Goal: Use online tool/utility: Use online tool/utility

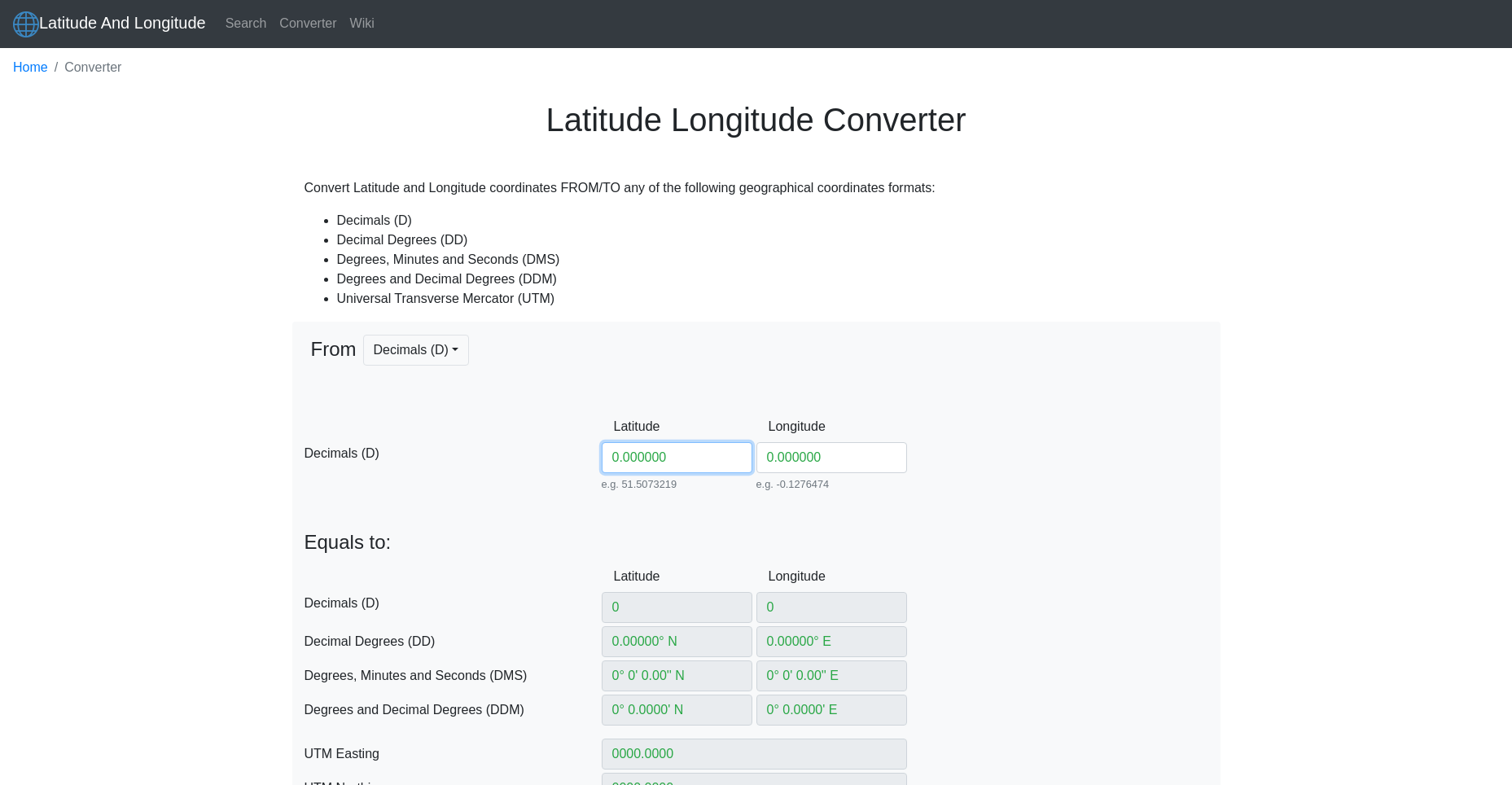
drag, startPoint x: 684, startPoint y: 462, endPoint x: 505, endPoint y: 453, distance: 179.2
click at [509, 453] on div "D Decimals (D) Latitude 0.000000 e.g. 51.5073219 Between -90 and 90 Longitude 0…" at bounding box center [756, 451] width 928 height 80
paste input "54.98288082913001"
type input "54.98288082913001"
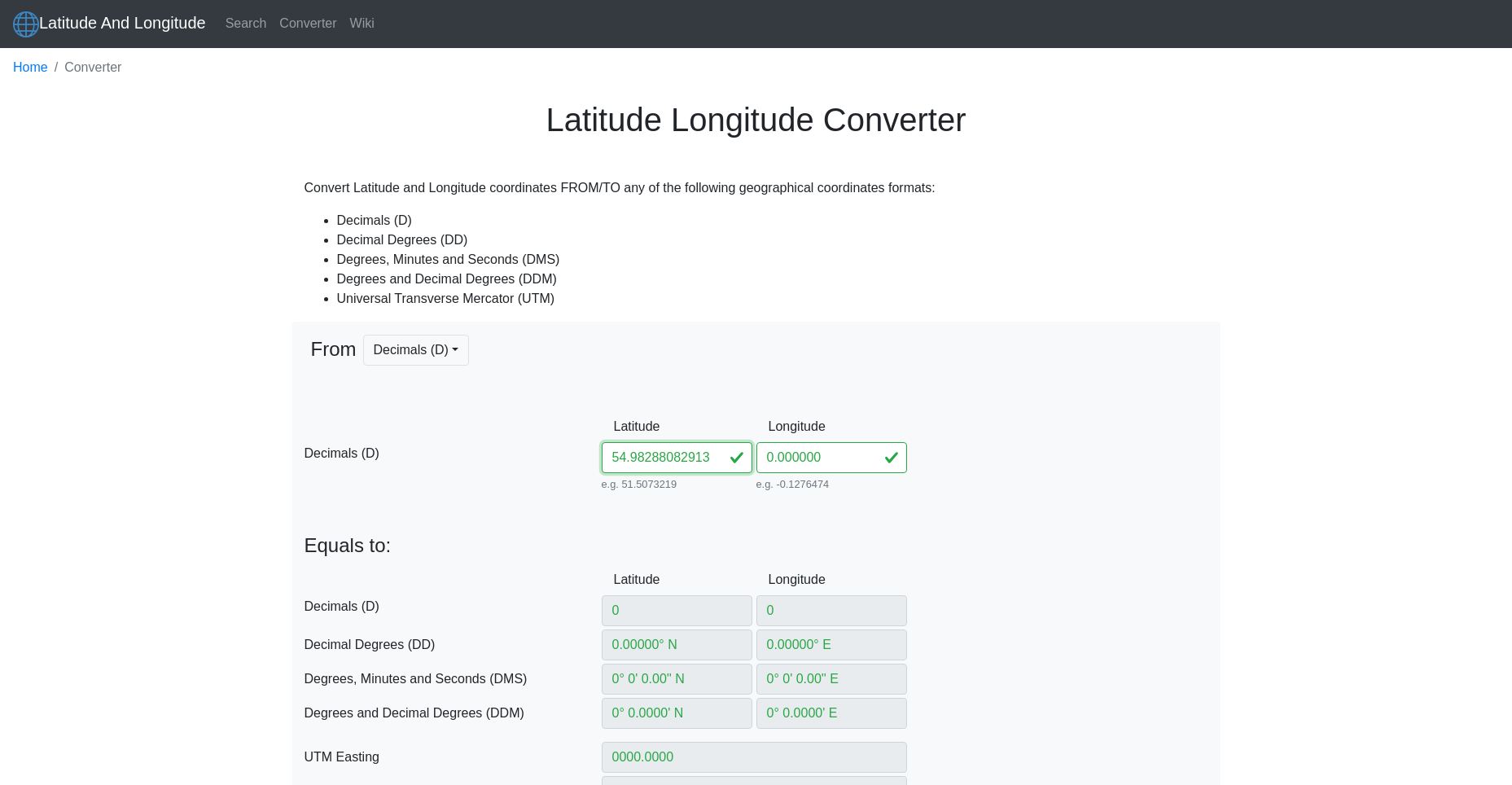
type input "54.98288082° N"
type input "0° W"
type input "54° 58' 58.3709'' N"
type input "0° 0' 0'' E"
type input "54° 58.972849' N"
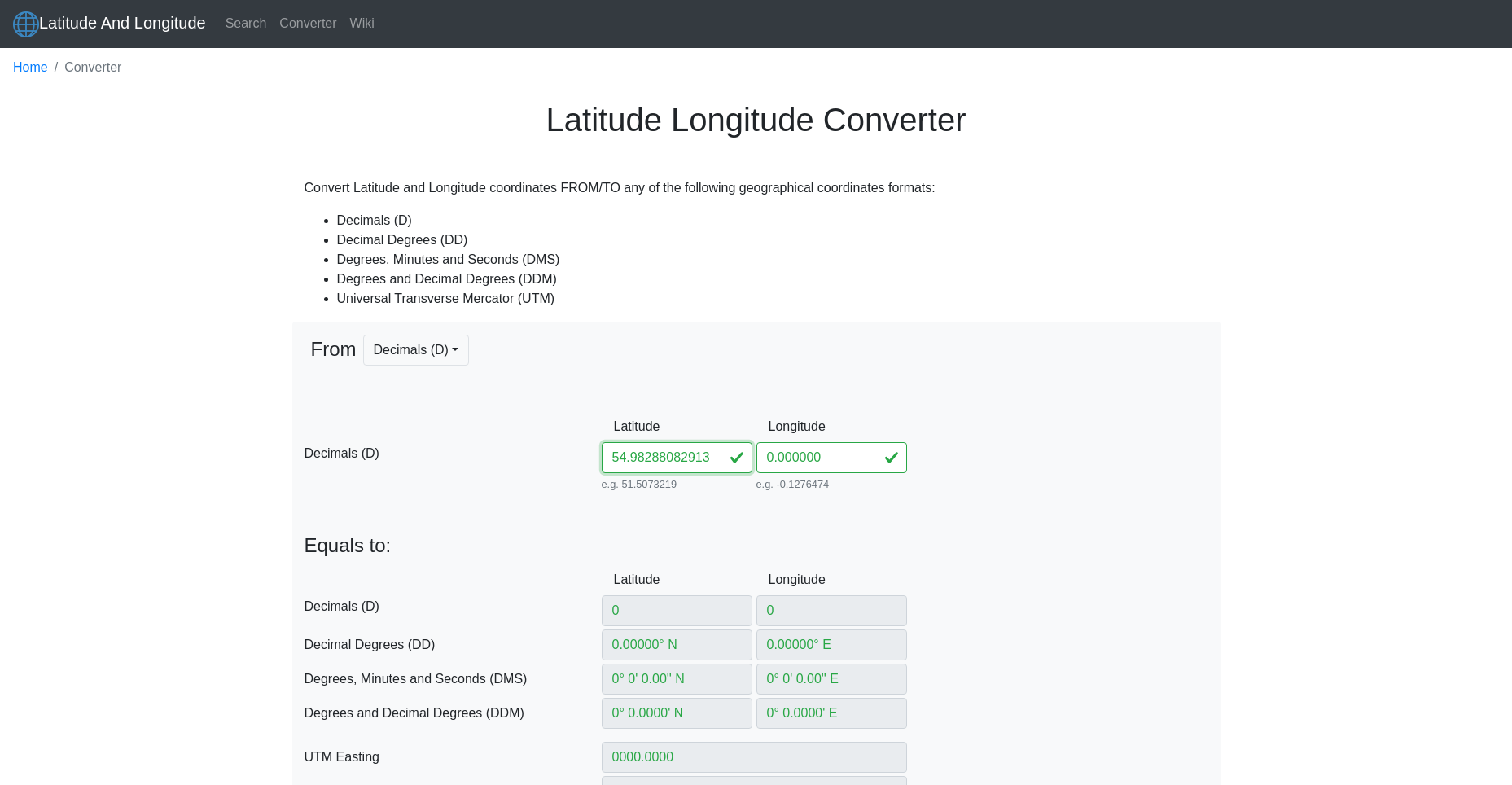
type input "0° 0' W"
type input "308042.6329502293"
type input "6097003.715592511"
type input "31U"
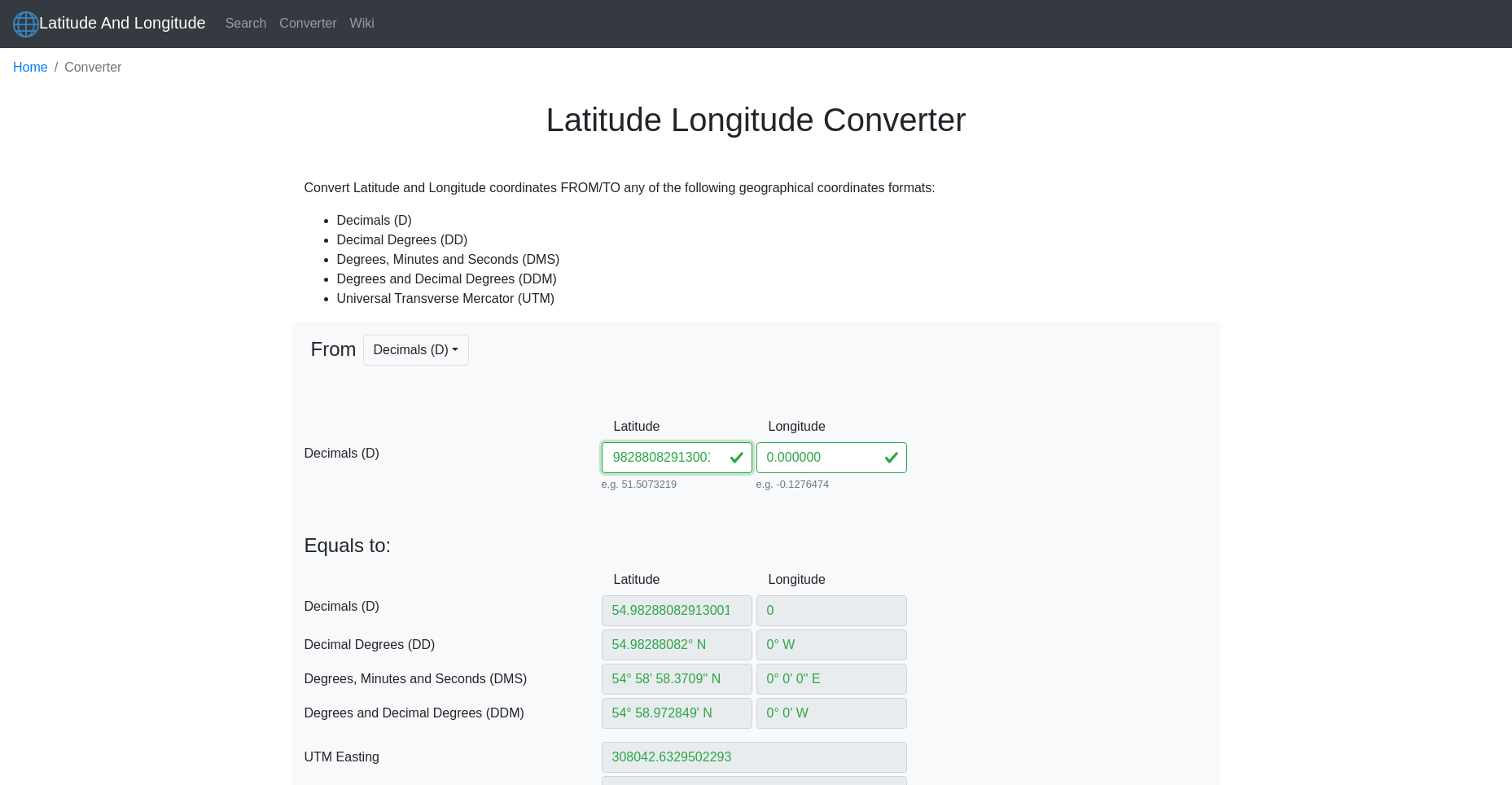
drag, startPoint x: 672, startPoint y: 458, endPoint x: 976, endPoint y: 471, distance: 304.3
click at [977, 471] on div "D Decimals (D) Latitude 54.98288082913001 e.g. 51.5073219 Between -90 and 90 Lo…" at bounding box center [756, 453] width 928 height 83
type input "54.982880"
type input "54.98288"
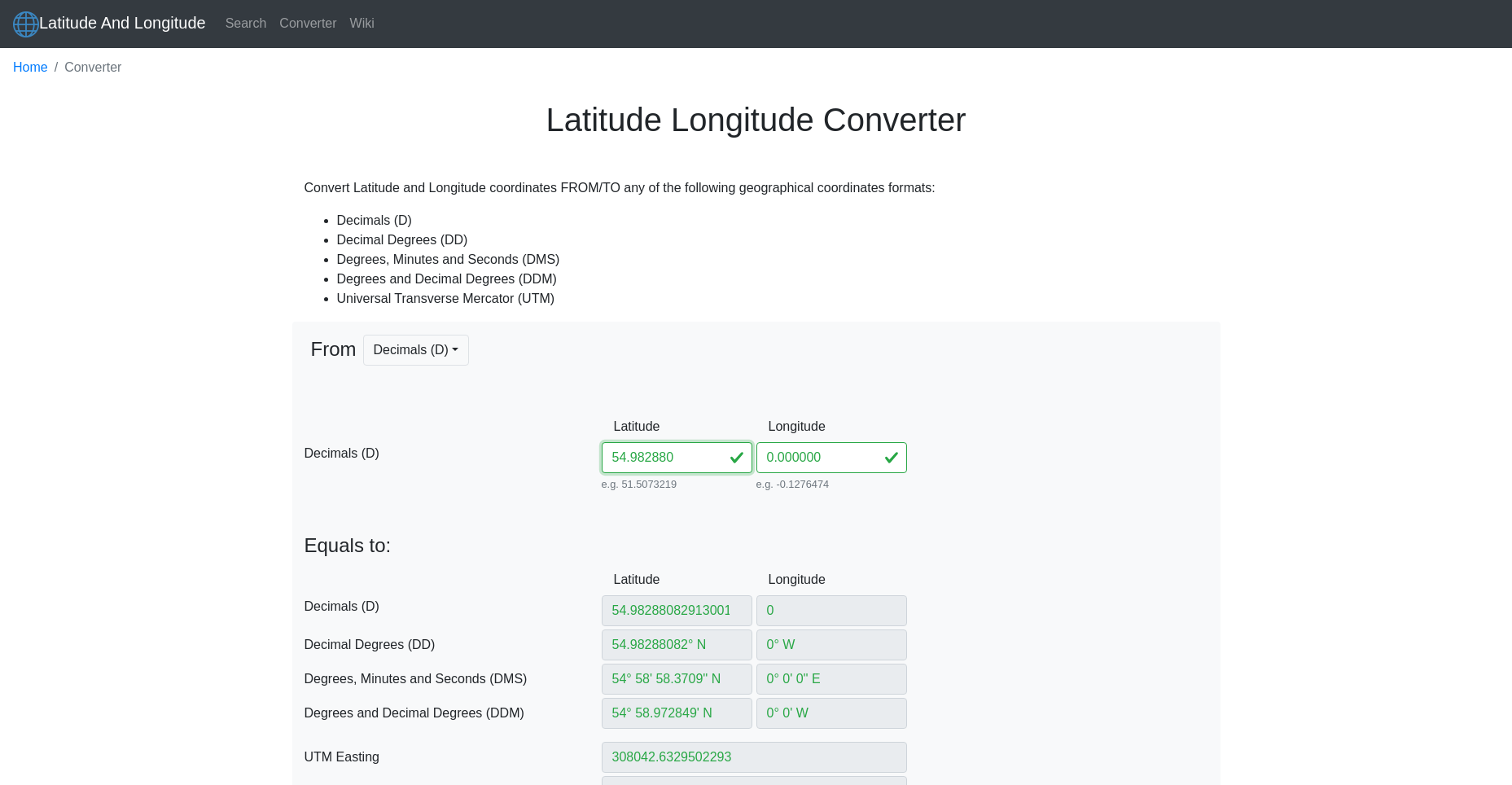
type input "54.98288° N"
type input "54° 58' 58.368'' N"
type input "54° 58.9728' N"
type input "308042.62899199425"
type input "6097003.623371194"
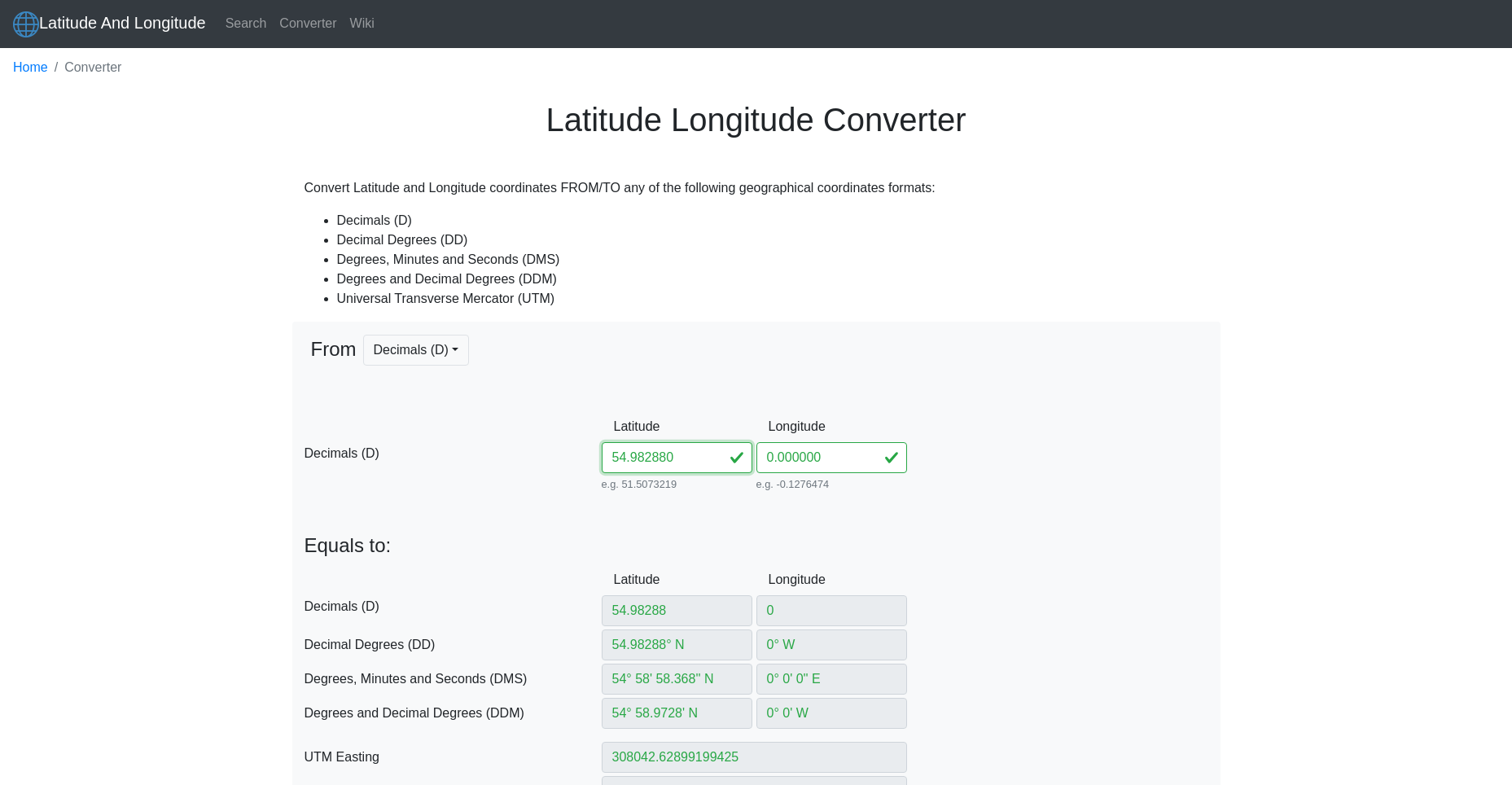
type input "54.982880"
drag, startPoint x: 854, startPoint y: 461, endPoint x: 717, endPoint y: 460, distance: 137.0
click at [718, 460] on div "D Decimals (D) Latitude 54.982880 e.g. 51.5073219 Between -90 and 90 Longitude …" at bounding box center [756, 453] width 928 height 83
paste input "82913001"
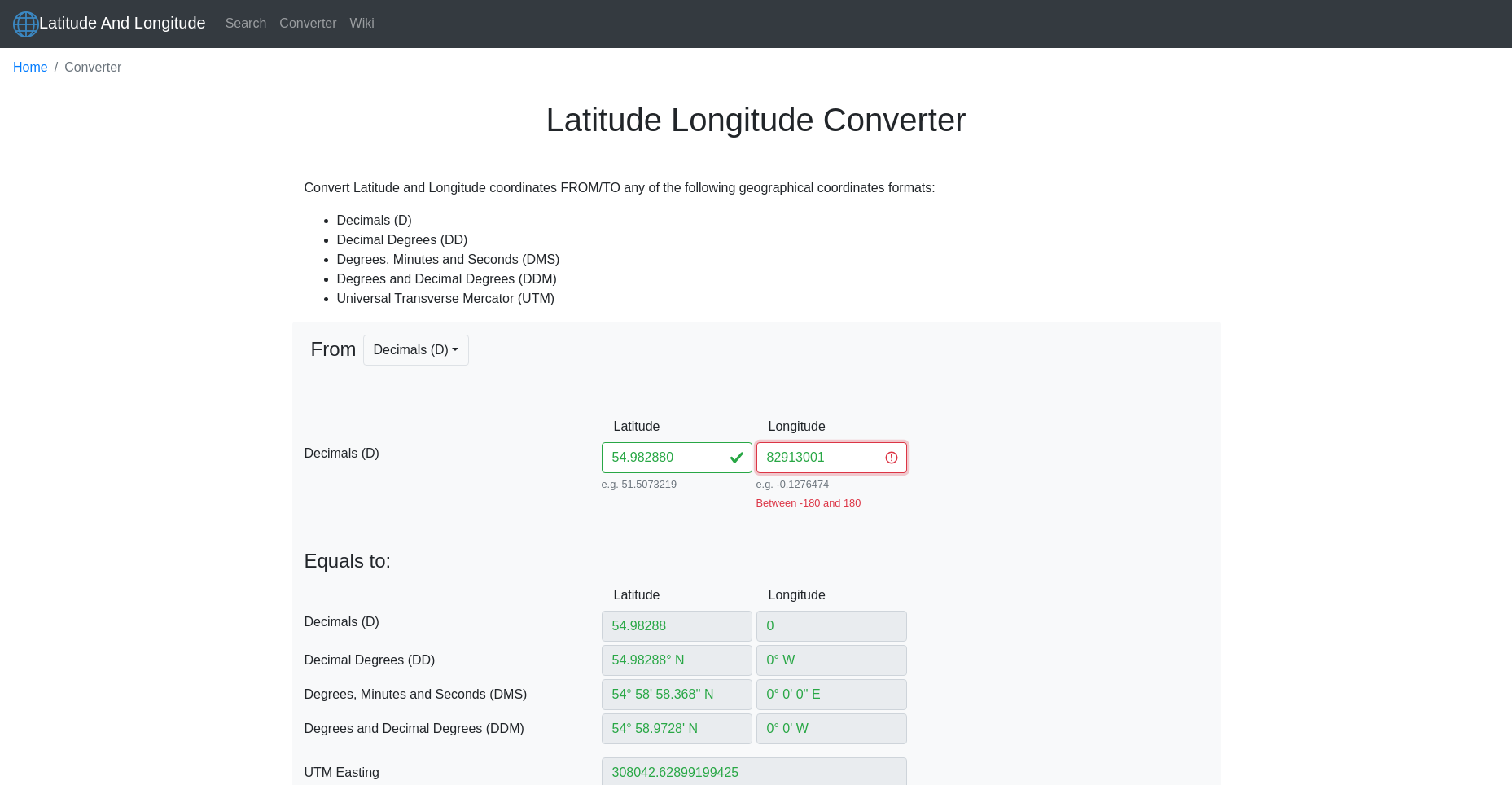
click at [778, 458] on input "82913001" at bounding box center [832, 457] width 151 height 31
type input "82.913001"
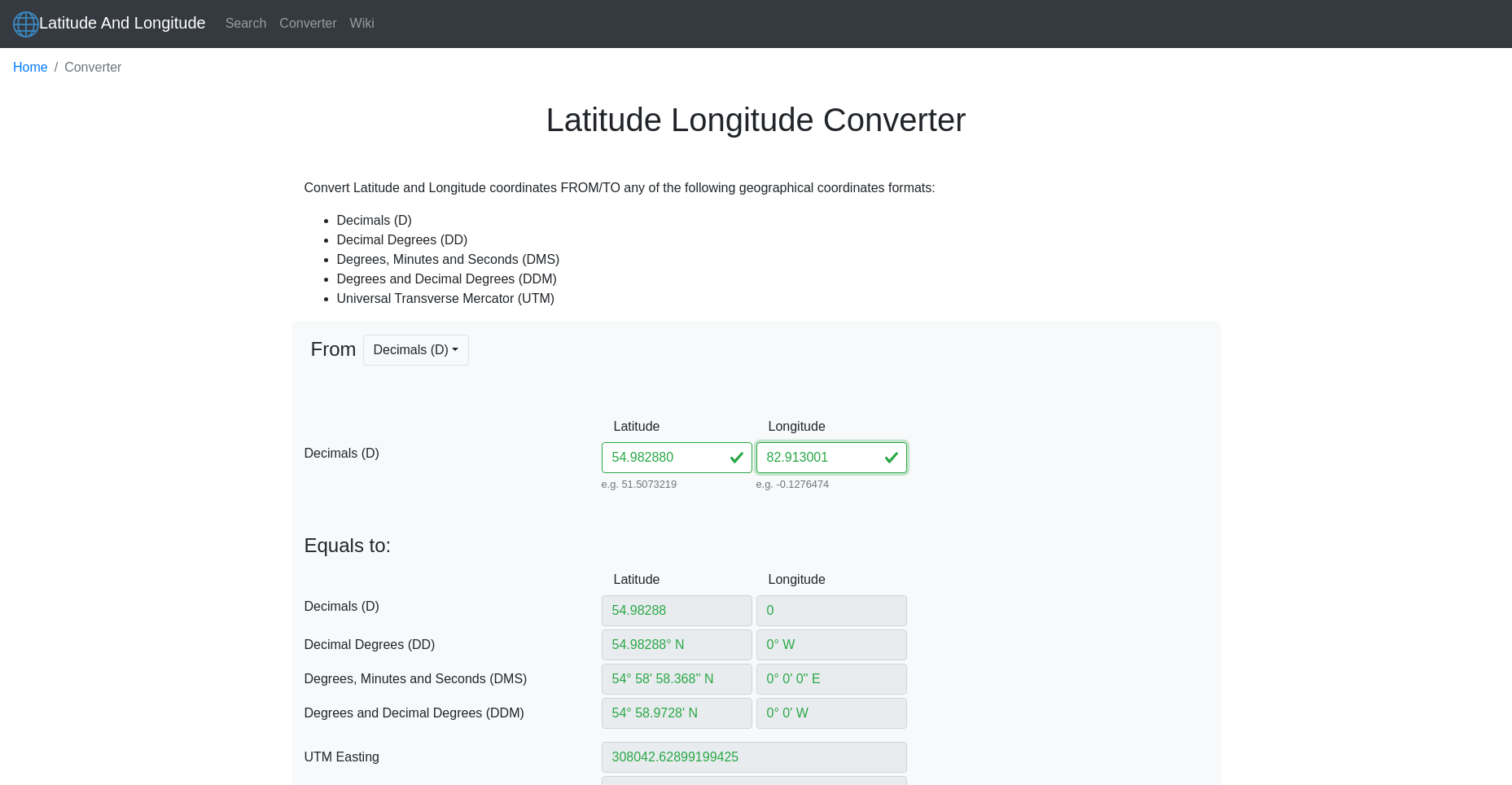
type input "82.913001"
type input "82.913001° E"
type input "82° 54' 46.8036'' E"
type input "82° 54.78006' E"
type input "622416.209919412"
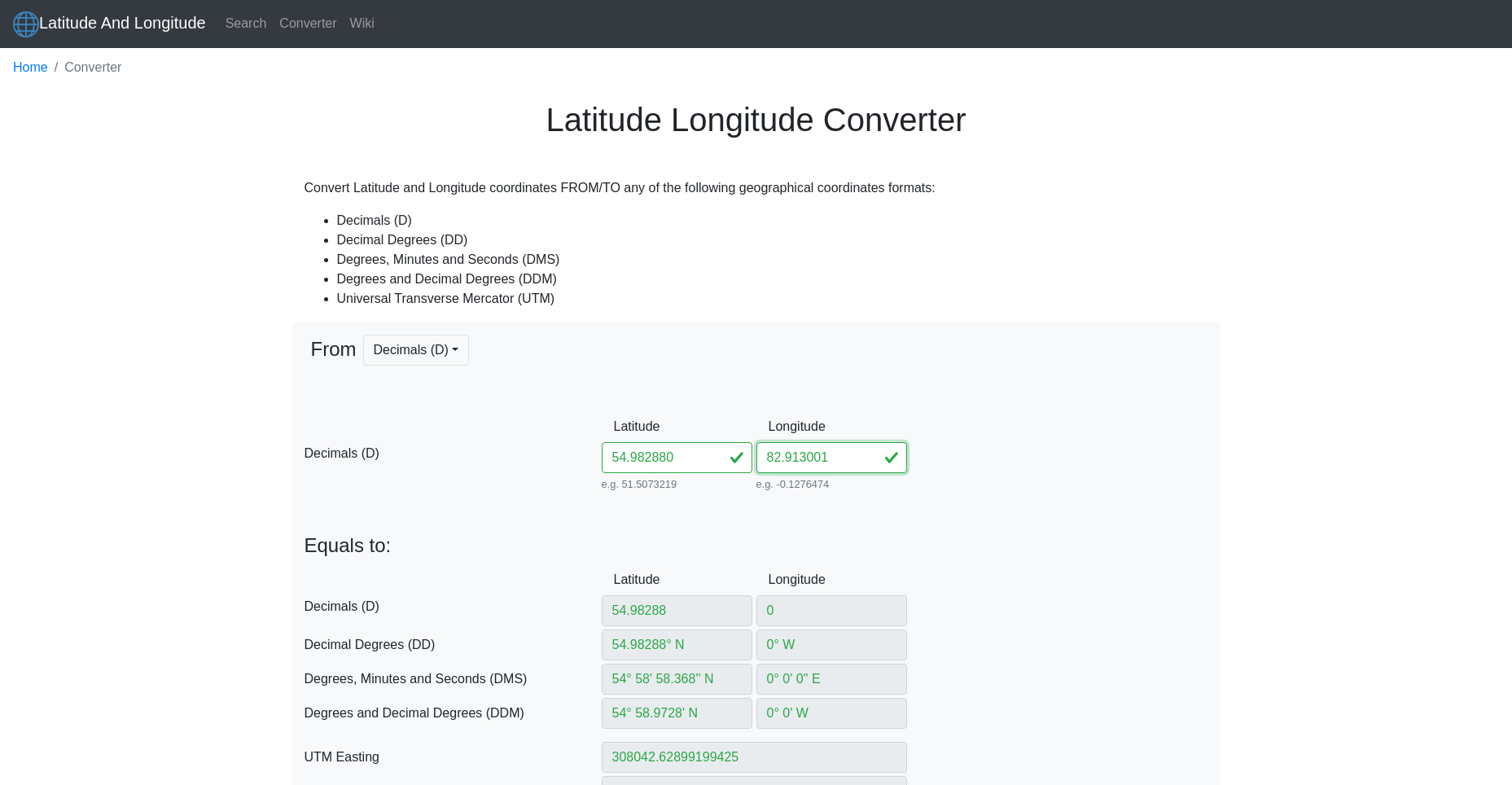
type input "6094560.276015819"
type input "44U"
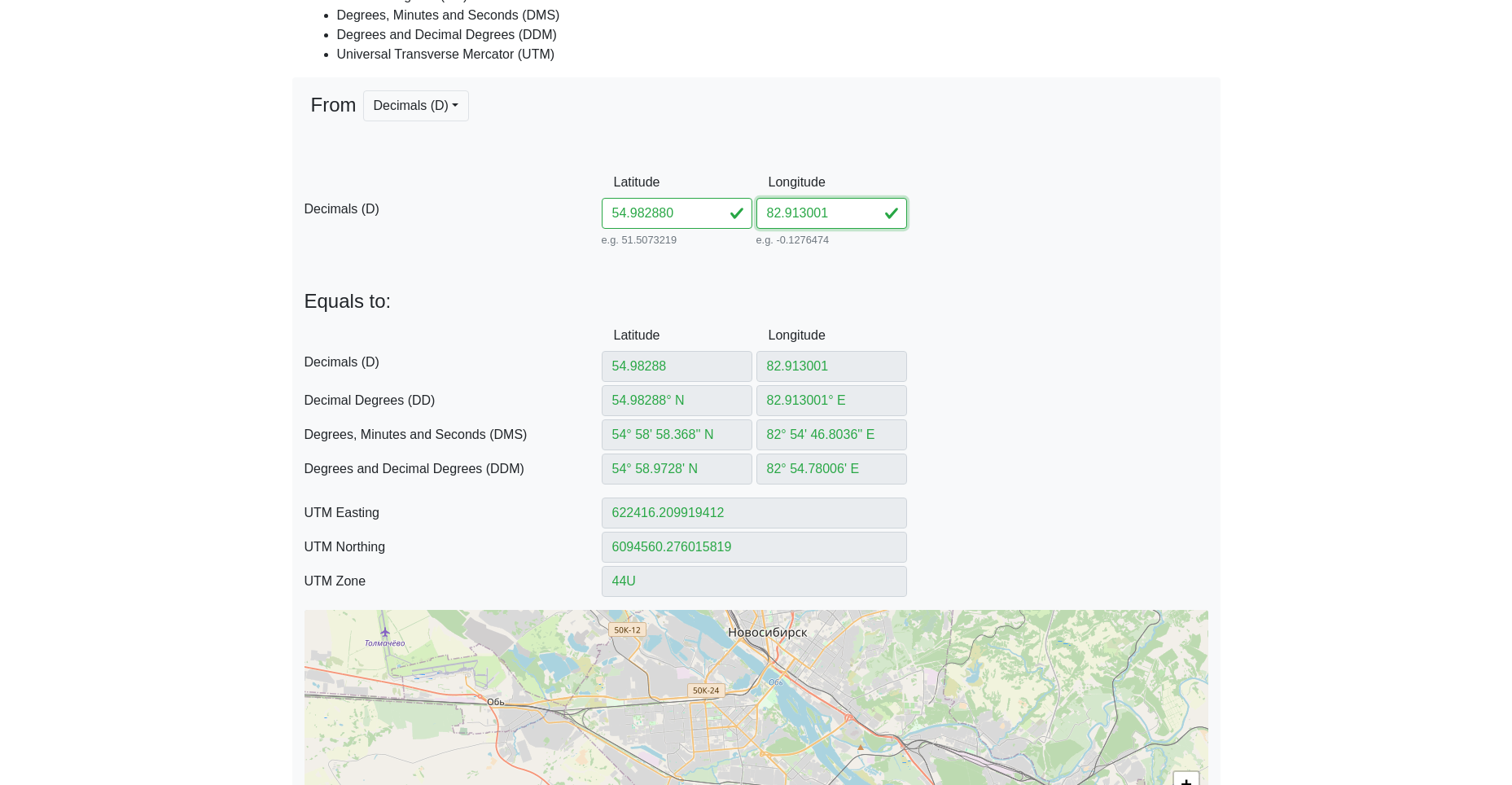
scroll to position [326, 0]
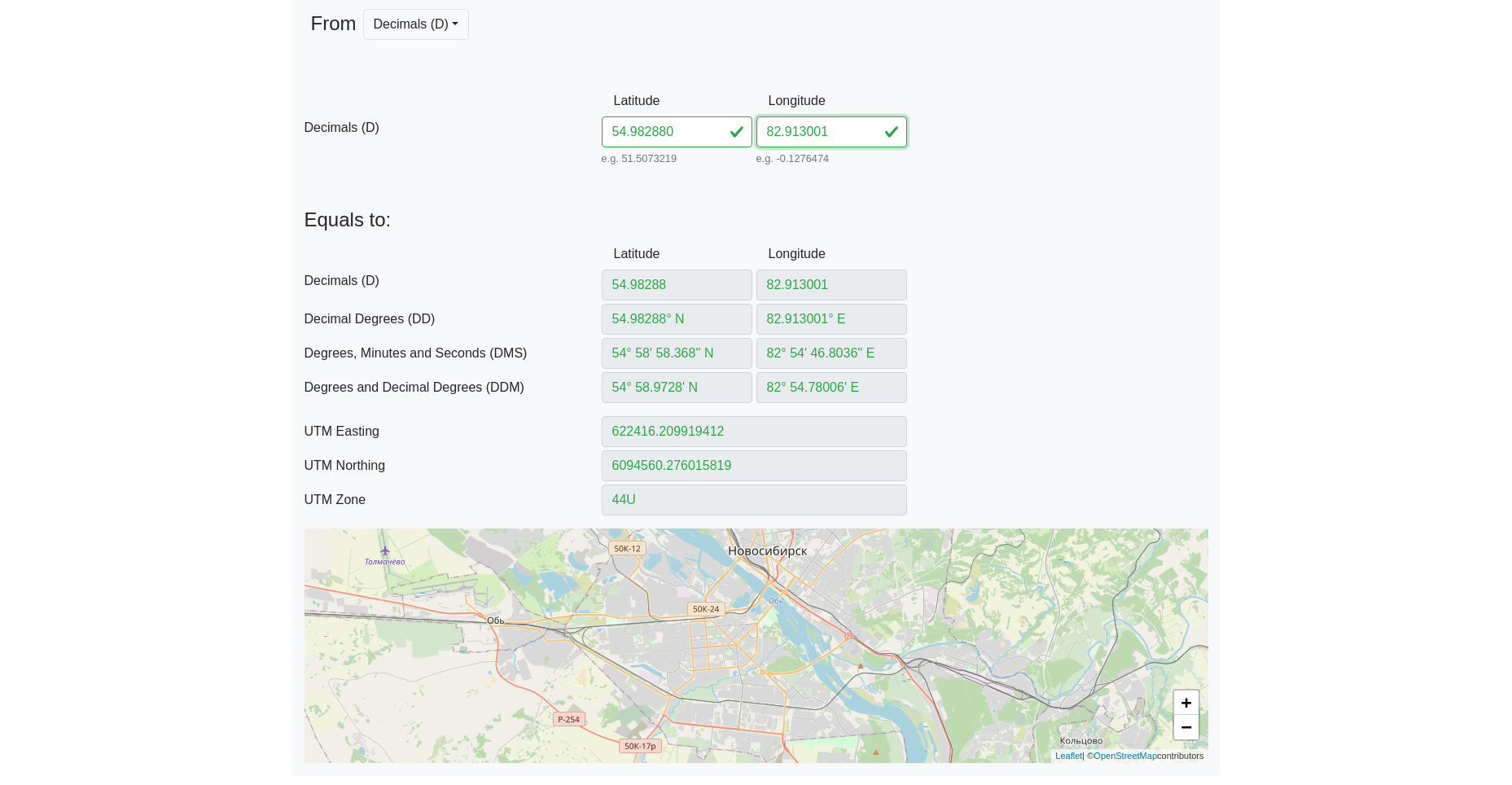
type input "82.913001"
click at [1189, 700] on link "+" at bounding box center [1186, 702] width 25 height 25
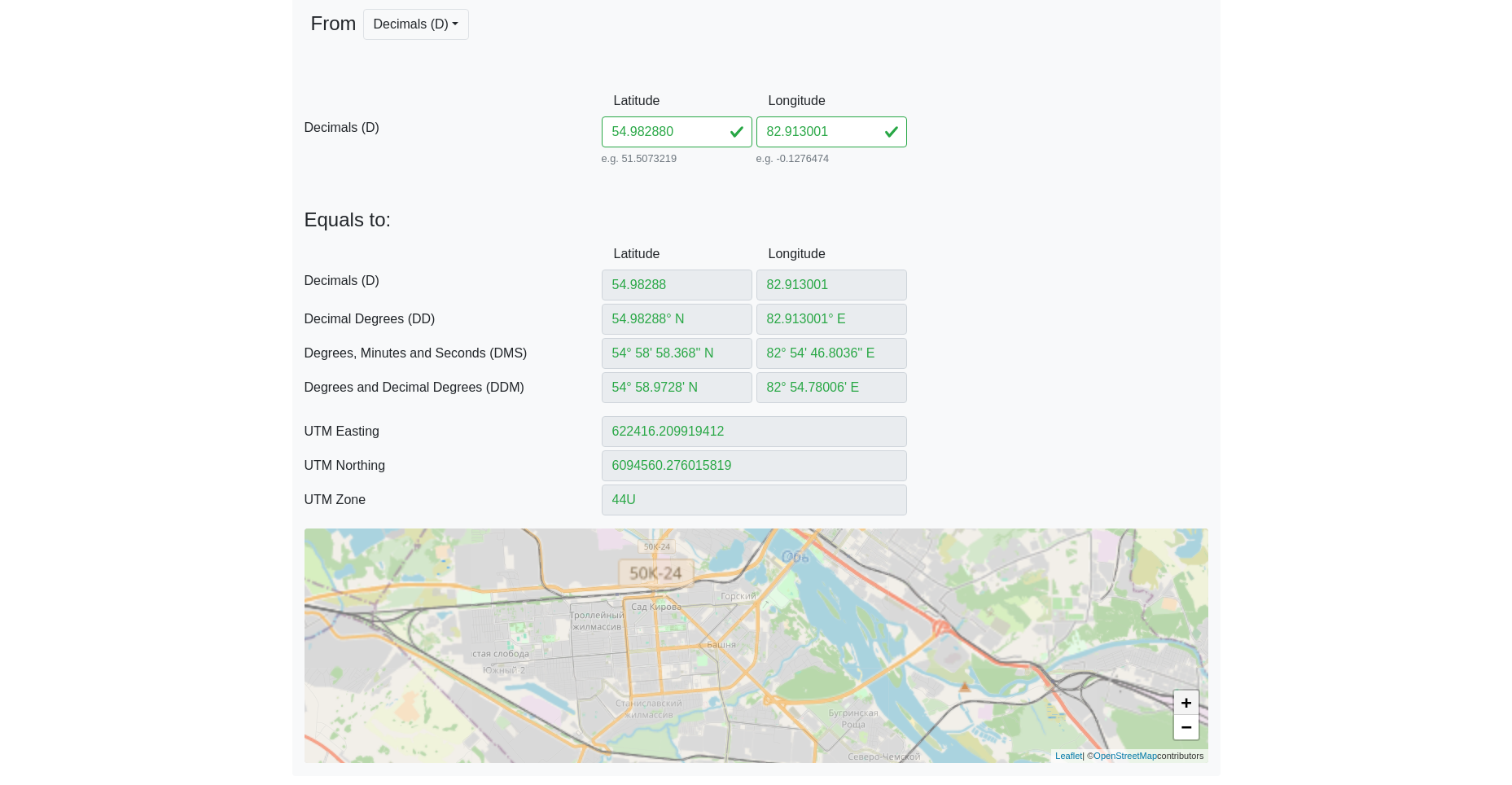
click at [1189, 700] on link "+" at bounding box center [1186, 702] width 25 height 25
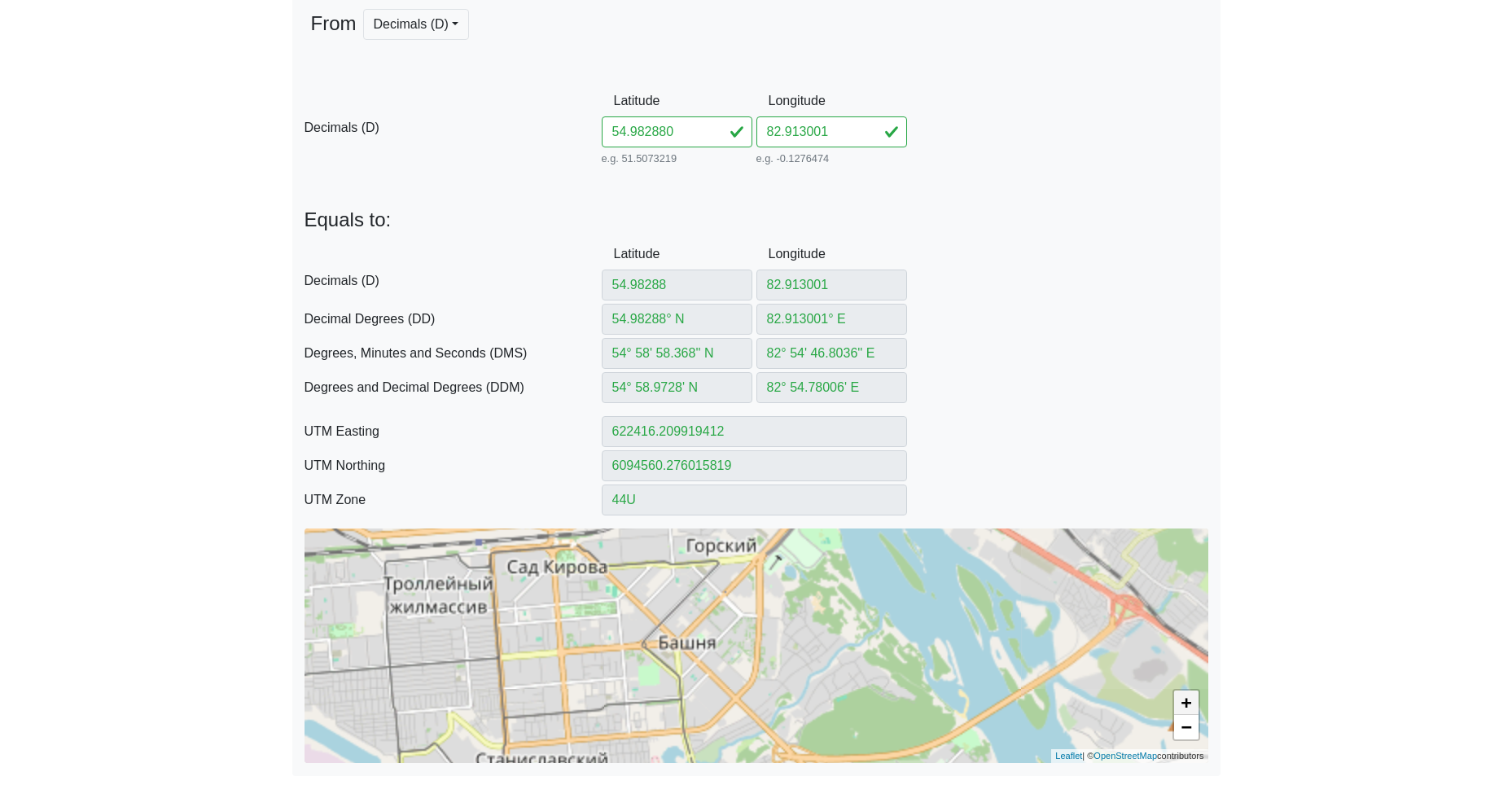
click at [1189, 700] on link "+" at bounding box center [1186, 702] width 25 height 25
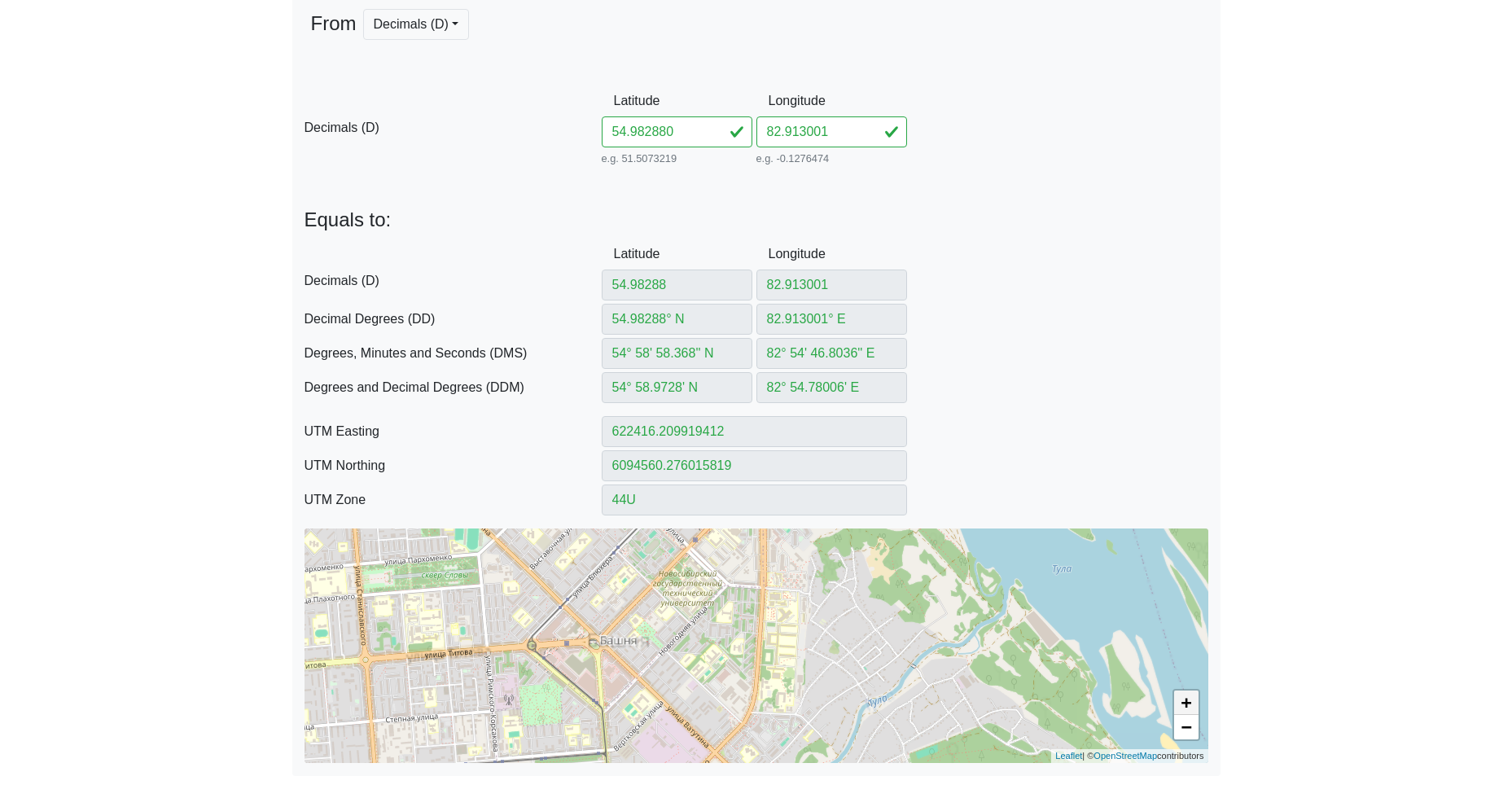
click at [1189, 700] on link "+" at bounding box center [1186, 702] width 25 height 25
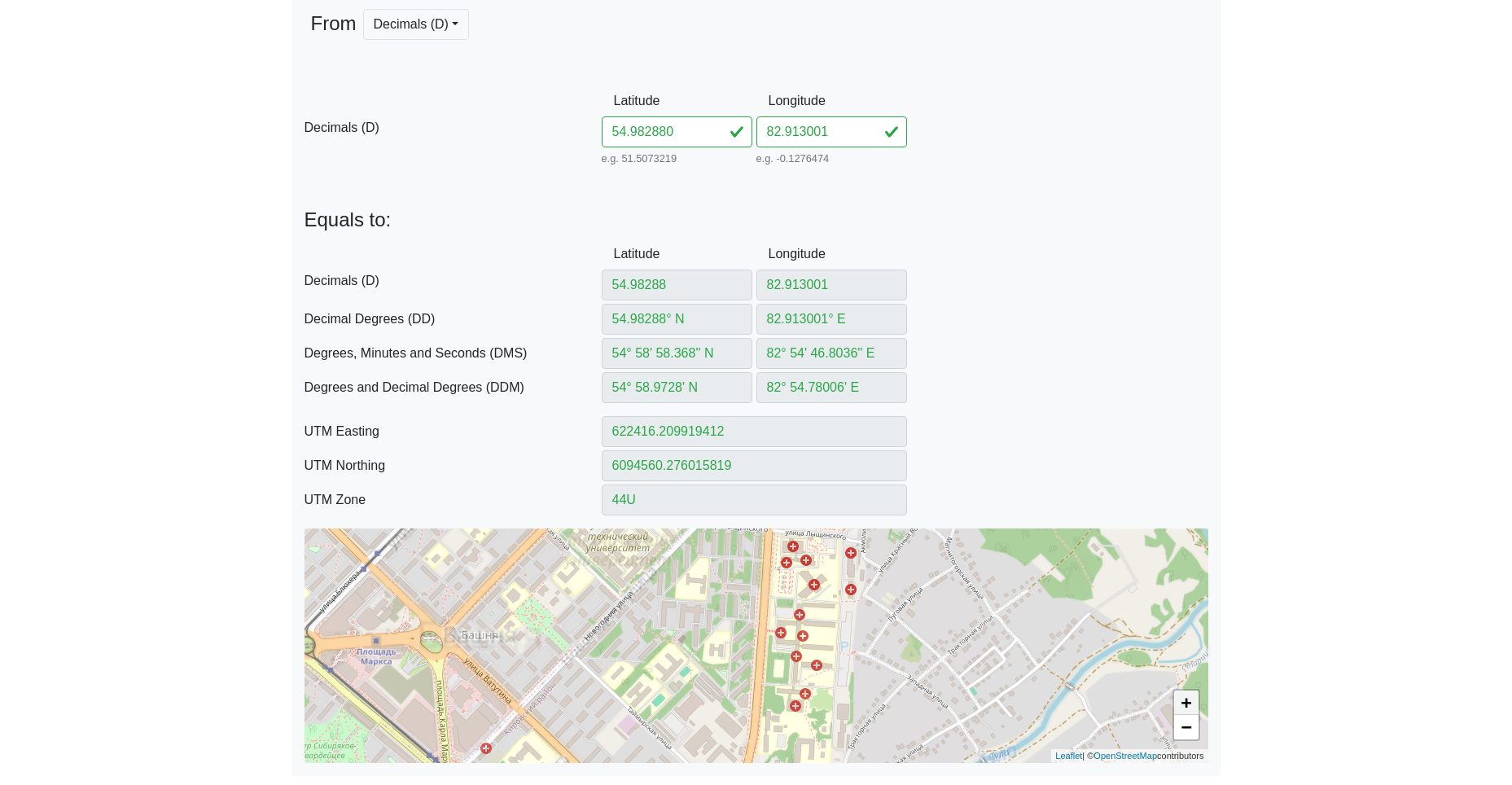
click at [1189, 700] on link "+" at bounding box center [1186, 702] width 25 height 25
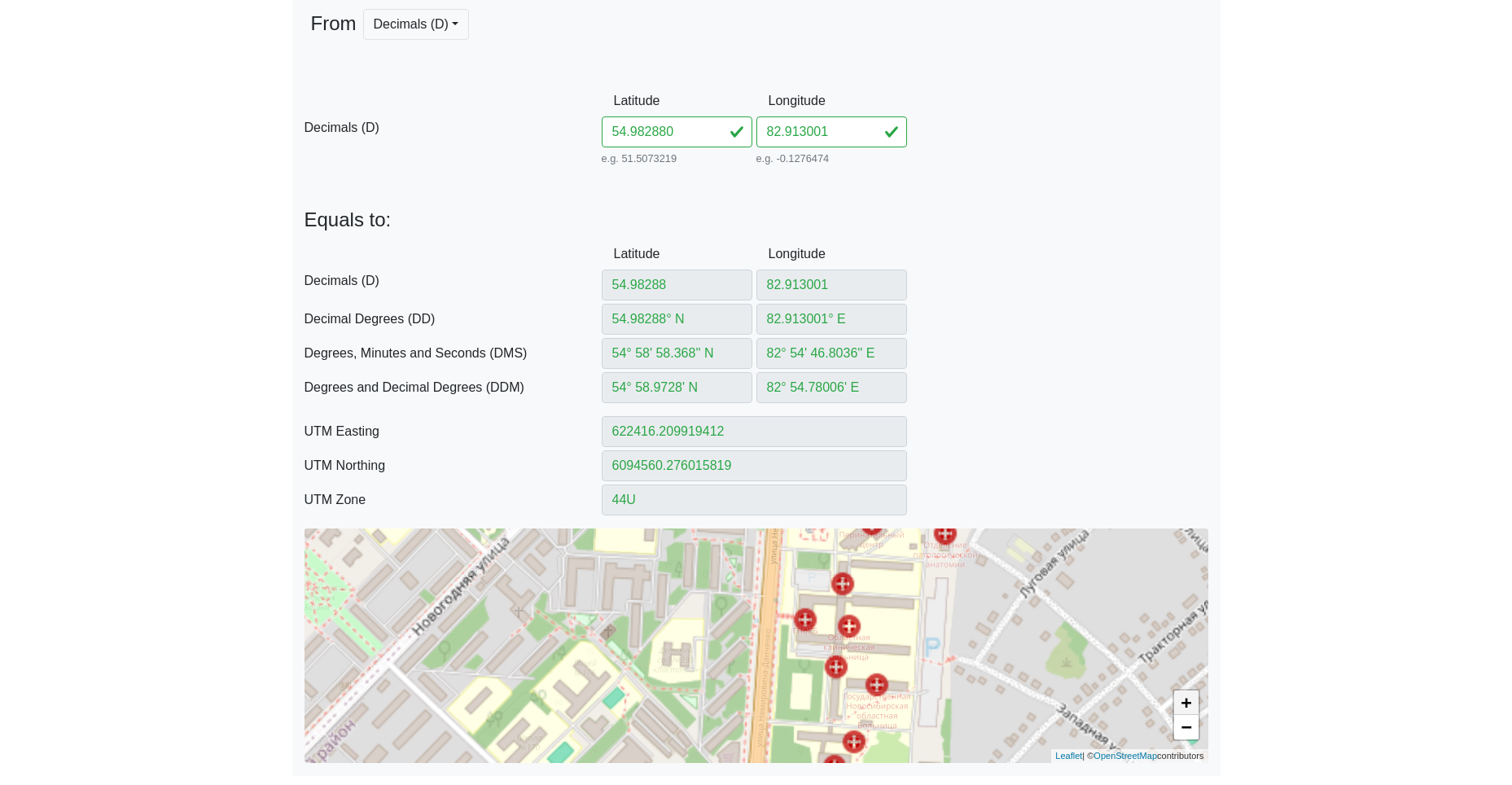
click at [1189, 700] on link "+" at bounding box center [1186, 702] width 25 height 25
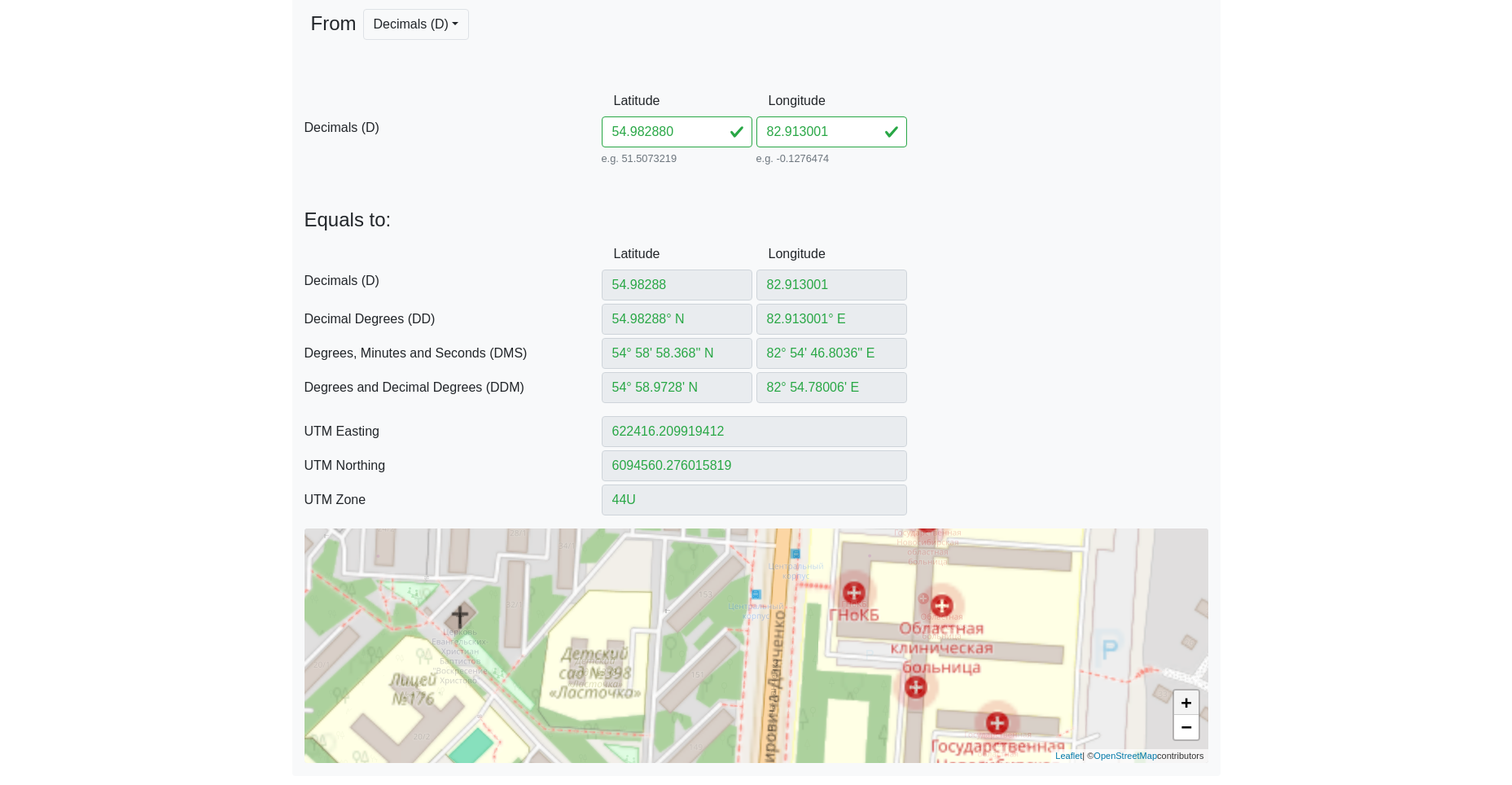
click at [1189, 699] on link "+" at bounding box center [1186, 702] width 25 height 25
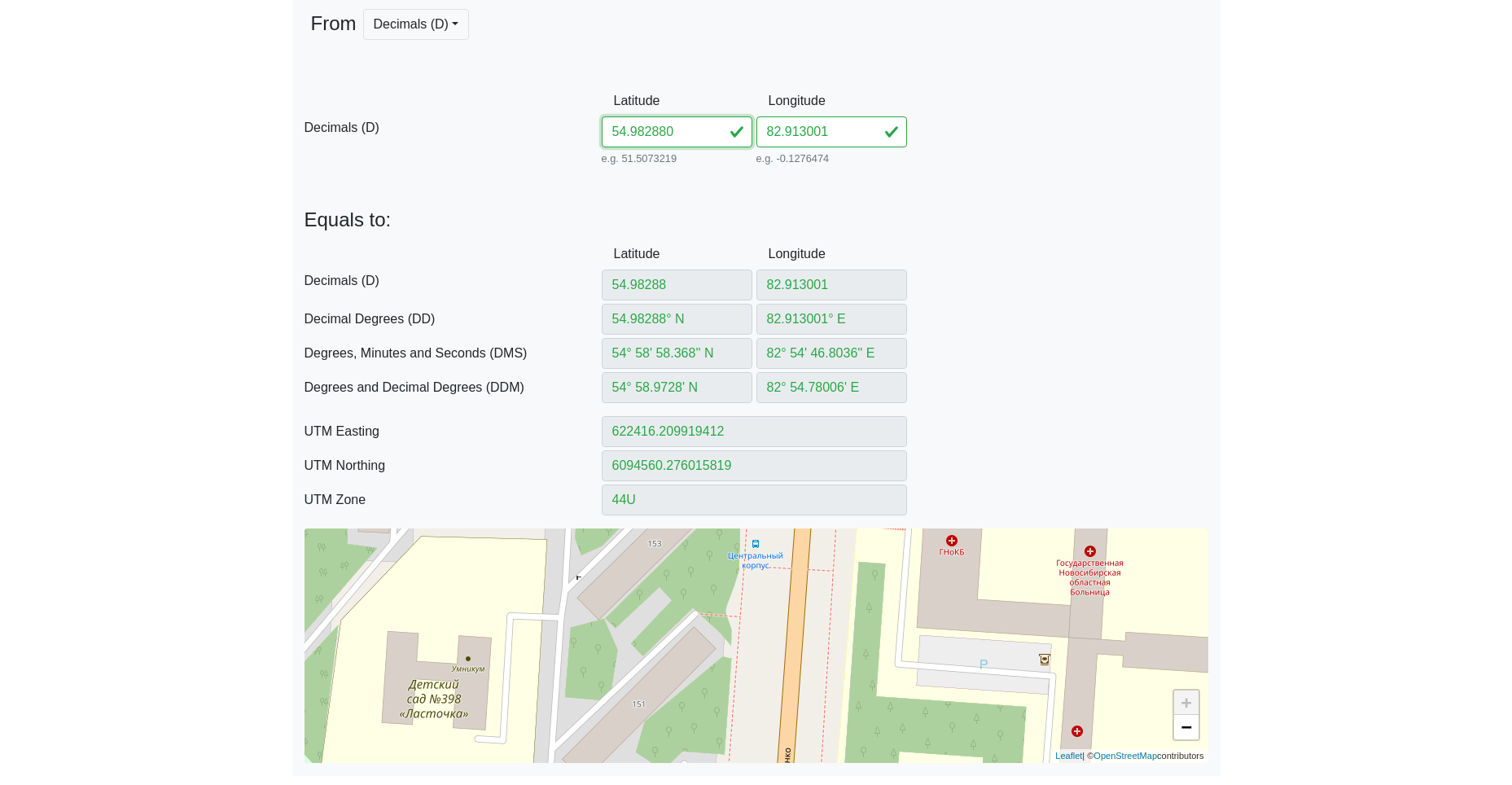
drag, startPoint x: 689, startPoint y: 132, endPoint x: 485, endPoint y: 129, distance: 204.0
click at [549, 121] on div "D Decimals (D) Latitude 54.982880 e.g. 51.5073219 Between -90 and 90 Longitude …" at bounding box center [756, 127] width 928 height 83
paste input "7777582910676"
type input "54.97777582910676"
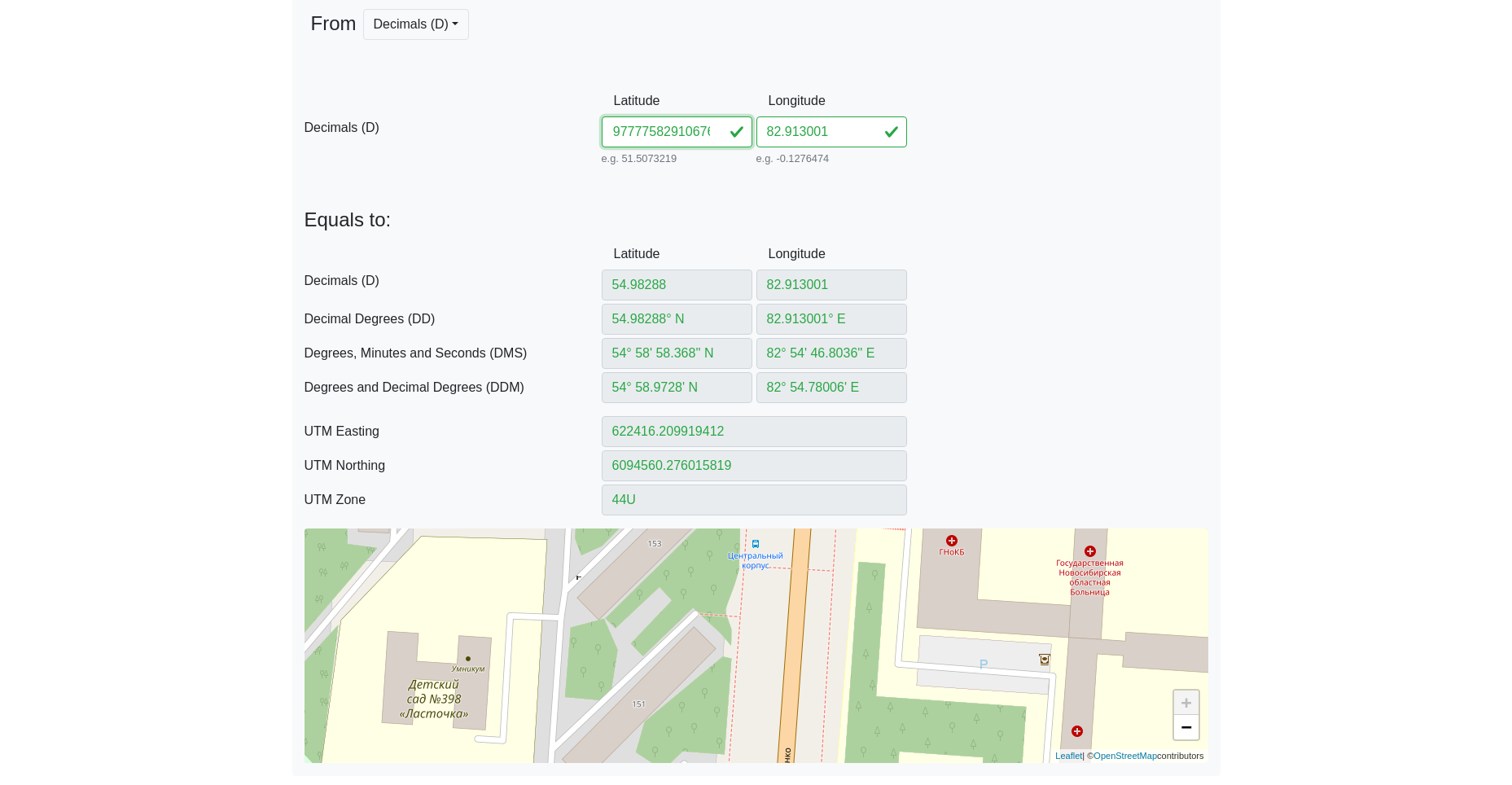
type input "54.97777582910676"
type input "54.97777582° N"
type input "54° 58' 39.9929'' N"
type input "54° 58.666549' N"
type input "622431.7434038888"
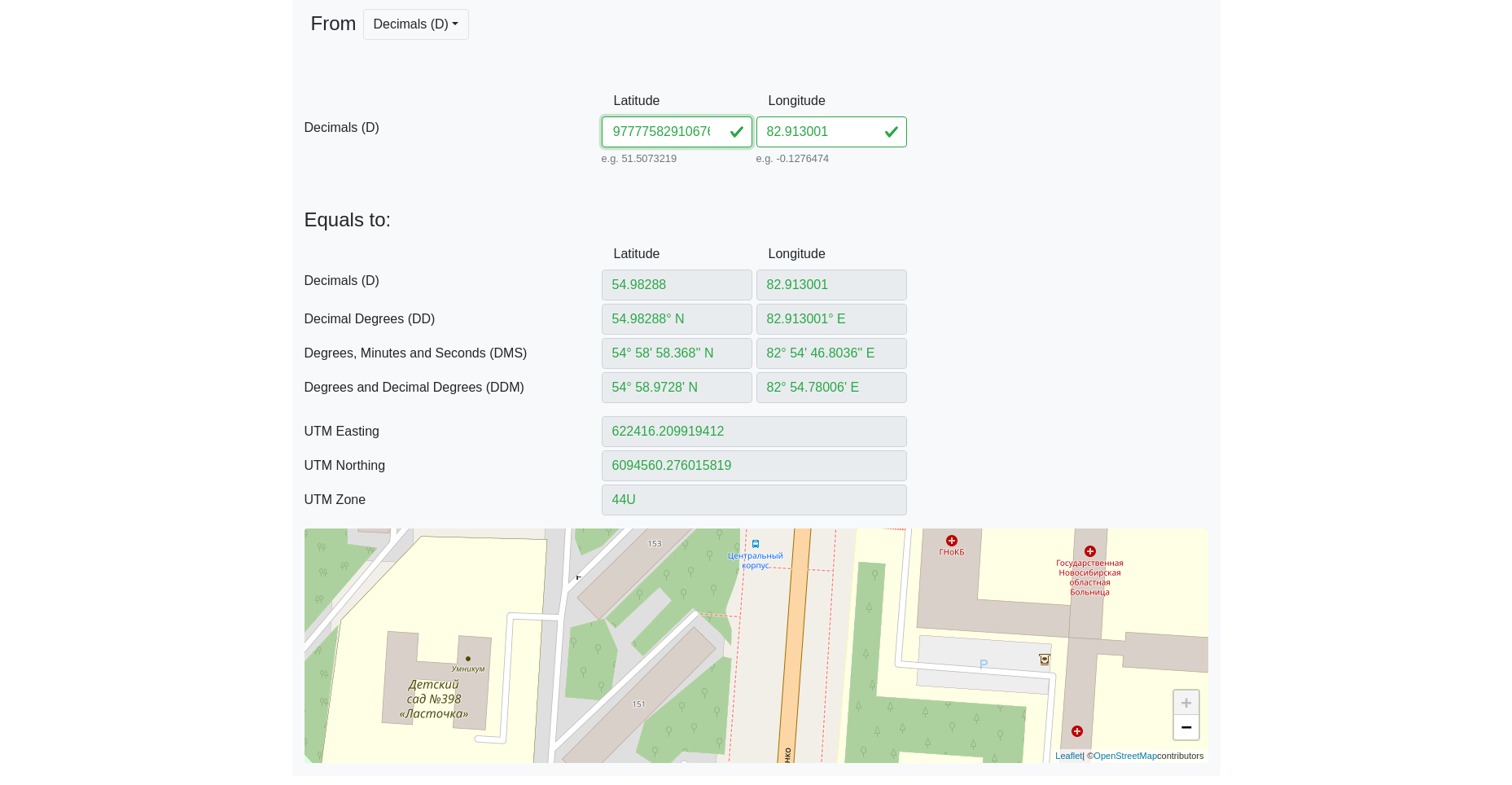
type input "6093992.398759466"
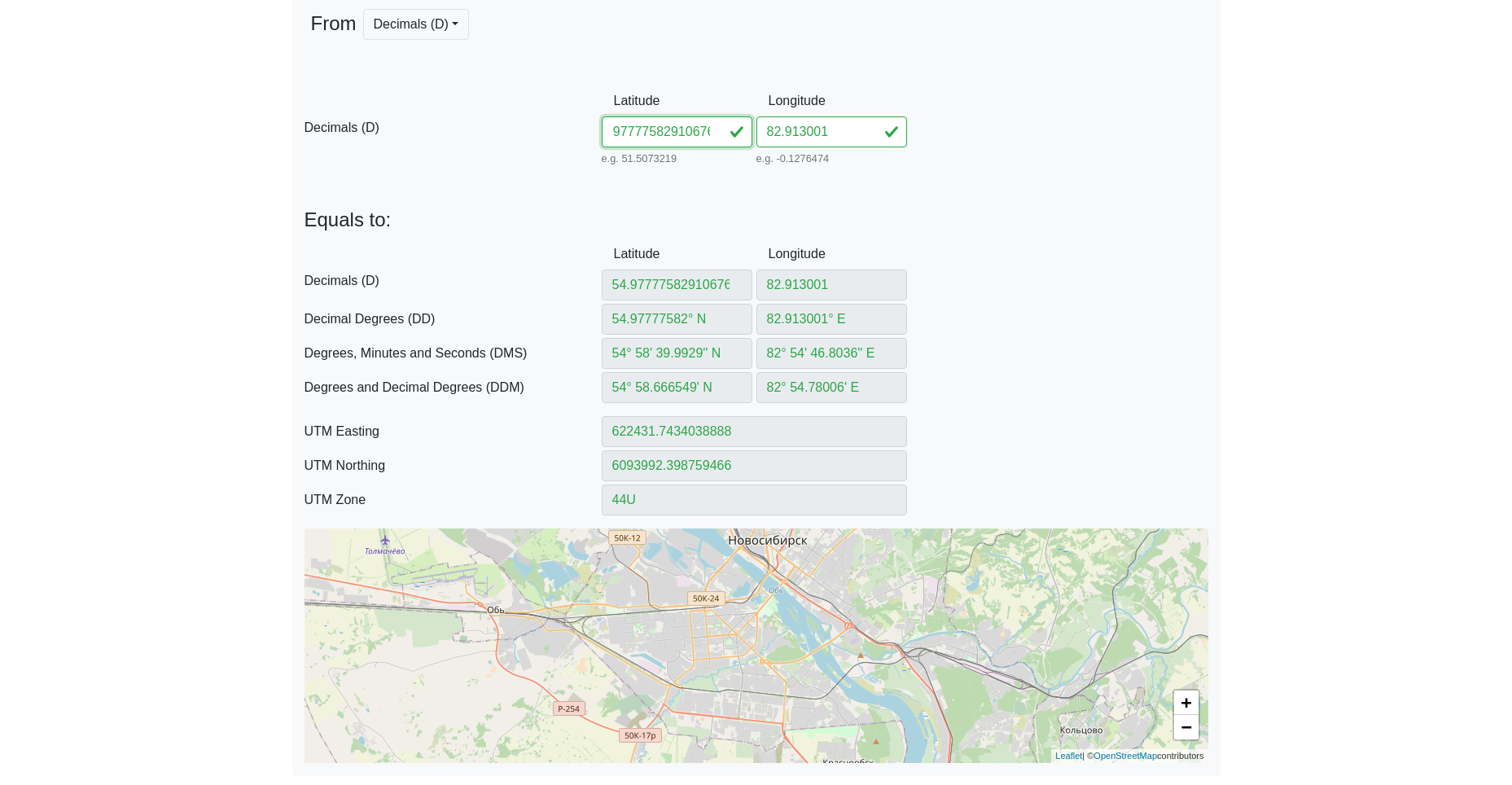
click at [648, 137] on input "54.97777582910676" at bounding box center [677, 131] width 151 height 31
drag, startPoint x: 654, startPoint y: 133, endPoint x: 929, endPoint y: 147, distance: 275.4
click at [954, 154] on div "D Decimals (D) Latitude 54.97777582910676 e.g. 51.5073219 Between -90 and 90 Lo…" at bounding box center [756, 127] width 928 height 83
type input "54.977775"
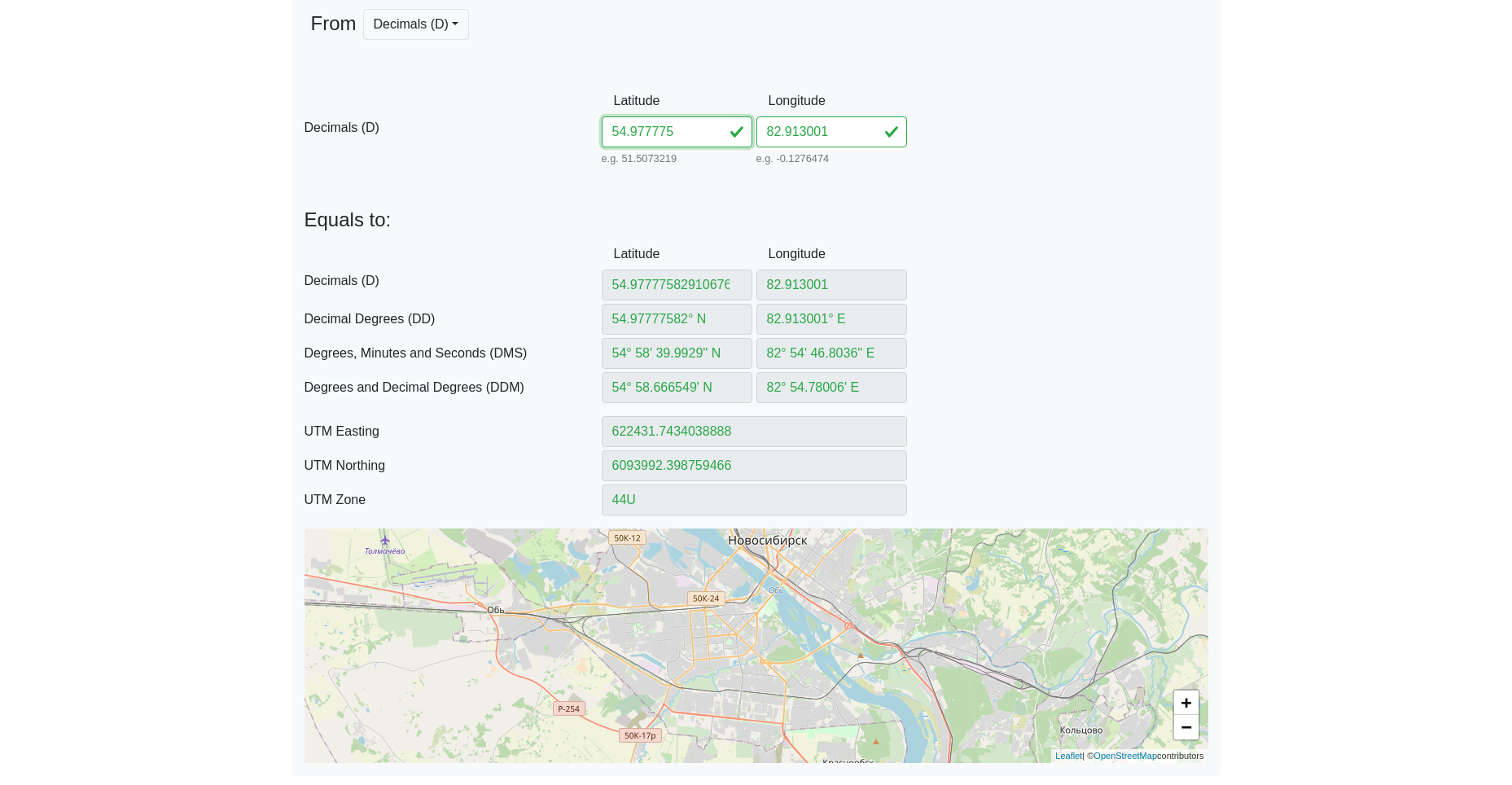
type input "54.977775"
type input "54.977775° N"
type input "54° 58' 39.99'' N"
type input "54° 58.6665' N"
type input "622431.7459270235"
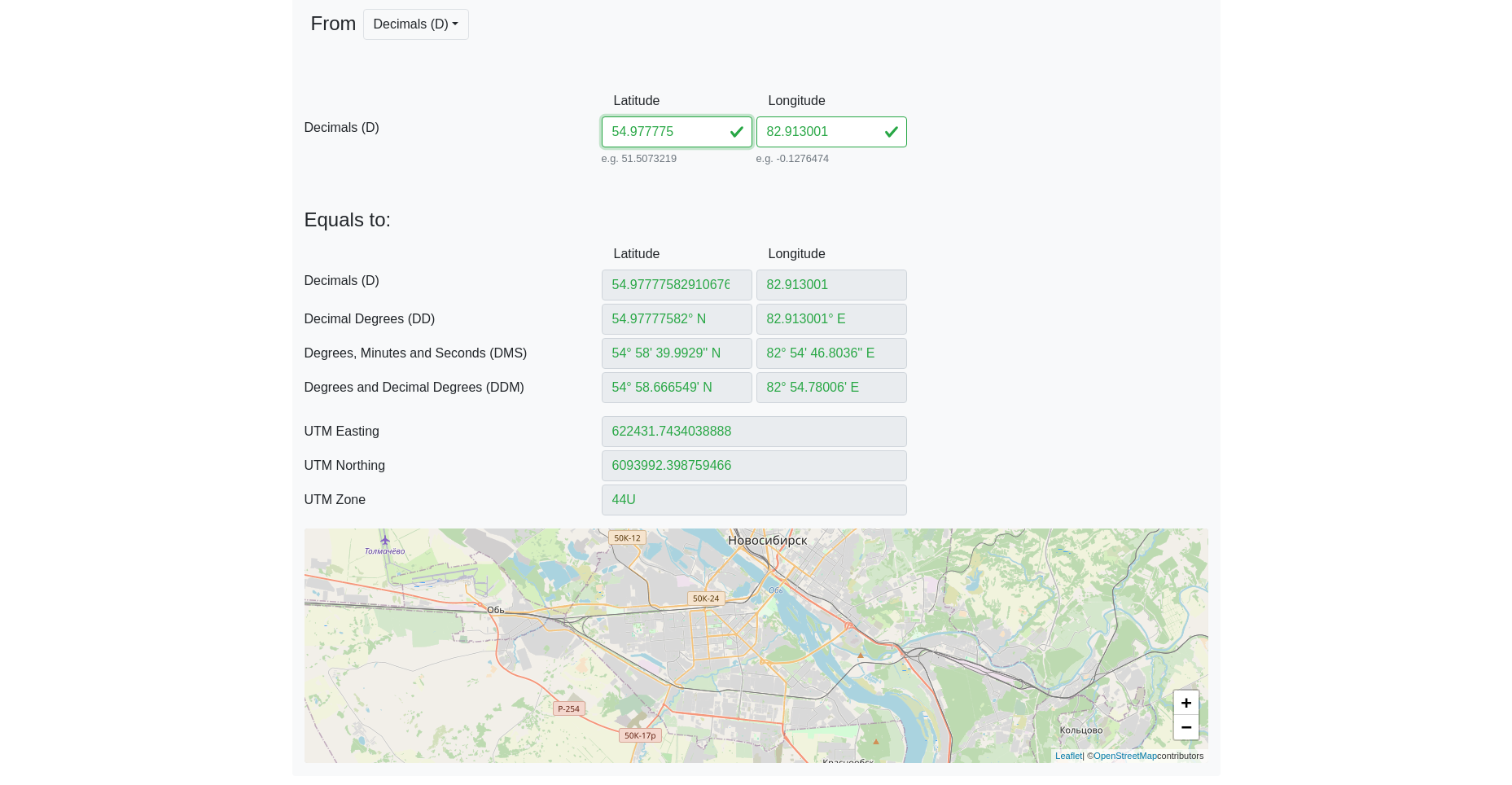
type input "6093992.306515164"
type input "54.977775"
drag, startPoint x: 832, startPoint y: 134, endPoint x: 664, endPoint y: 131, distance: 168.0
click at [681, 131] on div "D Decimals (D) Latitude 54.977775 e.g. 51.5073219 Between -90 and 90 Longitude …" at bounding box center [756, 127] width 928 height 83
paste input "910676"
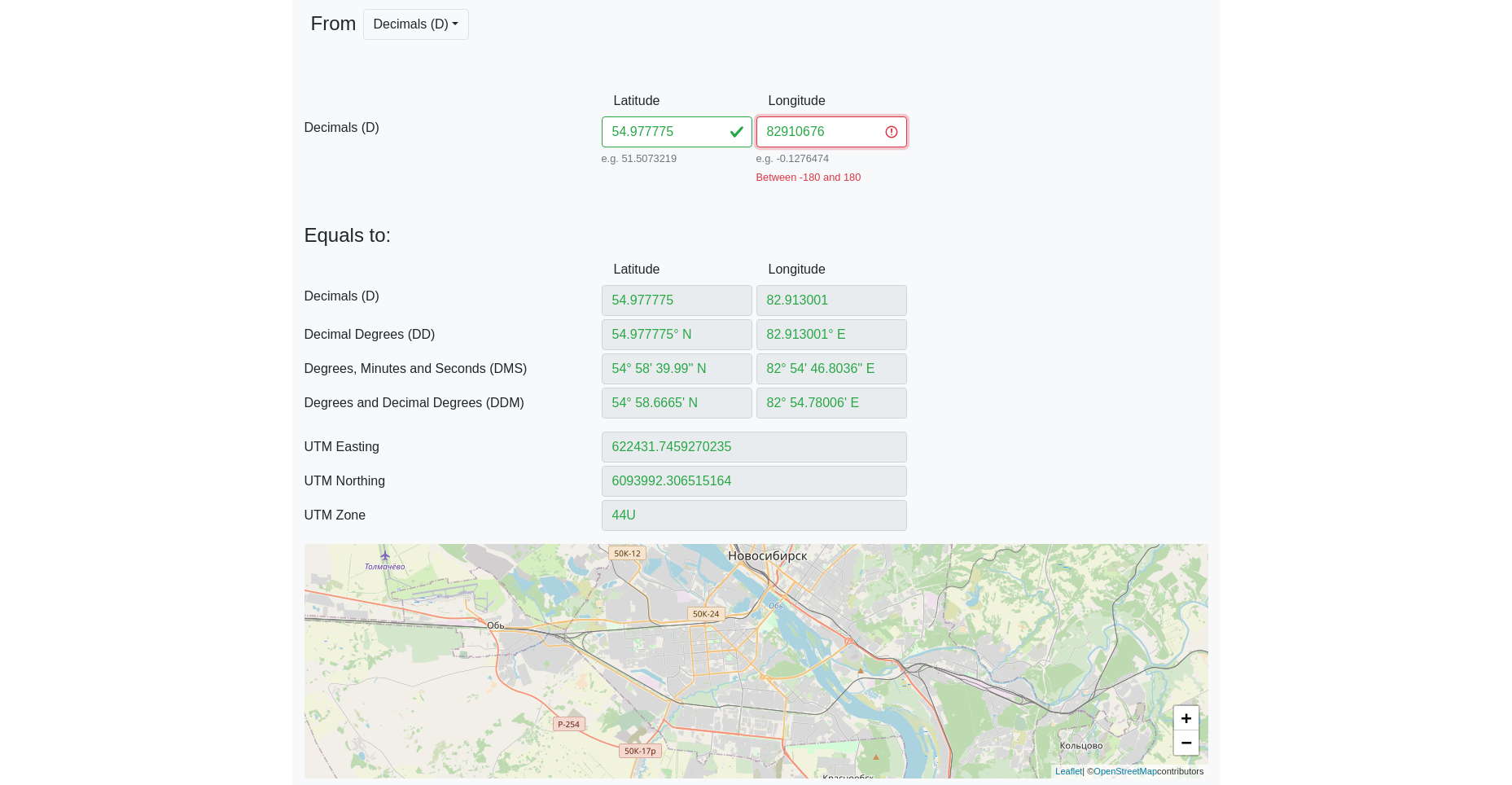
click at [784, 132] on input "82910676" at bounding box center [832, 131] width 151 height 31
type input "82.910676"
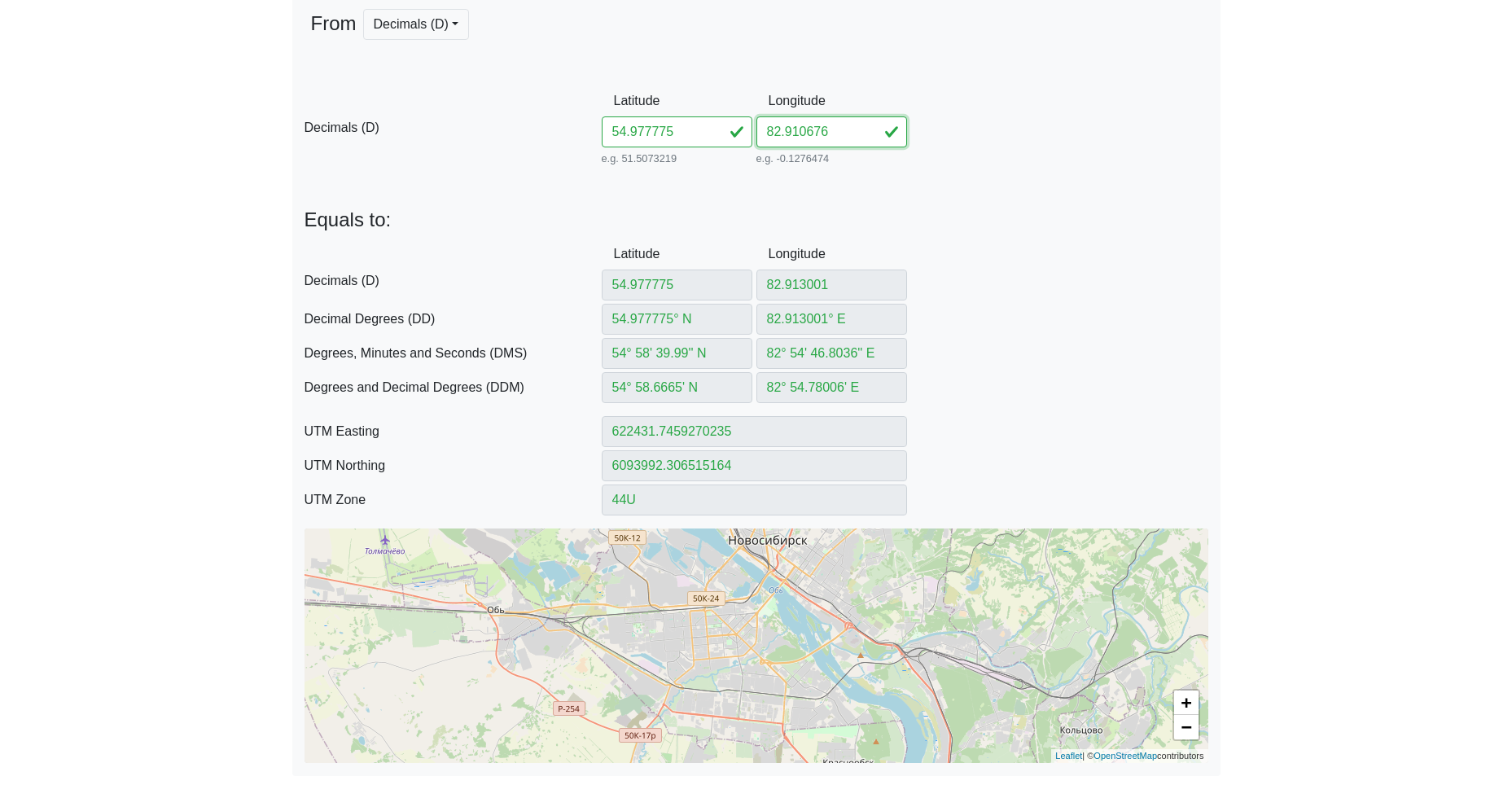
type input "82.910676"
type input "82.910676° E"
type input "82° 54' 38.4336'' E"
type input "82° 54.64056' E"
type input "622282.9651293538"
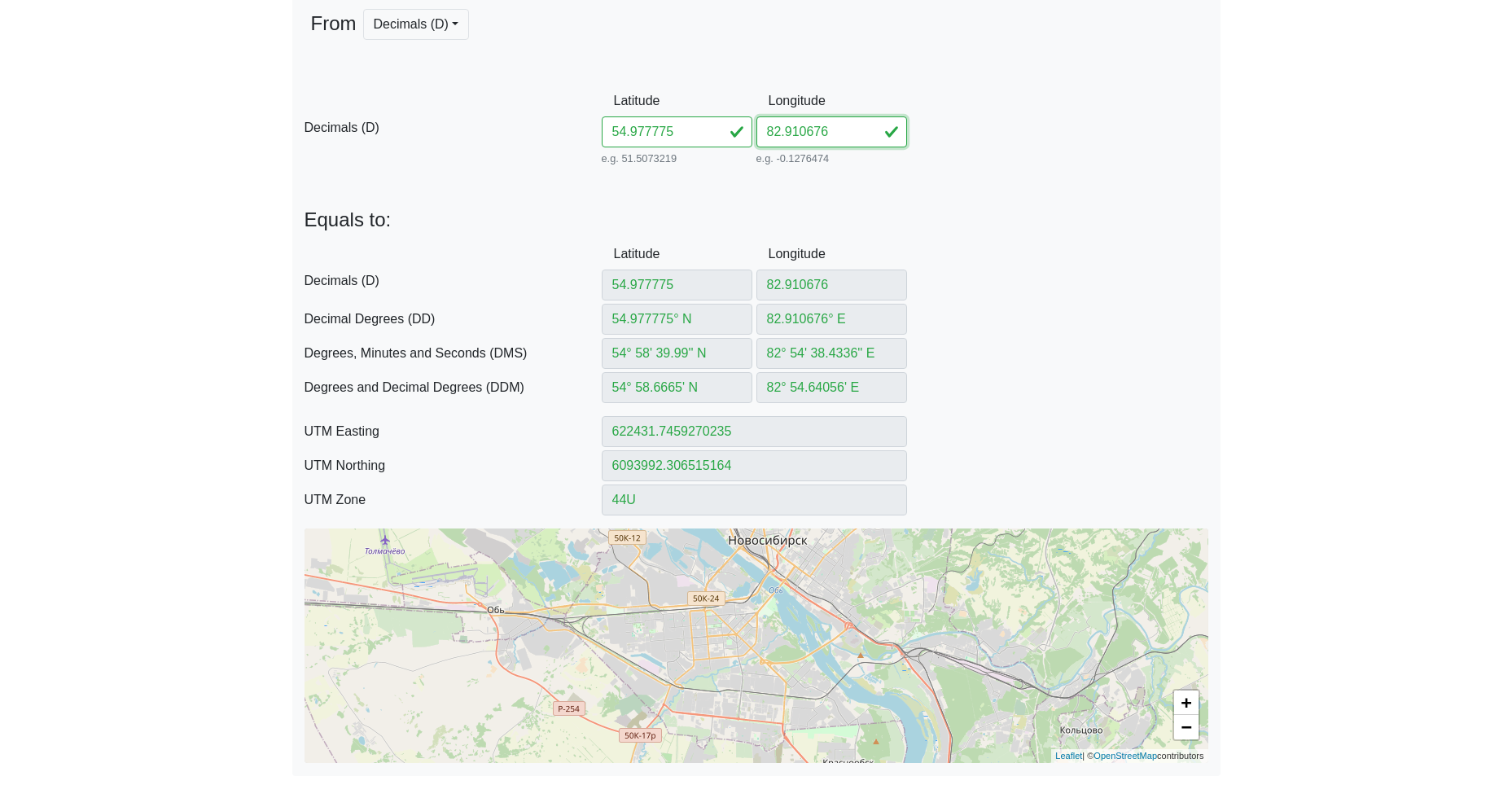
type input "6093988.239427394"
type input "82.910676"
drag, startPoint x: 677, startPoint y: 135, endPoint x: 481, endPoint y: 130, distance: 196.1
click at [562, 129] on div "D Decimals (D) Latitude 54.977775 e.g. 51.5073219 Between -90 and 90 Longitude …" at bounding box center [756, 127] width 928 height 83
paste input "867582904764"
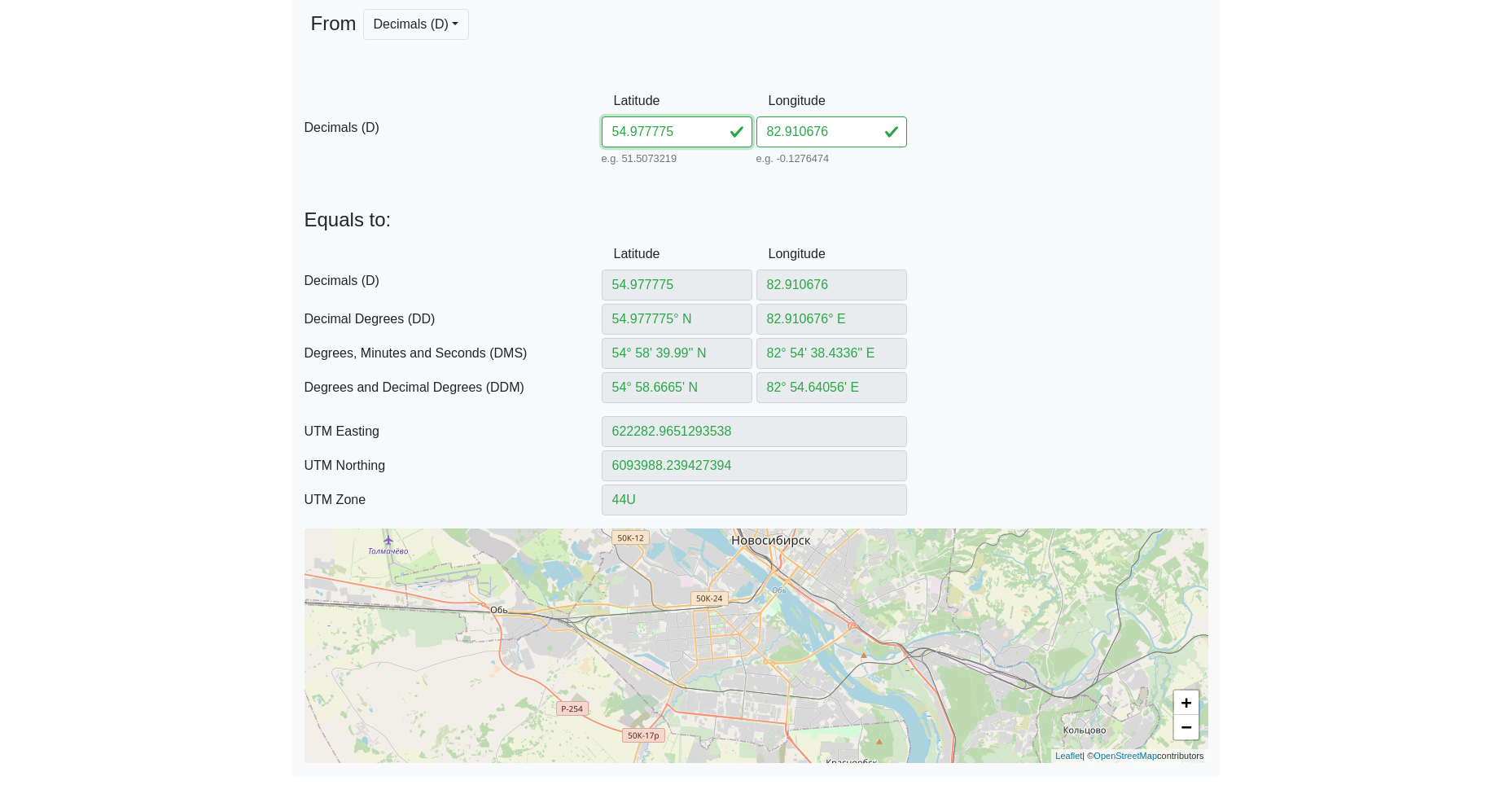
type input "54.97867582904764"
type input "54.97867582° N"
type input "54° 58' 43.2329'' N"
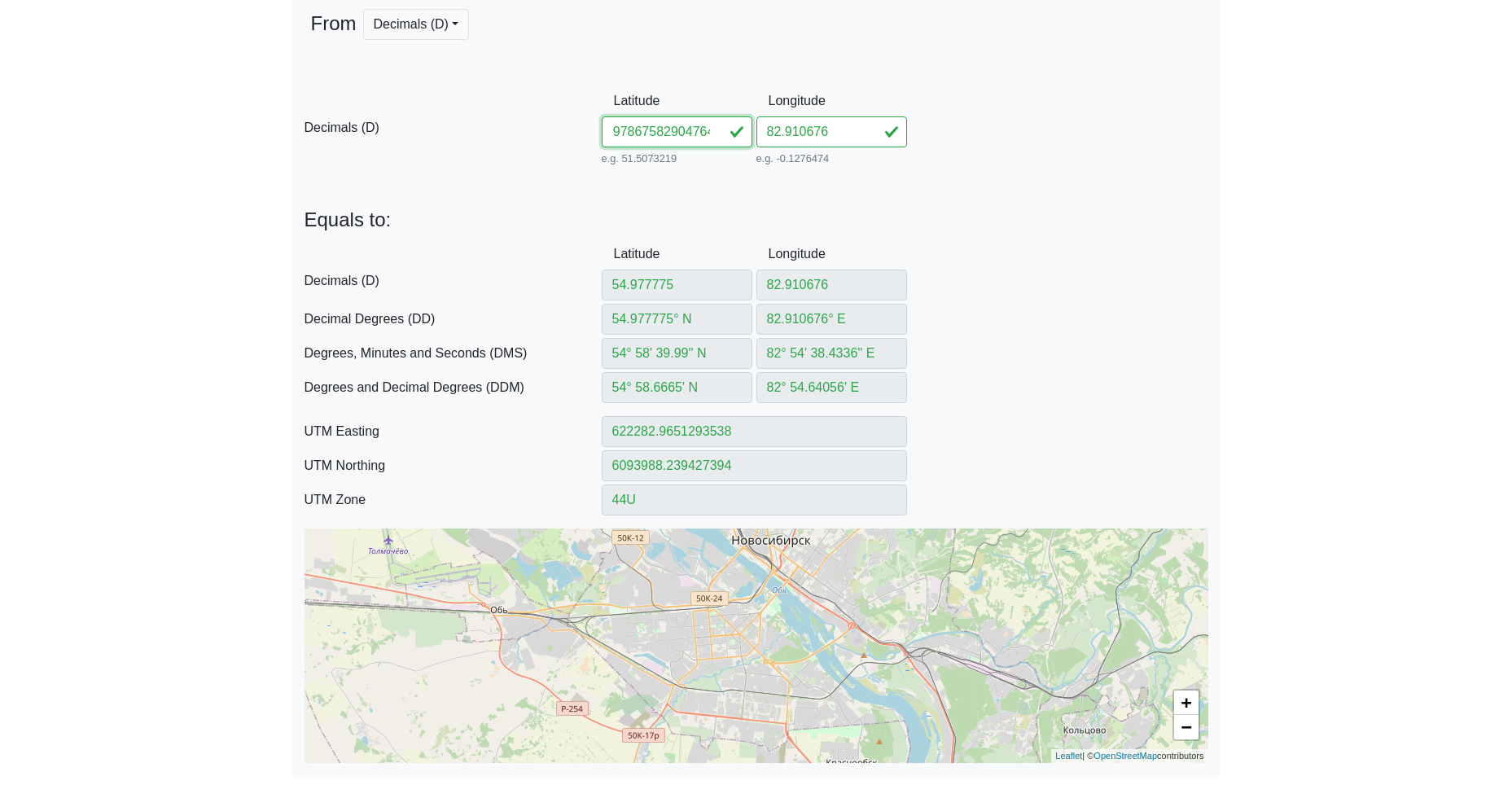
type input "54° 58.720549' N"
type input "622280.2270475435"
type input "6094088.463423961"
drag, startPoint x: 654, startPoint y: 133, endPoint x: 935, endPoint y: 141, distance: 281.1
click at [910, 141] on div "D Decimals (D) Latitude 54.97867582904764 e.g. 51.5073219 Between -90 and 90 Lo…" at bounding box center [756, 127] width 928 height 83
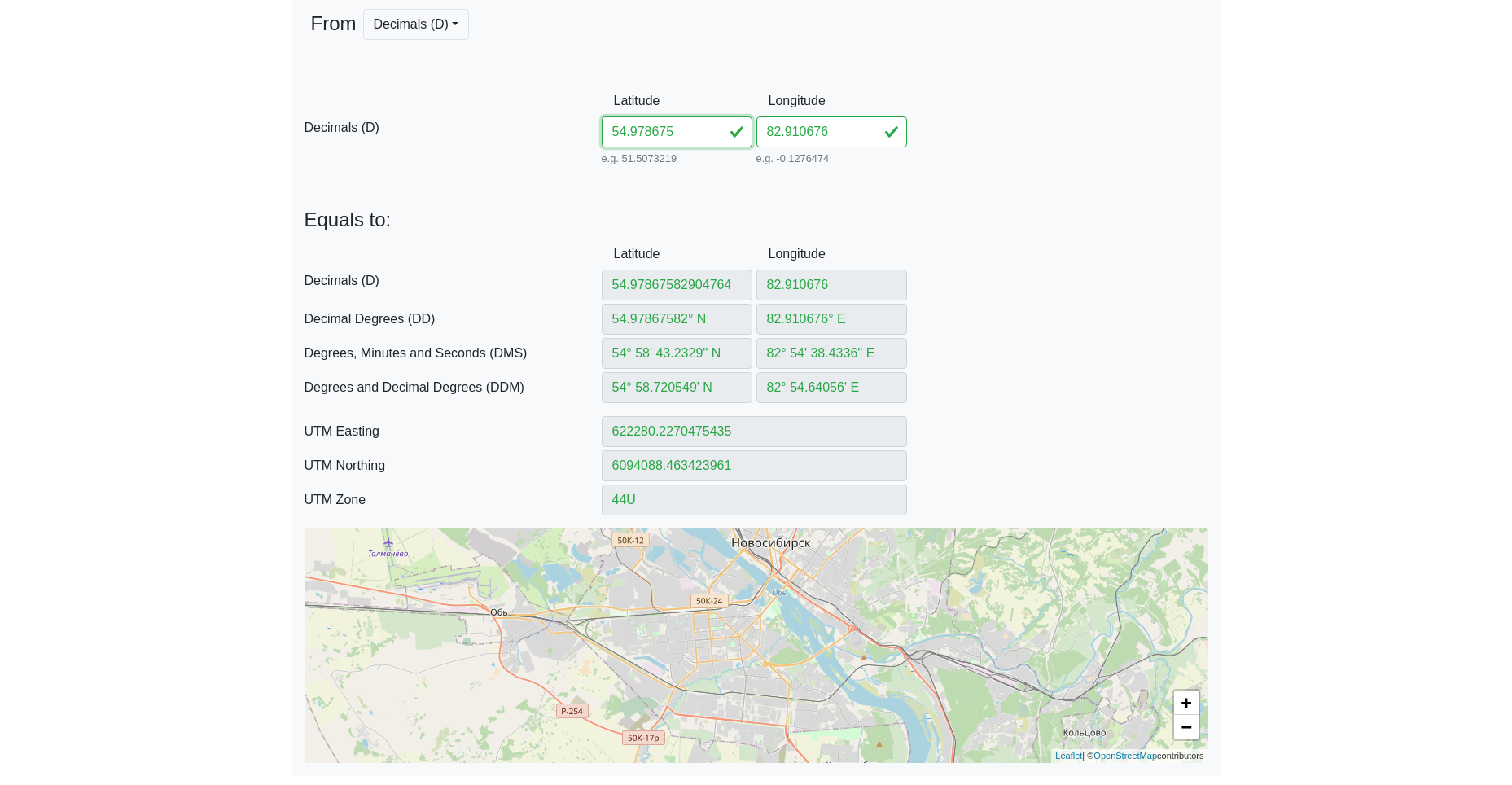
scroll to position [0, 0]
type input "54.978675"
type input "54.978675° N"
type input "54° 58' 43.23'' N"
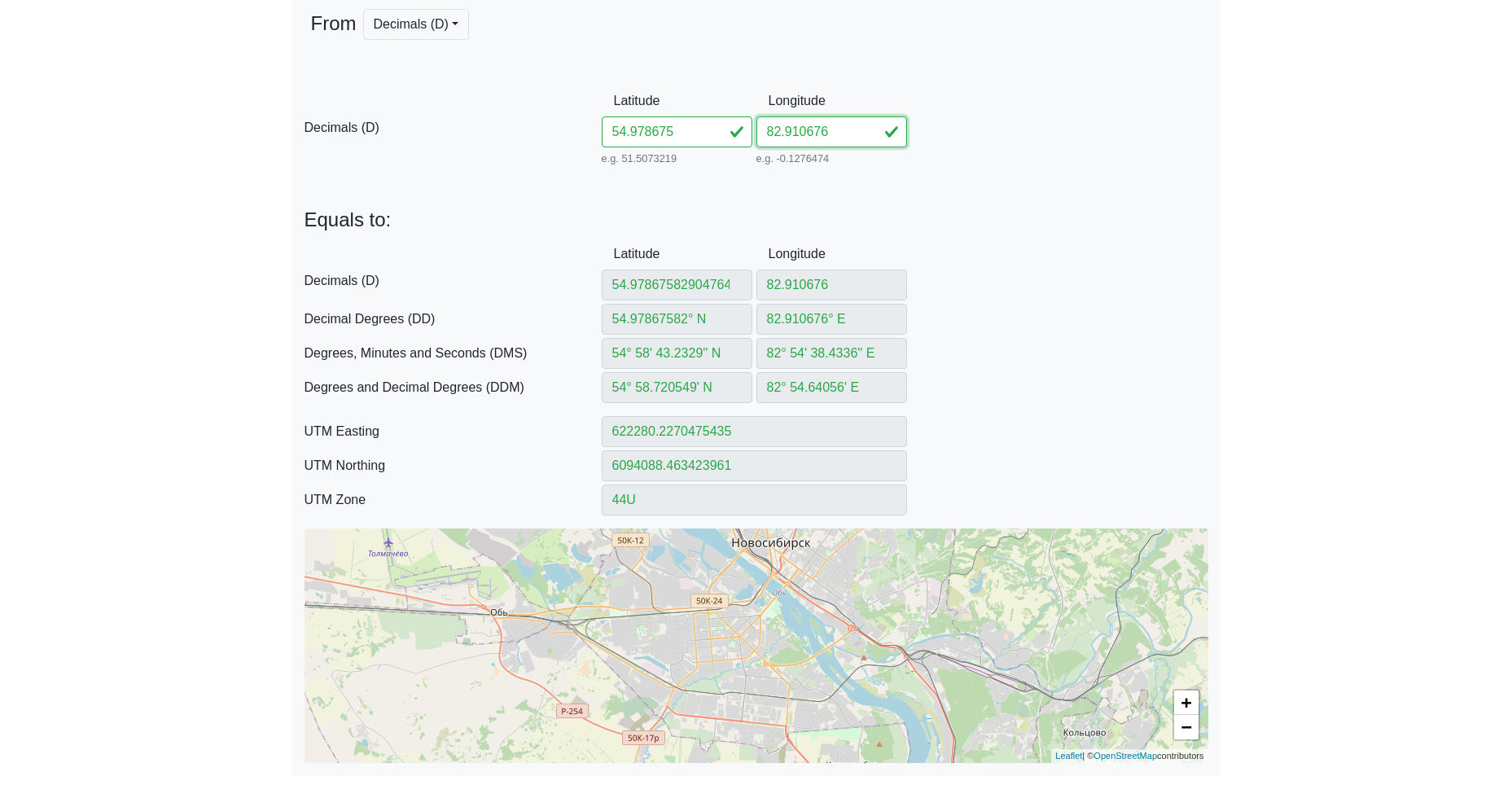
type input "54° 58.7205' N"
type input "622280.2295674589"
type input "6094088.37118618"
drag, startPoint x: 835, startPoint y: 134, endPoint x: 703, endPoint y: 132, distance: 132.0
click at [718, 130] on div "D Decimals (D) Latitude 54.978675 e.g. 51.5073219 Between -90 and 90 Longitude …" at bounding box center [756, 127] width 928 height 83
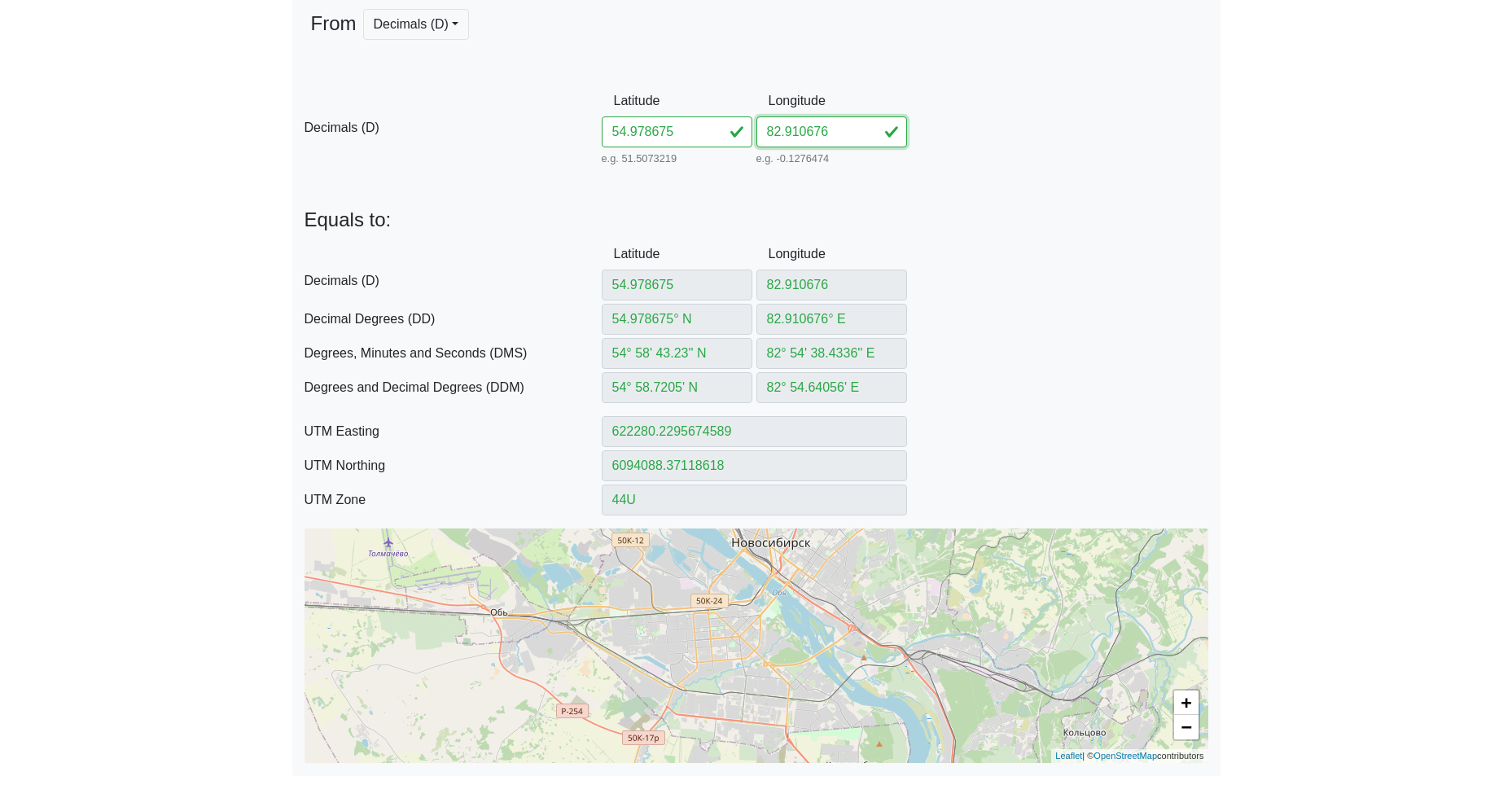
paste input "904764"
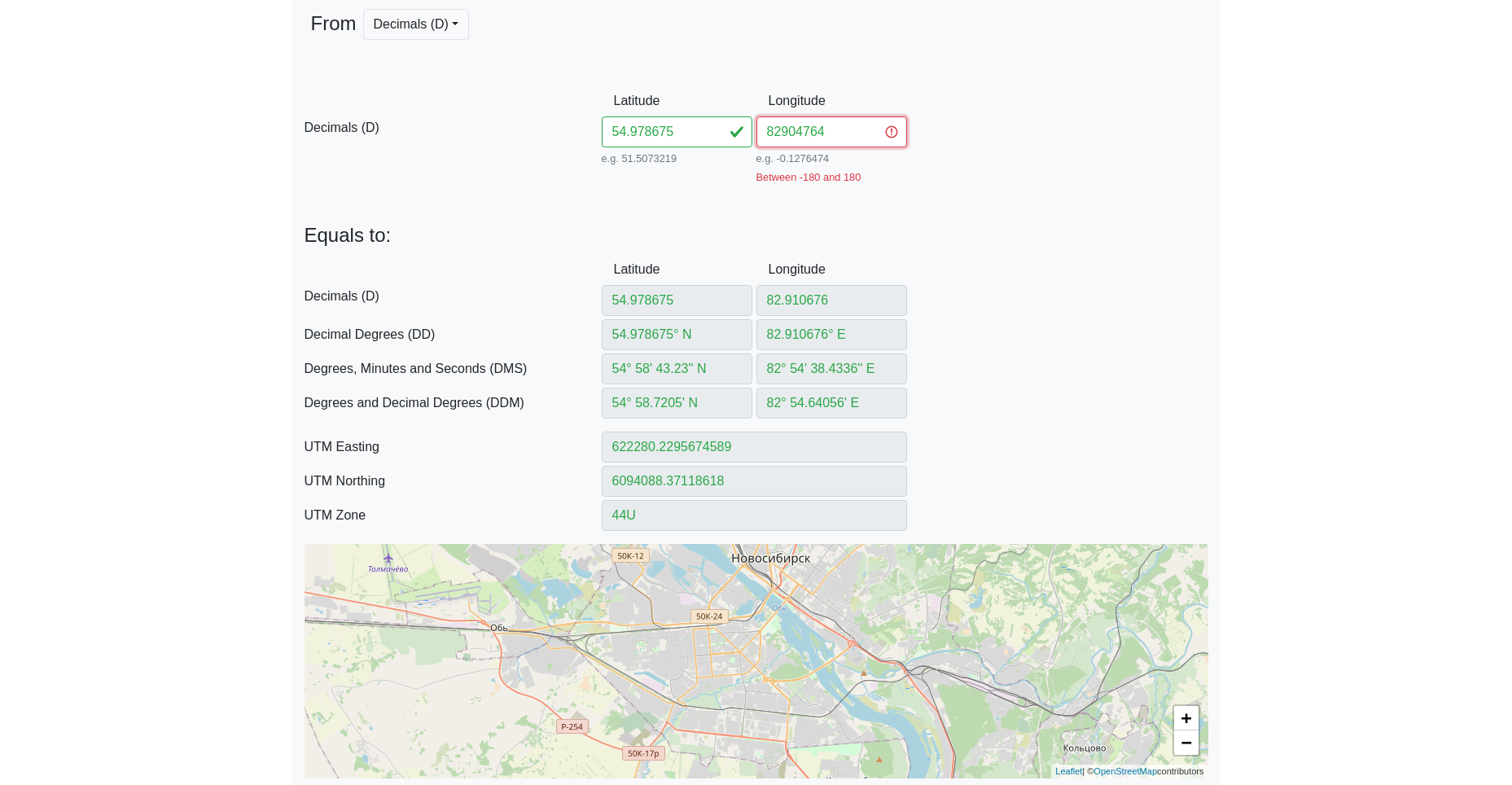
click at [780, 135] on input "82904764" at bounding box center [832, 131] width 151 height 31
type input "82.904764"
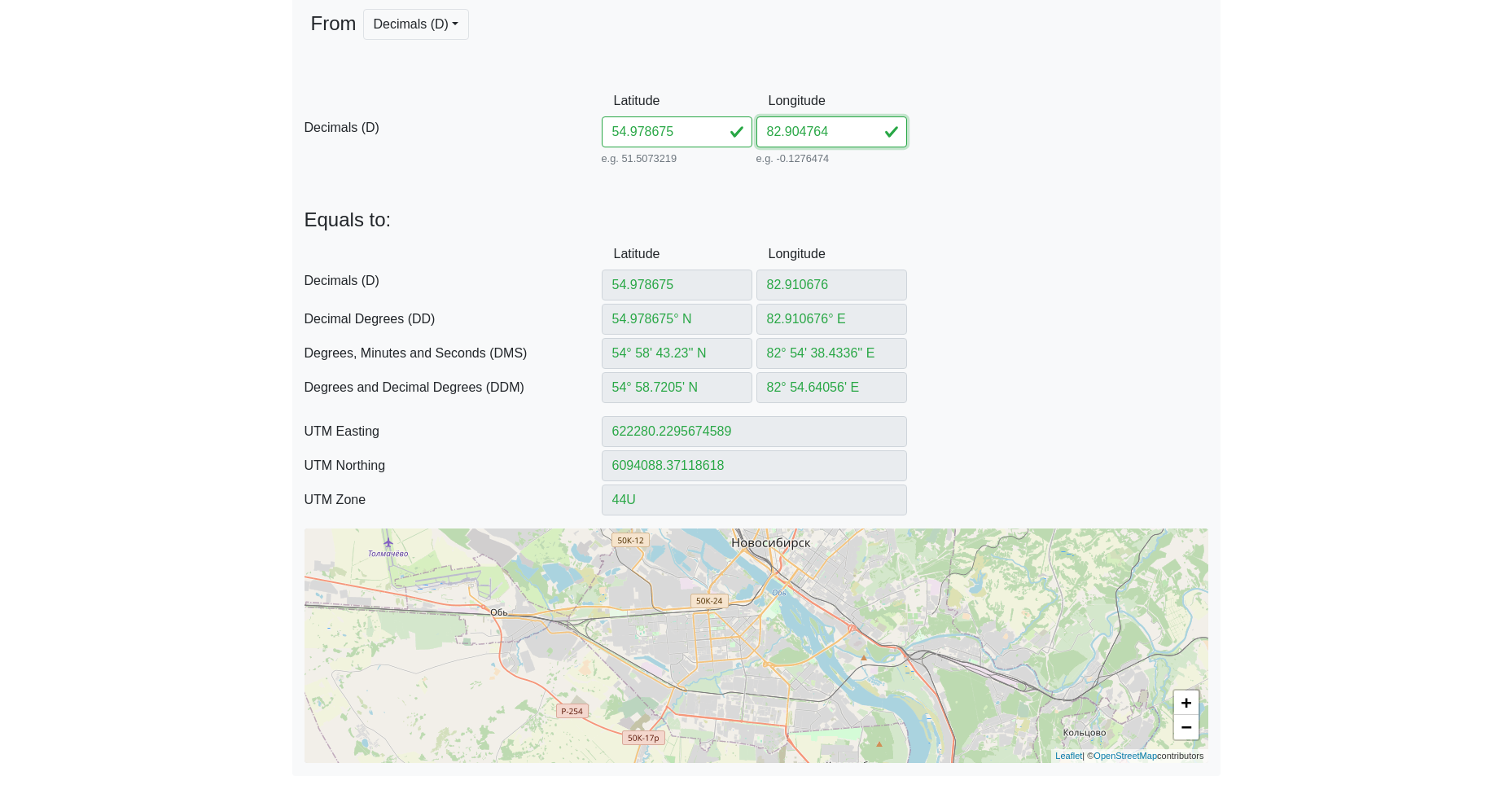
type input "82.904764"
type input "82.904764° E"
type input "82° 54' 17.1504'' E"
type input "82° 54.28584' E"
type input "621901.9185532763"
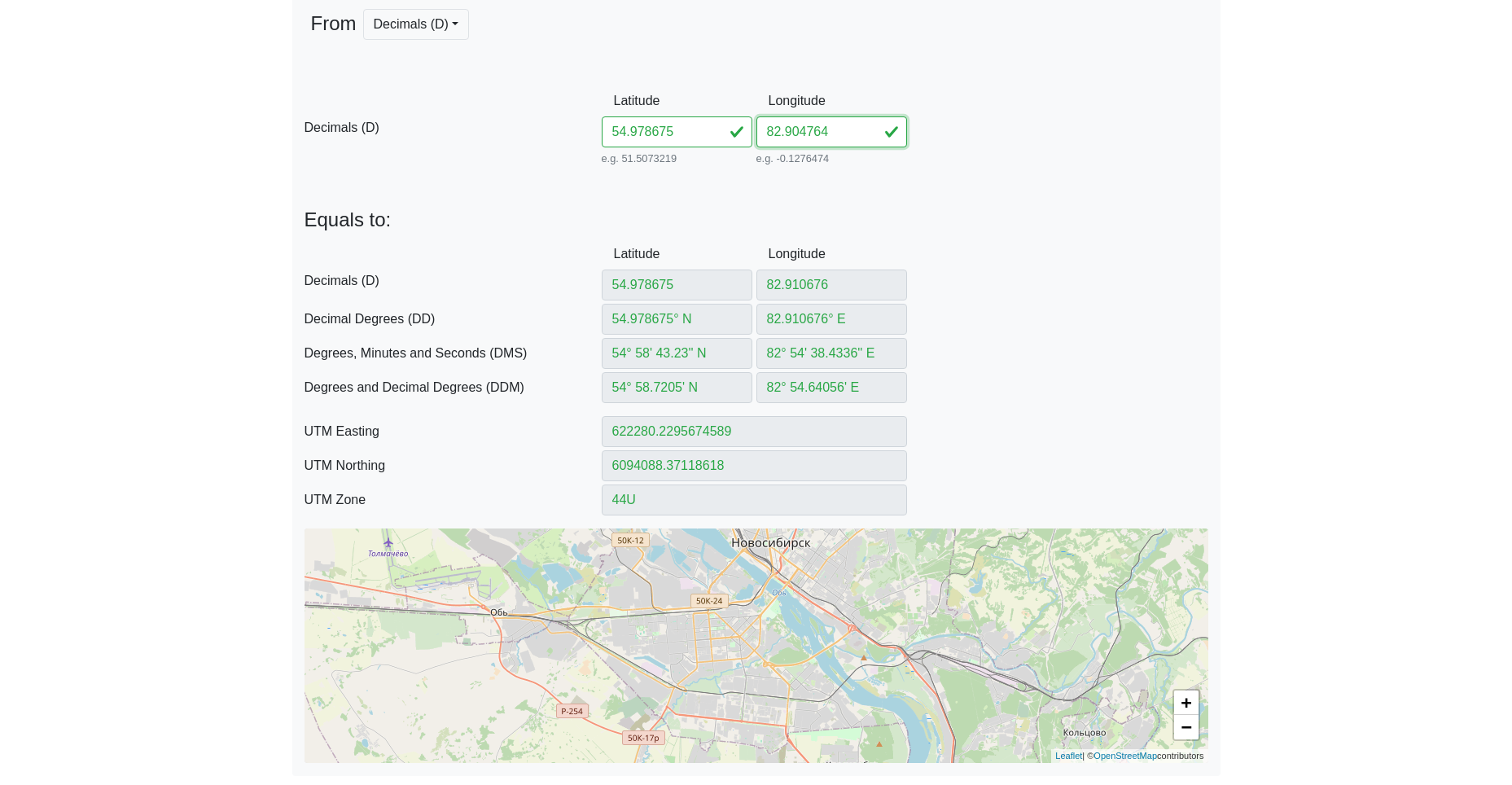
type input "6094078.051816701"
type input "82.904764"
drag, startPoint x: 691, startPoint y: 133, endPoint x: 529, endPoint y: 129, distance: 162.0
click at [541, 128] on div "D Decimals (D) Latitude 54.978675 e.g. 51.5073219 Between -90 and 90 Longitude …" at bounding box center [756, 127] width 928 height 83
paste input "8030382899289"
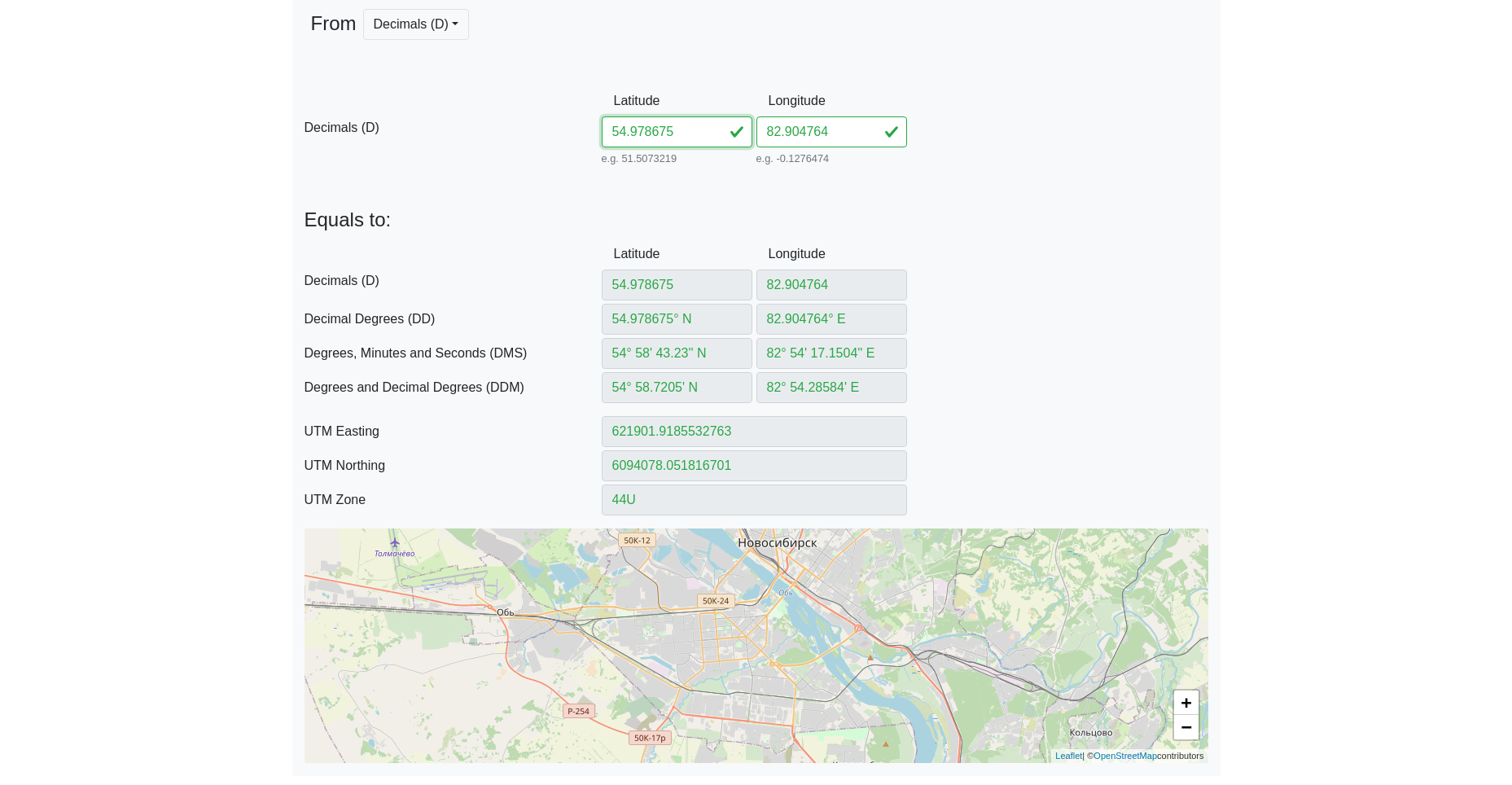
type input "54.98030382899289"
type input "54.98030382° N"
type input "54° 58' 49.0937'' N"
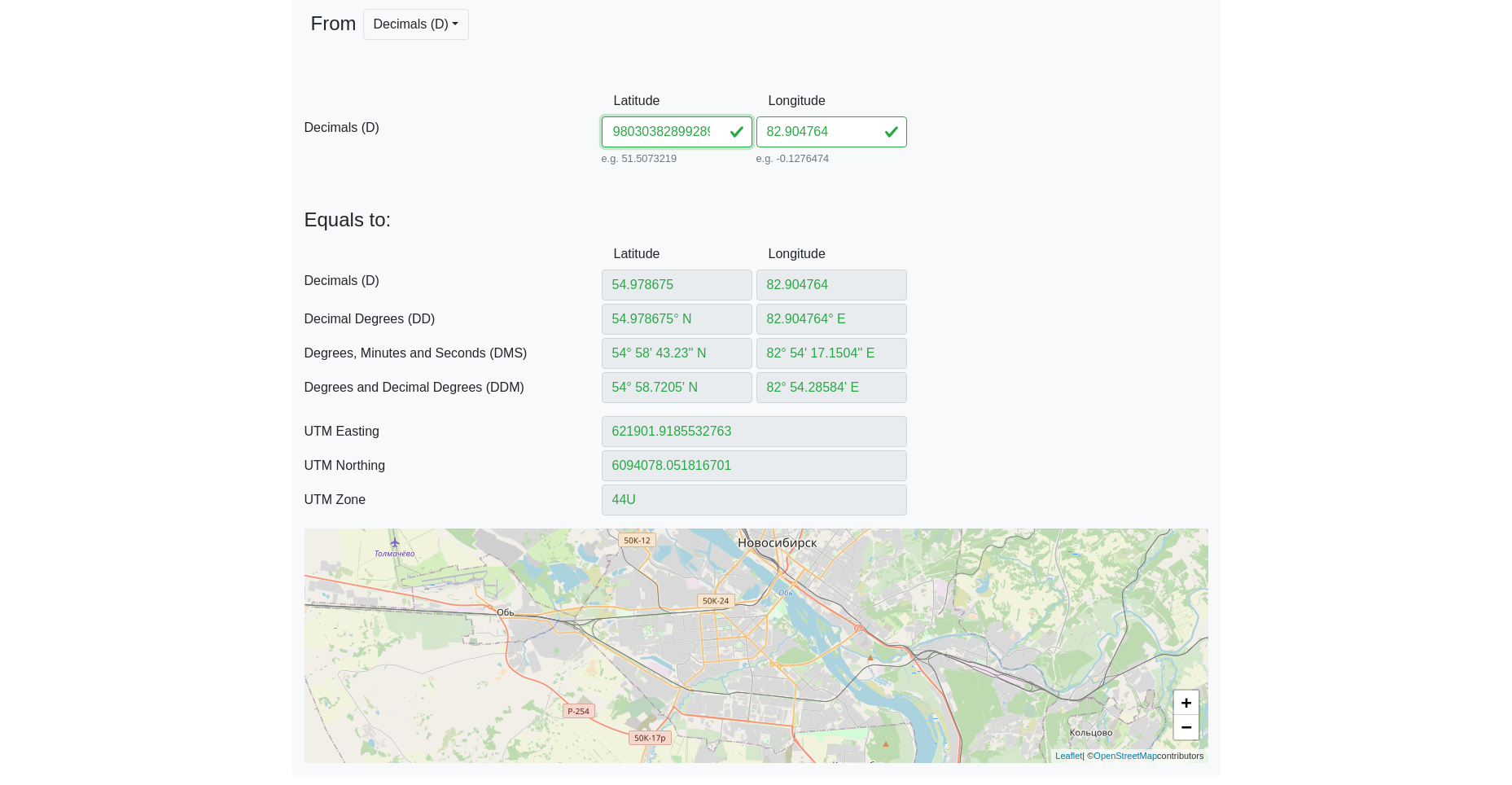
type input "54° 58.818229' N"
type input "621896.9829532062"
type input "6094259.271520459"
drag, startPoint x: 654, startPoint y: 135, endPoint x: 920, endPoint y: 152, distance: 266.5
click at [914, 152] on div "D Decimals (D) Latitude 54.98030382899289 e.g. 51.5073219 Between -90 and 90 Lo…" at bounding box center [756, 127] width 928 height 83
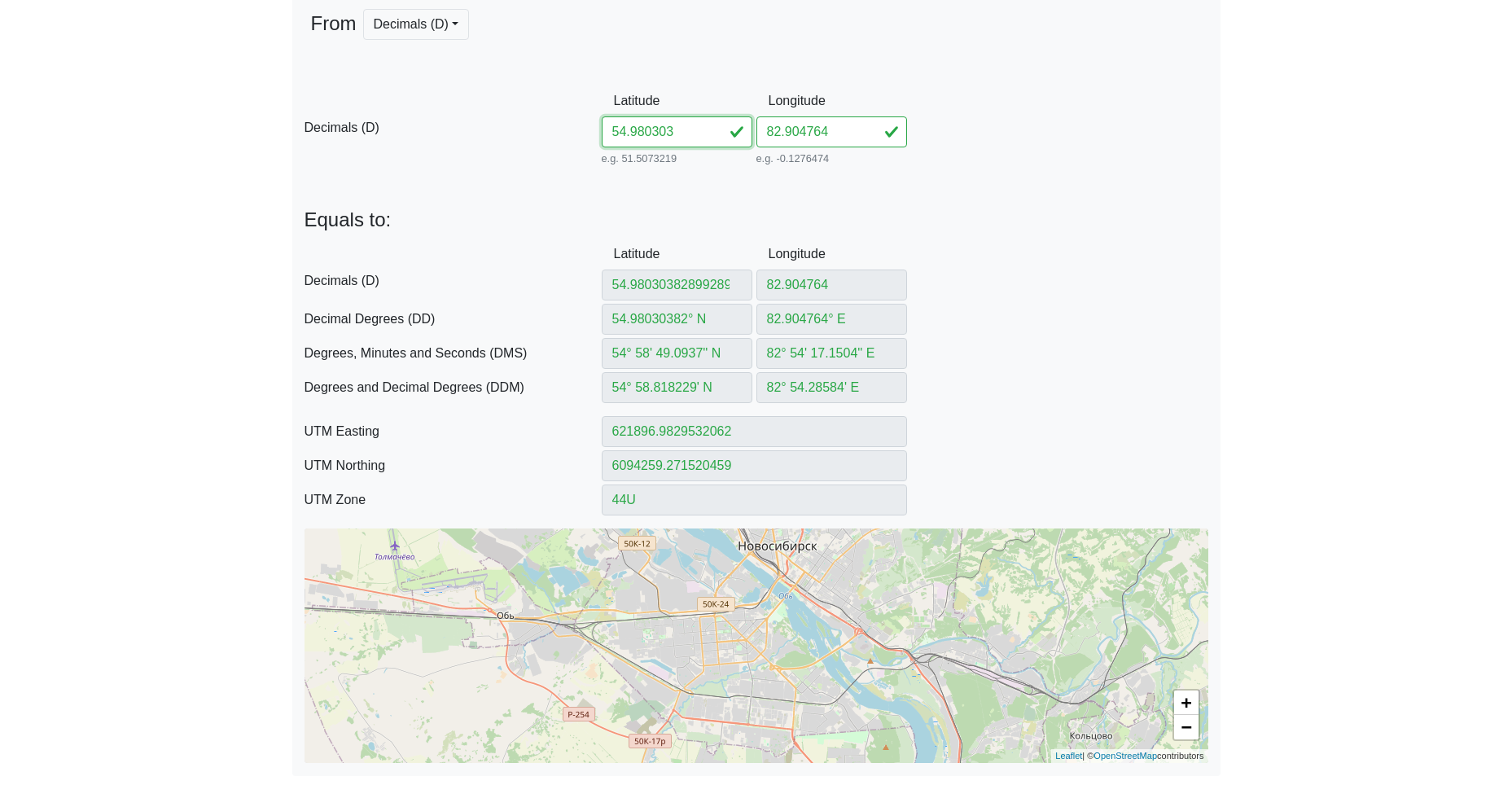
scroll to position [0, 0]
type input "54.980303"
type input "54.980303° N"
type input "54° 58' 49.0908'' N"
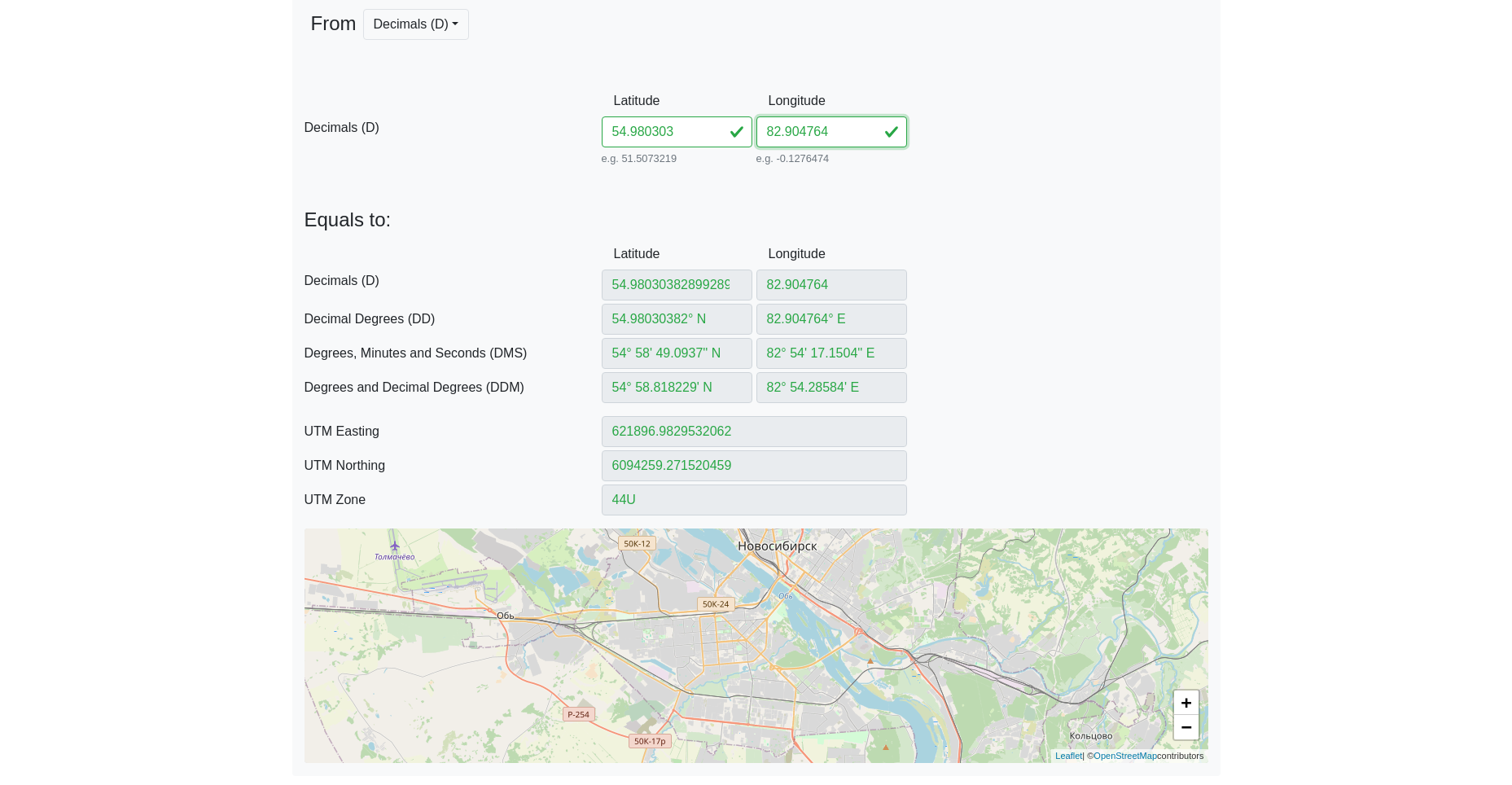
type input "54° 58.81818' N"
type input "621896.9854652062"
type input "6094259.17928864"
drag, startPoint x: 831, startPoint y: 134, endPoint x: 700, endPoint y: 135, distance: 131.0
click at [726, 134] on div "D Decimals (D) Latitude 54.980303 e.g. 51.5073219 Between -90 and 90 Longitude …" at bounding box center [756, 127] width 928 height 83
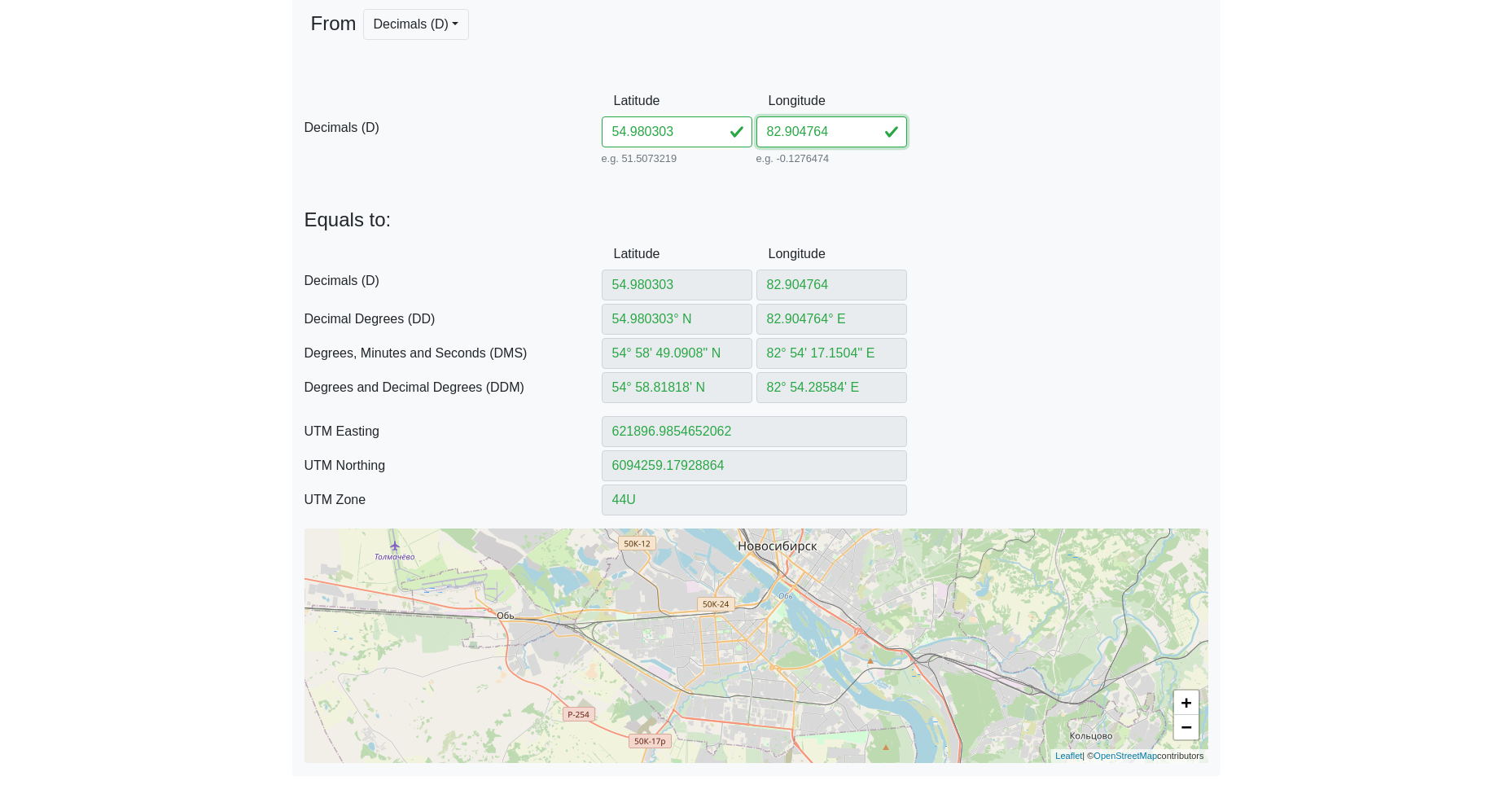
paste input "899289"
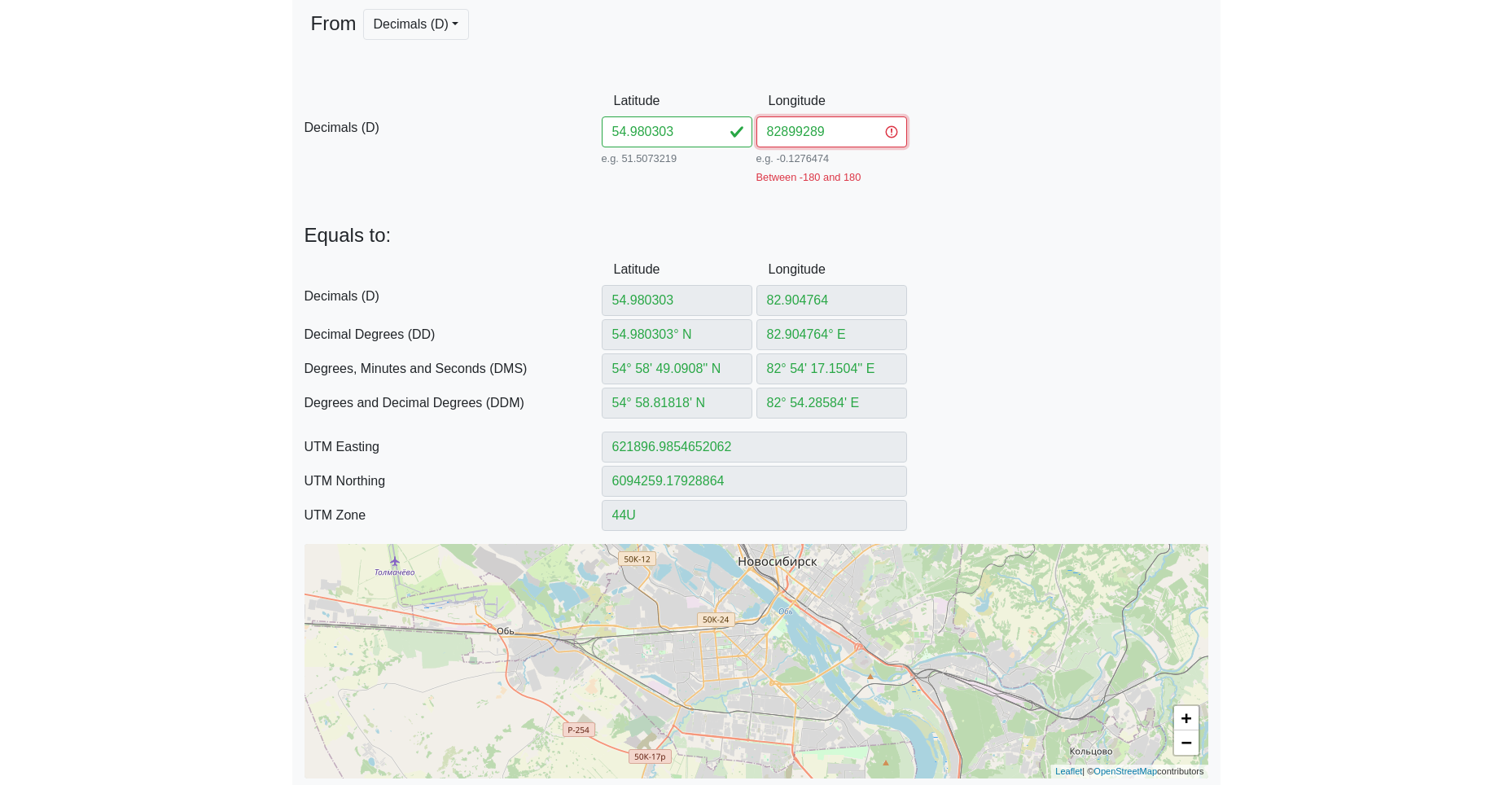
click at [779, 133] on input "82899289" at bounding box center [832, 131] width 151 height 31
type input "82.899289"
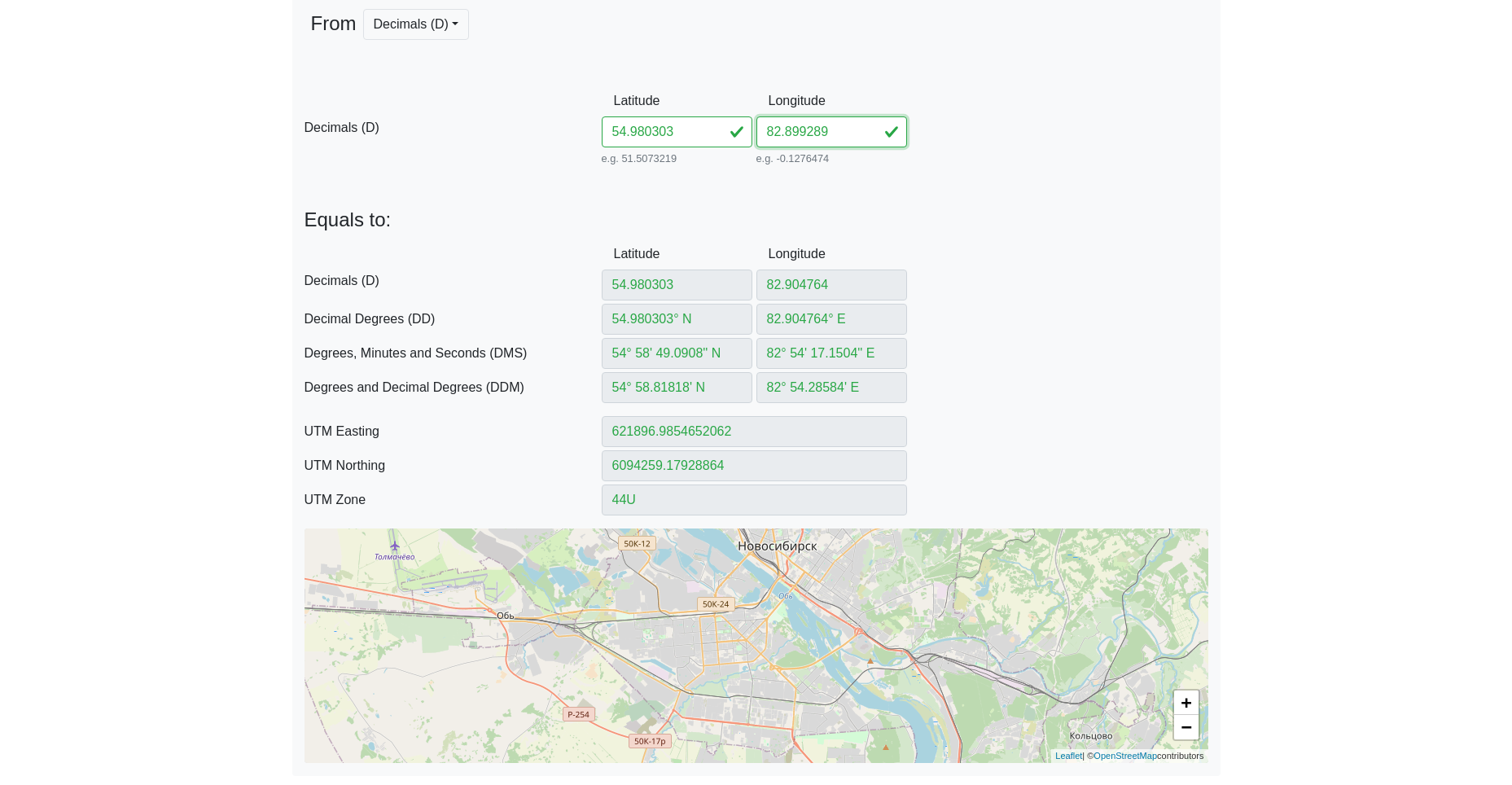
type input "82.899289"
type input "82.899289° E"
type input "82° 53' 57.4404'' E"
type input "82° 53.95734' E"
type input "621546.6520284757"
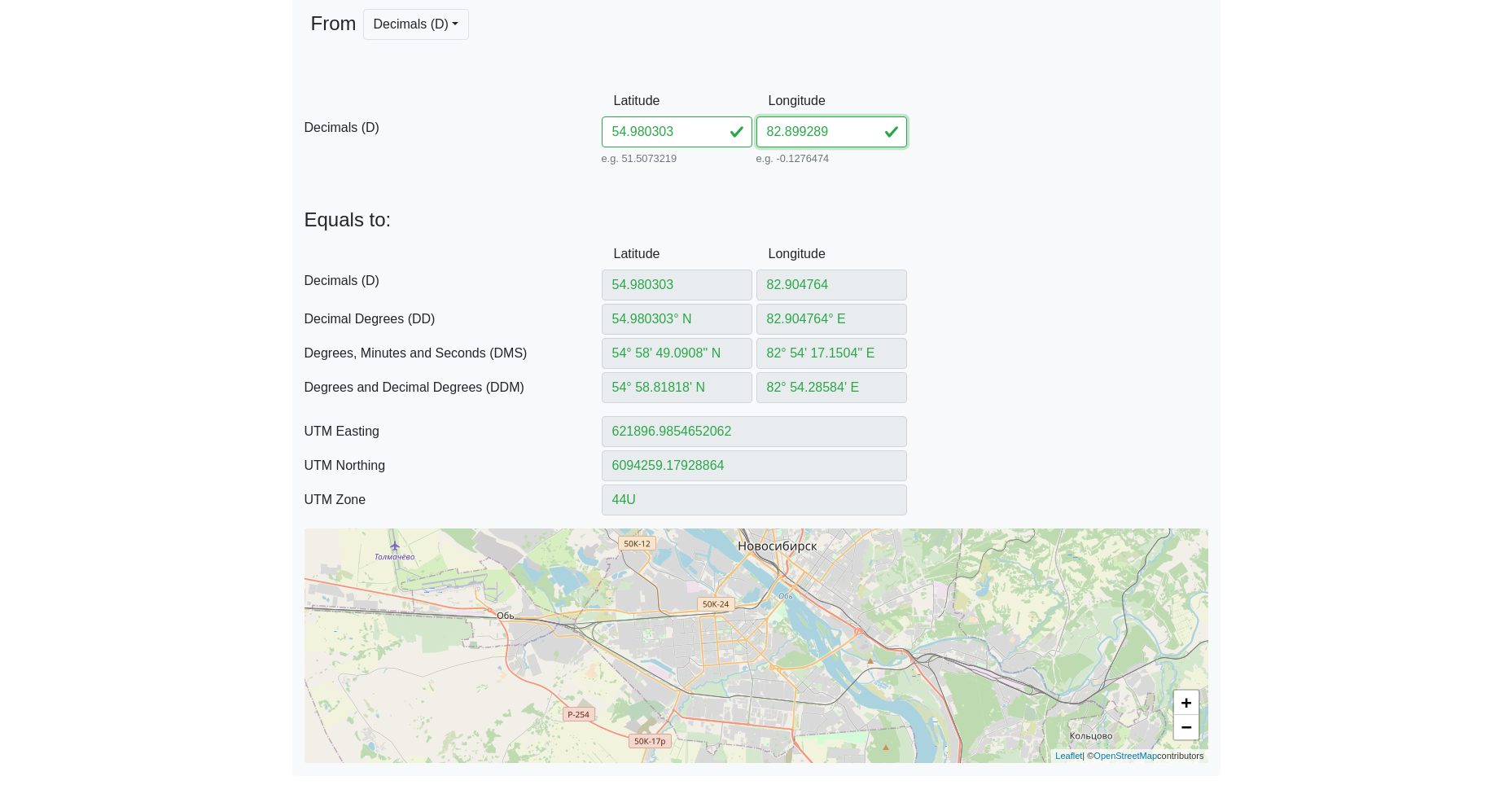
type input "6094249.65142825"
type input "82.899289"
drag, startPoint x: 684, startPoint y: 126, endPoint x: 593, endPoint y: 120, distance: 91.2
click at [611, 121] on input "54.980303" at bounding box center [677, 131] width 151 height 31
paste input "7943682895635"
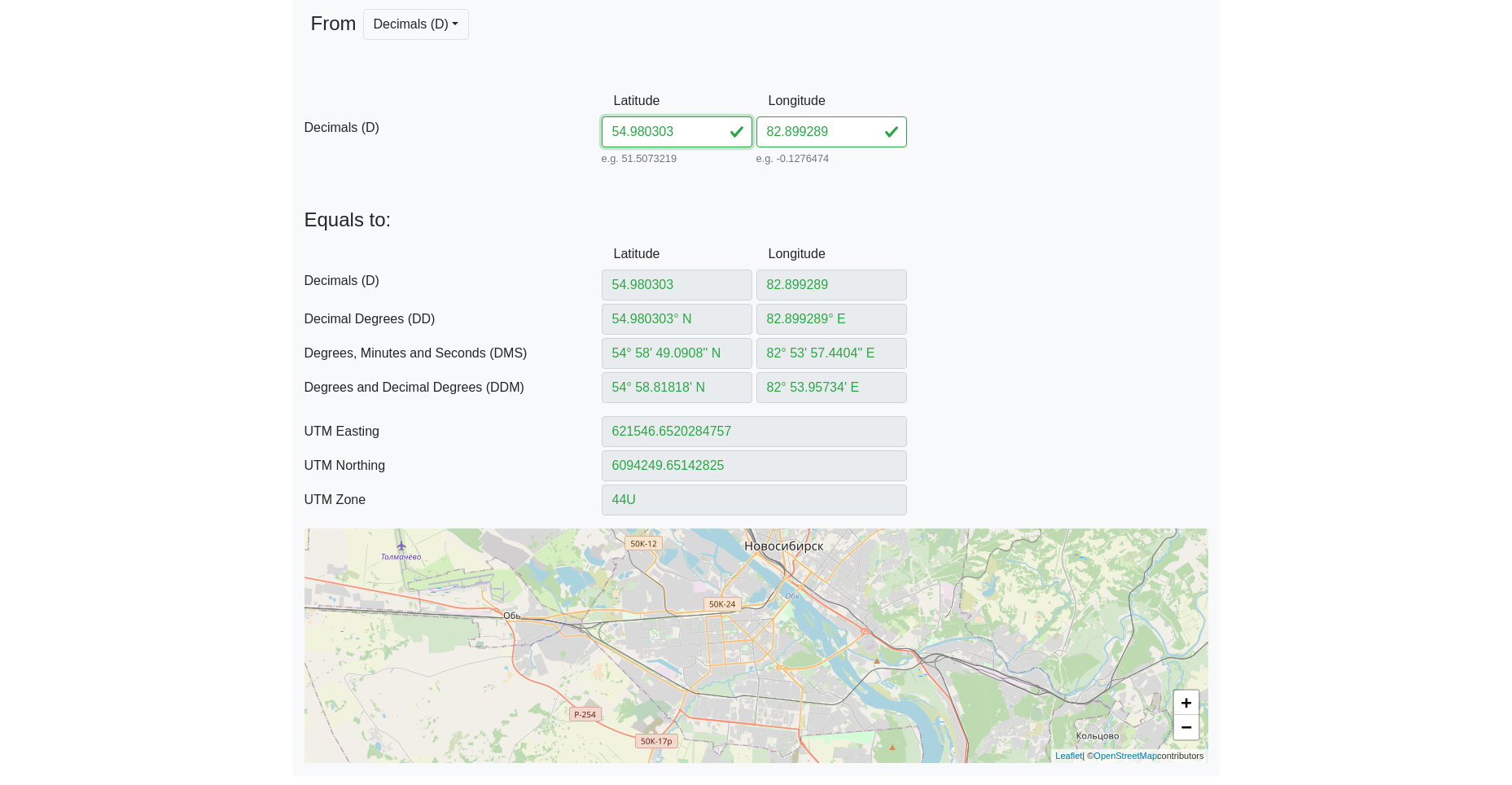
type input "54.97943682895635"
type input "54.97943682° N"
type input "54° 58' 45.9725'' N"
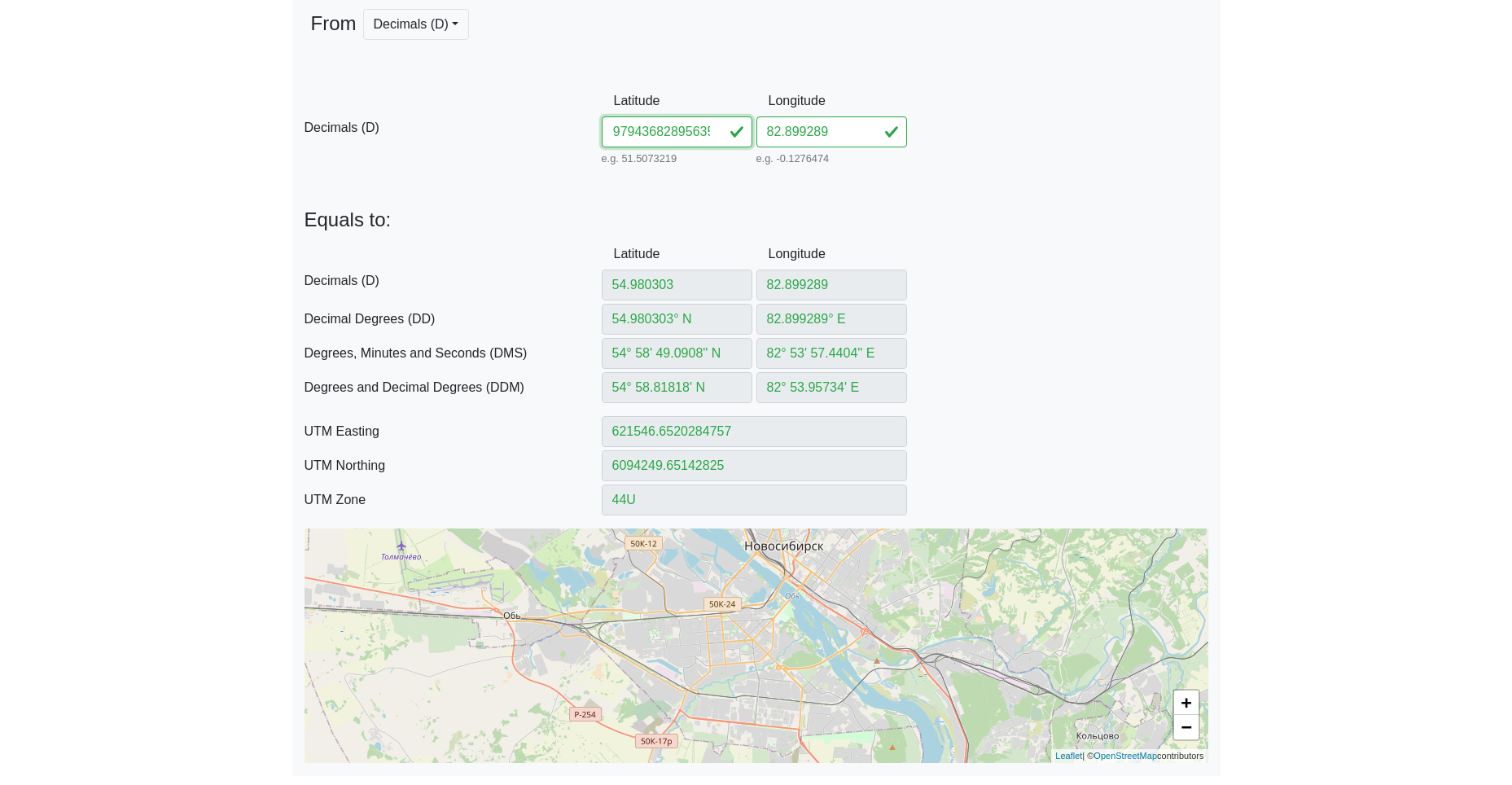
type input "54° 58.766209' N"
type input "621549.2691241817"
type input "6094153.283154272"
drag, startPoint x: 654, startPoint y: 135, endPoint x: 930, endPoint y: 145, distance: 276.2
click at [913, 146] on div "D Decimals (D) Latitude 54.97943682895635 e.g. 51.5073219 Between -90 and 90 Lo…" at bounding box center [756, 127] width 928 height 83
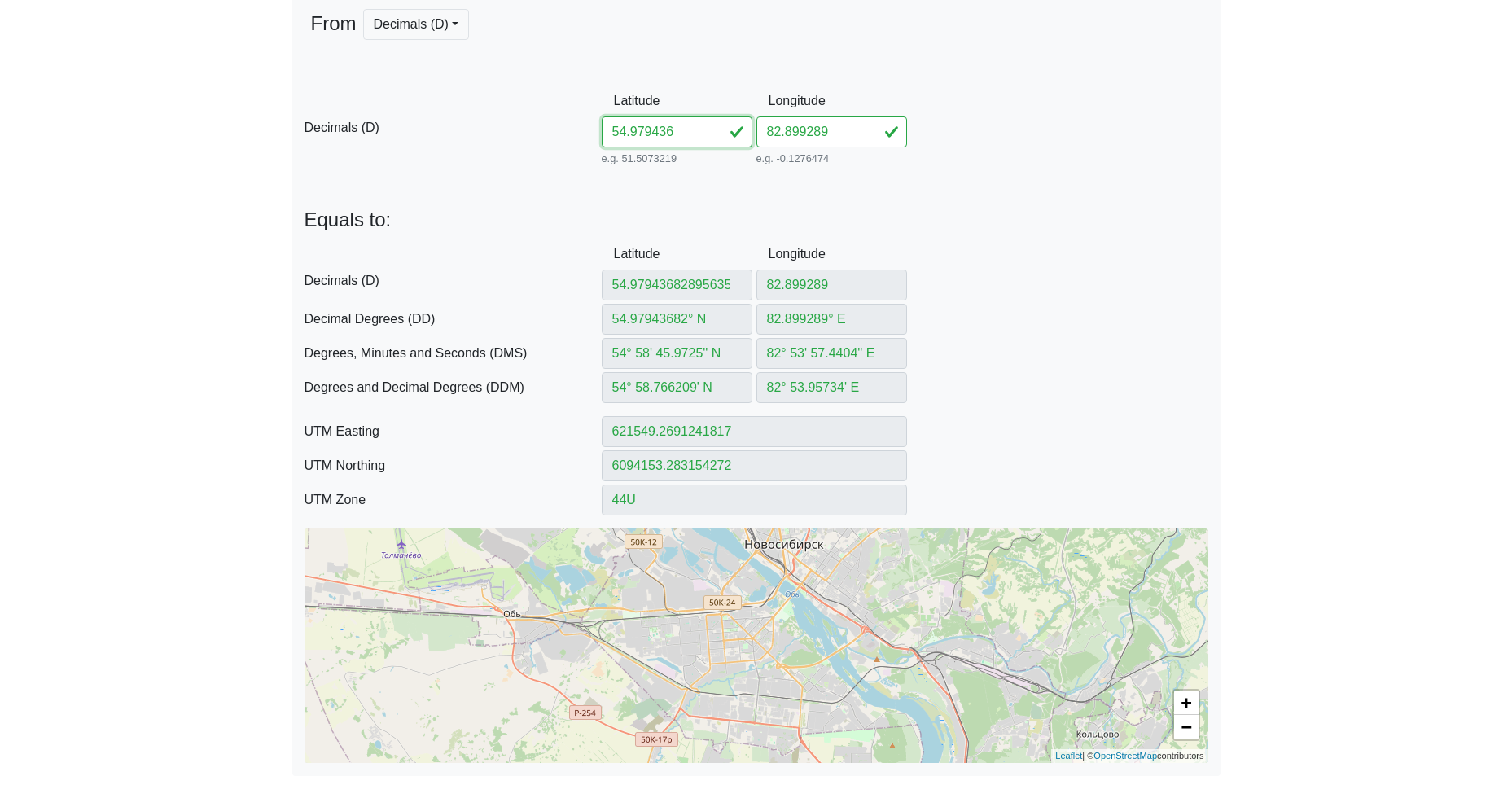
scroll to position [0, 0]
type input "54.979436"
type input "54.979436° N"
type input "54° 58' 45.9696'' N"
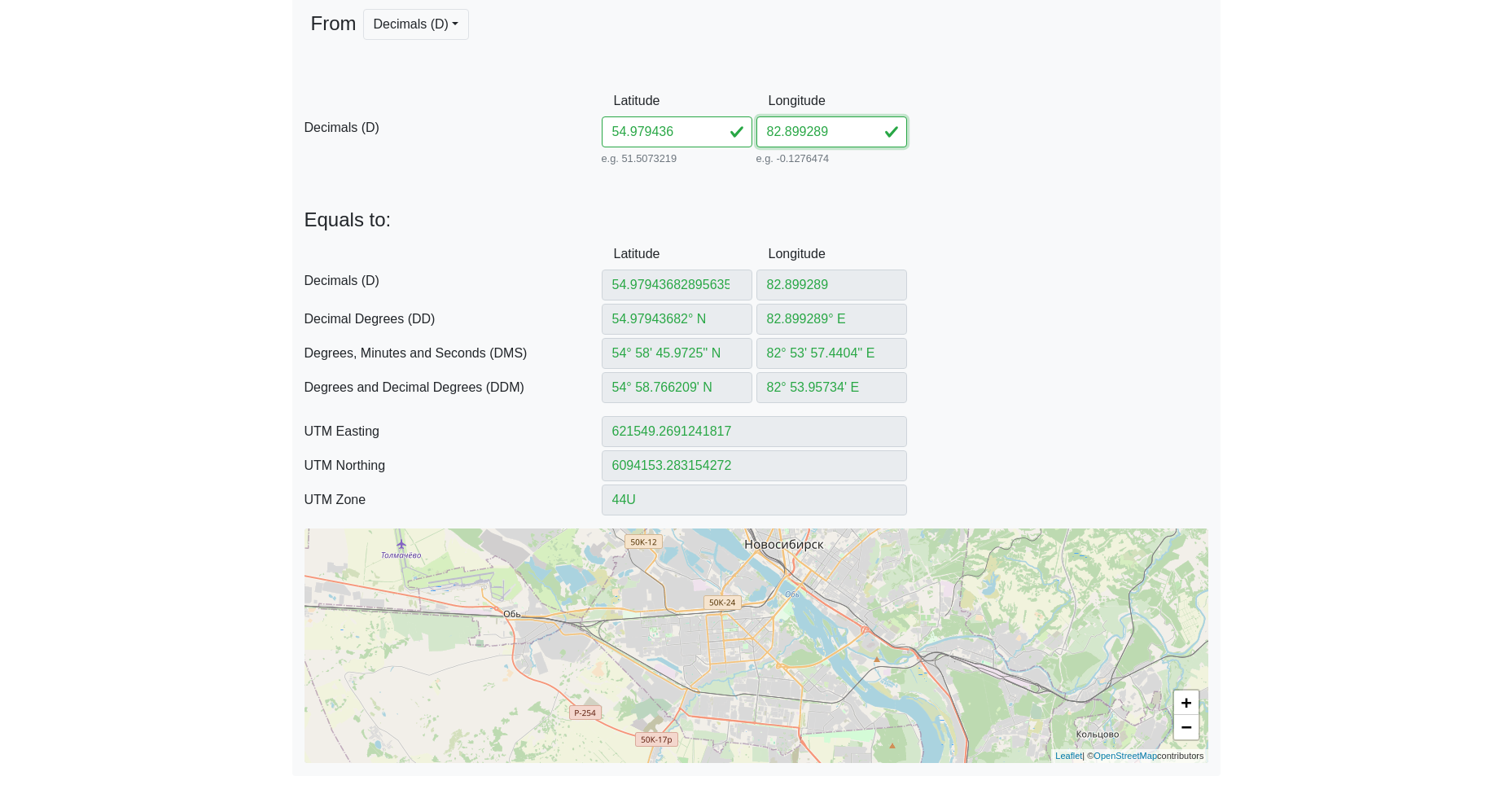
type input "54° 58.76616' N"
type input "621549.2716288215"
type input "6094153.190926427"
drag, startPoint x: 842, startPoint y: 134, endPoint x: 686, endPoint y: 138, distance: 156.1
click at [708, 136] on div "D Decimals (D) Latitude 54.979436 e.g. 51.5073219 Between -90 and 90 Longitude …" at bounding box center [756, 127] width 928 height 83
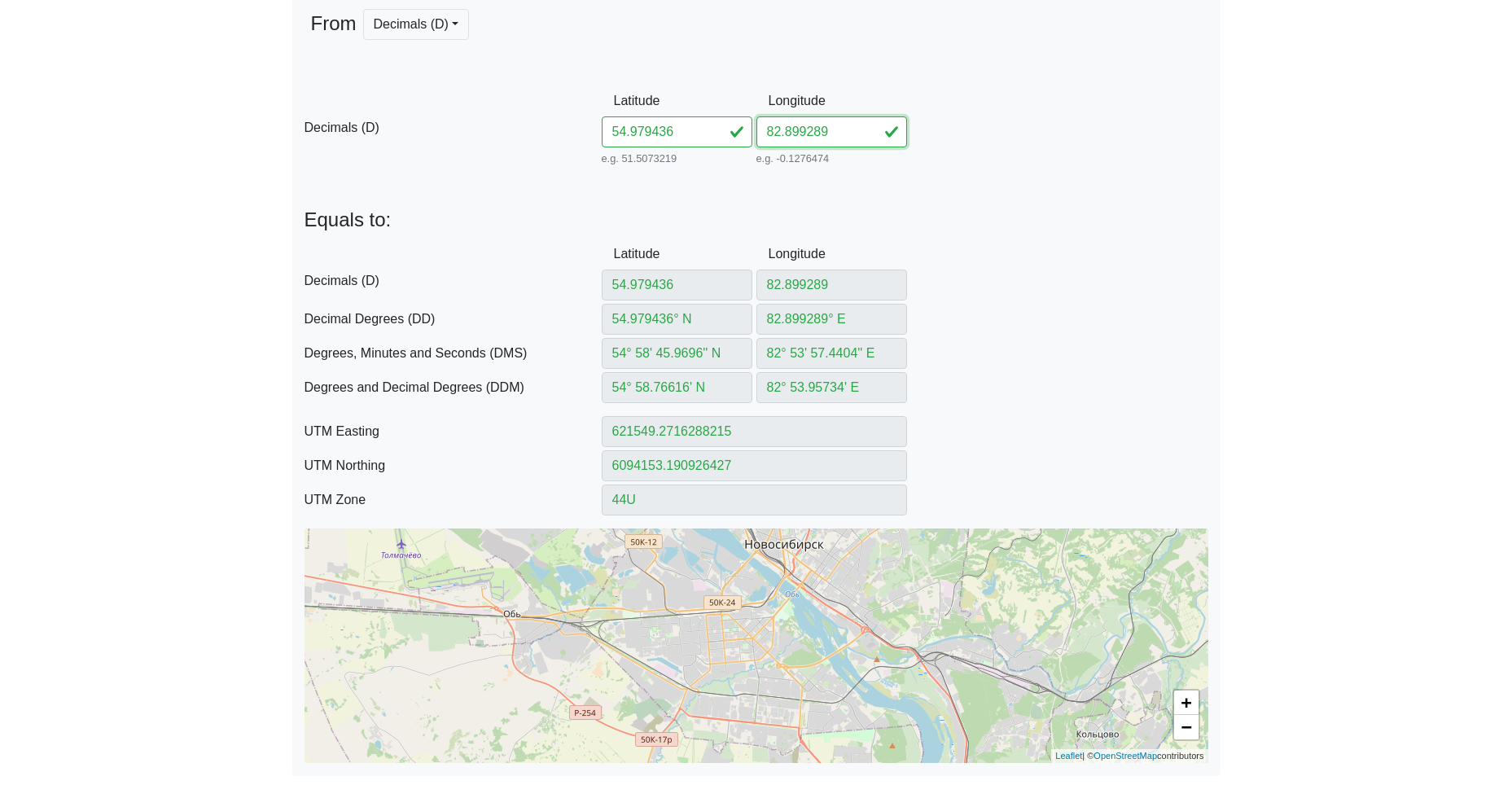
paste input "895635"
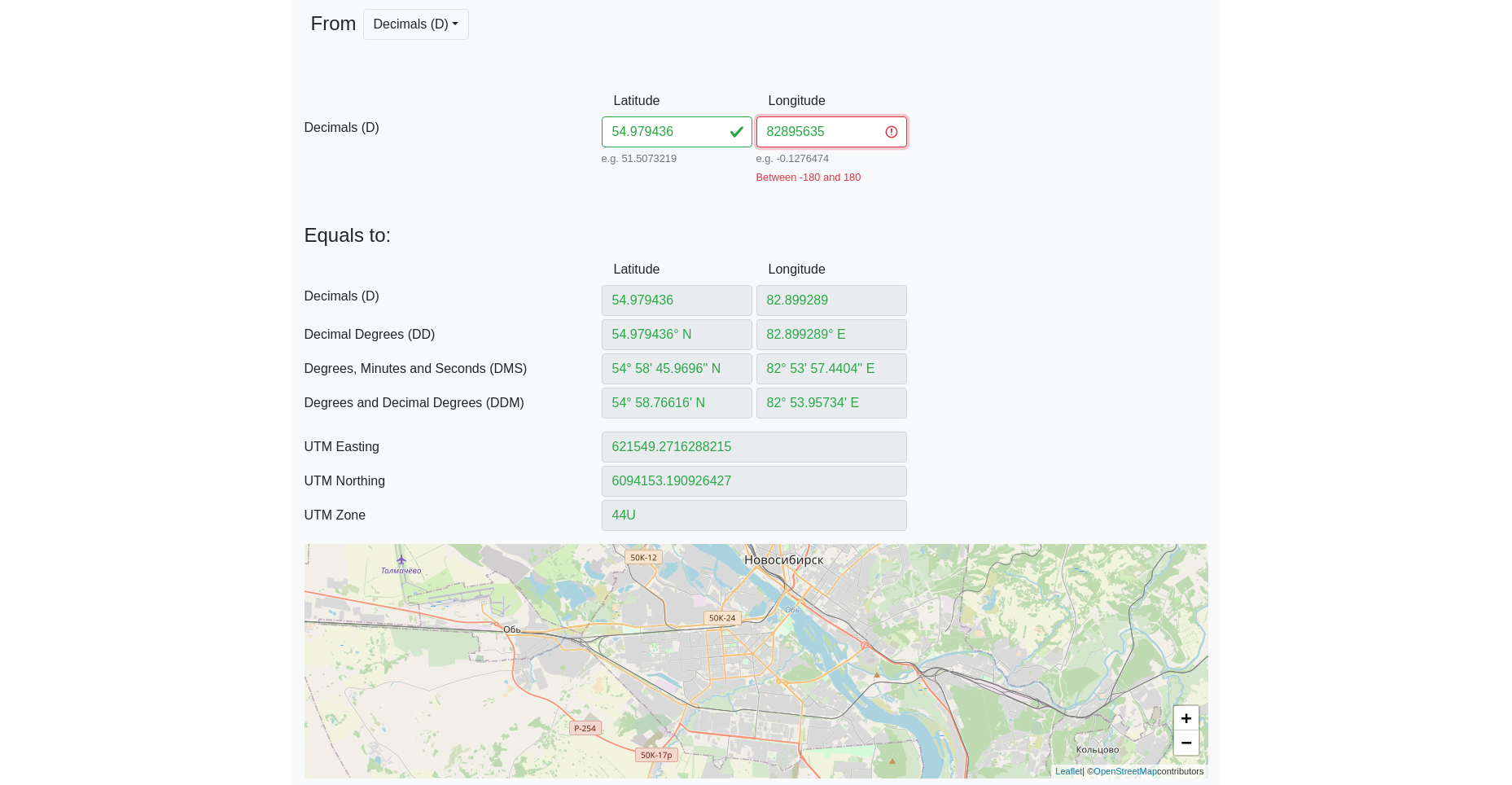
click at [783, 135] on input "82895635" at bounding box center [832, 131] width 151 height 31
type input "82.895635"
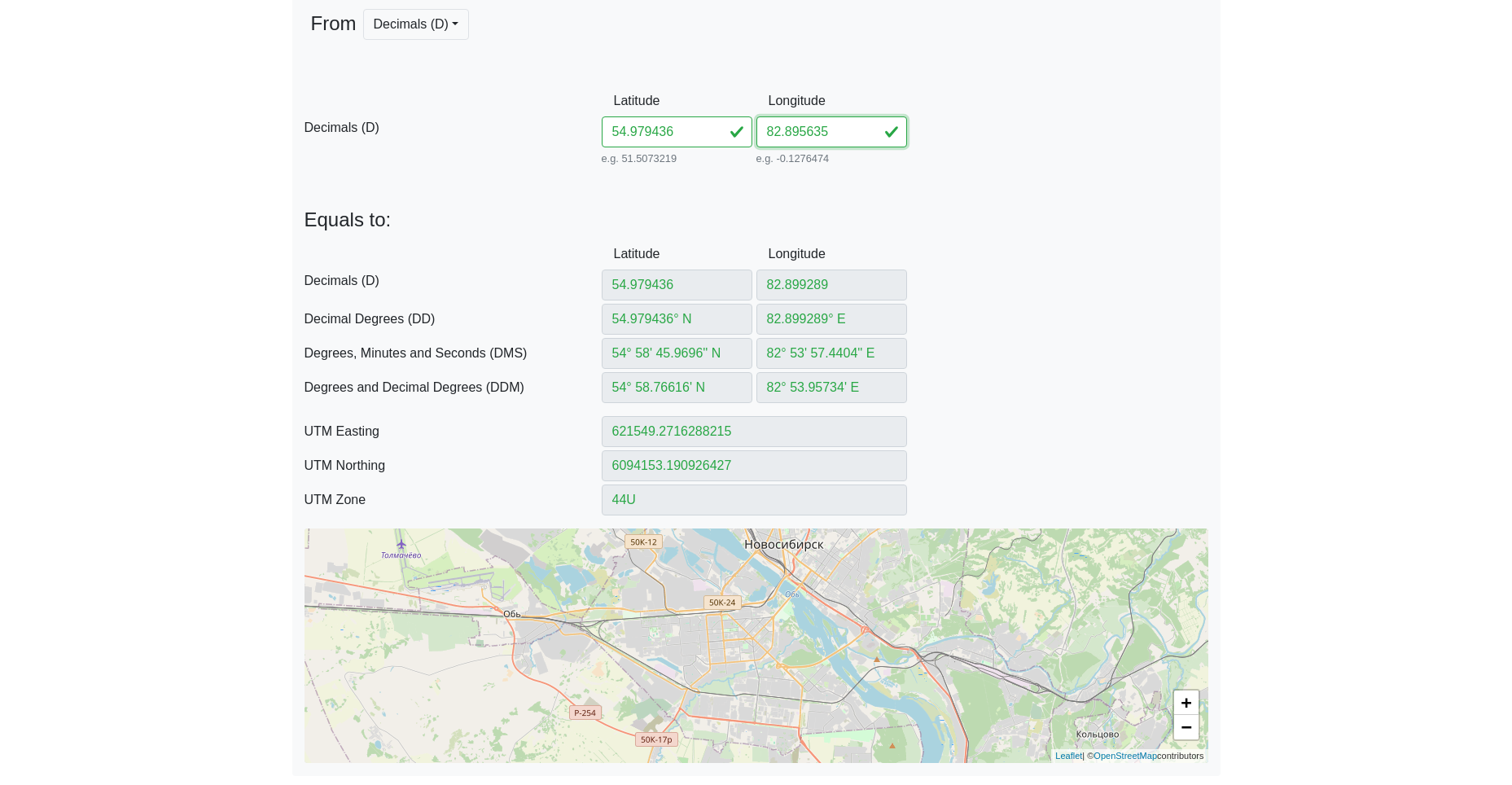
type input "82.895635"
type input "82.895635° E"
type input "82° 53' 44.286'' E"
type input "82° 53.7381' E"
type input "621315.4548005888"
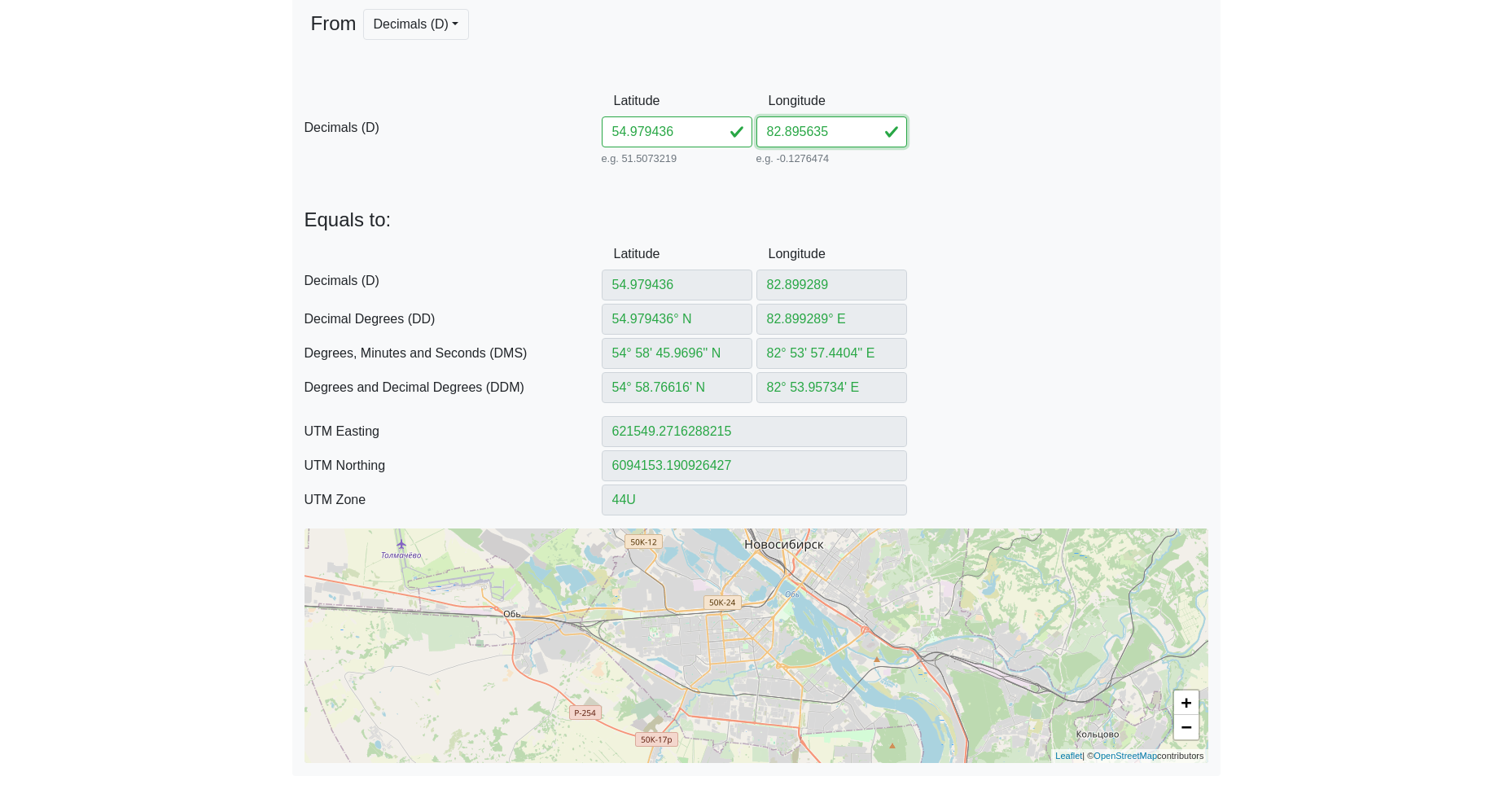
type input "6094146.847254538"
type input "82.895635"
drag, startPoint x: 682, startPoint y: 129, endPoint x: 415, endPoint y: 103, distance: 268.3
click at [466, 107] on div "D Decimals (D) Latitude 54.979436 e.g. 51.5073219 Between -90 and 90 Longitude …" at bounding box center [756, 127] width 928 height 83
paste input "8205982890297"
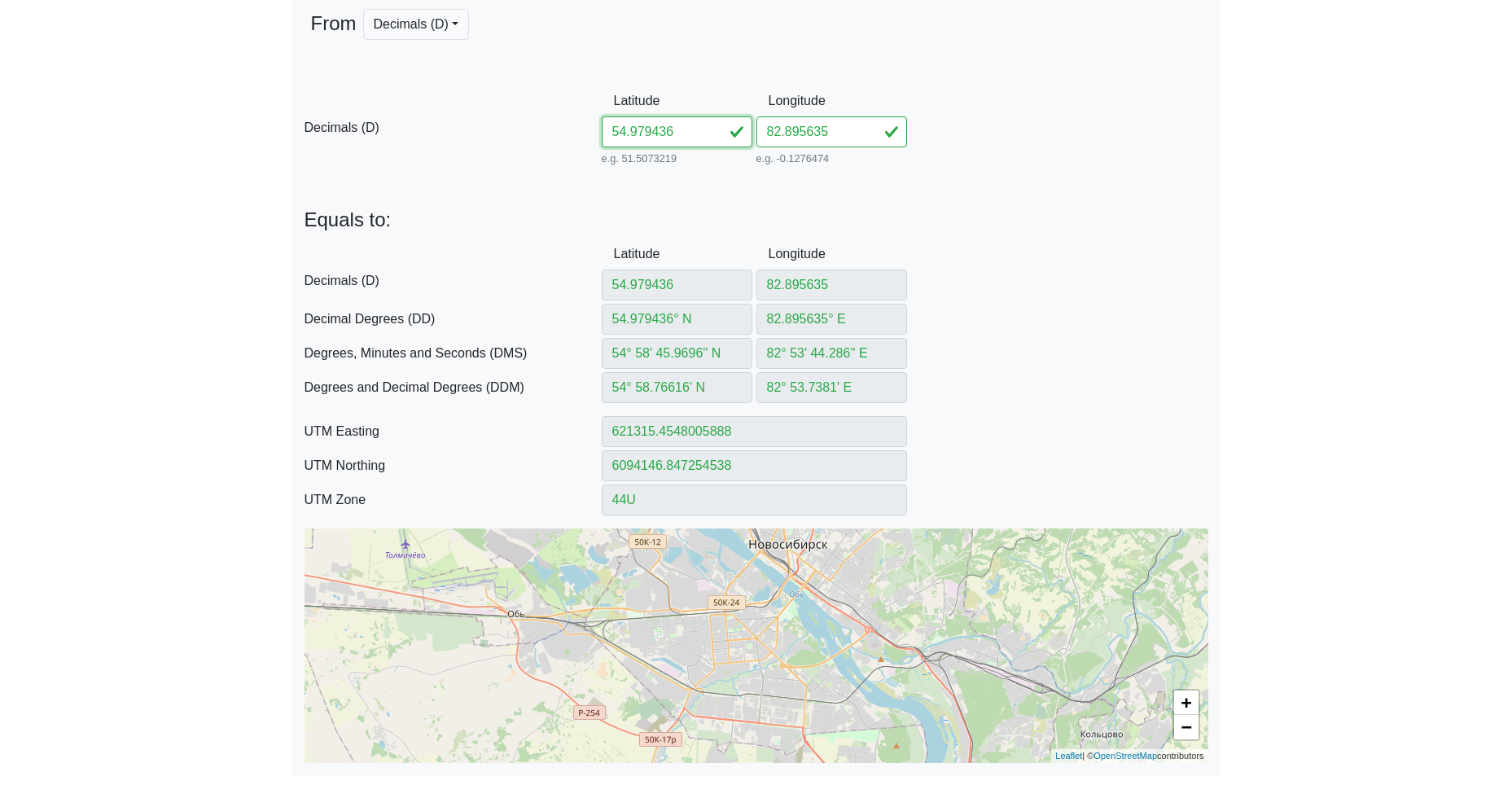
type input "54.98205982890297"
type input "54.98205982° N"
type input "54° 58' 55.4153'' N"
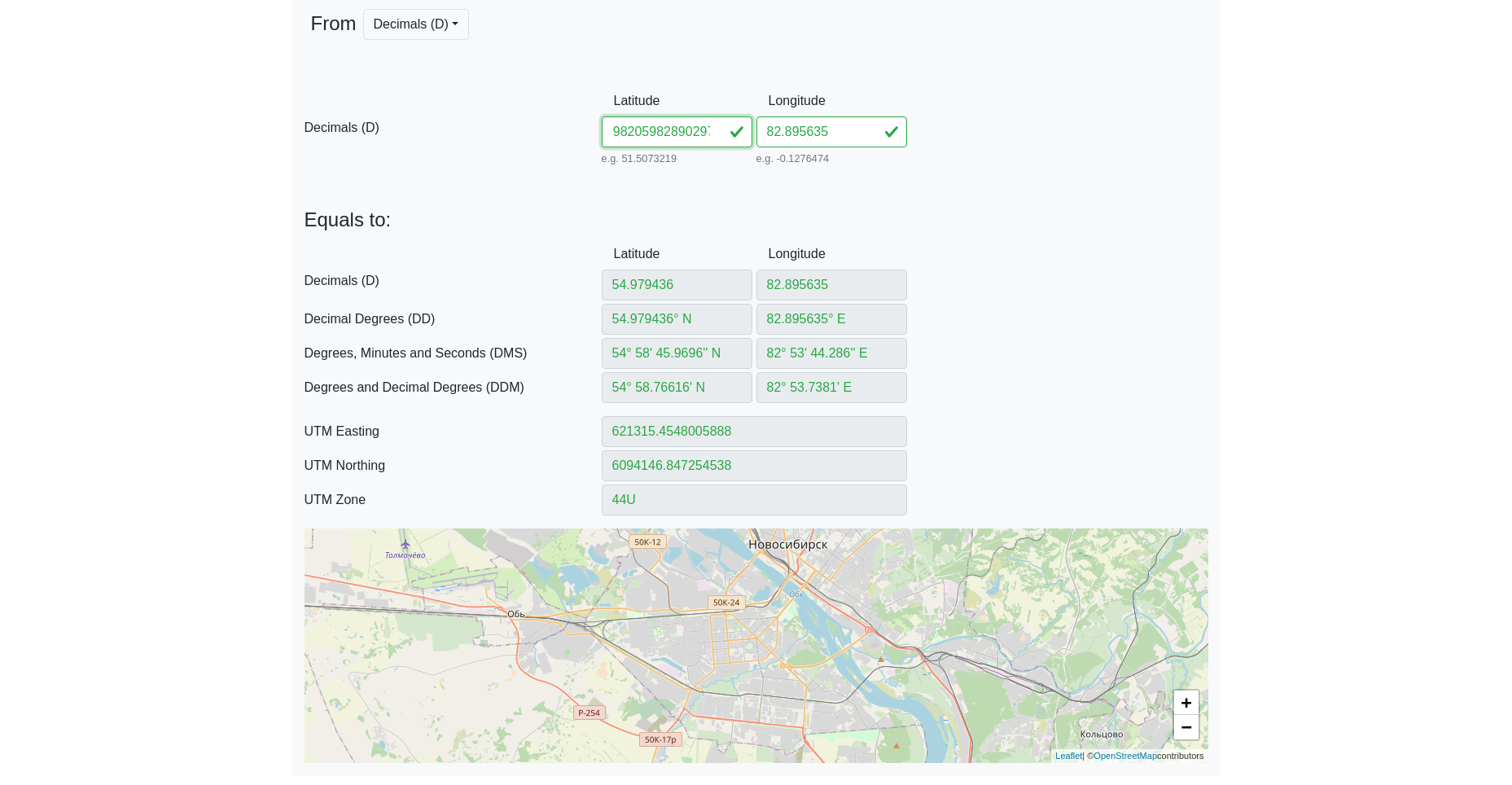
type input "54° 58.923589' N"
type input "621307.5421945944"
type input "6094438.768901442"
drag, startPoint x: 657, startPoint y: 135, endPoint x: 895, endPoint y: 163, distance: 239.6
click at [872, 161] on div "D Decimals (D) Latitude 54.98205982890297 e.g. 51.5073219 Between -90 and 90 Lo…" at bounding box center [756, 127] width 928 height 83
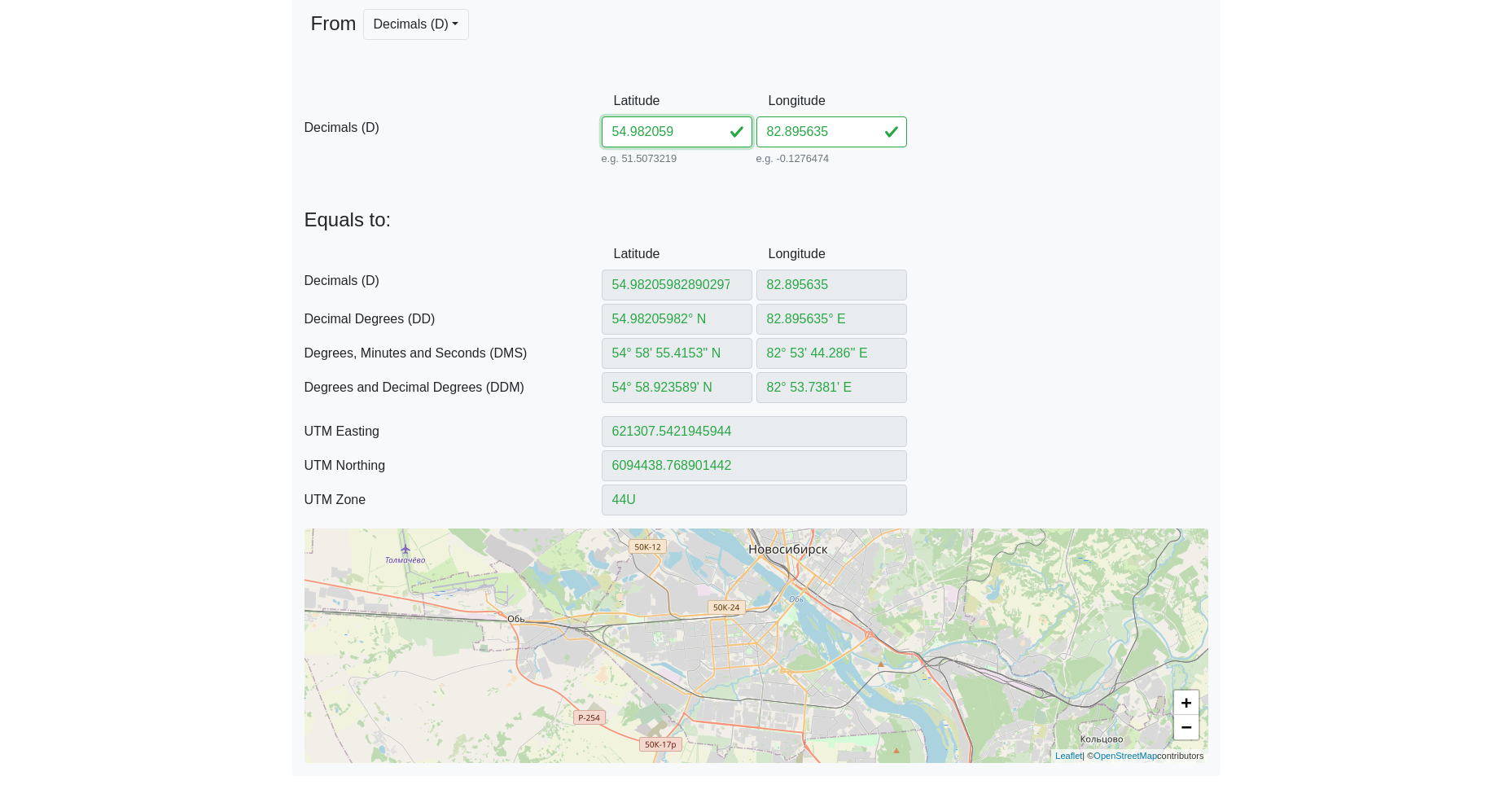
scroll to position [0, 0]
type input "54.982059"
type input "54.982059° N"
type input "54° 58' 55.4124'' N"
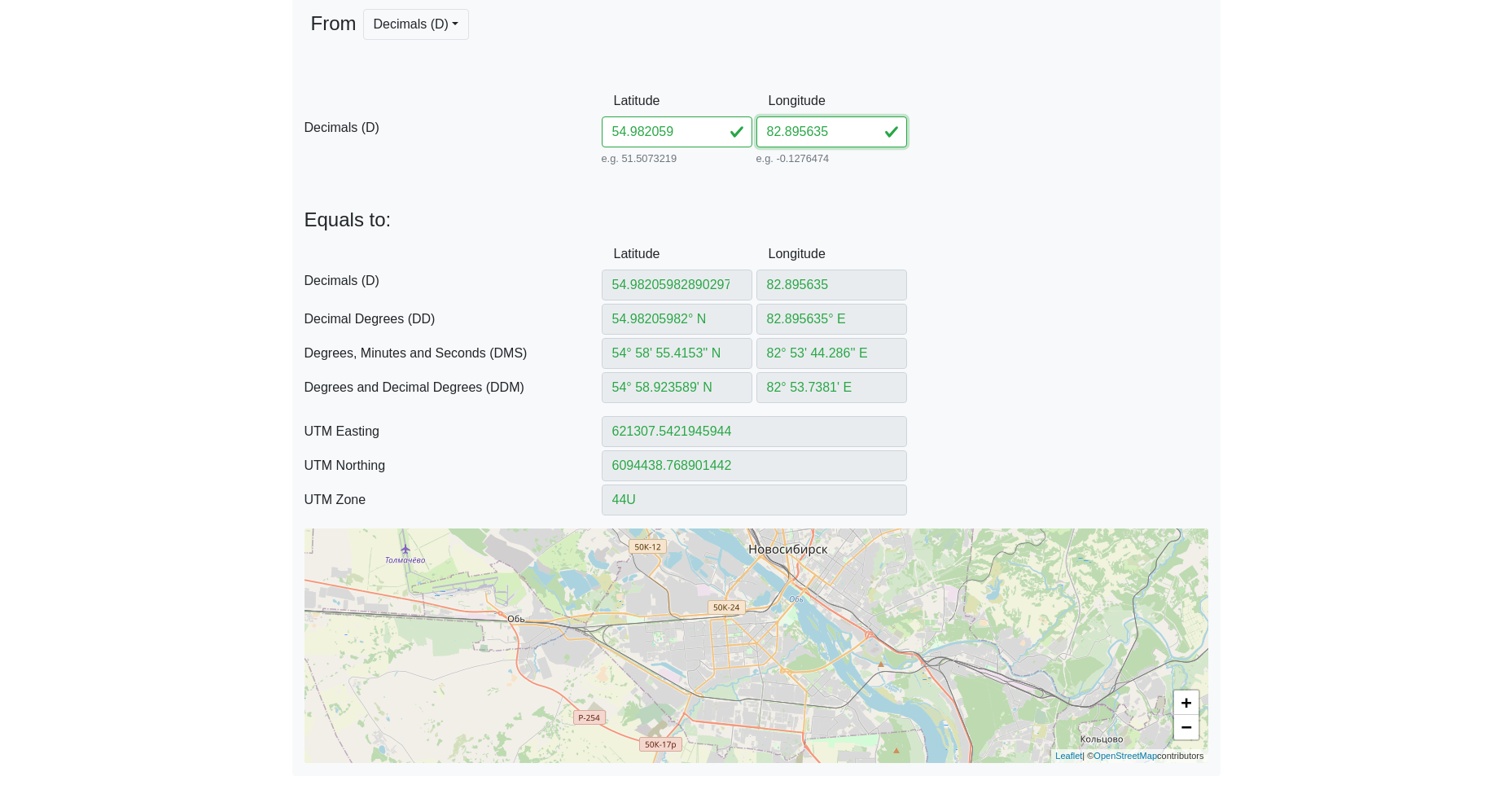
type input "54° 58.92354' N"
type input "621307.5446943339"
type input "6094438.676679435"
drag, startPoint x: 833, startPoint y: 135, endPoint x: 646, endPoint y: 133, distance: 187.0
click at [680, 130] on div "D Decimals (D) Latitude 54.982059 e.g. 51.5073219 Between -90 and 90 Longitude …" at bounding box center [756, 127] width 928 height 83
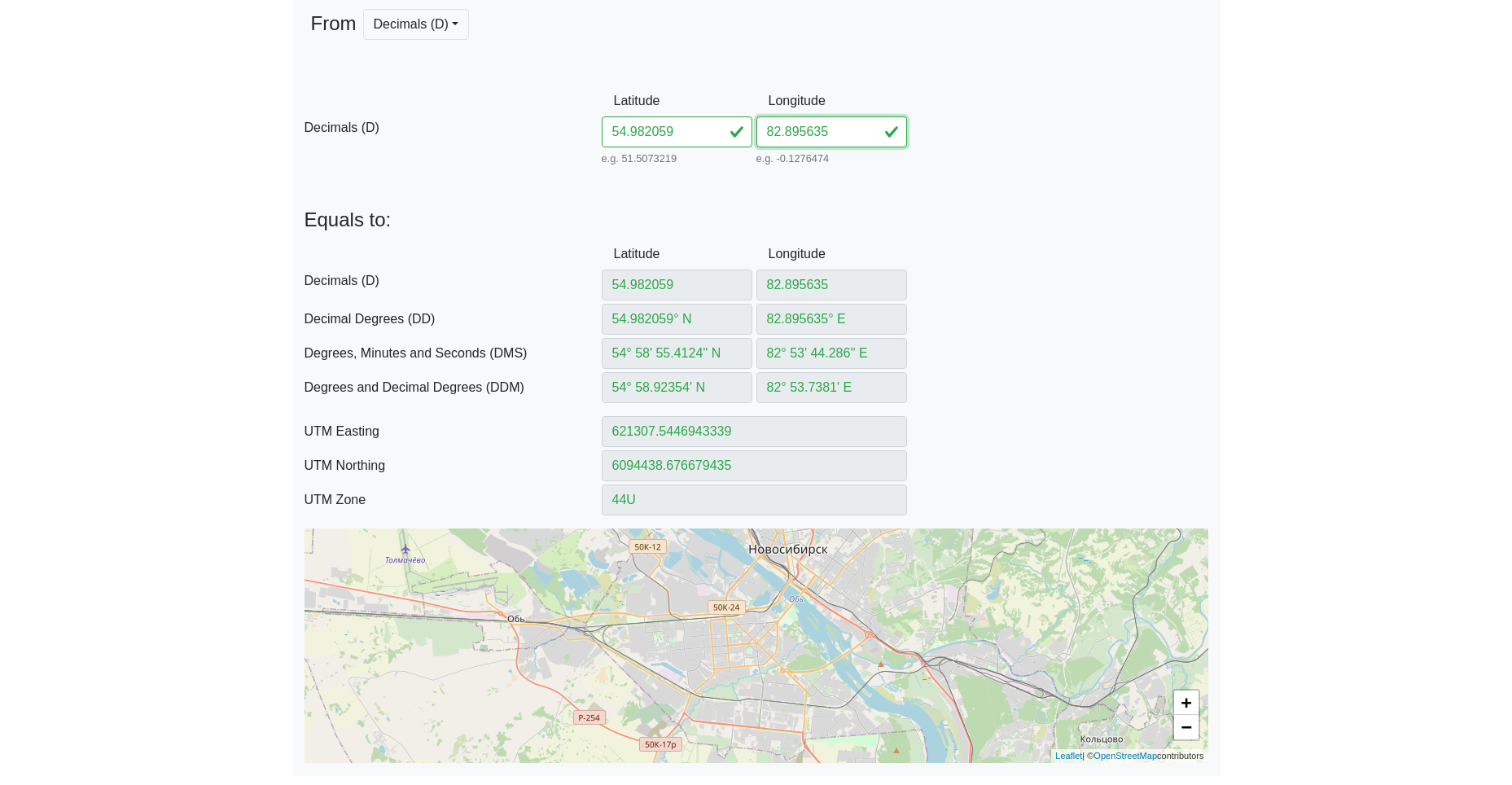
paste input "890297"
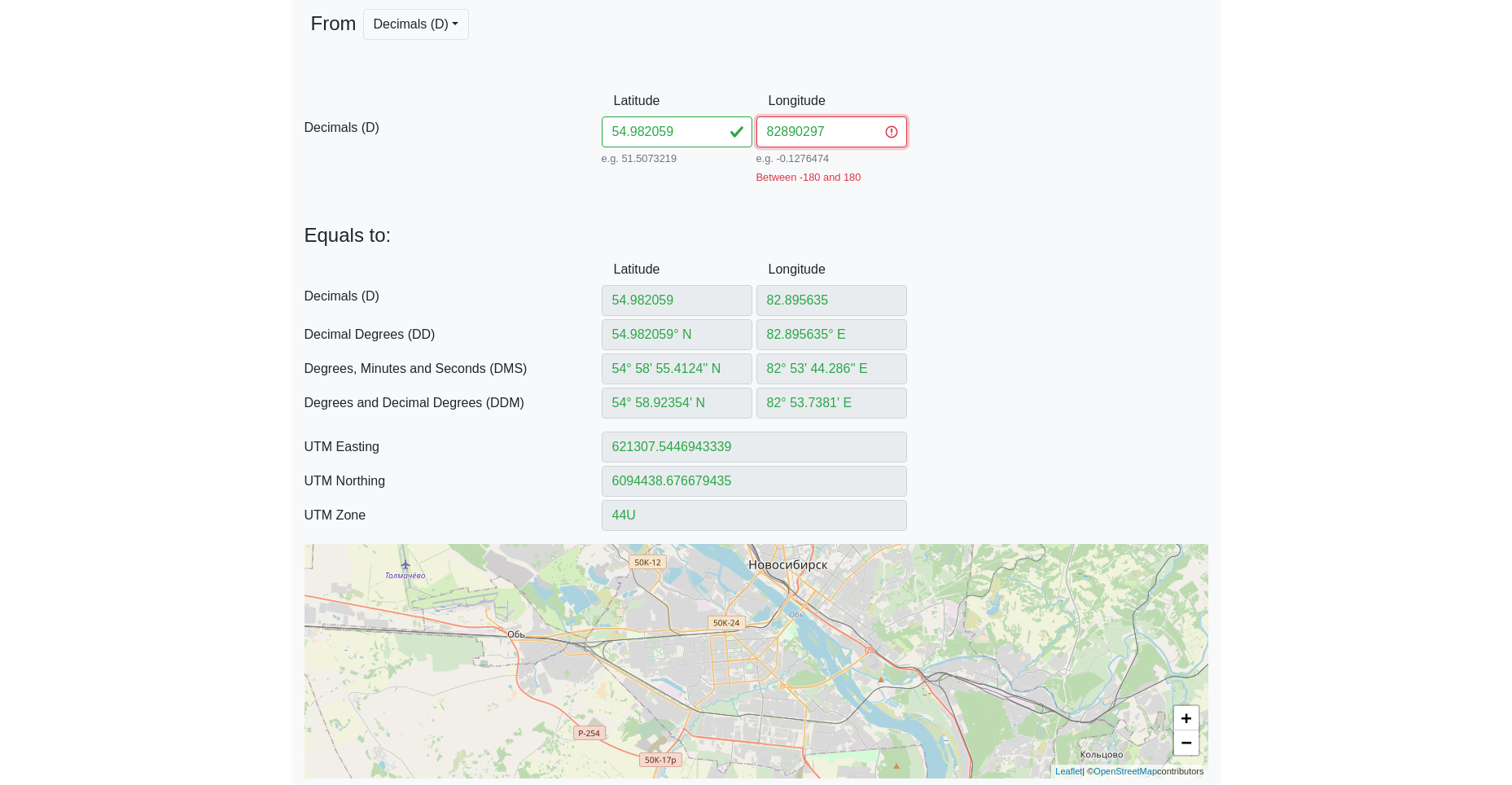
click at [779, 134] on input "82890297" at bounding box center [832, 131] width 151 height 31
type input "82.890297"
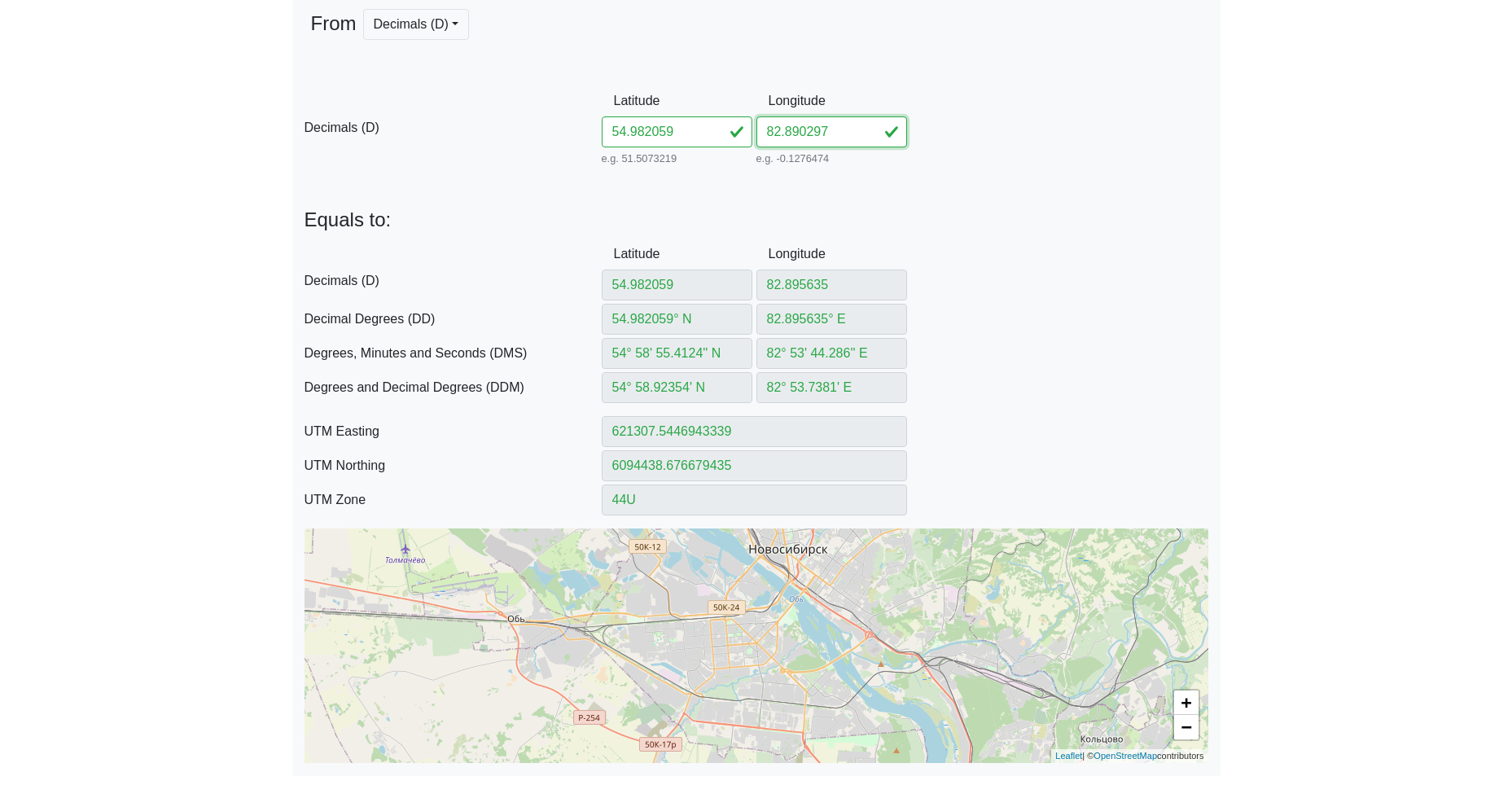
type input "82.890297"
type input "82.890297° E"
type input "82° 53' 25.0692'' E"
type input "82° 53.41782' E"
type input "620965.9918988349"
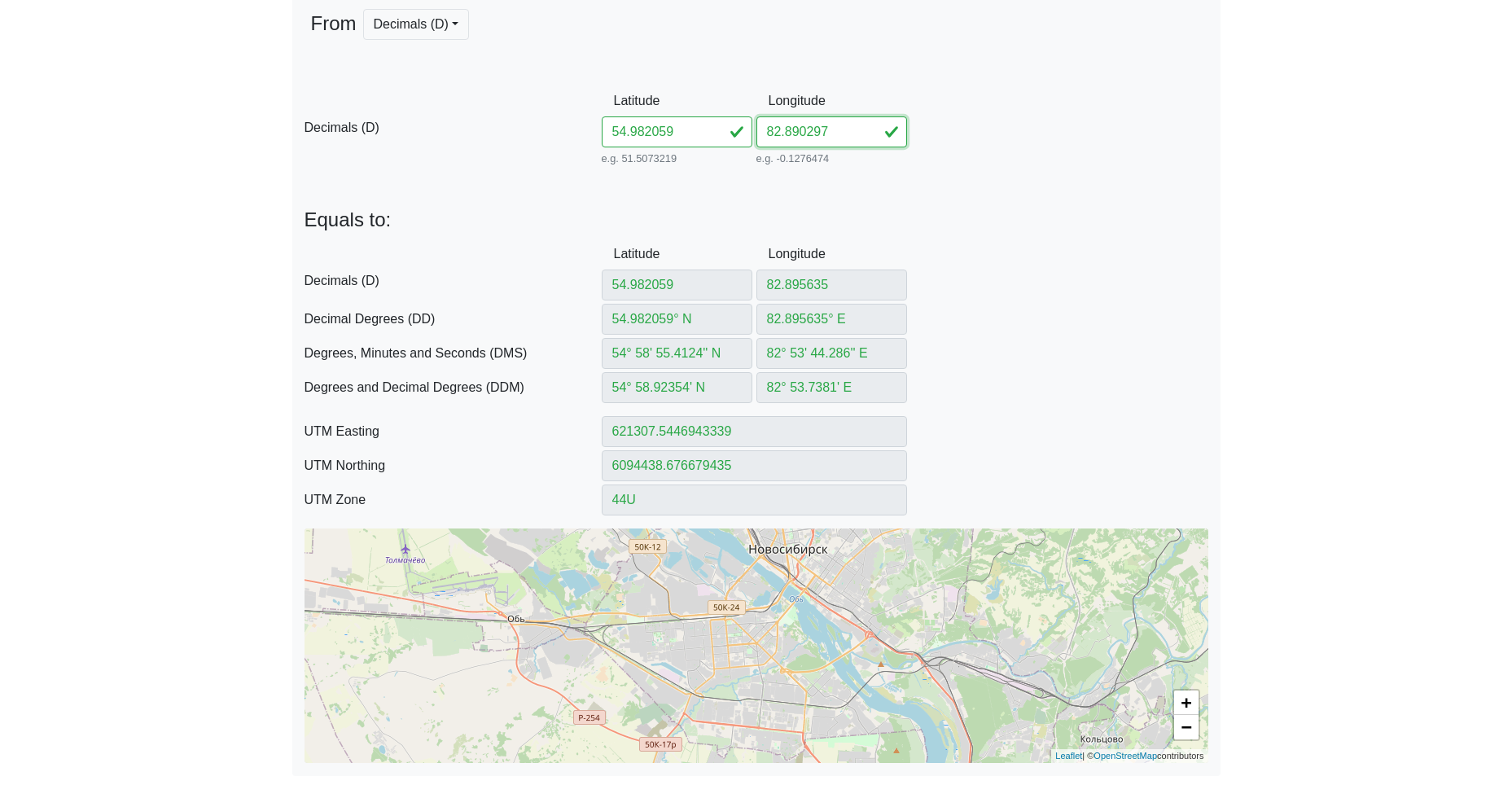
type input "6094429.4317053985"
type input "82.890297"
drag, startPoint x: 679, startPoint y: 139, endPoint x: 491, endPoint y: 129, distance: 188.3
click at [555, 133] on div "D Decimals (D) Latitude 54.982059 e.g. 51.5073219 Between -90 and 90 Longitude …" at bounding box center [756, 127] width 928 height 83
paste input "48582879413"
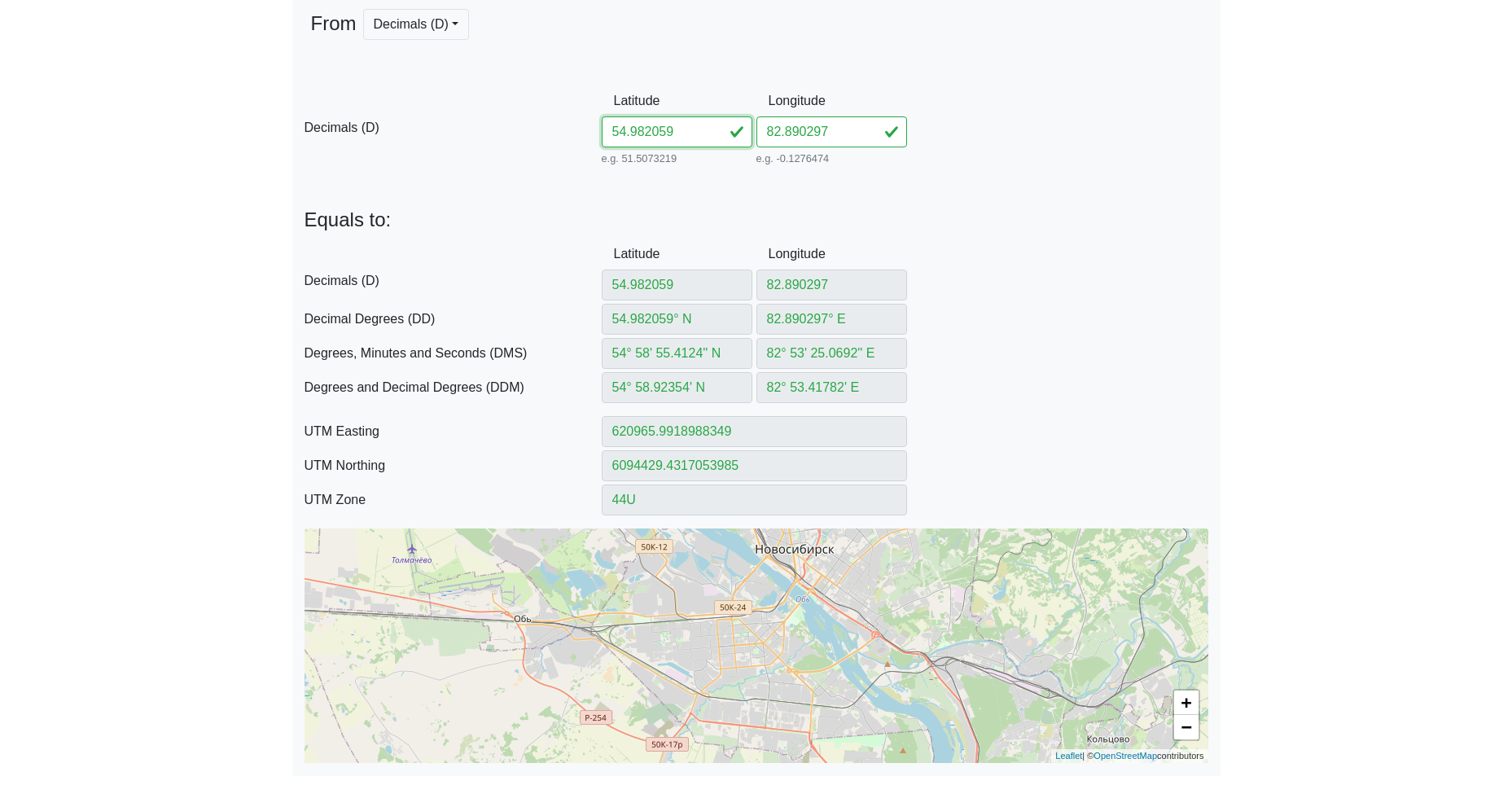
type input "54.98248582879413"
type input "54.98248582° N"
type input "54° 58' 56.9489'' N"
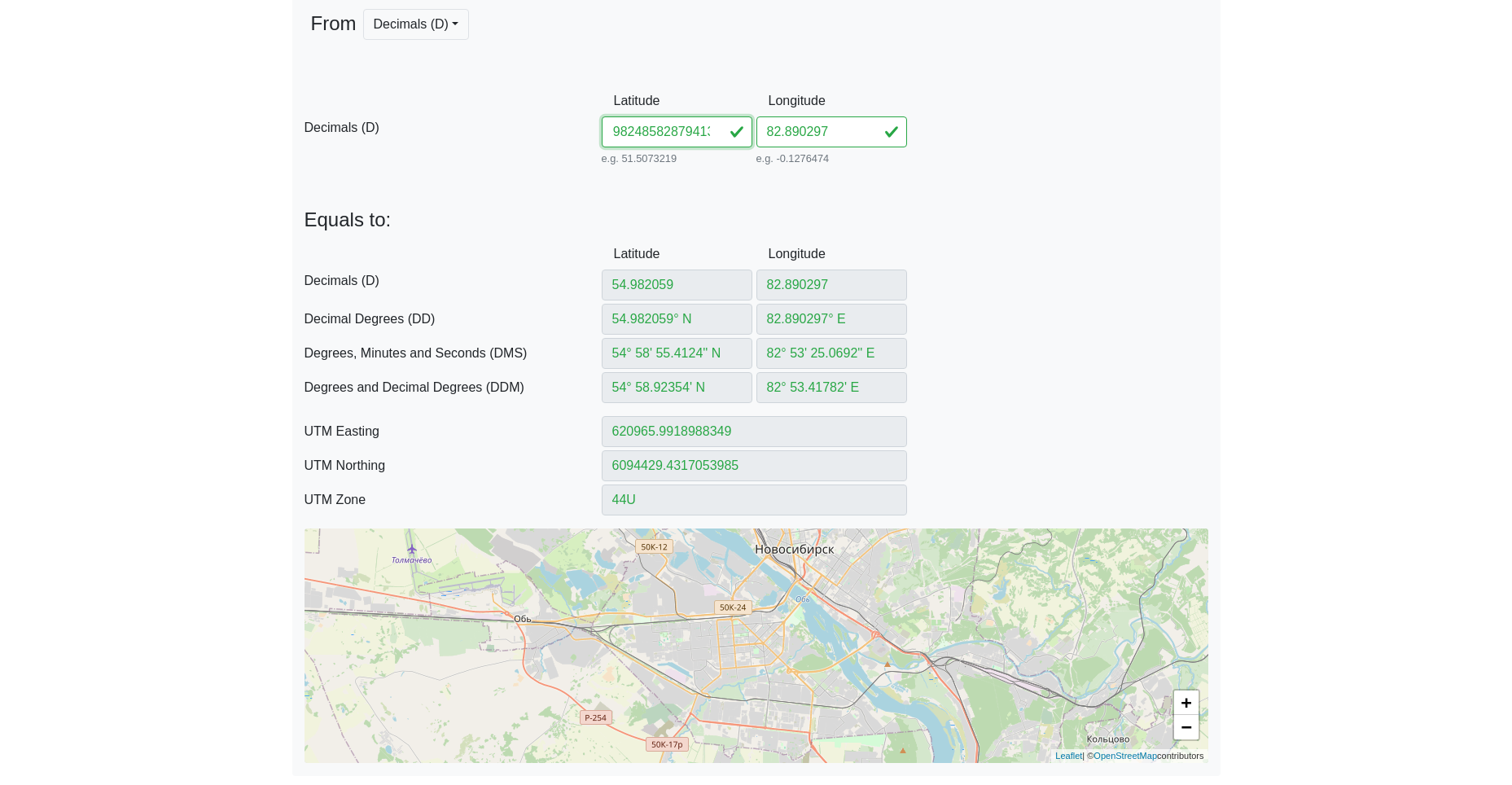
type input "54° 58.949149' N"
type input "620964.7083250993"
type input "6094476.919833648"
drag, startPoint x: 705, startPoint y: 137, endPoint x: 935, endPoint y: 155, distance: 230.7
click at [895, 154] on div "D Decimals (D) Latitude 54.98248582879413 e.g. 51.5073219 Between -90 and 90 Lo…" at bounding box center [756, 127] width 928 height 83
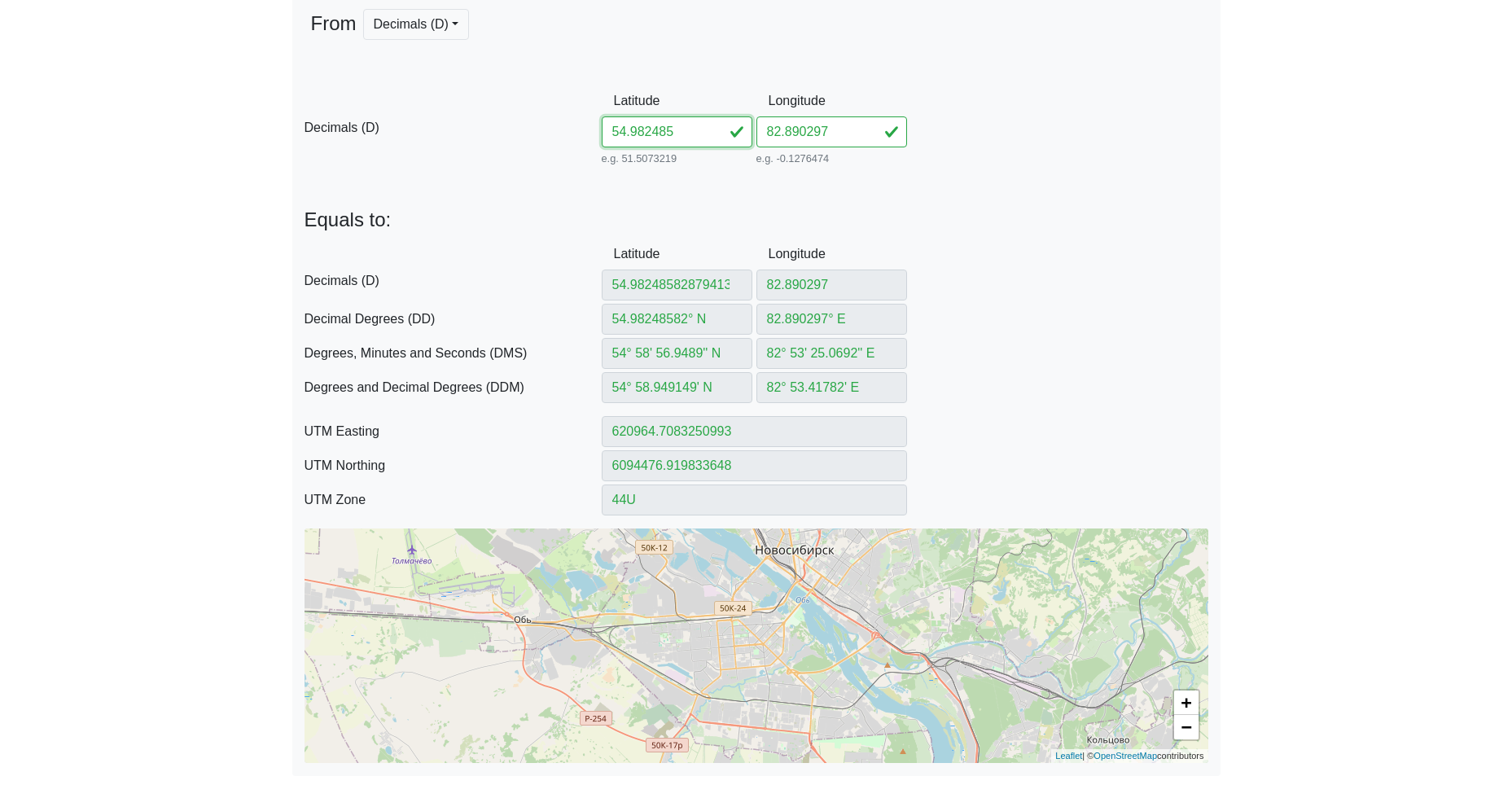
scroll to position [0, 0]
type input "54.982485"
type input "54.982485° N"
type input "54° 58' 56.946'' N"
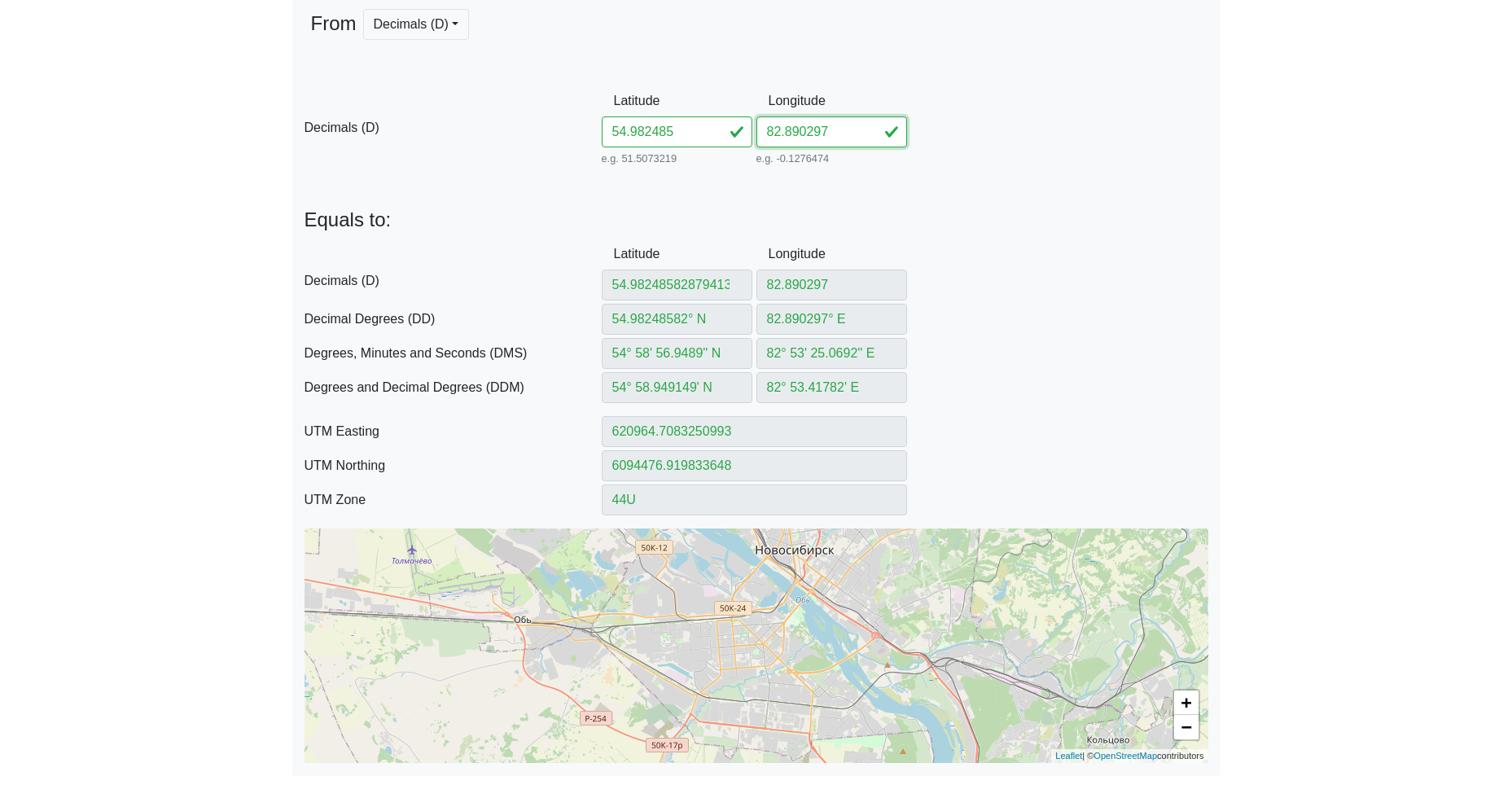
type input "54° 58.9491' N"
type input "620964.7108174833"
type input "6094476.8276236495"
drag, startPoint x: 815, startPoint y: 138, endPoint x: 700, endPoint y: 140, distance: 115.0
click at [715, 140] on div "D Decimals (D) Latitude 54.982485 e.g. 51.5073219 Between -90 and 90 Longitude …" at bounding box center [756, 127] width 928 height 83
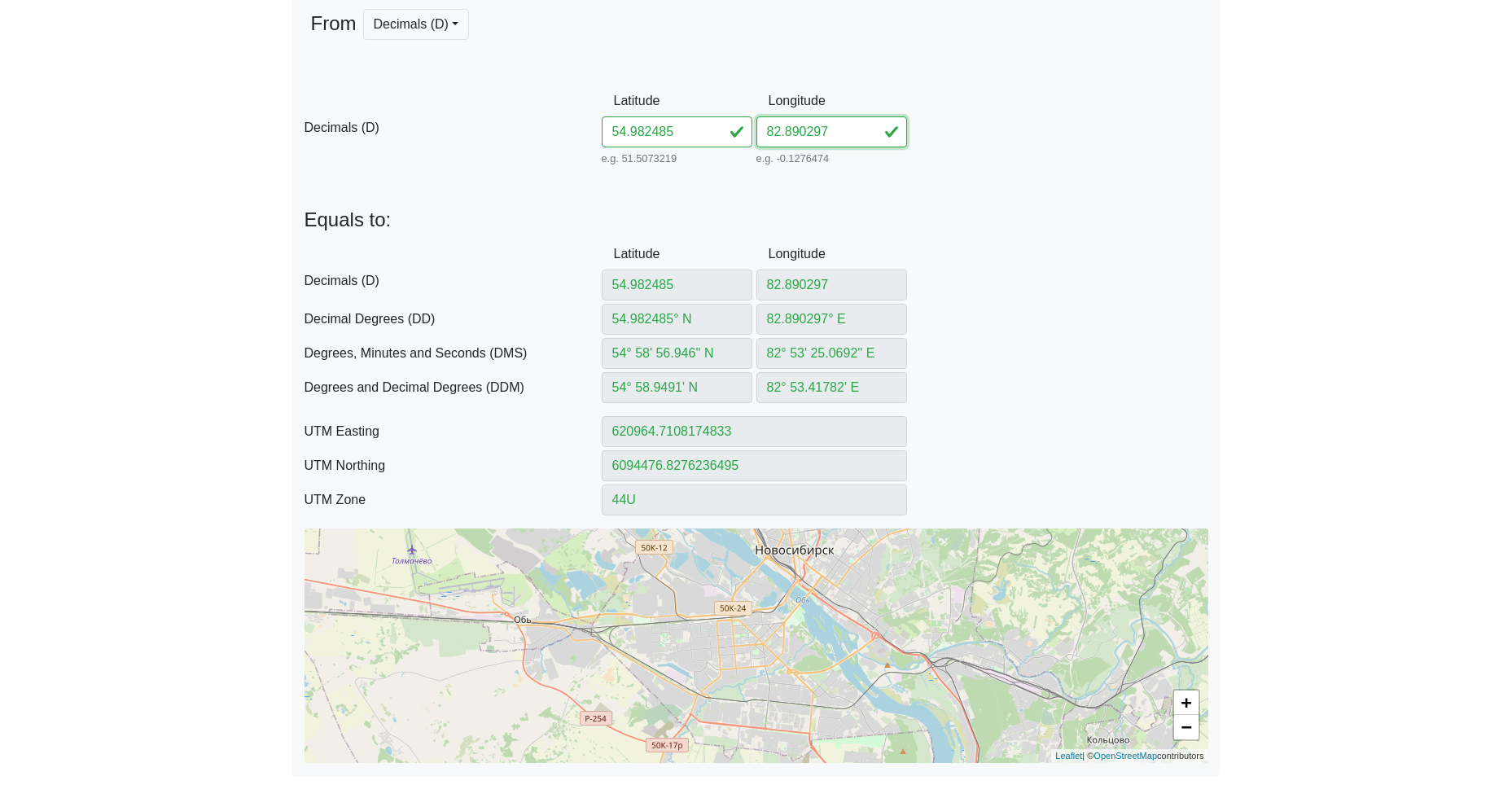
paste input "879413"
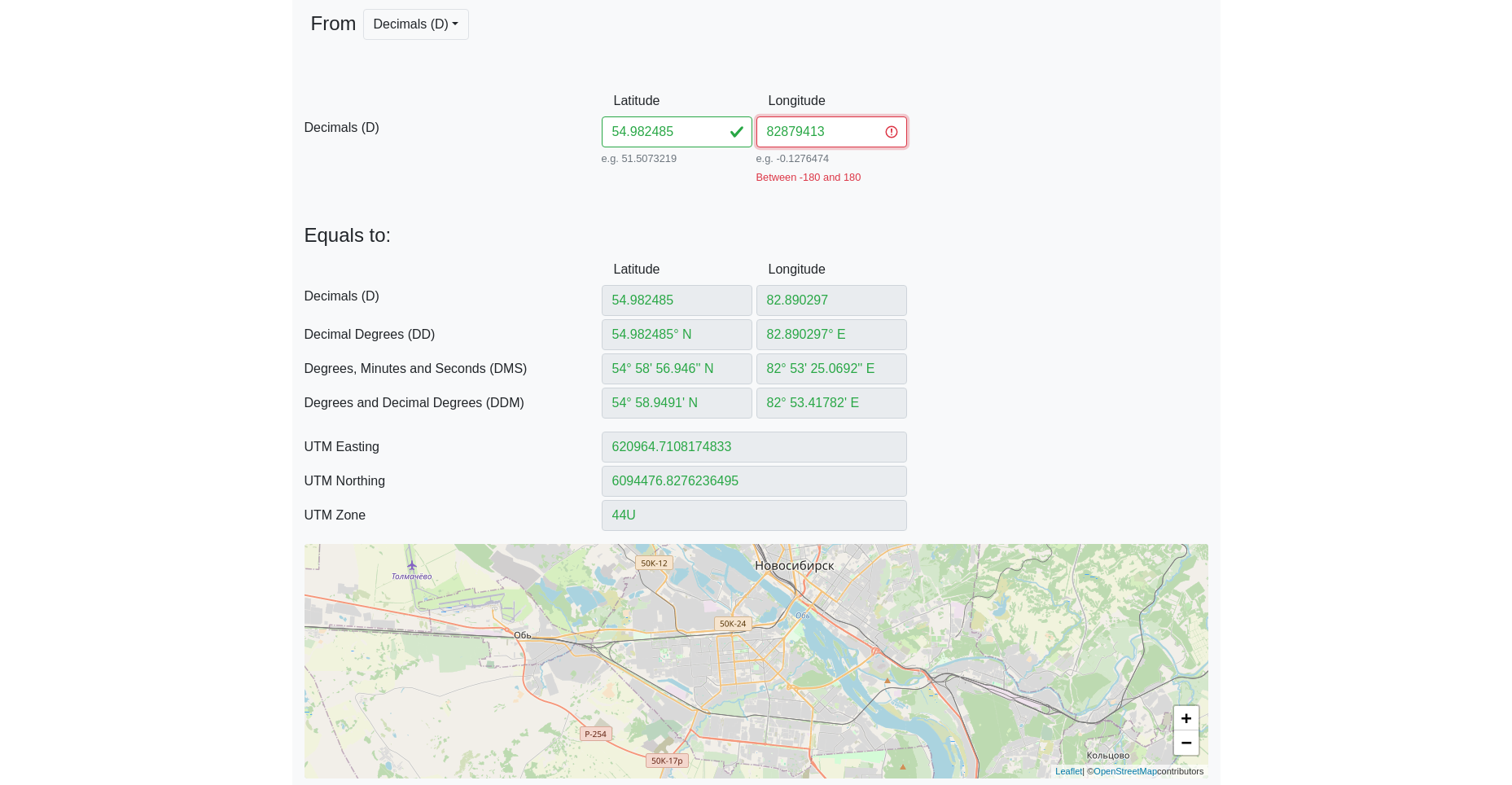
click at [776, 134] on input "82879413" at bounding box center [832, 131] width 151 height 31
click at [779, 133] on input "82879413" at bounding box center [832, 131] width 151 height 31
type input "82.879413"
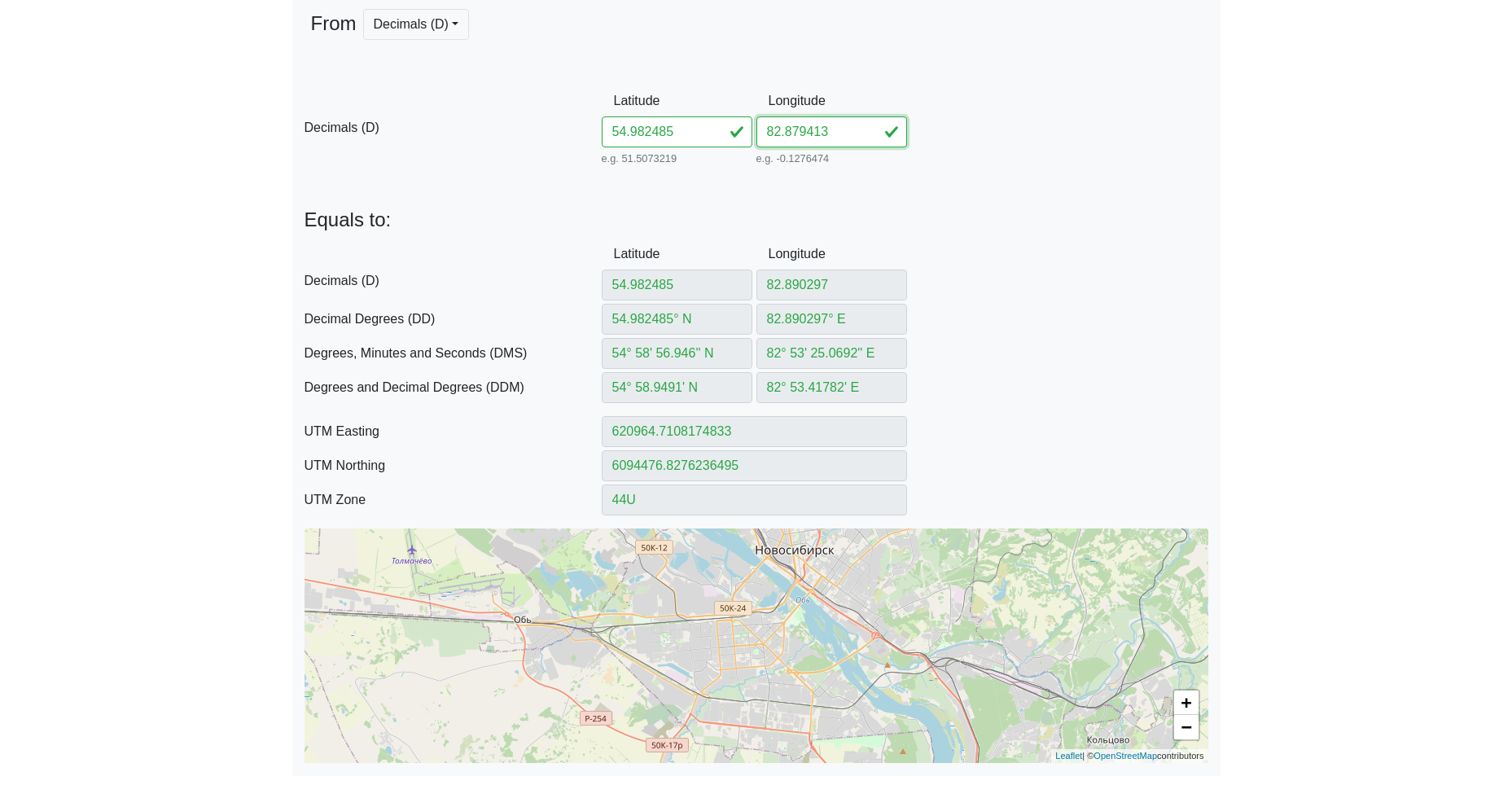
type input "82.879413"
type input "82.879413° E"
type input "82° 52' 45.8868'' E"
type input "82° 52.76478' E"
type input "620268.3025825577"
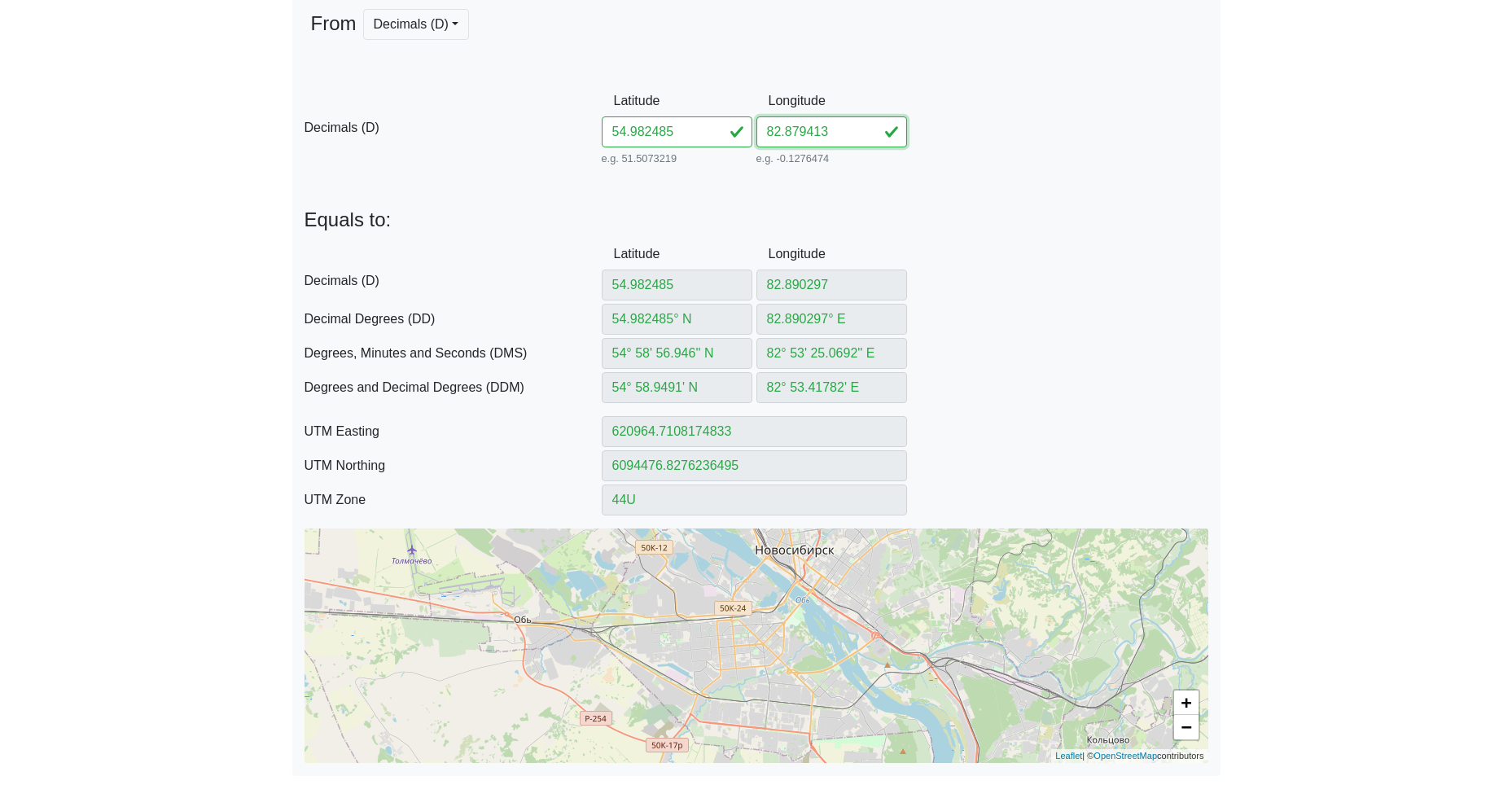
type input "6094458.058335999"
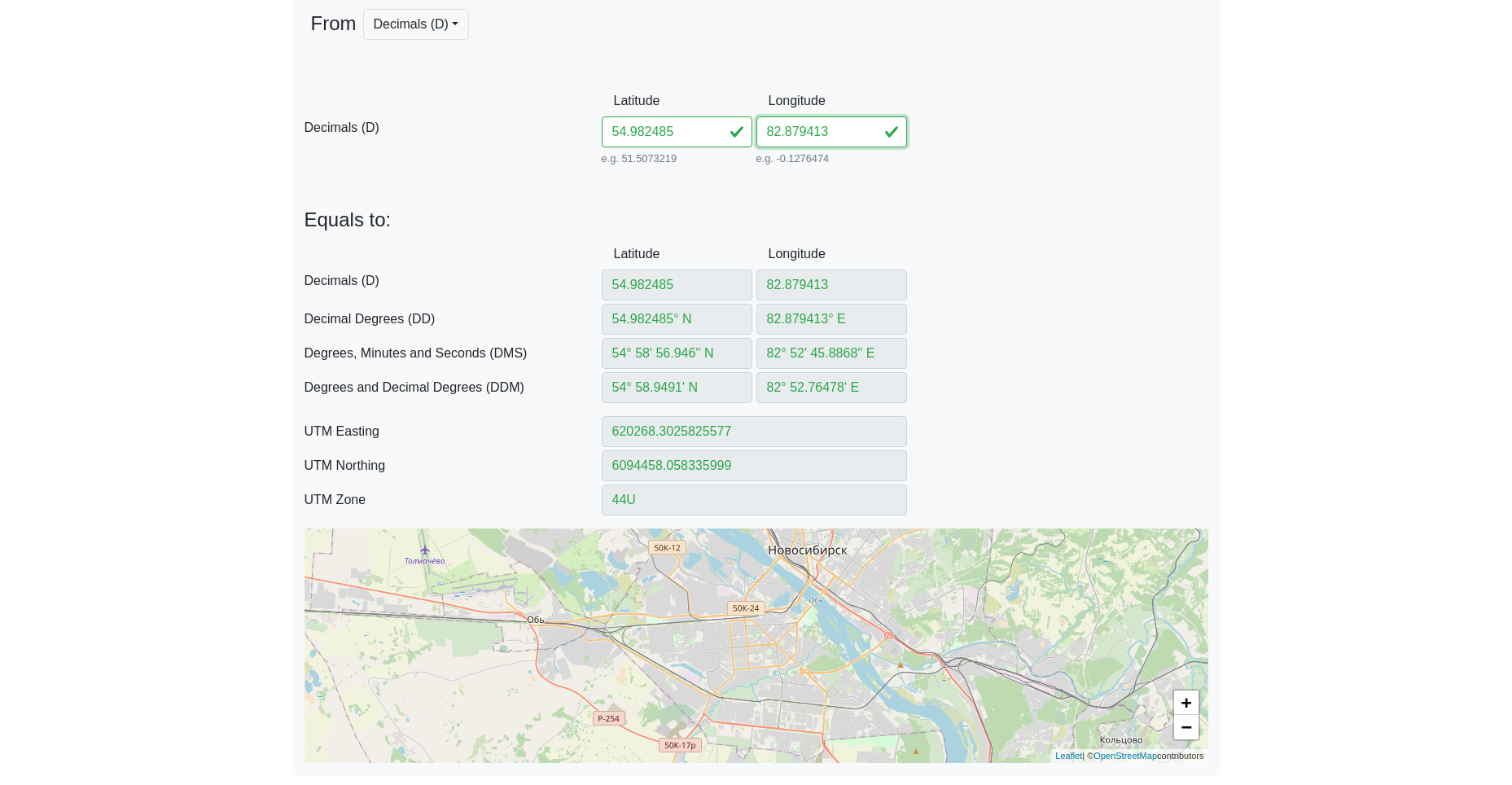
type input "82.879413"
drag, startPoint x: 658, startPoint y: 126, endPoint x: 544, endPoint y: 121, distance: 114.1
click at [550, 121] on div "D Decimals (D) Latitude 54.982485 e.g. 51.5073219 Between -90 and 90 Longitude …" at bounding box center [756, 127] width 928 height 83
paste input "117482871746"
type input "54.98117482871746"
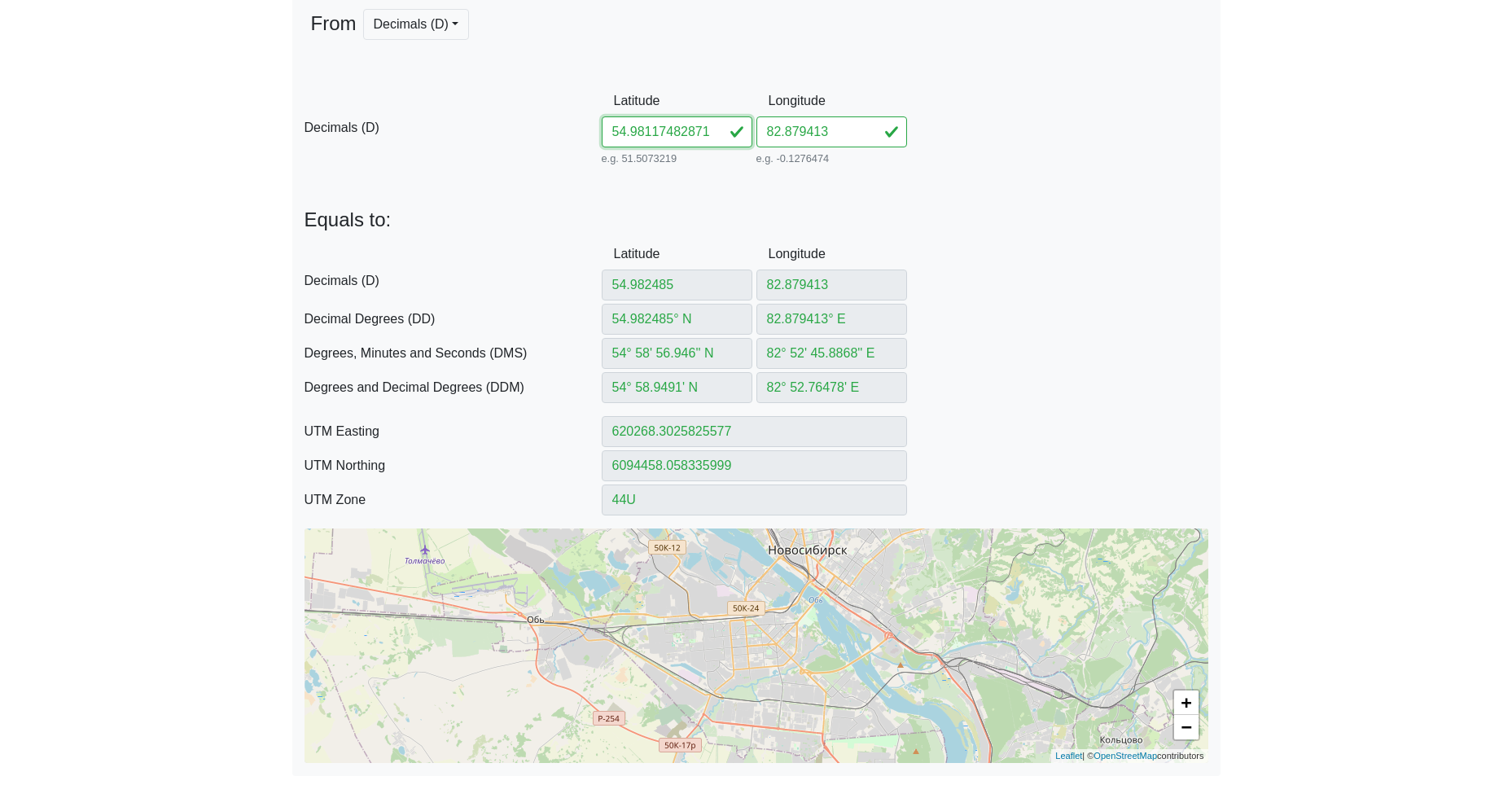
scroll to position [0, 17]
type input "54.98117482871746"
type input "54.98117482° N"
type input "54° 58' 52.2293'' N"
type input "54° 58.870489' N"
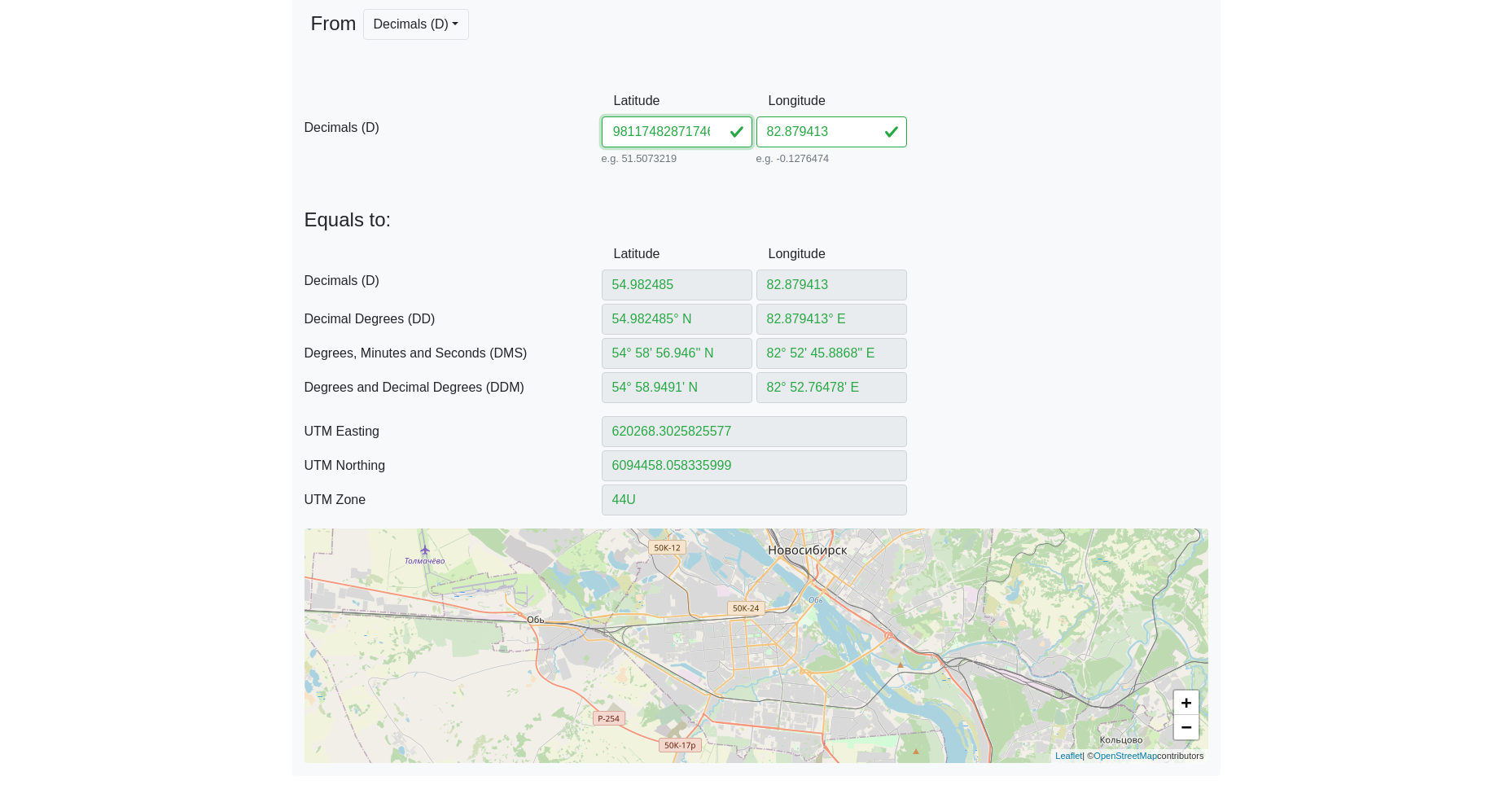
type input "620272.2198579421"
type input "6094312.290966538"
drag, startPoint x: 652, startPoint y: 130, endPoint x: 881, endPoint y: 138, distance: 229.1
click at [725, 138] on input "54.98117482871746" at bounding box center [677, 131] width 151 height 31
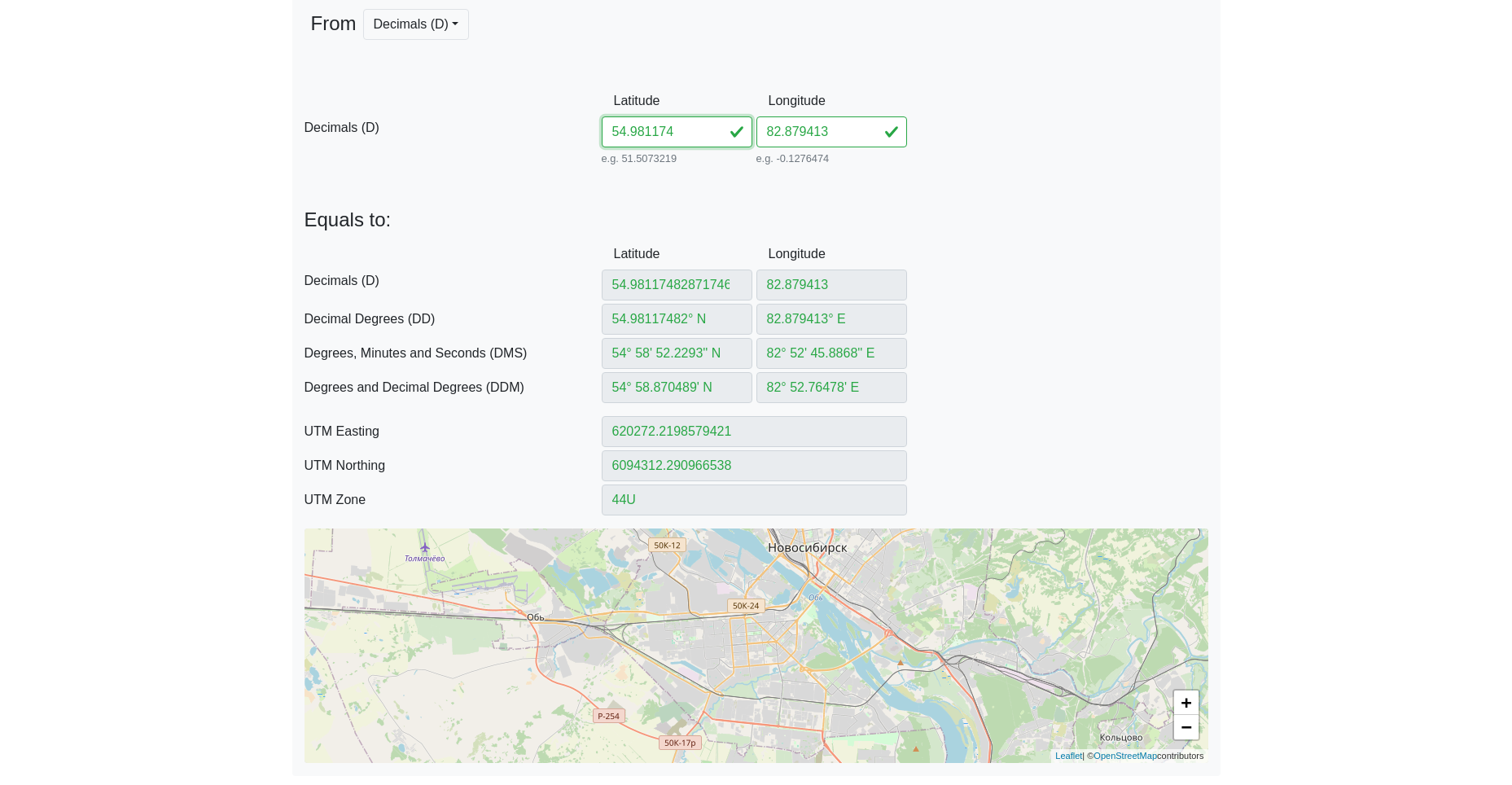
type input "54.981174"
type input "54.981174° N"
type input "54° 58' 52.2264'' N"
type input "54° 58.87044' N"
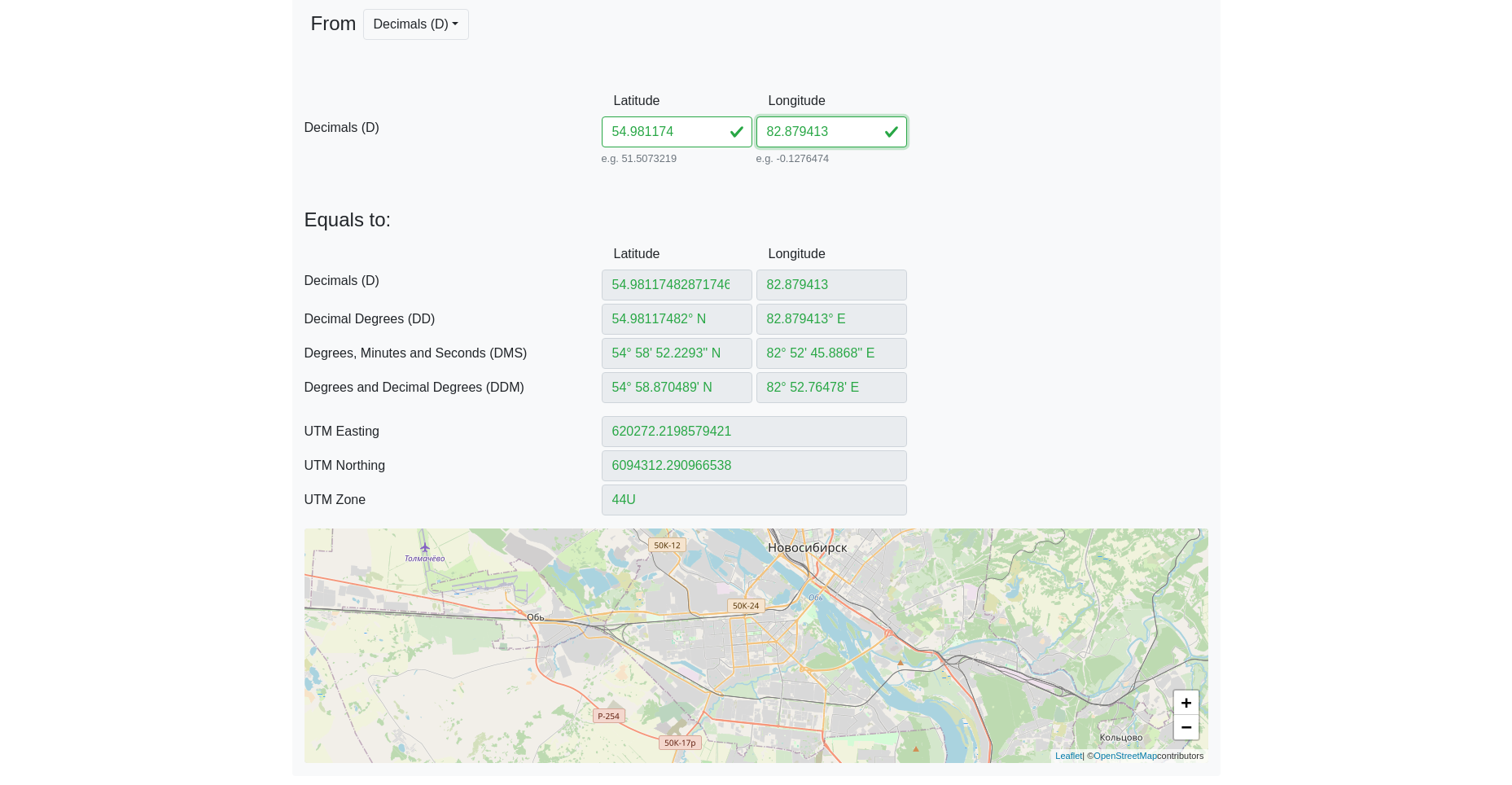
type input "620272.2223357006"
type input "6094312.1987648895"
drag, startPoint x: 841, startPoint y: 129, endPoint x: 702, endPoint y: 140, distance: 139.4
click at [729, 130] on div "D Decimals (D) Latitude 54.981174 e.g. 51.5073219 Between -90 and 90 Longitude …" at bounding box center [756, 127] width 928 height 83
paste input "871746"
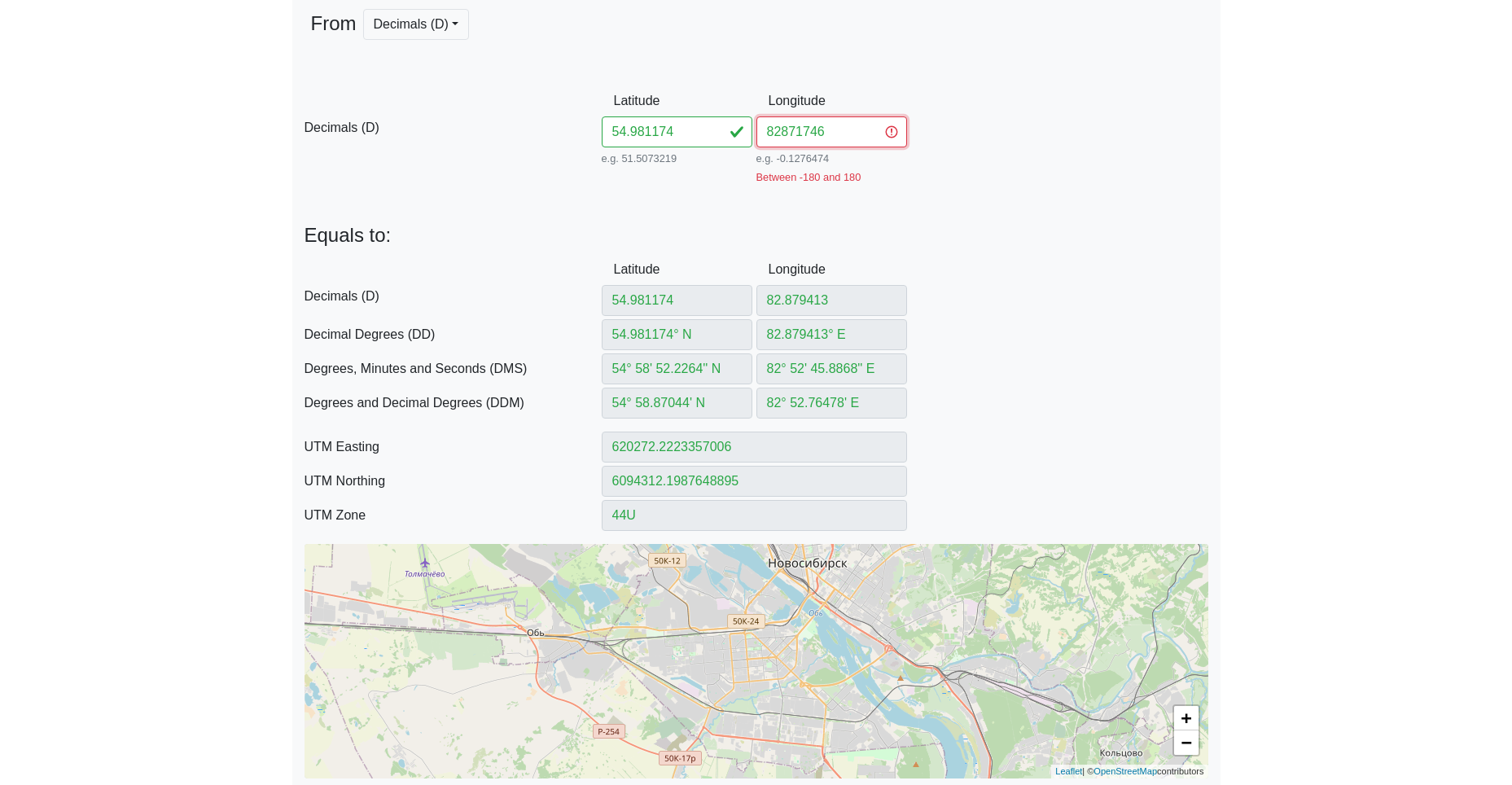
click at [785, 128] on input "82871746" at bounding box center [832, 131] width 151 height 31
click at [781, 126] on input "82871746" at bounding box center [832, 131] width 151 height 31
type input "82.871746"
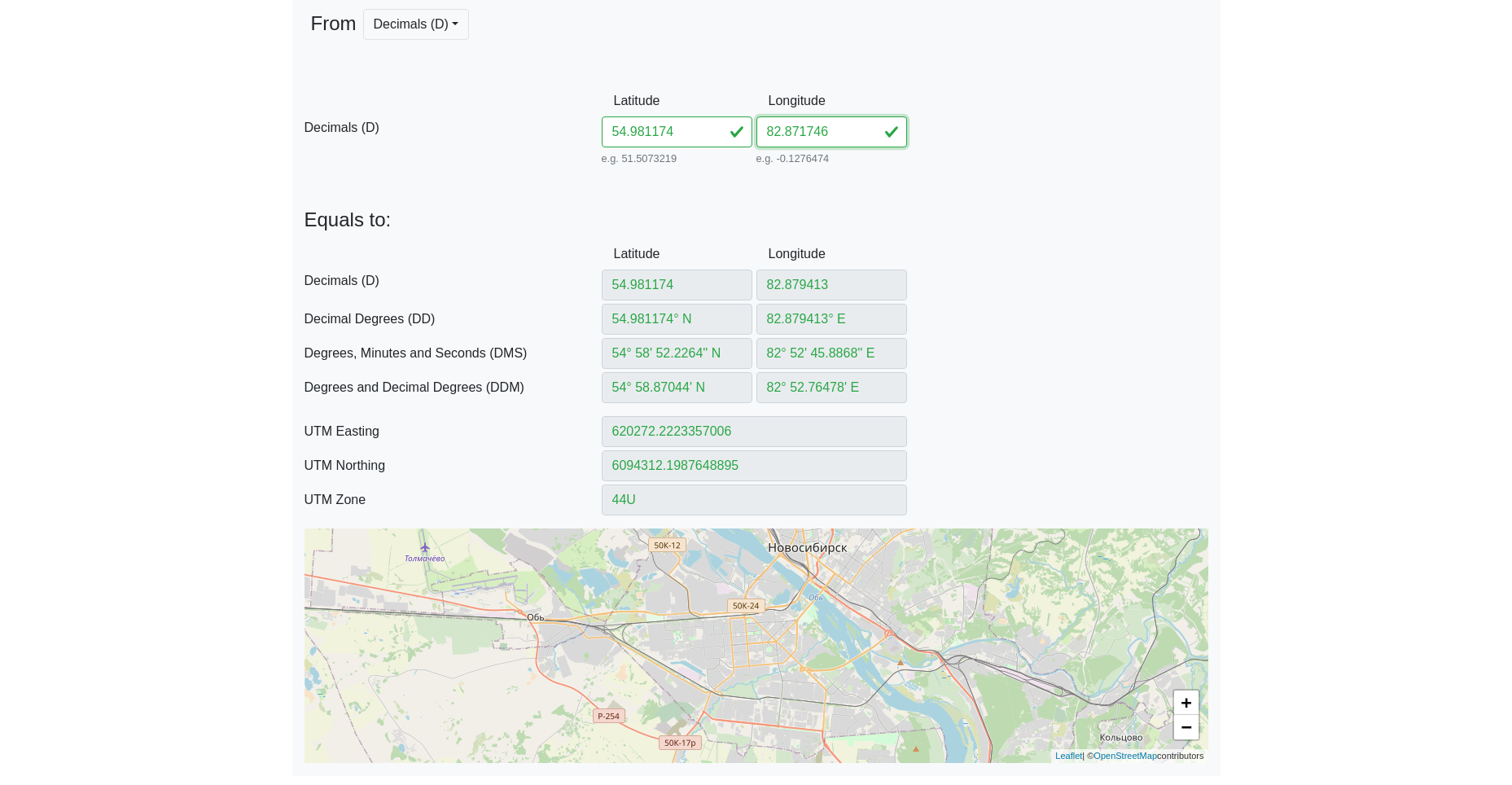
type input "82.871746"
type input "82.871746° E"
type input "82° 52' 18.2856'' E"
type input "82° 52.30476' E"
type input "619781.635628457"
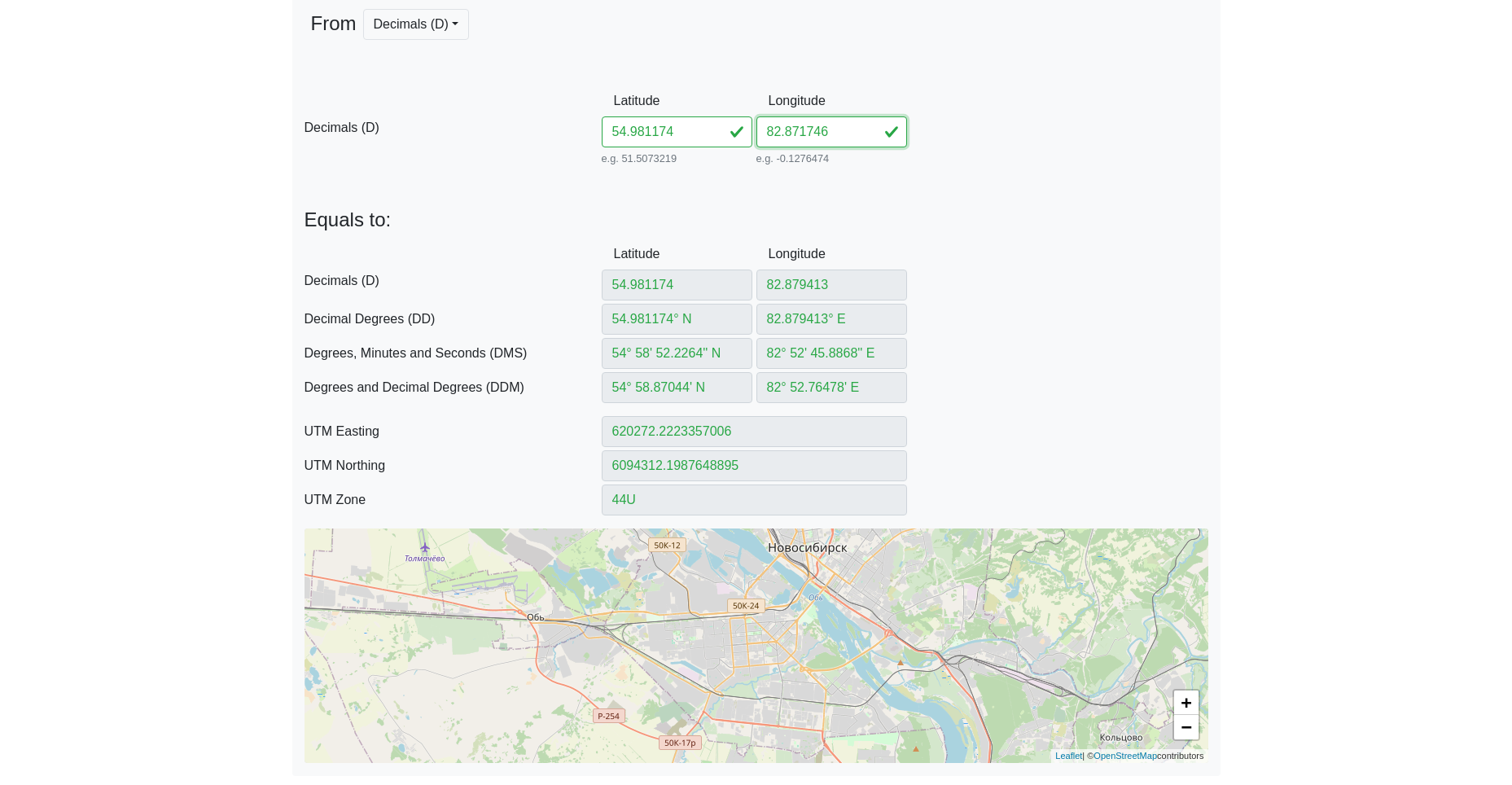
type input "6094299.0420127055"
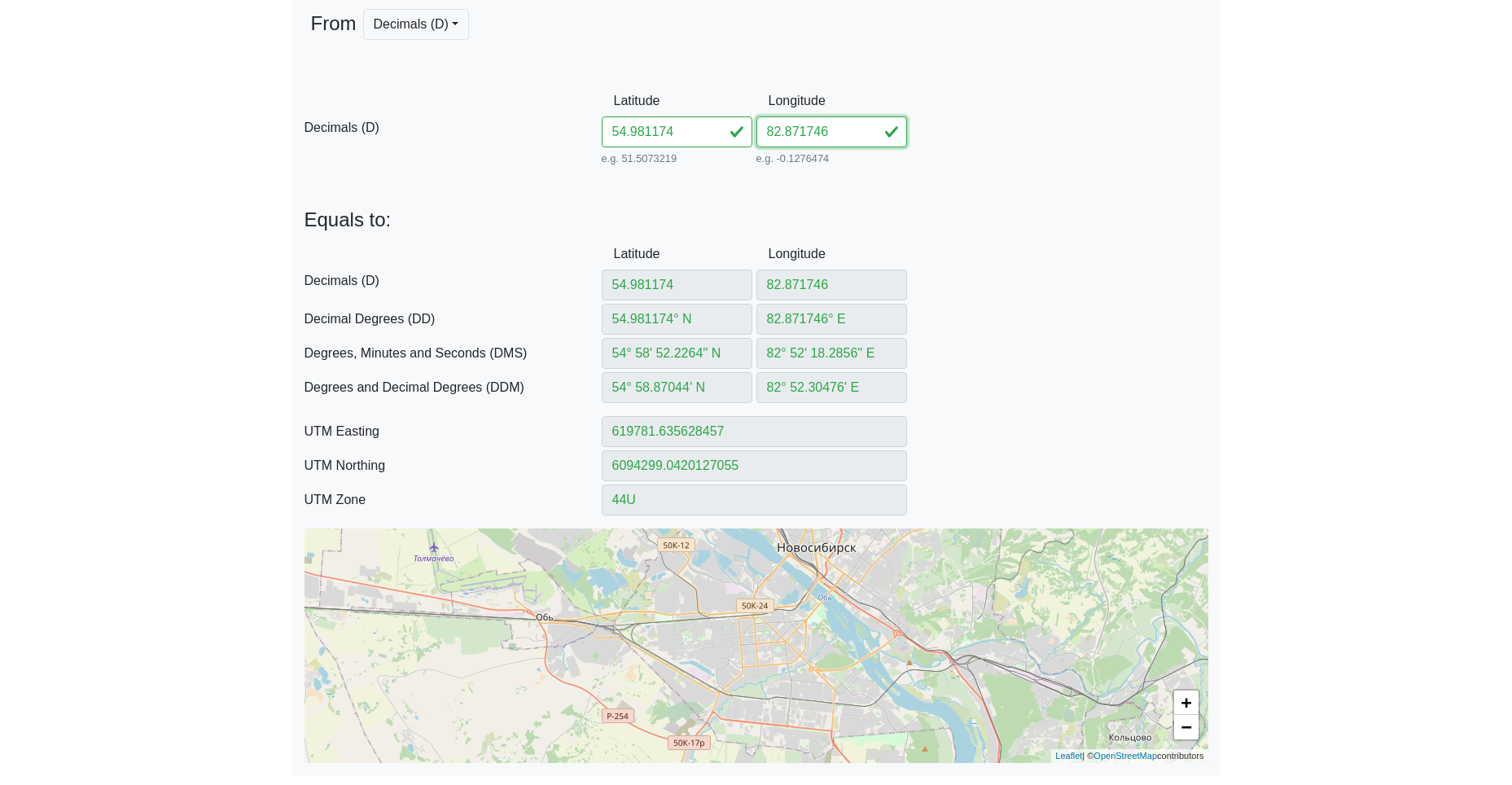
type input "82.871746"
drag, startPoint x: 616, startPoint y: 129, endPoint x: 503, endPoint y: 124, distance: 113.1
click at [568, 126] on div "D Decimals (D) Latitude 54.981174 e.g. 51.5073219 Between -90 and 90 Longitude …" at bounding box center [756, 127] width 928 height 83
paste input "780648287222"
type input "54.97806482872224"
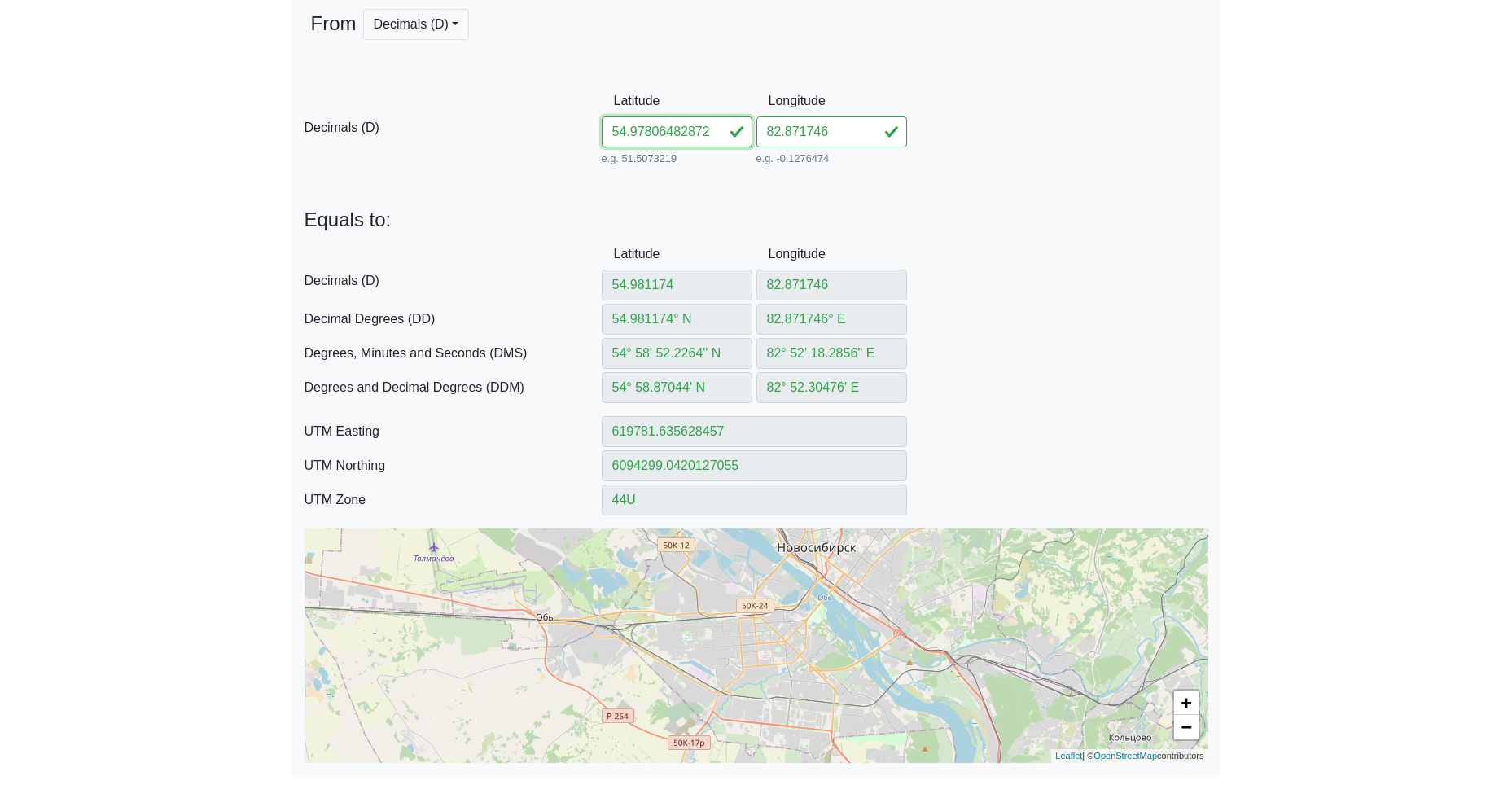
scroll to position [0, 17]
type input "54.97806482872224"
type input "54.97806482° N"
type input "54° 58' 41.0333'' N"
type input "54° 58.683889' N"
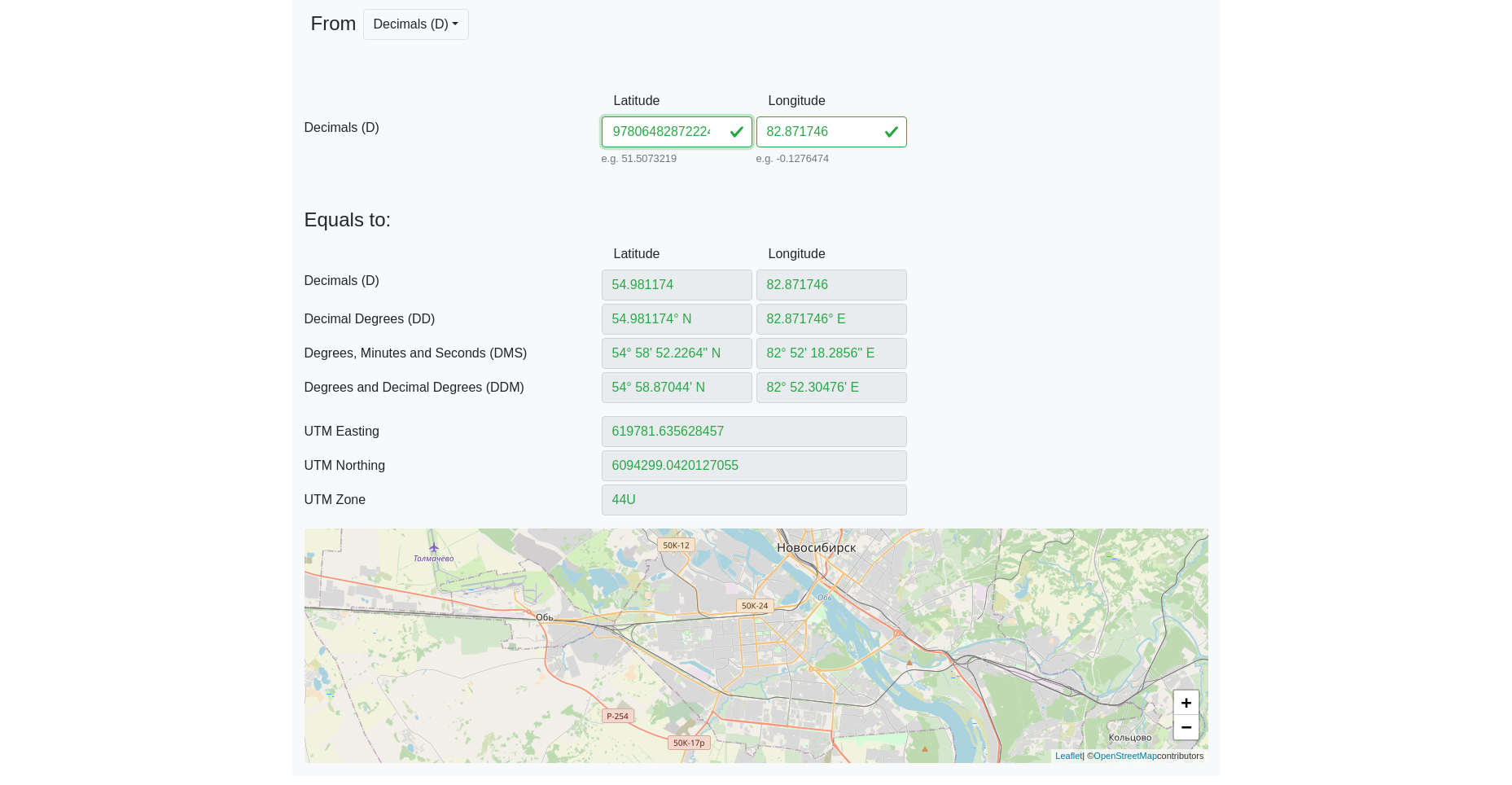
type input "619790.8935363735"
type input "6093953.1206406215"
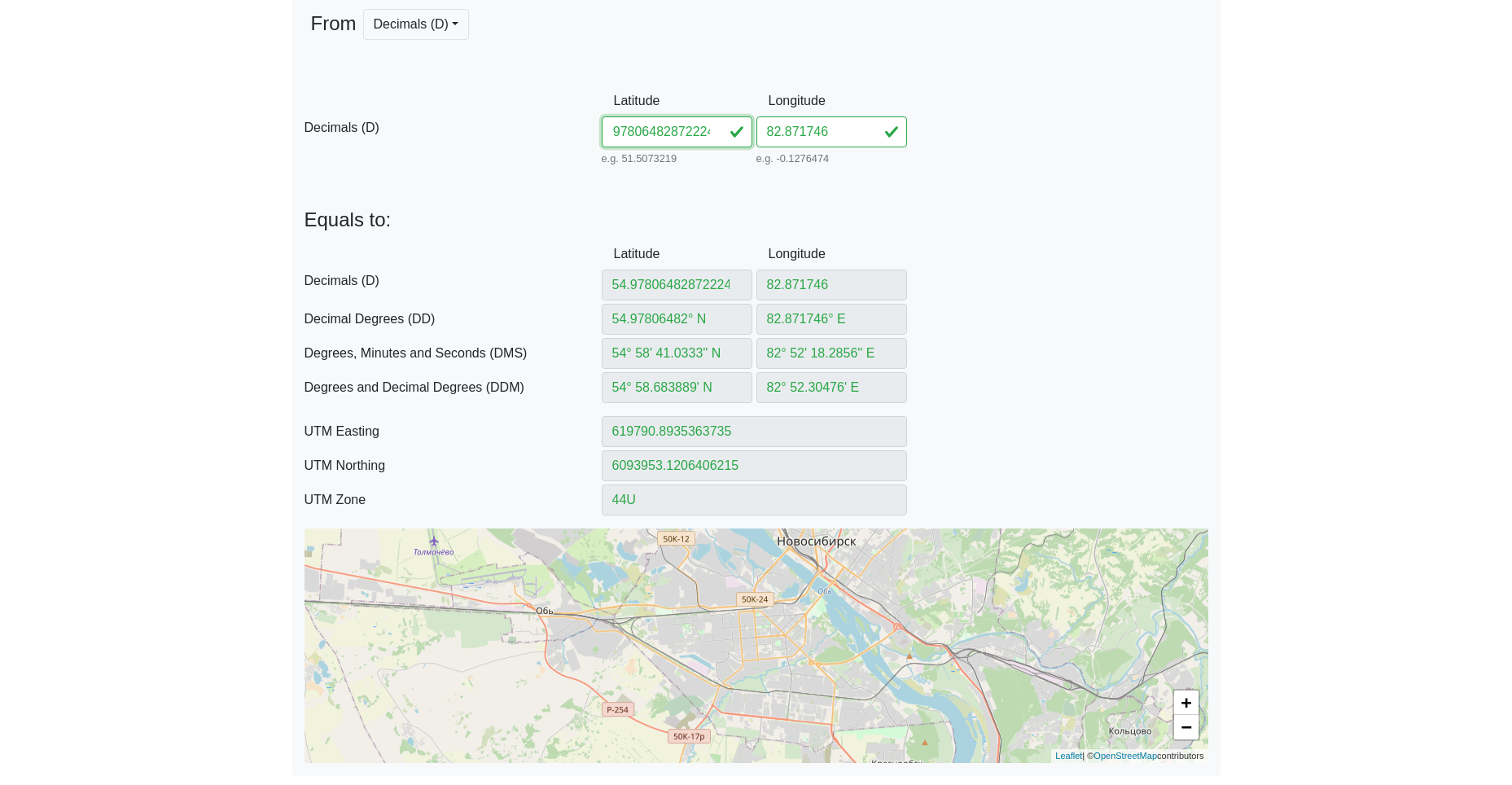
drag, startPoint x: 649, startPoint y: 130, endPoint x: 658, endPoint y: 130, distance: 9.0
click at [658, 130] on input "54.97806482872224" at bounding box center [677, 131] width 151 height 31
click at [653, 129] on input "54.97806482872224" at bounding box center [677, 131] width 151 height 31
drag, startPoint x: 653, startPoint y: 133, endPoint x: 896, endPoint y: 146, distance: 243.3
click at [896, 146] on div "D Decimals (D) Latitude 54.97806482872224 e.g. 51.5073219 Between -90 and 90 Lo…" at bounding box center [756, 127] width 928 height 83
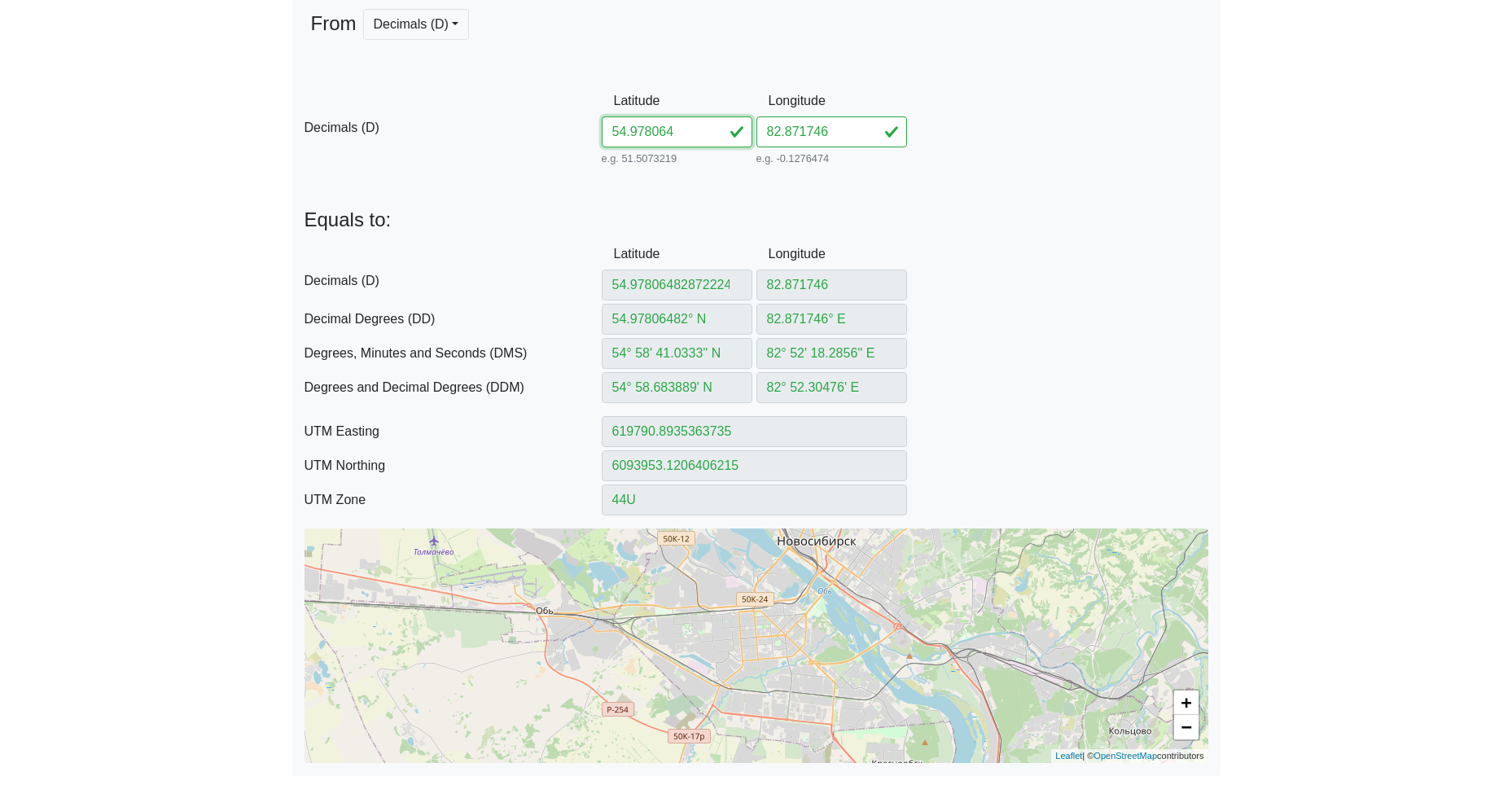
scroll to position [0, 0]
type input "54.978064"
type input "54.978064° N"
type input "54° 58' 41.0304'' N"
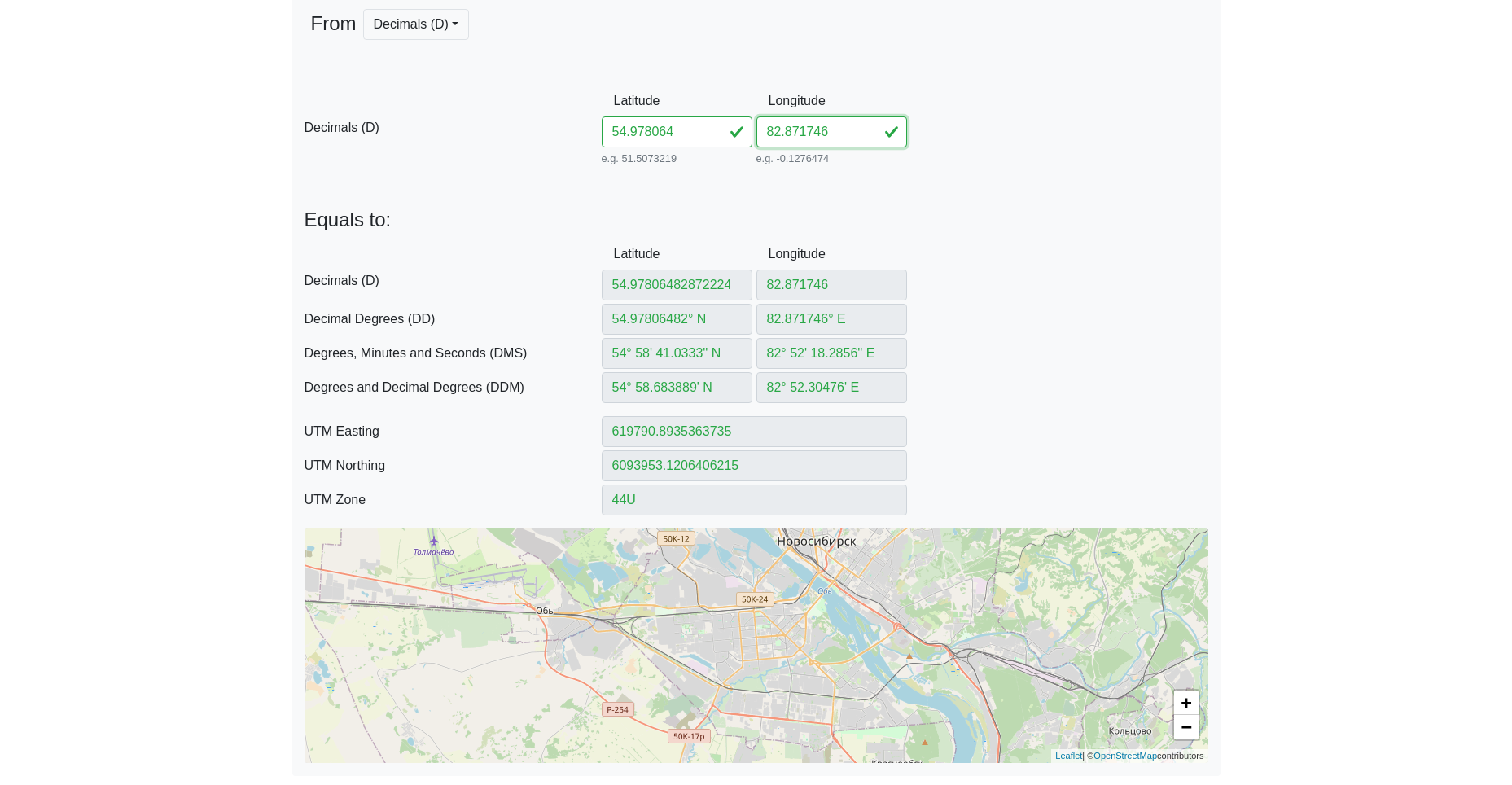
type input "54° 58.68384' N"
type input "619790.8960039399"
type input "6093953.0284383455"
drag, startPoint x: 823, startPoint y: 134, endPoint x: 656, endPoint y: 138, distance: 167.0
click at [656, 138] on div "D Decimals (D) Latitude 54.978064 e.g. 51.5073219 Between -90 and 90 Longitude …" at bounding box center [756, 127] width 928 height 83
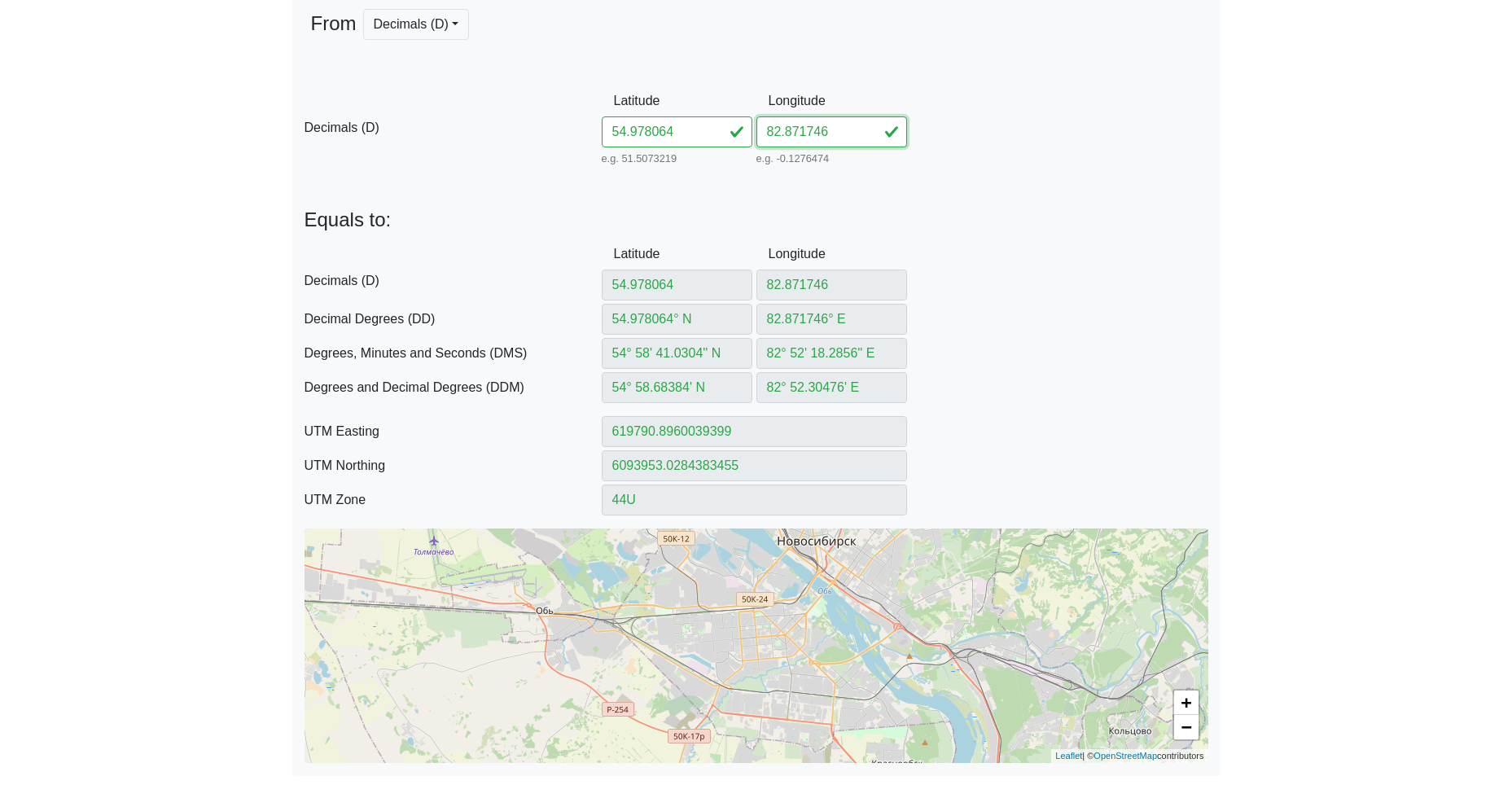
paste input "872224"
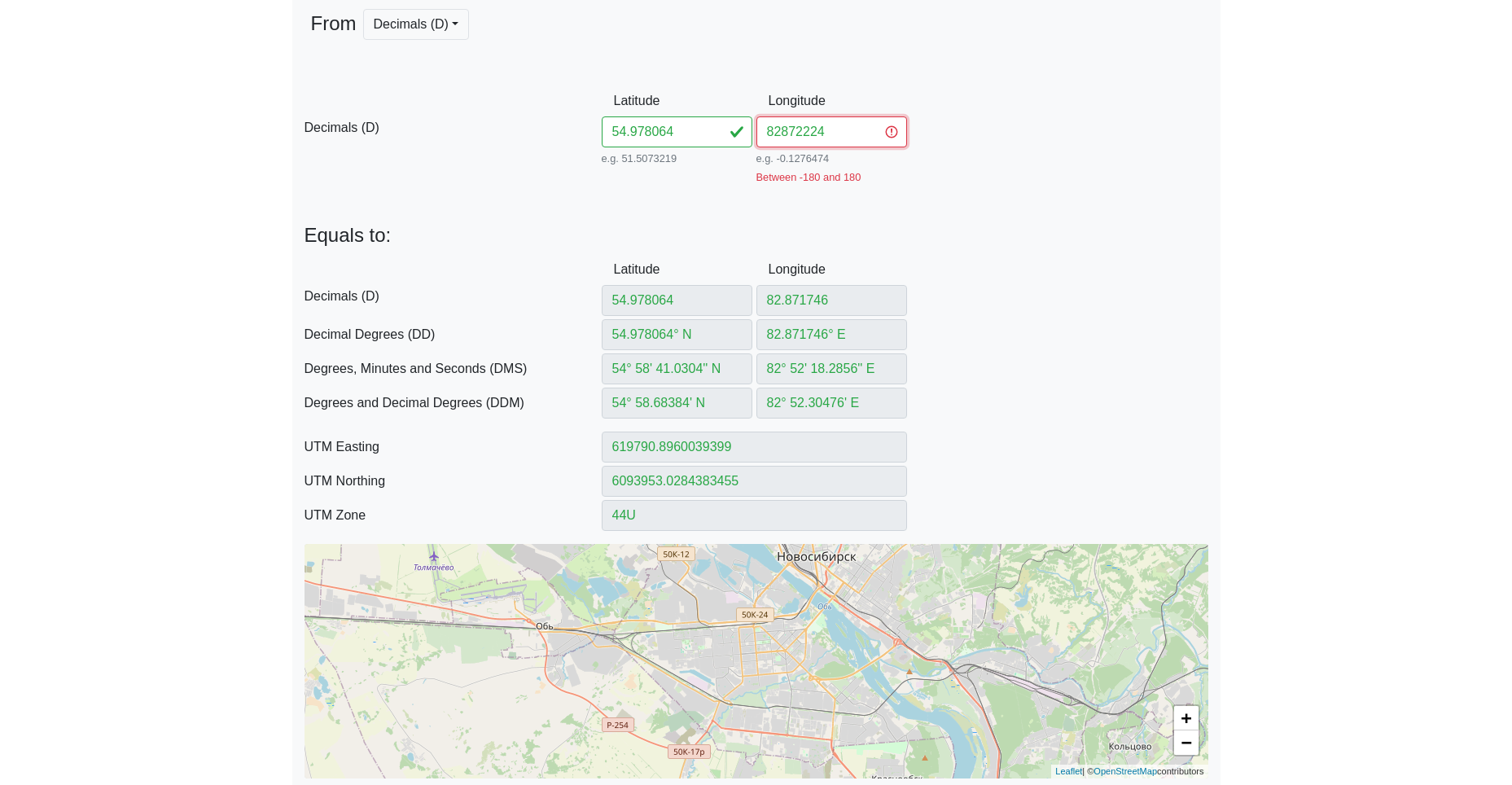
click at [778, 133] on input "82872224" at bounding box center [832, 131] width 151 height 31
type input "82.872224"
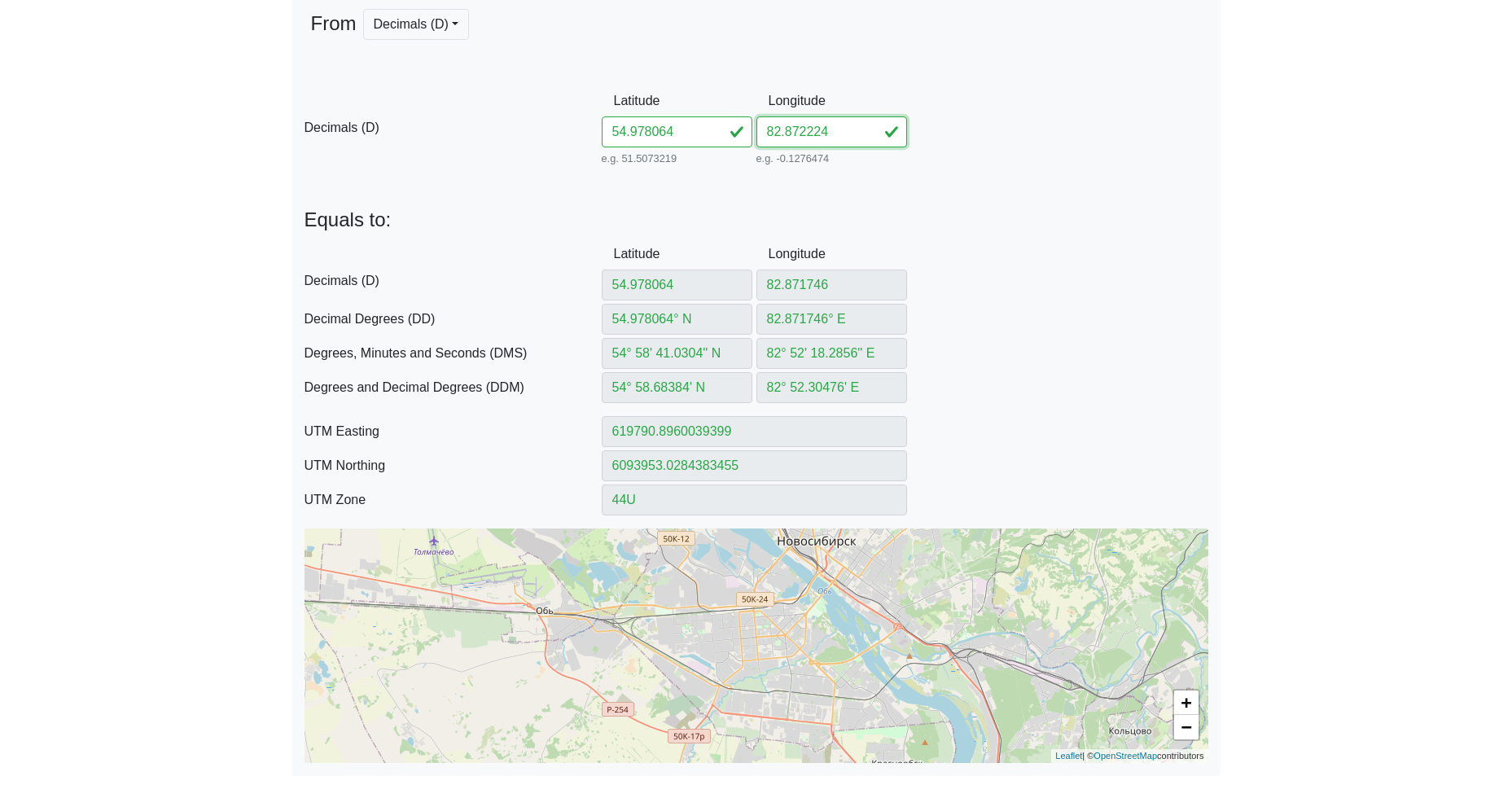
type input "82.872224"
type input "82.872224° E"
drag, startPoint x: 700, startPoint y: 124, endPoint x: 531, endPoint y: 130, distance: 169.1
click at [535, 129] on div "D Decimals (D) Latitude 54.978064 e.g. 51.5073219 Between -90 and 90 Longitude …" at bounding box center [756, 127] width 928 height 83
paste input "45238287274"
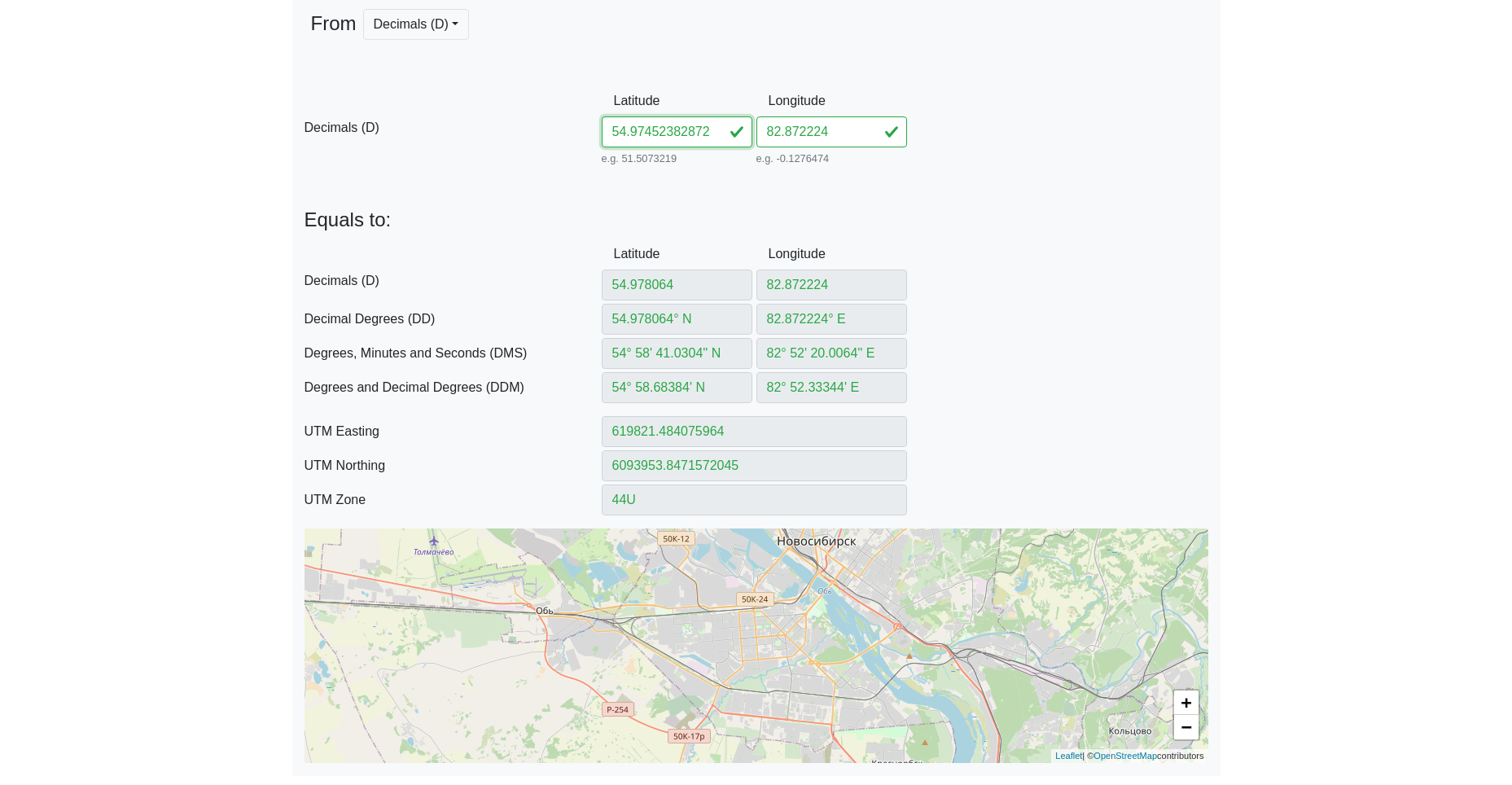
scroll to position [0, 17]
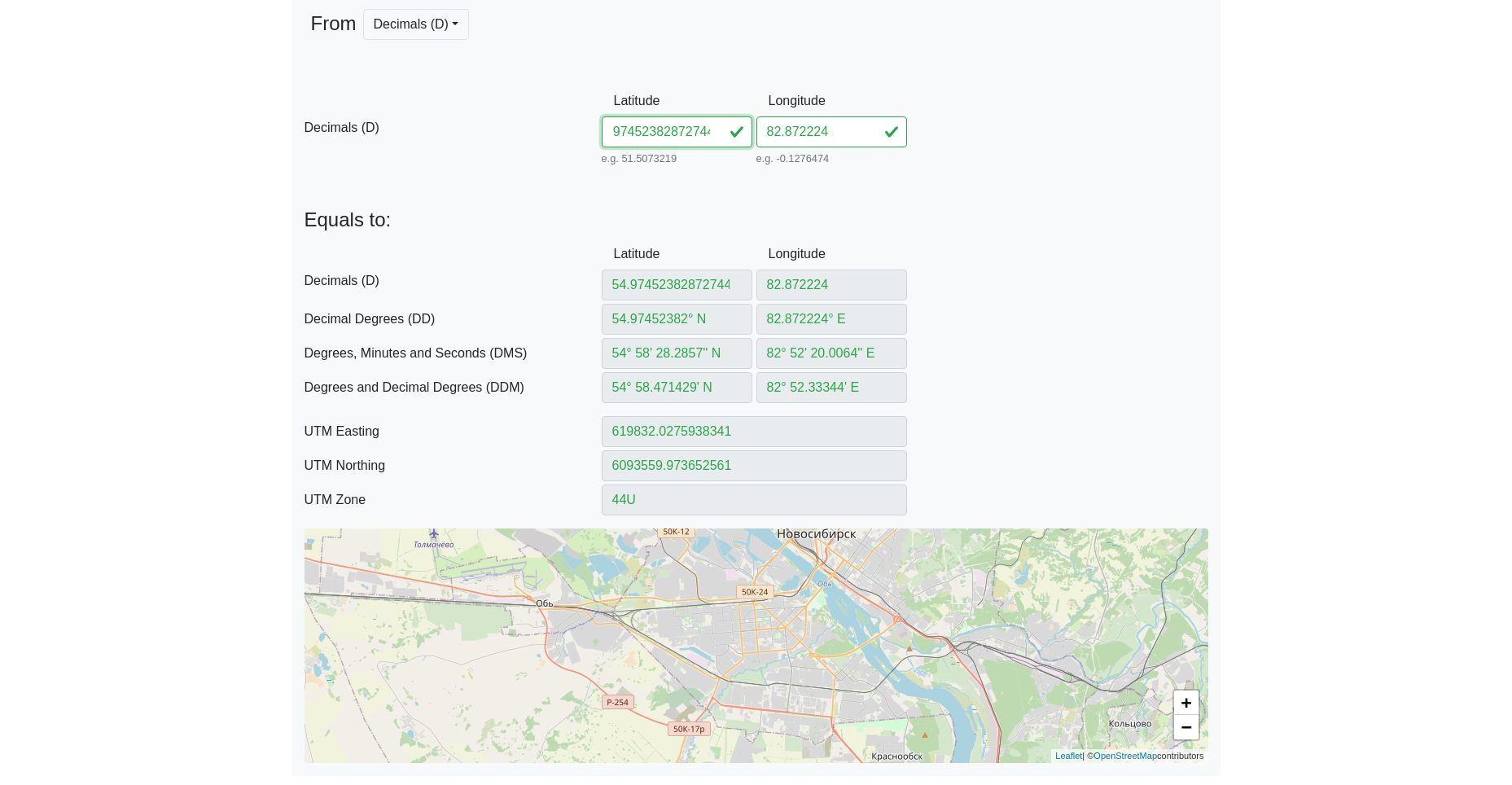
drag, startPoint x: 671, startPoint y: 138, endPoint x: 893, endPoint y: 138, distance: 222.0
click at [864, 139] on div "D Decimals (D) Latitude 54.97452382872744 e.g. 51.5073219 Between -90 and 90 Lo…" at bounding box center [756, 127] width 928 height 83
drag, startPoint x: 835, startPoint y: 134, endPoint x: 676, endPoint y: 134, distance: 159.0
click at [693, 132] on div "D Decimals (D) Latitude 54.974523 e.g. 51.5073219 Between -90 and 90 Longitude …" at bounding box center [756, 127] width 928 height 83
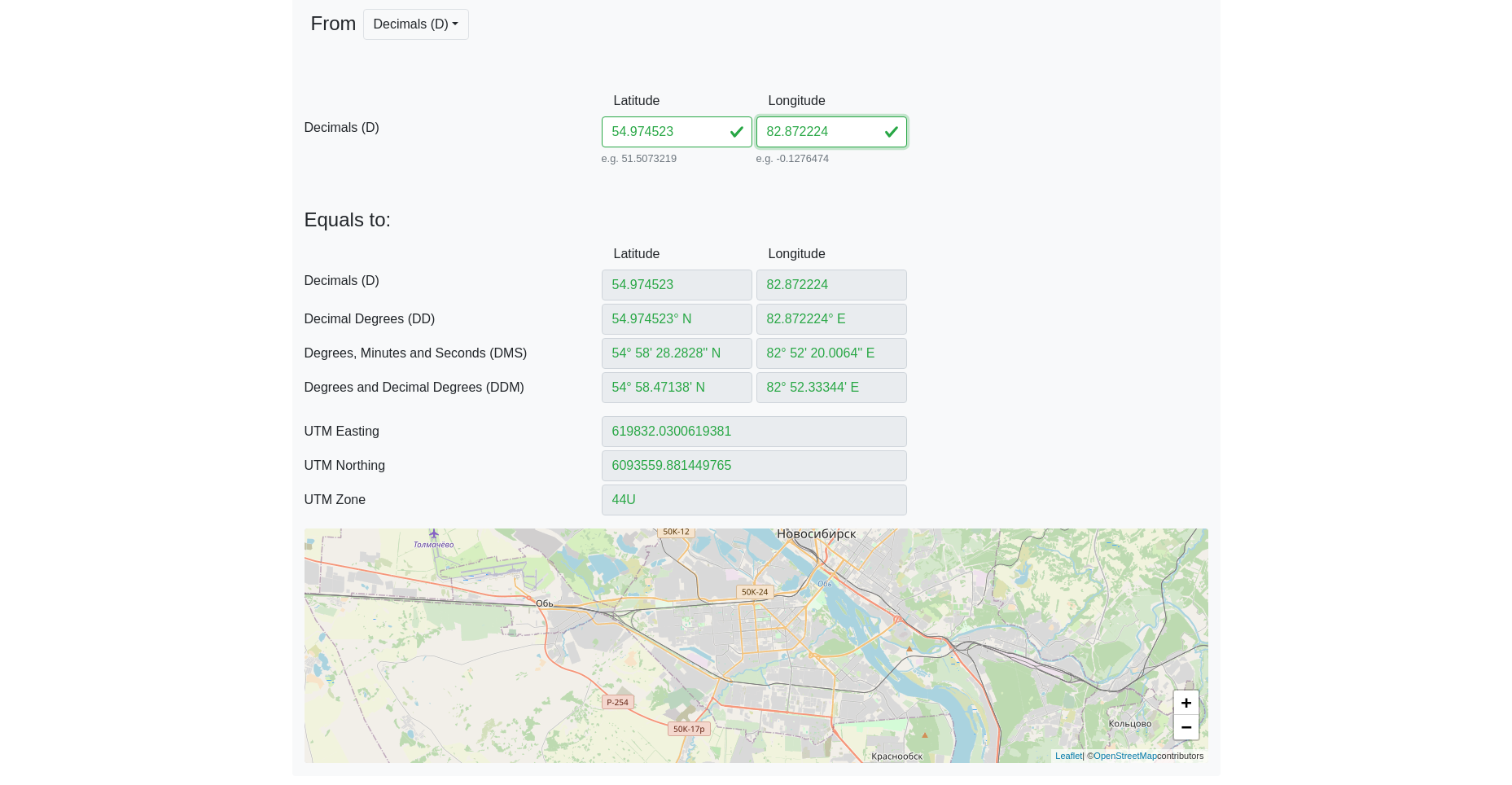
paste input "87274"
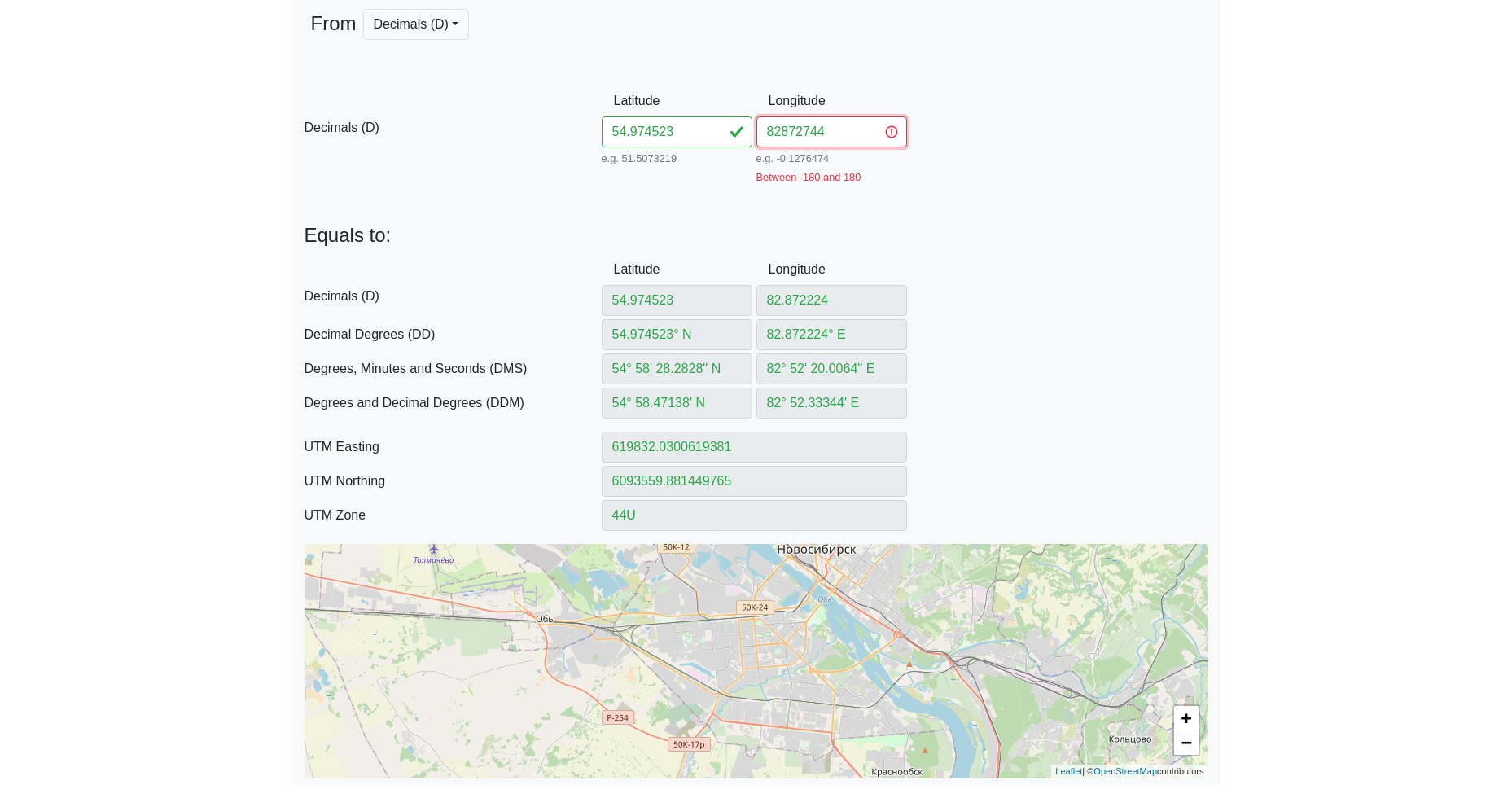
click at [782, 132] on input "82872744" at bounding box center [832, 131] width 151 height 31
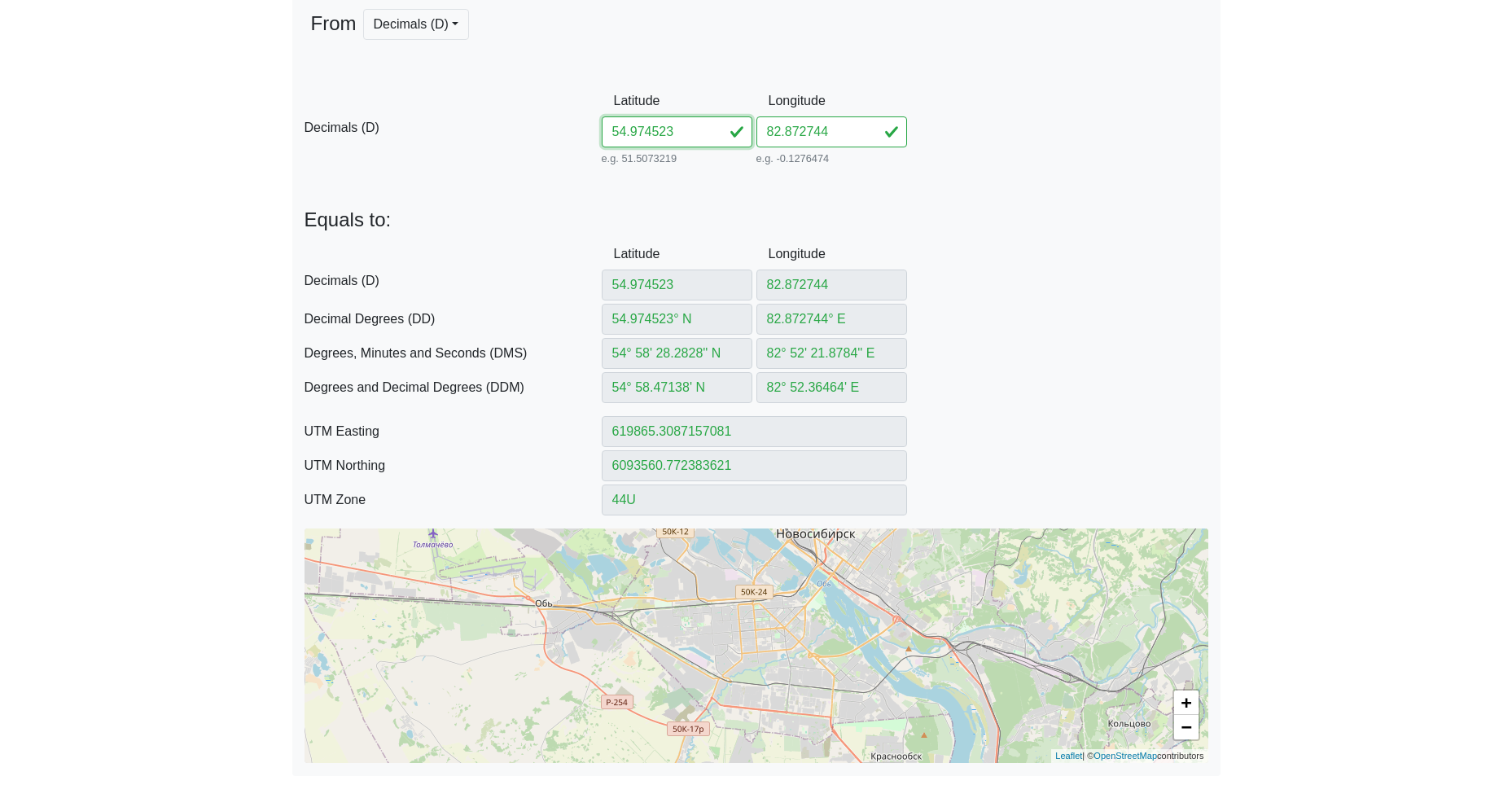
drag, startPoint x: 693, startPoint y: 130, endPoint x: 512, endPoint y: 120, distance: 181.3
click at [548, 120] on div "D Decimals (D) Latitude 54.974523 e.g. 51.5073219 Between -90 and 90 Longitude …" at bounding box center [756, 127] width 928 height 83
paste input "19958287311"
drag, startPoint x: 654, startPoint y: 134, endPoint x: 901, endPoint y: 159, distance: 248.3
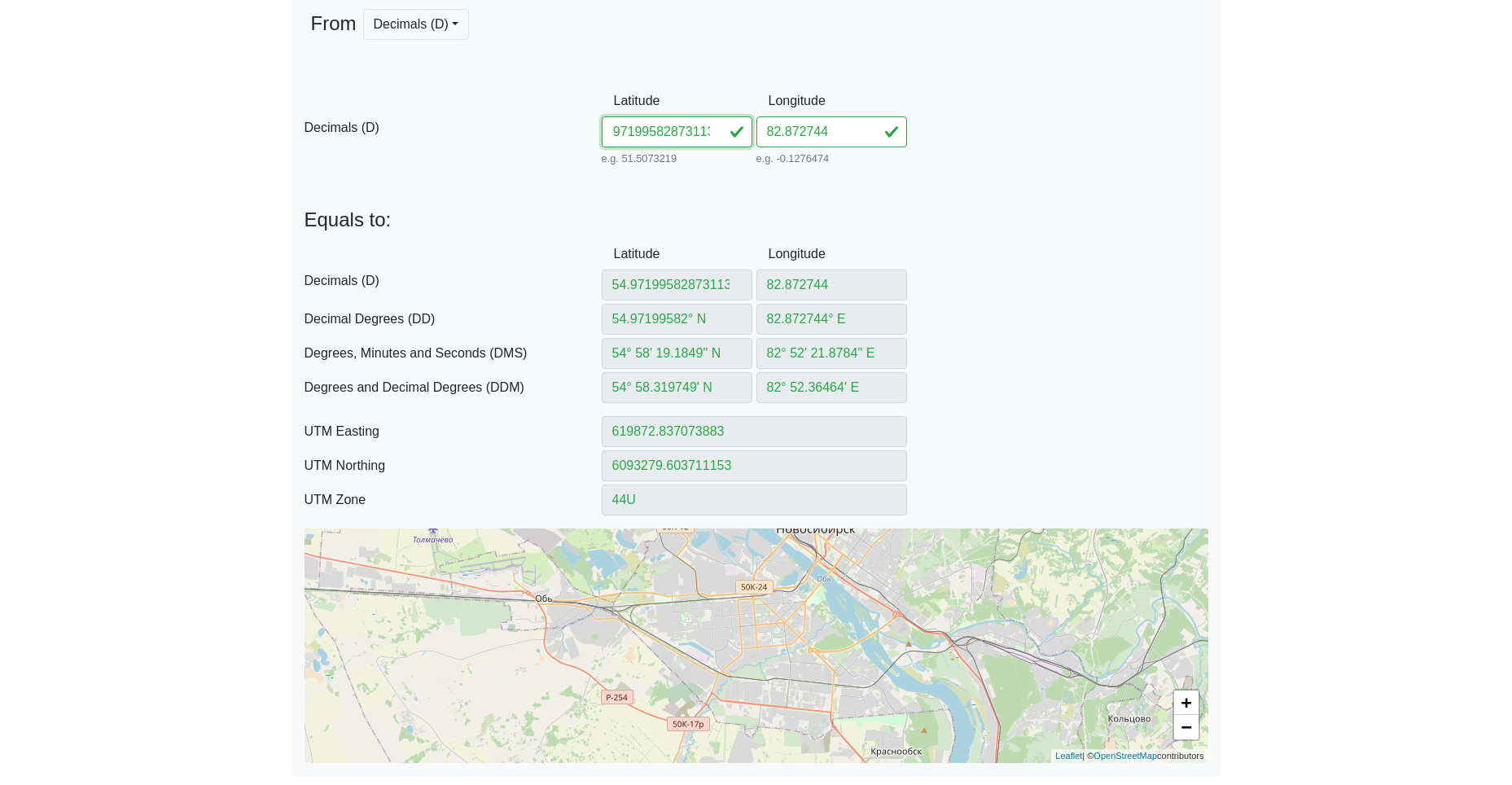
click at [908, 161] on div "D Decimals (D) Latitude 54.97199582873113 e.g. 51.5073219 Between -90 and 90 Lo…" at bounding box center [756, 127] width 928 height 83
drag, startPoint x: 830, startPoint y: 135, endPoint x: 669, endPoint y: 139, distance: 161.0
click at [691, 132] on div "D Decimals (D) Latitude 54.971995 e.g. 51.5073219 Between -90 and 90 Longitude …" at bounding box center [756, 127] width 928 height 83
paste input "873113"
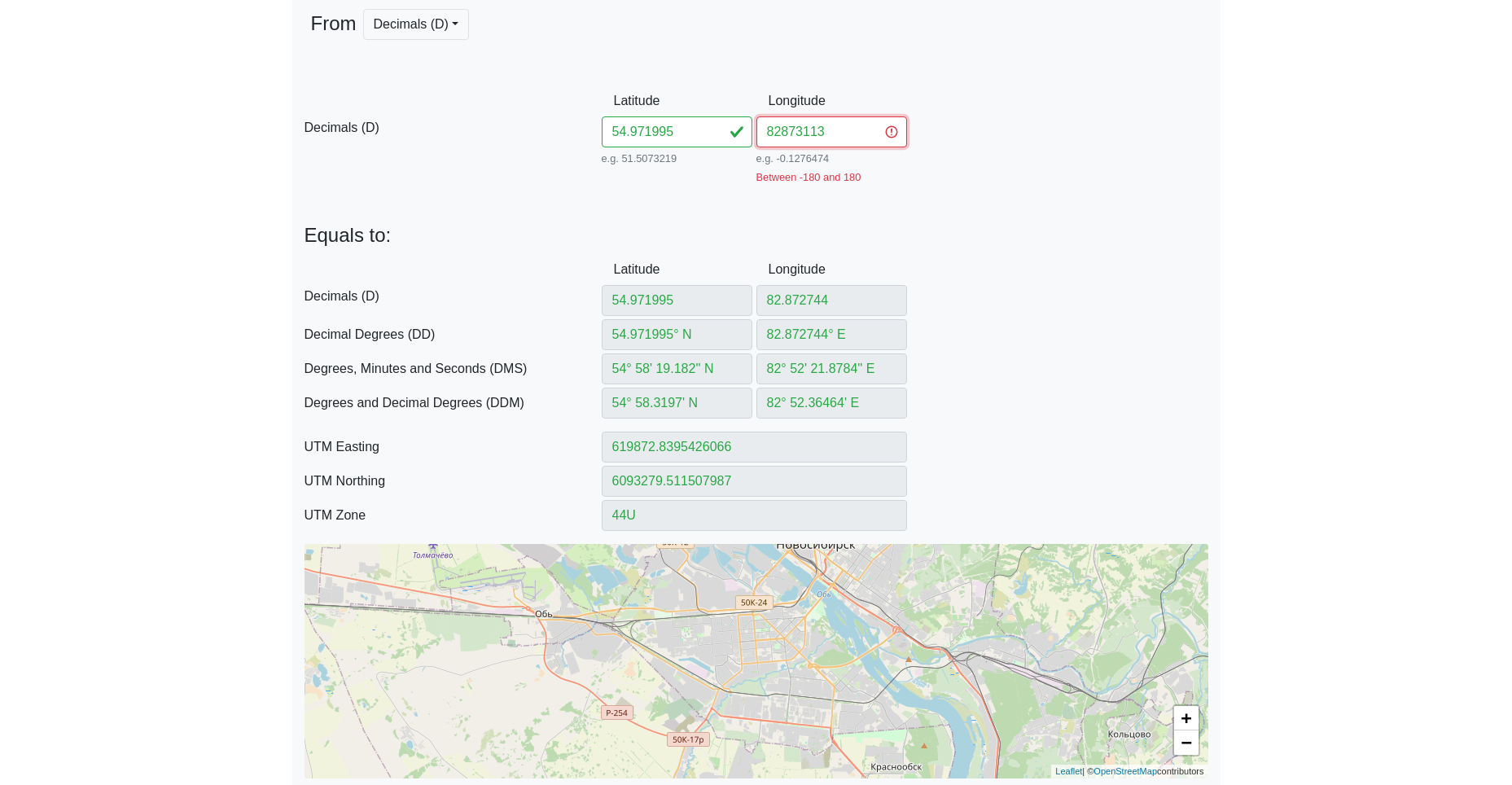
click at [781, 134] on input "82873113" at bounding box center [832, 131] width 151 height 31
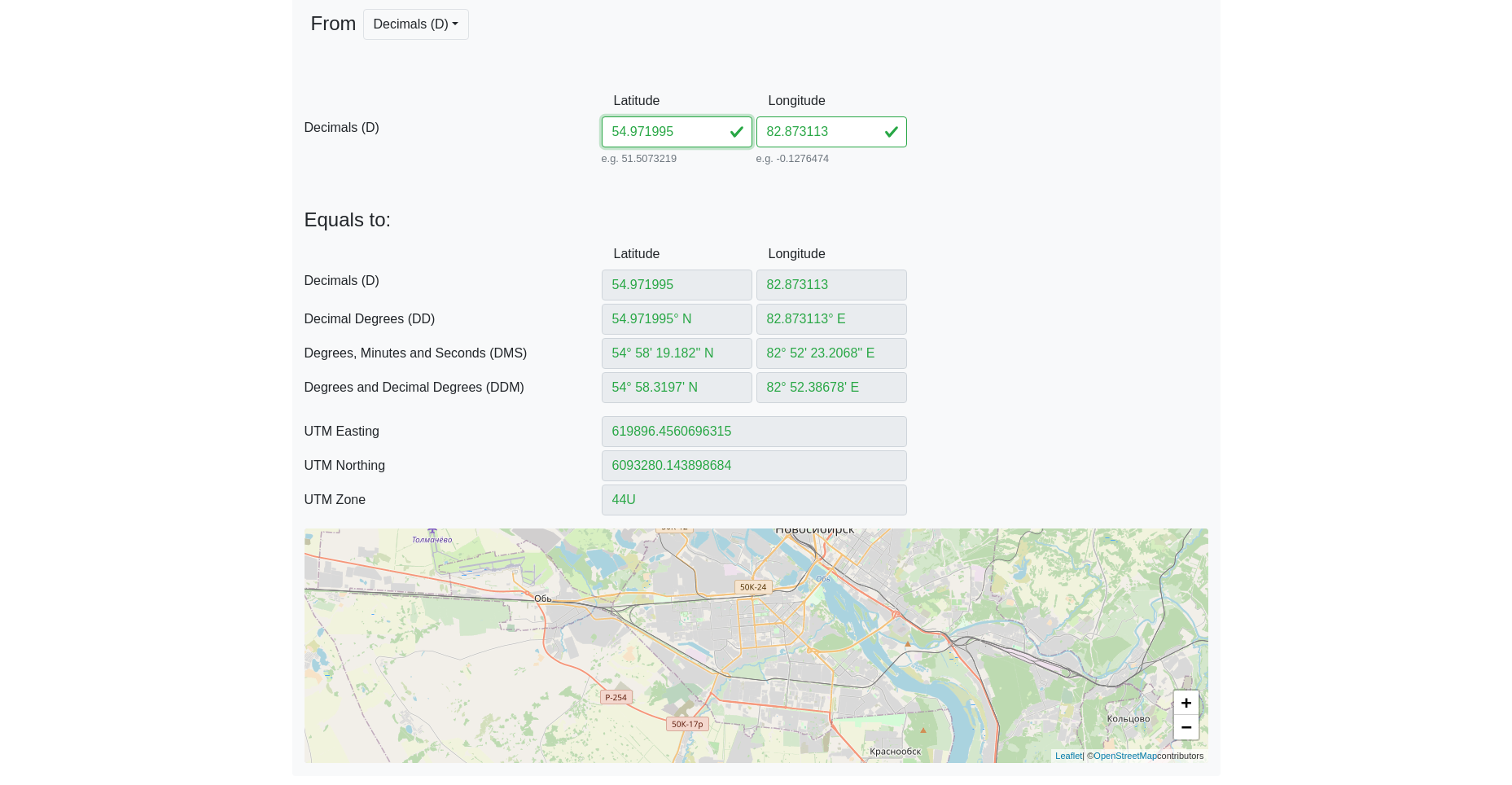
drag, startPoint x: 694, startPoint y: 134, endPoint x: 506, endPoint y: 125, distance: 188.2
click at [544, 124] on div "D Decimals (D) Latitude 54.971995 e.g. 51.5073219 Between -90 and 90 Longitude …" at bounding box center [756, 127] width 928 height 83
paste input "6825582860181"
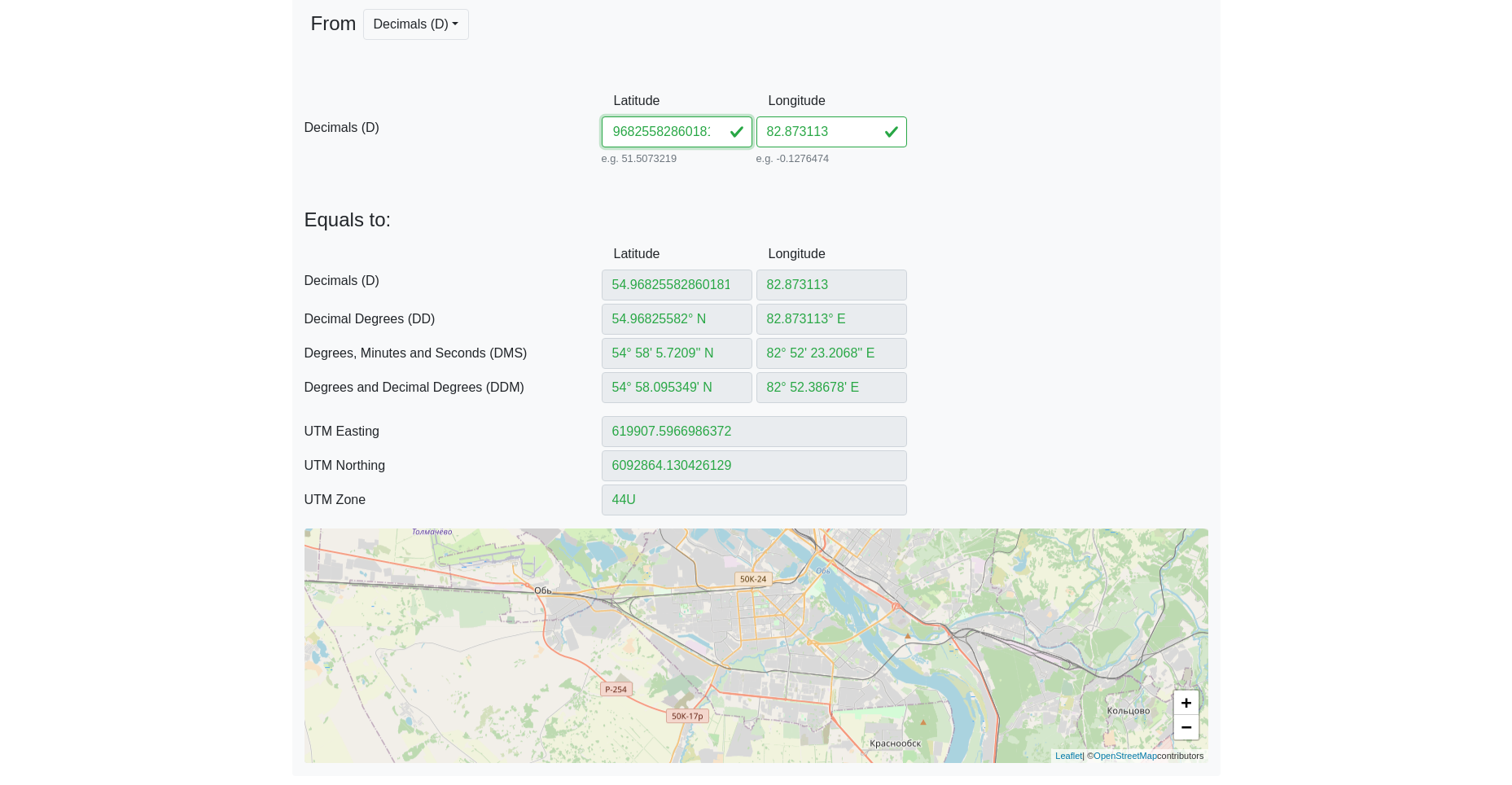
drag, startPoint x: 654, startPoint y: 134, endPoint x: 904, endPoint y: 147, distance: 250.3
click at [885, 146] on div "D Decimals (D) Latitude 54.96825582860181 e.g. 51.5073219 Between -90 and 90 Lo…" at bounding box center [756, 127] width 928 height 83
drag, startPoint x: 801, startPoint y: 130, endPoint x: 730, endPoint y: 135, distance: 71.2
click at [745, 132] on div "D Decimals (D) Latitude 54.968255 e.g. 51.5073219 Between -90 and 90 Longitude …" at bounding box center [756, 127] width 928 height 83
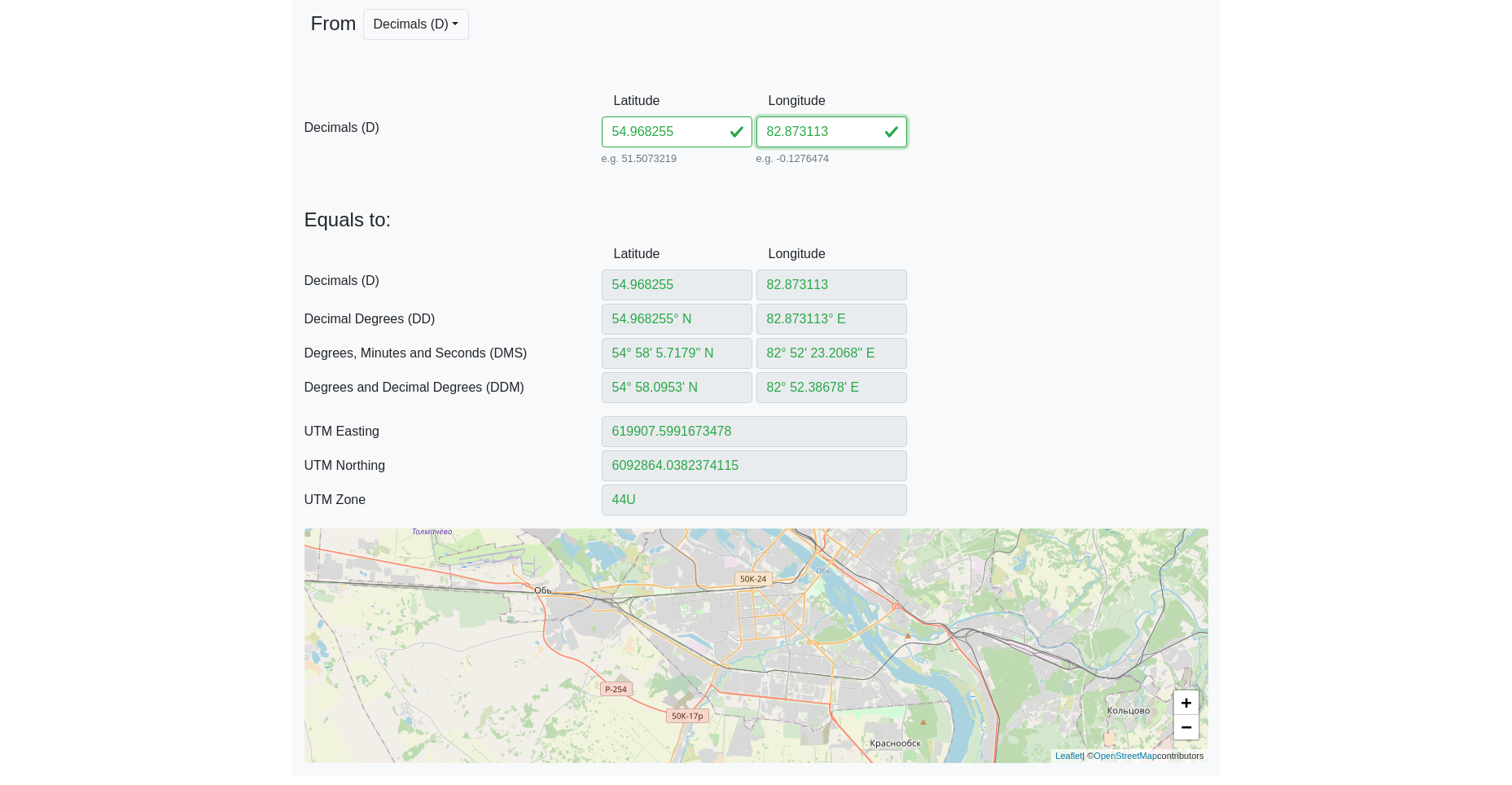
paste input "860181"
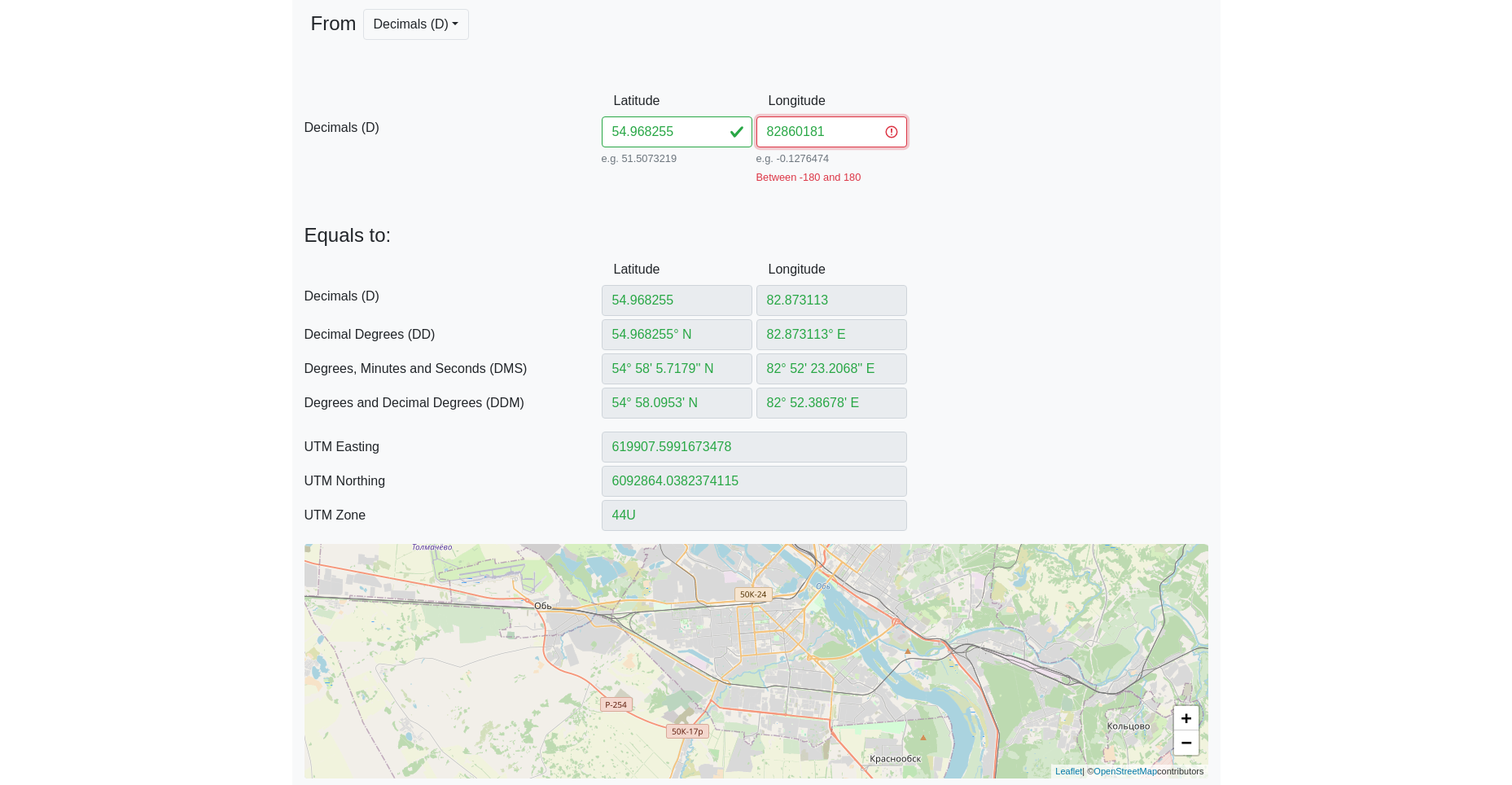
click at [782, 132] on input "82860181" at bounding box center [832, 131] width 151 height 31
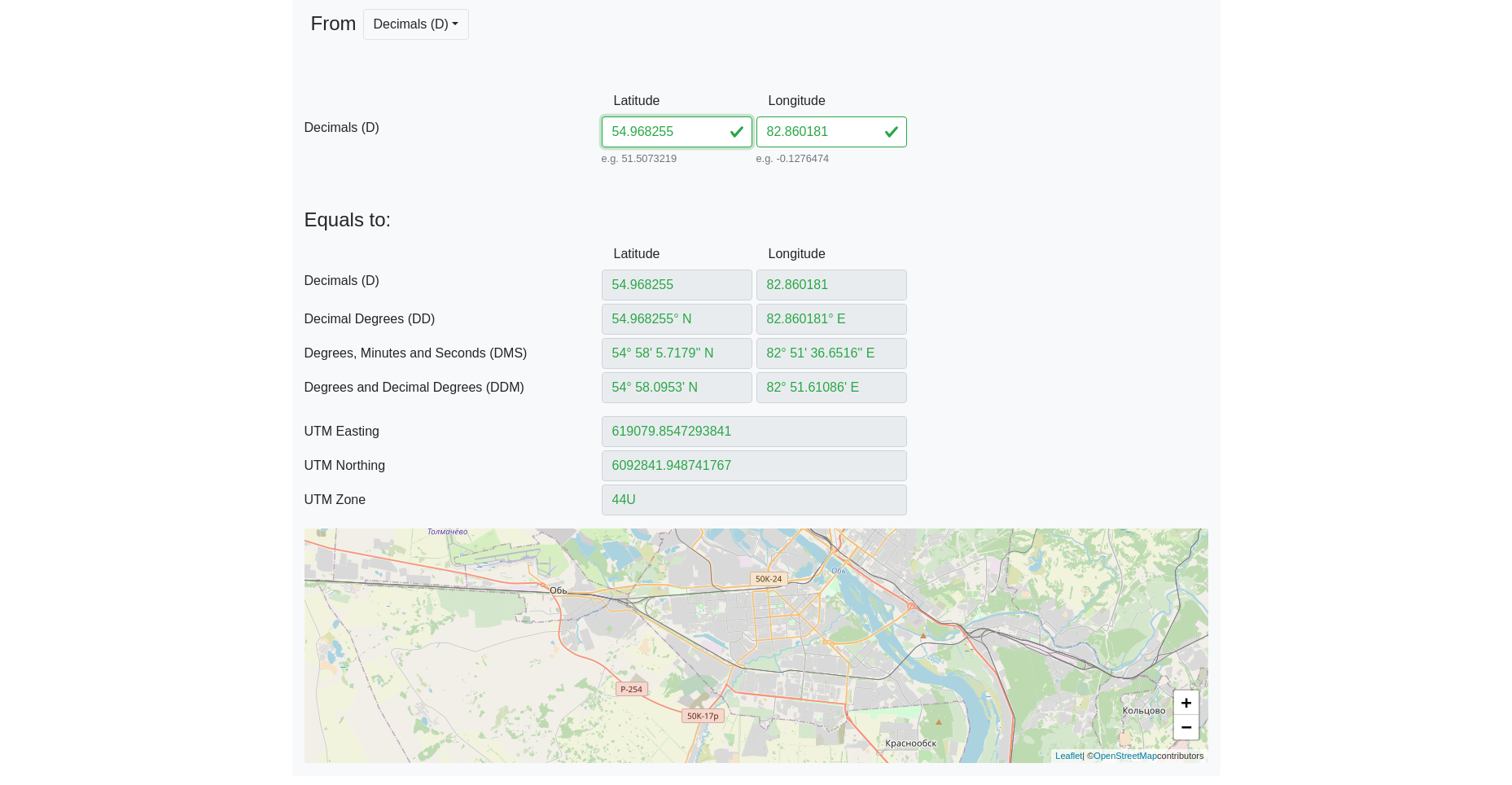
drag, startPoint x: 705, startPoint y: 132, endPoint x: 554, endPoint y: 125, distance: 151.2
click at [576, 125] on div "D Decimals (D) Latitude 54.968255 e.g. 51.5073219 Between -90 and 90 Longitude …" at bounding box center [756, 127] width 928 height 83
paste input "401482852176"
drag, startPoint x: 655, startPoint y: 132, endPoint x: 860, endPoint y: 145, distance: 205.4
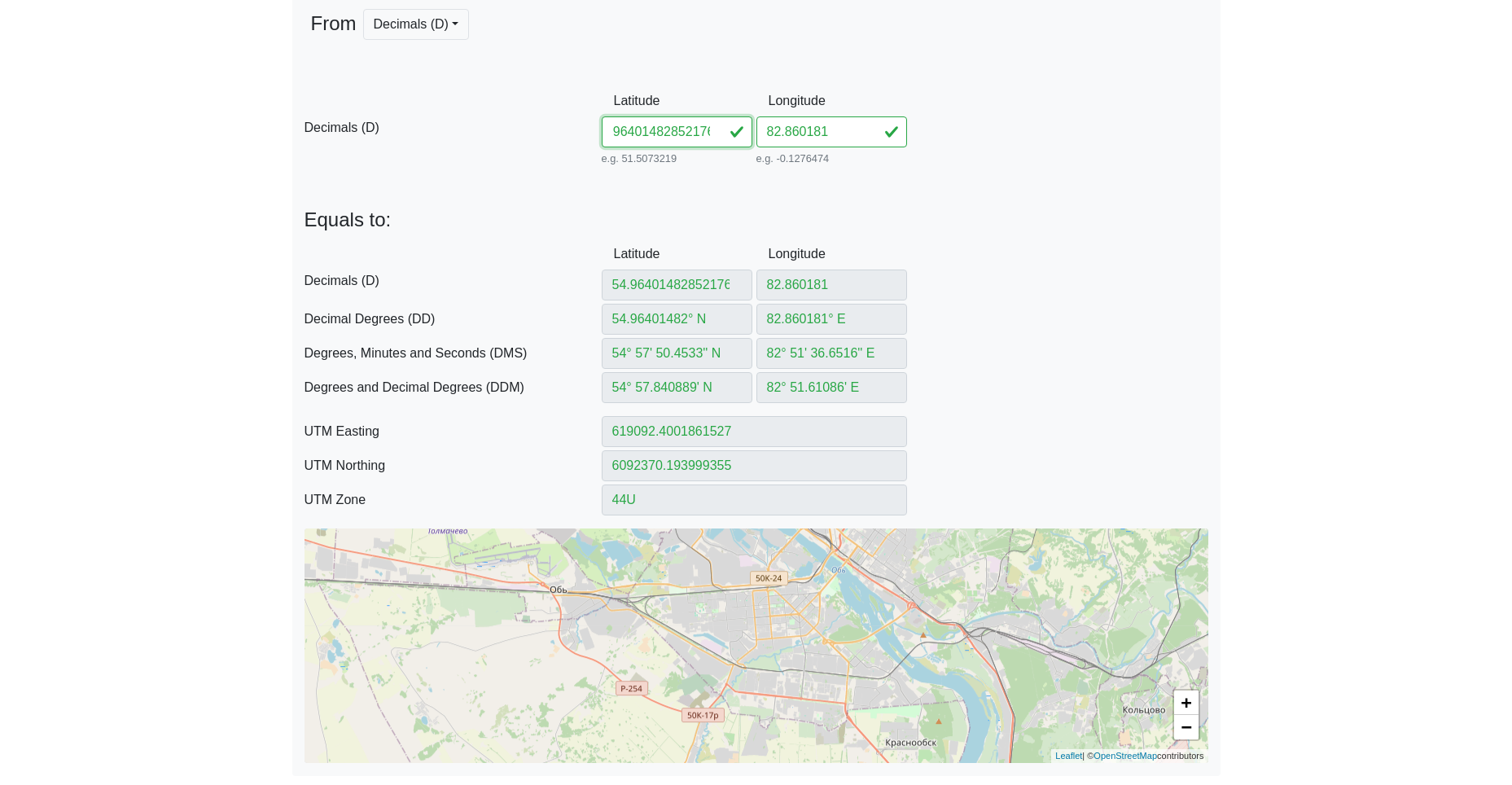
click at [824, 147] on div "D Decimals (D) Latitude 54.96401482852176 e.g. 51.5073219 Between -90 and 90 Lo…" at bounding box center [756, 127] width 928 height 83
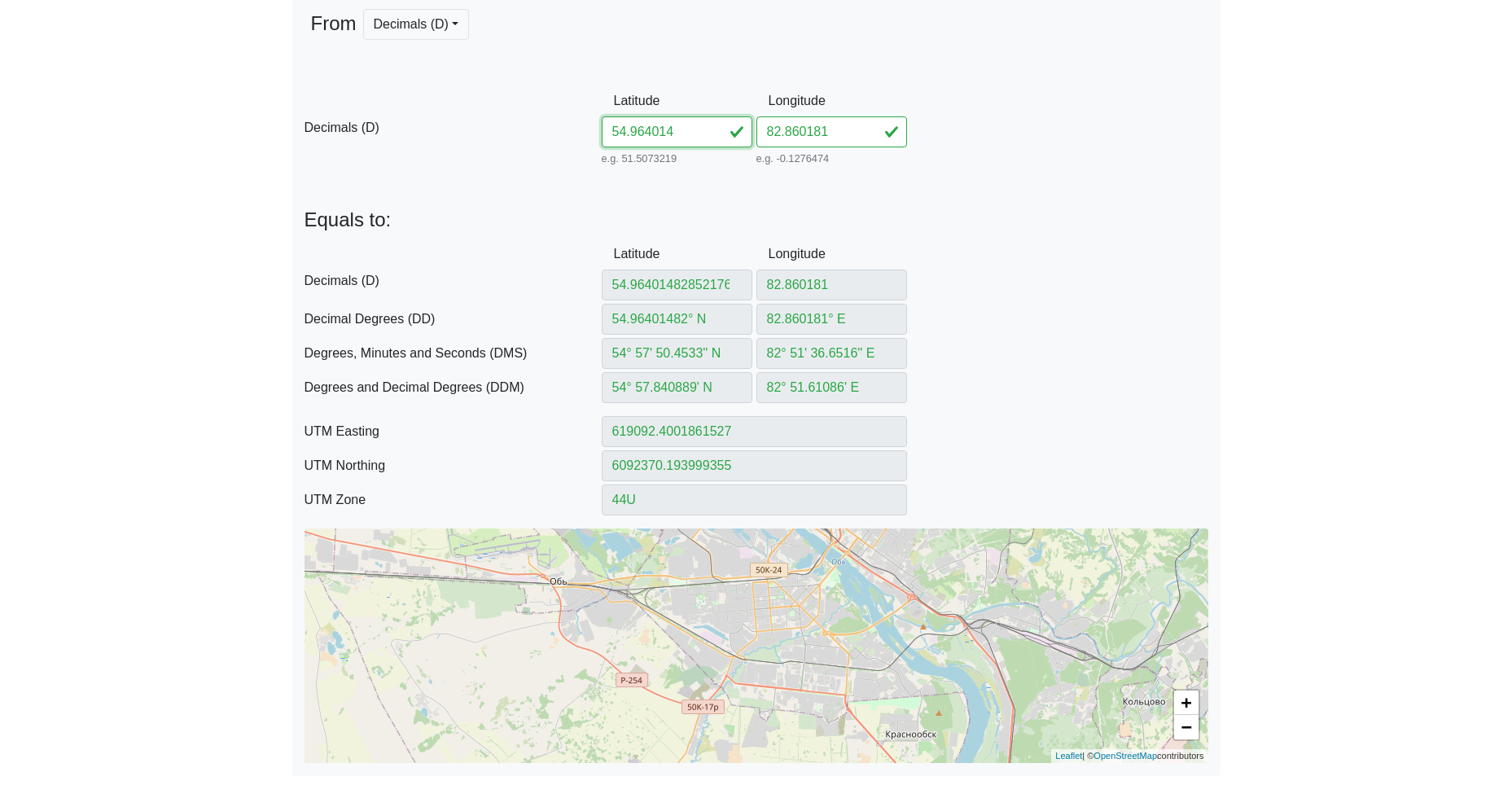
scroll to position [0, 0]
drag, startPoint x: 847, startPoint y: 134, endPoint x: 687, endPoint y: 134, distance: 160.0
click at [709, 132] on div "D Decimals (D) Latitude 54.964014 e.g. 51.5073219 Between -90 and 90 Longitude …" at bounding box center [756, 127] width 928 height 83
paste input "852176"
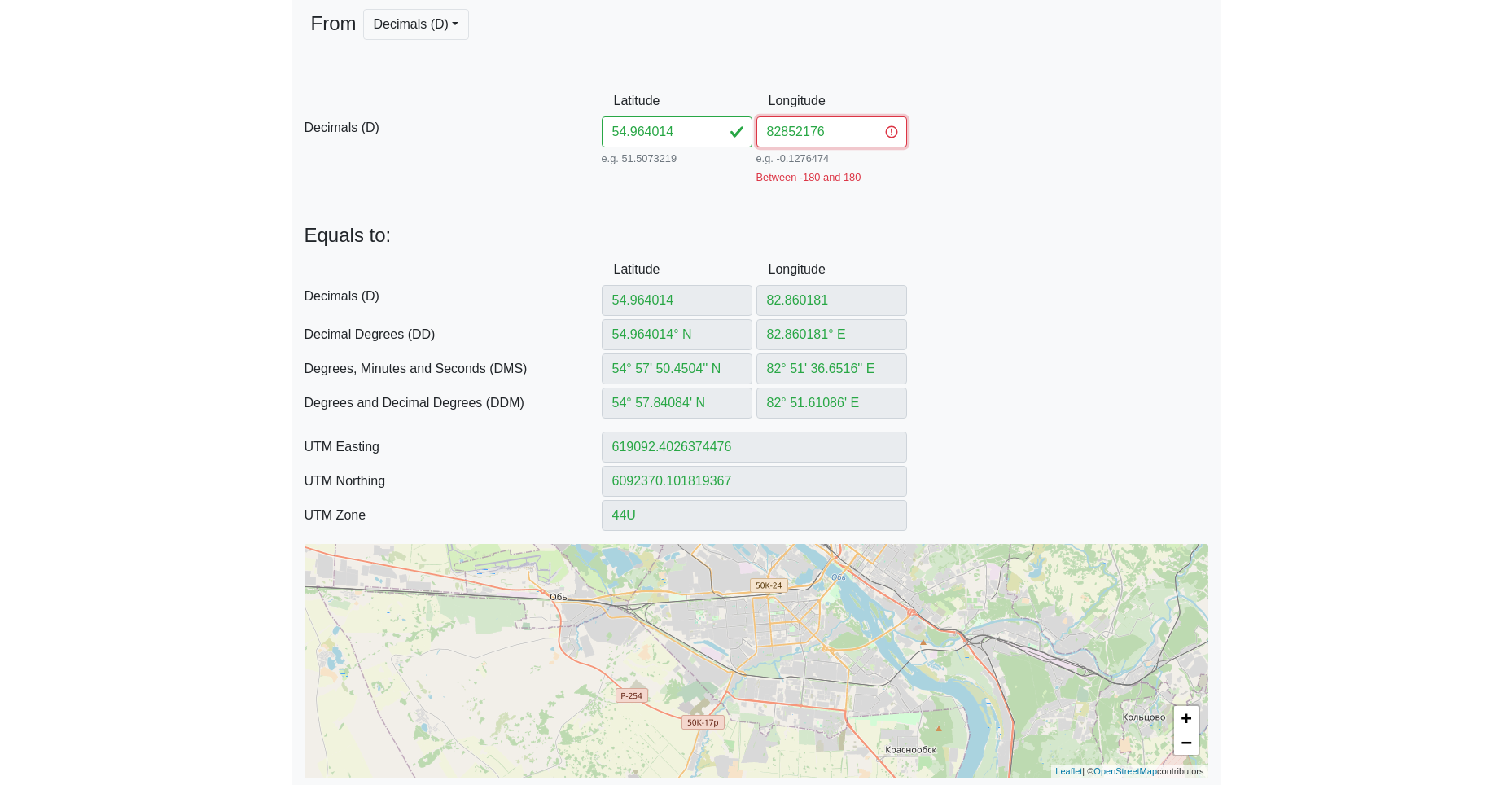
click at [781, 131] on input "82852176" at bounding box center [832, 131] width 151 height 31
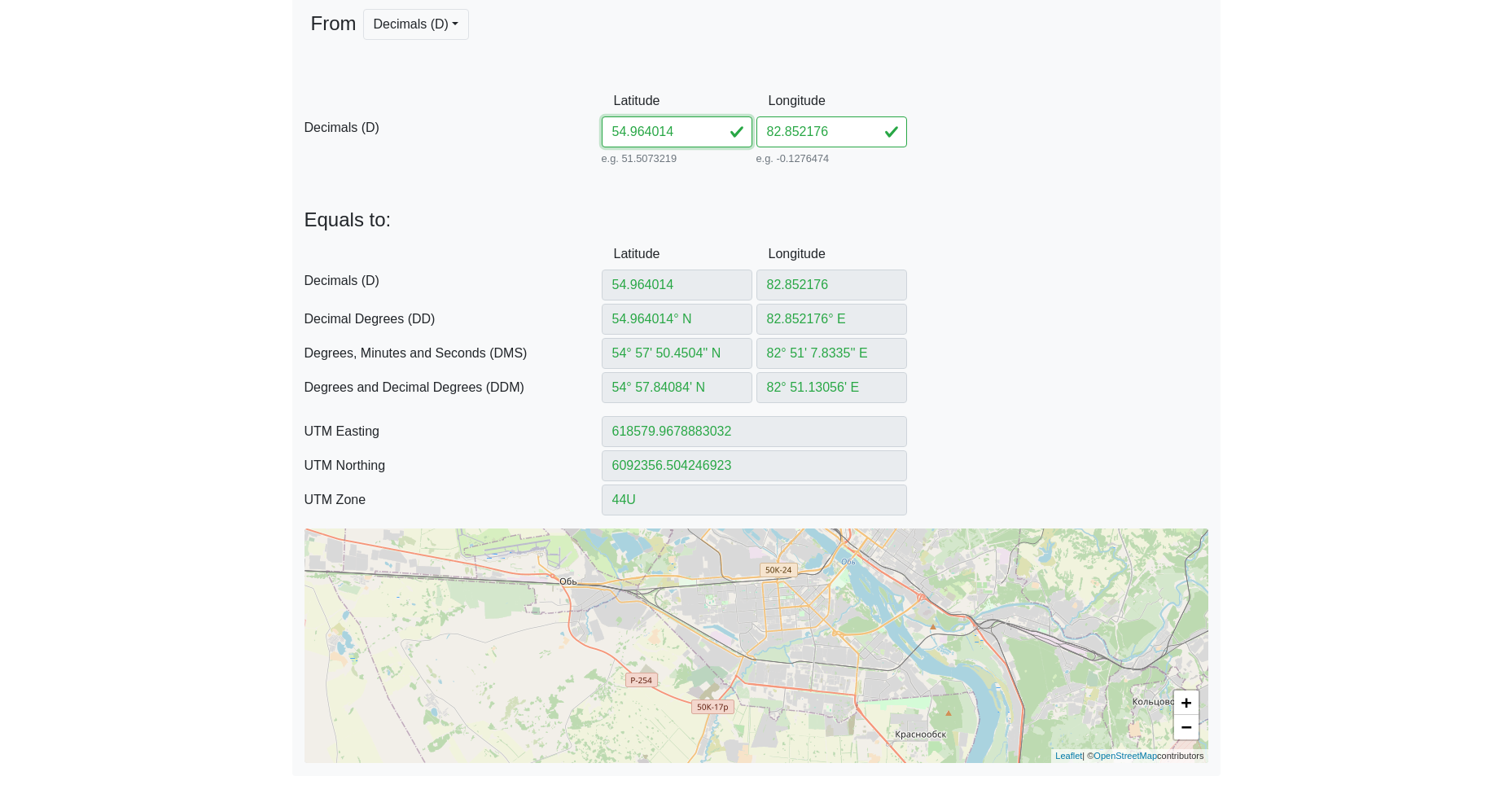
drag, startPoint x: 630, startPoint y: 127, endPoint x: 556, endPoint y: 129, distance: 74.0
click at [555, 124] on div "D Decimals (D) Latitude 54.964014 e.g. 51.5073219 Between -90 and 90 Longitude …" at bounding box center [756, 127] width 928 height 83
paste input "056482844758"
drag, startPoint x: 651, startPoint y: 132, endPoint x: 933, endPoint y: 146, distance: 282.3
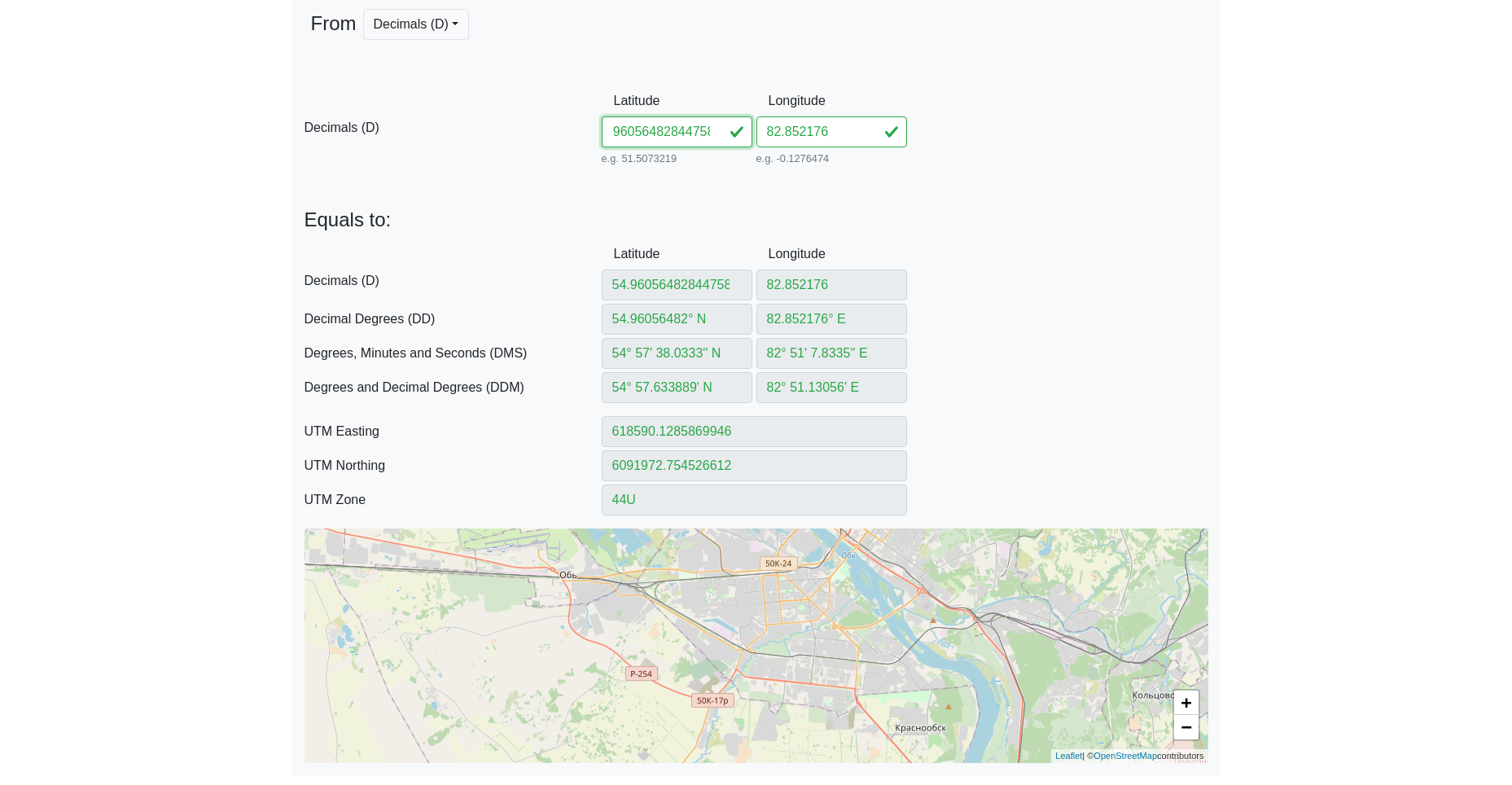
click at [935, 151] on div "D Decimals (D) Latitude 54.96056482844758 e.g. 51.5073219 Between -90 and 90 Lo…" at bounding box center [756, 127] width 928 height 83
drag, startPoint x: 844, startPoint y: 134, endPoint x: 728, endPoint y: 133, distance: 116.0
click at [750, 131] on div "D Decimals (D) Latitude 54.960564 e.g. 51.5073219 Between -90 and 90 Longitude …" at bounding box center [756, 127] width 928 height 83
paste input "844758"
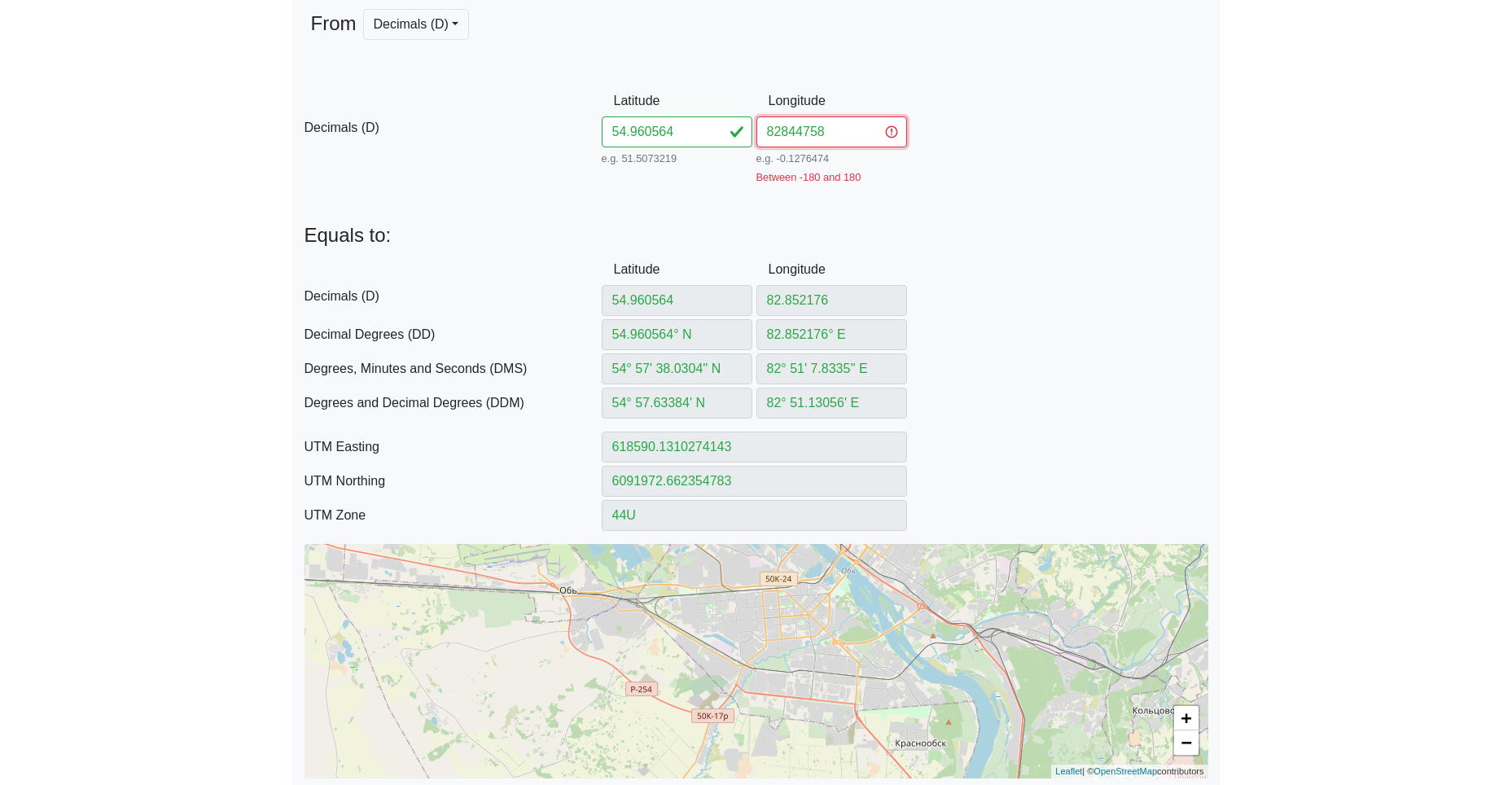
click at [780, 132] on input "82844758" at bounding box center [832, 131] width 151 height 31
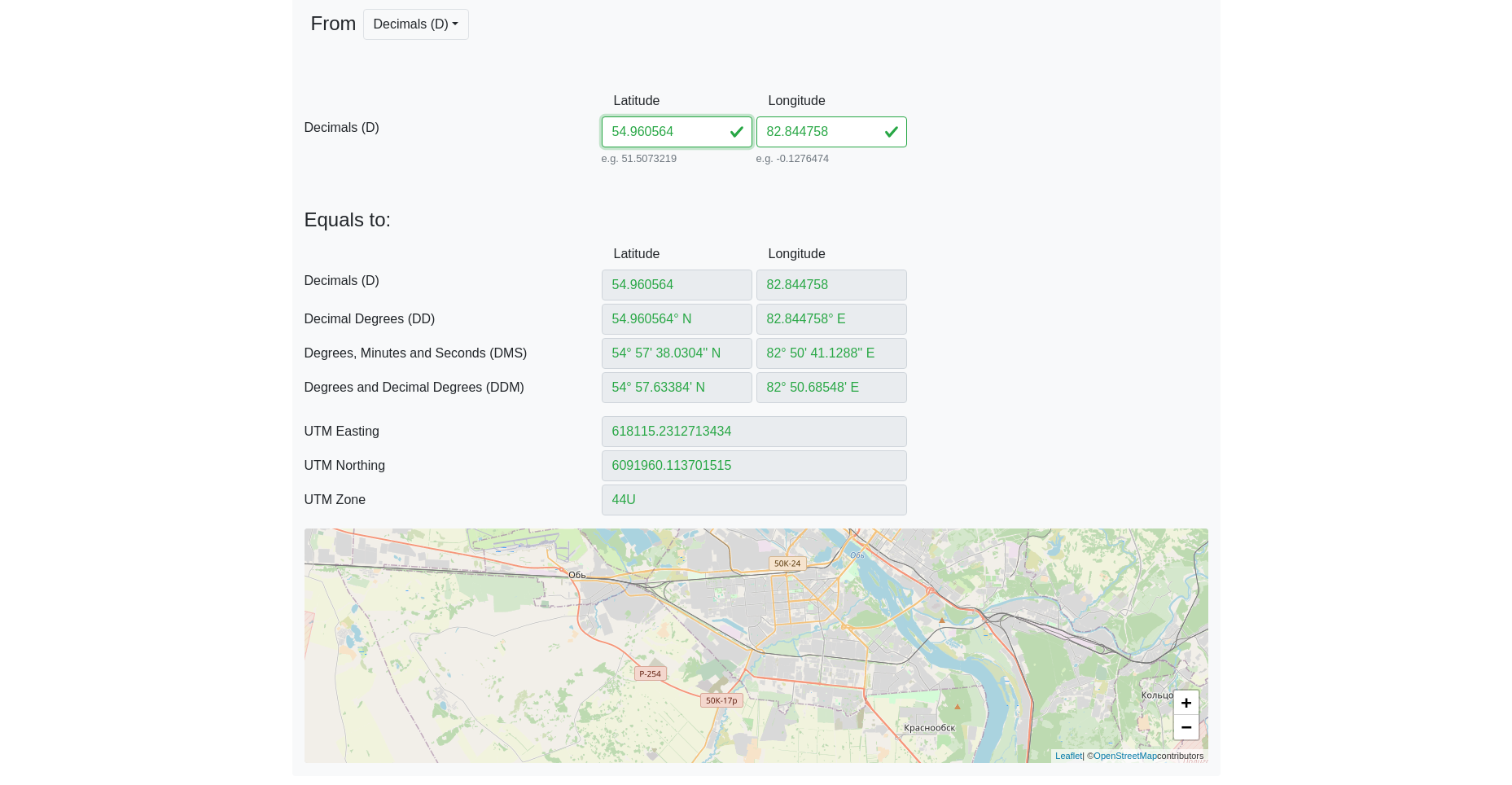
drag, startPoint x: 685, startPoint y: 129, endPoint x: 495, endPoint y: 117, distance: 190.4
click at [582, 119] on div "D Decimals (D) Latitude 54.960564 e.g. 51.5073219 Between -90 and 90 Longitude …" at bounding box center [756, 127] width 928 height 83
paste input "5545782838855"
drag, startPoint x: 651, startPoint y: 131, endPoint x: 867, endPoint y: 149, distance: 216.7
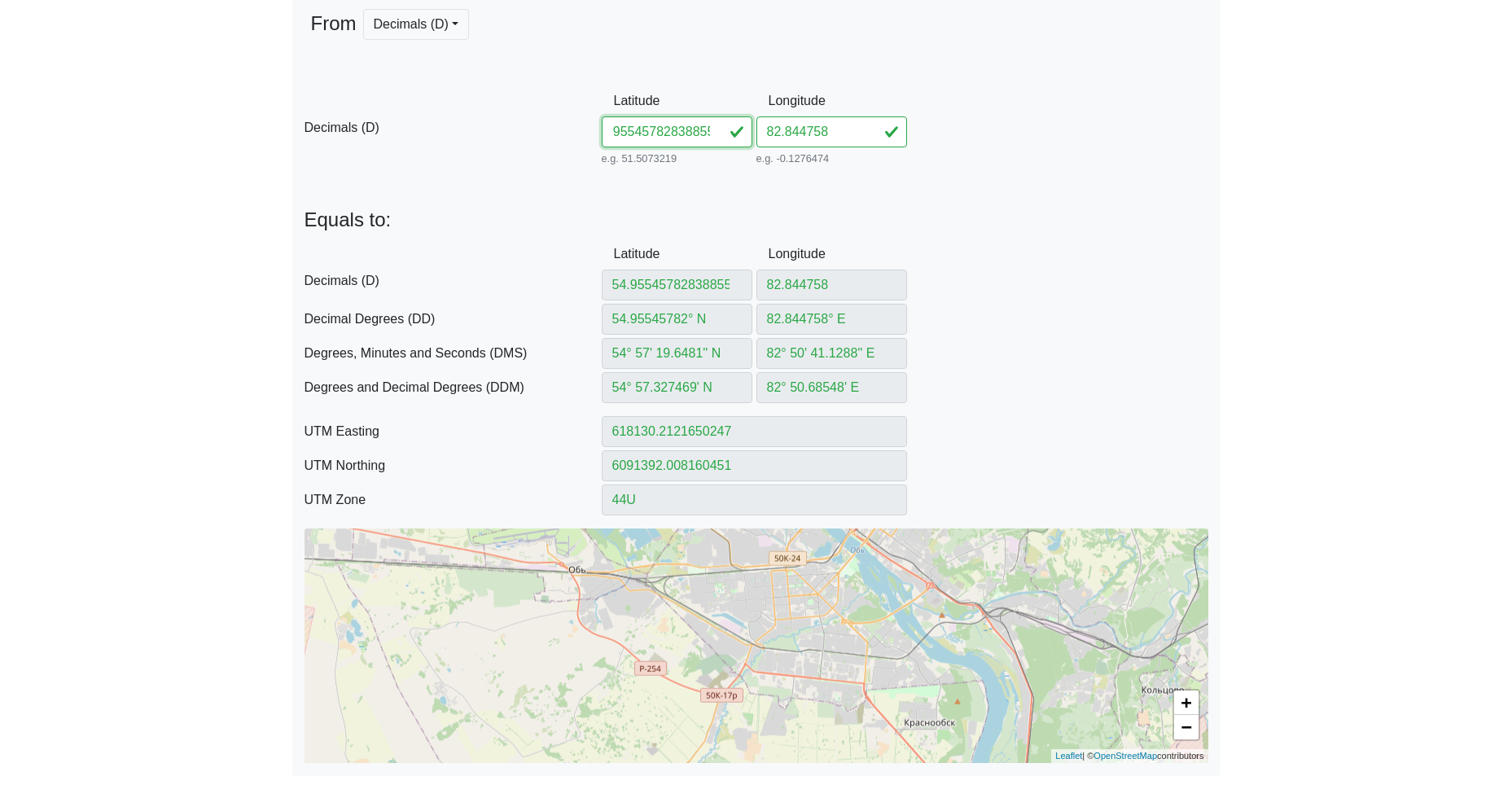
click at [831, 152] on div "D Decimals (D) Latitude 54.95545782838855 e.g. 51.5073219 Between -90 and 90 Lo…" at bounding box center [756, 127] width 928 height 83
drag, startPoint x: 836, startPoint y: 134, endPoint x: 703, endPoint y: 133, distance: 133.0
click at [711, 131] on div "D Decimals (D) Latitude 54.955457 e.g. 51.5073219 Between -90 and 90 Longitude …" at bounding box center [756, 127] width 928 height 83
paste input "838855"
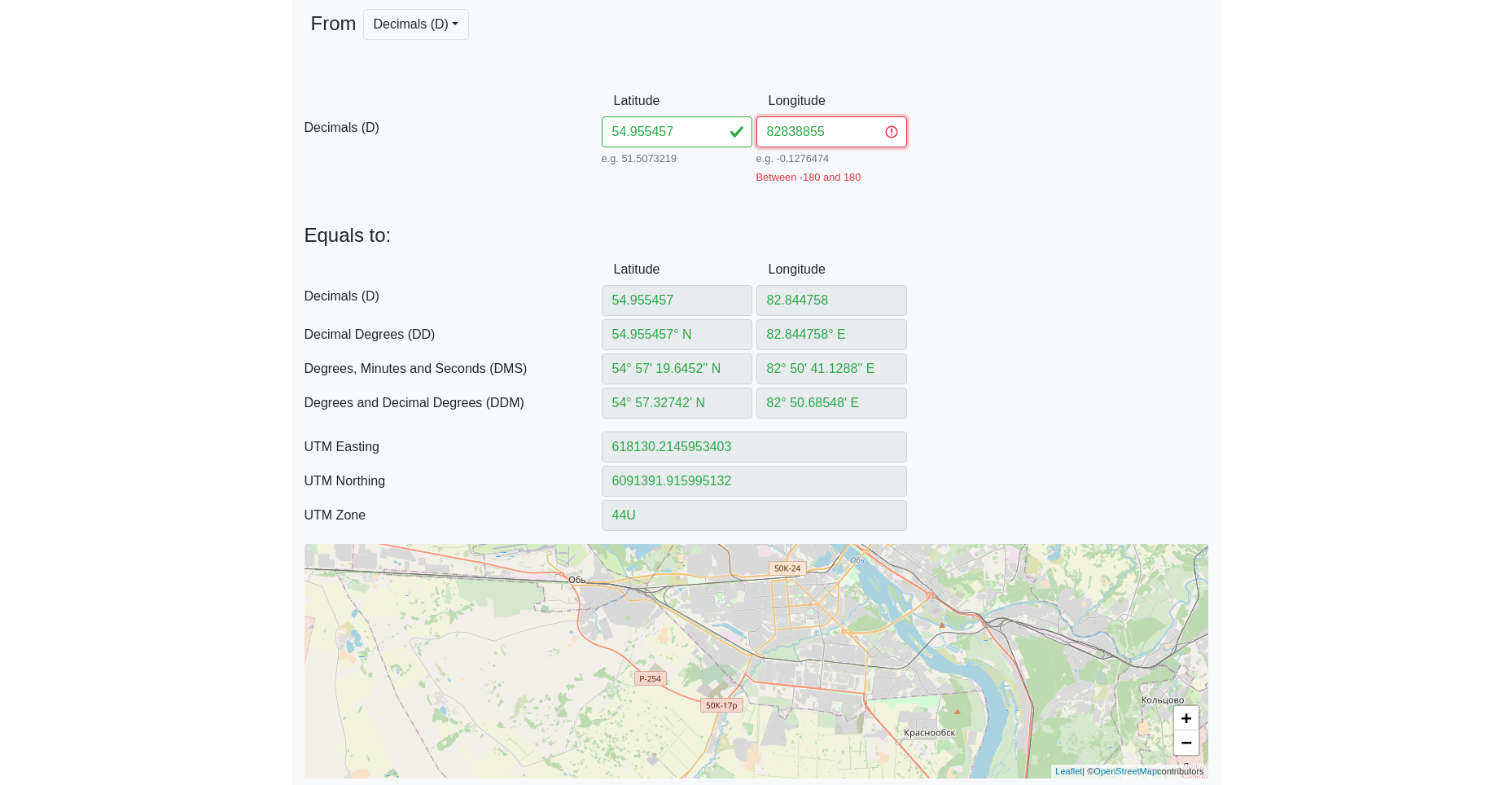
click at [781, 134] on input "82838855" at bounding box center [832, 131] width 151 height 31
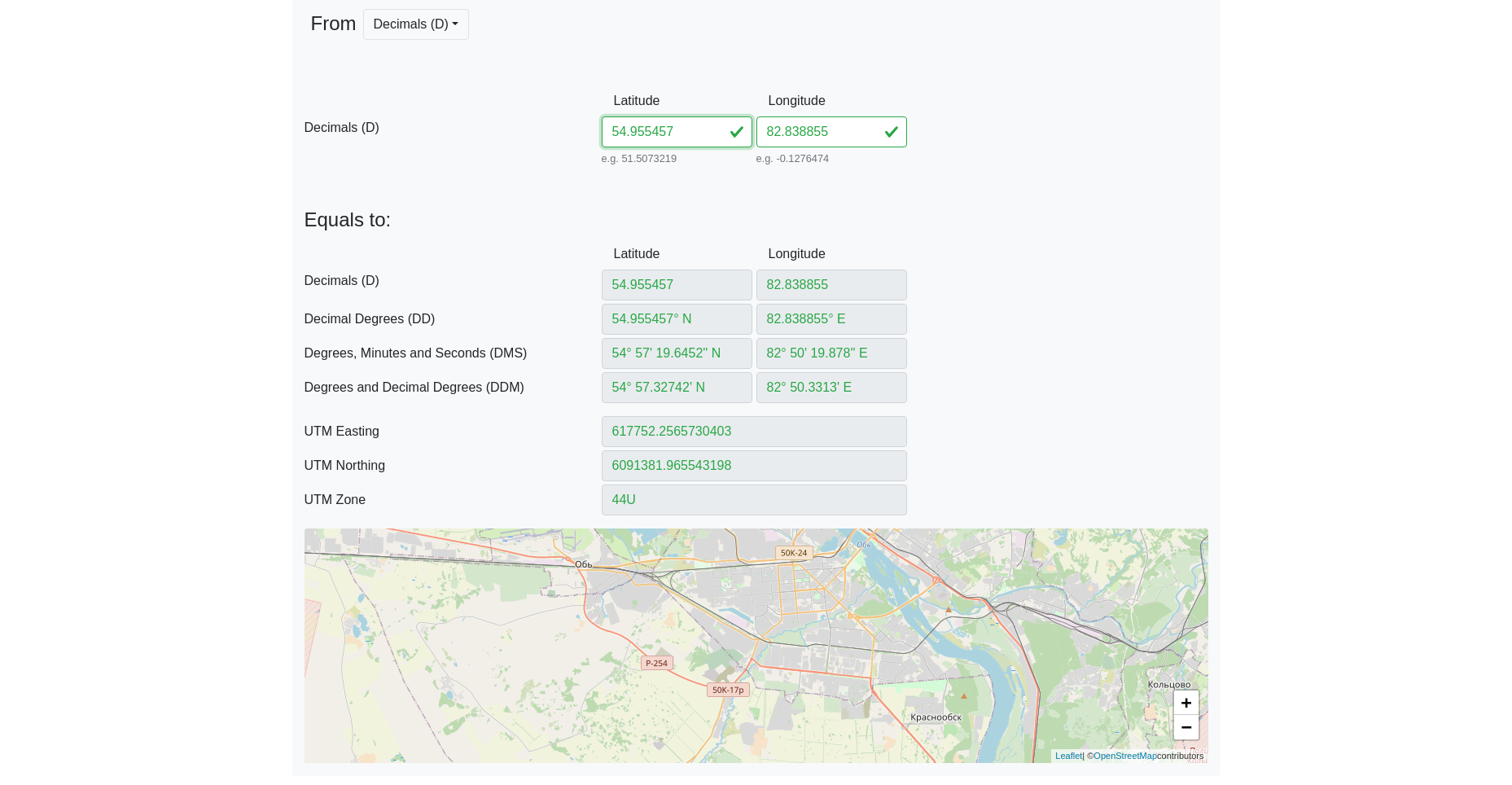
drag, startPoint x: 690, startPoint y: 134, endPoint x: 538, endPoint y: 120, distance: 152.6
click at [543, 120] on div "D Decimals (D) Latitude 54.955457 e.g. 51.5073219 Between -90 and 90 Longitude …" at bounding box center [756, 127] width 928 height 83
paste input "4987582835264"
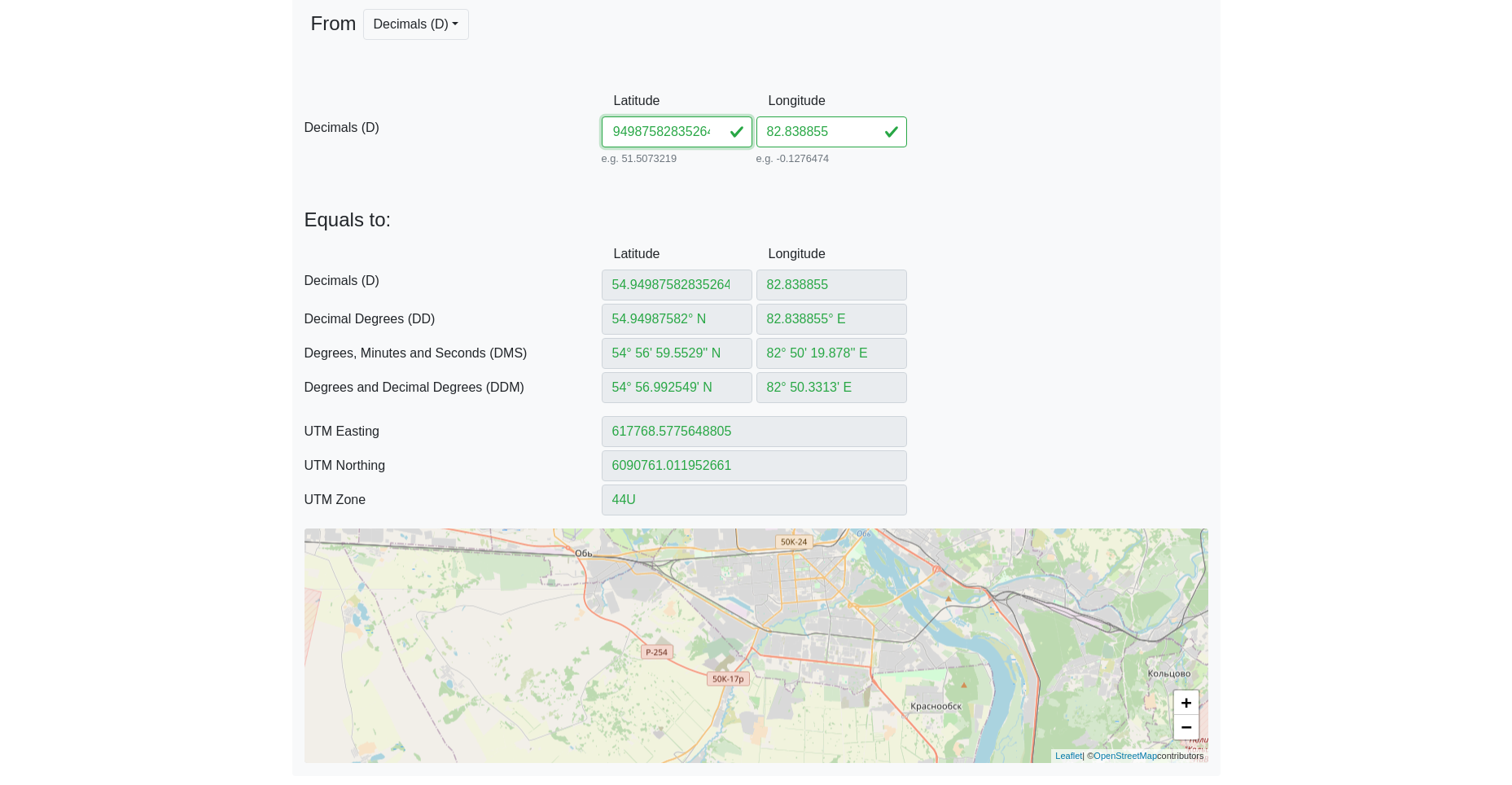
drag, startPoint x: 654, startPoint y: 134, endPoint x: 944, endPoint y: 150, distance: 290.4
click at [927, 149] on div "D Decimals (D) Latitude 54.94987582835264 e.g. 51.5073219 Between -90 and 90 Lo…" at bounding box center [756, 127] width 928 height 83
drag, startPoint x: 847, startPoint y: 138, endPoint x: 726, endPoint y: 137, distance: 121.0
click at [673, 132] on div "D Decimals (D) Latitude 54.949875 e.g. 51.5073219 Between -90 and 90 Longitude …" at bounding box center [756, 127] width 928 height 83
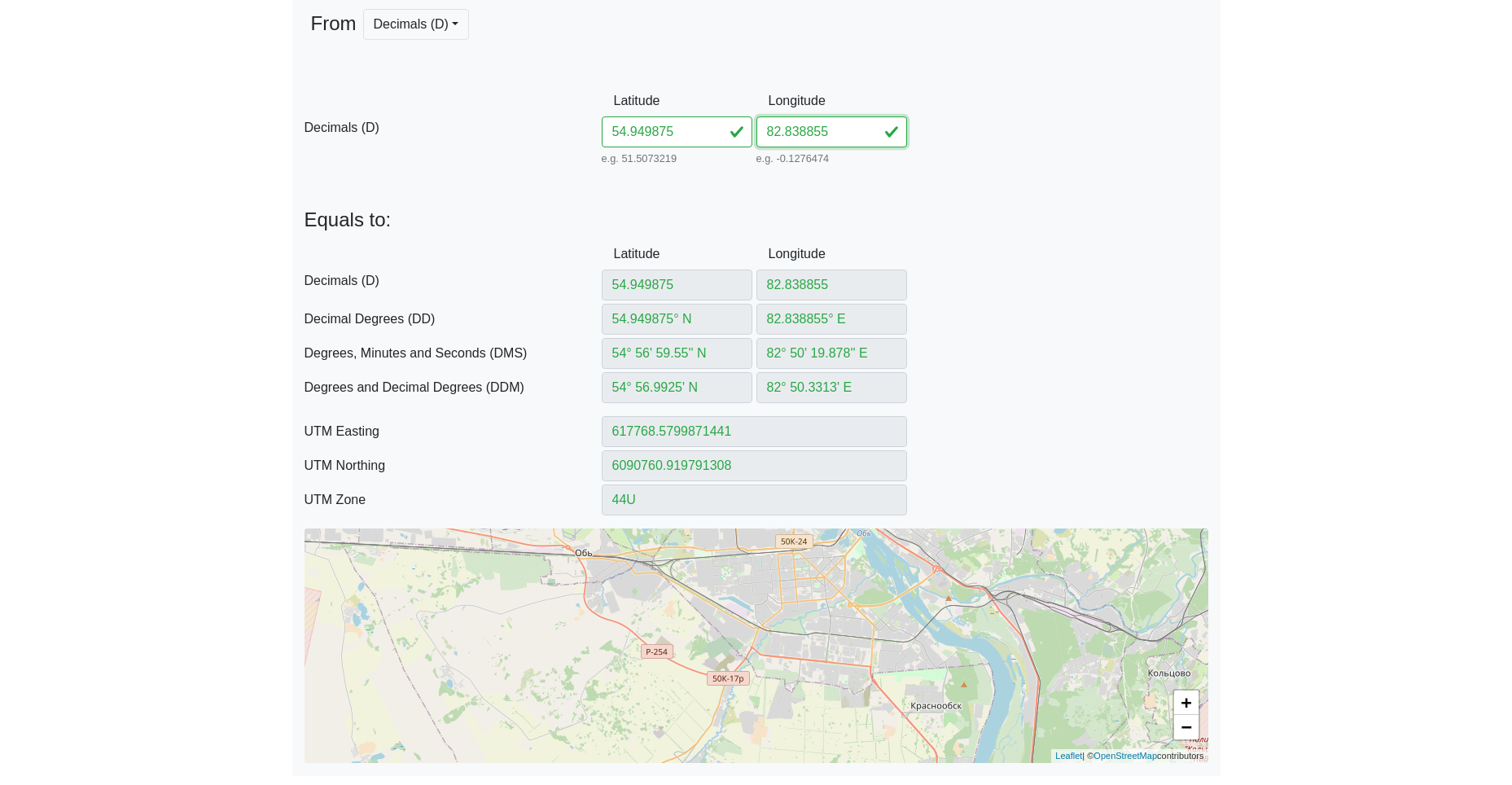
paste input "835264"
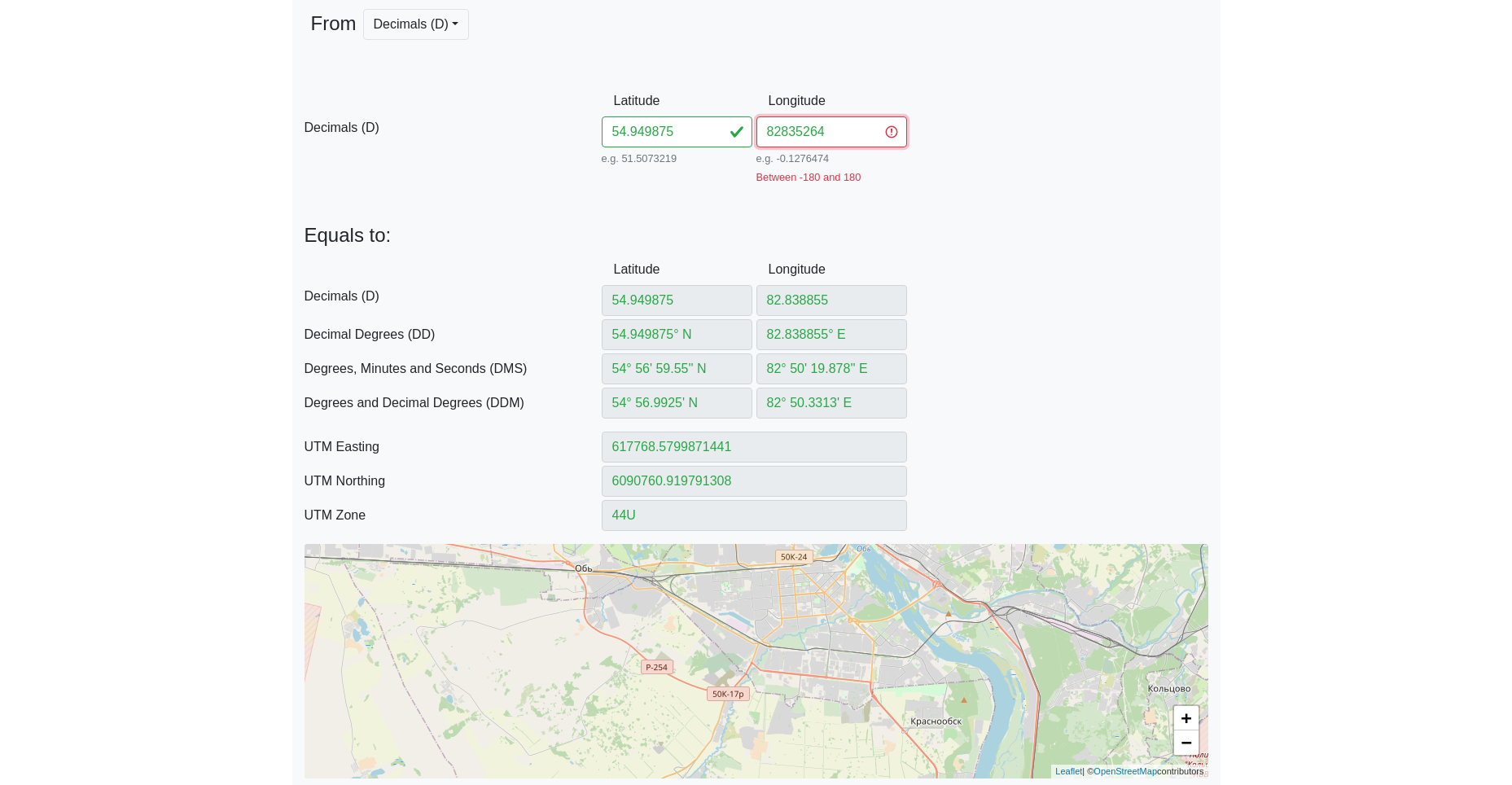
click at [783, 137] on input "82835264" at bounding box center [832, 131] width 151 height 31
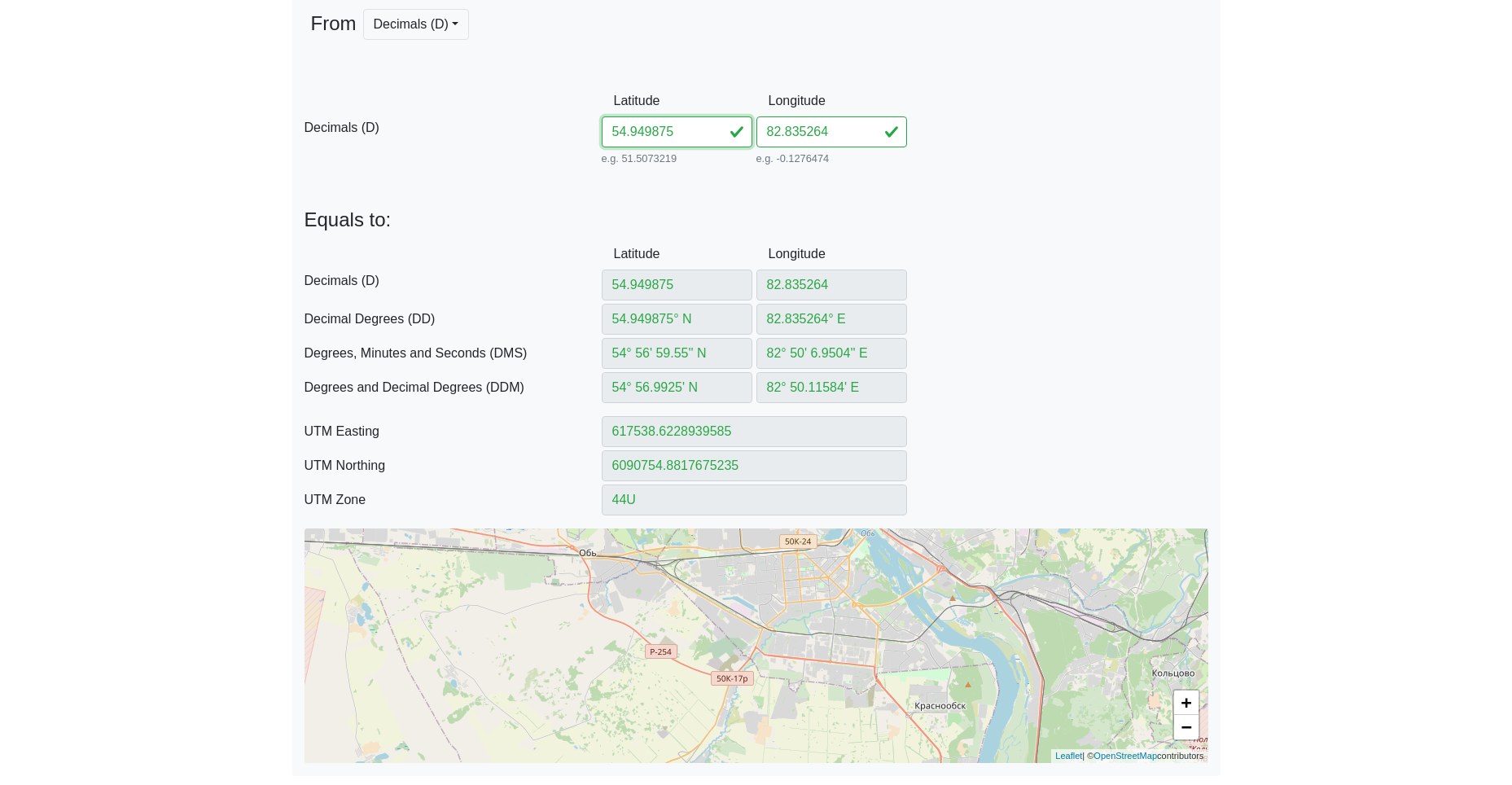
drag, startPoint x: 698, startPoint y: 125, endPoint x: 521, endPoint y: 119, distance: 177.1
click at [550, 119] on div "D Decimals (D) Latitude 54.949875 e.g. 51.5073219 Between -90 and 90 Longitude …" at bounding box center [756, 127] width 928 height 83
paste input "635682832161"
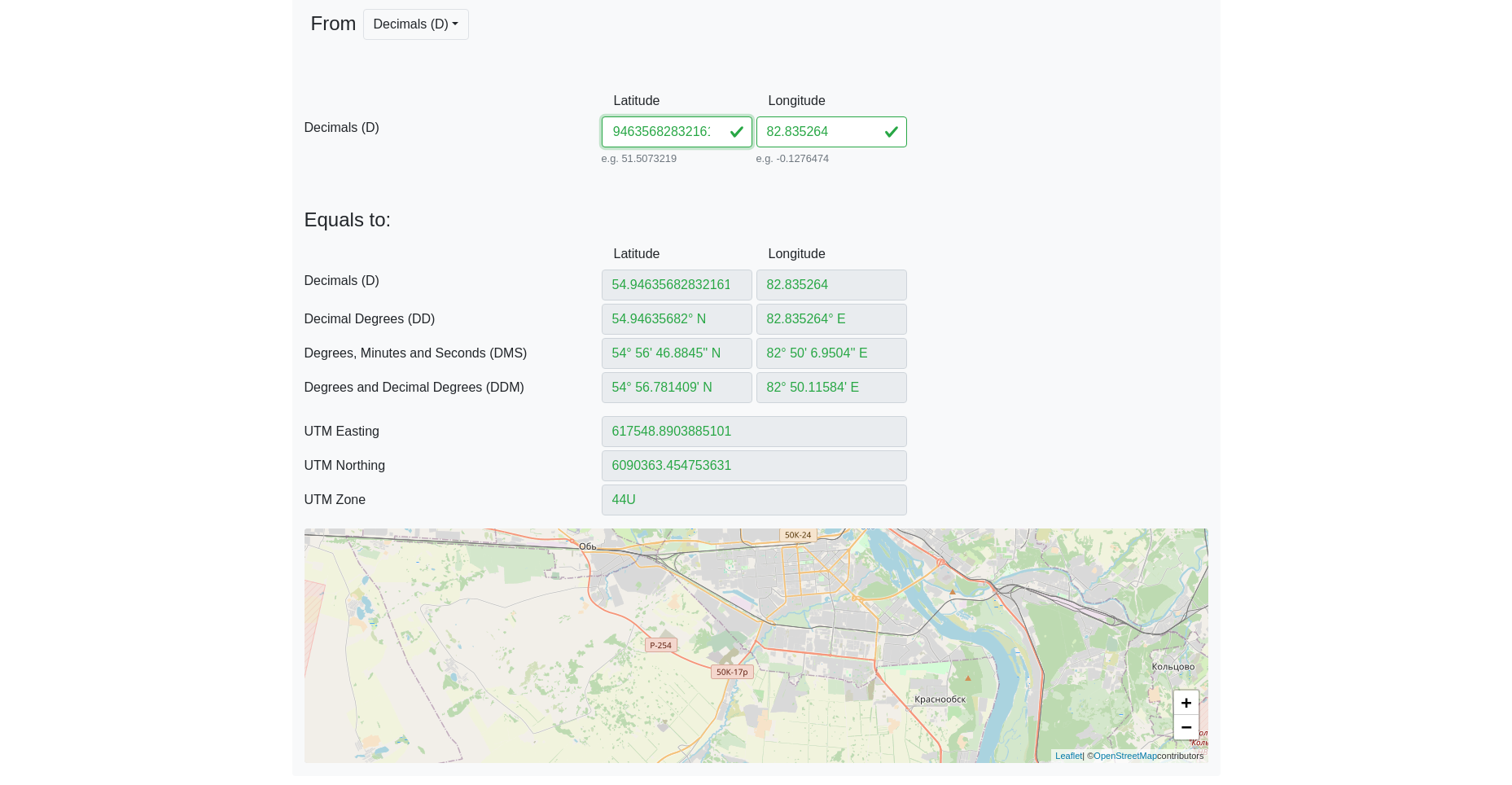
drag, startPoint x: 654, startPoint y: 134, endPoint x: 914, endPoint y: 145, distance: 260.2
click at [905, 143] on div "D Decimals (D) Latitude 54.94635682832161 e.g. 51.5073219 Between -90 and 90 Lo…" at bounding box center [756, 127] width 928 height 83
drag, startPoint x: 831, startPoint y: 133, endPoint x: 690, endPoint y: 134, distance: 141.0
click at [731, 129] on div "D Decimals (D) Latitude 54.946356 e.g. 51.5073219 Between -90 and 90 Longitude …" at bounding box center [756, 127] width 928 height 83
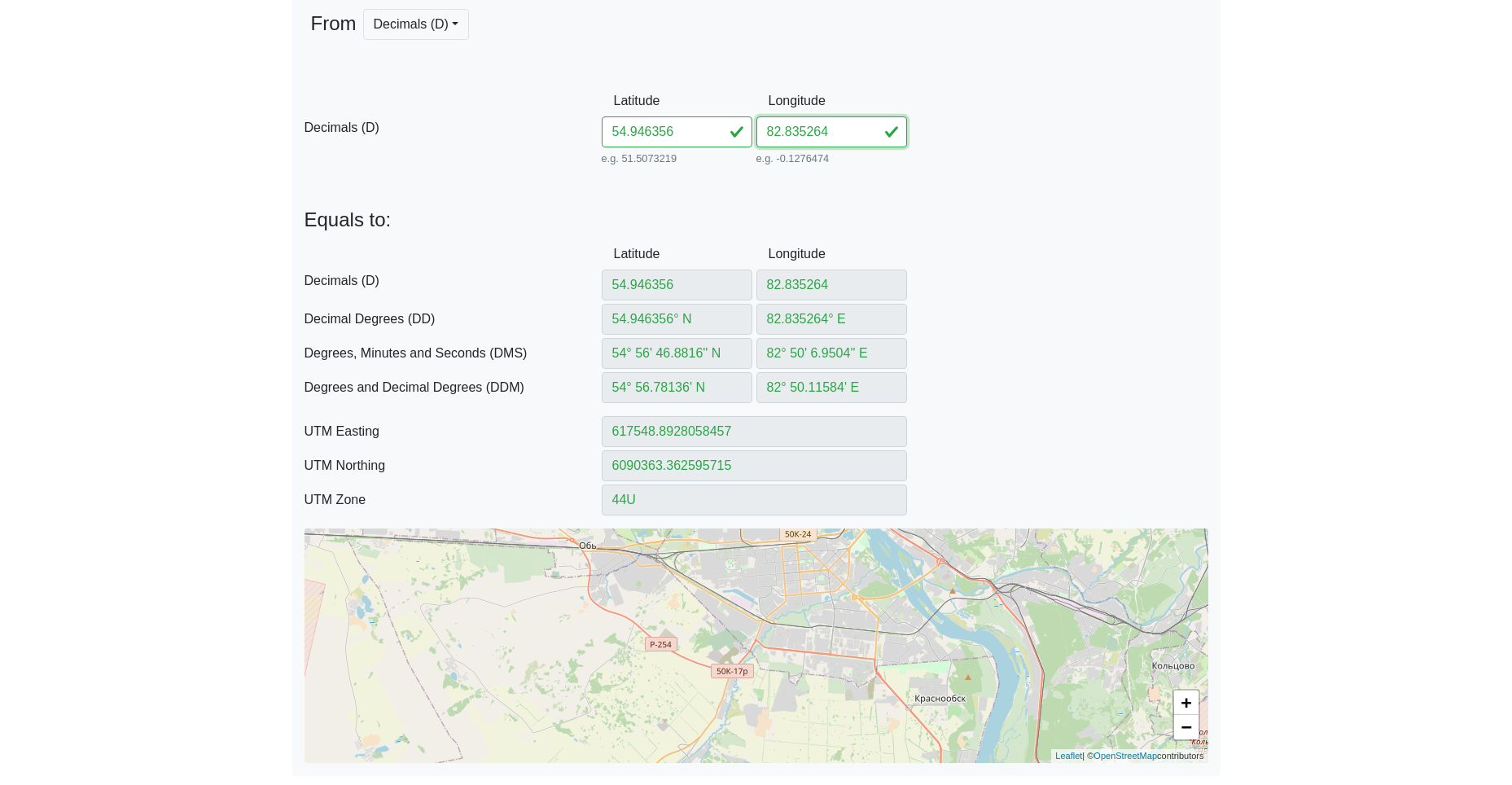
paste input "832161"
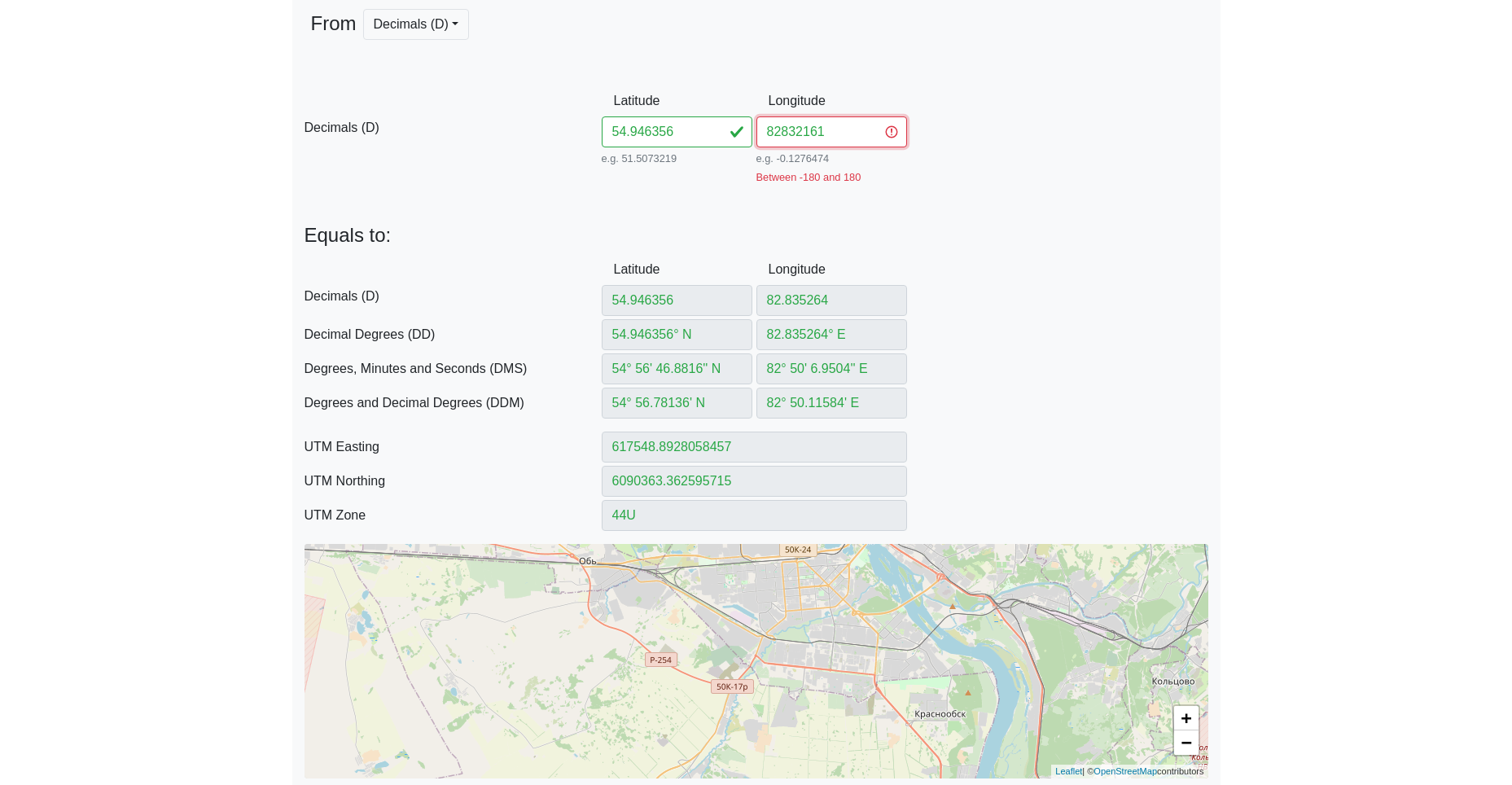
click at [781, 132] on input "82832161" at bounding box center [832, 131] width 151 height 31
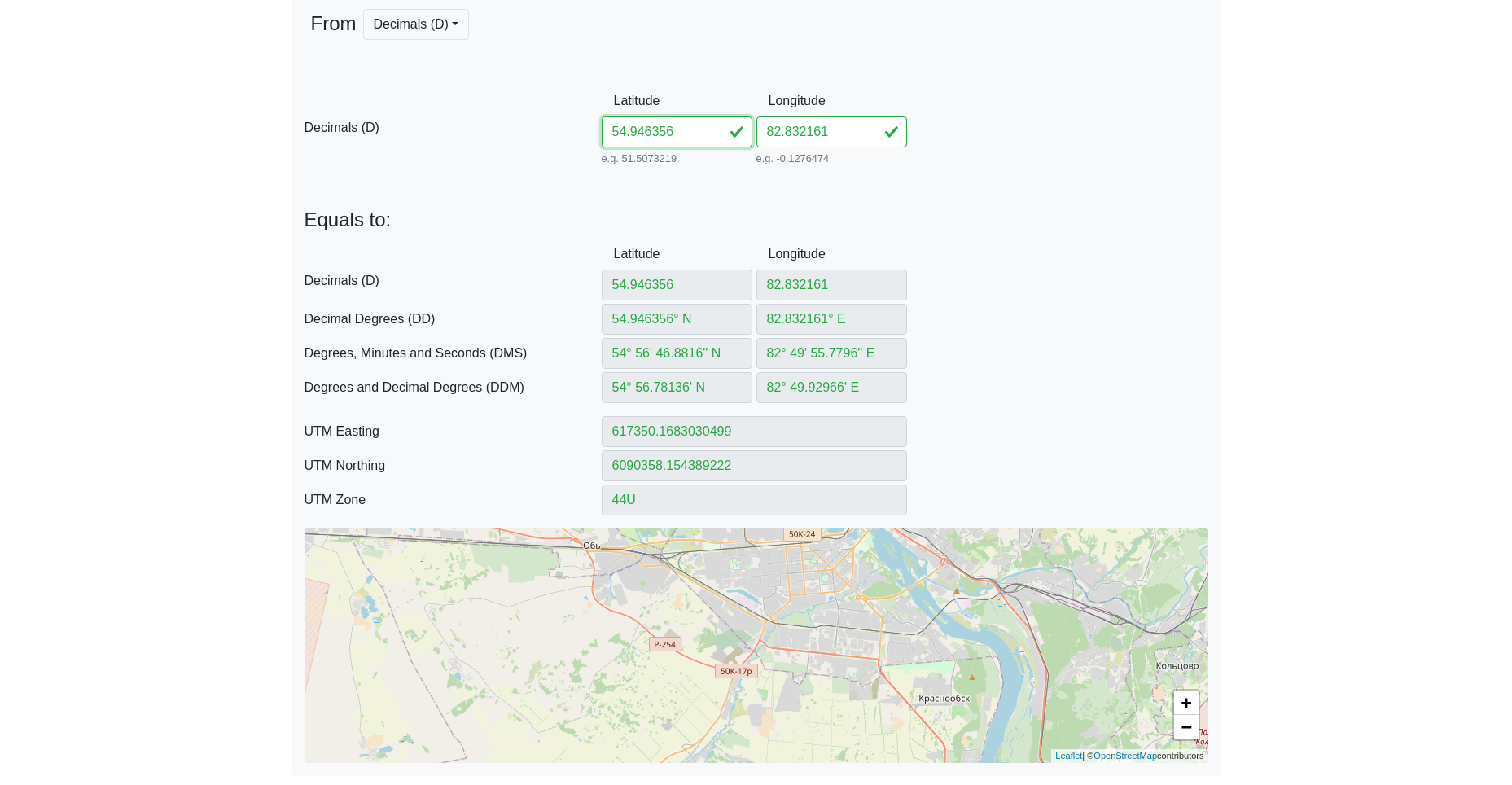
drag, startPoint x: 693, startPoint y: 131, endPoint x: 485, endPoint y: 115, distance: 208.6
click at [592, 120] on div "D Decimals (D) Latitude 54.946356 e.g. 51.5073219 Between -90 and 90 Longitude …" at bounding box center [756, 127] width 928 height 83
paste input "125382825901"
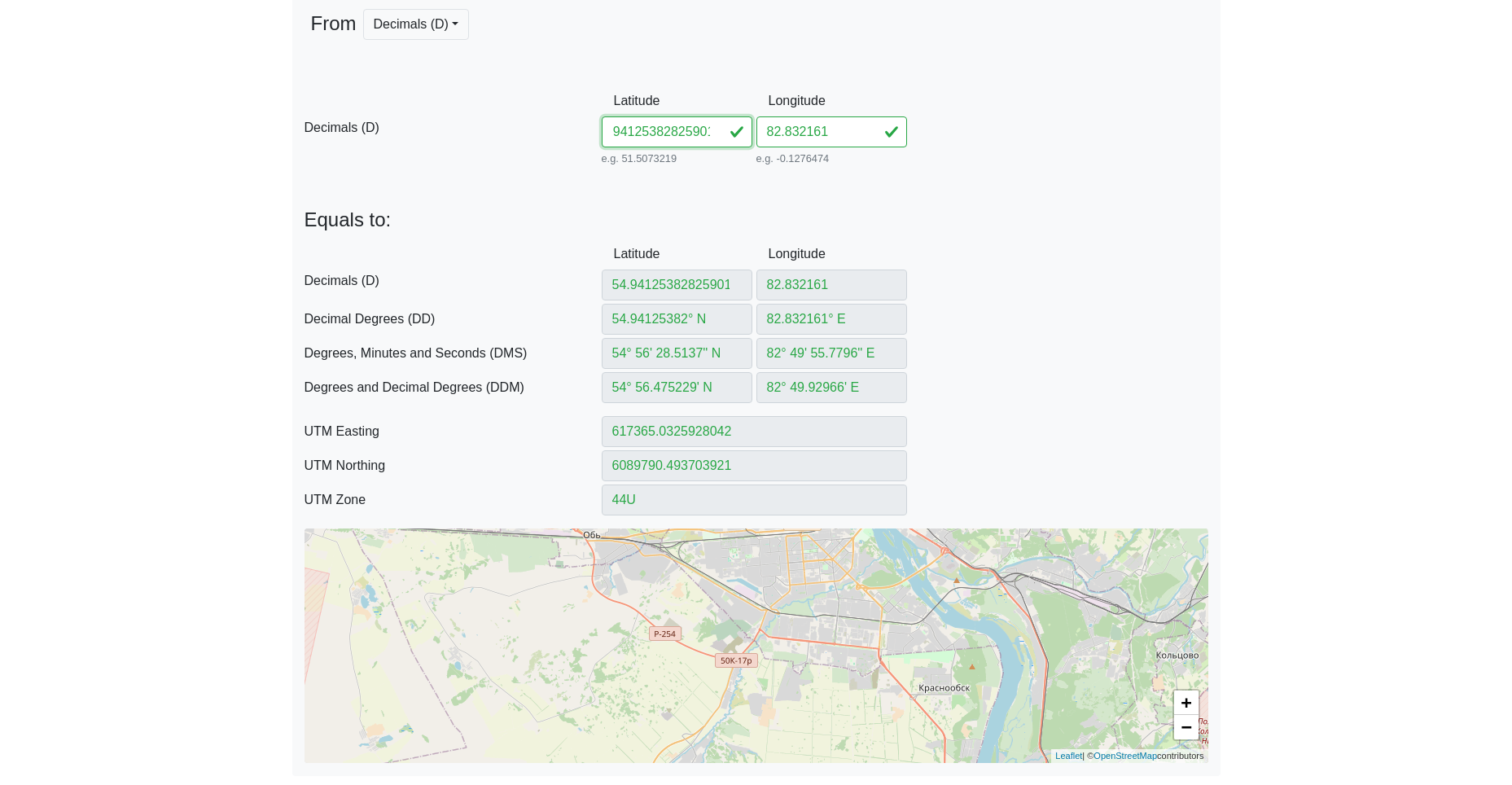
drag, startPoint x: 653, startPoint y: 131, endPoint x: 956, endPoint y: 143, distance: 303.2
click at [928, 143] on div "D Decimals (D) Latitude 54.94125382825901 e.g. 51.5073219 Between -90 and 90 Lo…" at bounding box center [756, 127] width 928 height 83
drag, startPoint x: 852, startPoint y: 129, endPoint x: 664, endPoint y: 128, distance: 188.0
click at [709, 125] on div "D Decimals (D) Latitude 54.941253 e.g. 51.5073219 Between -90 and 90 Longitude …" at bounding box center [756, 127] width 928 height 83
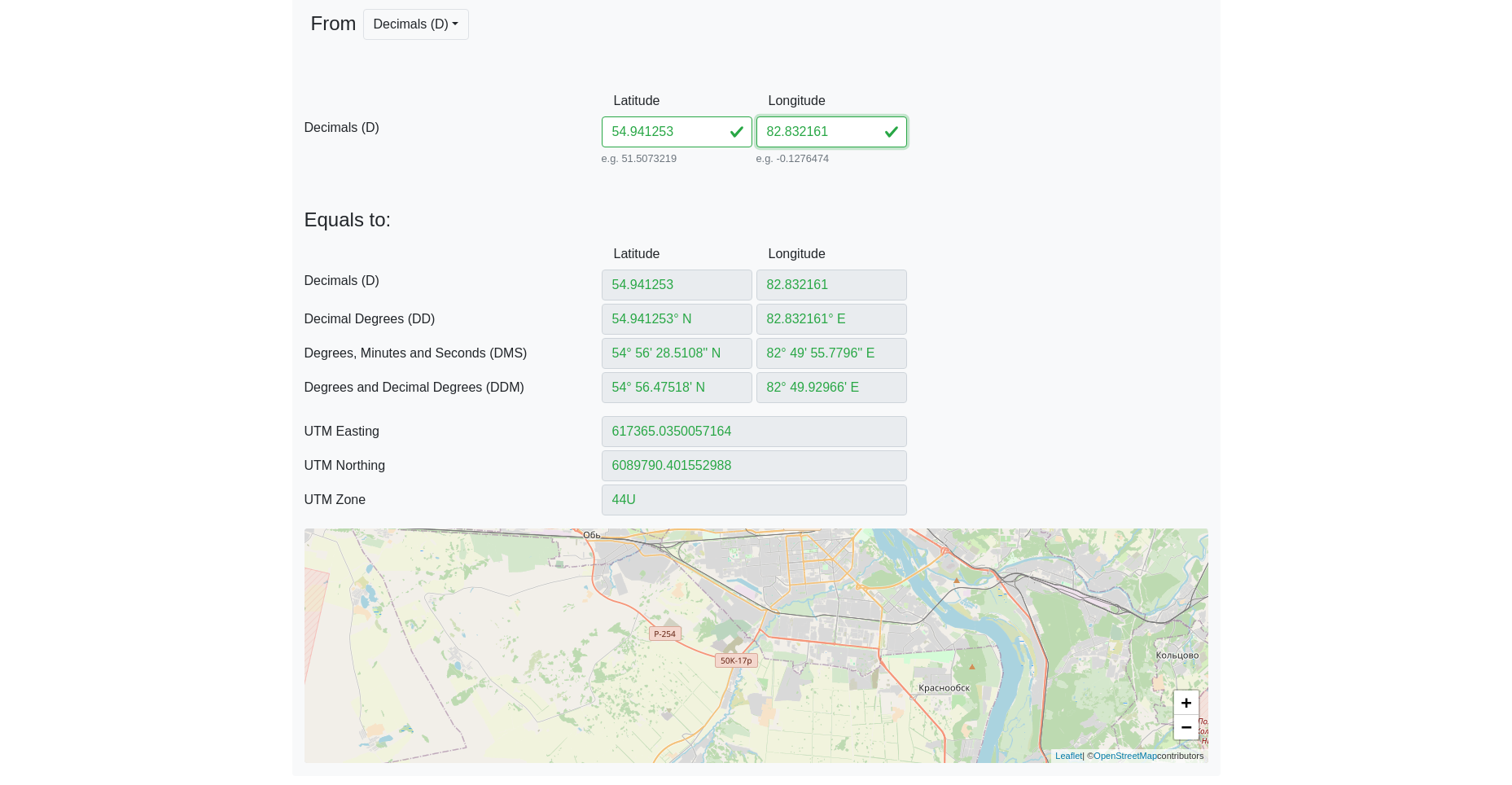
paste input "82590"
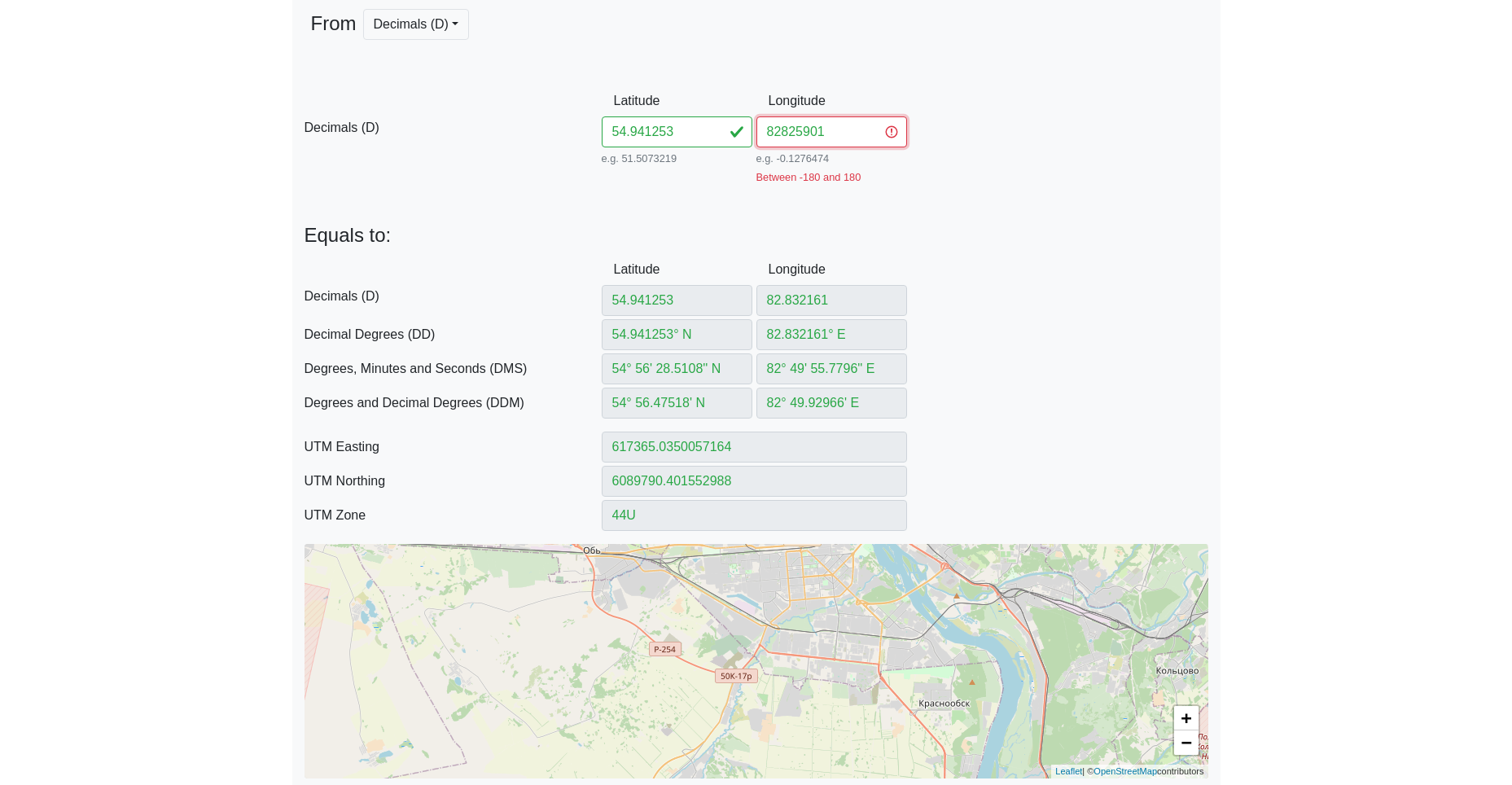
click at [783, 133] on input "82825901" at bounding box center [832, 131] width 151 height 31
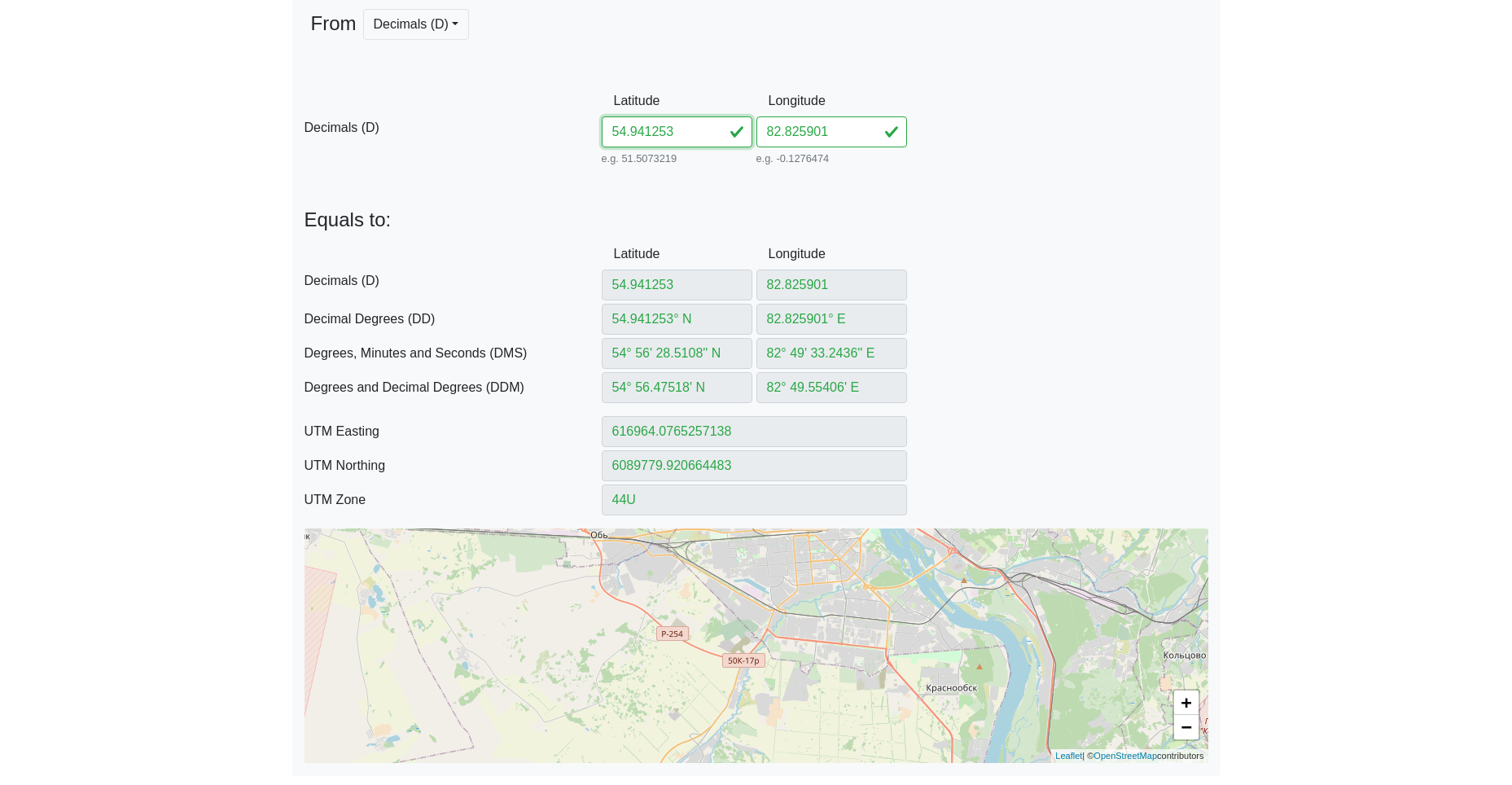
drag, startPoint x: 612, startPoint y: 129, endPoint x: 536, endPoint y: 125, distance: 76.1
click at [567, 127] on div "D Decimals (D) Latitude 54.941253 e.g. 51.5073219 Between -90 and 90 Longitude …" at bounding box center [756, 127] width 928 height 83
paste input "3812882821105"
drag, startPoint x: 654, startPoint y: 134, endPoint x: 935, endPoint y: 156, distance: 281.9
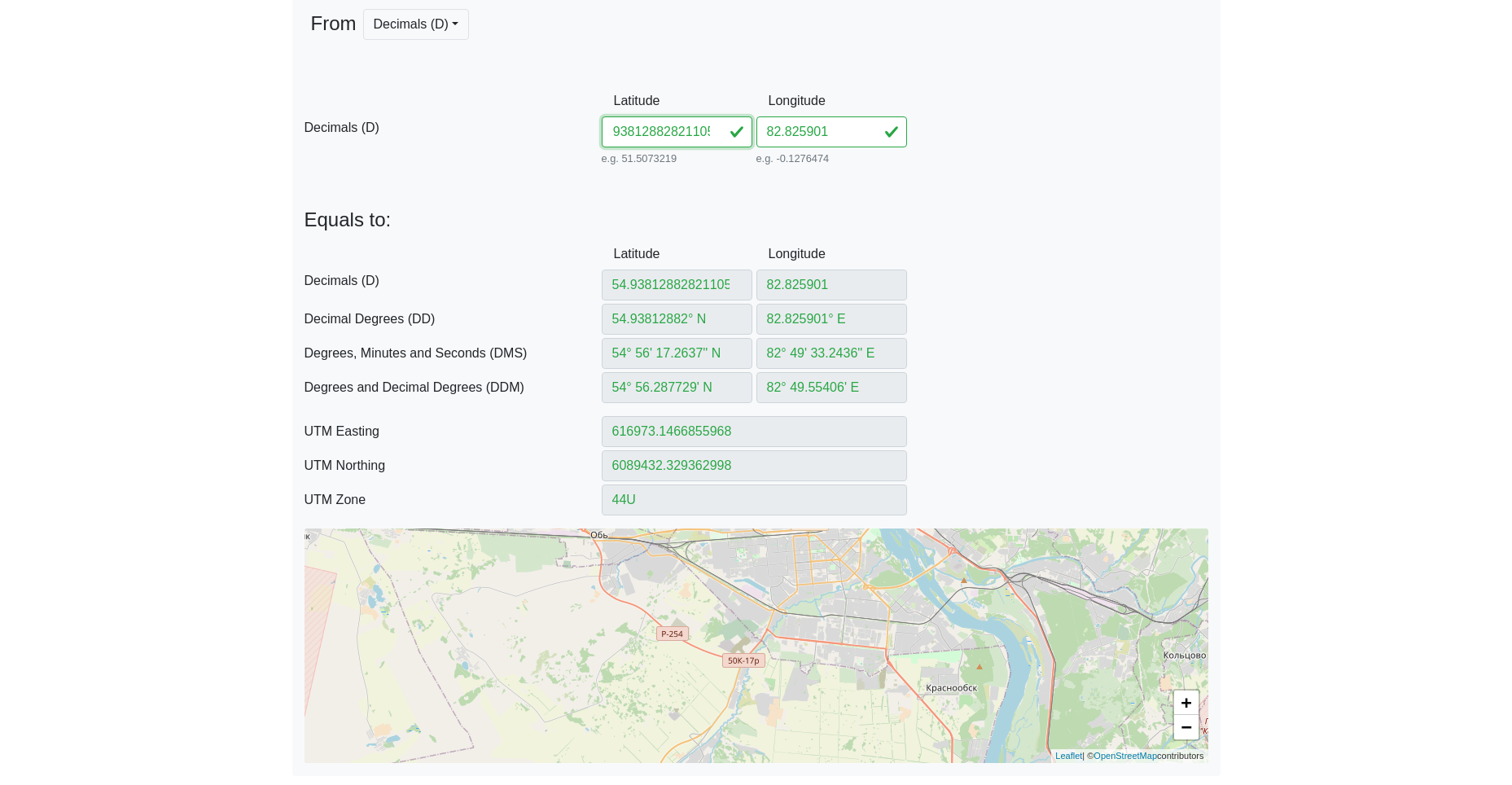
click at [912, 154] on div "D Decimals (D) Latitude 54.93812882821105 e.g. 51.5073219 Between -90 and 90 Lo…" at bounding box center [756, 127] width 928 height 83
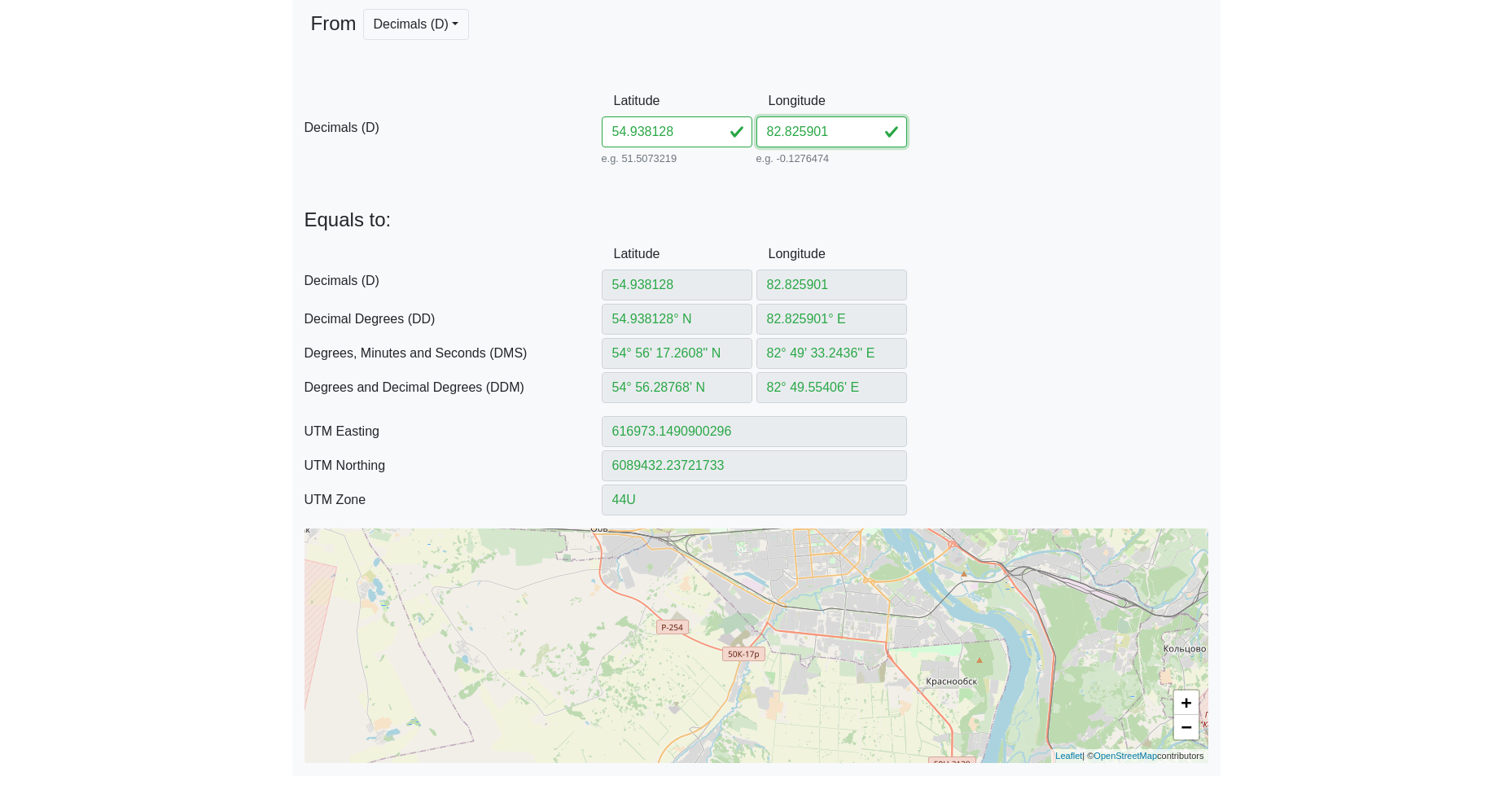
drag, startPoint x: 850, startPoint y: 134, endPoint x: 591, endPoint y: 134, distance: 259.0
click at [615, 130] on div "D Decimals (D) Latitude 54.938128 e.g. 51.5073219 Between -90 and 90 Longitude …" at bounding box center [756, 127] width 928 height 83
paste input "821105"
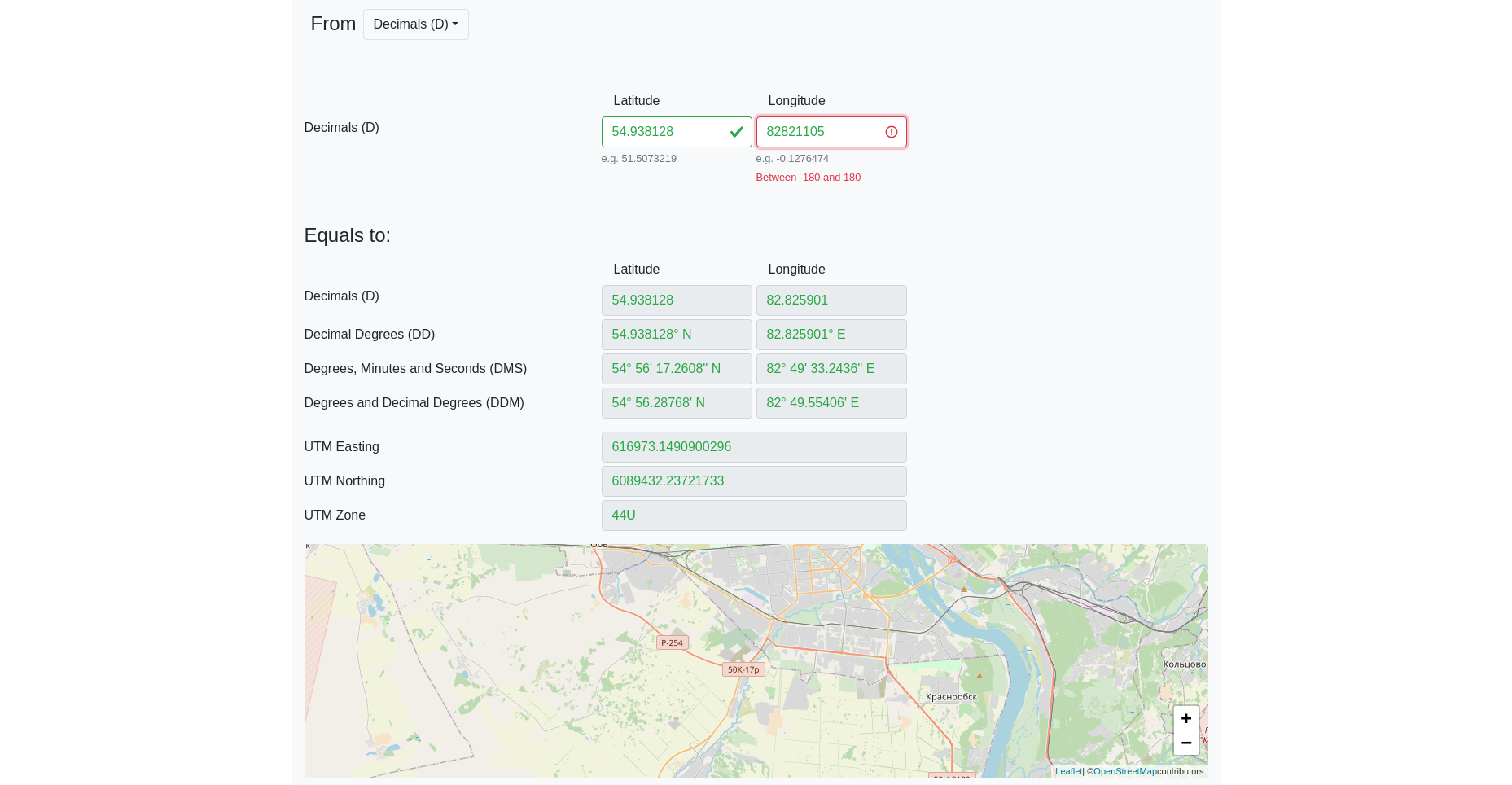
click at [777, 134] on input "82821105" at bounding box center [832, 131] width 151 height 31
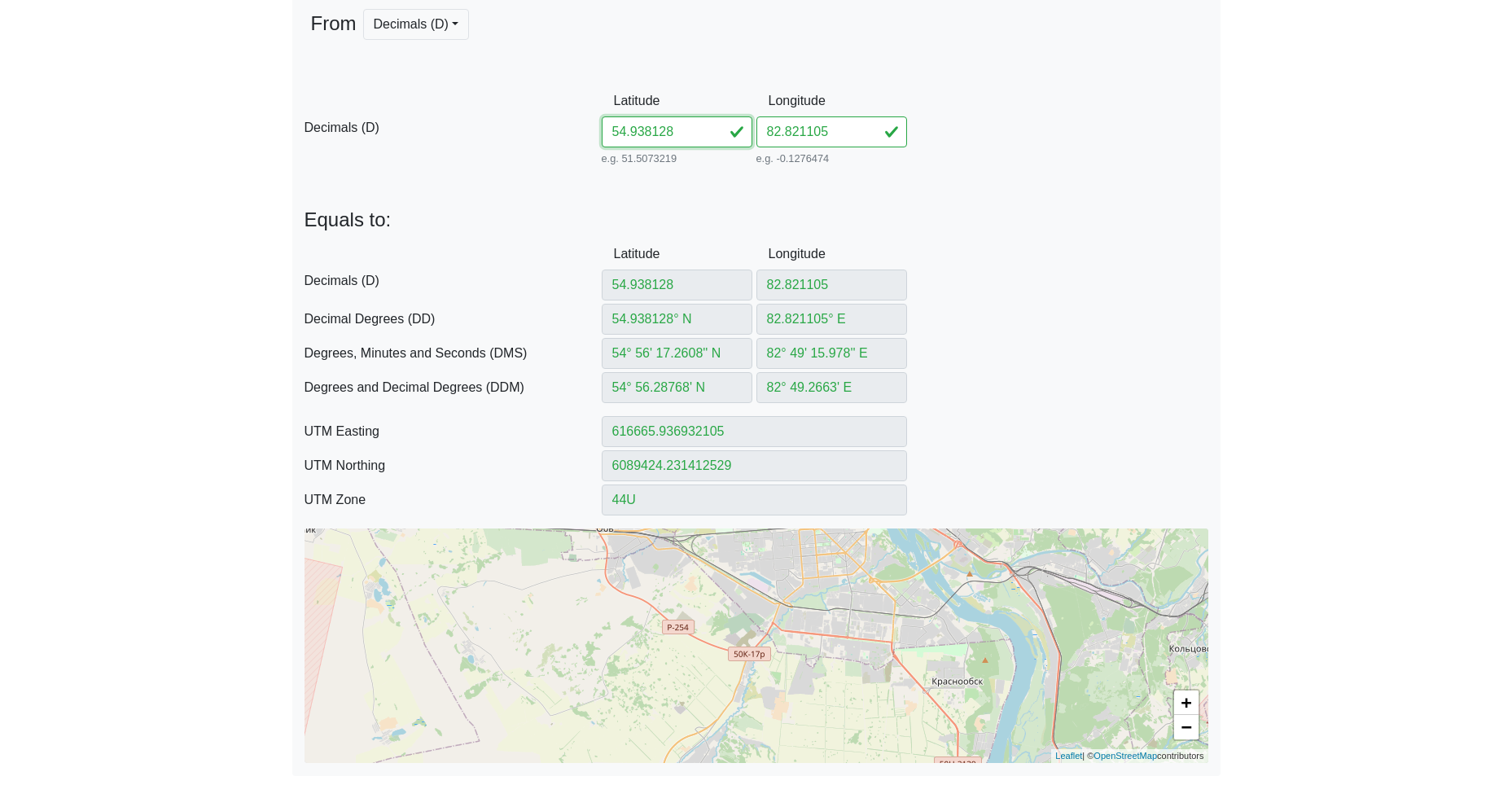
drag, startPoint x: 685, startPoint y: 134, endPoint x: 514, endPoint y: 126, distance: 171.2
click at [581, 125] on div "D Decimals (D) Latitude 54.938128 e.g. 51.5073219 Between -90 and 90 Longitude …" at bounding box center [756, 127] width 928 height 83
paste input "379882811141"
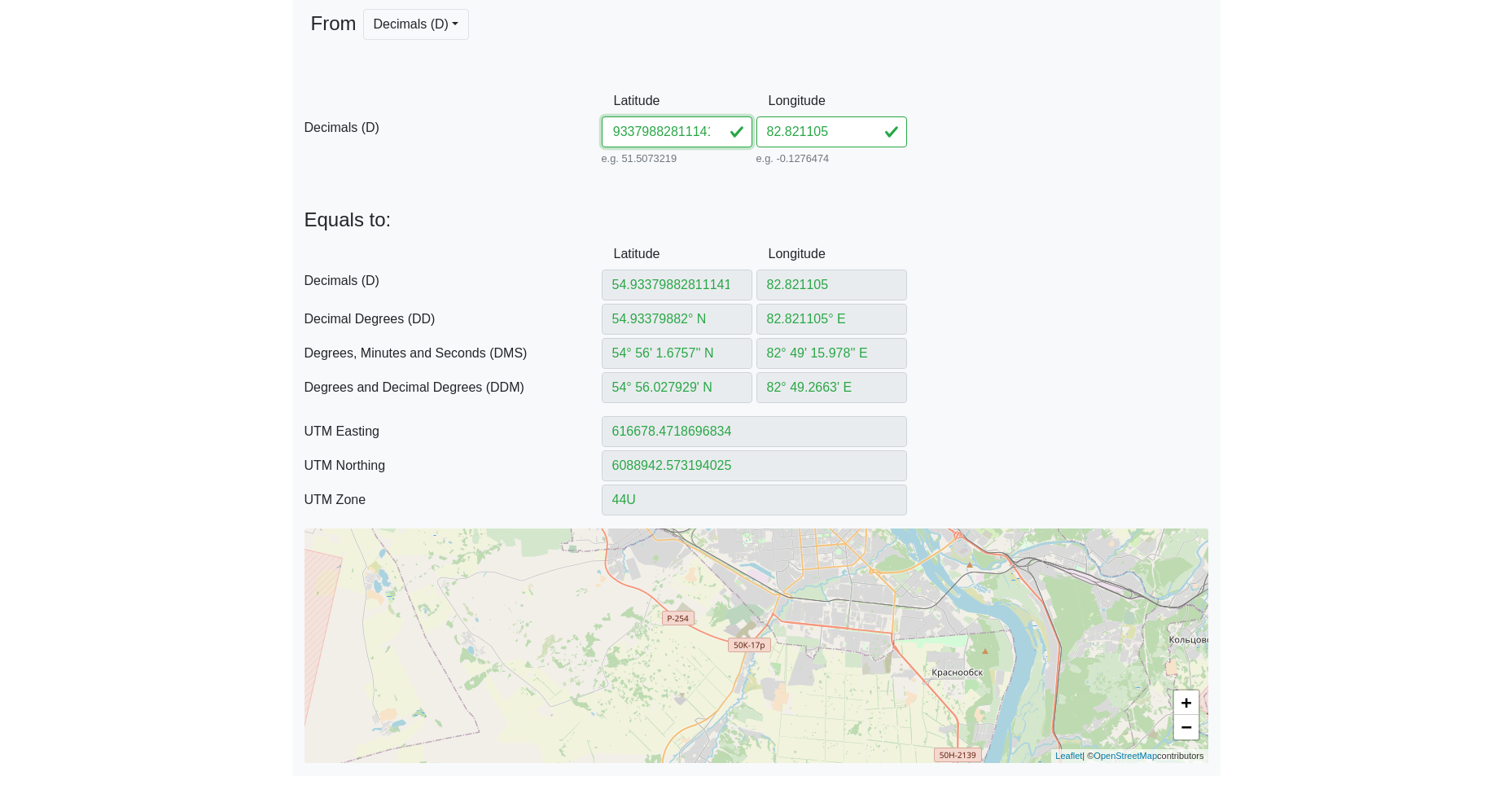
drag, startPoint x: 655, startPoint y: 137, endPoint x: 893, endPoint y: 145, distance: 238.1
click at [892, 145] on div "D Decimals (D) Latitude 54.93379882811141 e.g. 51.5073219 Between -90 and 90 Lo…" at bounding box center [756, 127] width 928 height 83
drag, startPoint x: 818, startPoint y: 133, endPoint x: 670, endPoint y: 132, distance: 148.0
click at [683, 132] on div "D Decimals (D) Latitude 54.933798 e.g. 51.5073219 Between -90 and 90 Longitude …" at bounding box center [756, 127] width 928 height 83
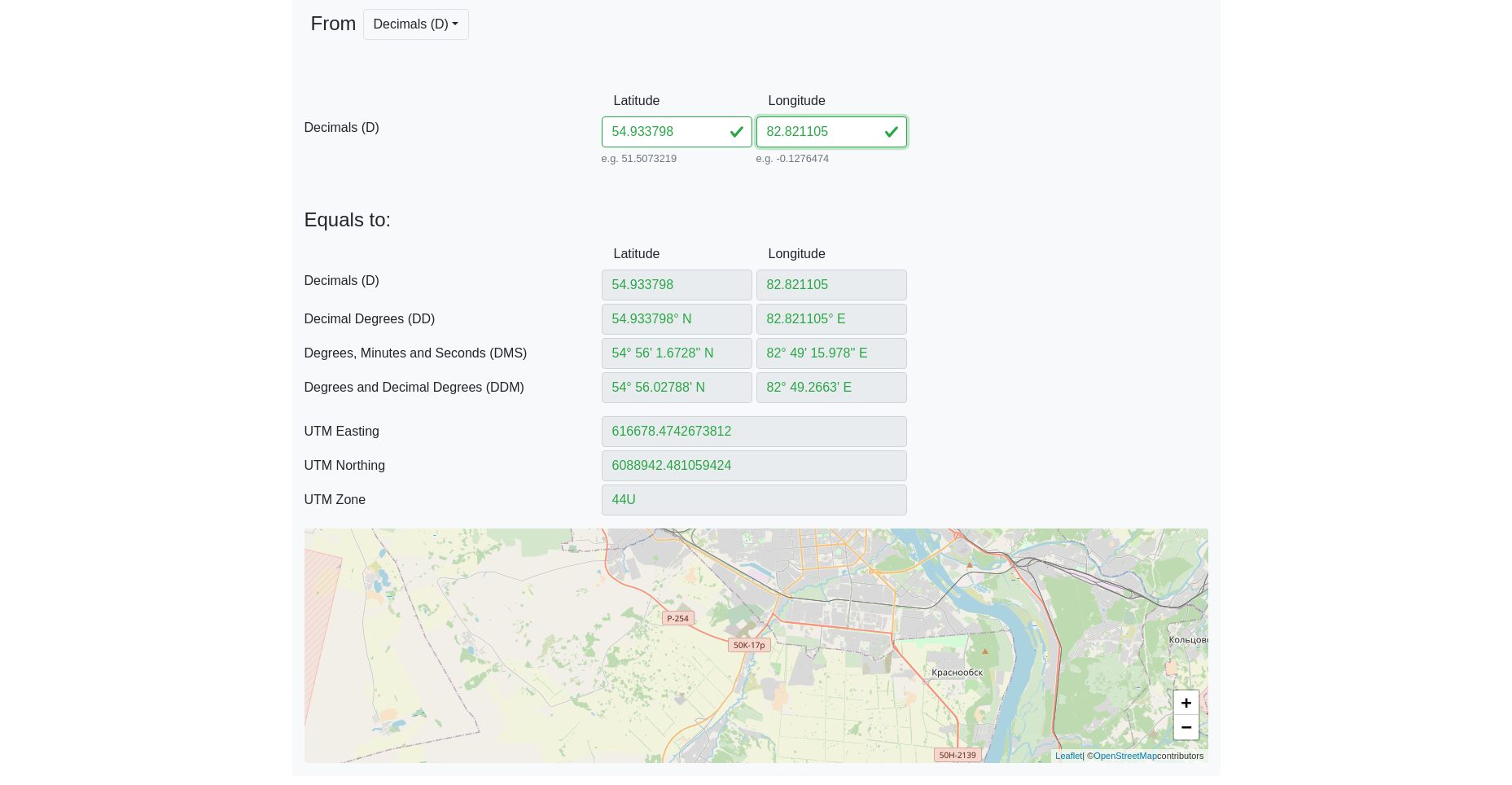
paste input "811141"
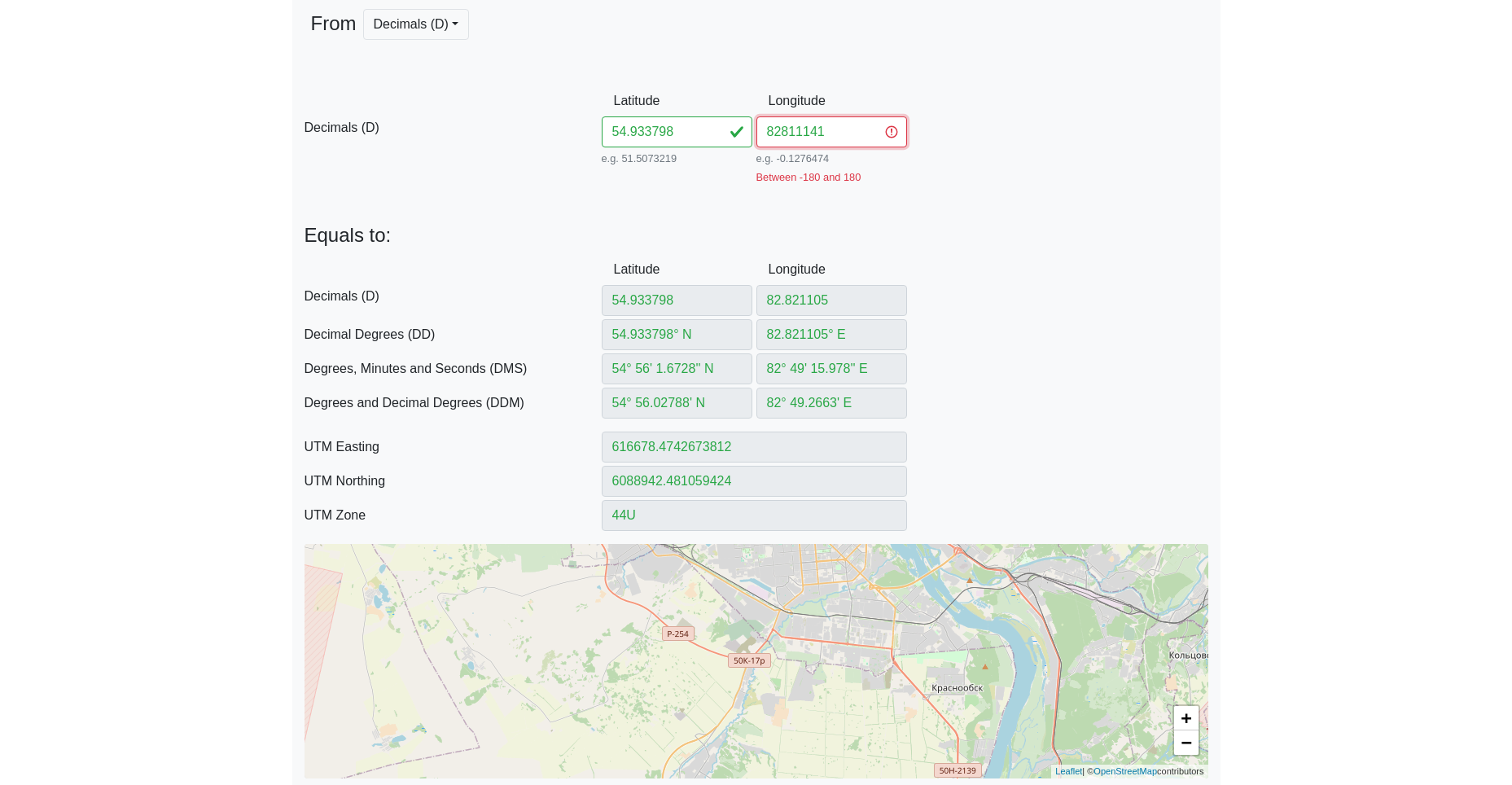
click at [780, 131] on input "82811141" at bounding box center [832, 131] width 151 height 31
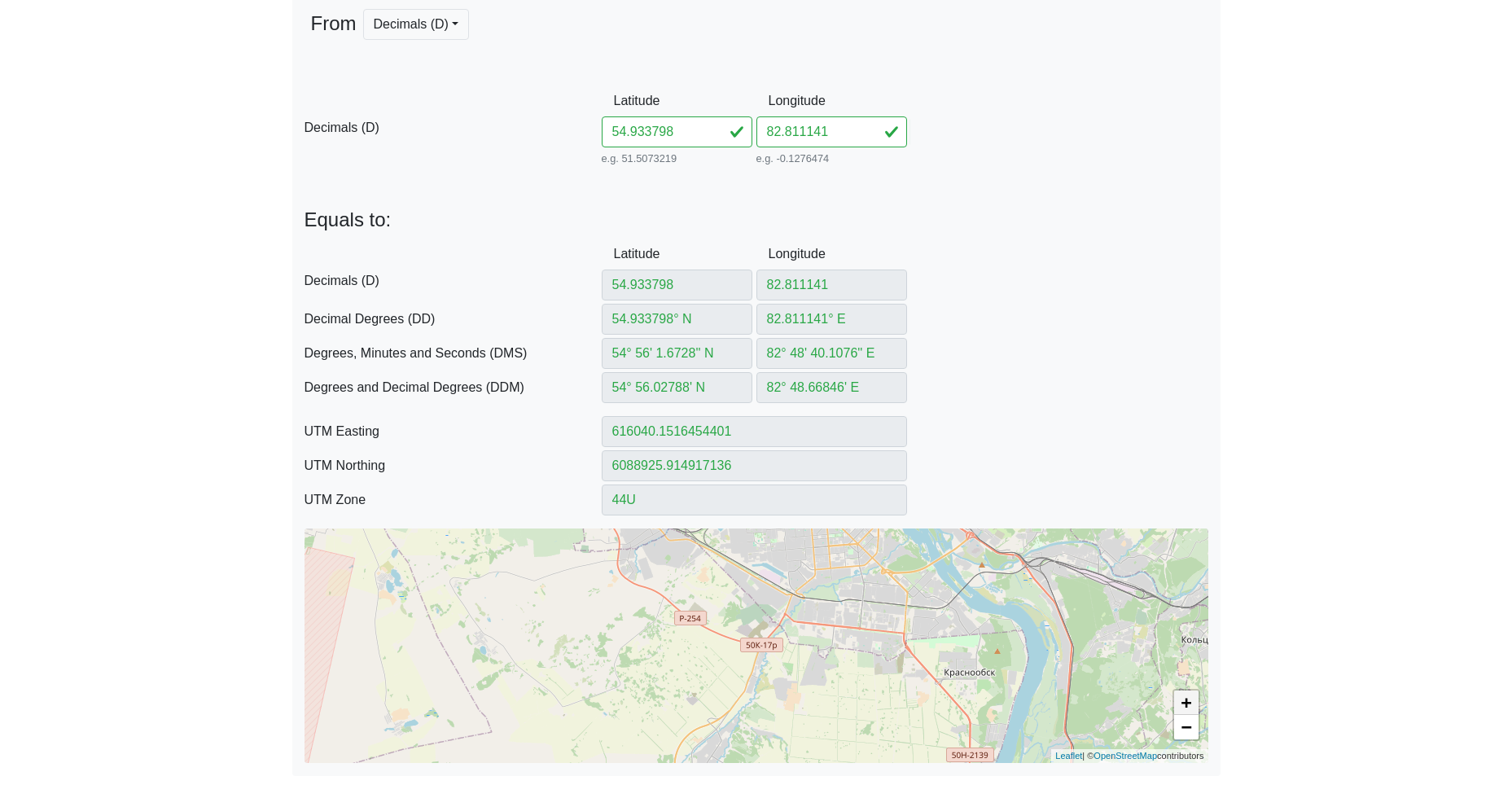
click at [1186, 707] on link "+" at bounding box center [1186, 702] width 25 height 25
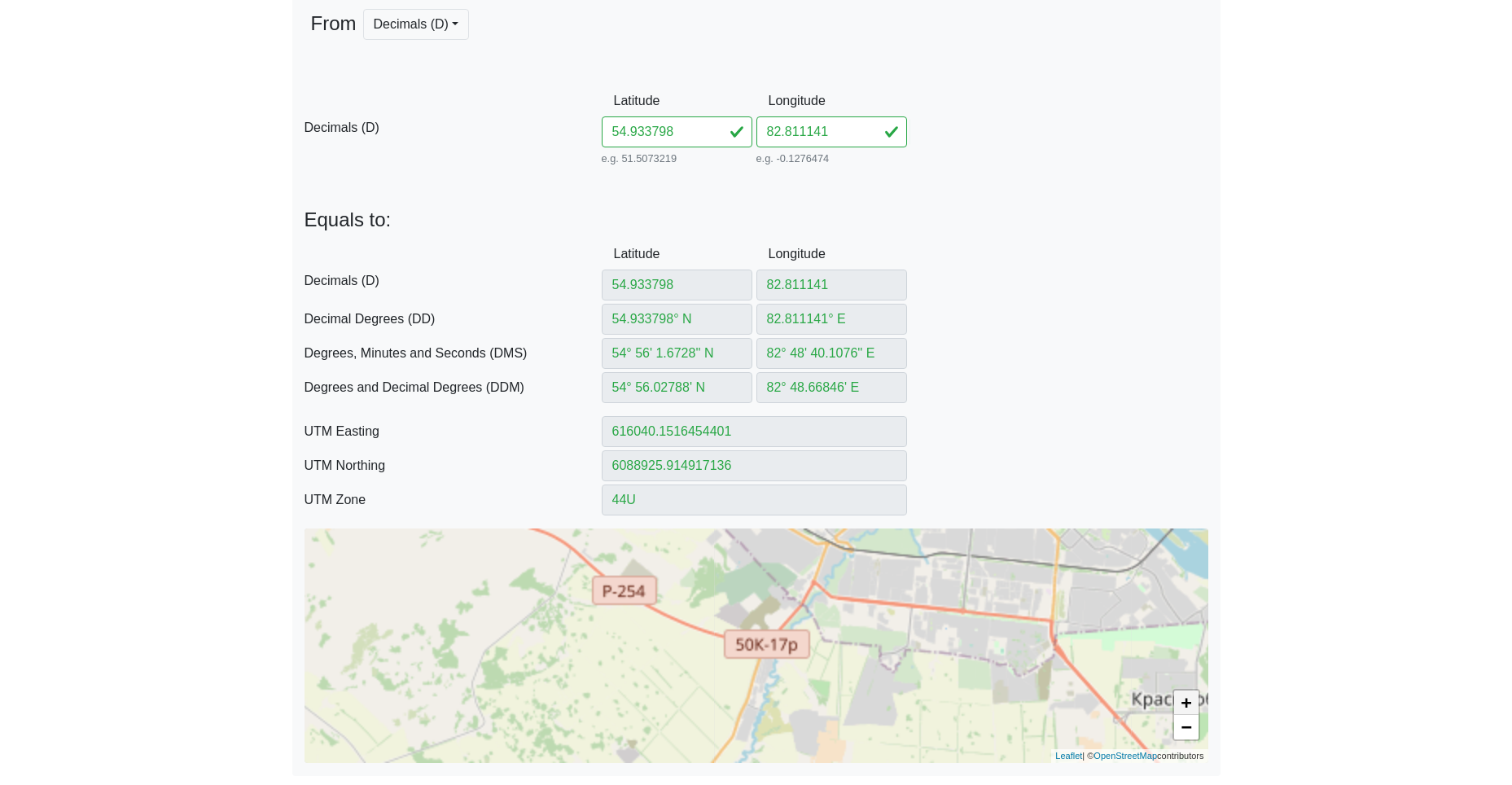
click at [1186, 707] on link "+" at bounding box center [1186, 702] width 25 height 25
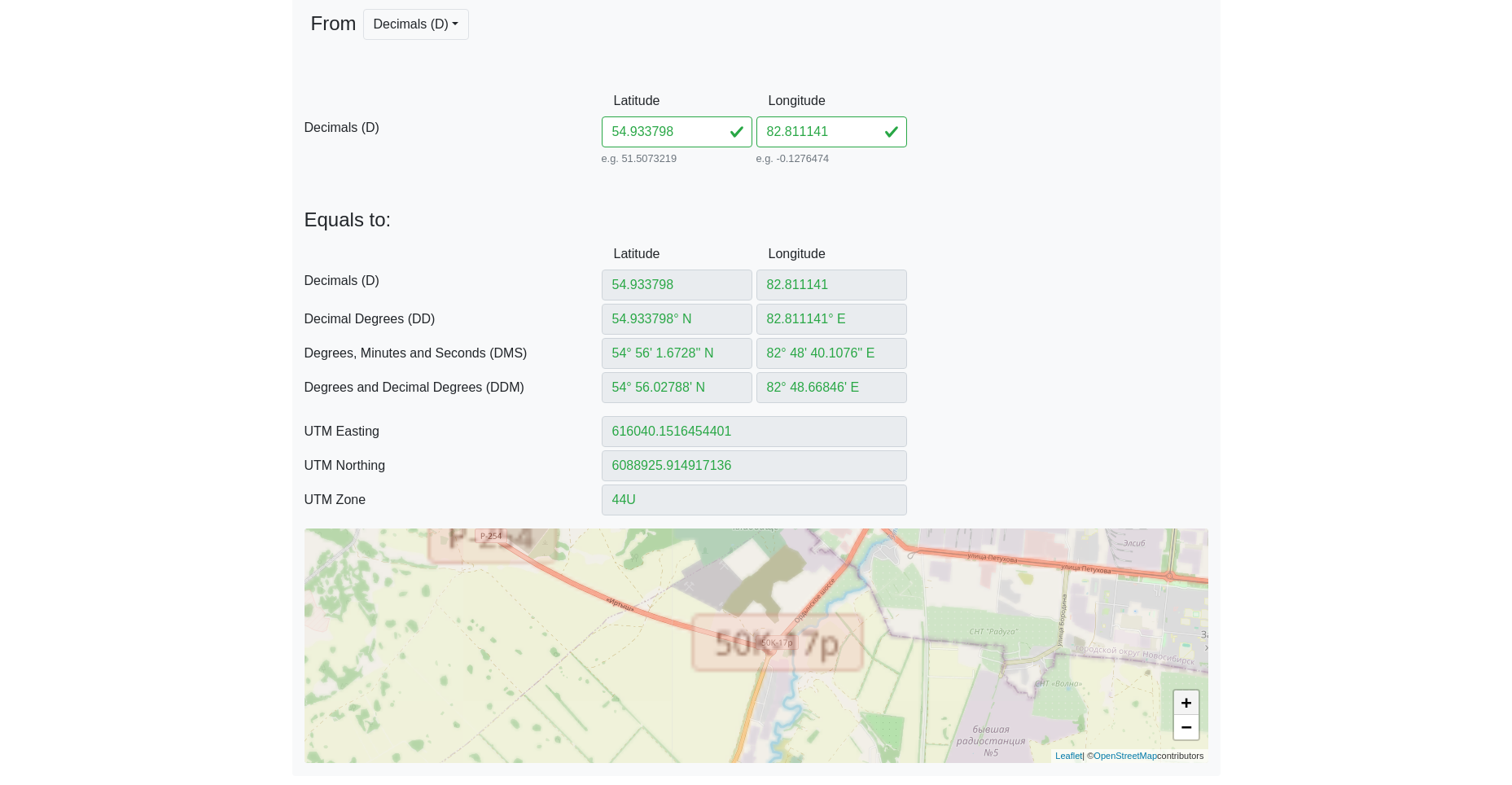
click at [1186, 707] on link "+" at bounding box center [1186, 702] width 25 height 25
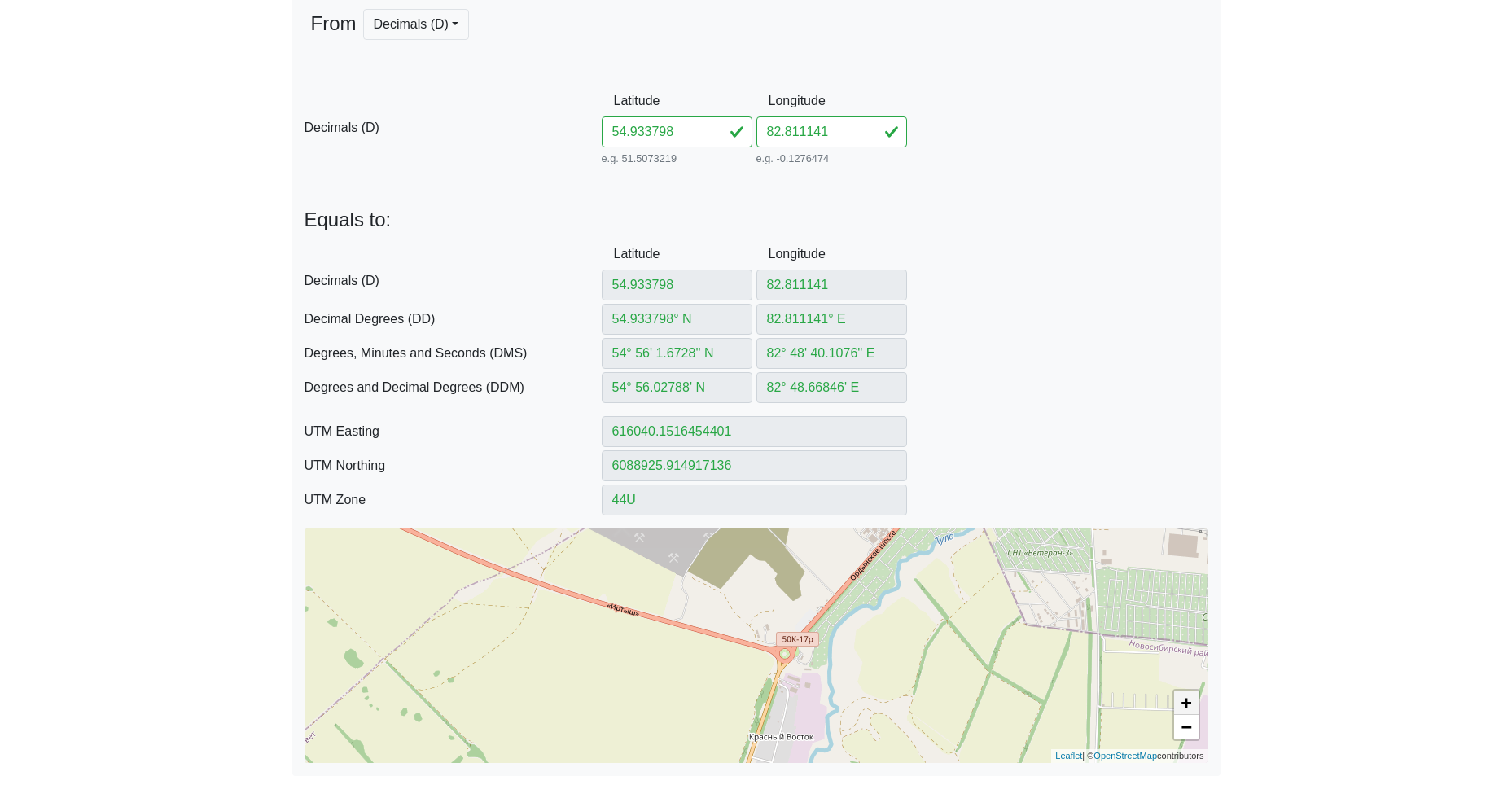
click at [1186, 707] on link "+" at bounding box center [1186, 702] width 25 height 25
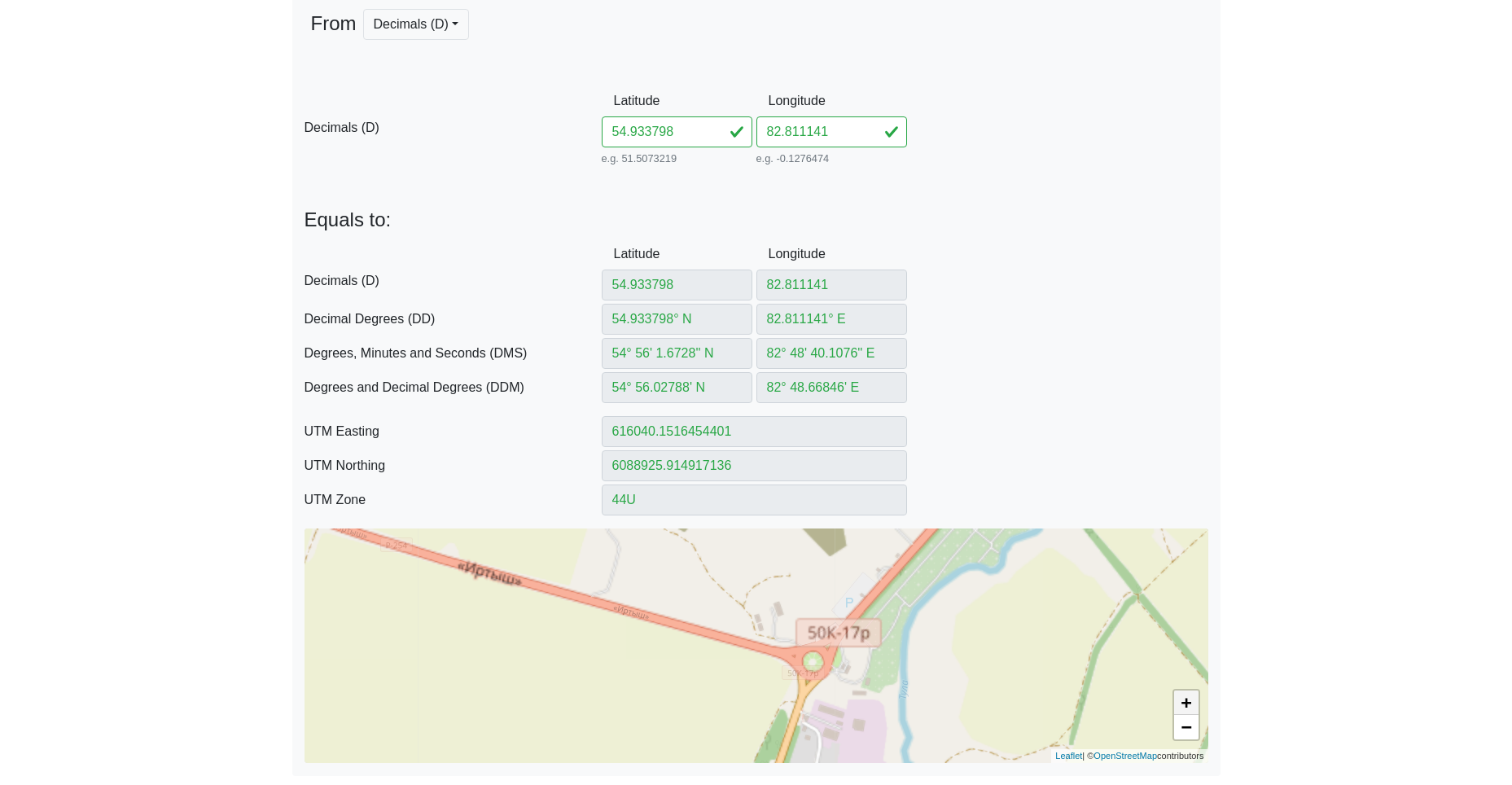
click at [1186, 707] on link "+" at bounding box center [1186, 702] width 25 height 25
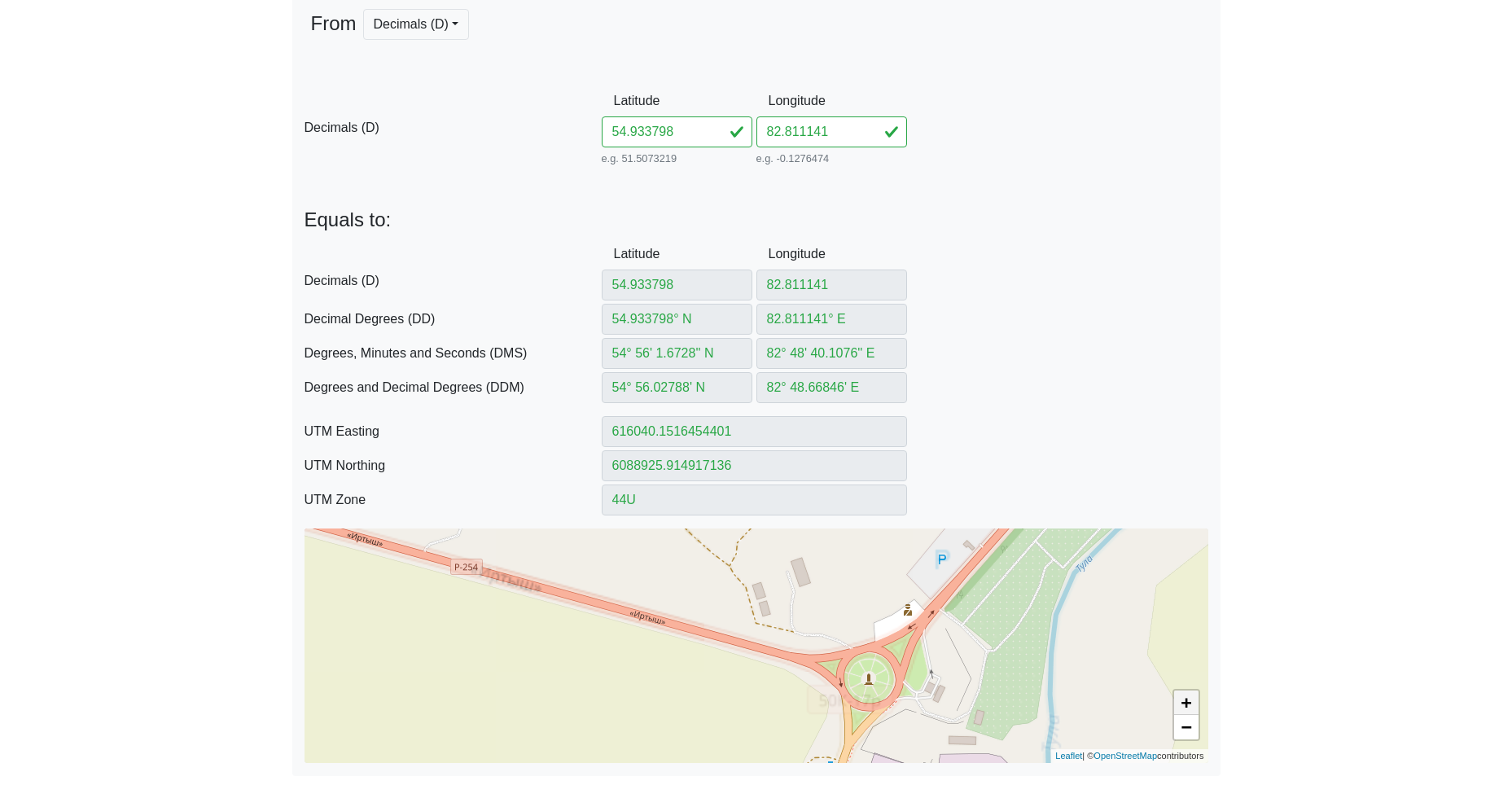
click at [1186, 707] on link "+" at bounding box center [1186, 702] width 25 height 25
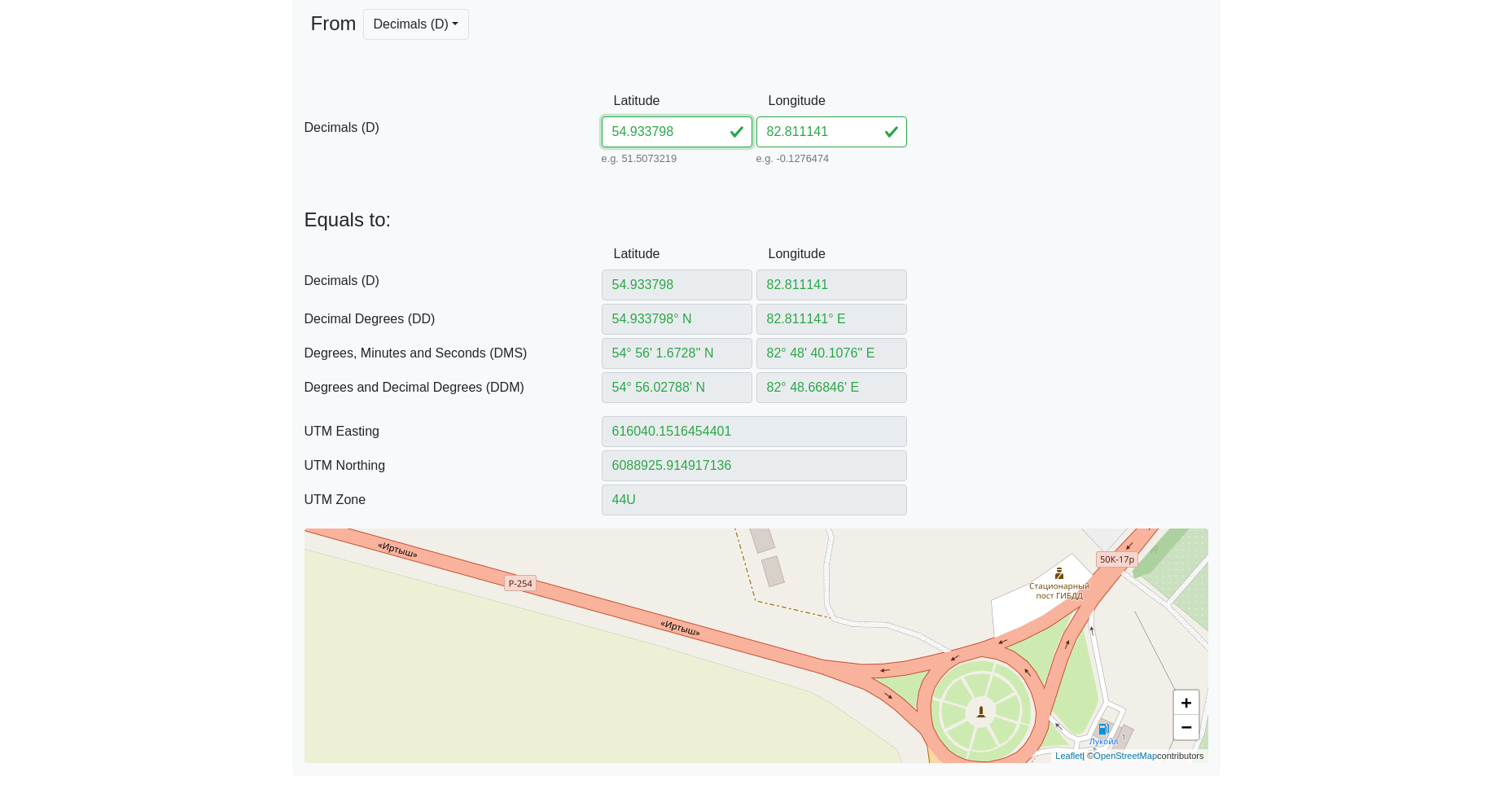
drag, startPoint x: 690, startPoint y: 134, endPoint x: 526, endPoint y: 132, distance: 164.0
click at [606, 132] on input "54.933798" at bounding box center [677, 131] width 151 height 31
paste input "4534482759854"
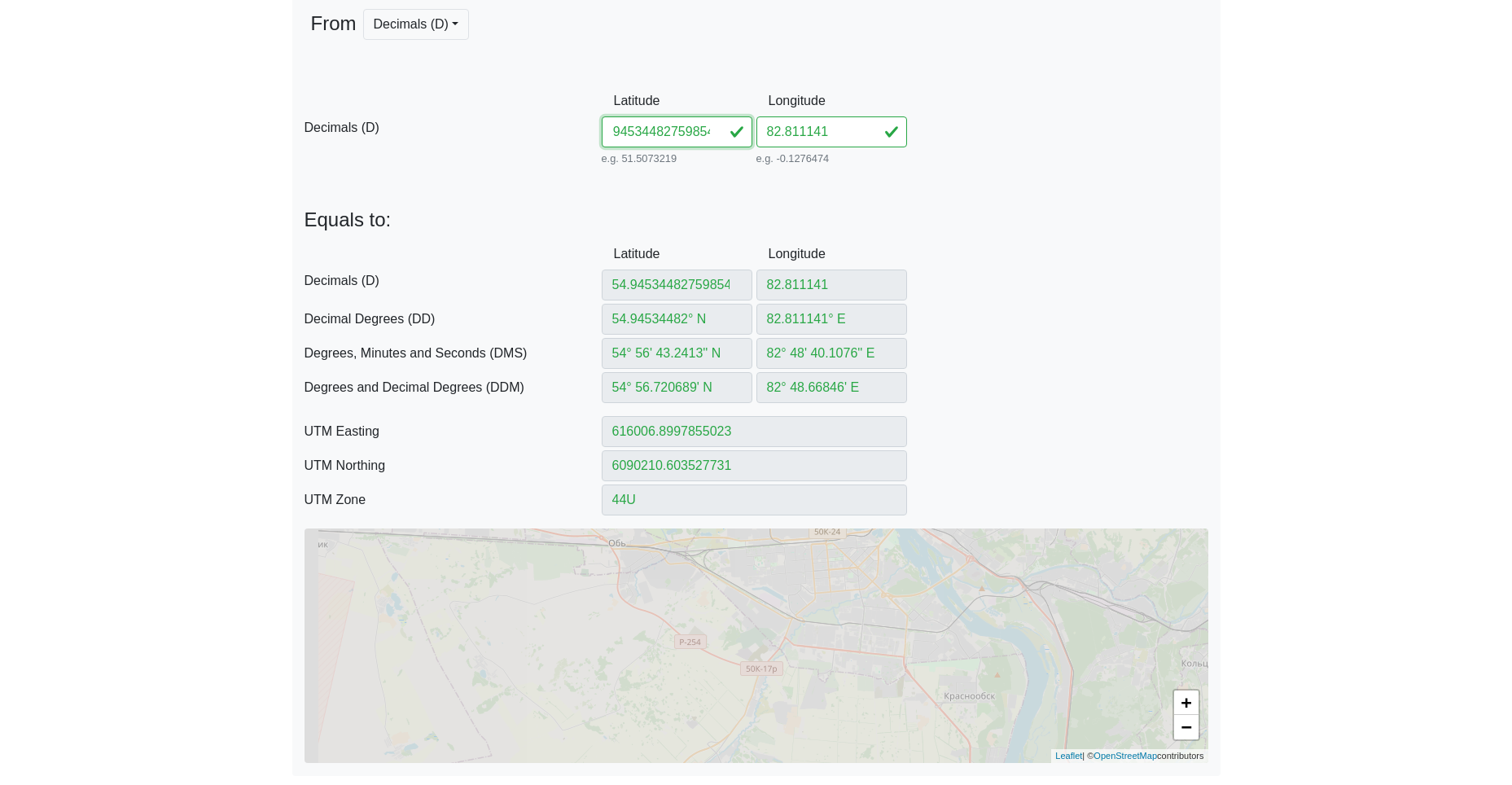
drag, startPoint x: 656, startPoint y: 134, endPoint x: 886, endPoint y: 146, distance: 230.3
click at [892, 152] on div "D Decimals (D) Latitude 54.94534482759854 e.g. 51.5073219 Between -90 and 90 Lo…" at bounding box center [756, 127] width 928 height 83
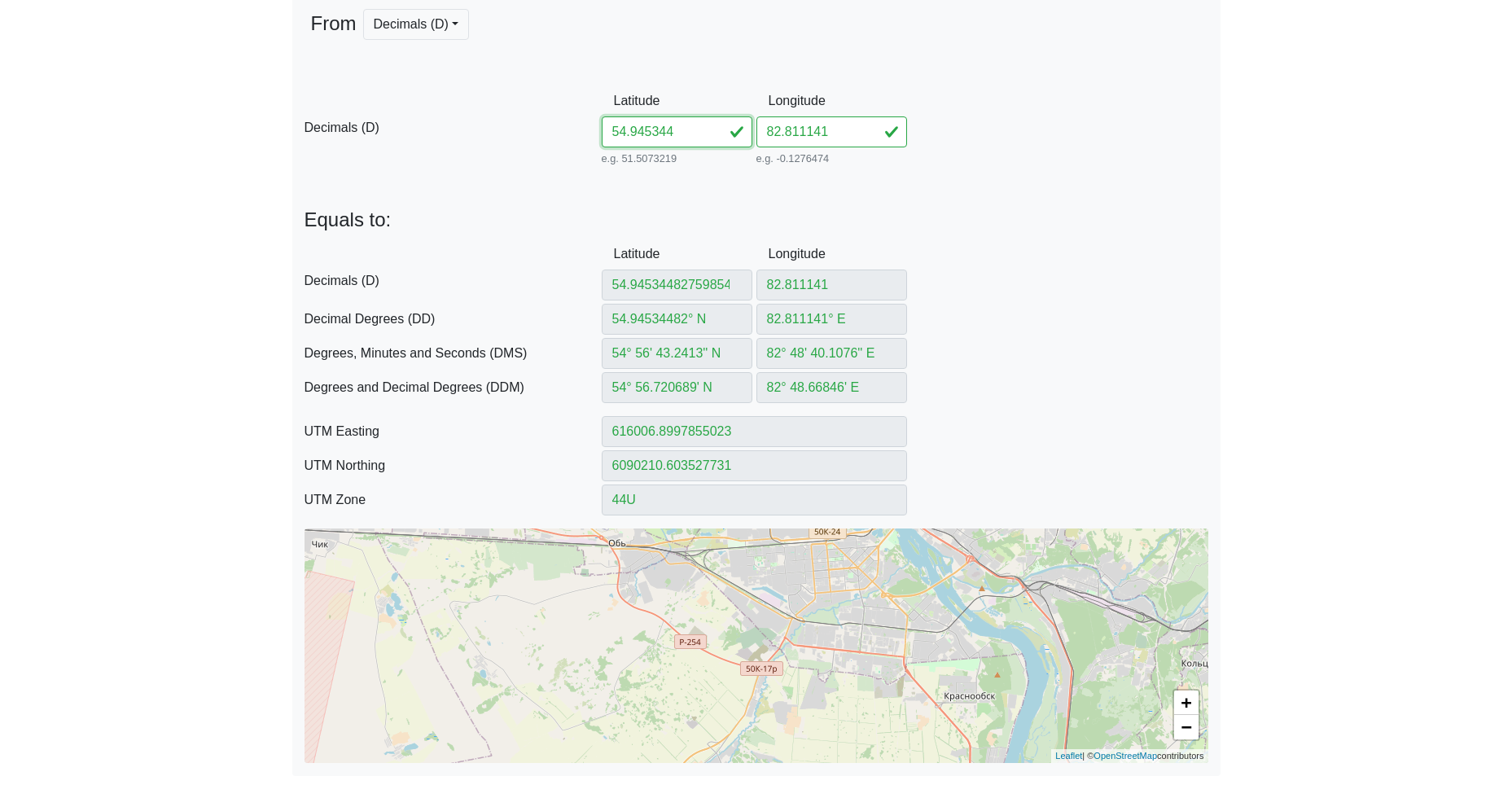
scroll to position [0, 0]
drag, startPoint x: 842, startPoint y: 134, endPoint x: 694, endPoint y: 131, distance: 148.0
click at [726, 129] on div "D Decimals (D) Latitude 54.945344 e.g. 51.5073219 Between -90 and 90 Longitude …" at bounding box center [756, 127] width 928 height 83
paste input "759854"
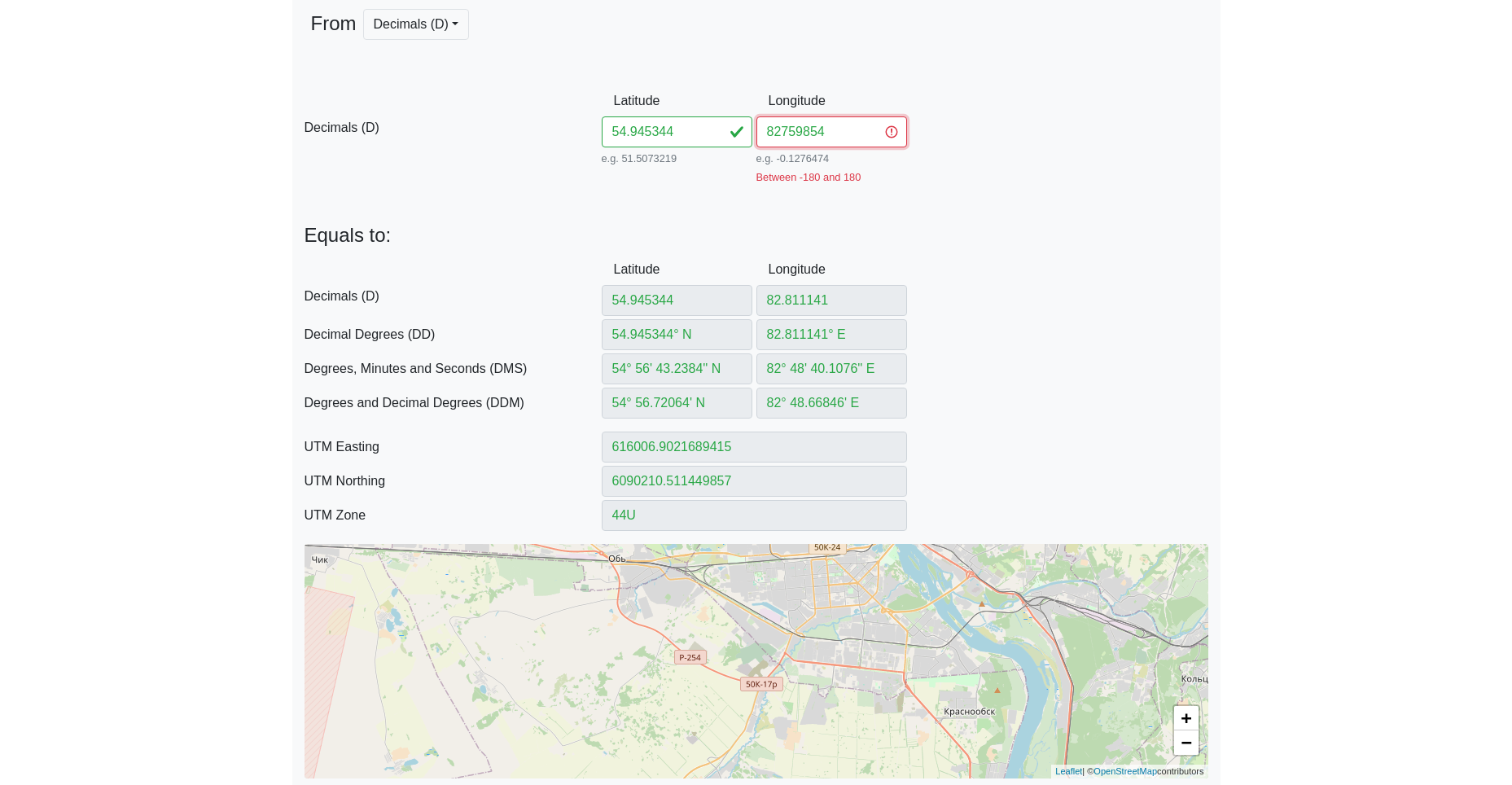
click at [785, 134] on input "82759854" at bounding box center [832, 131] width 151 height 31
click at [781, 131] on input "82759854" at bounding box center [832, 131] width 151 height 31
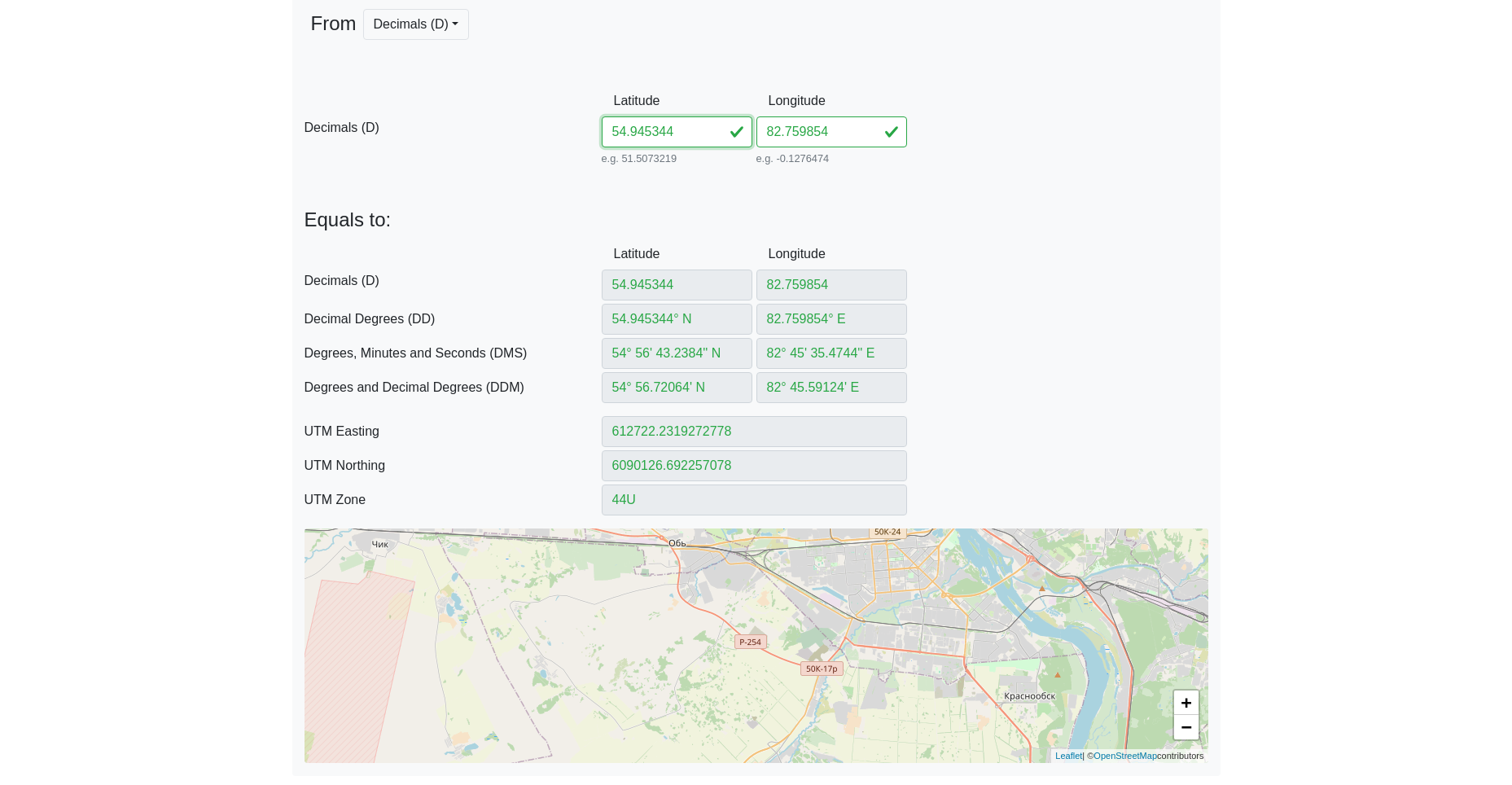
drag, startPoint x: 694, startPoint y: 129, endPoint x: 514, endPoint y: 113, distance: 180.7
click at [587, 118] on div "D Decimals (D) Latitude 54.945344 e.g. 51.5073219 Between -90 and 90 Longitude …" at bounding box center [756, 127] width 928 height 83
paste input "5761782732602"
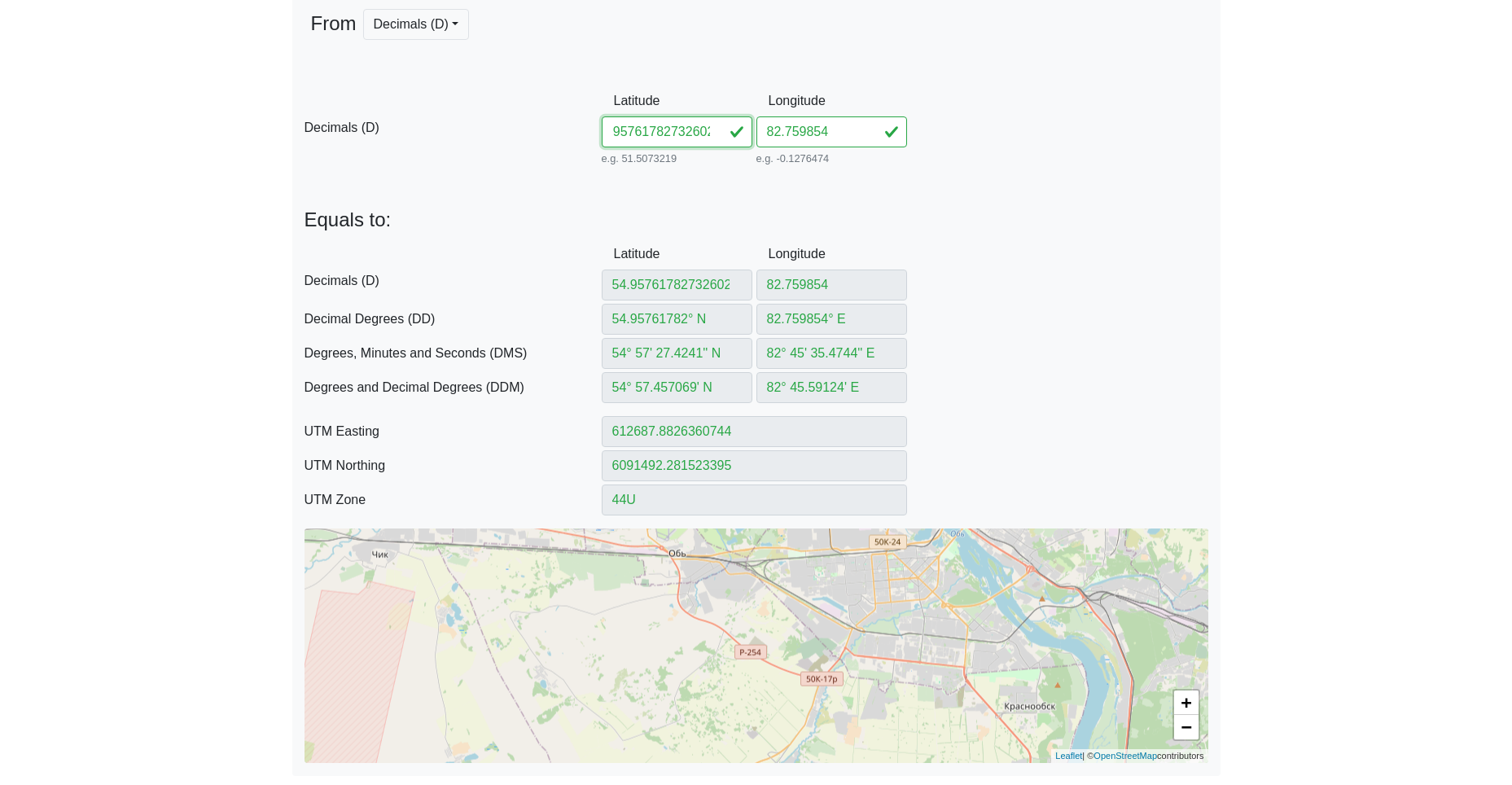
drag, startPoint x: 653, startPoint y: 130, endPoint x: 1024, endPoint y: 169, distance: 373.0
click at [1013, 172] on div "From Decimals (D) Decimals (D) Decimal Degrees (DD) -- Coming soon Degrees, Min…" at bounding box center [756, 386] width 928 height 780
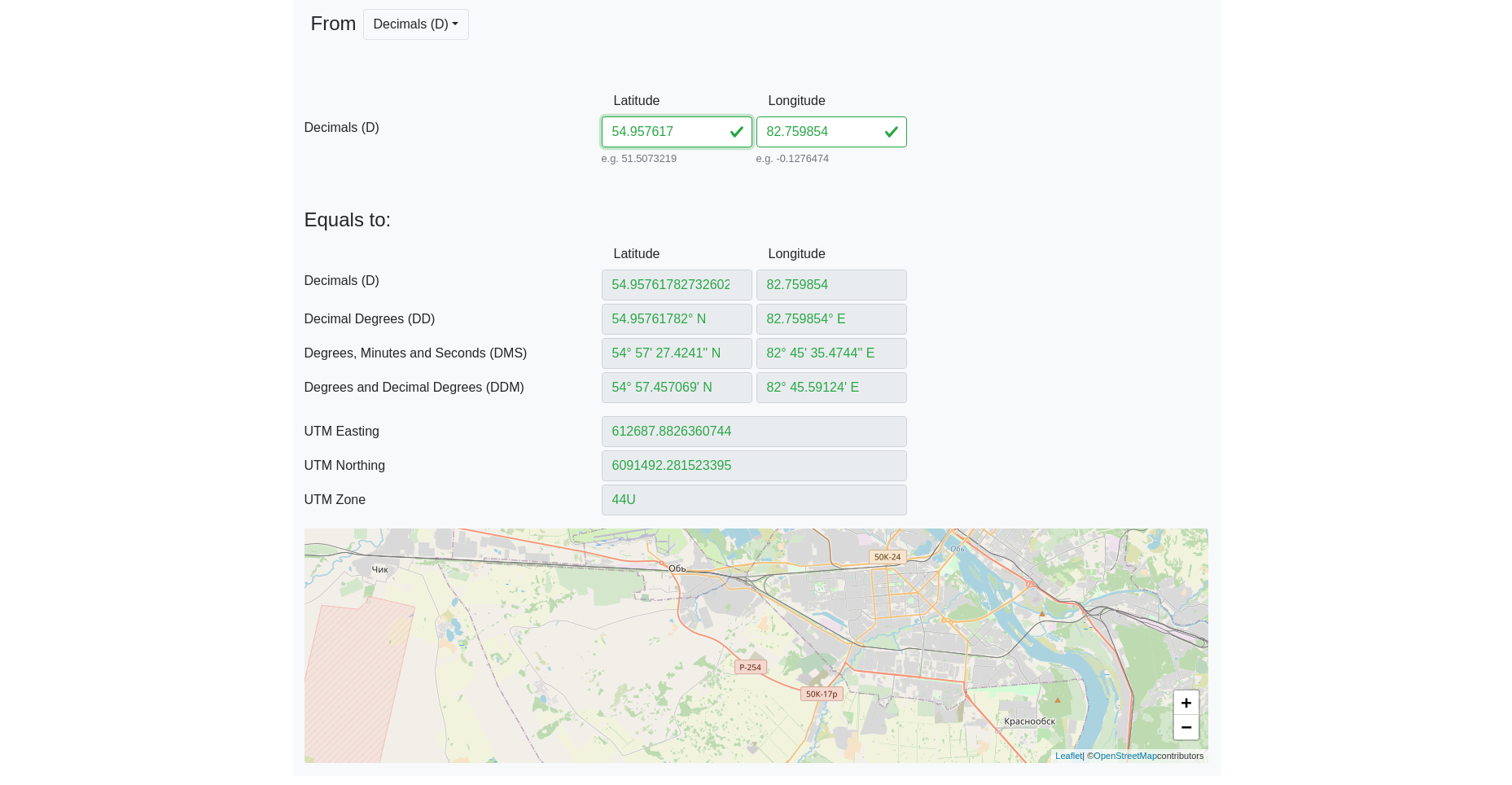
scroll to position [0, 0]
drag, startPoint x: 840, startPoint y: 134, endPoint x: 629, endPoint y: 134, distance: 211.0
click at [707, 130] on div "D Decimals (D) Latitude 54.957617 e.g. 51.5073219 Between -90 and 90 Longitude …" at bounding box center [756, 127] width 928 height 83
paste input "732602"
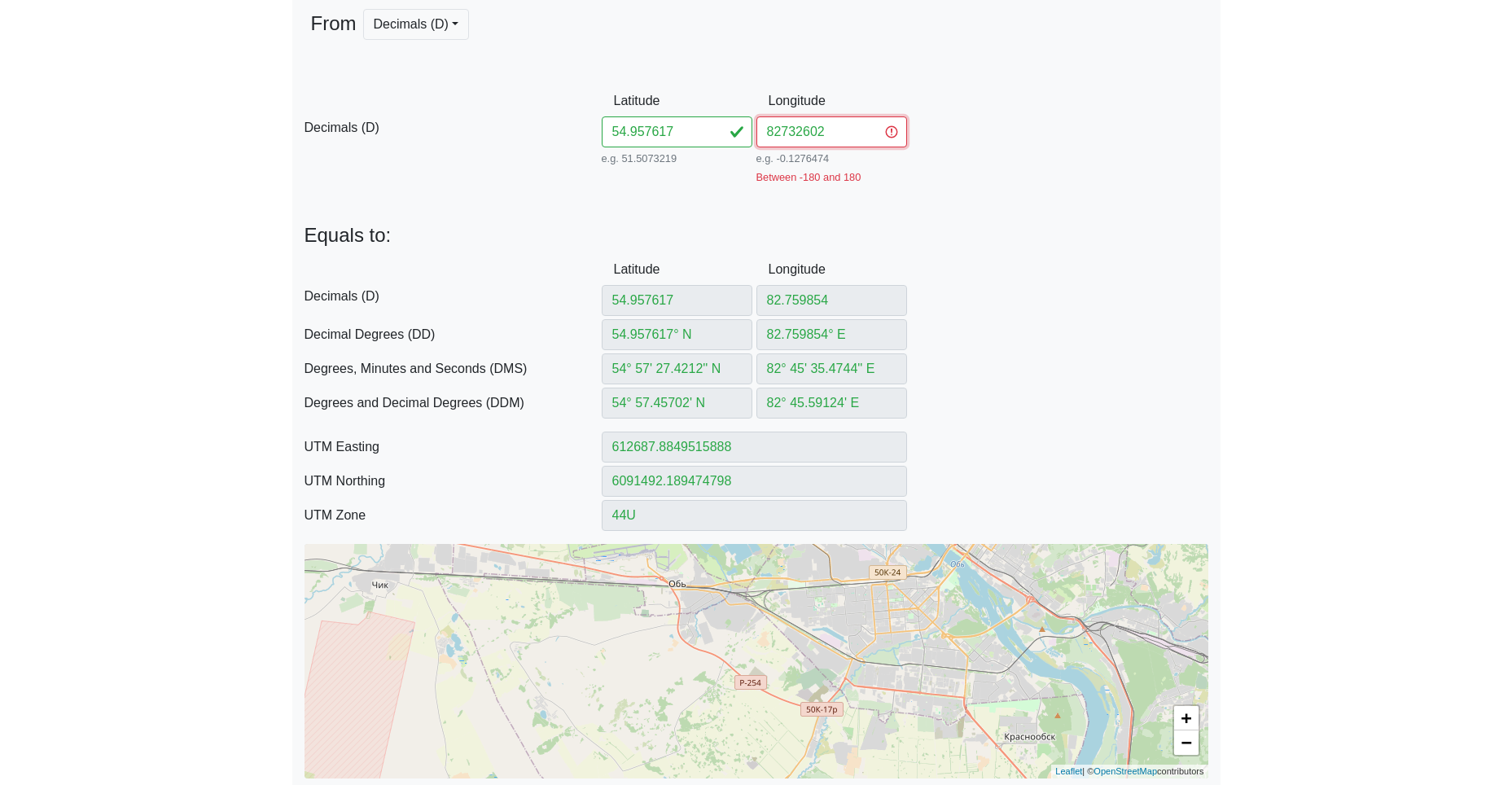
click at [781, 134] on input "82732602" at bounding box center [832, 131] width 151 height 31
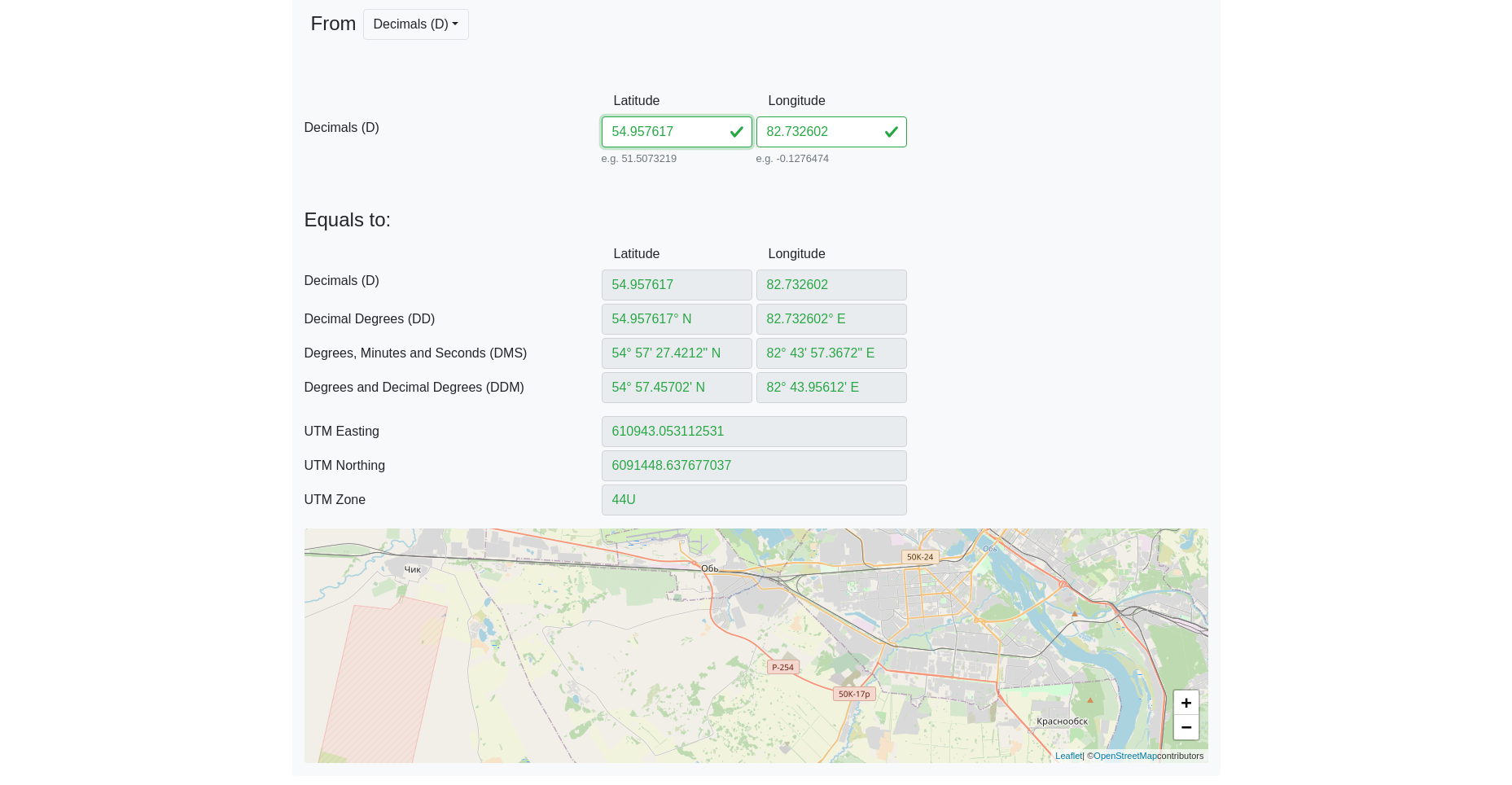
drag, startPoint x: 703, startPoint y: 123, endPoint x: 537, endPoint y: 111, distance: 166.4
click at [589, 114] on div "D Decimals (D) Latitude 54.957617 e.g. 51.5073219 Between -90 and 90 Longitude …" at bounding box center [756, 127] width 928 height 83
paste input "6484682705100"
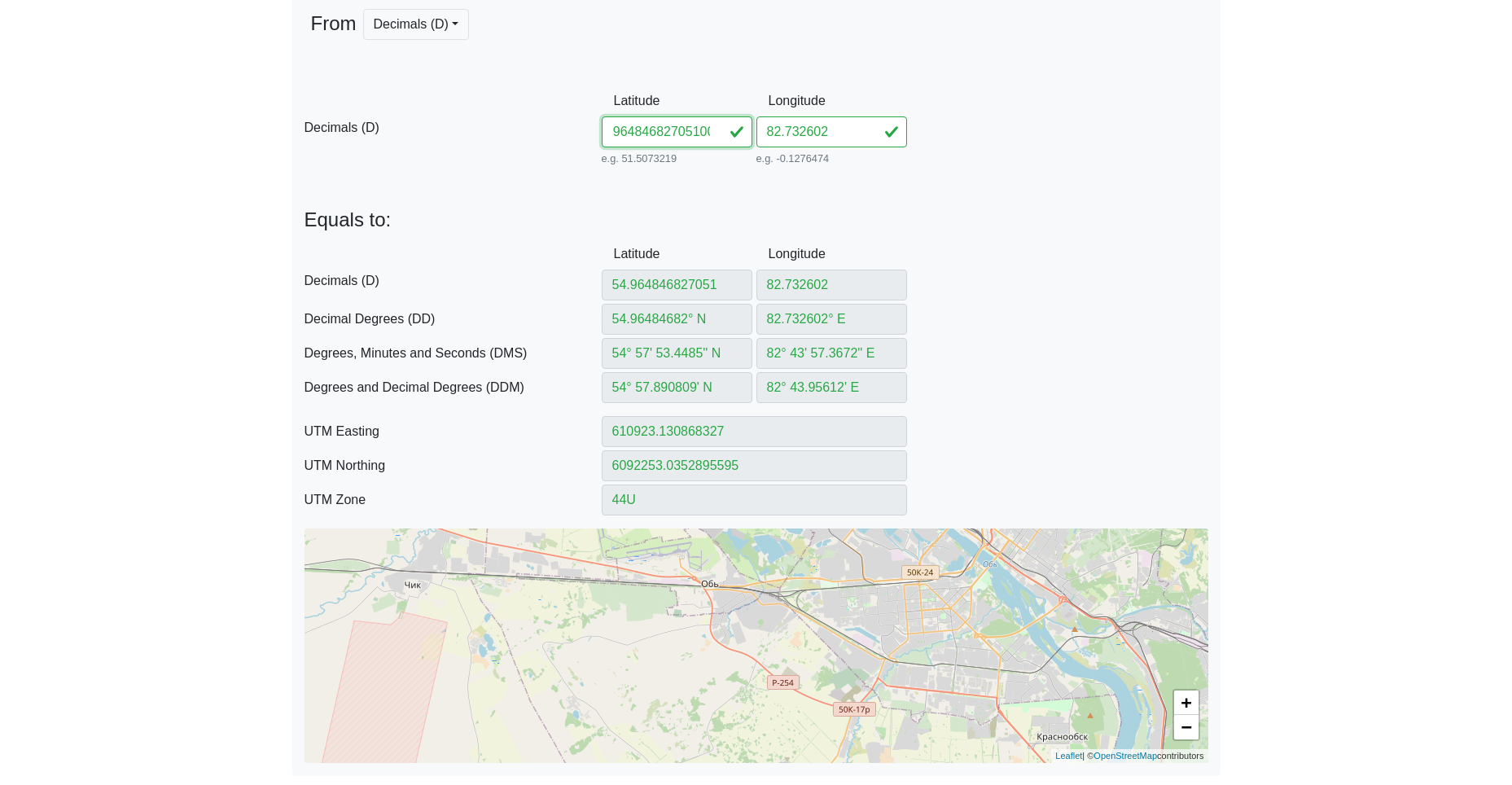
drag, startPoint x: 649, startPoint y: 129, endPoint x: 753, endPoint y: 136, distance: 104.2
click at [944, 157] on div "D Decimals (D) Latitude 54.96484682705100 e.g. 51.5073219 Between -90 and 90 Lo…" at bounding box center [756, 127] width 928 height 83
click at [652, 134] on input "54.96484682705100" at bounding box center [677, 131] width 151 height 31
drag, startPoint x: 653, startPoint y: 130, endPoint x: 949, endPoint y: 147, distance: 296.5
click at [949, 147] on div "D Decimals (D) Latitude 54.96484682705100 e.g. 51.5073219 Between -90 and 90 Lo…" at bounding box center [756, 127] width 928 height 83
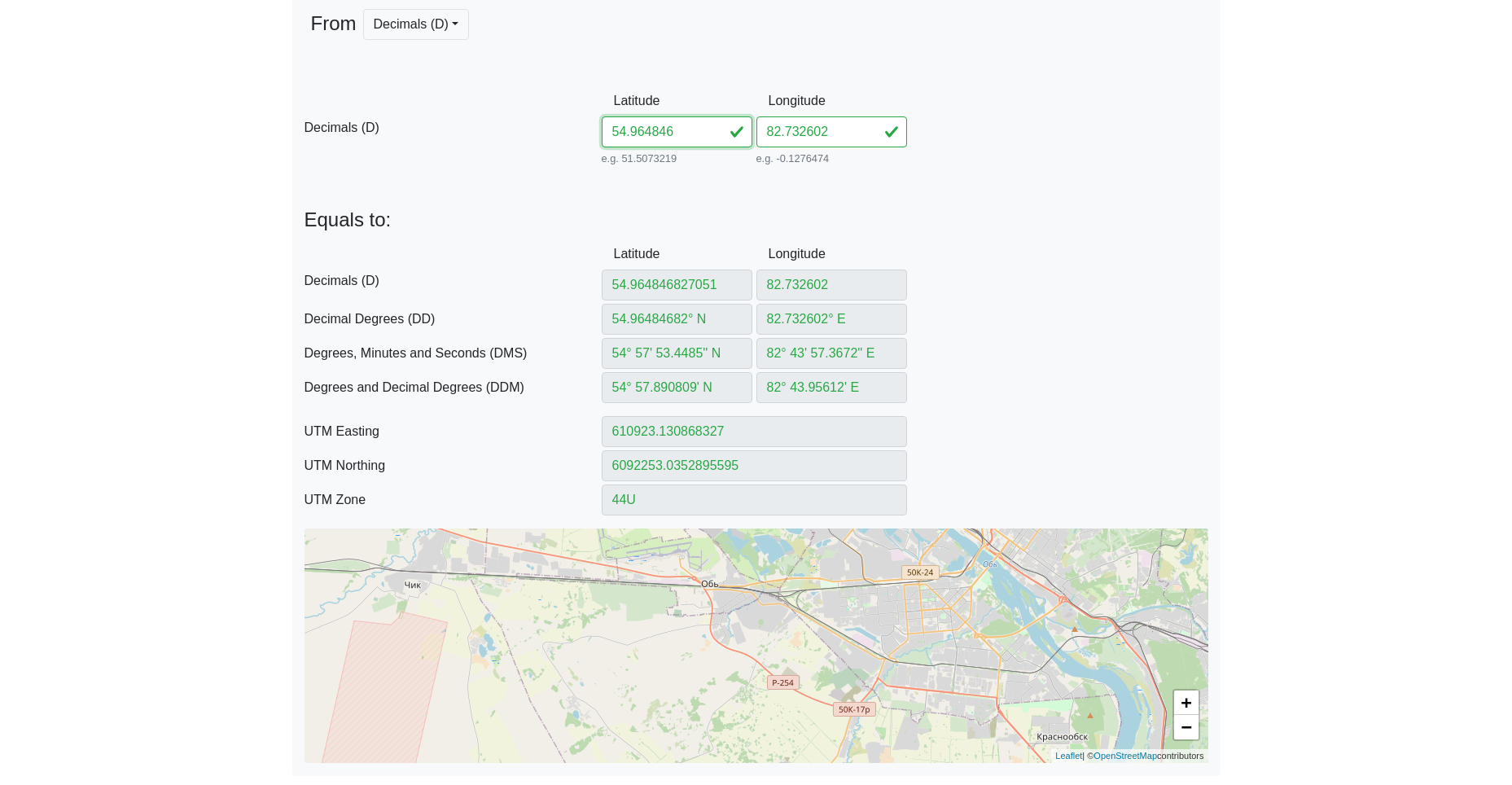
scroll to position [0, 0]
drag, startPoint x: 831, startPoint y: 131, endPoint x: 745, endPoint y: 129, distance: 86.0
click at [749, 127] on div "D Decimals (D) Latitude 54.964846 e.g. 51.5073219 Between -90 and 90 Longitude …" at bounding box center [756, 127] width 928 height 83
paste input "705100"
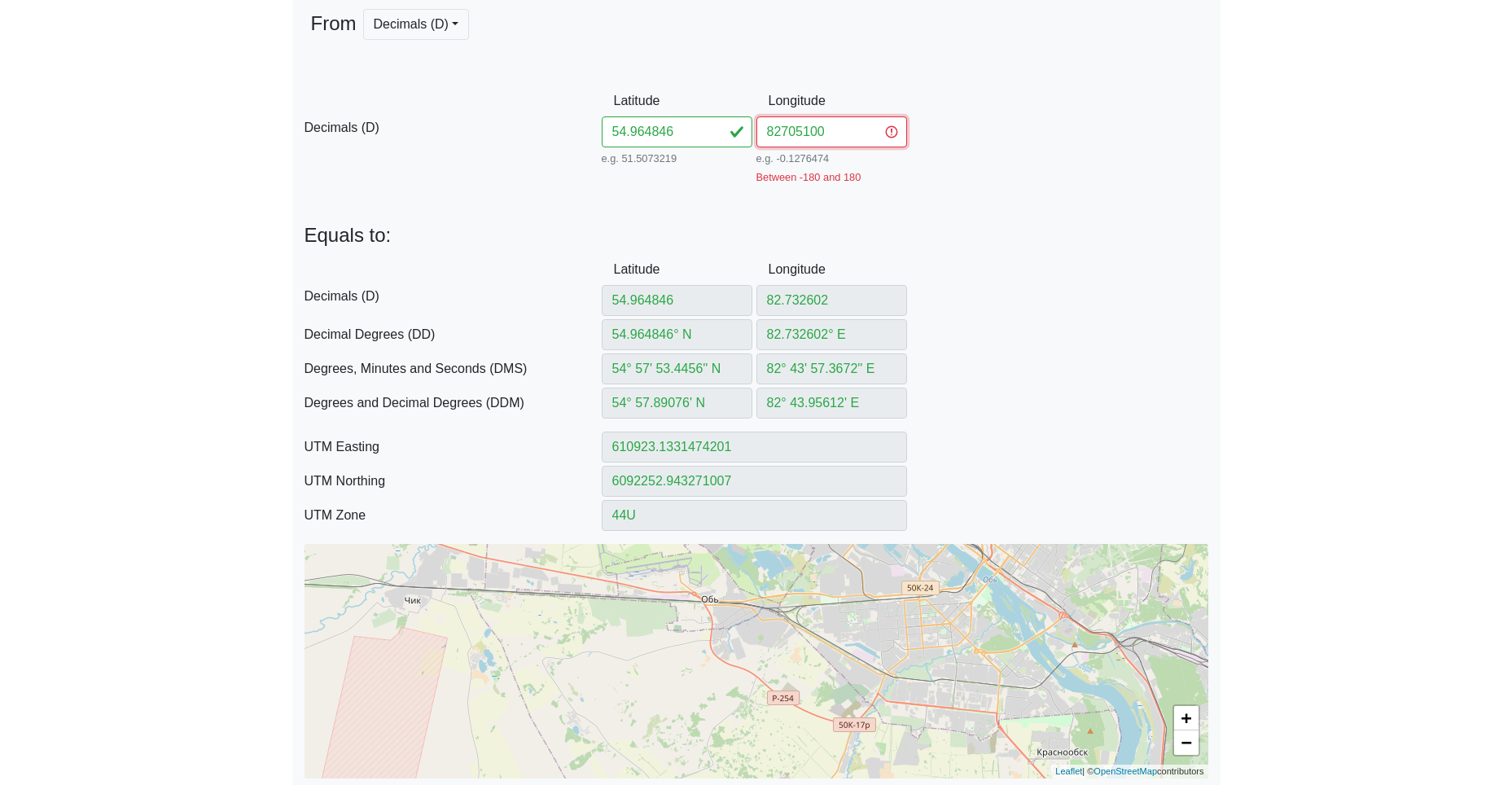
click at [779, 131] on input "82705100" at bounding box center [832, 131] width 151 height 31
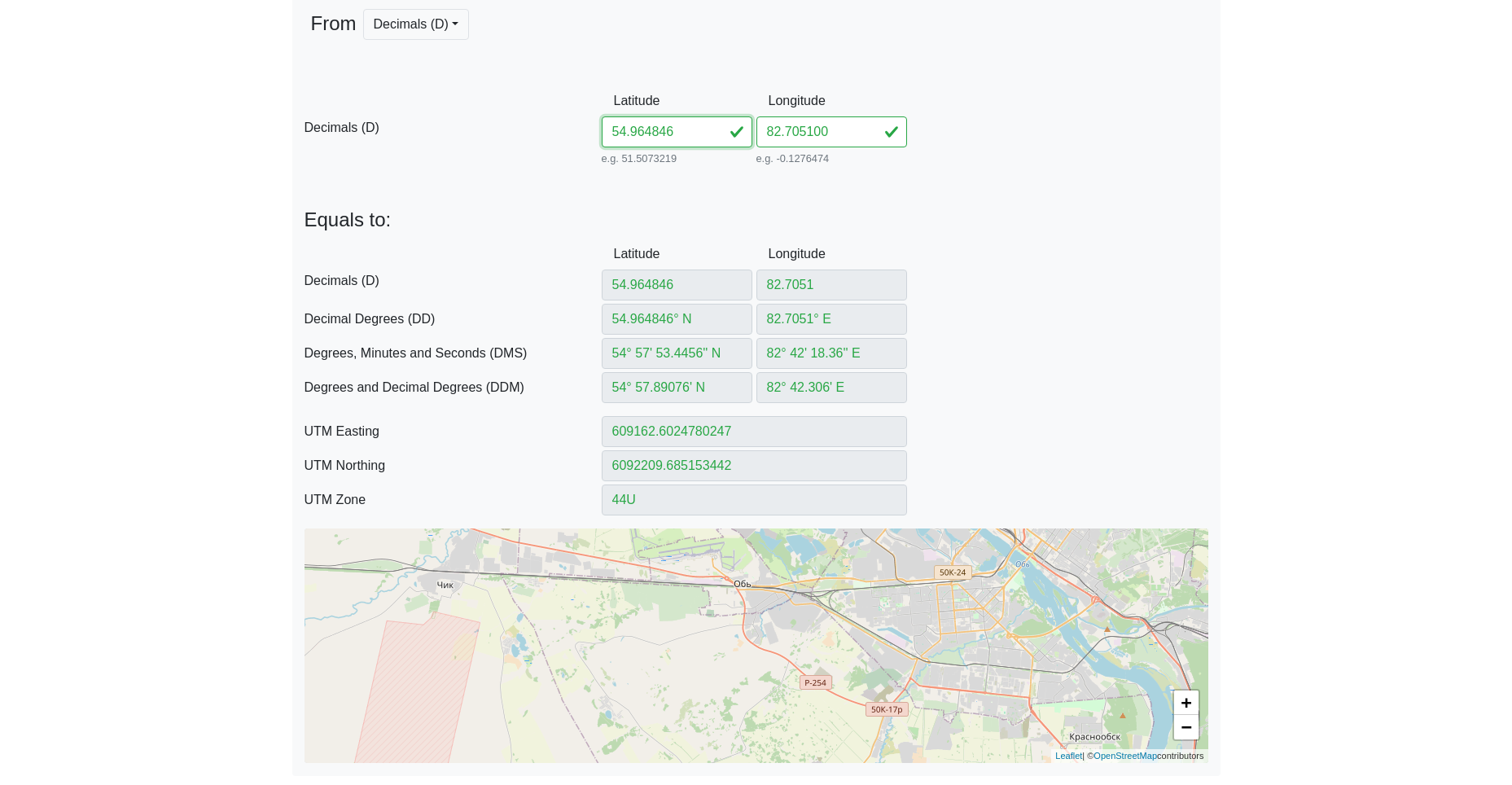
drag, startPoint x: 692, startPoint y: 134, endPoint x: 530, endPoint y: 118, distance: 162.8
click at [587, 120] on div "D Decimals (D) Latitude 54.964846 e.g. 51.5073219 Between -90 and 90 Longitude …" at bounding box center [756, 127] width 928 height 83
paste input "991082706717"
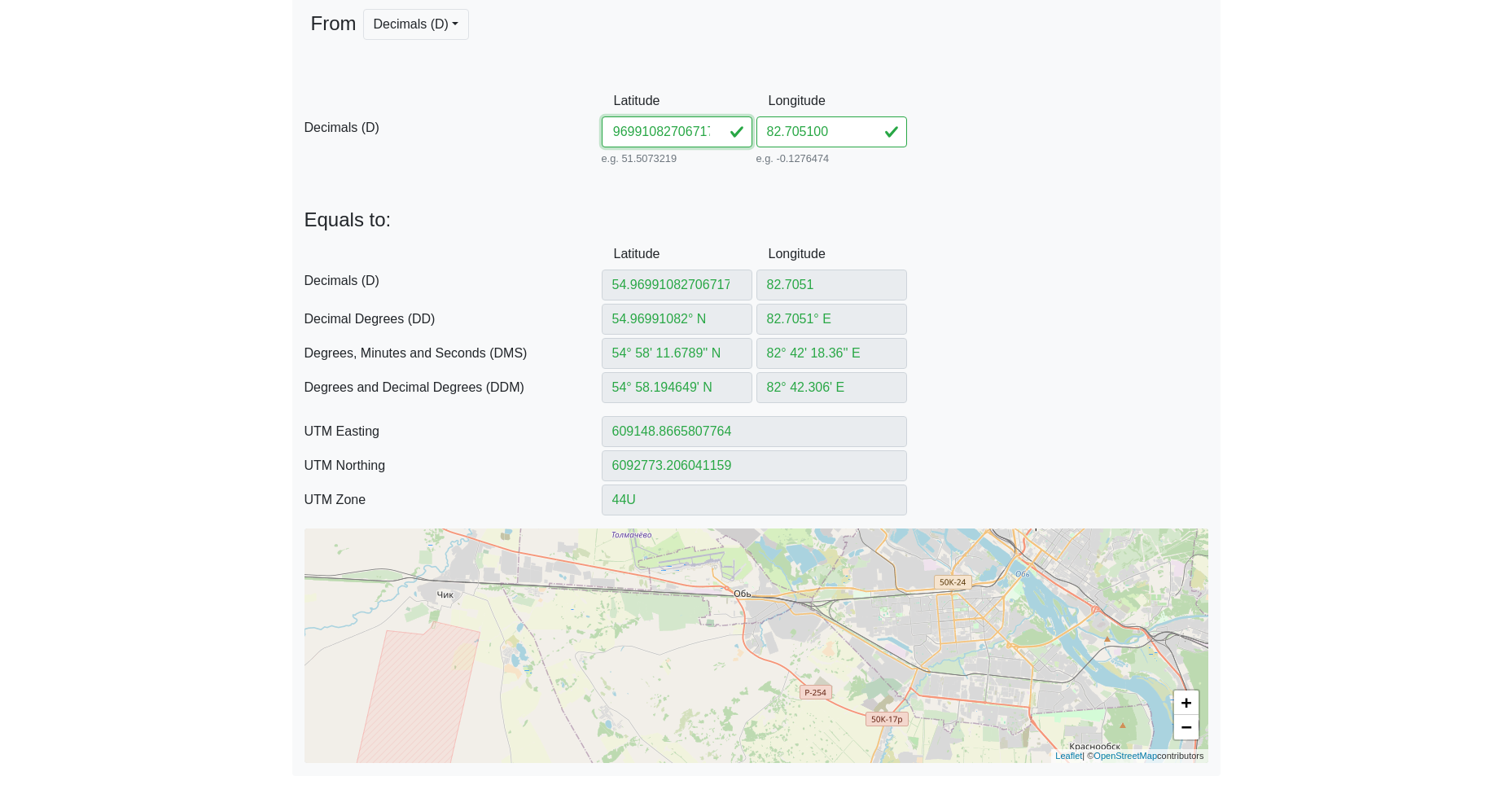
drag, startPoint x: 664, startPoint y: 137, endPoint x: 924, endPoint y: 165, distance: 261.5
click at [903, 165] on div "D Decimals (D) Latitude 54.96991082706717 e.g. 51.5073219 Between -90 and 90 Lo…" at bounding box center [756, 127] width 928 height 83
drag, startPoint x: 849, startPoint y: 128, endPoint x: 702, endPoint y: 124, distance: 147.1
click at [713, 124] on div "D Decimals (D) Latitude 54.969910 e.g. 51.5073219 Between -90 and 90 Longitude …" at bounding box center [756, 127] width 928 height 83
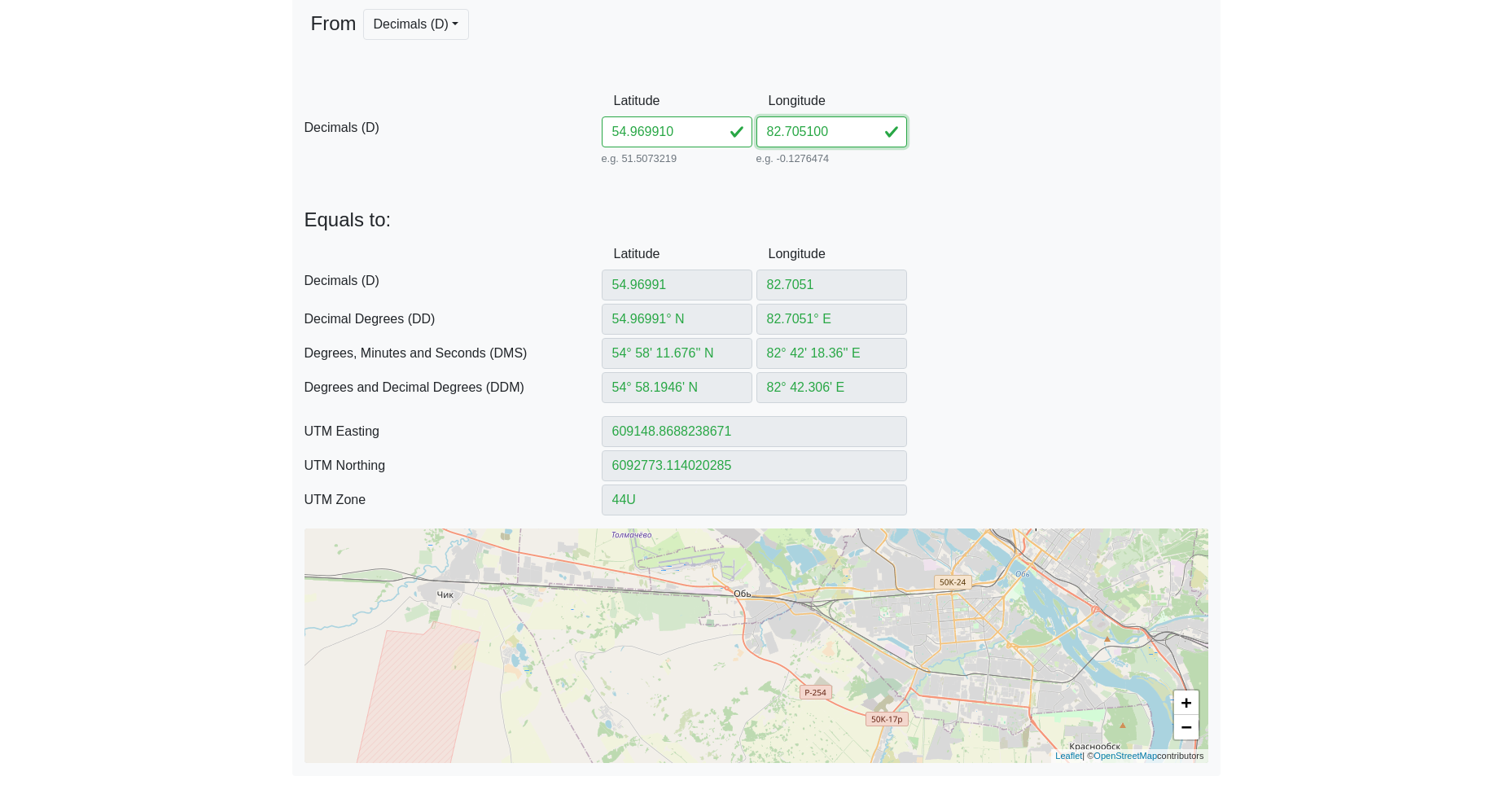
paste input "706717"
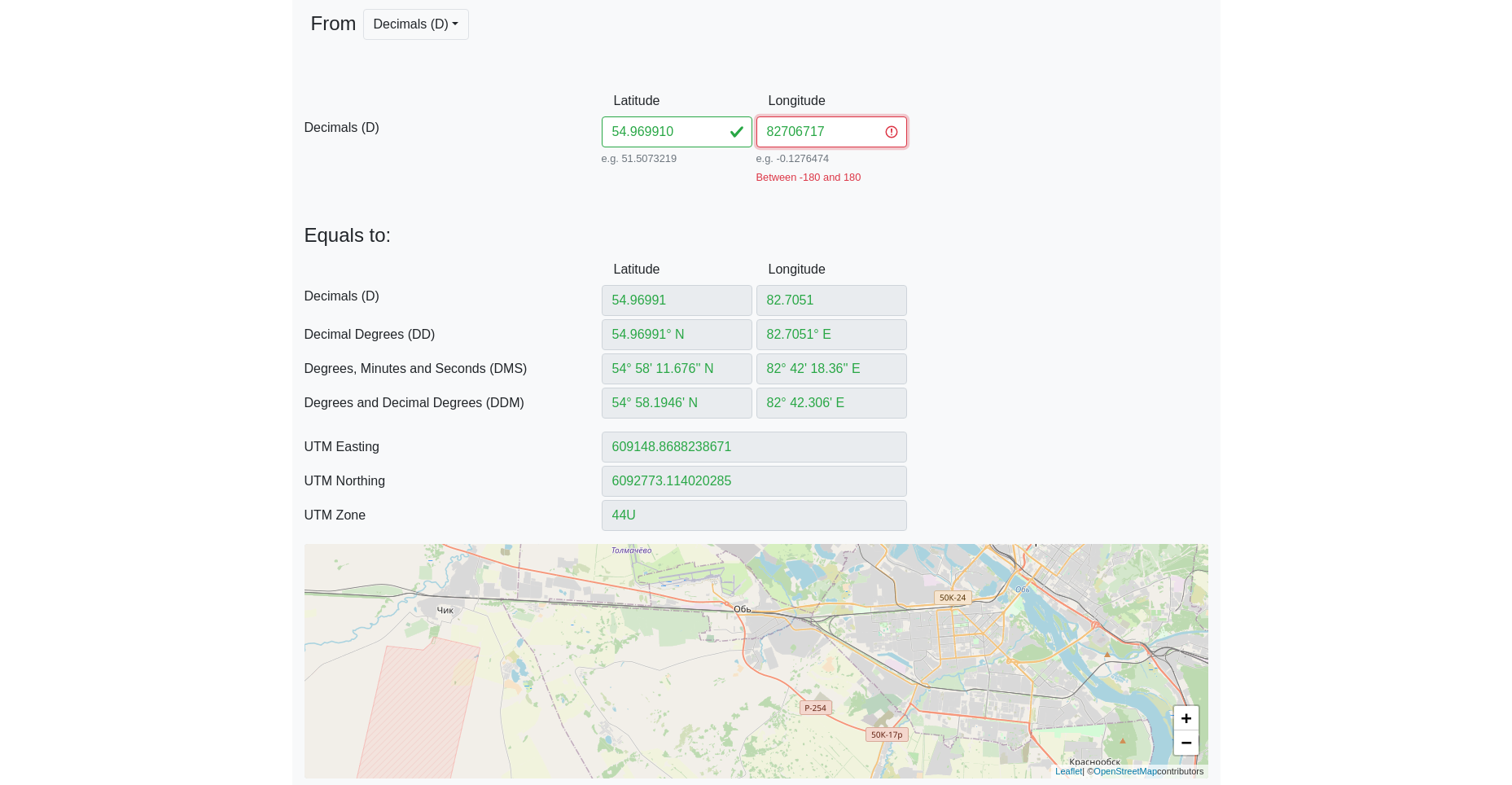
click at [782, 132] on input "82706717" at bounding box center [832, 131] width 151 height 31
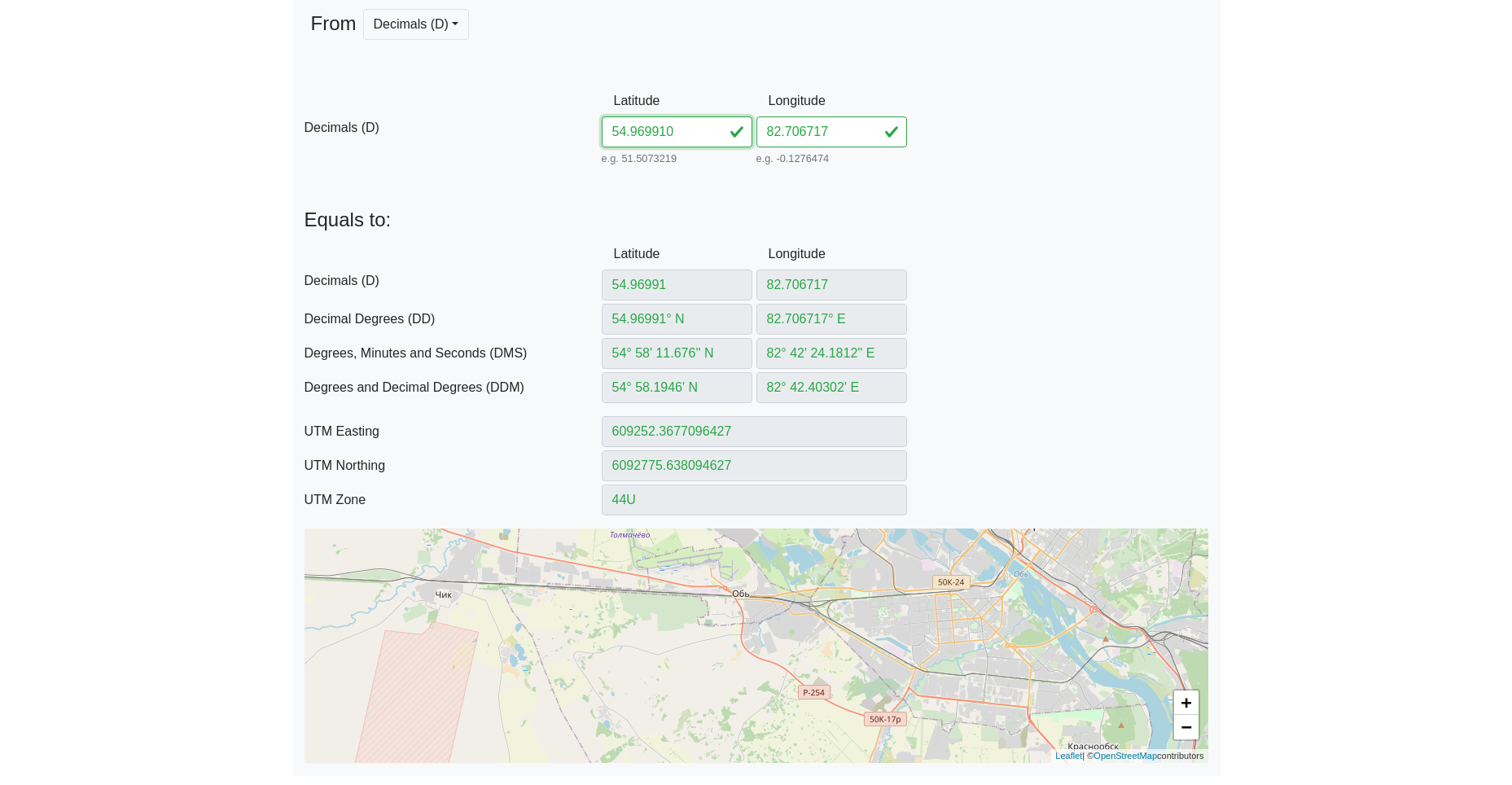
drag, startPoint x: 686, startPoint y: 134, endPoint x: 536, endPoint y: 117, distance: 151.0
click at [586, 121] on div "D Decimals (D) Latitude 54.969910 e.g. 51.5073219 Between -90 and 90 Longitude …" at bounding box center [756, 127] width 928 height 83
paste input "7249382704471"
drag, startPoint x: 654, startPoint y: 133, endPoint x: 914, endPoint y: 157, distance: 261.1
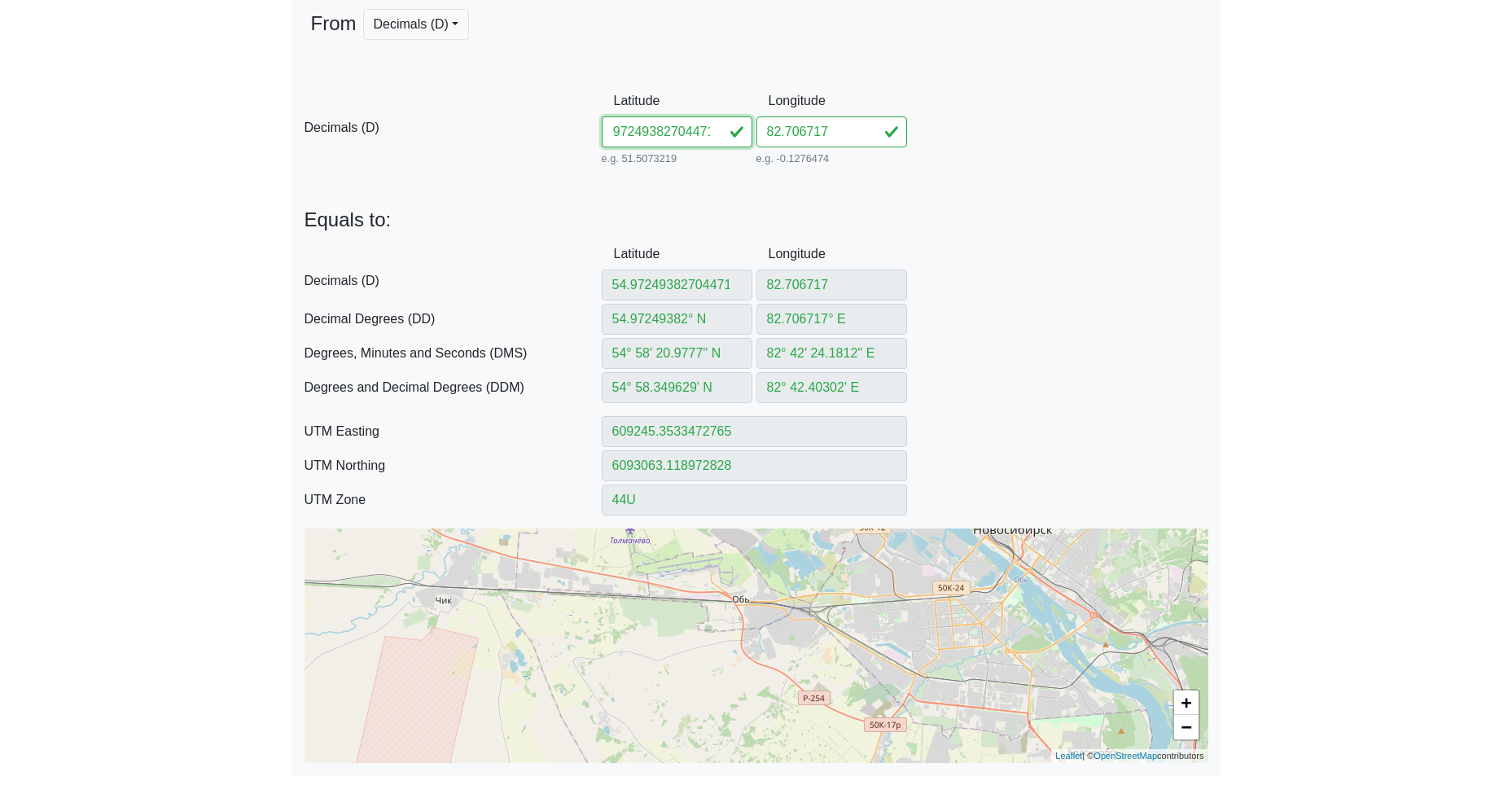
click at [975, 175] on div "From Decimals (D) Decimals (D) Decimal Degrees (DD) -- Coming soon Degrees, Min…" at bounding box center [756, 386] width 928 height 780
drag, startPoint x: 789, startPoint y: 127, endPoint x: 685, endPoint y: 124, distance: 104.0
click at [708, 123] on div "D Decimals (D) Latitude 54.972493 e.g. 51.5073219 Between -90 and 90 Longitude …" at bounding box center [756, 127] width 928 height 83
paste input "704471"
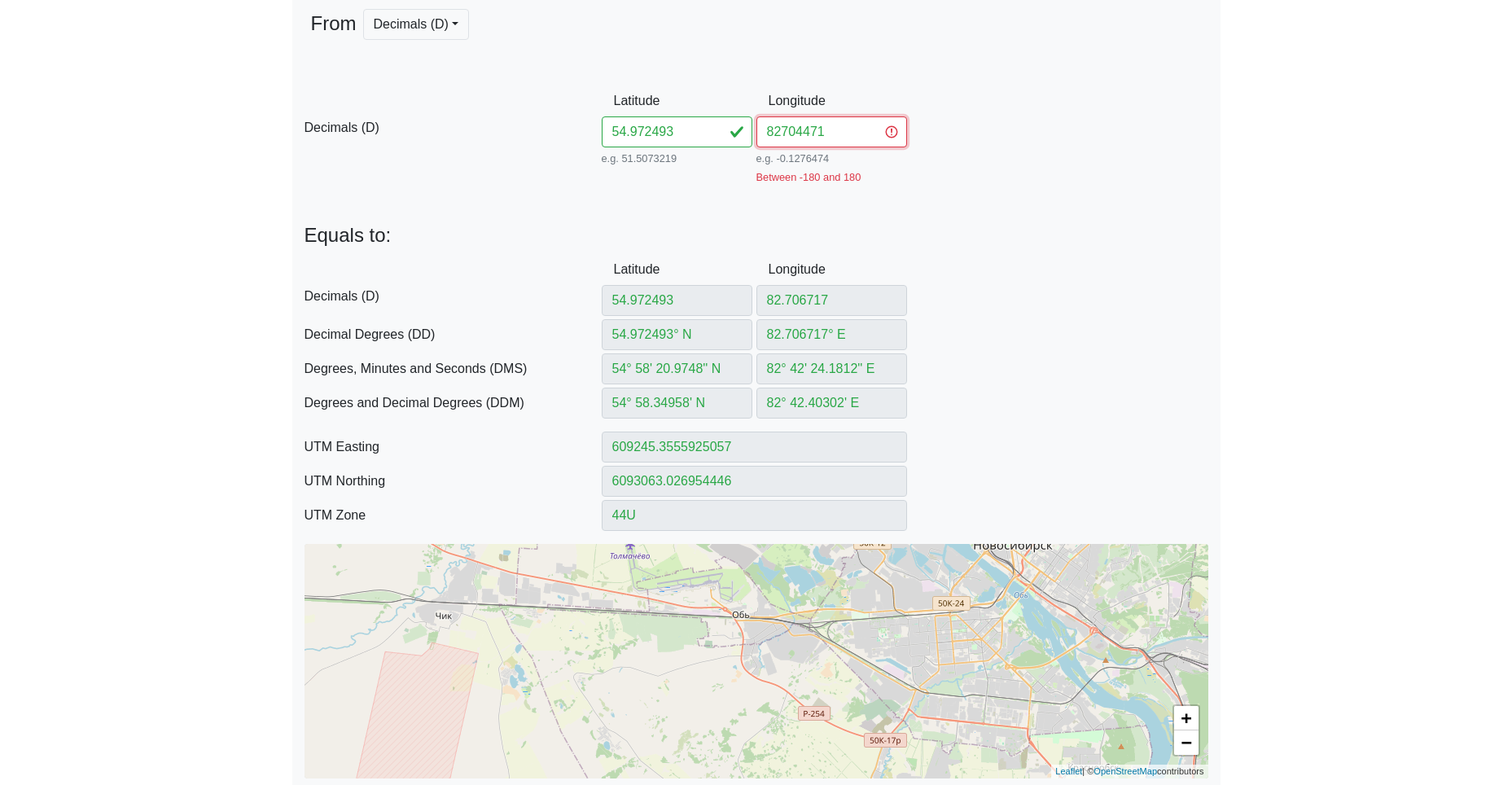
click at [781, 132] on input "82704471" at bounding box center [832, 131] width 151 height 31
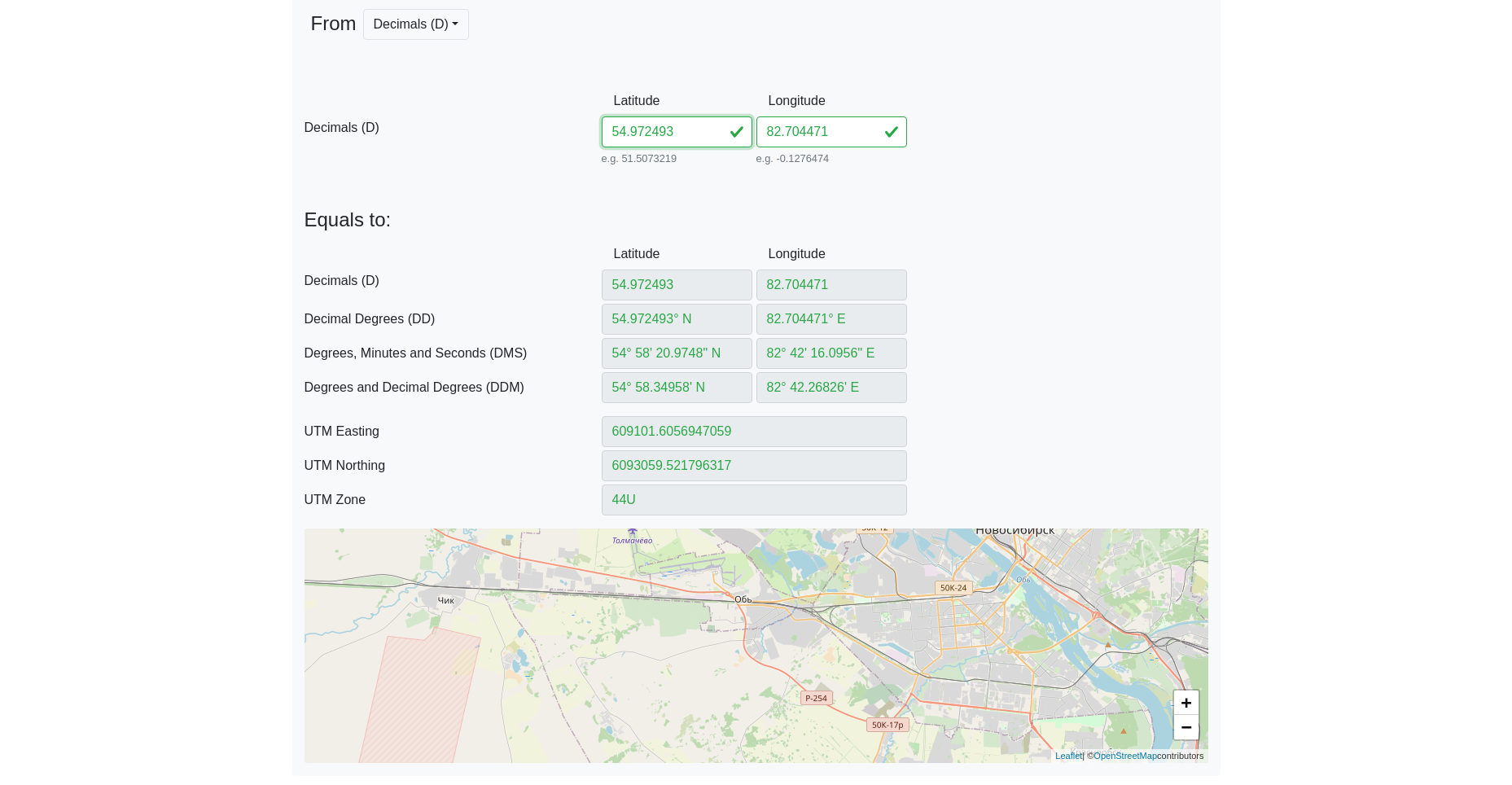
drag, startPoint x: 686, startPoint y: 132, endPoint x: 549, endPoint y: 119, distance: 137.6
click at [583, 119] on div "D Decimals (D) Latitude 54.972493 e.g. 51.5073219 Between -90 and 90 Longitude …" at bounding box center [756, 127] width 928 height 83
paste input "8457082695328"
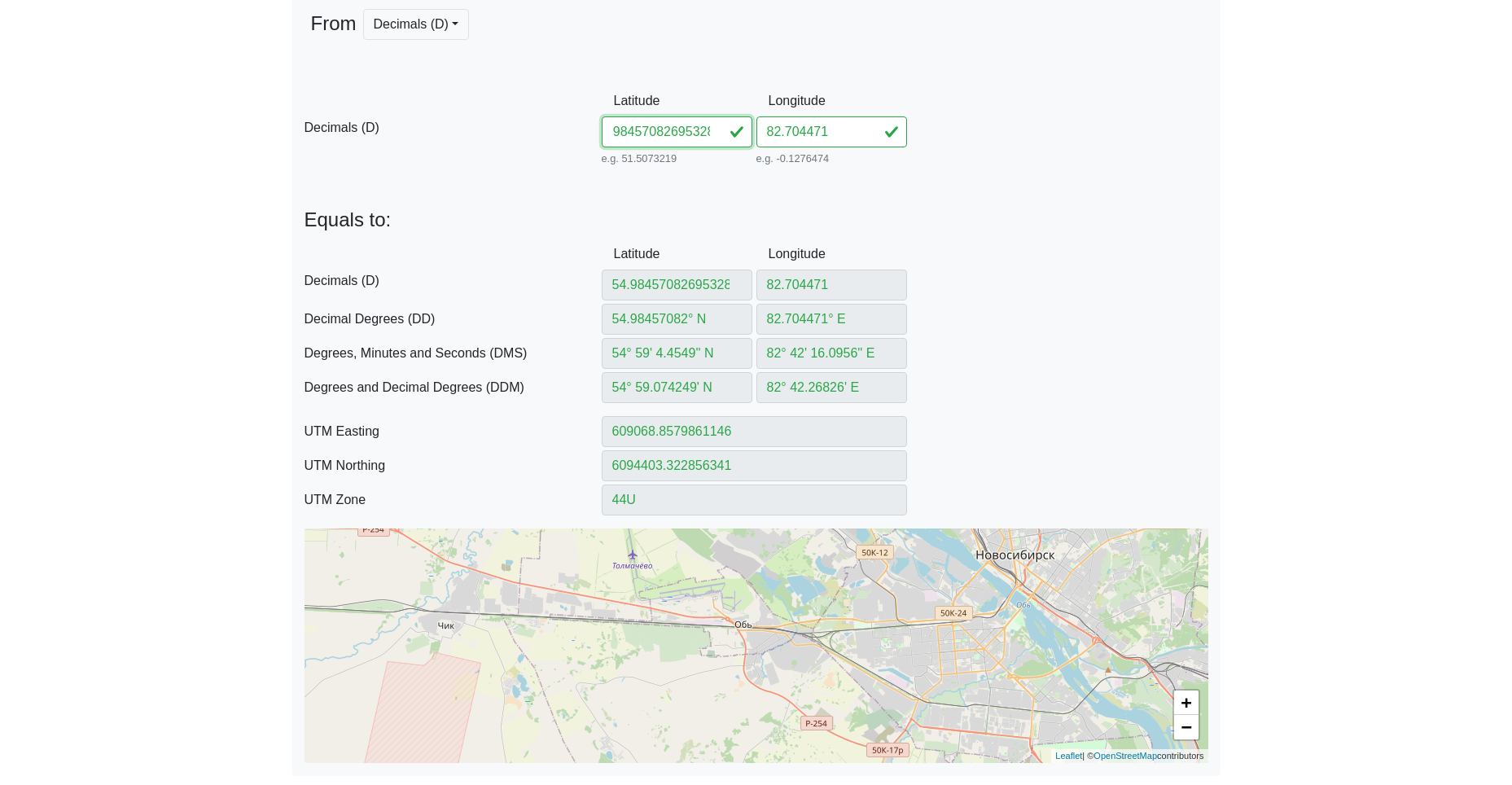
drag, startPoint x: 654, startPoint y: 133, endPoint x: 882, endPoint y: 138, distance: 228.1
click at [885, 146] on div "D Decimals (D) Latitude 54.98457082695328 e.g. 51.5073219 Between -90 and 90 Lo…" at bounding box center [756, 127] width 928 height 83
drag, startPoint x: 829, startPoint y: 129, endPoint x: 723, endPoint y: 132, distance: 106.0
click at [758, 128] on input "82.704471" at bounding box center [832, 131] width 151 height 31
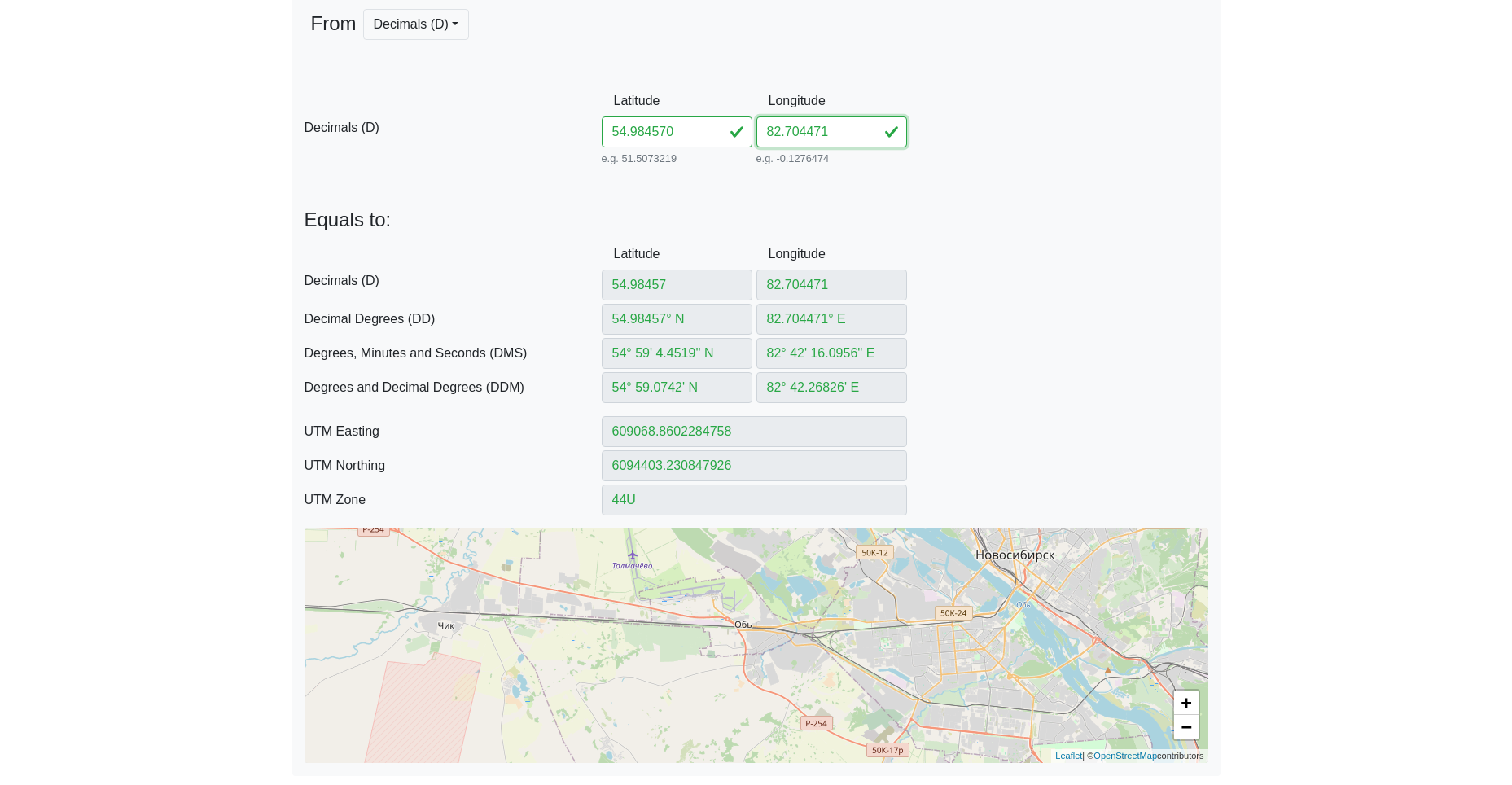
paste input "695328"
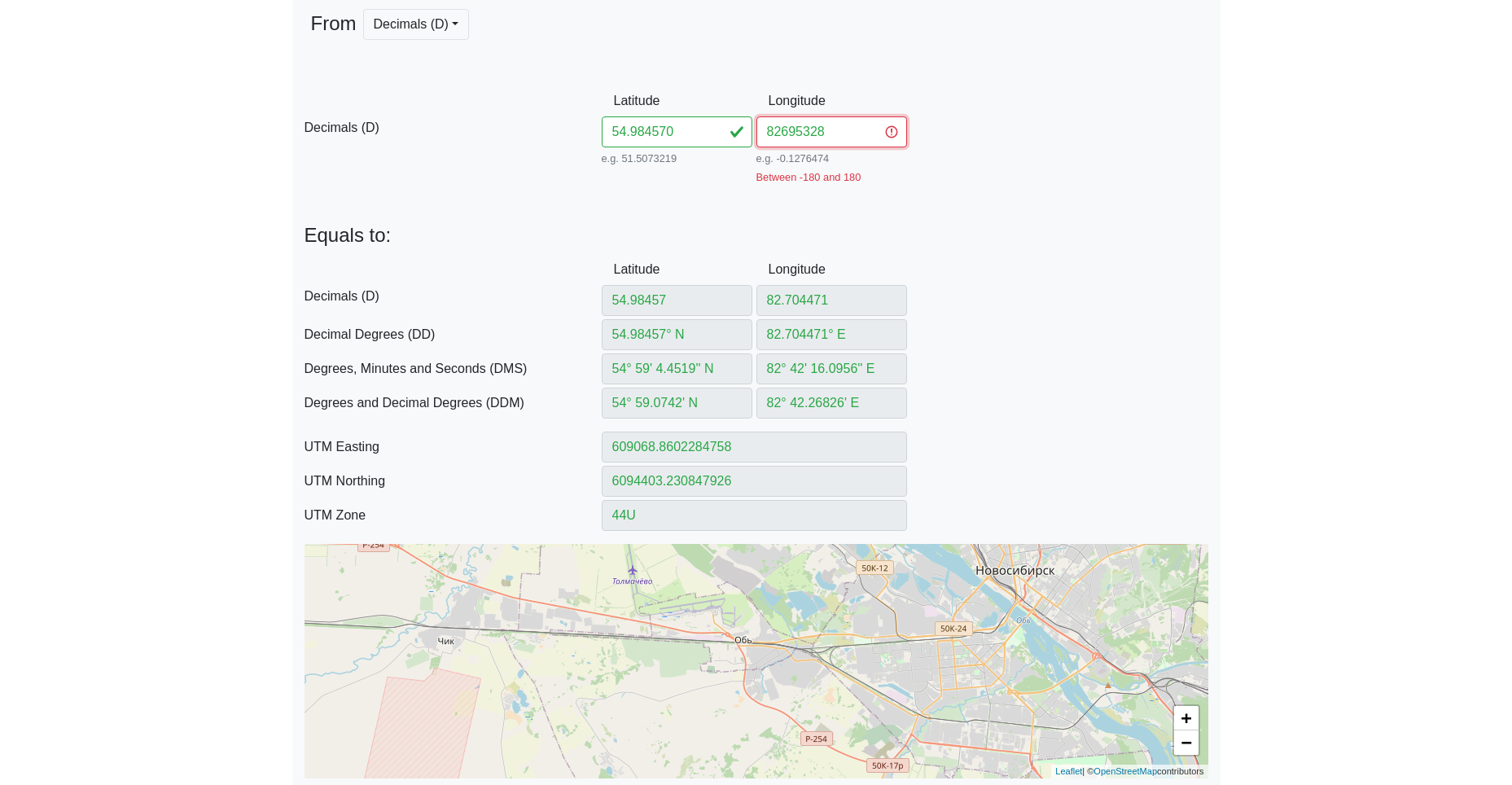
click at [777, 132] on input "82695328" at bounding box center [832, 131] width 151 height 31
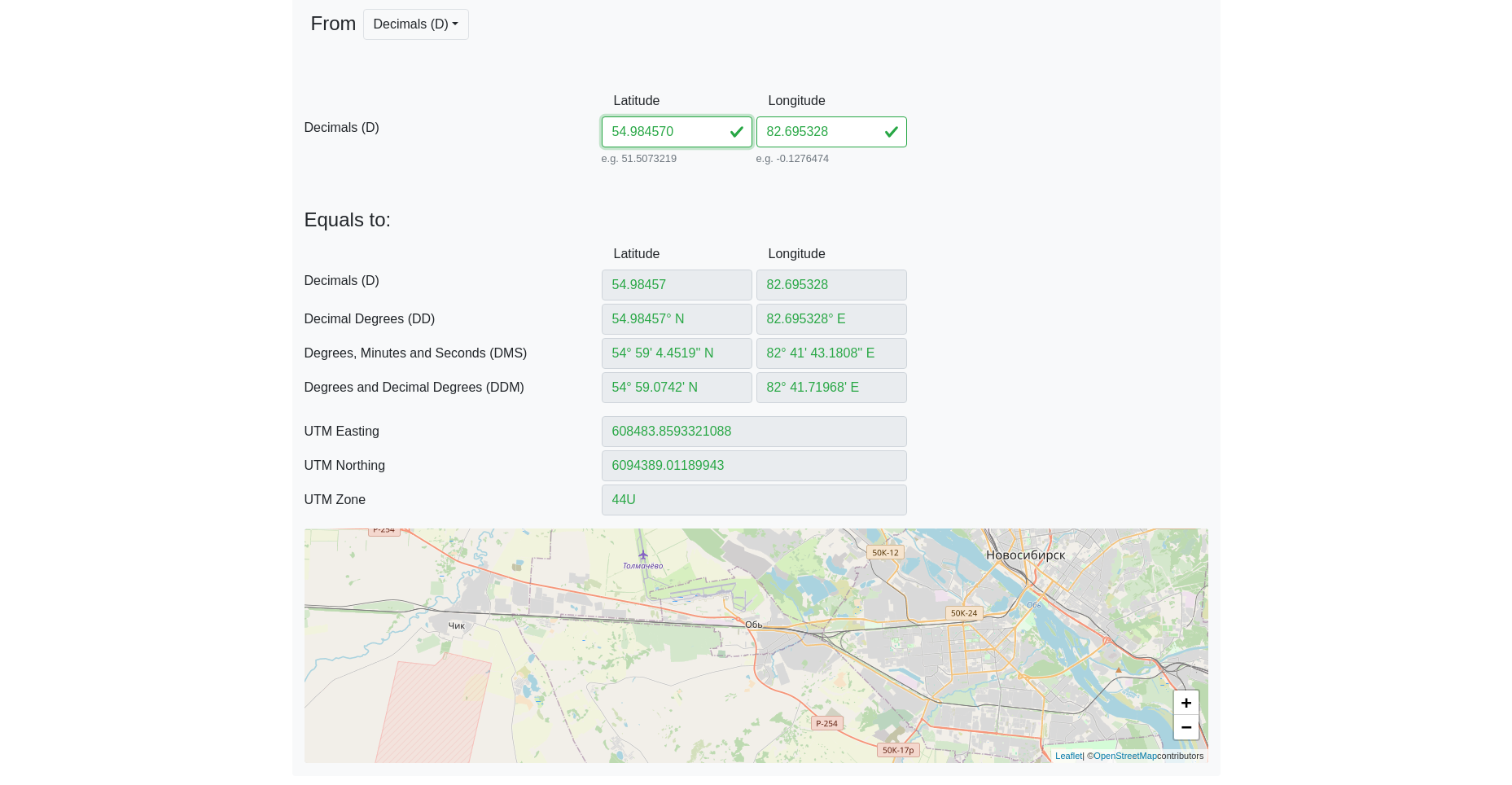
drag, startPoint x: 636, startPoint y: 126, endPoint x: 544, endPoint y: 124, distance: 92.0
click at [625, 125] on input "54.984570" at bounding box center [677, 131] width 151 height 31
paste input "54.99633282682669"
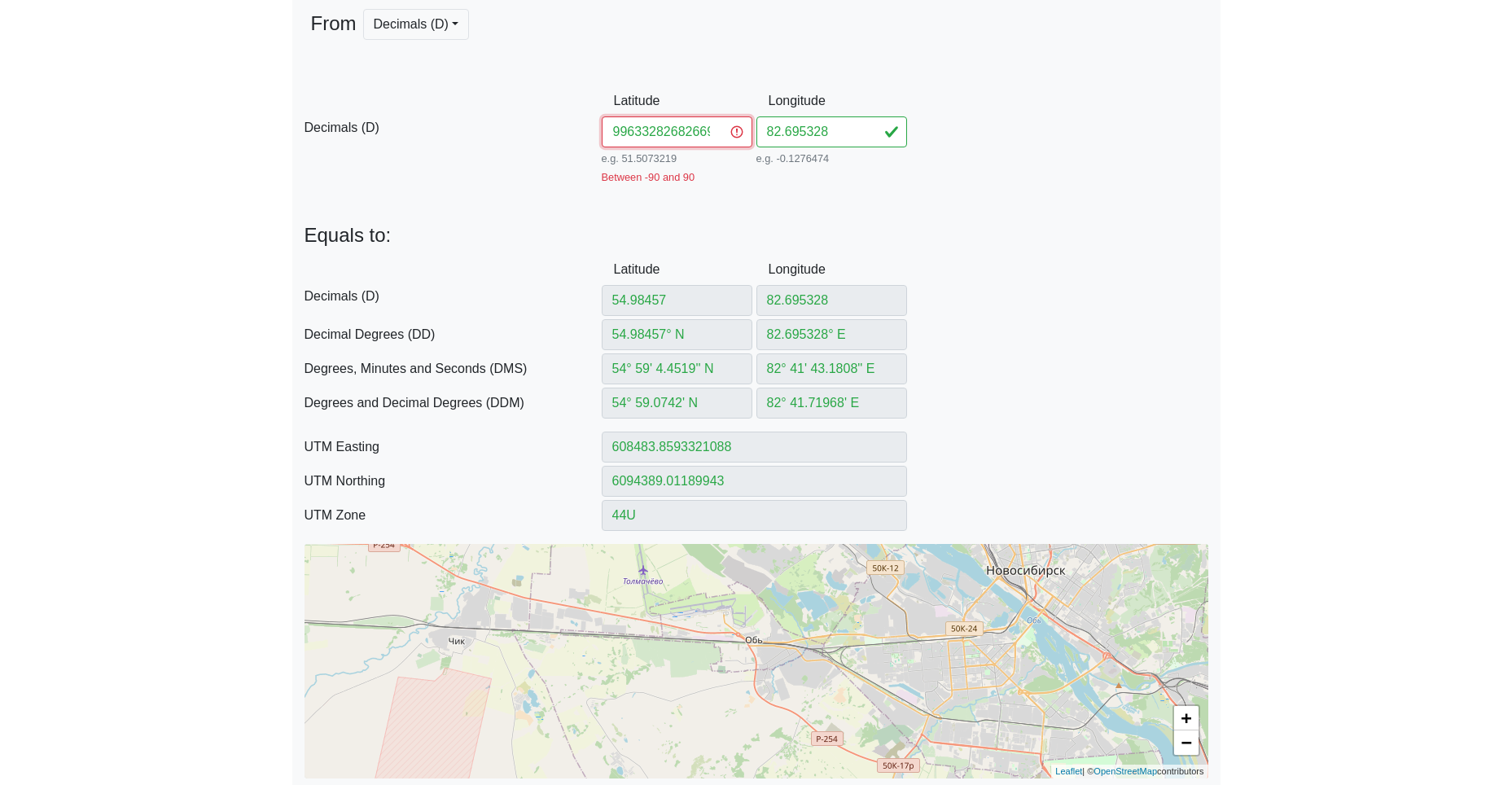
paste input "number"
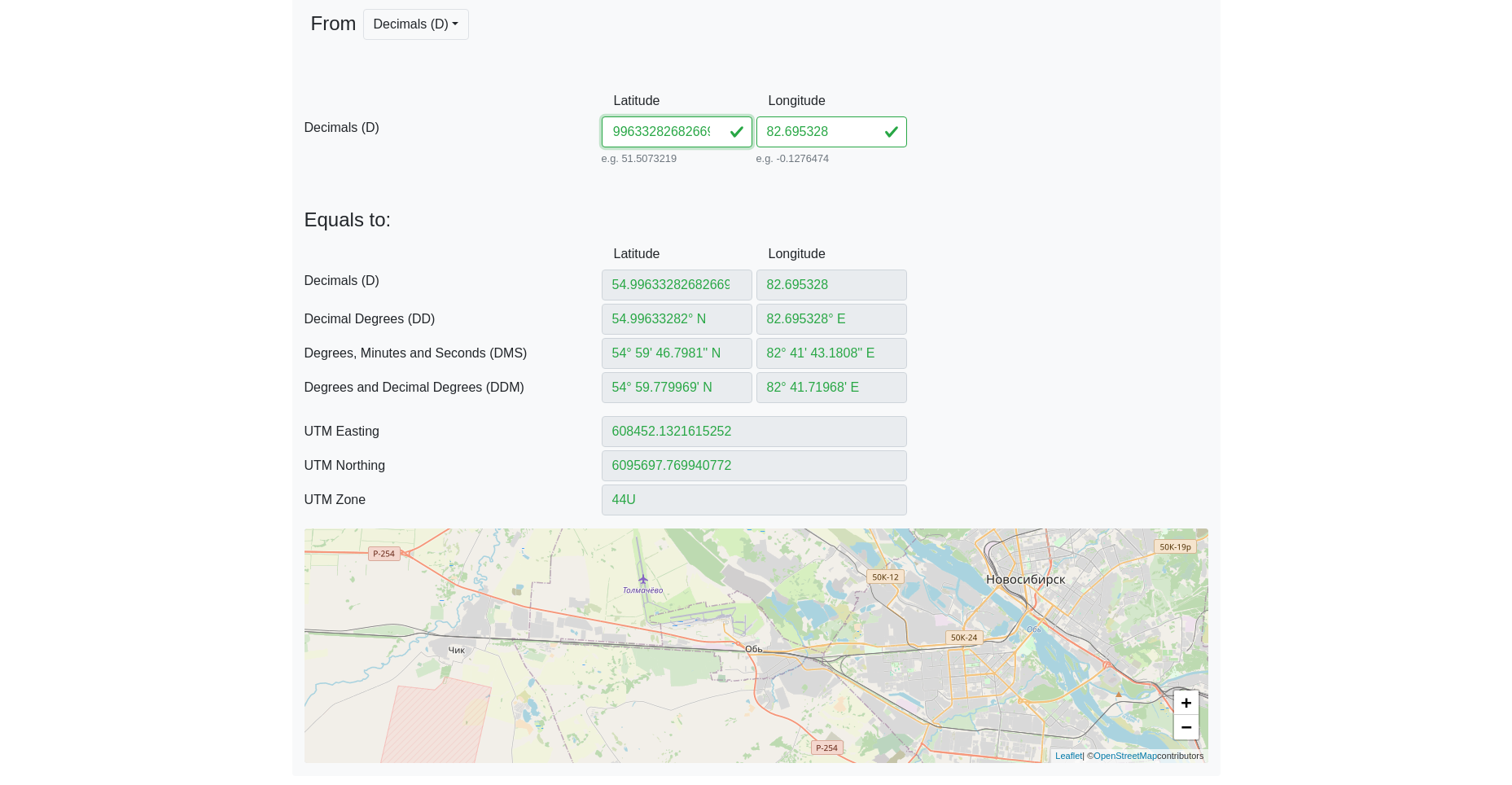
drag, startPoint x: 654, startPoint y: 130, endPoint x: 865, endPoint y: 133, distance: 211.0
click at [806, 136] on div "D Decimals (D) Latitude 54.99633282682669 e.g. 51.5073219 Between -90 and 90 Lo…" at bounding box center [756, 127] width 928 height 83
drag, startPoint x: 838, startPoint y: 129, endPoint x: 689, endPoint y: 130, distance: 149.0
click at [753, 127] on div "D Decimals (D) Latitude 54.996332 e.g. 51.5073219 Between -90 and 90 Longitude …" at bounding box center [756, 127] width 928 height 83
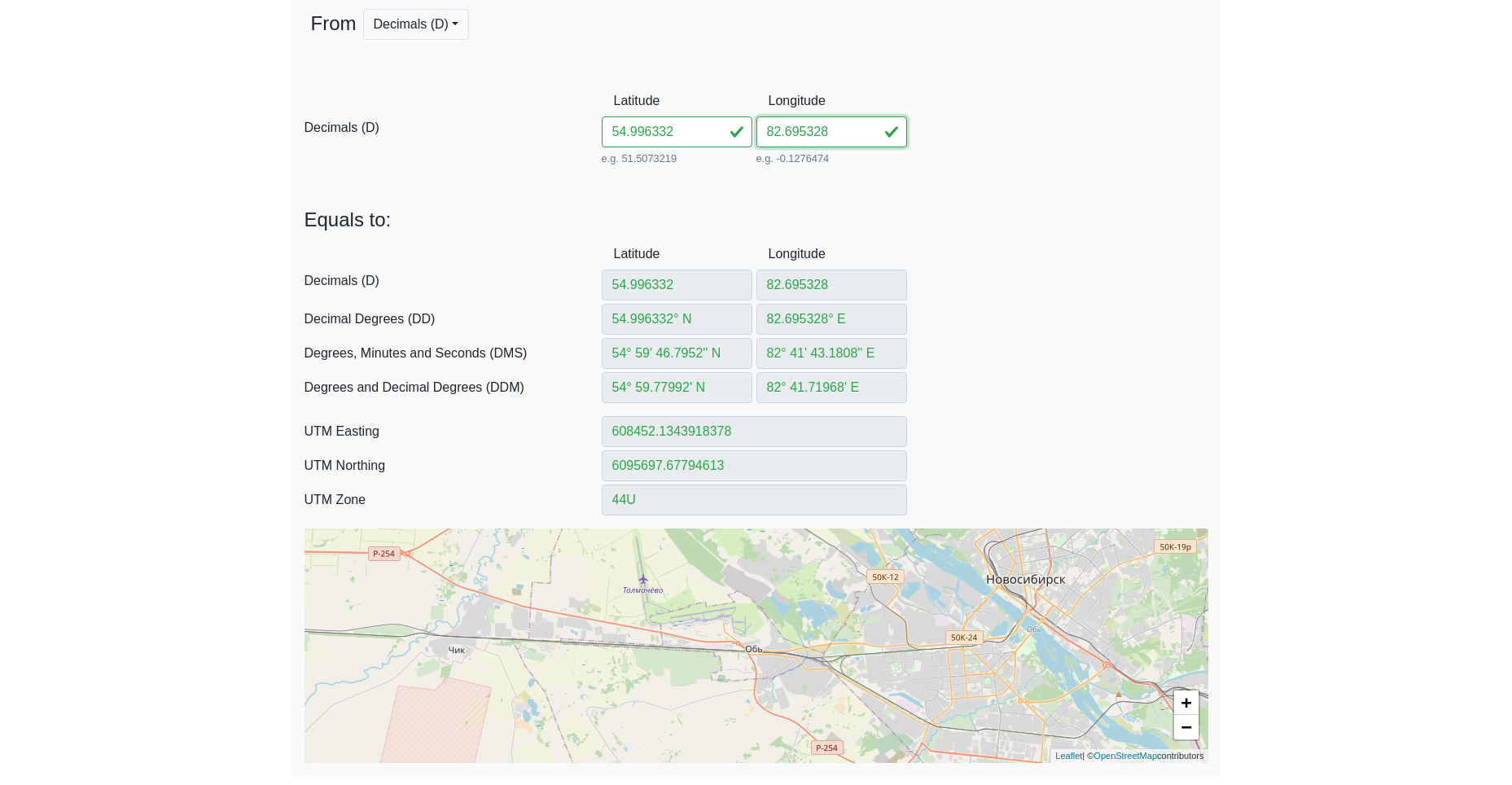
paste input "682669"
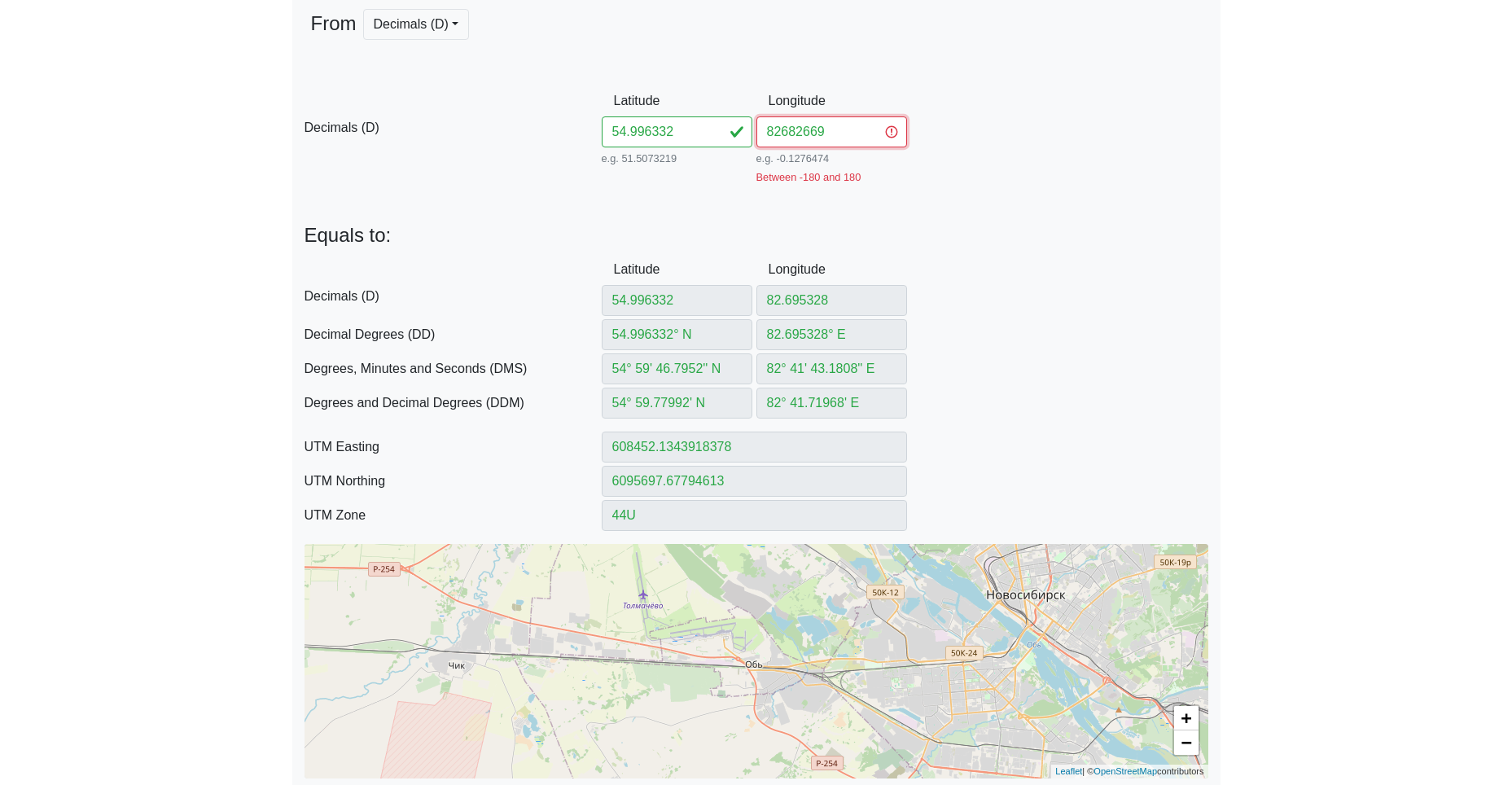
click at [782, 135] on input "82682669" at bounding box center [832, 131] width 151 height 31
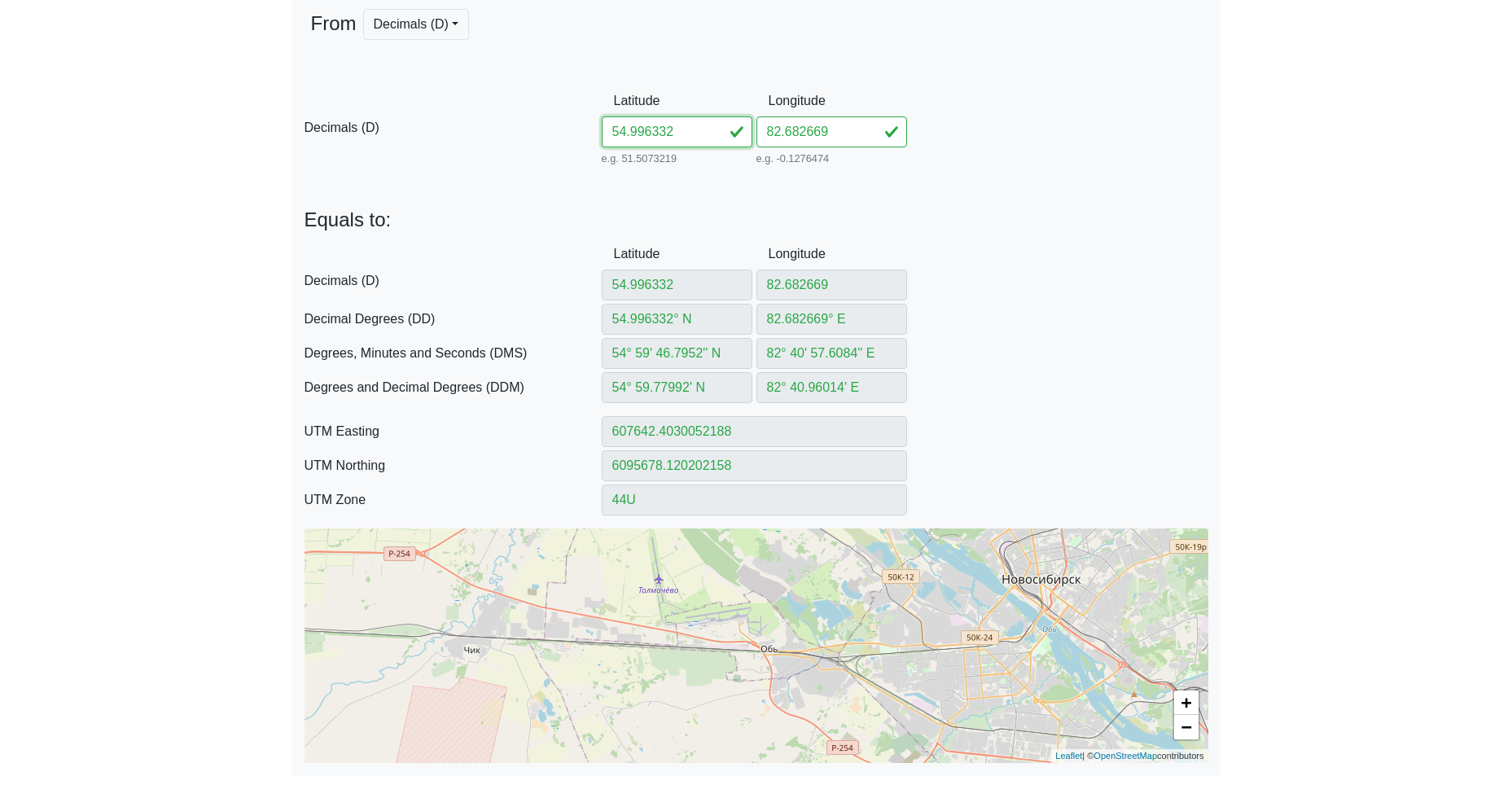
drag, startPoint x: 609, startPoint y: 132, endPoint x: 517, endPoint y: 129, distance: 92.0
click at [580, 131] on div "D Decimals (D) Latitude 54.996332 e.g. 51.5073219 Between -90 and 90 Longitude …" at bounding box center [756, 127] width 928 height 83
paste input "5.0086598267117"
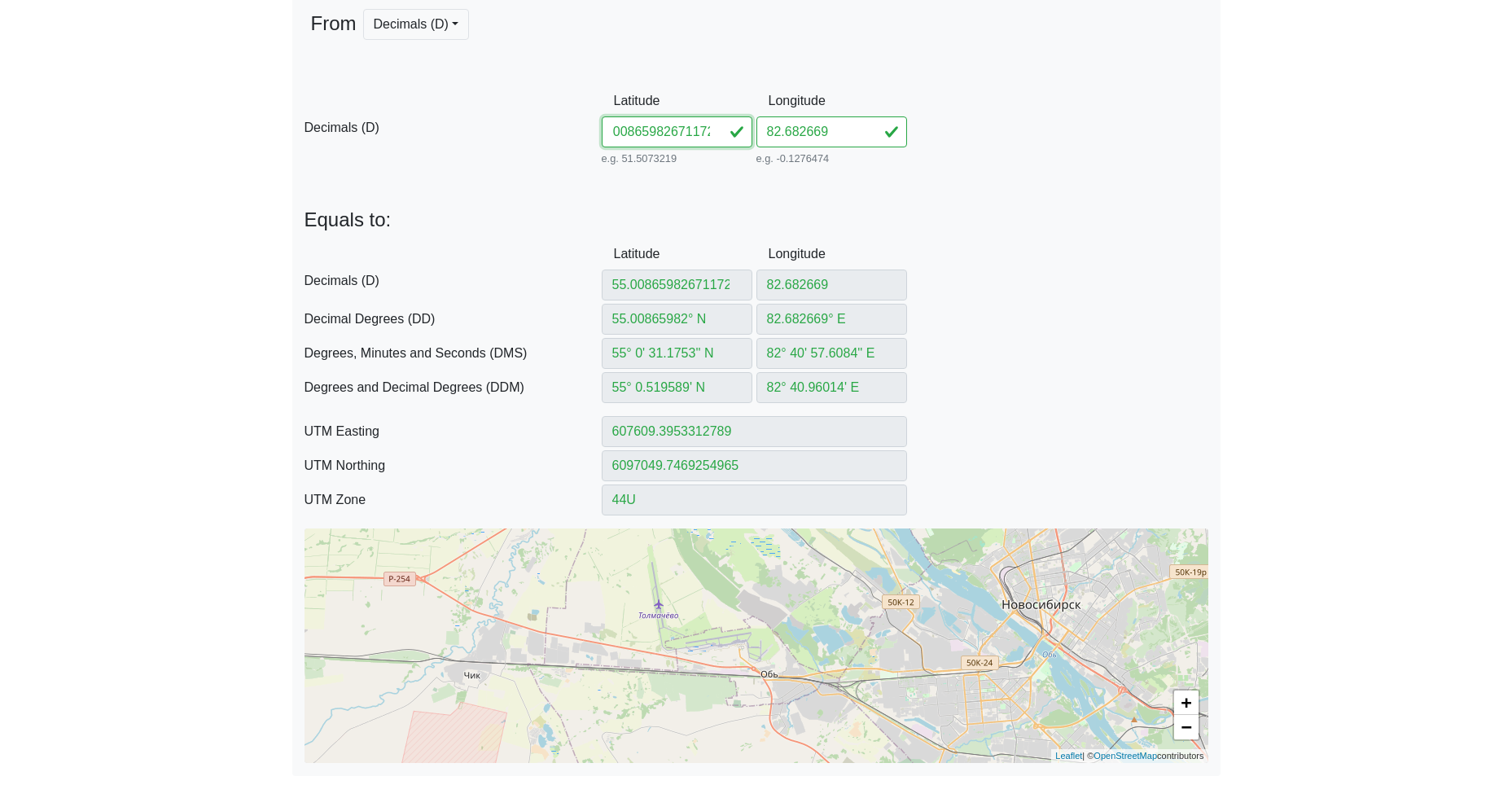
drag, startPoint x: 659, startPoint y: 135, endPoint x: 903, endPoint y: 138, distance: 244.0
click at [870, 137] on div "D Decimals (D) Latitude 55.00865982671172 e.g. 51.5073219 Between -90 and 90 Lo…" at bounding box center [756, 127] width 928 height 83
click at [746, 127] on div "D Decimals (D) Latitude 55.008659 e.g. 51.5073219 Between -90 and 90 Longitude …" at bounding box center [756, 127] width 928 height 83
paste input "671172"
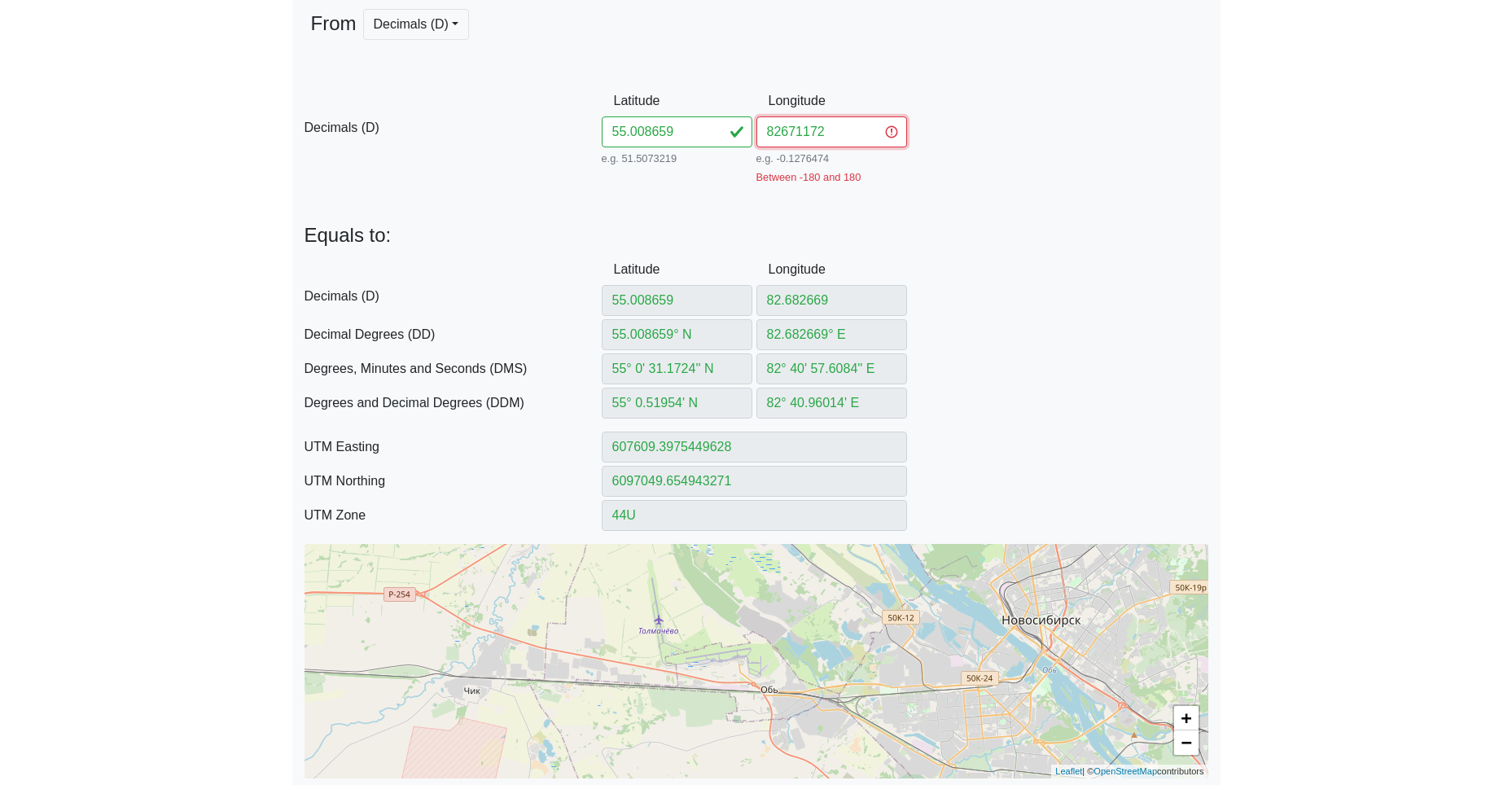
click at [780, 131] on input "82671172" at bounding box center [832, 131] width 151 height 31
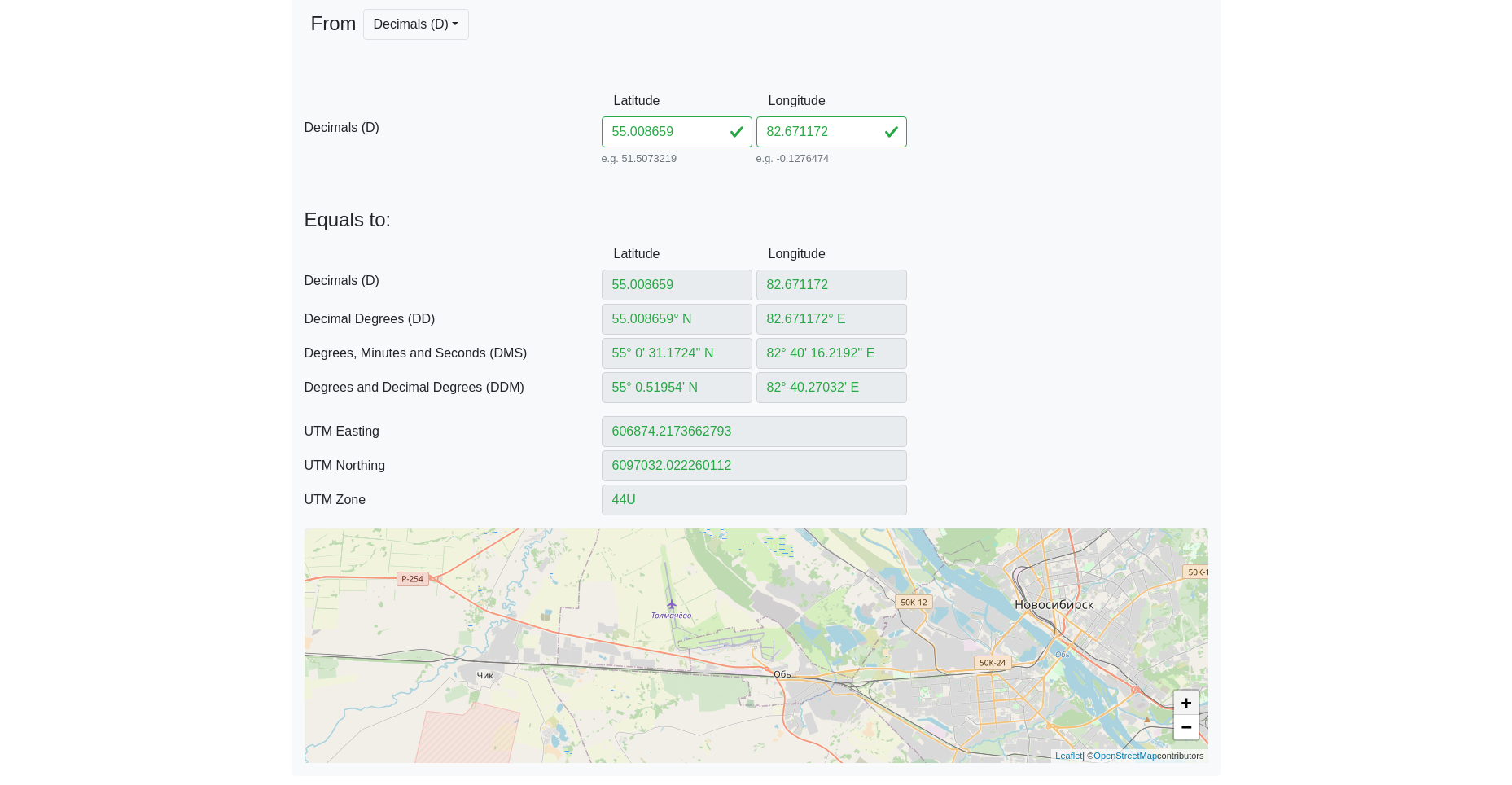
click at [1194, 705] on link "+" at bounding box center [1186, 702] width 25 height 25
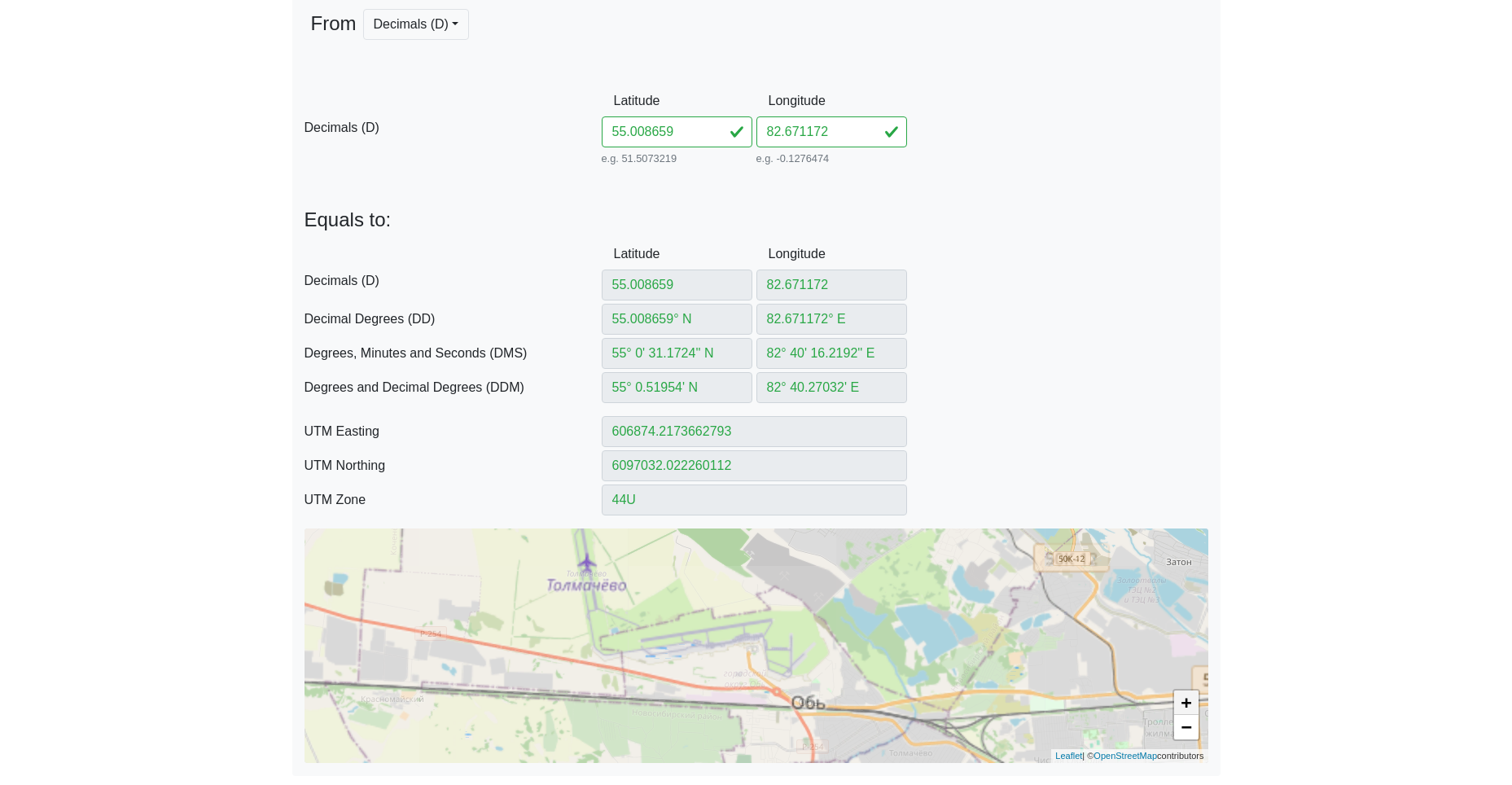
click at [1194, 705] on link "+" at bounding box center [1186, 702] width 25 height 25
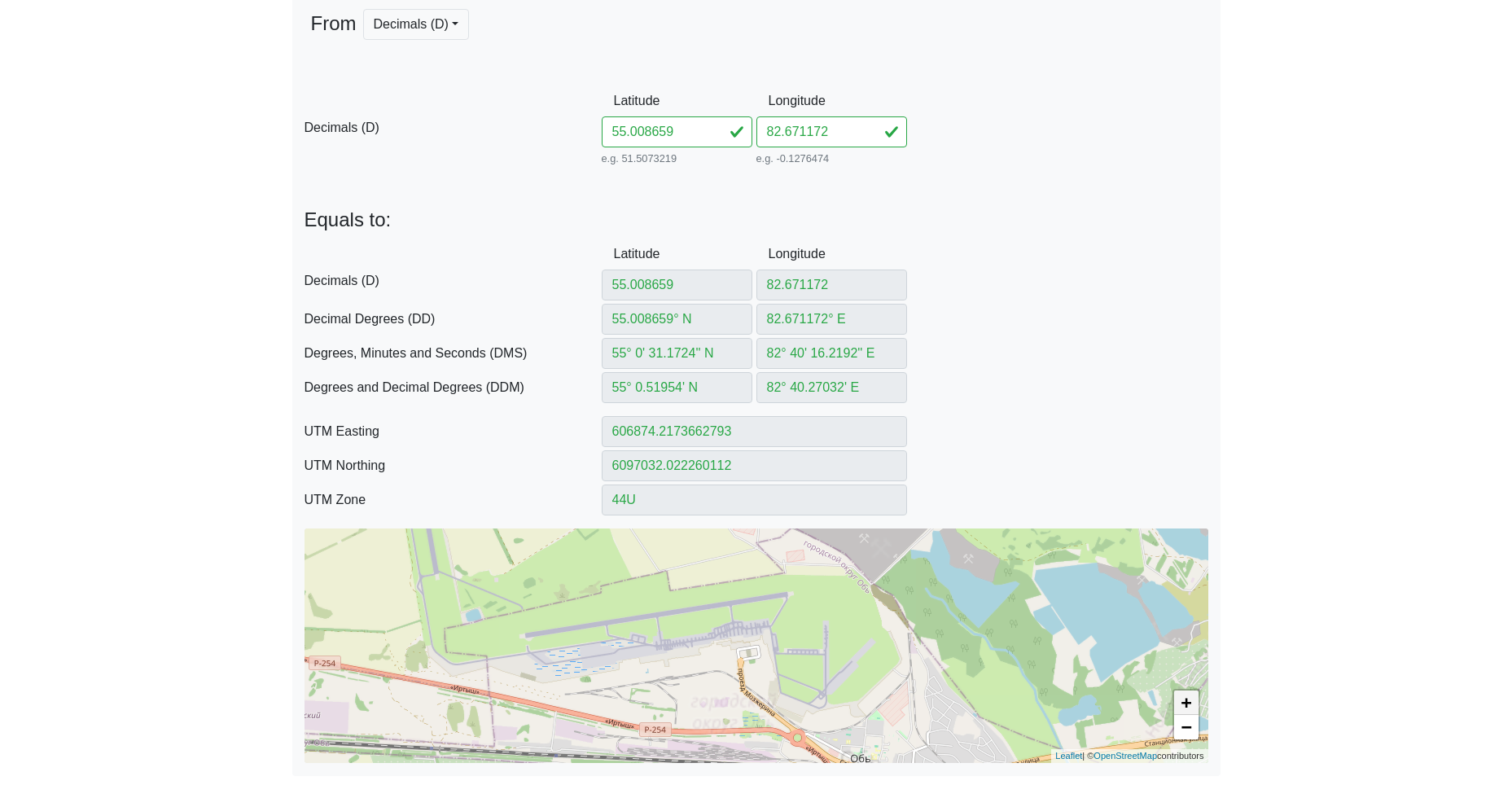
click at [1194, 705] on link "+" at bounding box center [1186, 702] width 25 height 25
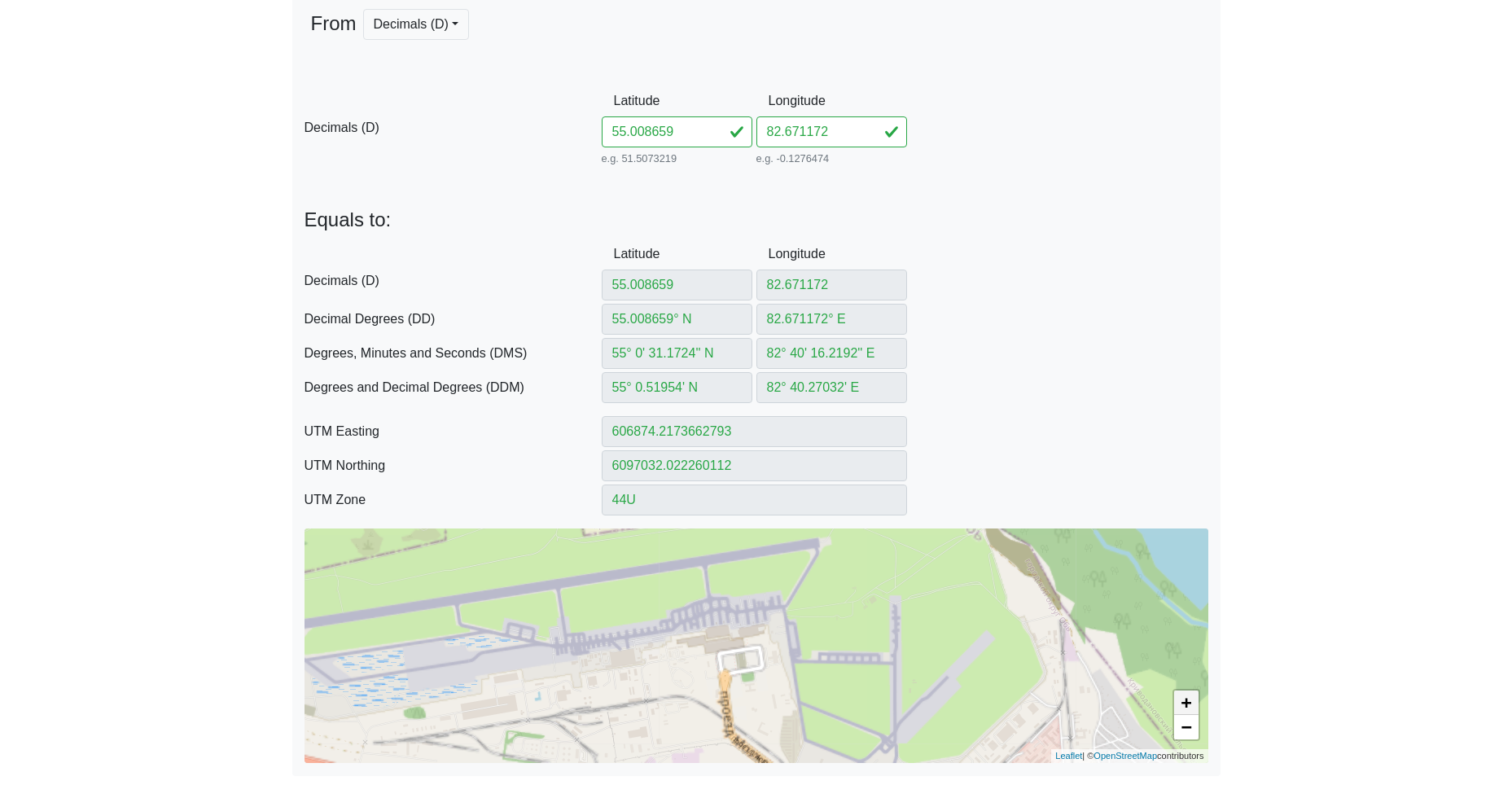
click at [1194, 705] on link "+" at bounding box center [1186, 702] width 25 height 25
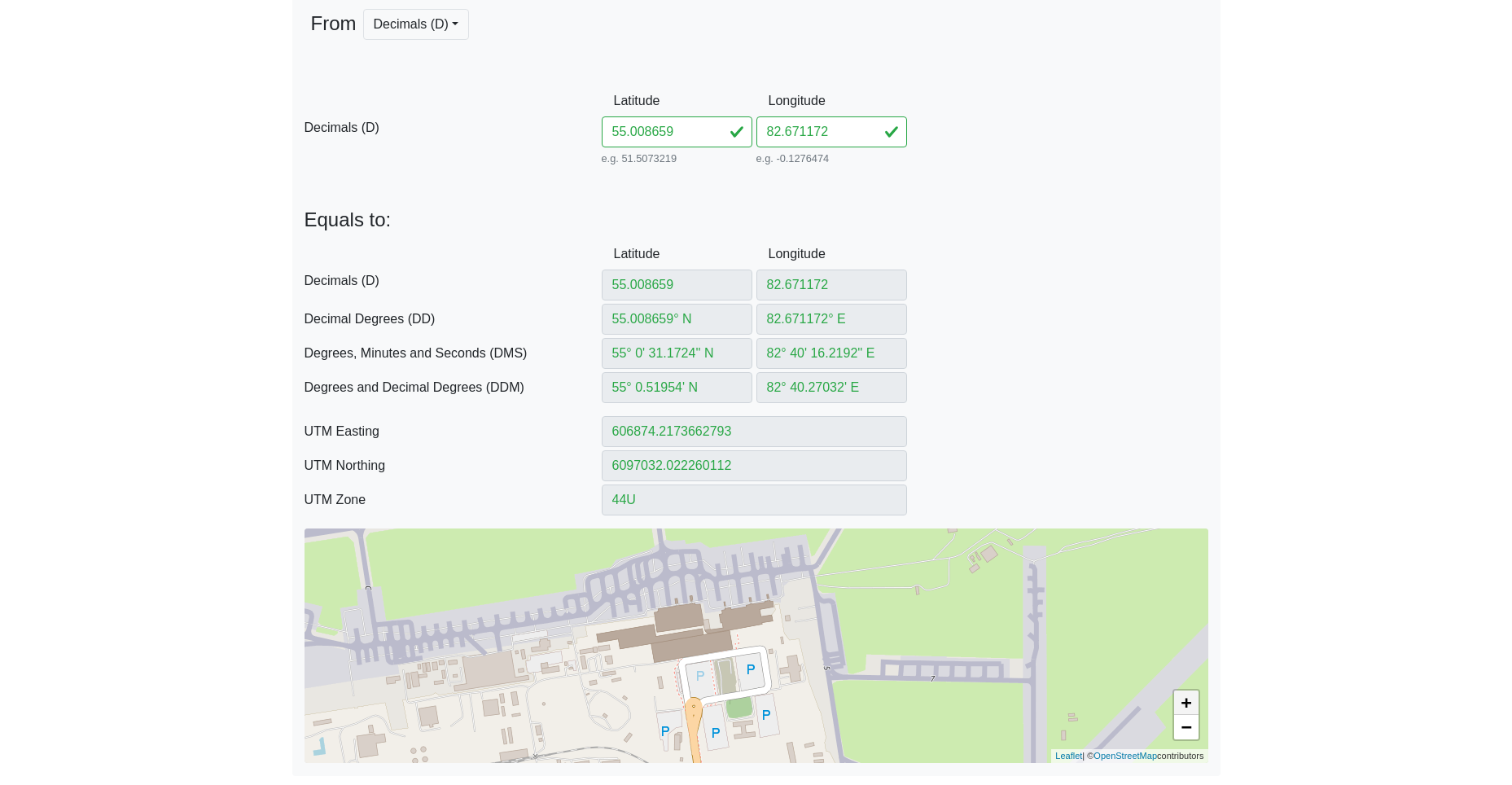
click at [1194, 705] on link "+" at bounding box center [1186, 702] width 25 height 25
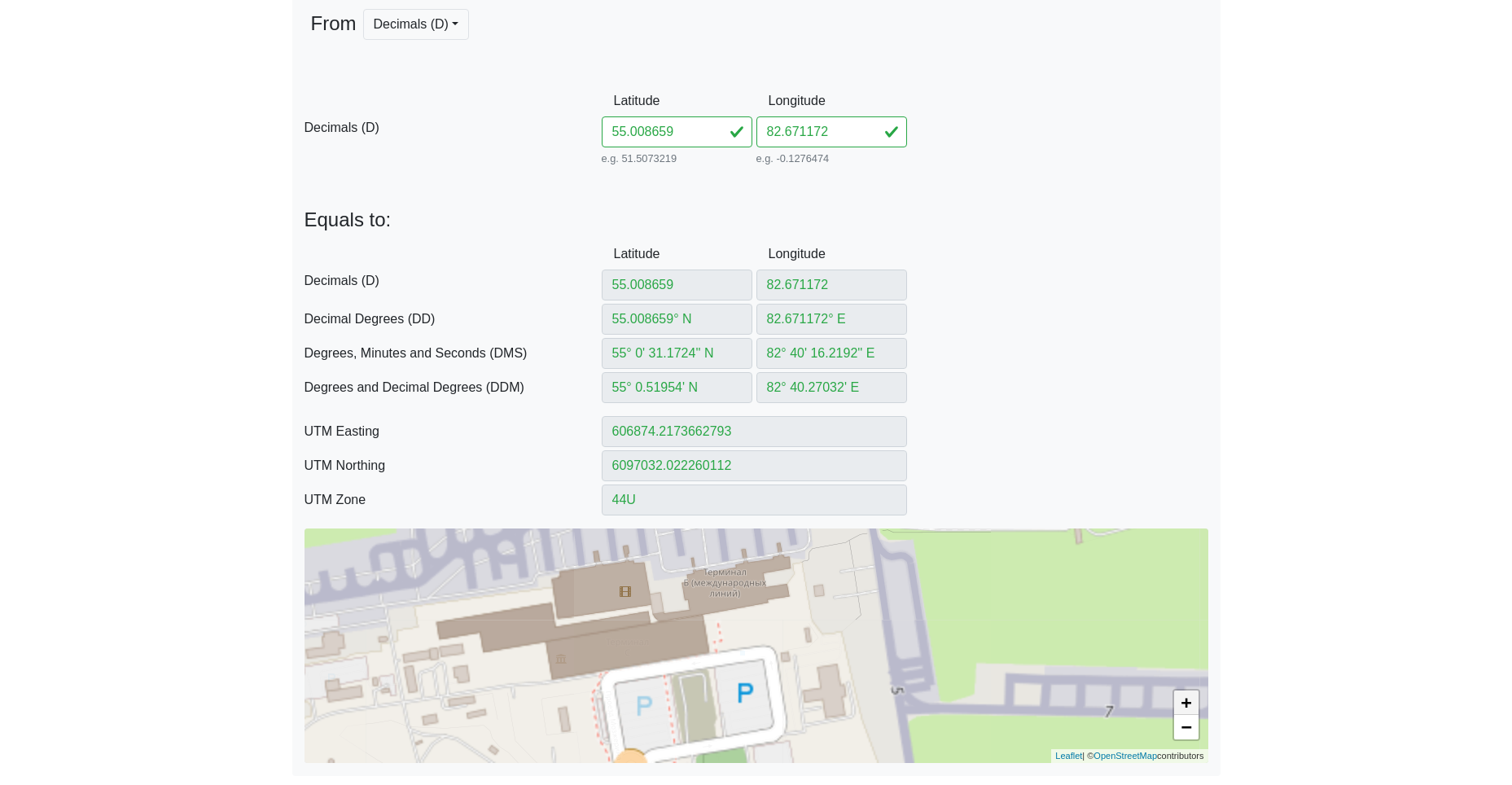
click at [1194, 705] on link "+" at bounding box center [1186, 702] width 25 height 25
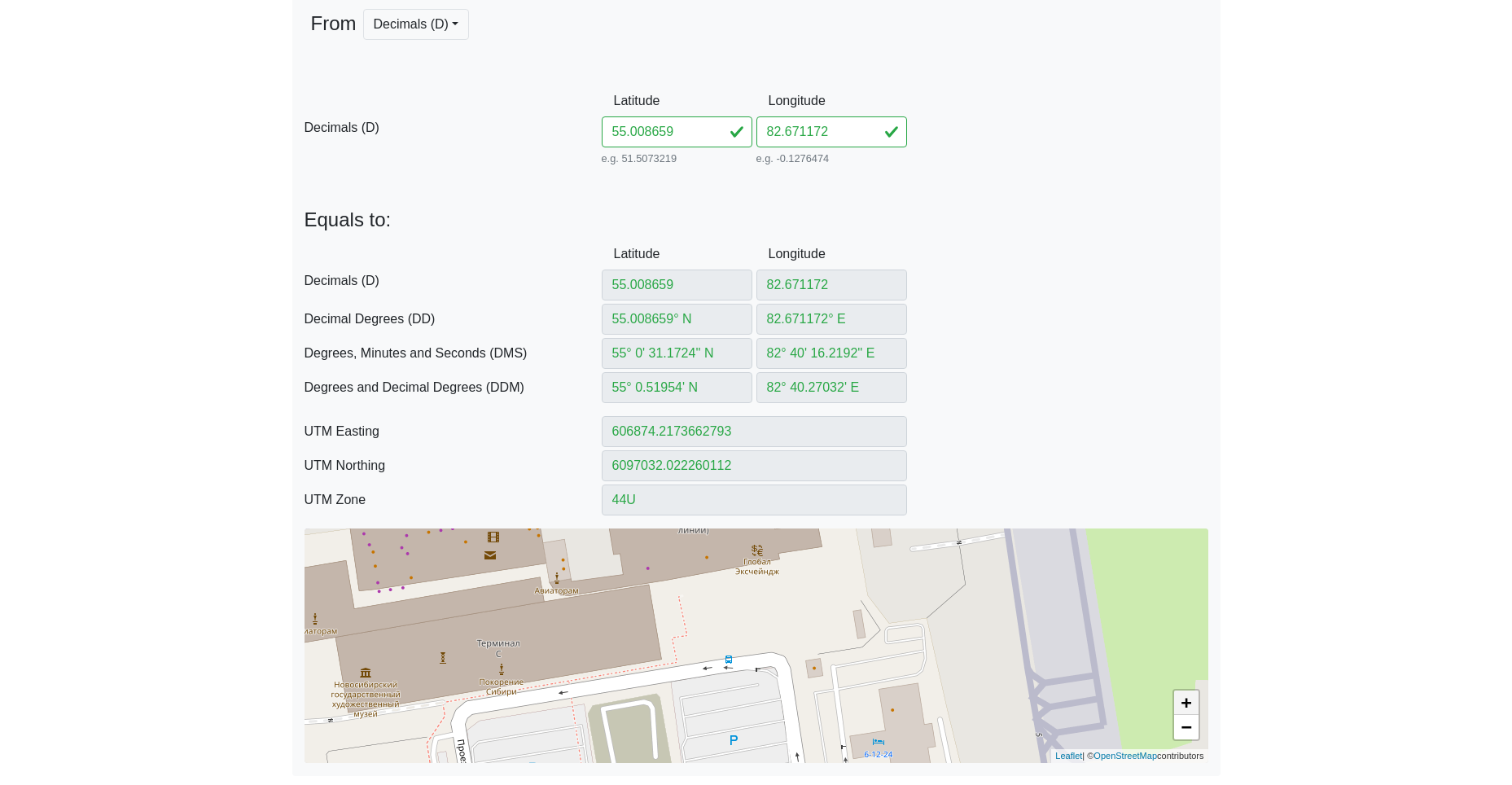
click at [1194, 705] on link "+" at bounding box center [1186, 702] width 25 height 25
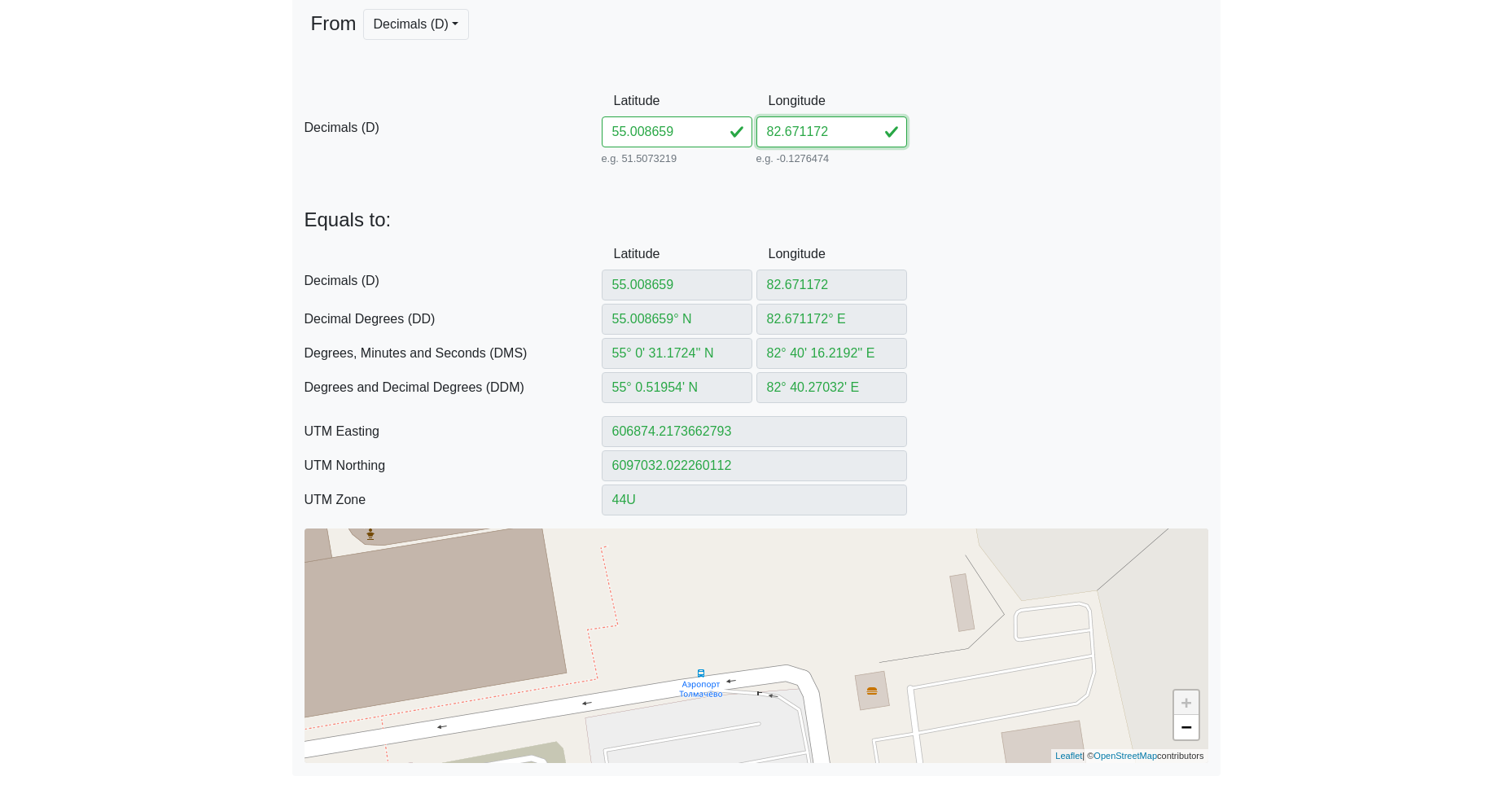
click at [807, 134] on input "82.671172" at bounding box center [832, 131] width 151 height 31
drag, startPoint x: 693, startPoint y: 130, endPoint x: 489, endPoint y: 118, distance: 204.4
click at [521, 118] on div "D Decimals (D) Latitude 55.008659 e.g. 51.5073219 Between -90 and 90 Longitude …" at bounding box center [756, 127] width 928 height 83
paste input "4.99621082682552"
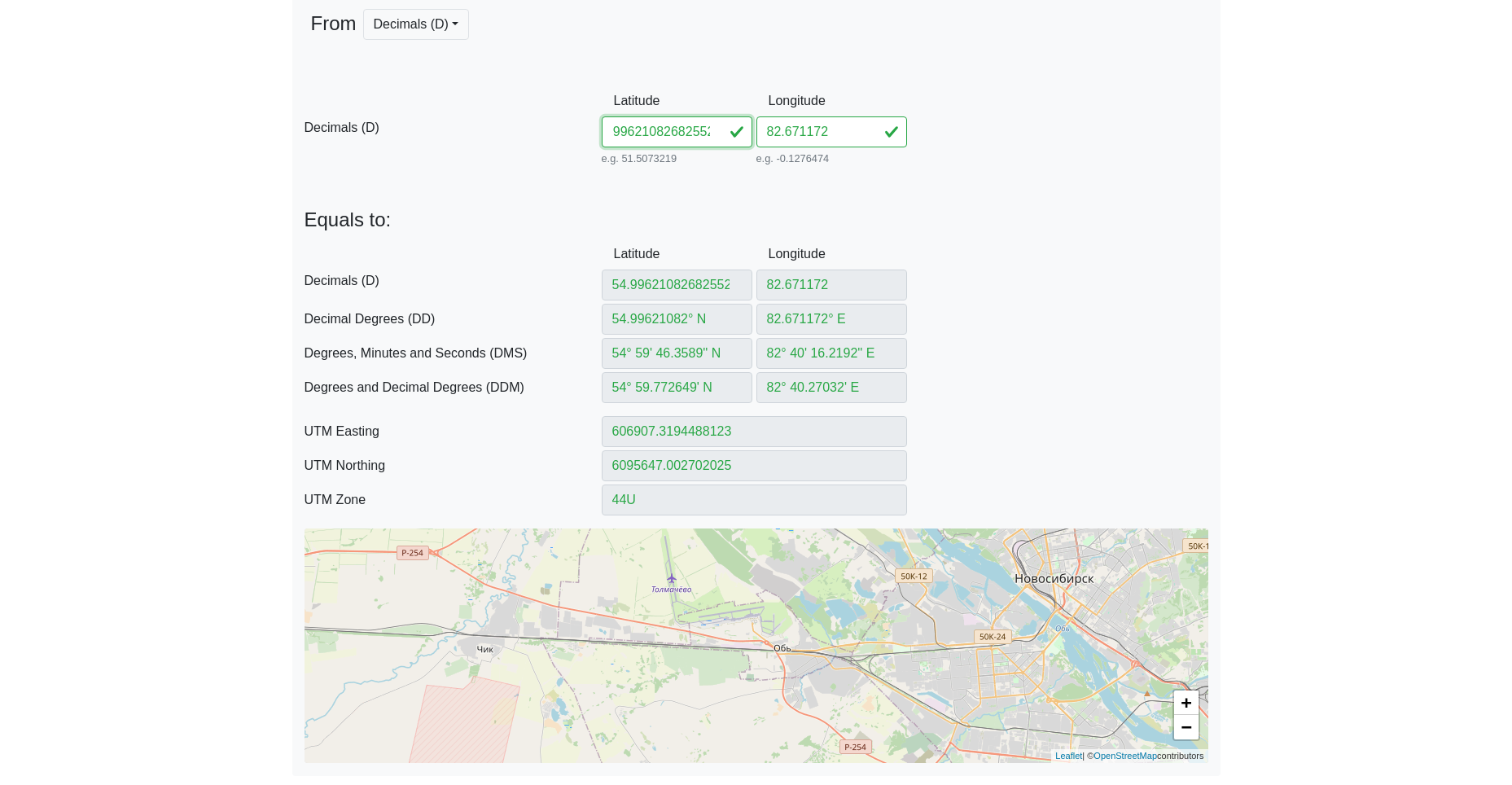
drag, startPoint x: 654, startPoint y: 131, endPoint x: 858, endPoint y: 147, distance: 204.6
click at [849, 147] on div "D Decimals (D) Latitude 54.99621082682552 e.g. 51.5073219 Between -90 and 90 Lo…" at bounding box center [756, 127] width 928 height 83
drag, startPoint x: 841, startPoint y: 132, endPoint x: 717, endPoint y: 122, distance: 124.4
click at [718, 122] on div "D Decimals (D) Latitude 54.996210 e.g. 51.5073219 Between -90 and 90 Longitude …" at bounding box center [756, 127] width 928 height 83
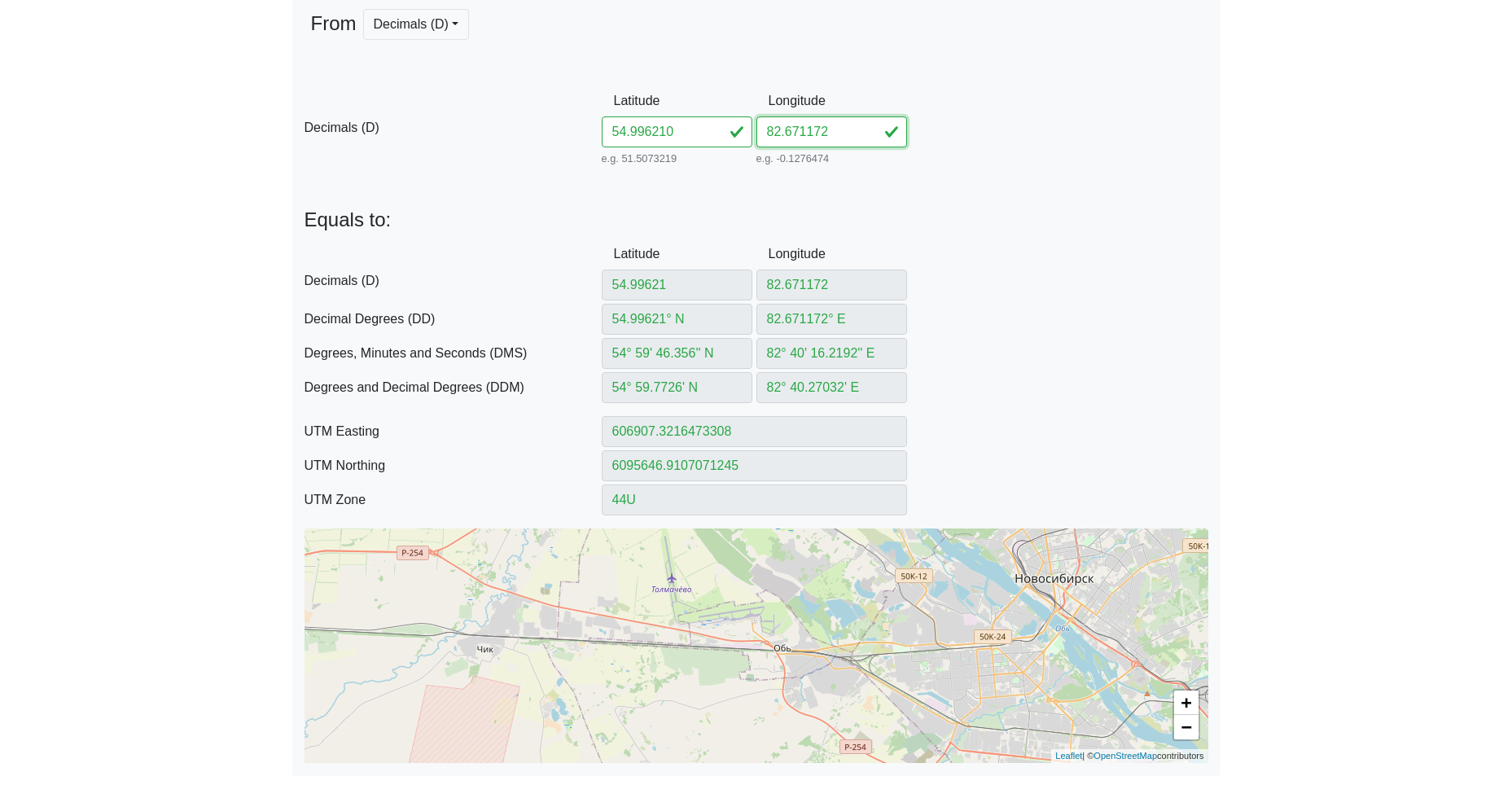
paste input "68255"
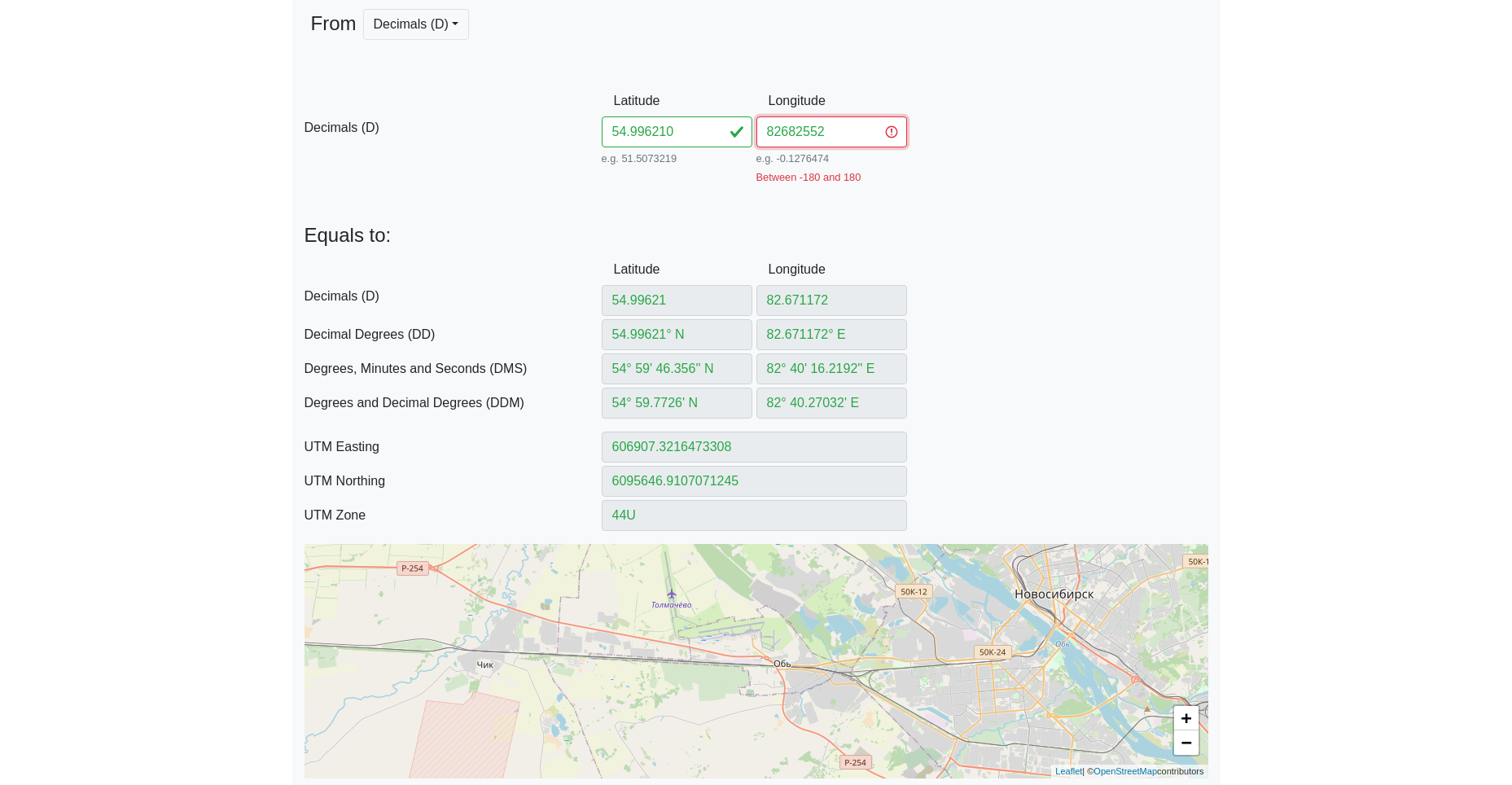
click at [778, 128] on input "82682552" at bounding box center [832, 131] width 151 height 31
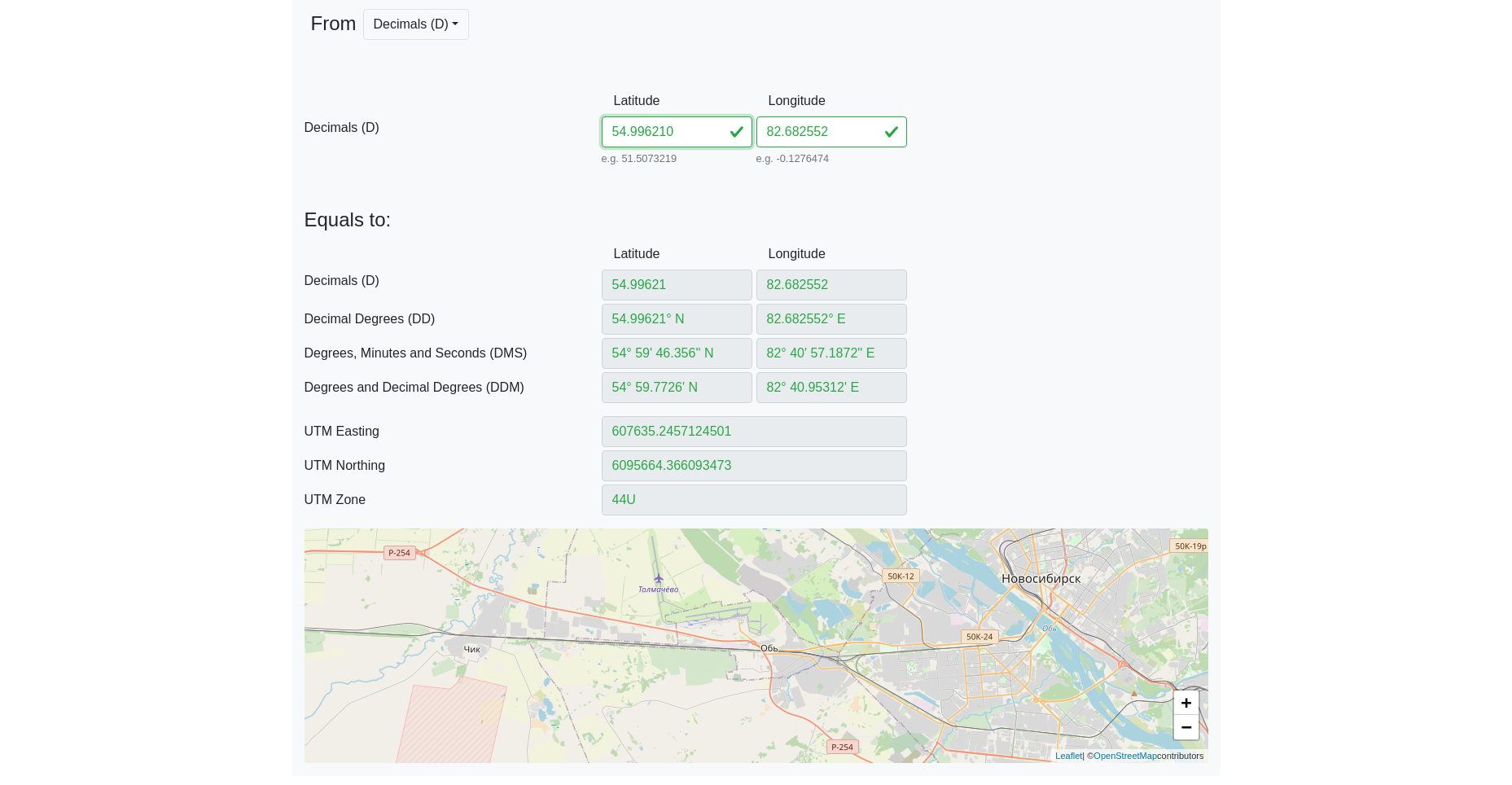
drag, startPoint x: 690, startPoint y: 125, endPoint x: 568, endPoint y: 128, distance: 122.0
click at [602, 123] on input "54.996210" at bounding box center [677, 131] width 151 height 31
paste input "8403882695159"
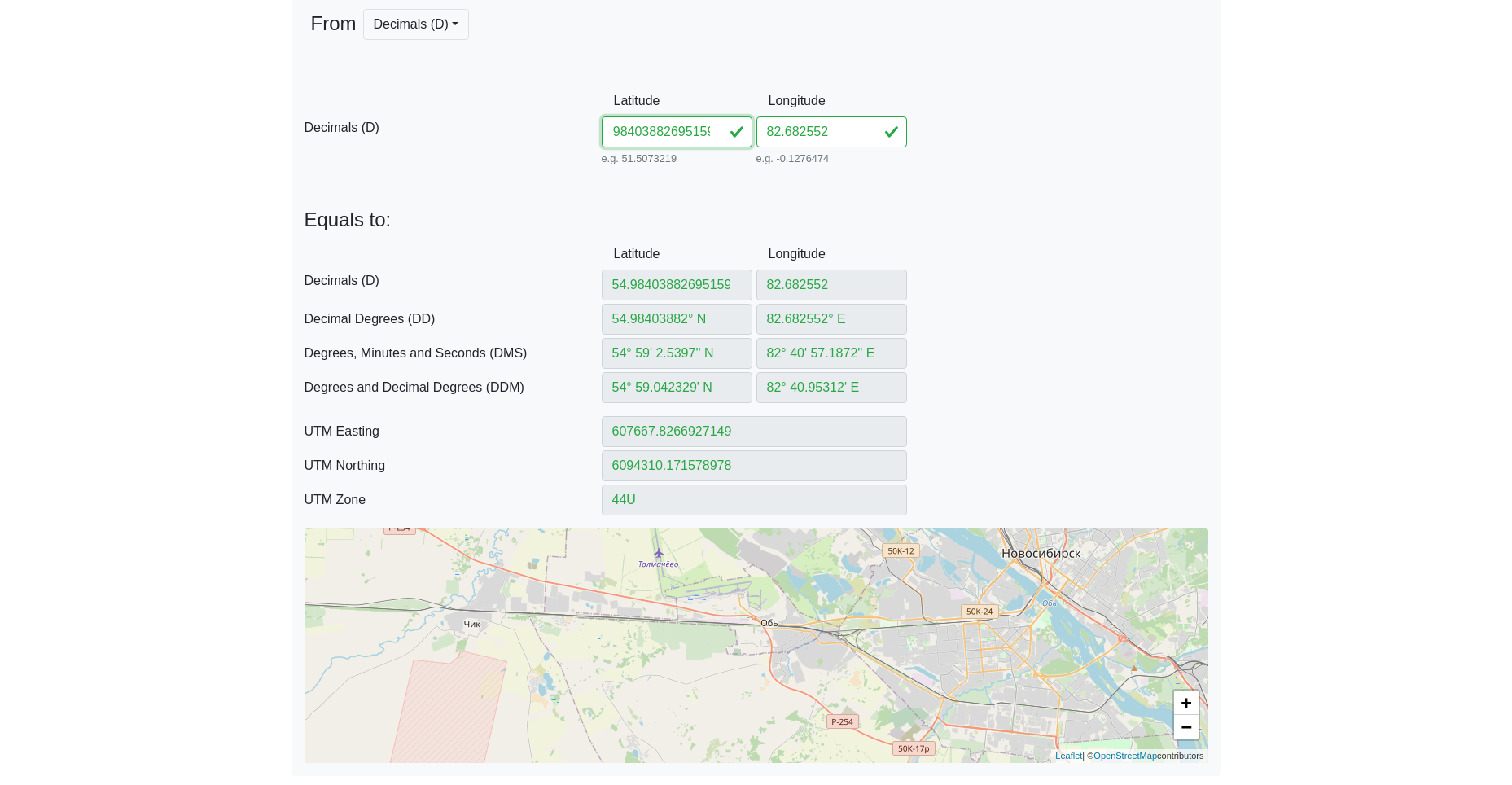
drag, startPoint x: 654, startPoint y: 132, endPoint x: 862, endPoint y: 142, distance: 208.2
click at [854, 142] on div "D Decimals (D) Latitude 54.98403882695159 e.g. 51.5073219 Between -90 and 90 Lo…" at bounding box center [756, 127] width 928 height 83
drag, startPoint x: 847, startPoint y: 134, endPoint x: 714, endPoint y: 140, distance: 133.1
click at [731, 136] on div "D Decimals (D) Latitude 54.984038 e.g. 51.5073219 Between -90 and 90 Longitude …" at bounding box center [756, 127] width 928 height 83
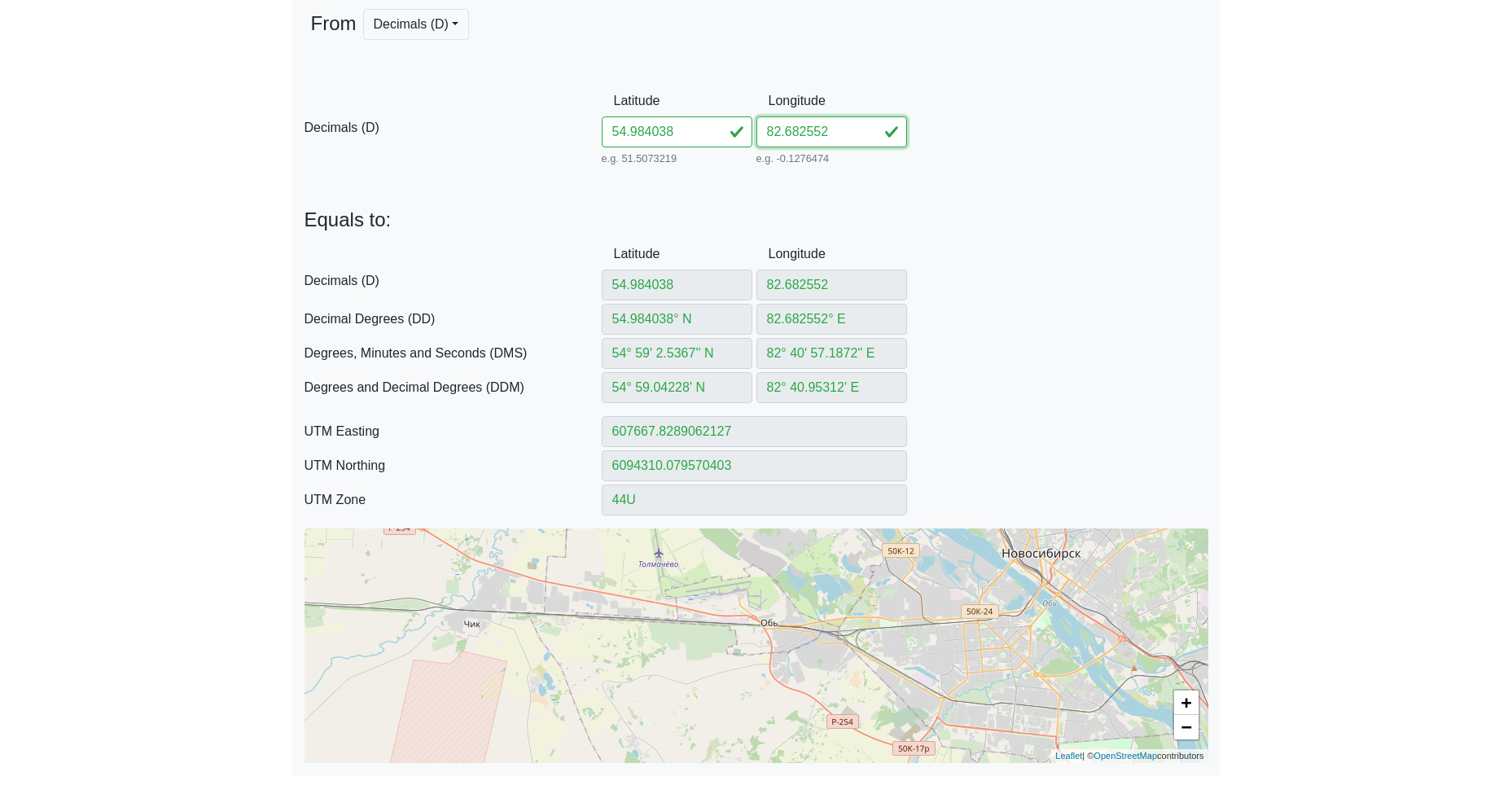
paste input "695159"
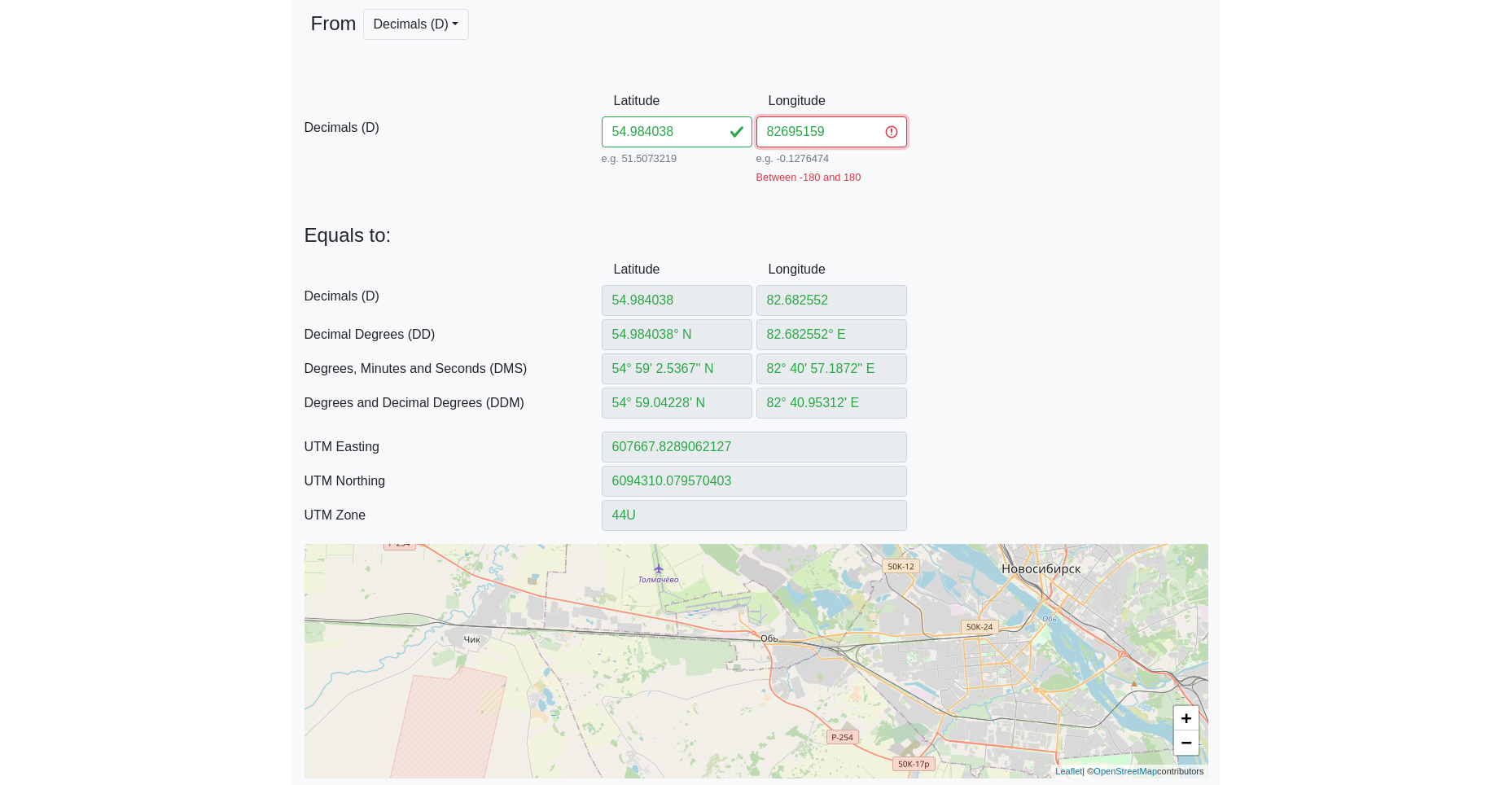
click at [781, 134] on input "82695159" at bounding box center [832, 131] width 151 height 31
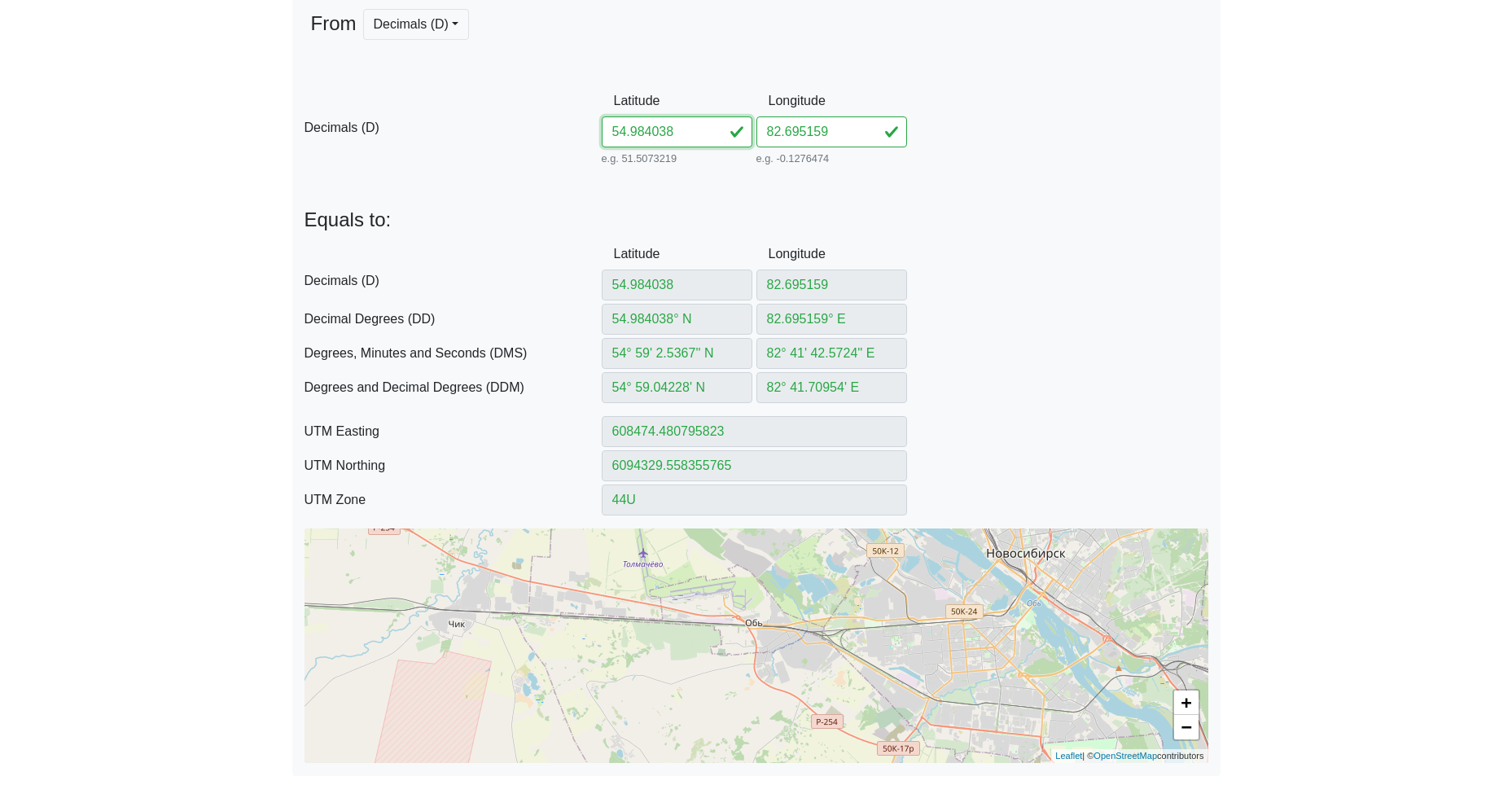
drag, startPoint x: 668, startPoint y: 129, endPoint x: 523, endPoint y: 125, distance: 145.1
click at [567, 122] on div "D Decimals (D) Latitude 54.984038 e.g. 51.5073219 Between -90 and 90 Longitude …" at bounding box center [756, 127] width 928 height 83
paste input "7248682704405"
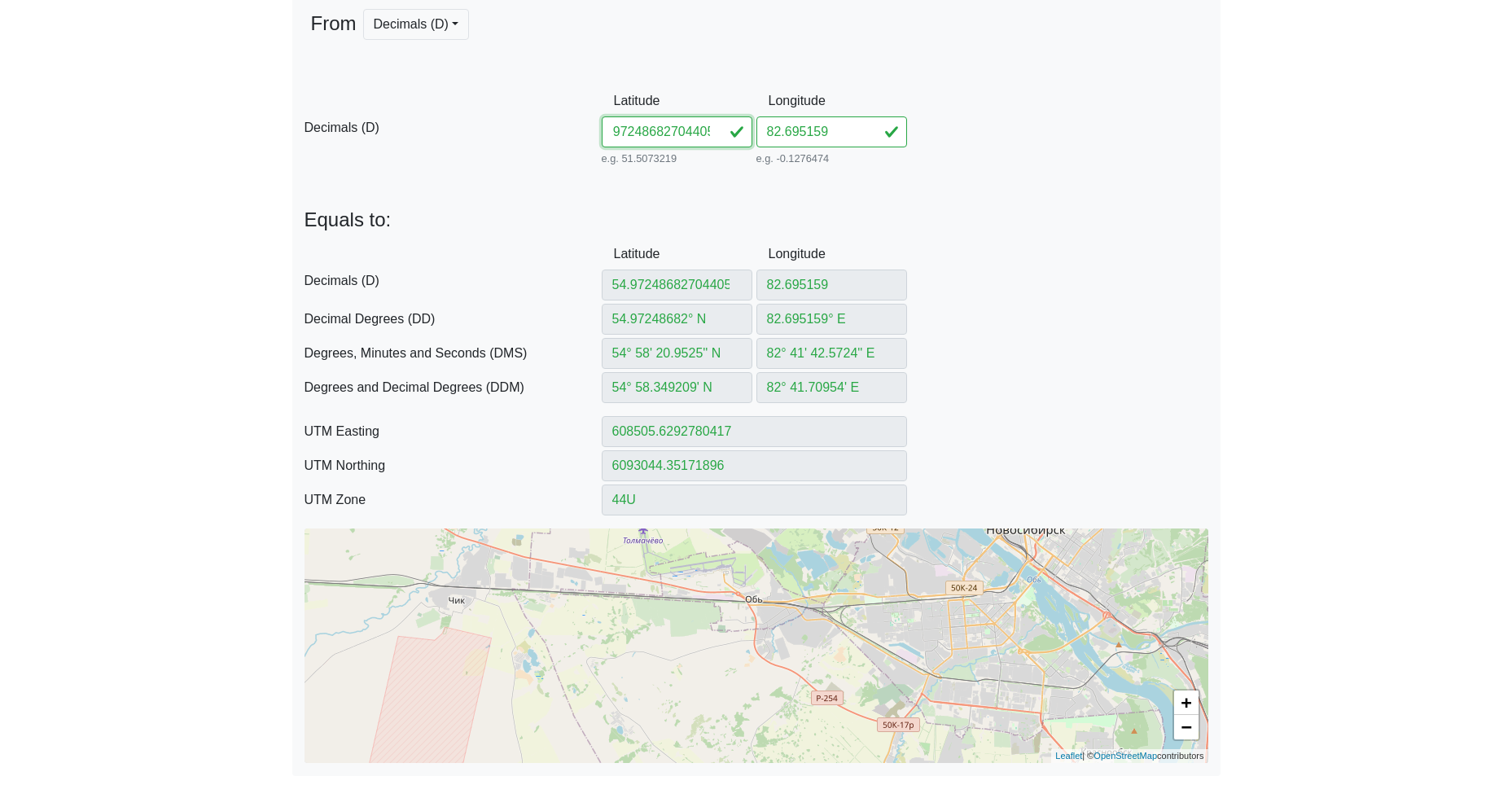
drag, startPoint x: 653, startPoint y: 132, endPoint x: 948, endPoint y: 151, distance: 295.6
click at [939, 151] on div "D Decimals (D) Latitude 54.97248682704405 e.g. 51.5073219 Between -90 and 90 Lo…" at bounding box center [756, 127] width 928 height 83
drag, startPoint x: 834, startPoint y: 135, endPoint x: 634, endPoint y: 135, distance: 200.0
click at [672, 129] on div "D Decimals (D) Latitude 54.972486 e.g. 51.5073219 Between -90 and 90 Longitude …" at bounding box center [756, 127] width 928 height 83
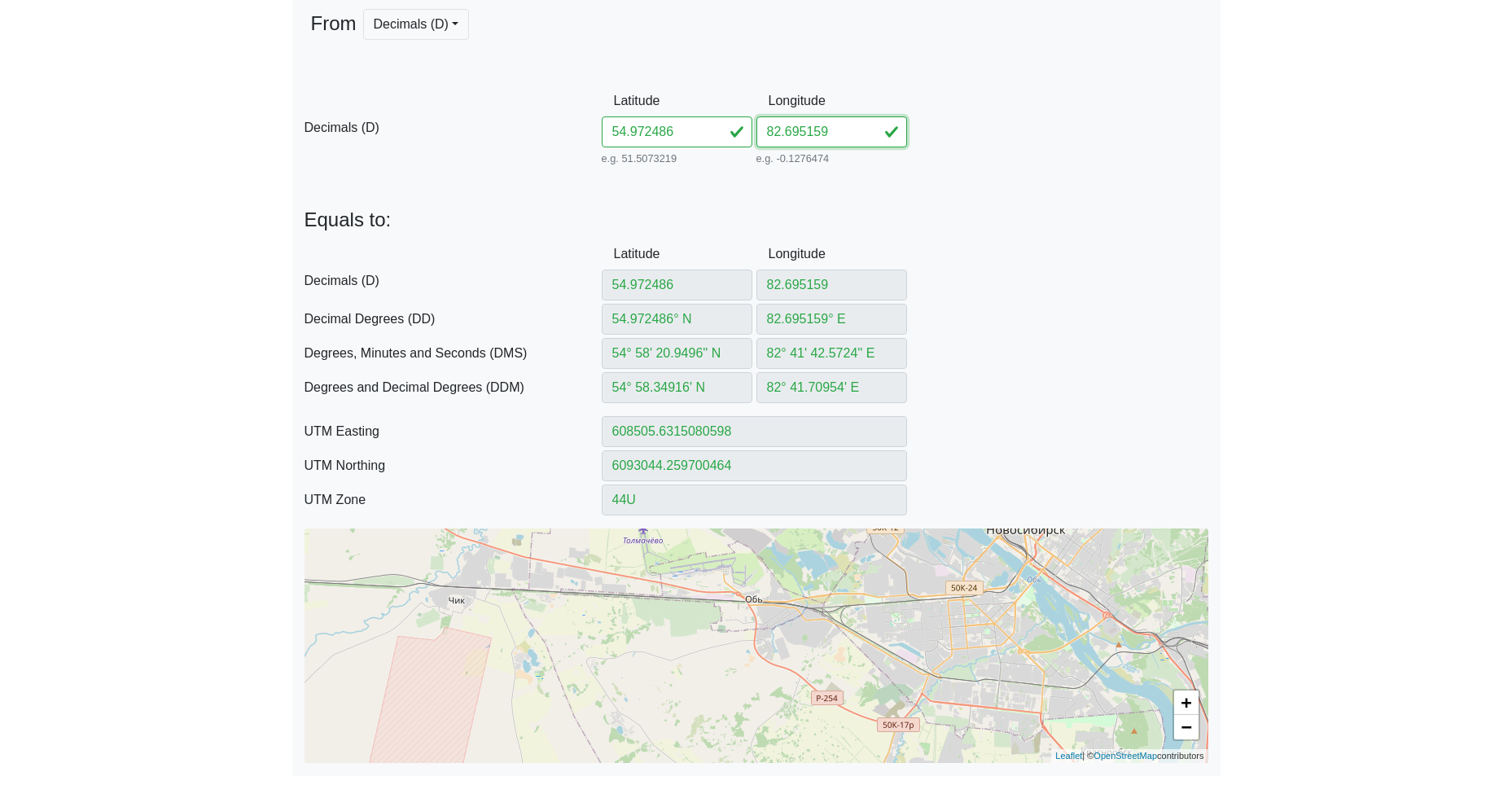
paste input "704405"
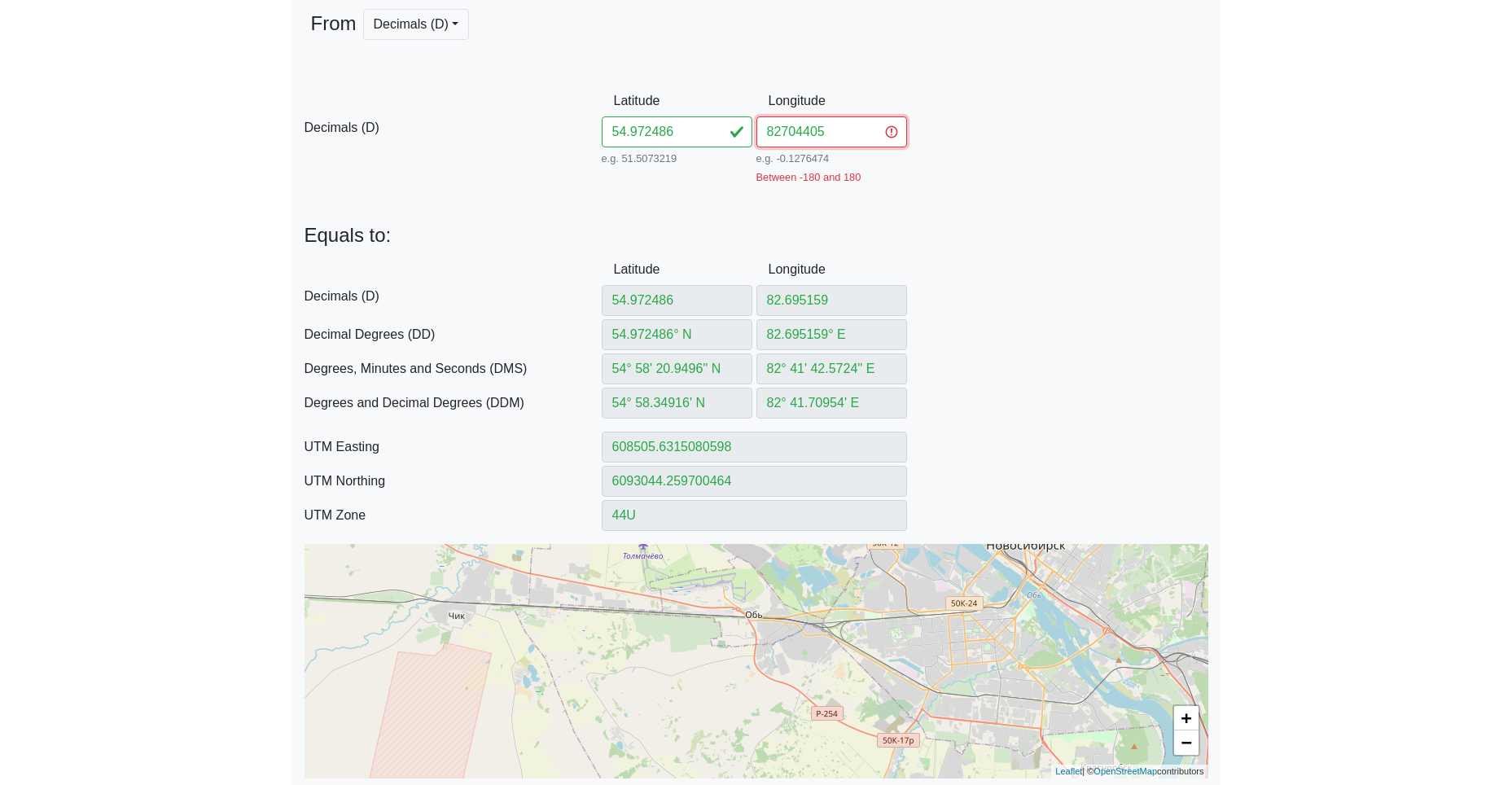
click at [778, 134] on input "82704405" at bounding box center [832, 131] width 151 height 31
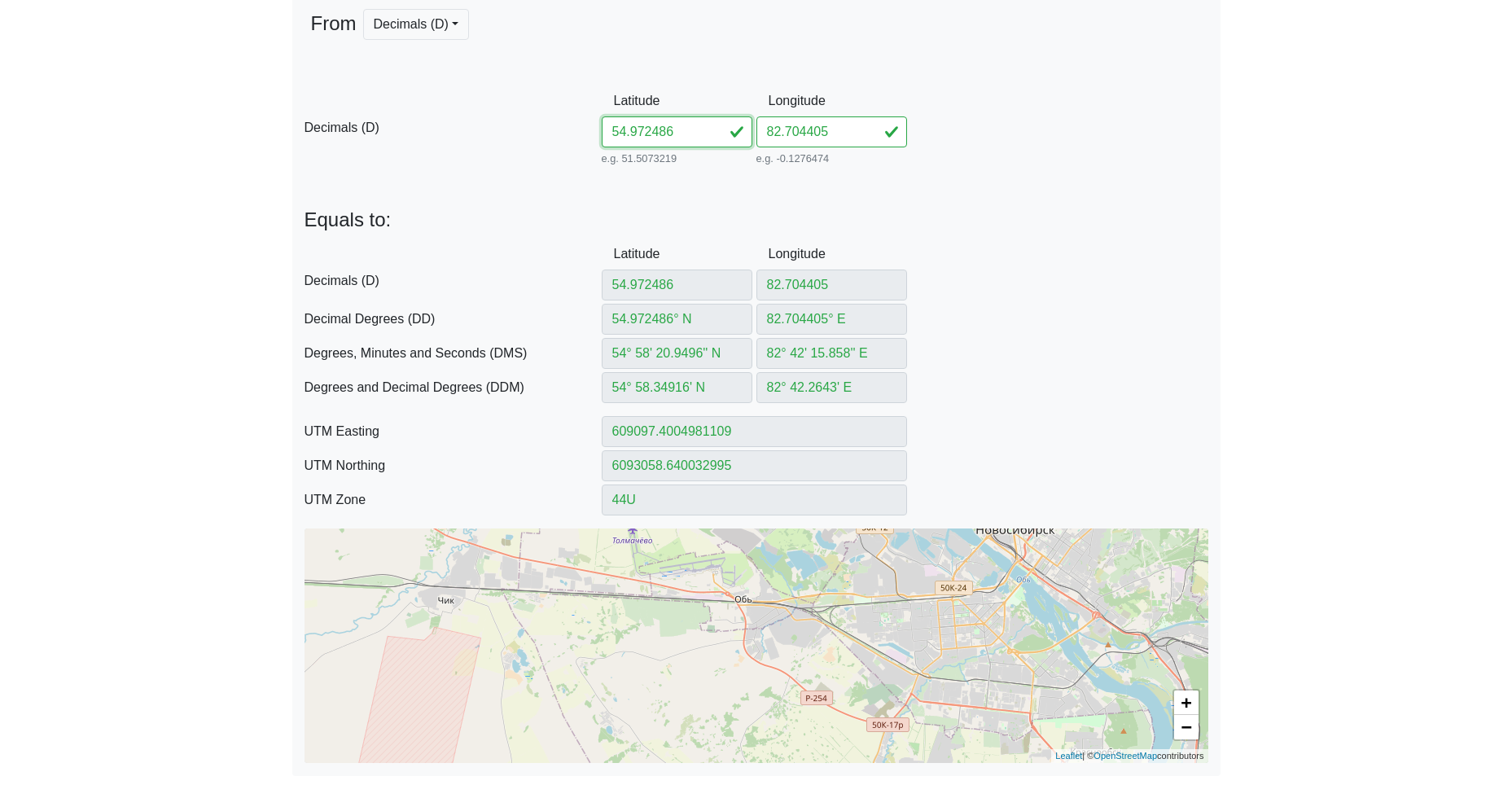
drag, startPoint x: 687, startPoint y: 136, endPoint x: 504, endPoint y: 124, distance: 183.4
click at [570, 124] on div "D Decimals (D) Latitude 54.972486 e.g. 51.5073219 Between -90 and 90 Longitude …" at bounding box center [756, 127] width 928 height 83
paste input "[CREDIT_CARD_NUMBER]"
drag, startPoint x: 654, startPoint y: 131, endPoint x: 907, endPoint y: 147, distance: 253.5
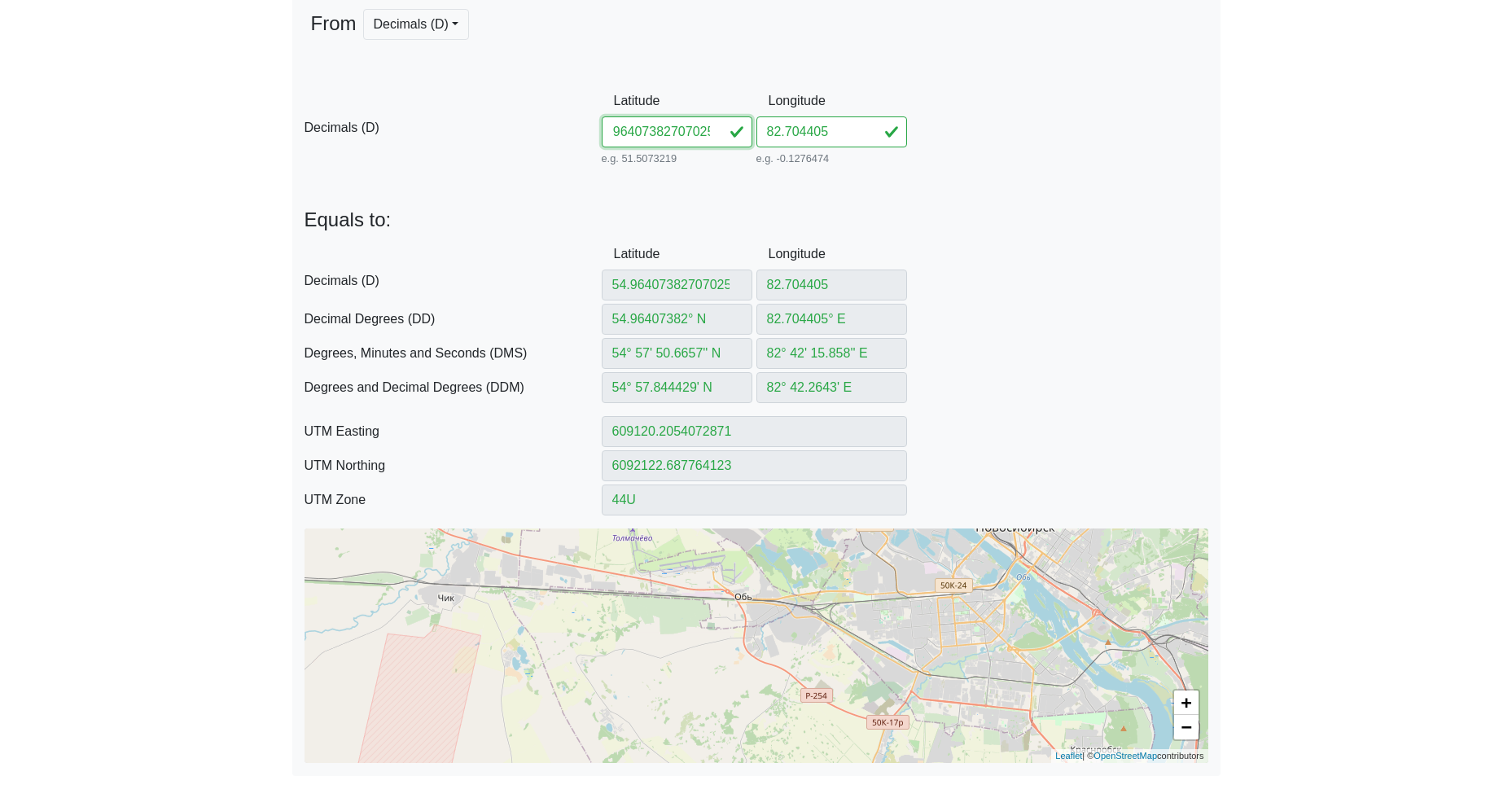
click at [873, 147] on div "D Decimals (D) Latitude 54.96407382707025 e.g. 51.5073219 Between -90 and 90 Lo…" at bounding box center [756, 127] width 928 height 83
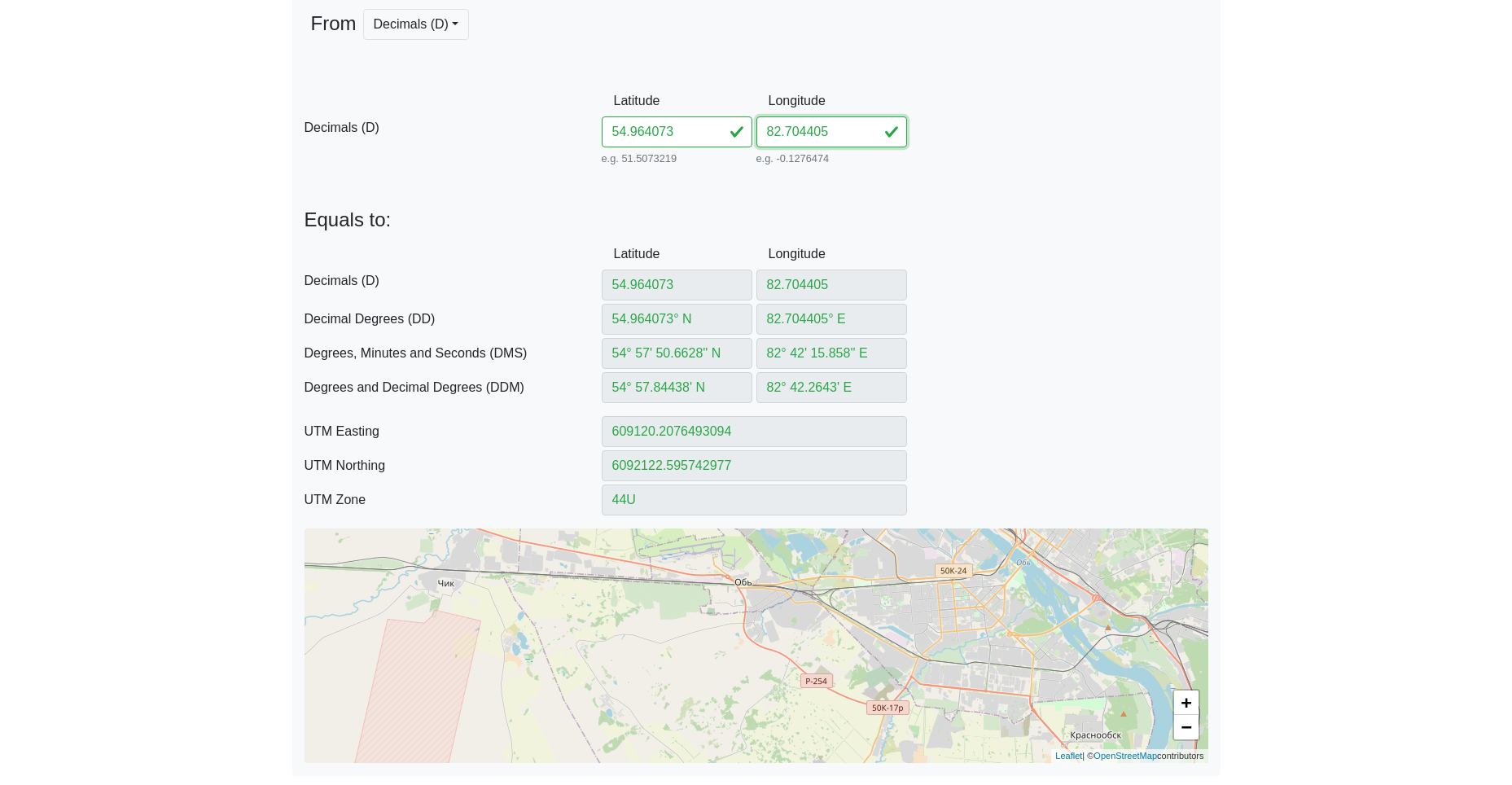
drag, startPoint x: 835, startPoint y: 138, endPoint x: 700, endPoint y: 137, distance: 135.0
click at [729, 134] on div "D Decimals (D) Latitude 54.964073 e.g. 51.5073219 Between -90 and 90 Longitude …" at bounding box center [756, 127] width 928 height 83
paste input "70702"
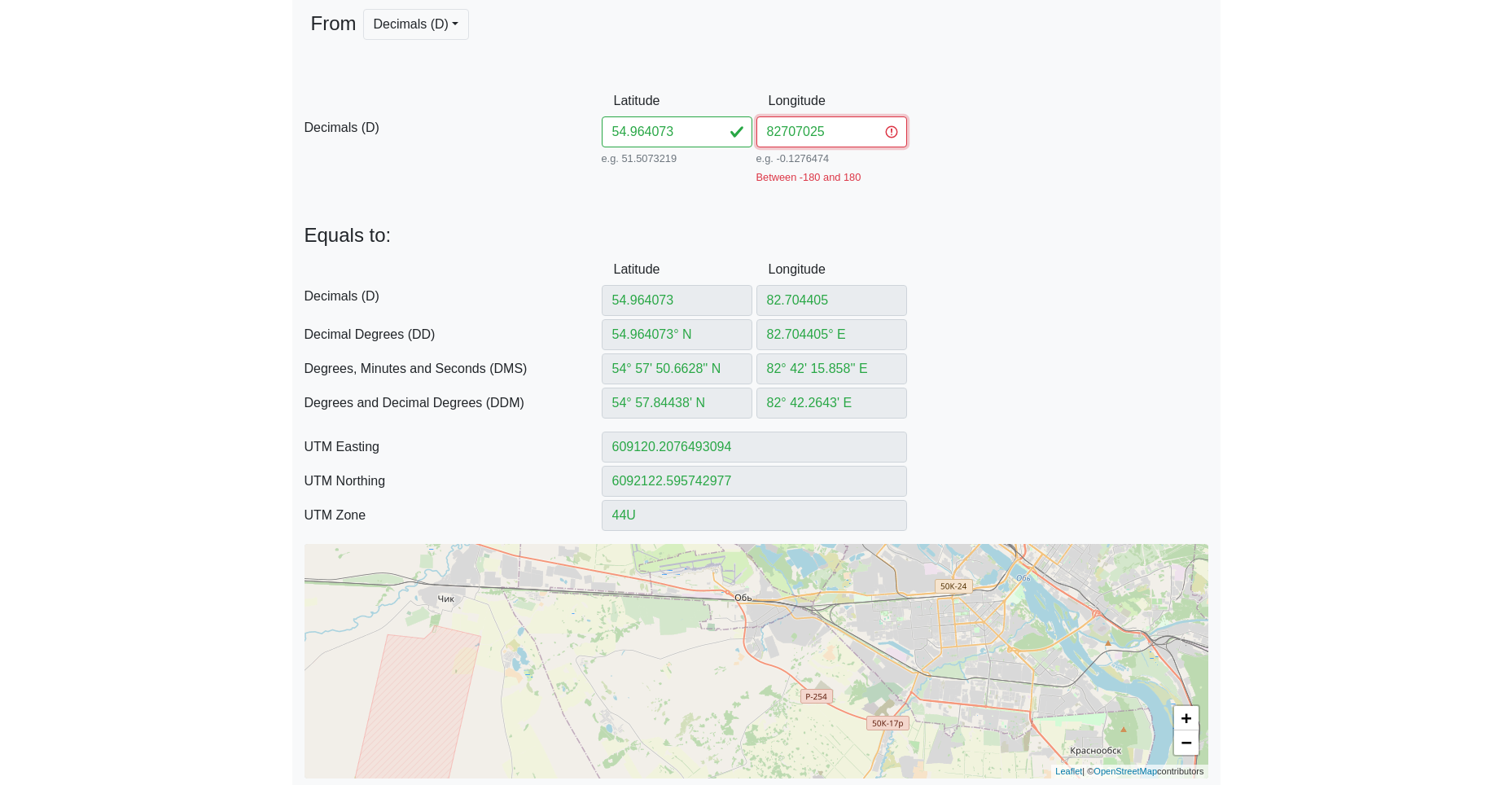
click at [783, 134] on input "82707025" at bounding box center [832, 131] width 151 height 31
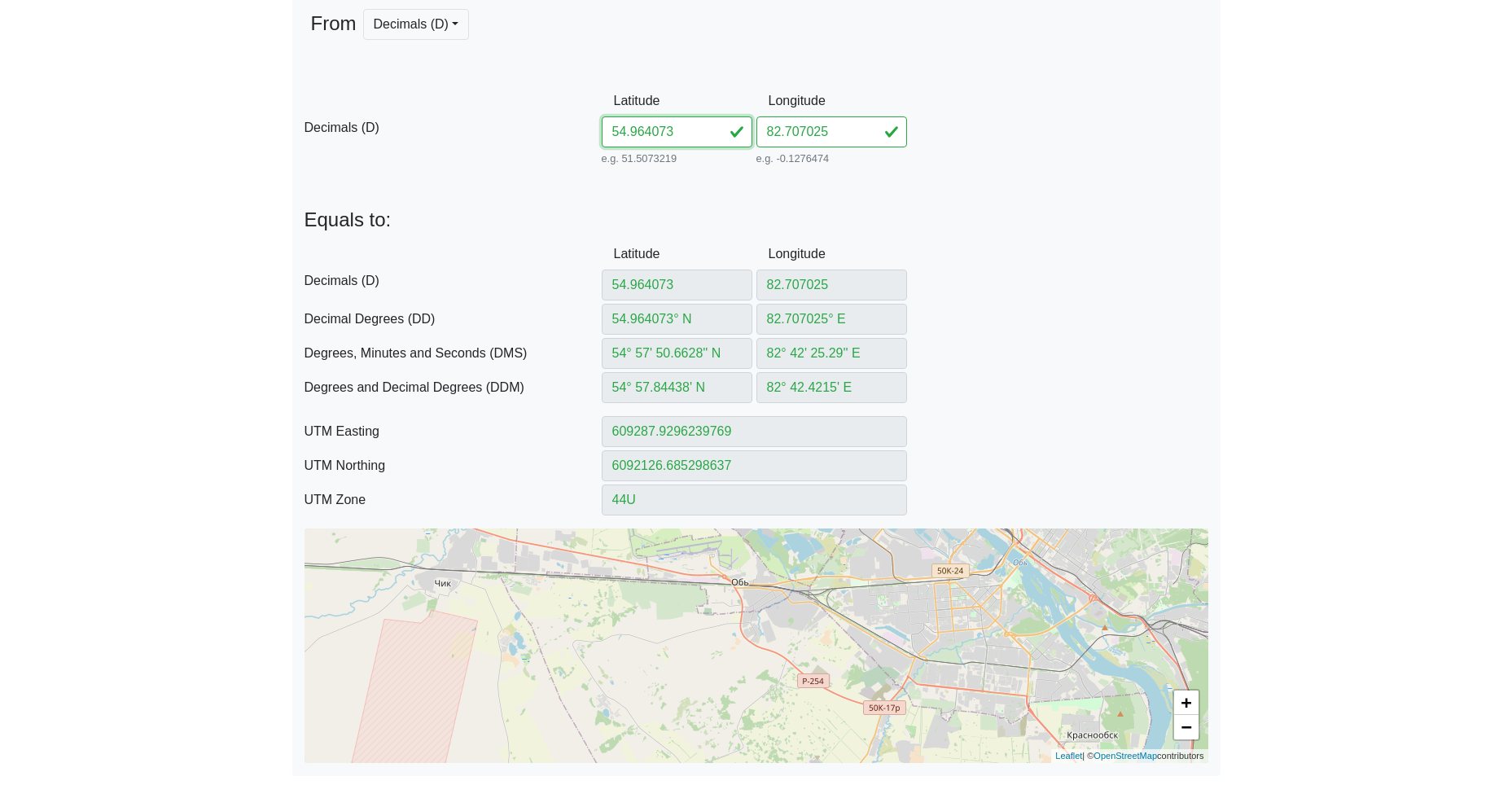
drag, startPoint x: 674, startPoint y: 134, endPoint x: 587, endPoint y: 130, distance: 87.1
click at [614, 132] on input "54.964073" at bounding box center [677, 131] width 151 height 31
paste input "5746082732854"
drag, startPoint x: 655, startPoint y: 129, endPoint x: 889, endPoint y: 135, distance: 234.1
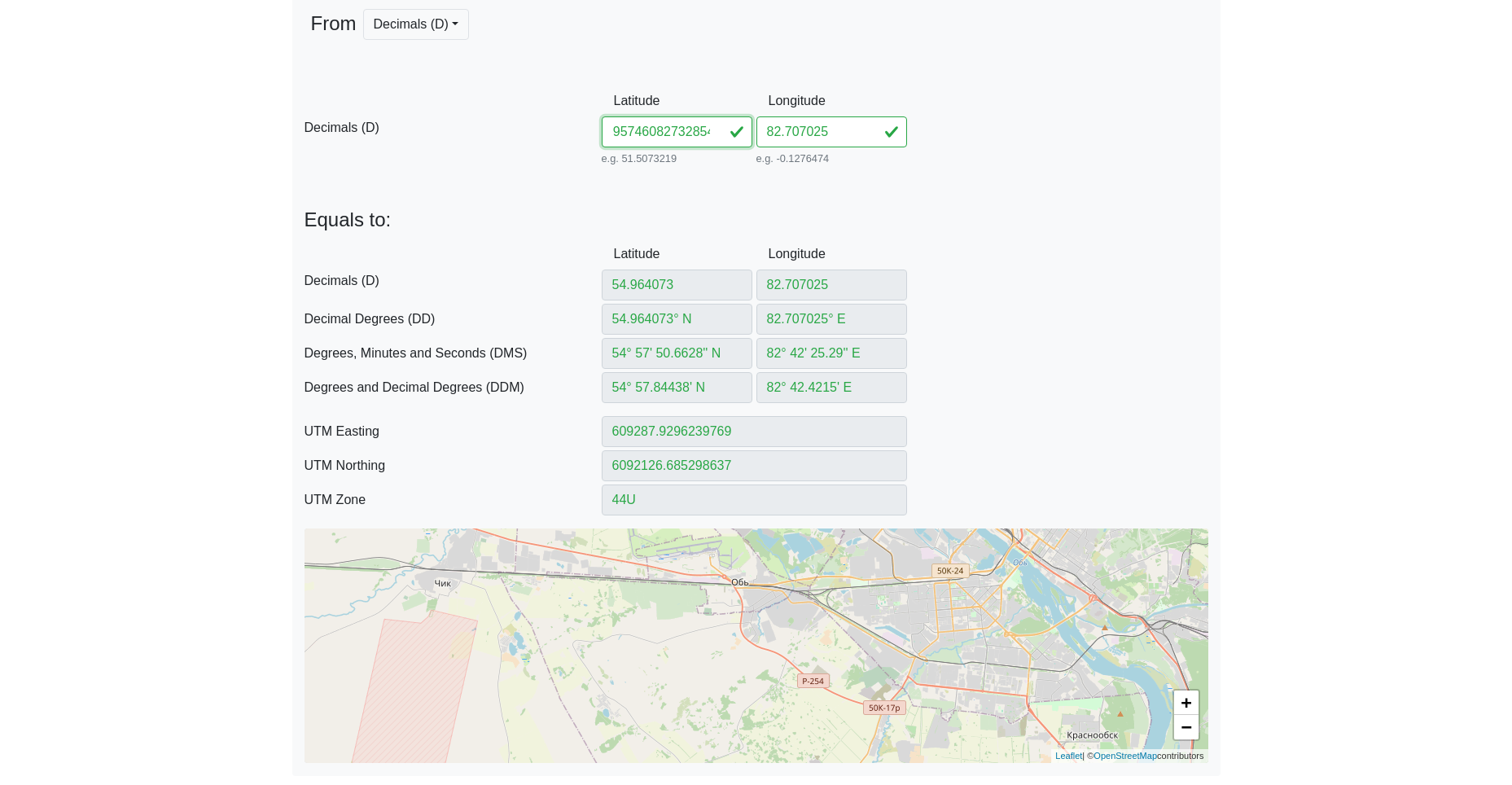
click at [821, 136] on div "D Decimals (D) Latitude 54.95746082732854 e.g. 51.5073219 Between -90 and 90 Lo…" at bounding box center [756, 127] width 928 height 83
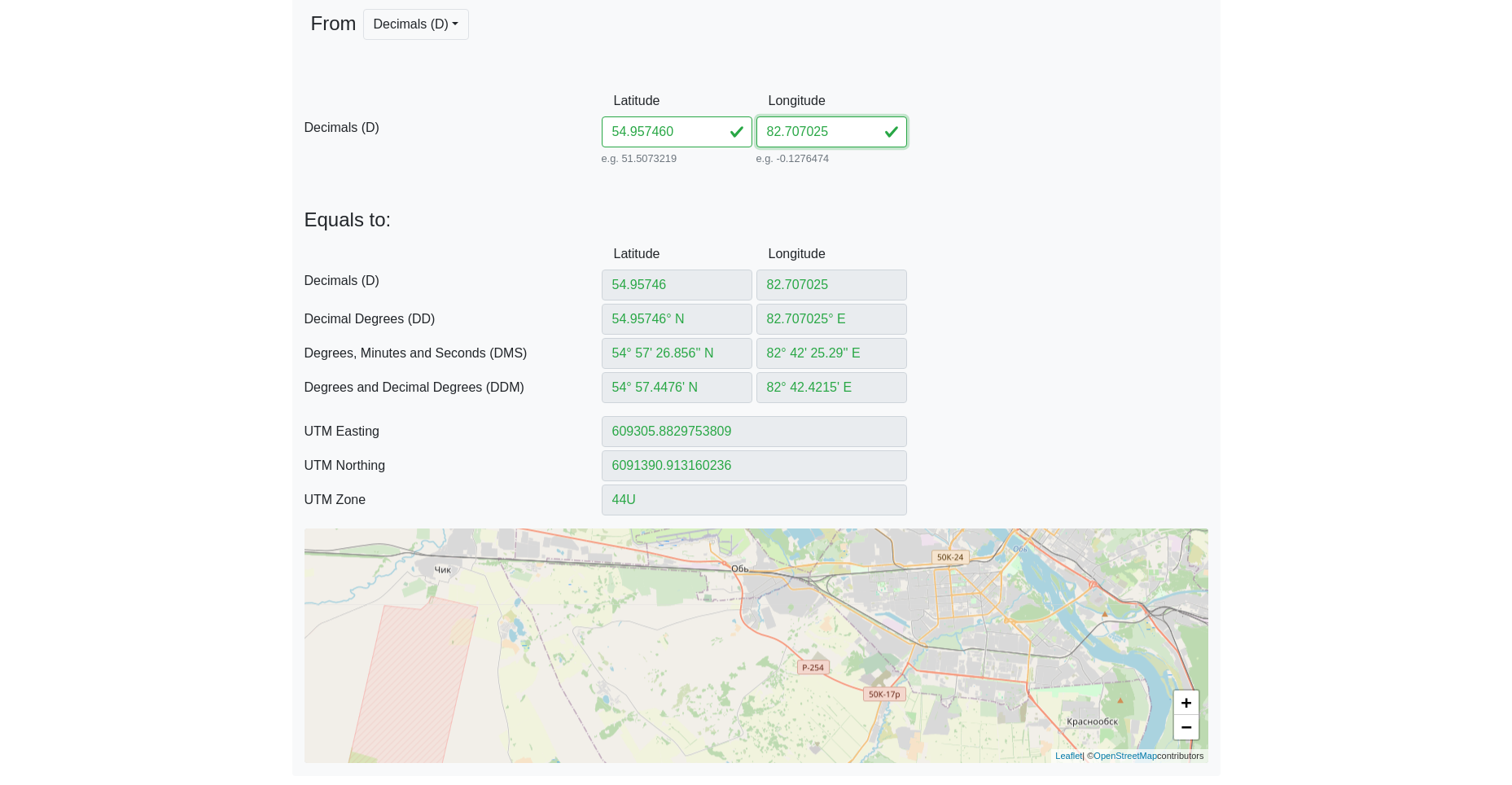
drag, startPoint x: 837, startPoint y: 129, endPoint x: 688, endPoint y: 129, distance: 149.0
click at [729, 124] on div "D Decimals (D) Latitude 54.957460 e.g. 51.5073219 Between -90 and 90 Longitude …" at bounding box center [756, 127] width 928 height 83
paste input "732854"
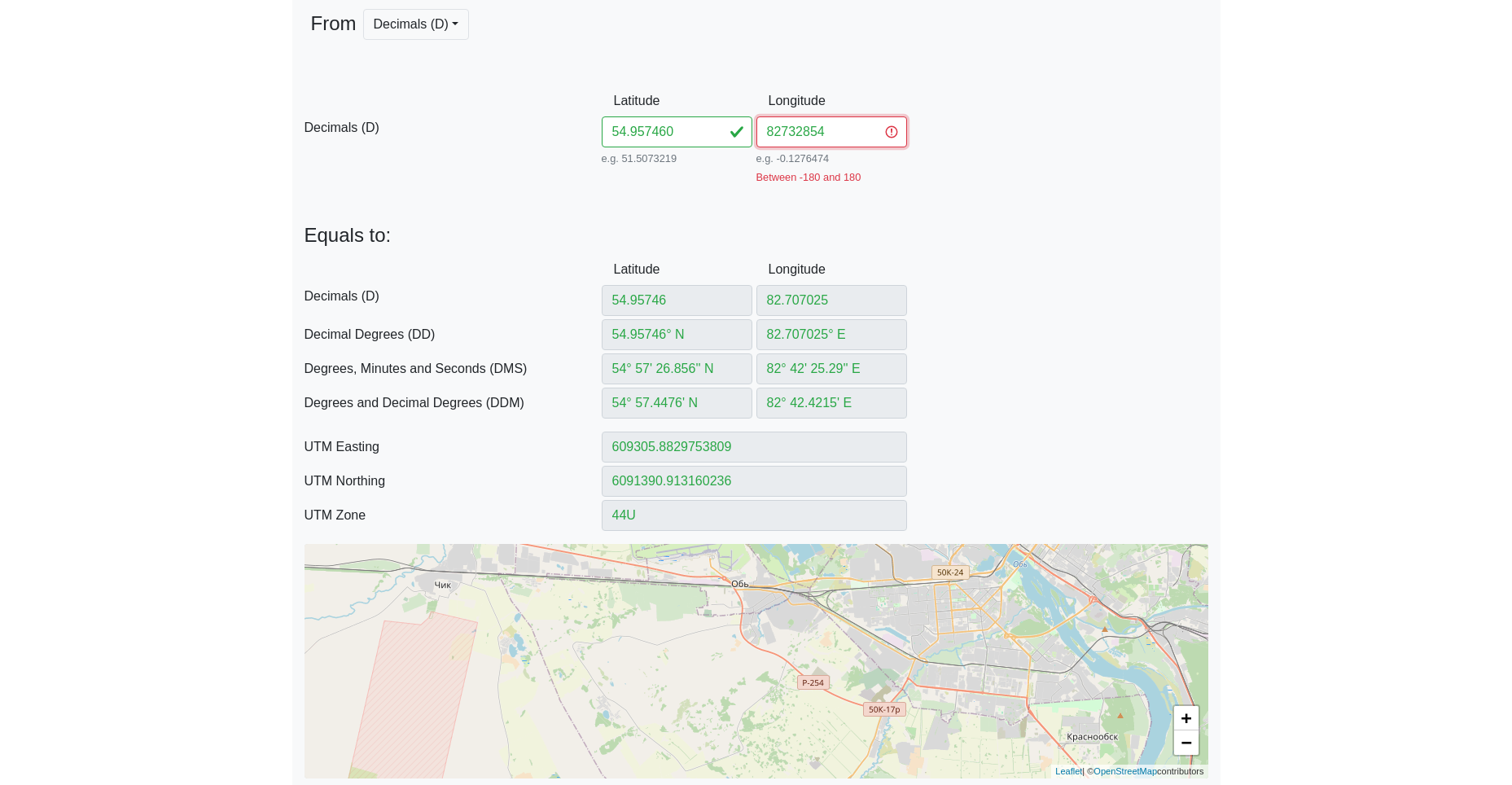
click at [776, 128] on input "82732854" at bounding box center [832, 131] width 151 height 31
click at [781, 128] on input "82732854" at bounding box center [832, 131] width 151 height 31
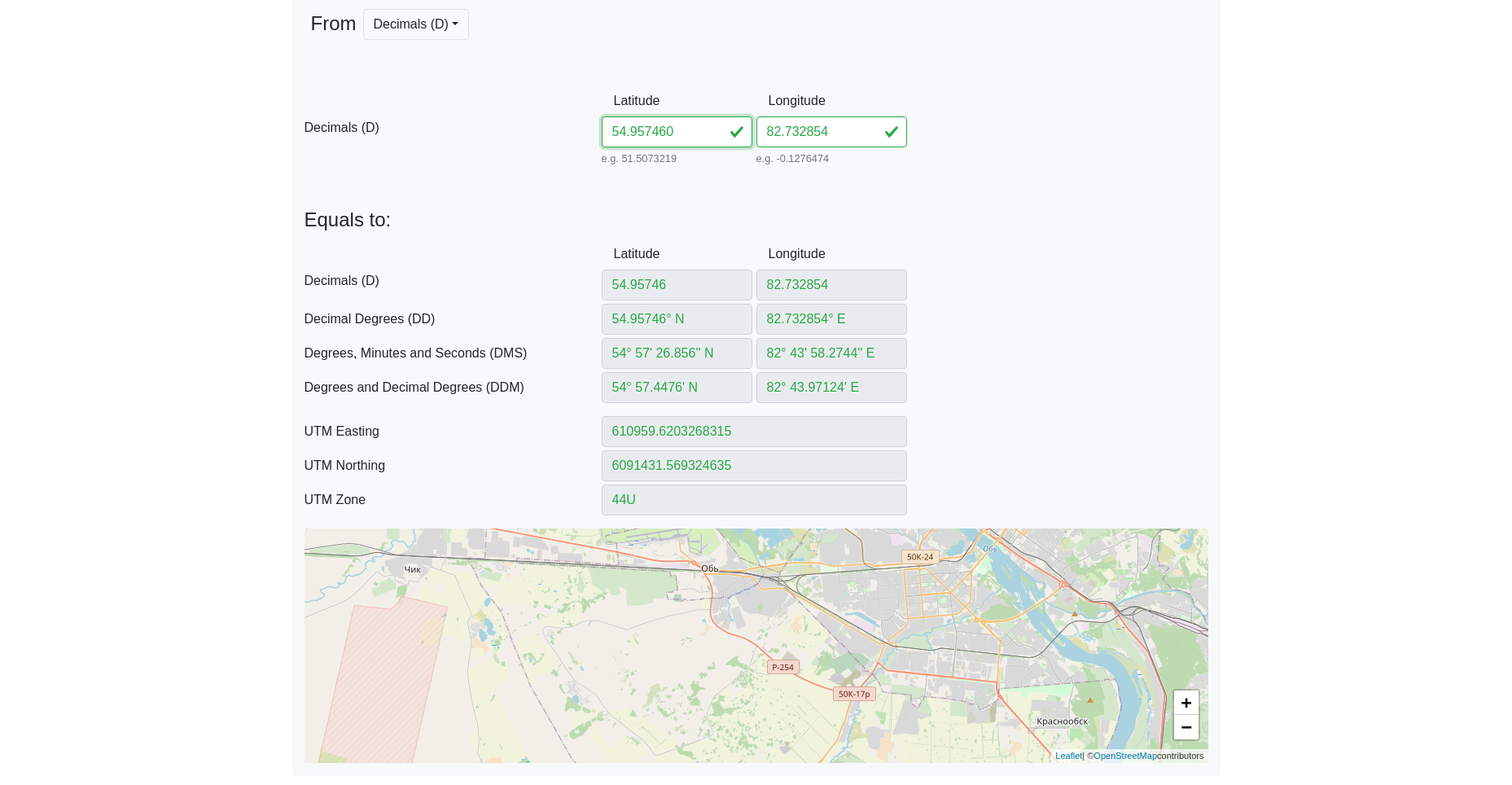
drag, startPoint x: 692, startPoint y: 138, endPoint x: 531, endPoint y: 124, distance: 161.6
click at [568, 123] on div "D Decimals (D) Latitude 54.957460 e.g. 51.5073219 Between -90 and 90 Longitude …" at bounding box center [756, 127] width 928 height 83
paste input "4536882759703"
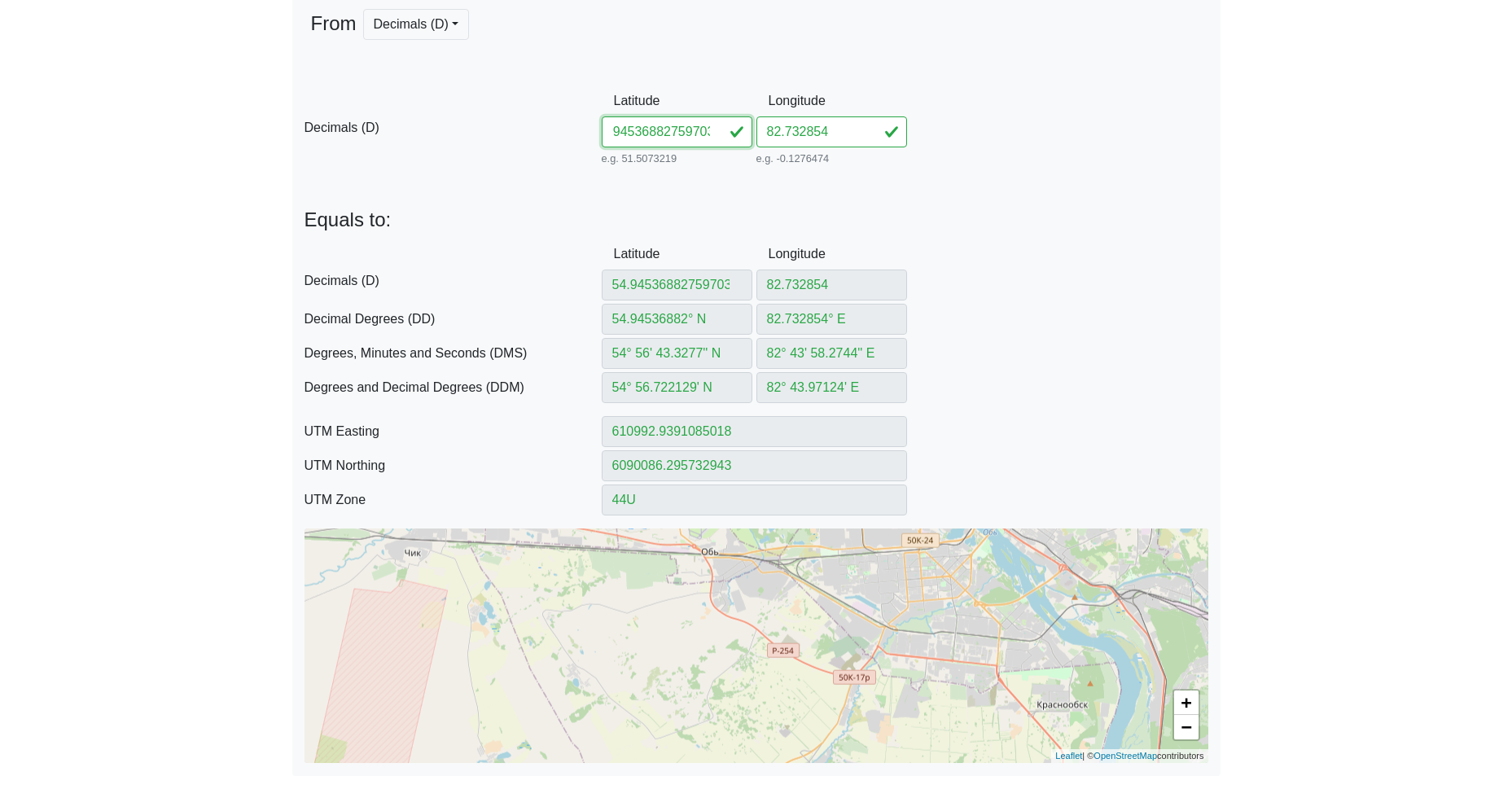
drag, startPoint x: 655, startPoint y: 132, endPoint x: 854, endPoint y: 147, distance: 199.6
click at [869, 152] on div "D Decimals (D) Latitude 54.94536882759703 e.g. 51.5073219 Between -90 and 90 Lo…" at bounding box center [756, 127] width 928 height 83
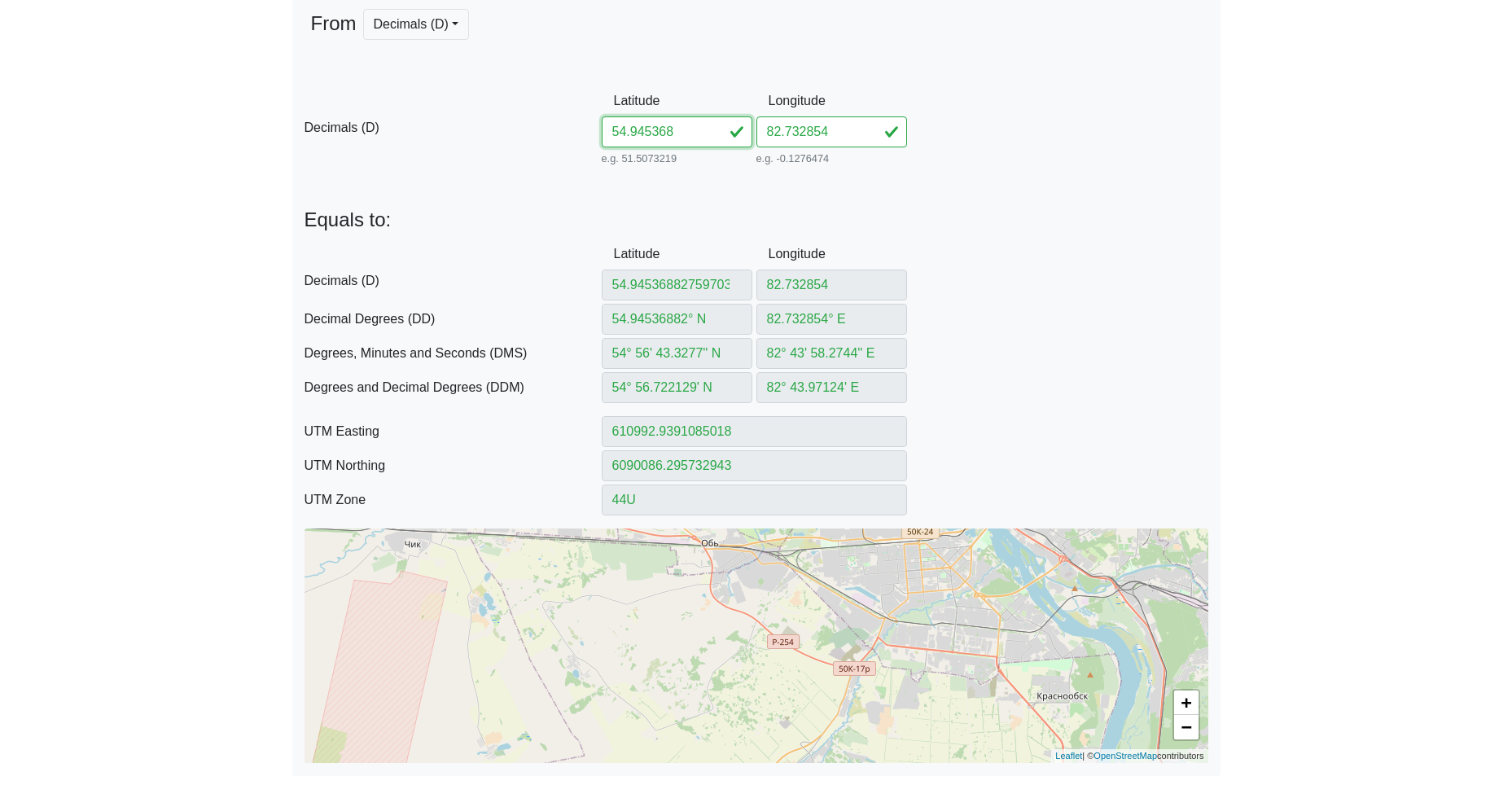
scroll to position [0, 0]
drag, startPoint x: 837, startPoint y: 137, endPoint x: 705, endPoint y: 129, distance: 132.2
click at [708, 128] on div "D Decimals (D) Latitude 54.945368 e.g. 51.5073219 Between -90 and 90 Longitude …" at bounding box center [756, 127] width 928 height 83
paste input "759703"
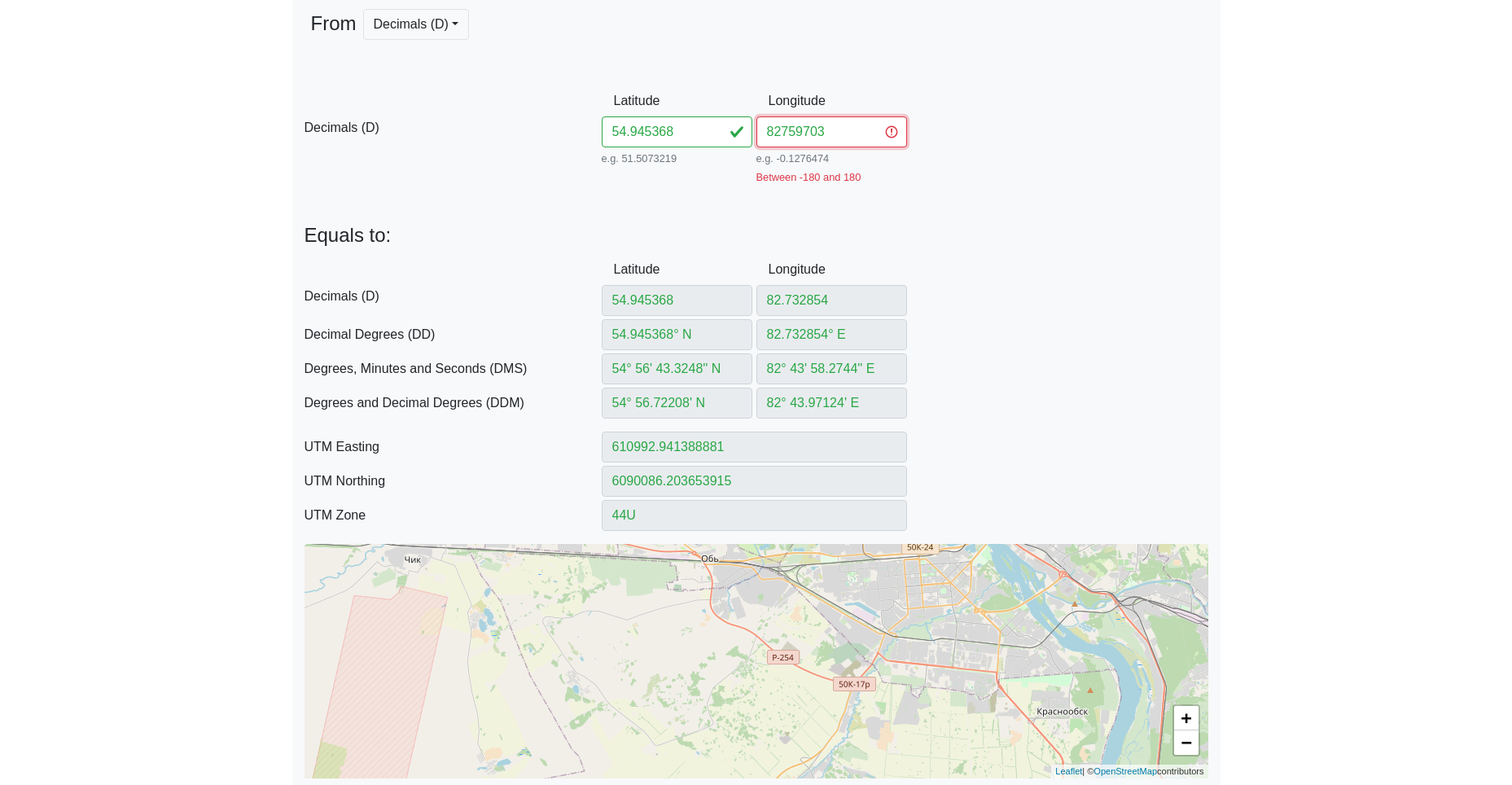
click at [780, 133] on input "82759703" at bounding box center [832, 131] width 151 height 31
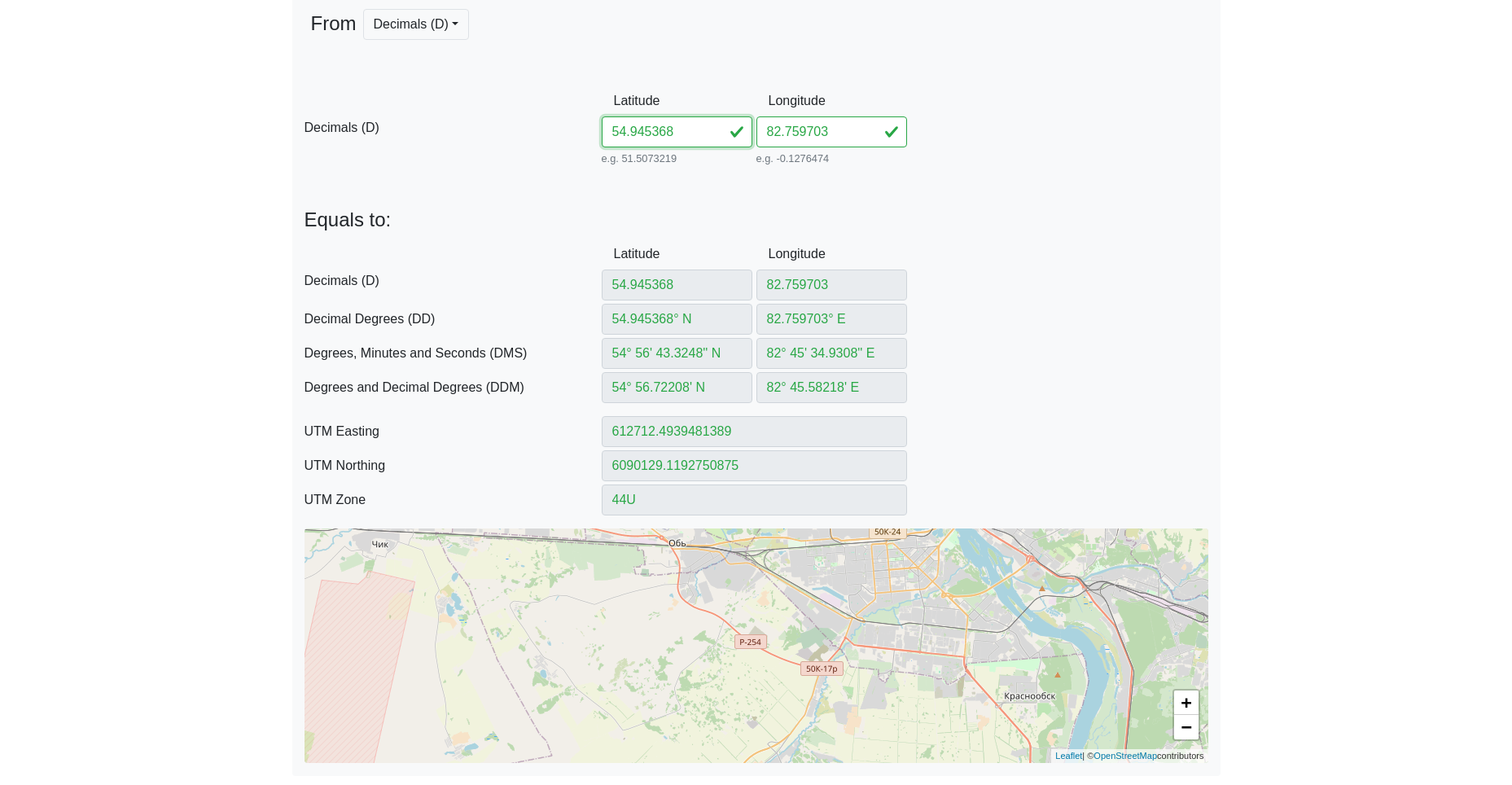
drag, startPoint x: 617, startPoint y: 120, endPoint x: 547, endPoint y: 120, distance: 70.0
click at [586, 116] on div "D Decimals (D) Latitude 54.945368 e.g. 51.5073219 Between -90 and 90 Longitude …" at bounding box center [756, 127] width 928 height 83
paste input "26008276819"
drag, startPoint x: 650, startPoint y: 129, endPoint x: 916, endPoint y: 135, distance: 266.1
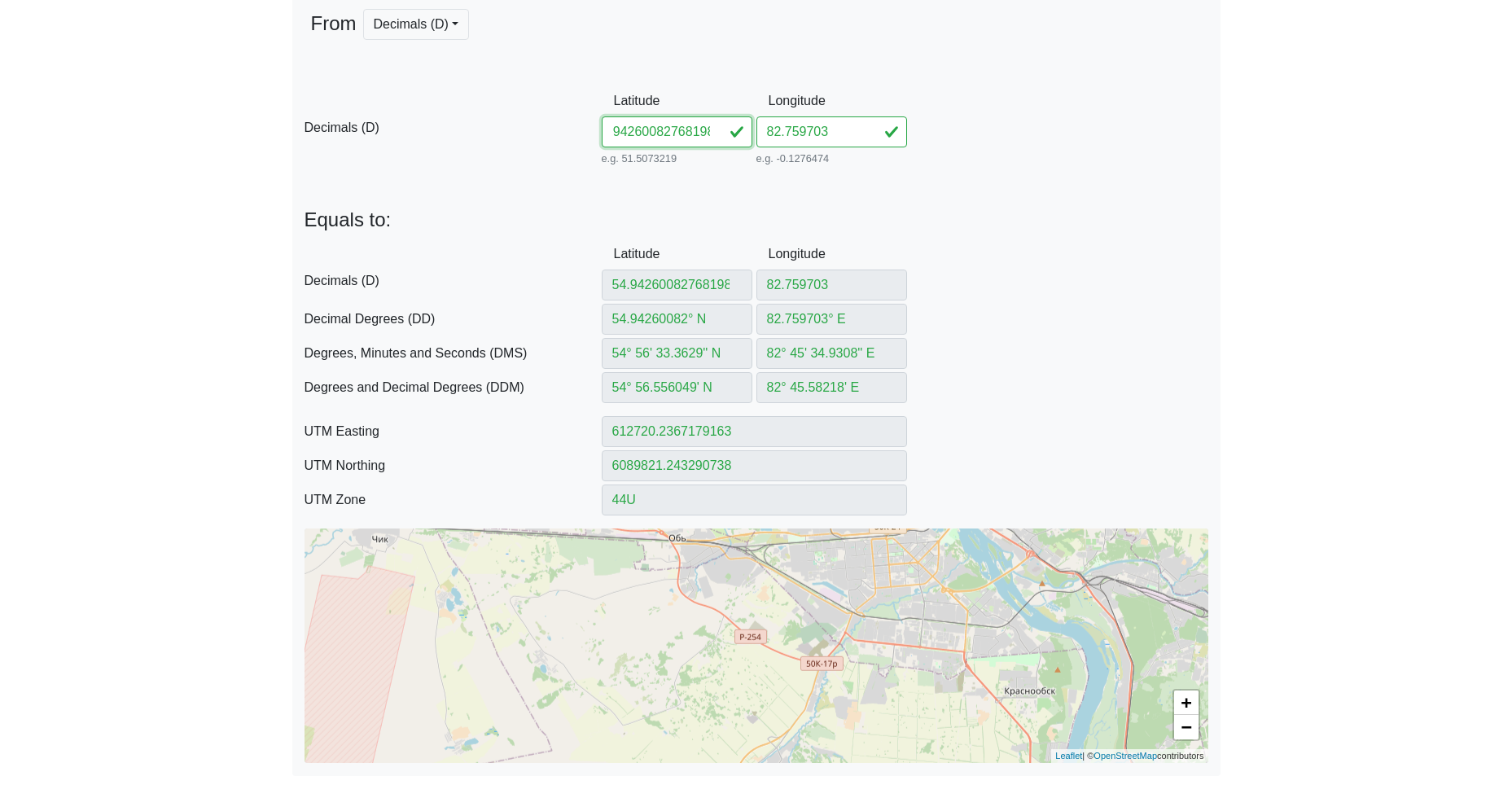
click at [898, 145] on div "D Decimals (D) Latitude 54.94260082768198 e.g. 51.5073219 Between -90 and 90 Lo…" at bounding box center [756, 127] width 928 height 83
drag, startPoint x: 845, startPoint y: 132, endPoint x: 704, endPoint y: 128, distance: 141.1
click at [731, 124] on div "D Decimals (D) Latitude 54.942600 e.g. 51.5073219 Between -90 and 90 Longitude …" at bounding box center [756, 127] width 928 height 83
paste input "768198"
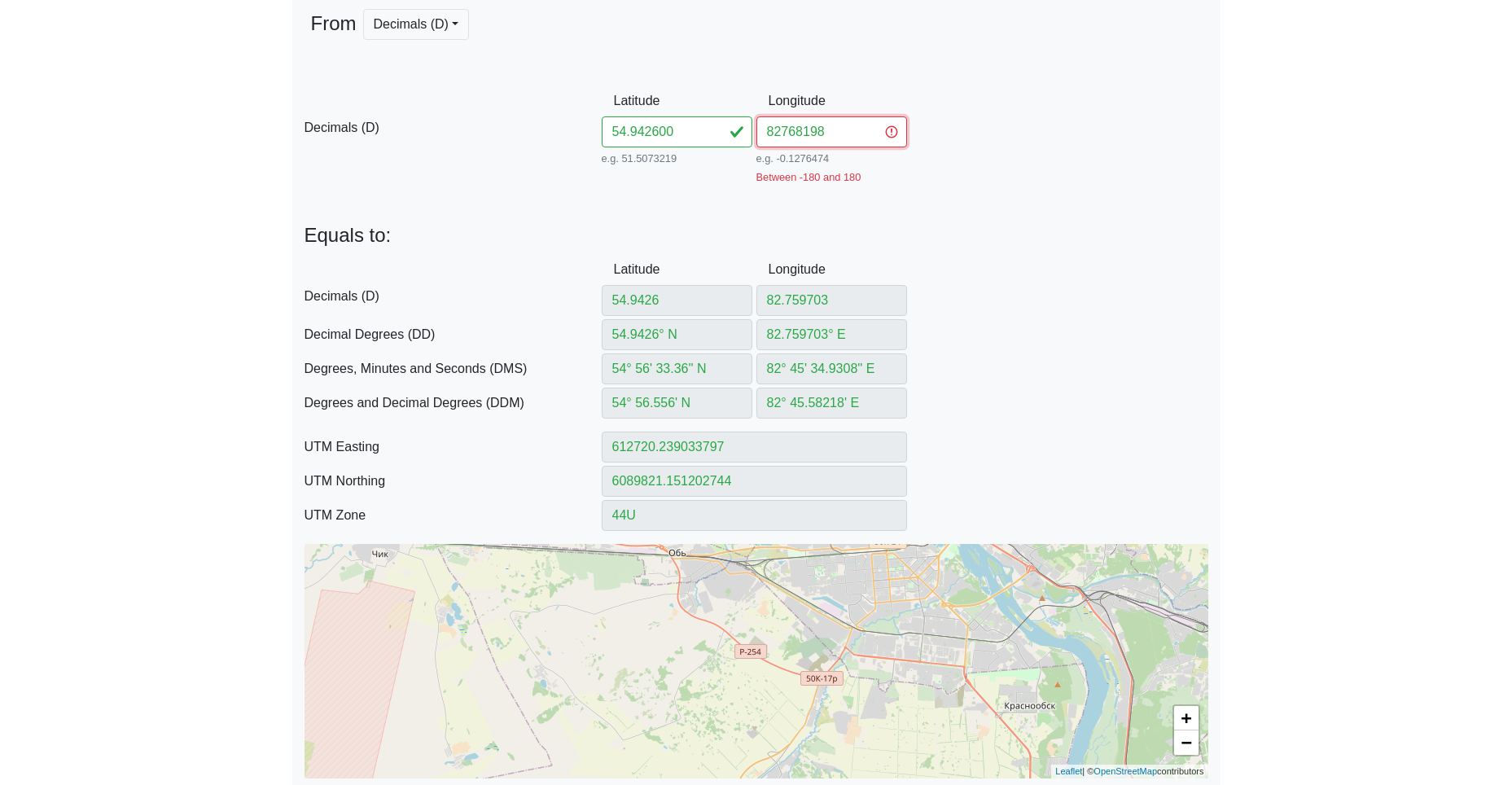
click at [785, 130] on input "82768198" at bounding box center [832, 131] width 151 height 31
click at [781, 130] on input "82768198" at bounding box center [832, 131] width 151 height 31
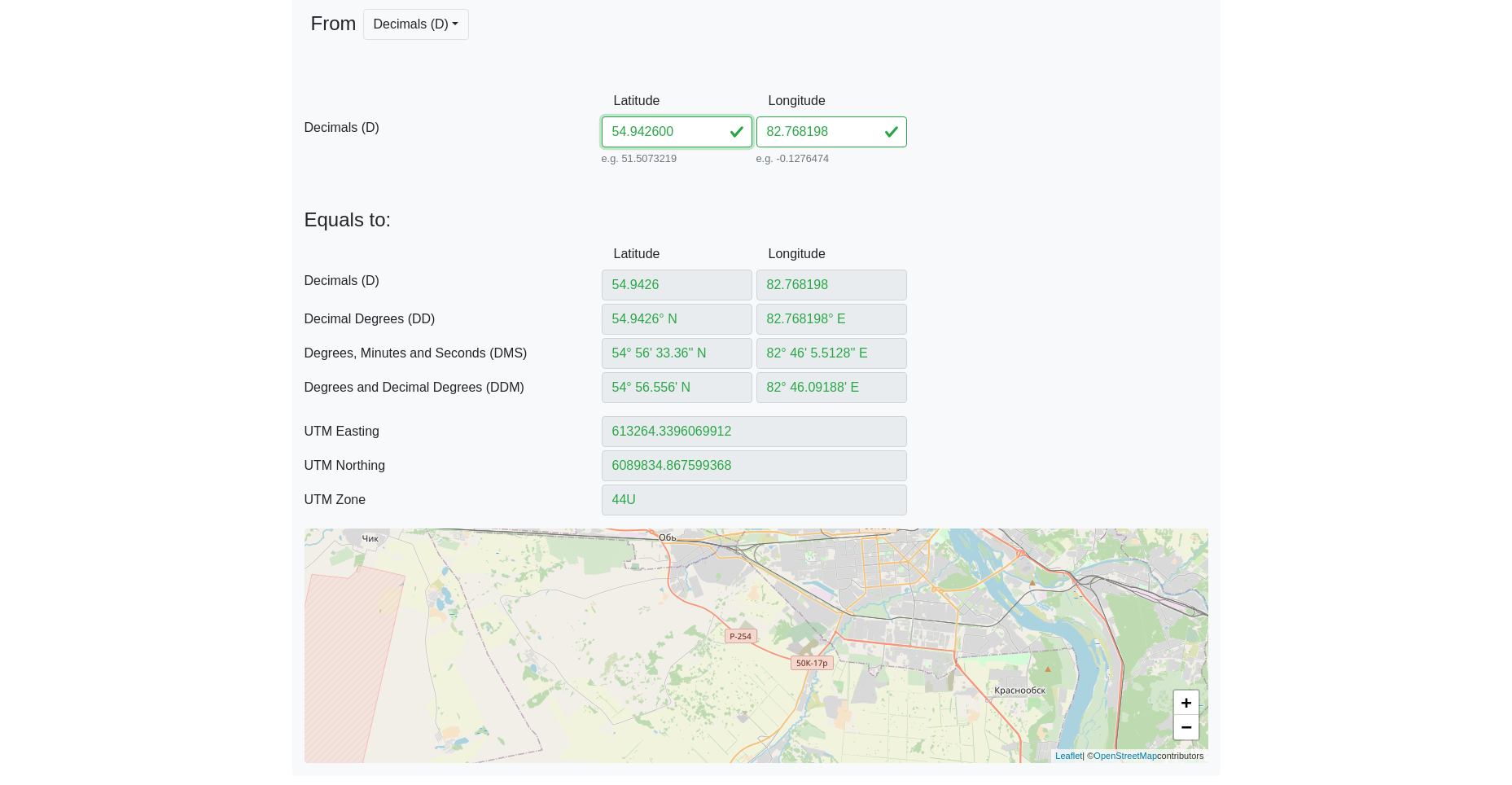
drag, startPoint x: 695, startPoint y: 121, endPoint x: 504, endPoint y: 120, distance: 191.0
click at [564, 120] on div "D Decimals (D) Latitude 54.942600 e.g. 51.5073219 Between -90 and 90 Longitude …" at bounding box center [756, 127] width 928 height 83
paste input "3763282820534"
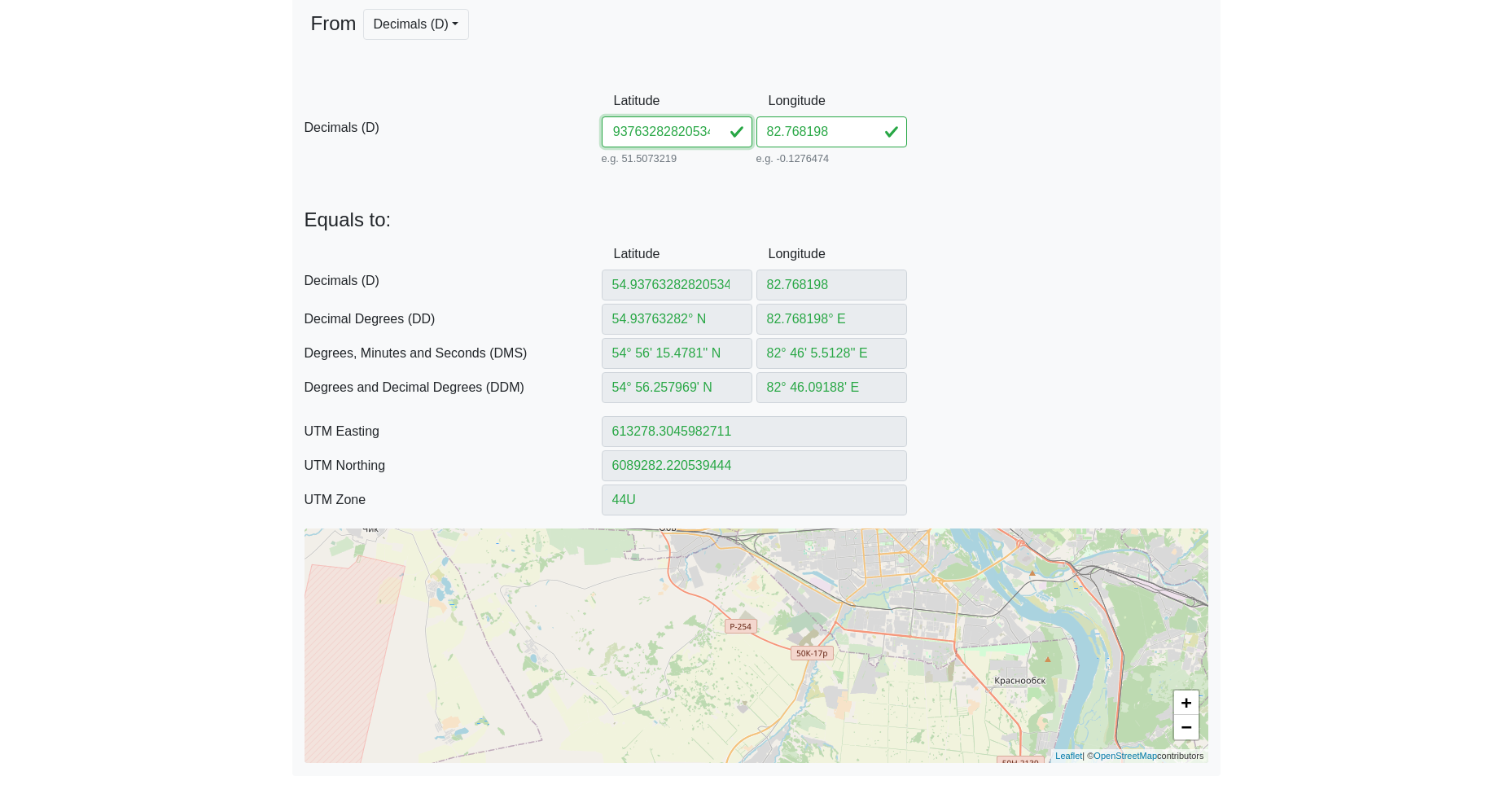
drag, startPoint x: 655, startPoint y: 132, endPoint x: 882, endPoint y: 152, distance: 227.9
click at [875, 152] on div "D Decimals (D) Latitude 54.93763282820534 e.g. 51.5073219 Between -90 and 90 Lo…" at bounding box center [756, 127] width 928 height 83
drag, startPoint x: 837, startPoint y: 129, endPoint x: 693, endPoint y: 127, distance: 144.0
click at [733, 127] on div "D Decimals (D) Latitude 54.937632 e.g. 51.5073219 Between -90 and 90 Longitude …" at bounding box center [756, 127] width 928 height 83
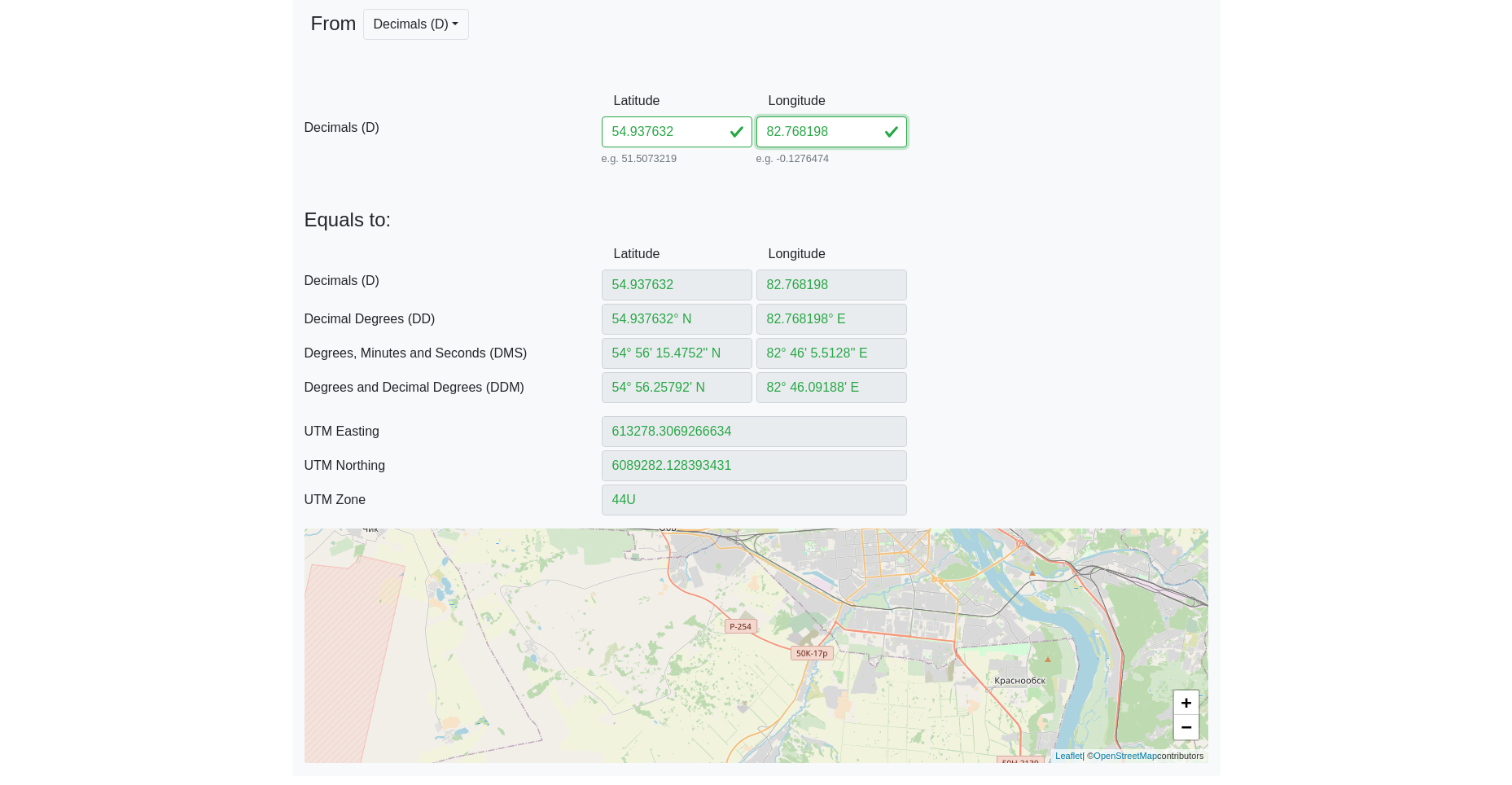
paste input "820534"
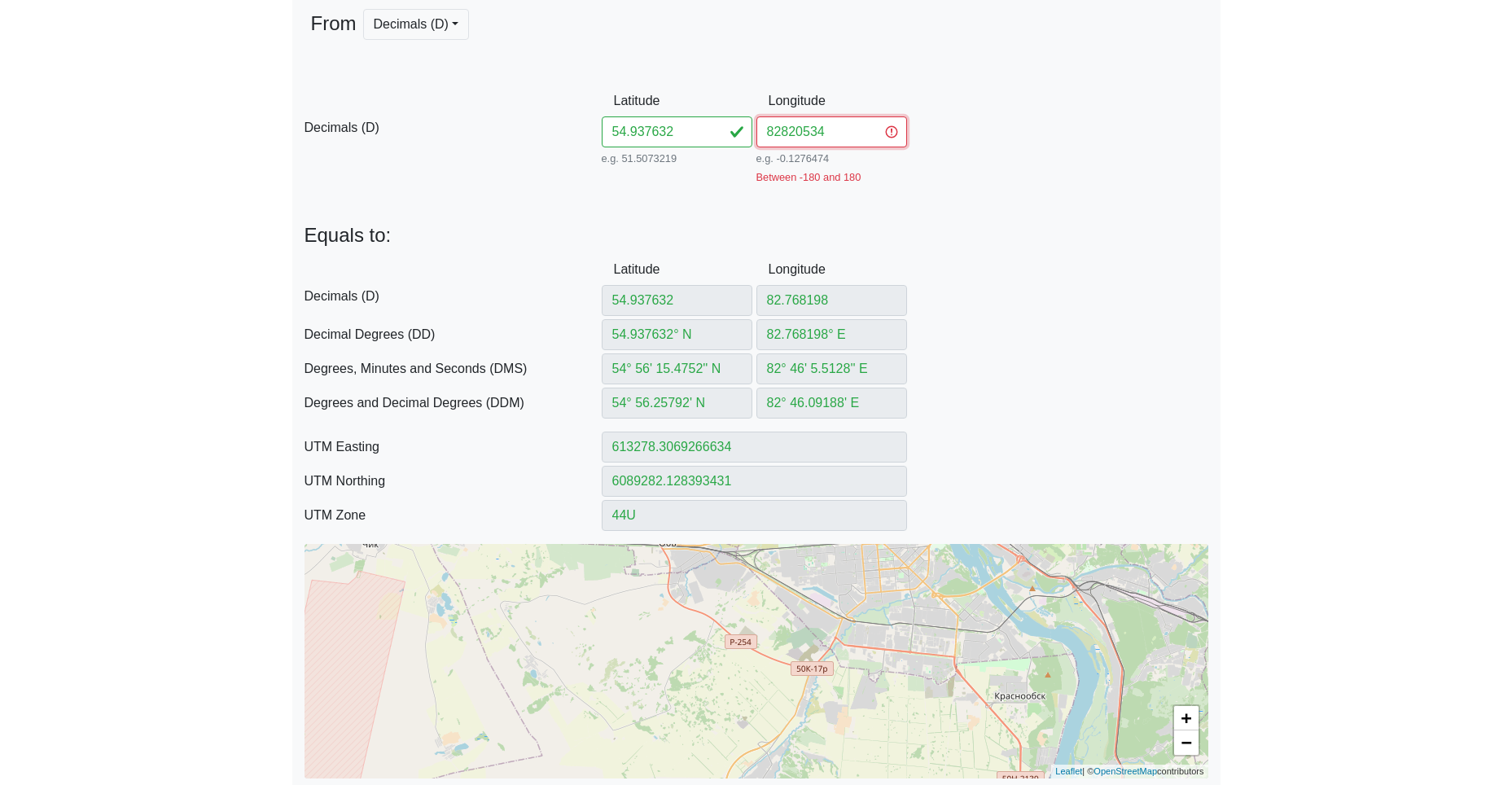
click at [783, 129] on input "82820534" at bounding box center [832, 131] width 151 height 31
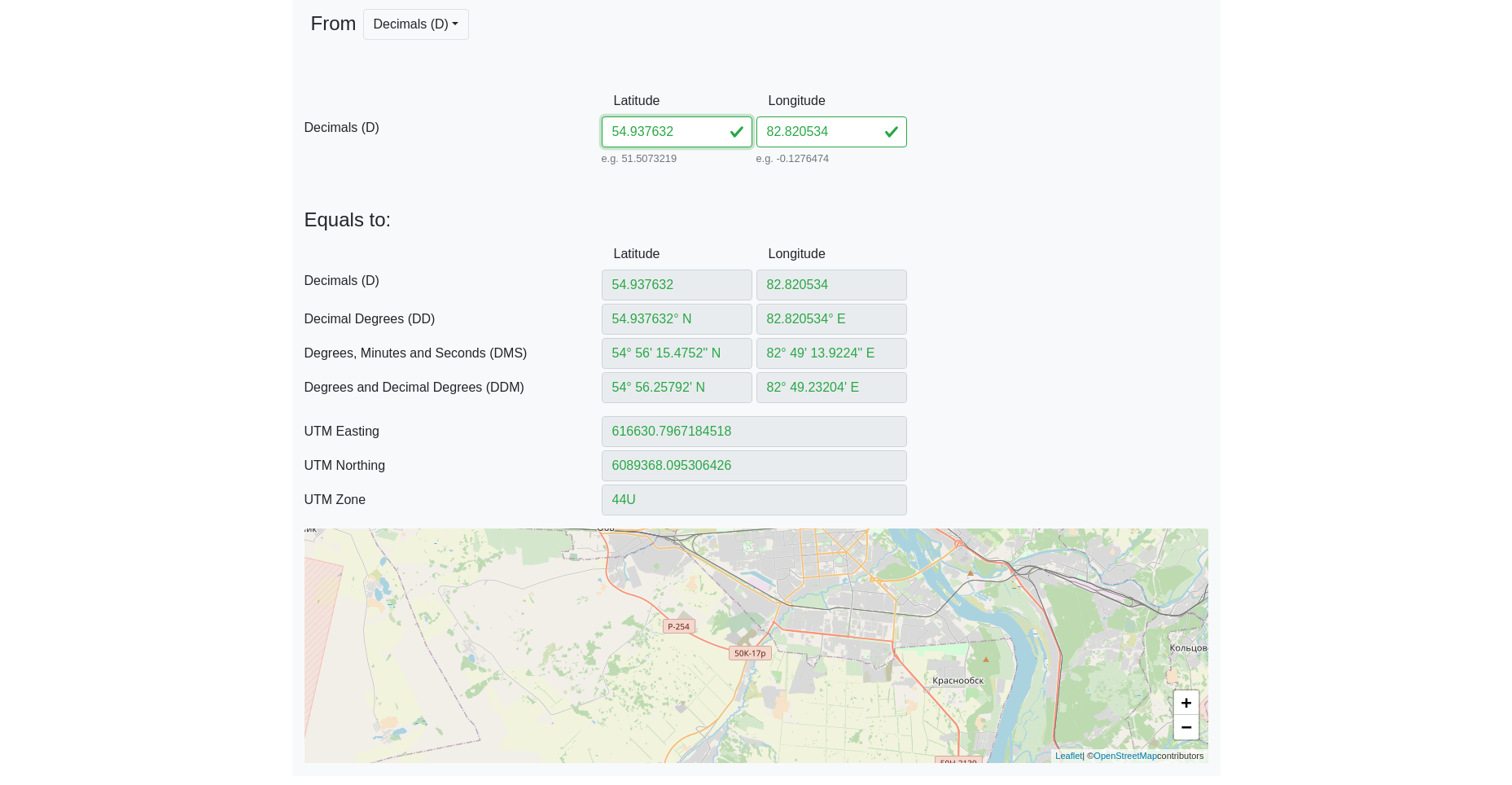
drag, startPoint x: 686, startPoint y: 142, endPoint x: 448, endPoint y: 131, distance: 238.3
click at [537, 131] on div "D Decimals (D) Latitude 54.937632 e.g. 51.5073219 Between -90 and 90 Longitude …" at bounding box center [756, 127] width 928 height 83
paste input "4127782826118"
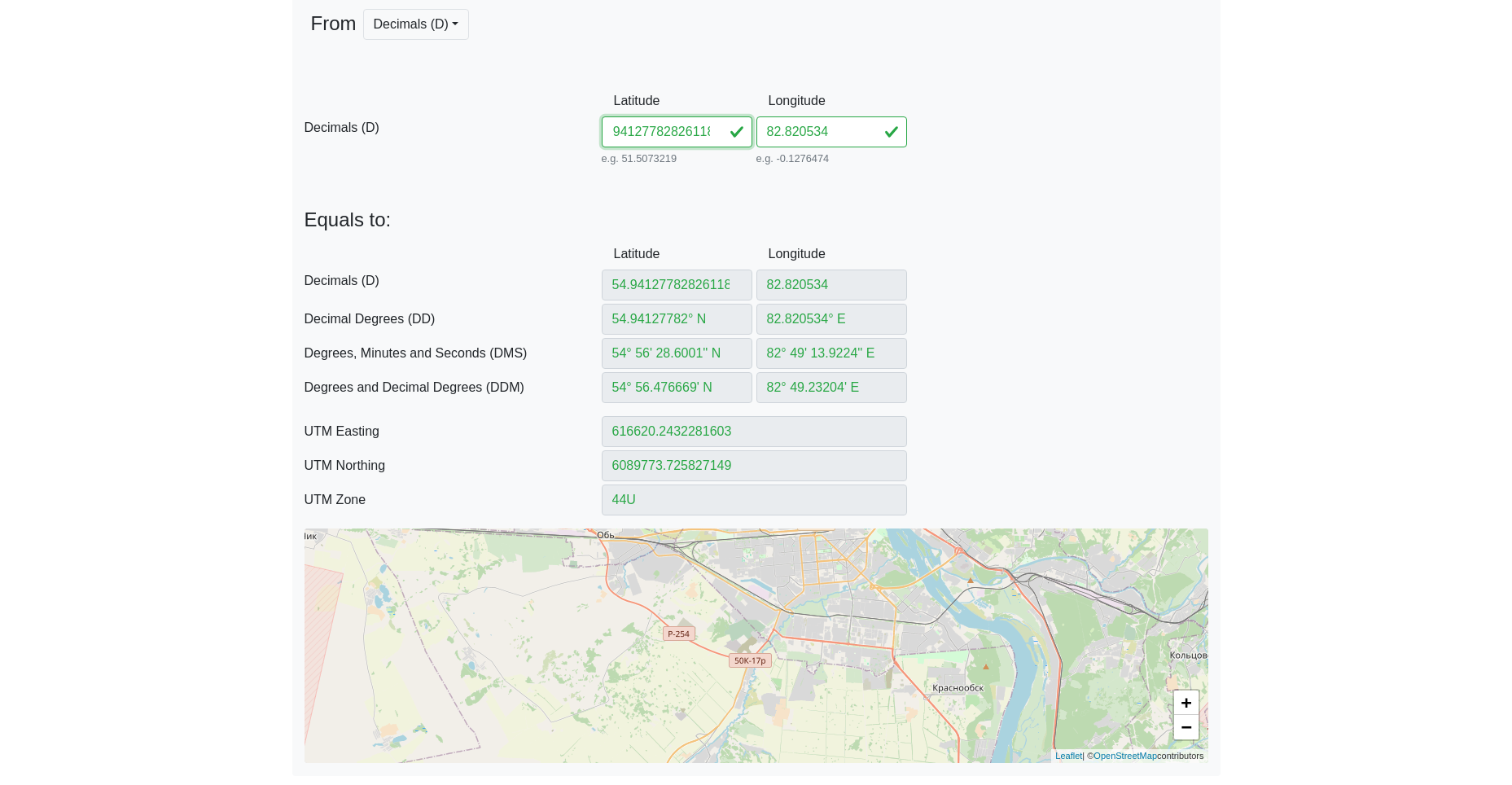
drag, startPoint x: 661, startPoint y: 134, endPoint x: 929, endPoint y: 145, distance: 268.2
click at [928, 148] on div "D Decimals (D) Latitude 54.94127782826118 e.g. 51.5073219 Between -90 and 90 Lo…" at bounding box center [756, 127] width 928 height 83
drag, startPoint x: 793, startPoint y: 128, endPoint x: 700, endPoint y: 127, distance: 93.0
click at [719, 127] on div "D Decimals (D) Latitude 54.941277 e.g. 51.5073219 Between -90 and 90 Longitude …" at bounding box center [756, 127] width 928 height 83
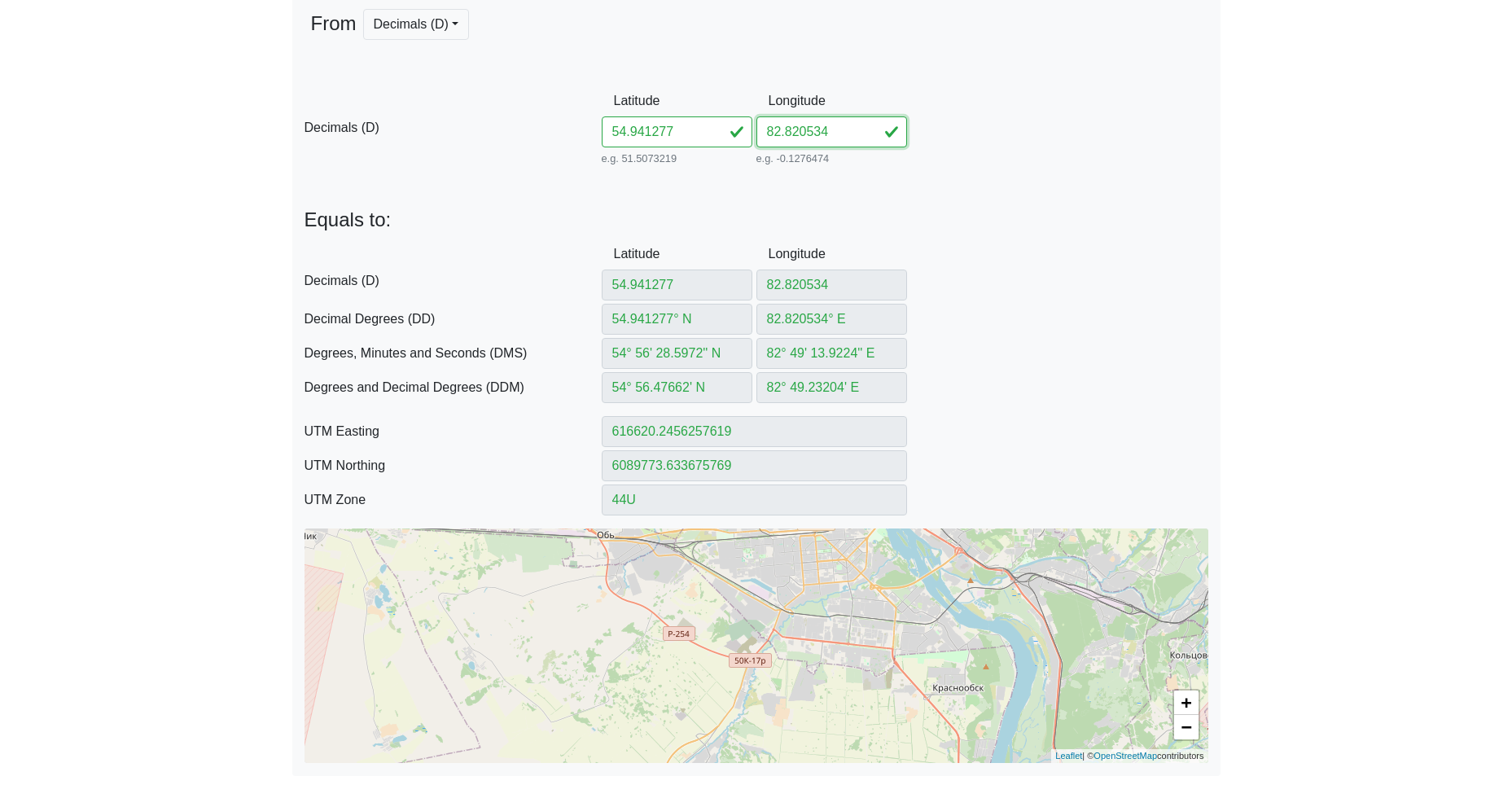
paste input "826118"
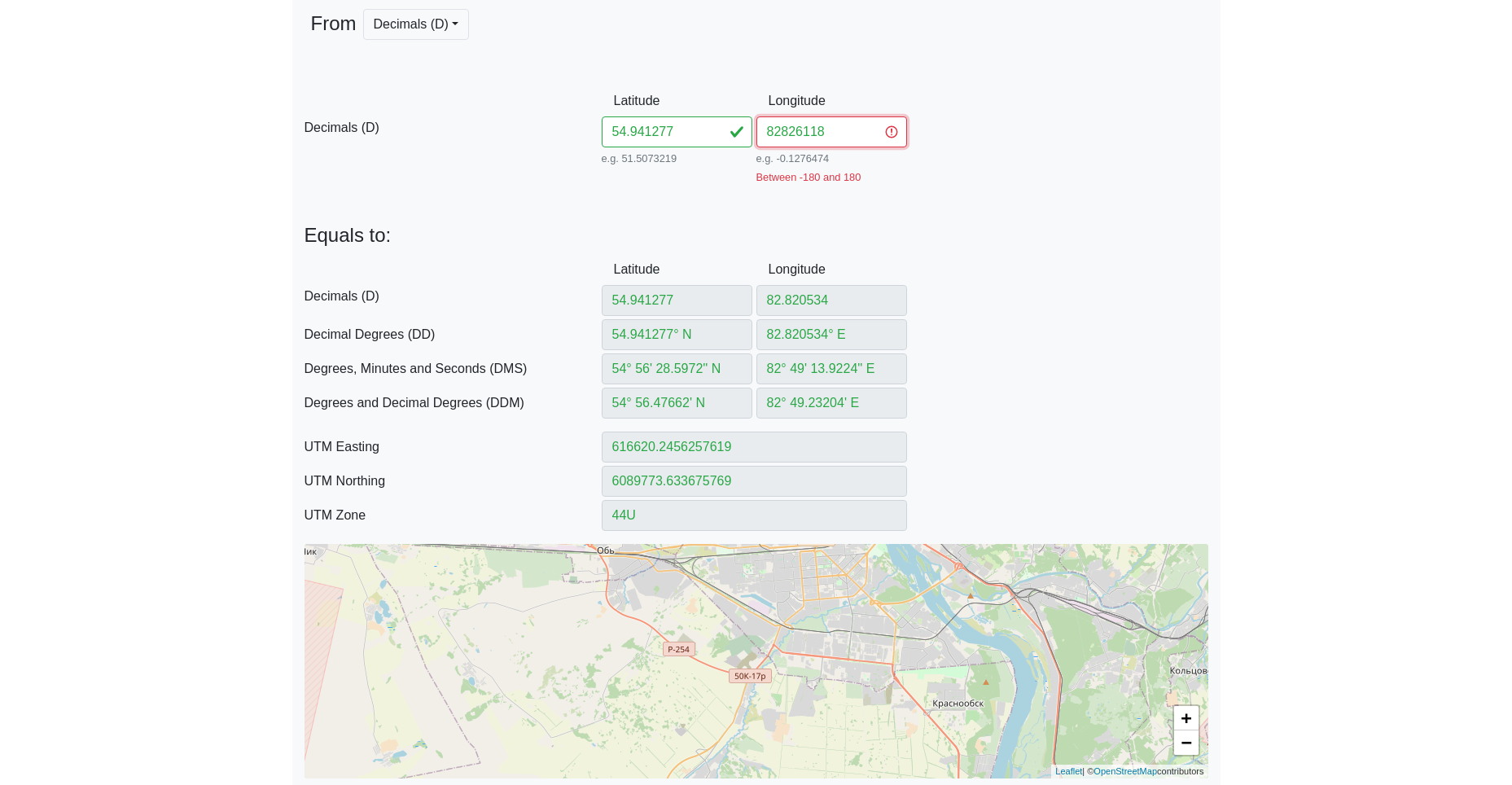
click at [781, 133] on input "82826118" at bounding box center [832, 131] width 151 height 31
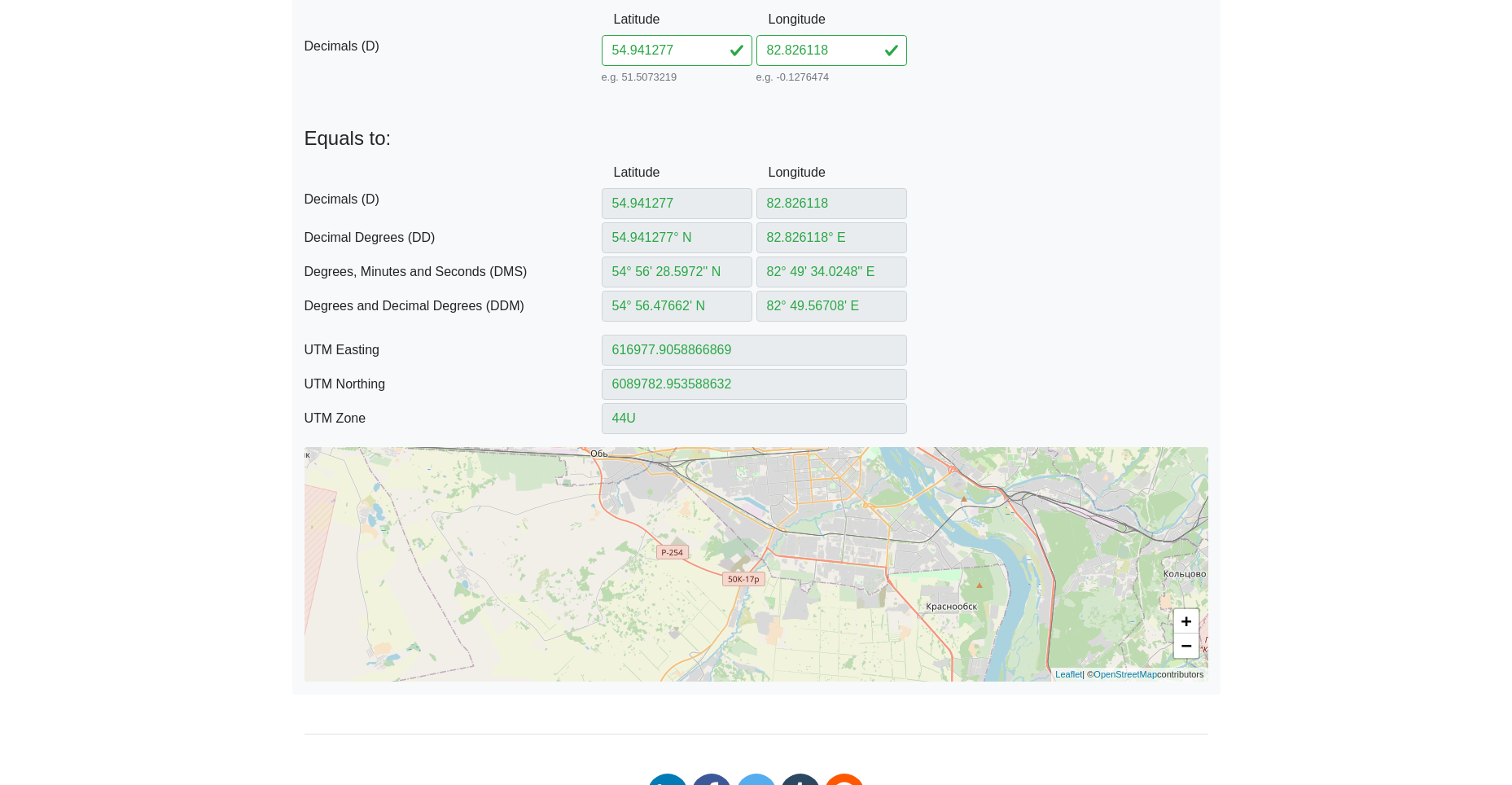
scroll to position [326, 0]
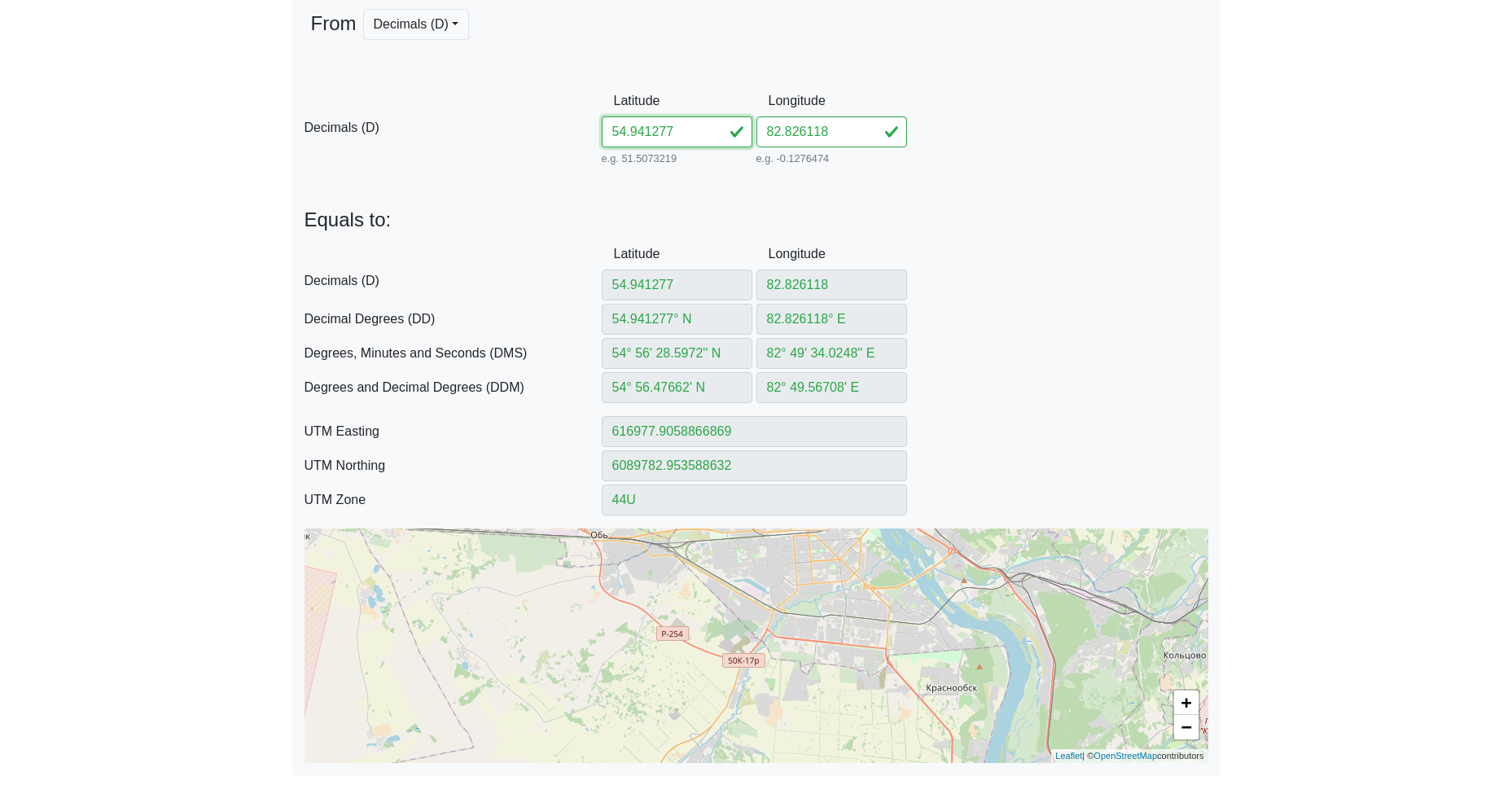
drag, startPoint x: 654, startPoint y: 128, endPoint x: 481, endPoint y: 127, distance: 173.0
click at [511, 124] on div "D Decimals (D) Latitude 54.941277 e.g. 51.5073219 Between -90 and 90 Longitude …" at bounding box center [756, 127] width 928 height 83
paste input "572982831704"
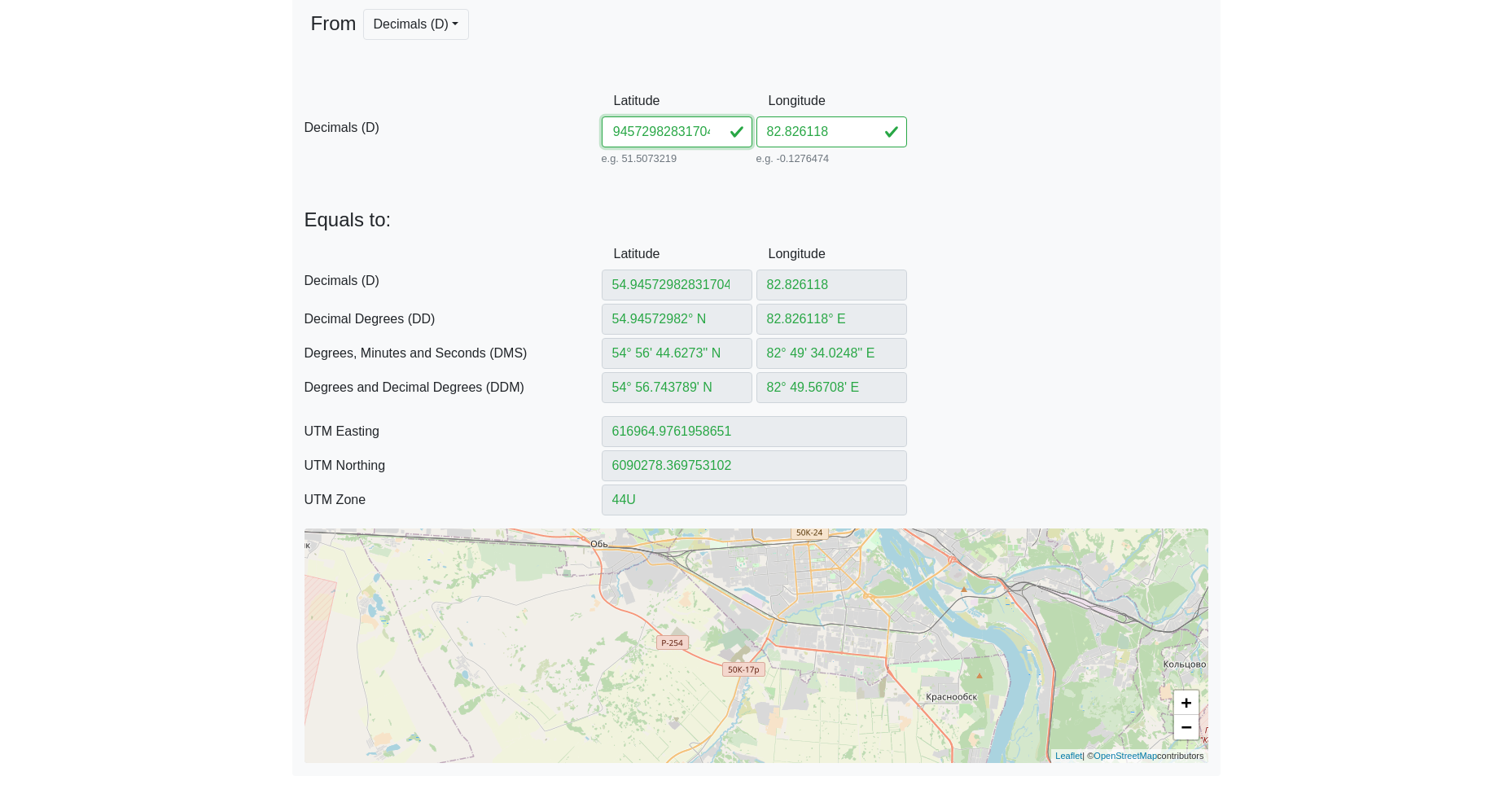
drag, startPoint x: 654, startPoint y: 136, endPoint x: 892, endPoint y: 160, distance: 239.2
click at [879, 160] on div "D Decimals (D) Latitude 54.94572982831704 e.g. 51.5073219 Between -90 and 90 Lo…" at bounding box center [756, 127] width 928 height 83
drag, startPoint x: 840, startPoint y: 124, endPoint x: 659, endPoint y: 134, distance: 181.3
click at [686, 129] on div "D Decimals (D) Latitude 54.945729 e.g. 51.5073219 Between -90 and 90 Longitude …" at bounding box center [756, 127] width 928 height 83
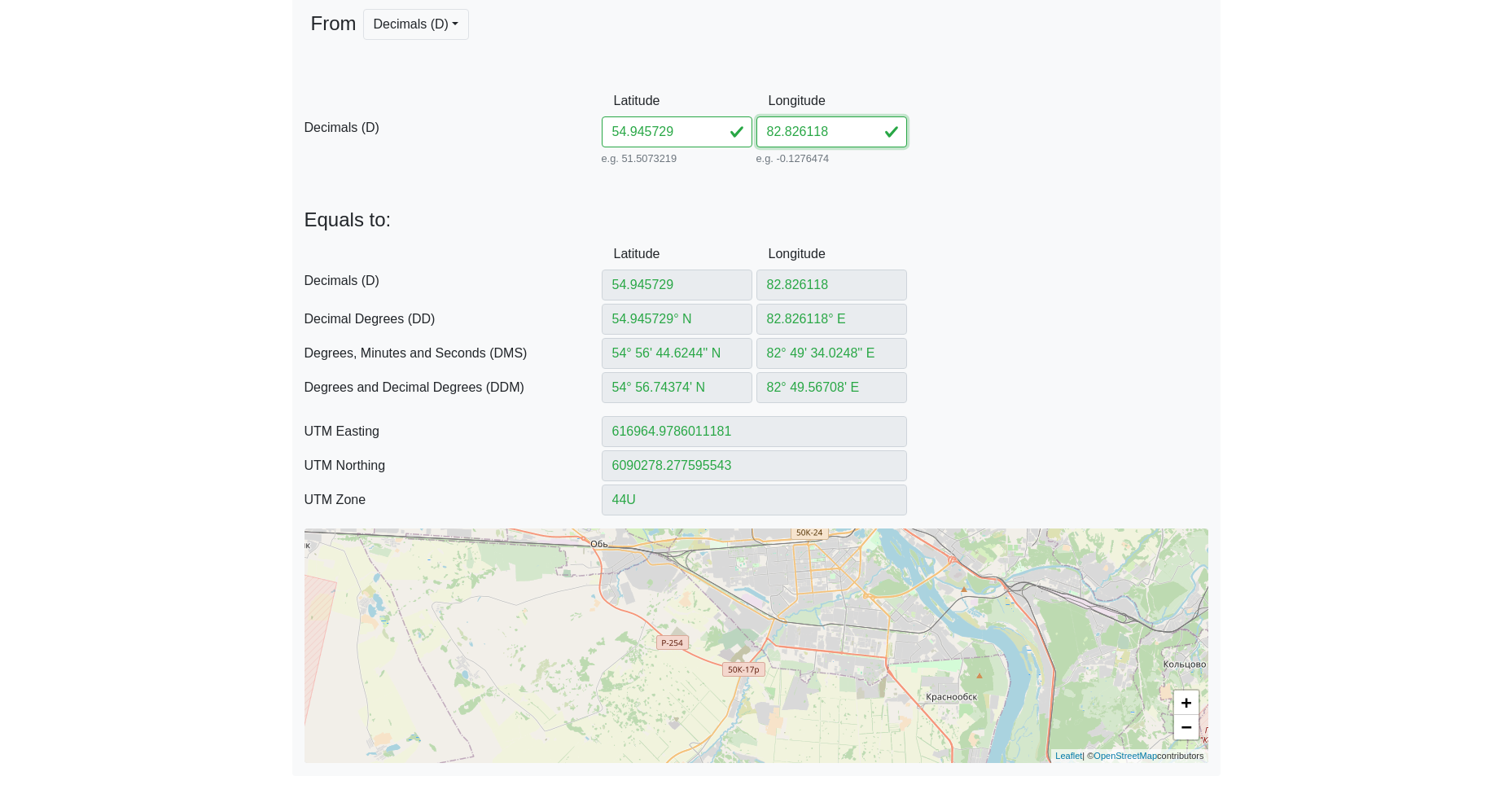
paste input "831704"
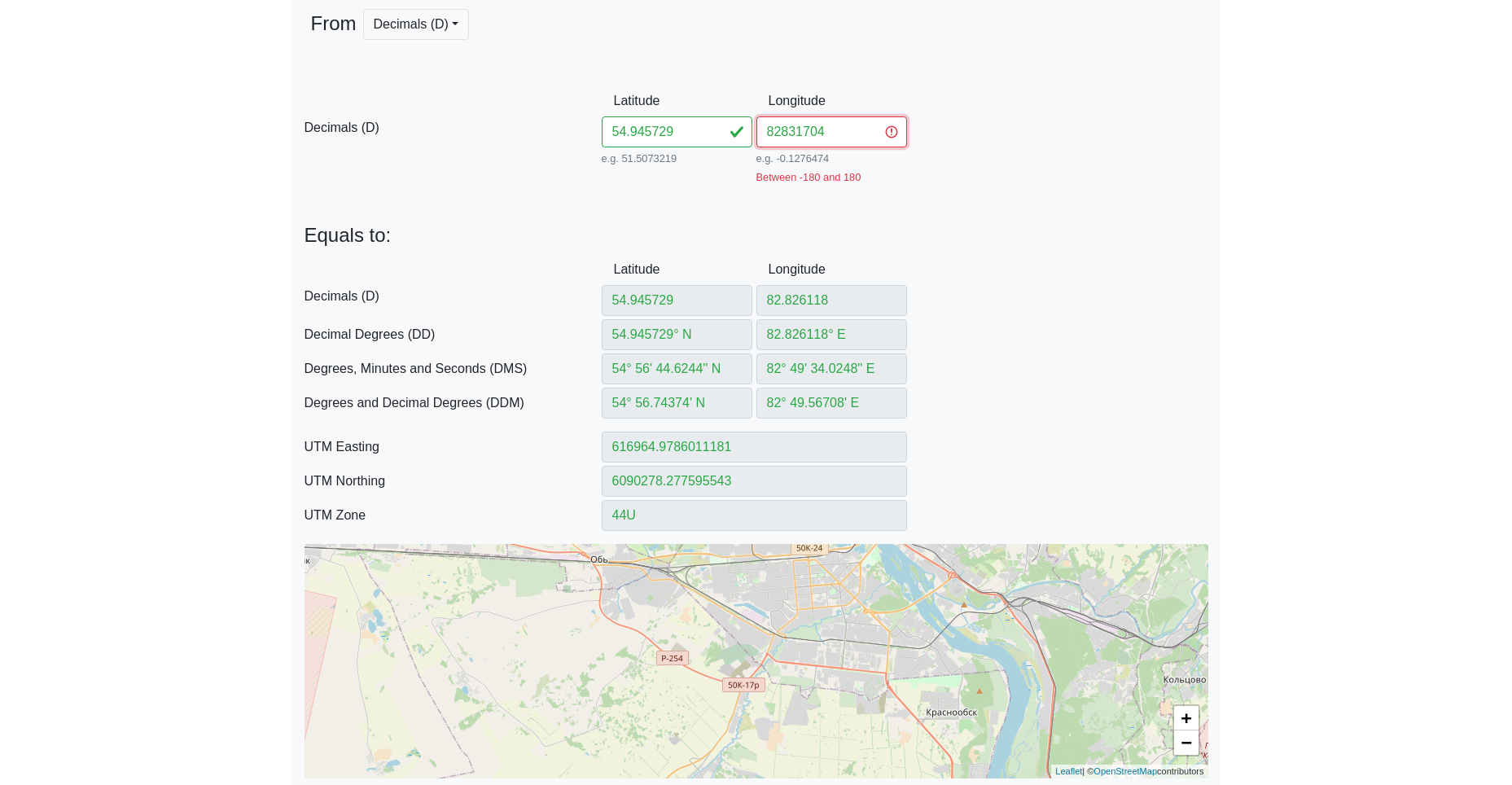
click at [783, 137] on input "82831704" at bounding box center [832, 131] width 151 height 31
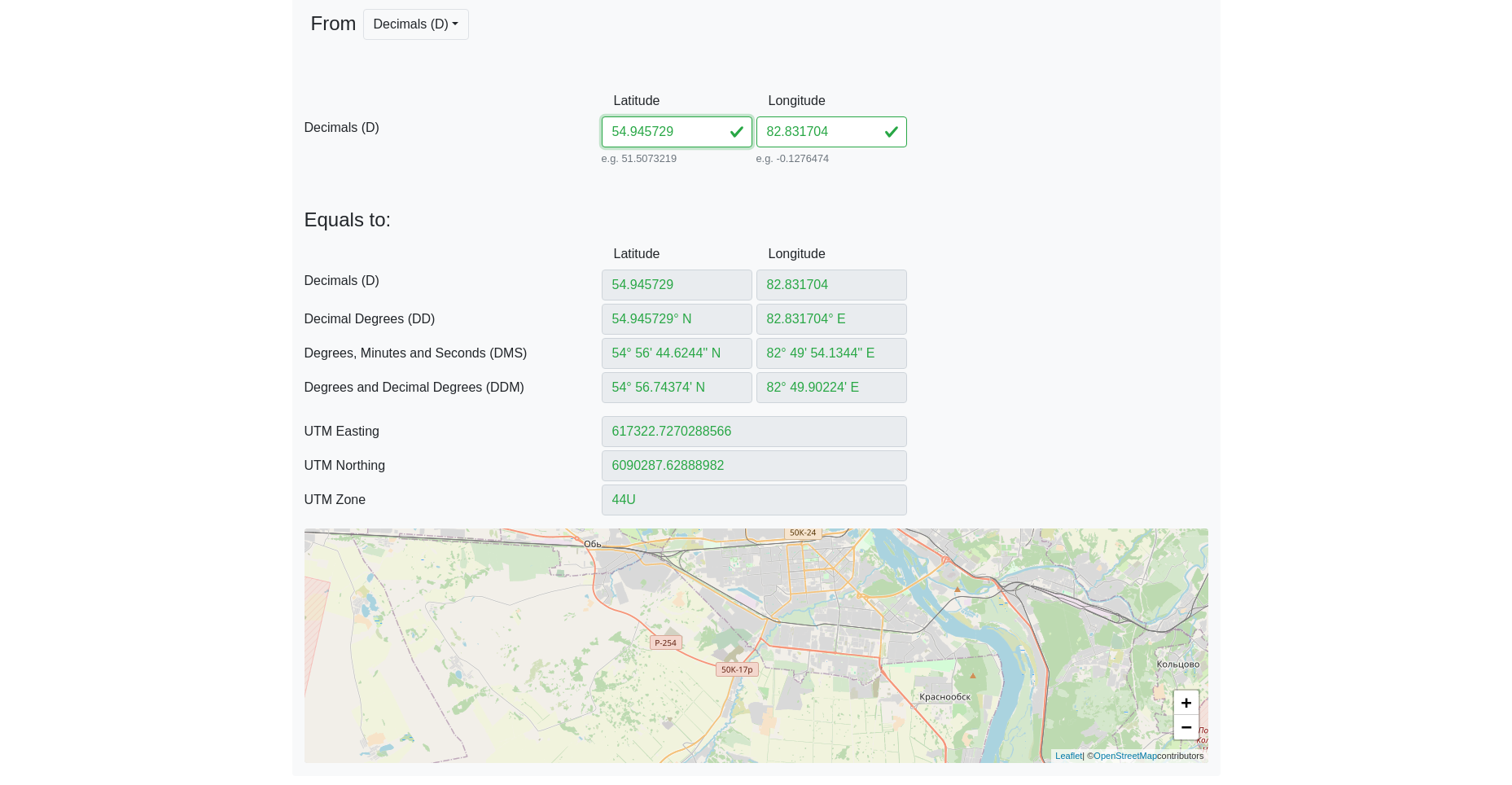
drag, startPoint x: 613, startPoint y: 134, endPoint x: 530, endPoint y: 134, distance: 83.0
click at [551, 133] on div "D Decimals (D) Latitude 54.945729 e.g. 51.5073219 Between -90 and 90 Longitude …" at bounding box center [756, 127] width 928 height 83
paste input "5024482835656"
drag, startPoint x: 654, startPoint y: 134, endPoint x: 907, endPoint y: 143, distance: 253.2
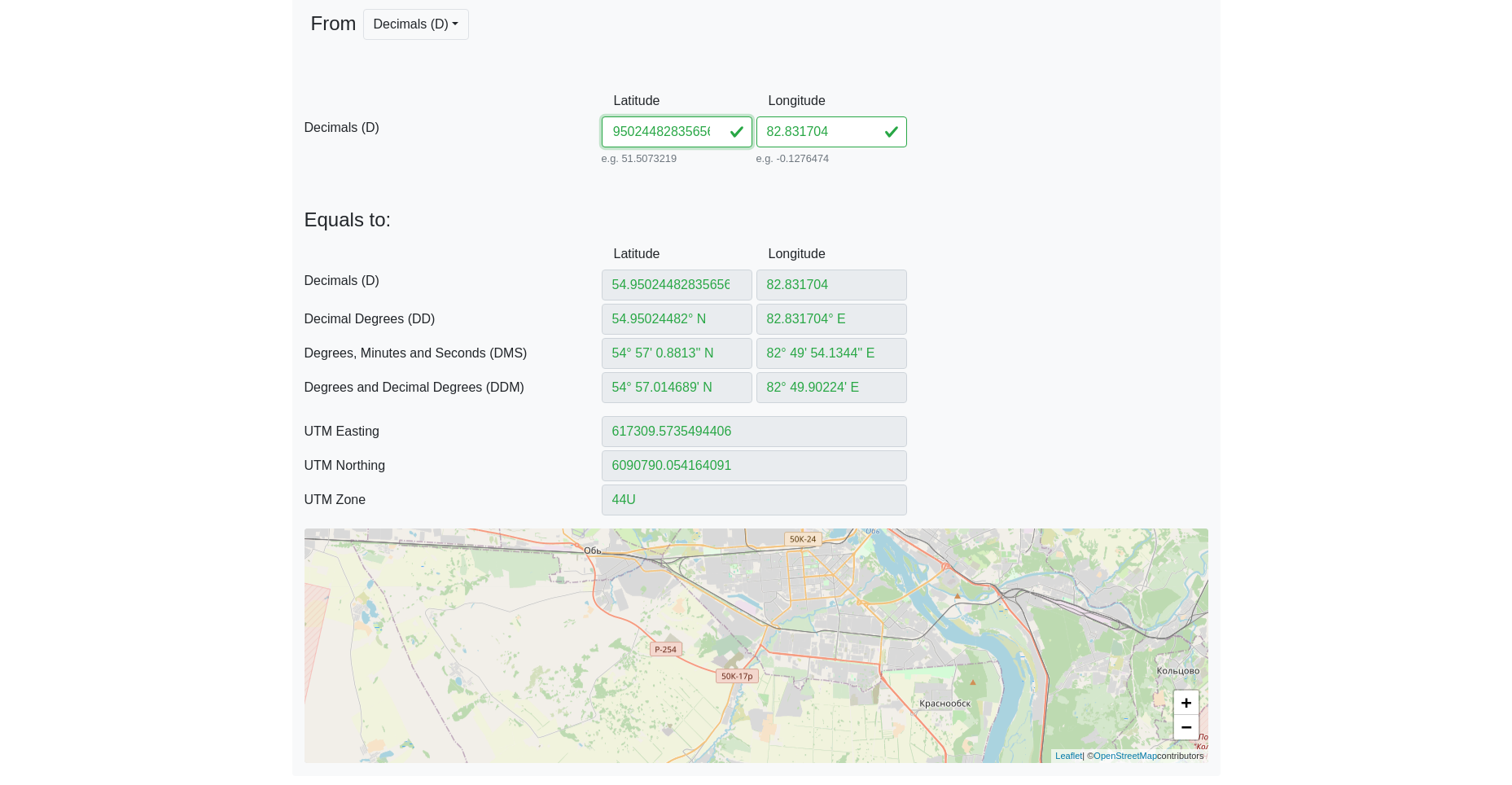
click at [893, 143] on div "D Decimals (D) Latitude 54.95024482835656 e.g. 51.5073219 Between -90 and 90 Lo…" at bounding box center [756, 127] width 928 height 83
drag, startPoint x: 840, startPoint y: 126, endPoint x: 697, endPoint y: 126, distance: 143.0
click at [744, 124] on div "D Decimals (D) Latitude 54.950244 e.g. 51.5073219 Between -90 and 90 Longitude …" at bounding box center [756, 127] width 928 height 83
paste input "835656"
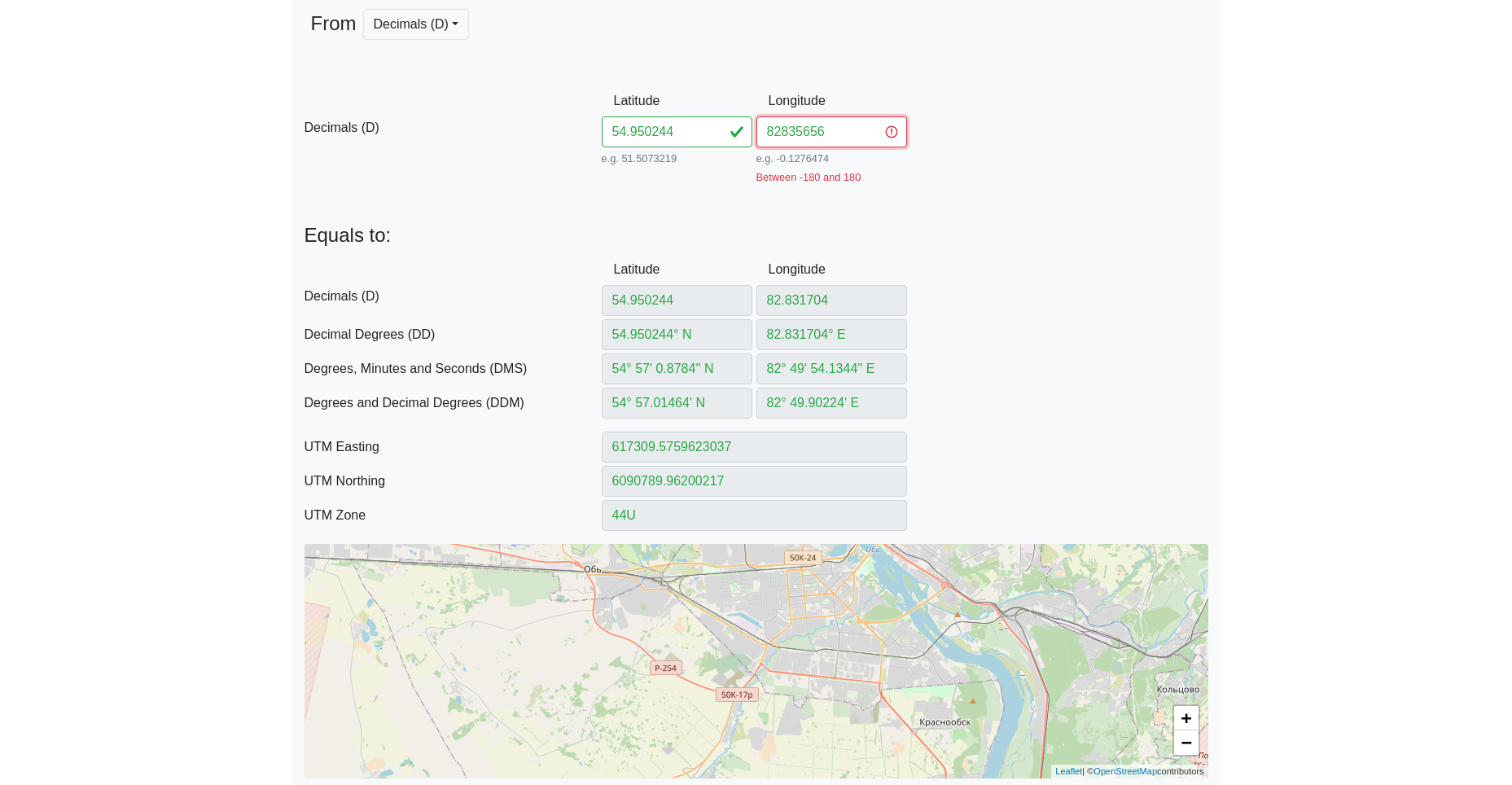
click at [782, 131] on input "82835656" at bounding box center [832, 131] width 151 height 31
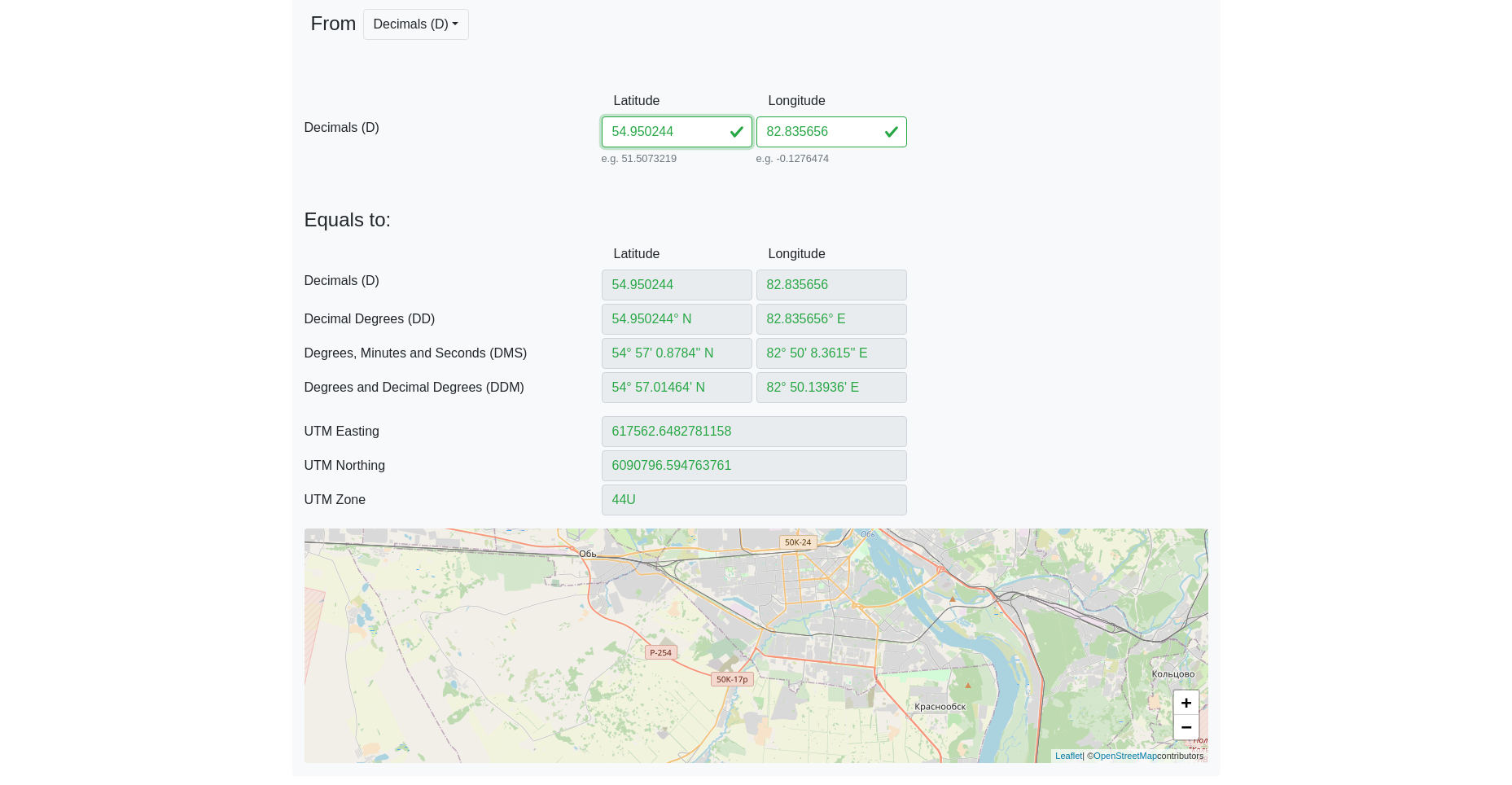
drag, startPoint x: 674, startPoint y: 133, endPoint x: 478, endPoint y: 126, distance: 196.1
click at [550, 126] on div "D Decimals (D) Latitude 54.950244 e.g. 51.5073219 Between -90 and 90 Longitude …" at bounding box center [756, 127] width 928 height 83
paste input "575682839127"
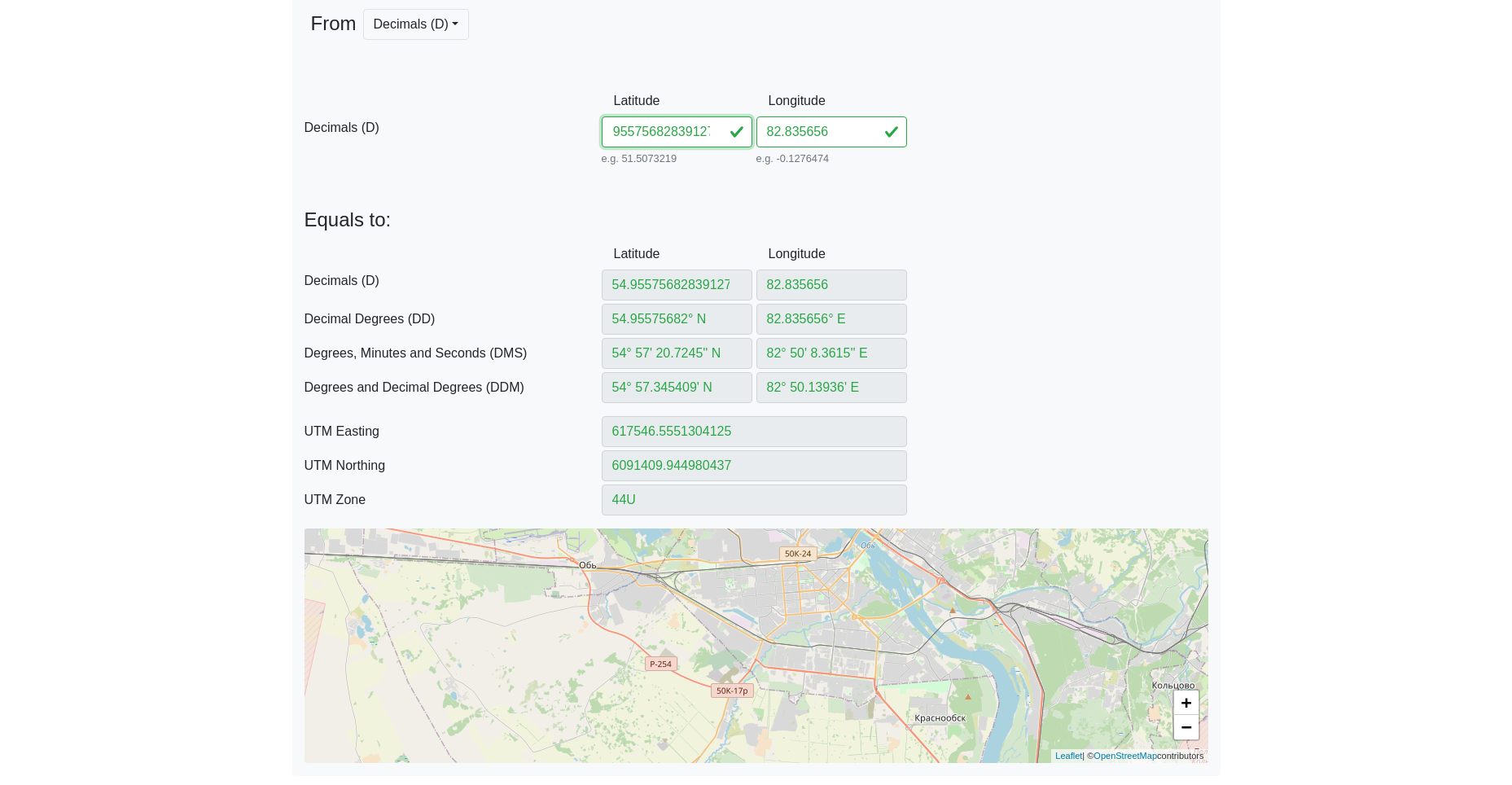
drag, startPoint x: 654, startPoint y: 131, endPoint x: 869, endPoint y: 149, distance: 215.8
click at [871, 147] on div "D Decimals (D) Latitude 54.95575682839127 e.g. 51.5073219 Between -90 and 90 Lo…" at bounding box center [756, 127] width 928 height 83
drag, startPoint x: 840, startPoint y: 138, endPoint x: 710, endPoint y: 135, distance: 130.0
click at [751, 134] on div "D Decimals (D) Latitude 54.955756 e.g. 51.5073219 Between -90 and 90 Longitude …" at bounding box center [756, 127] width 928 height 83
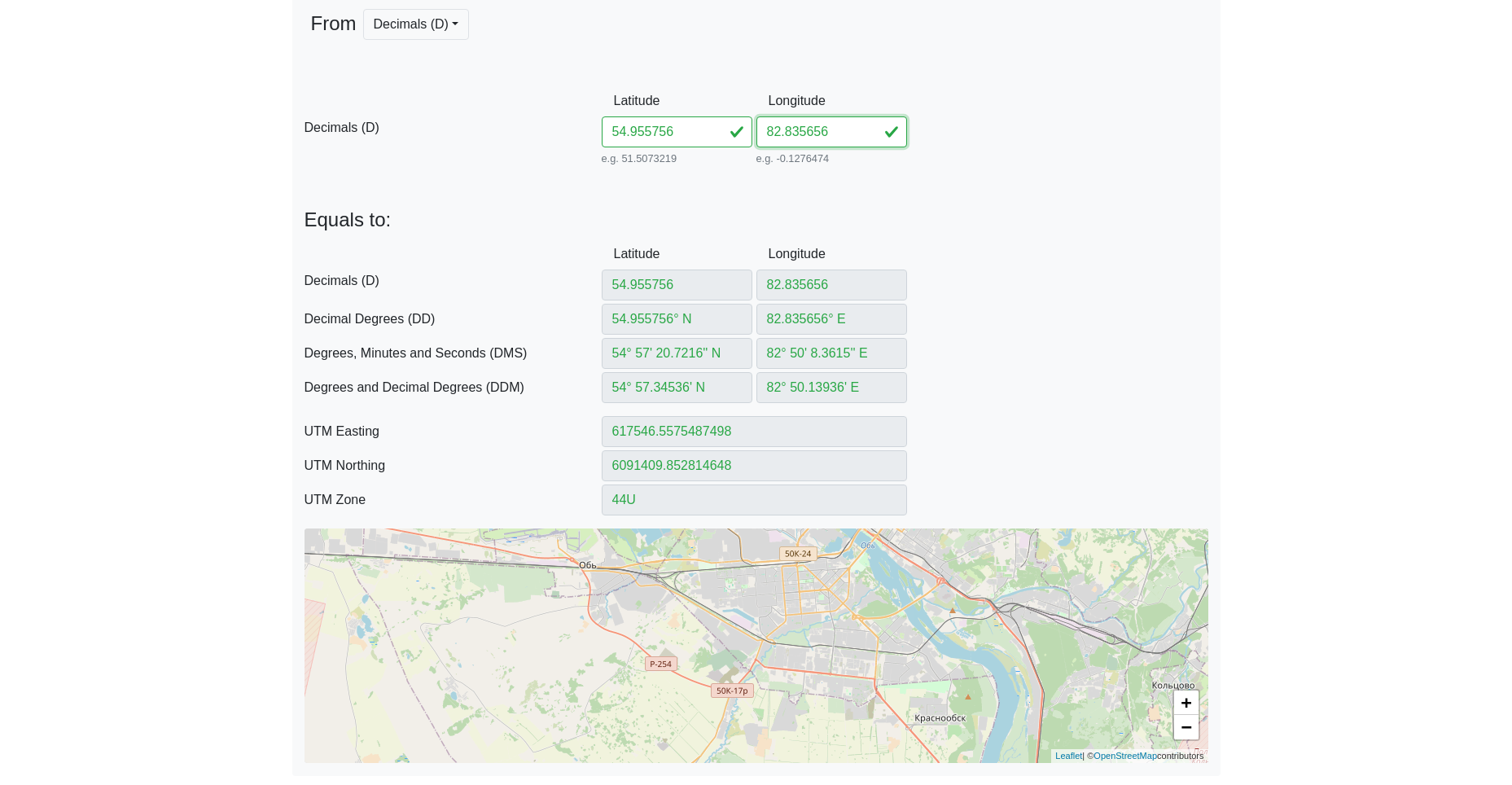
paste input "839127"
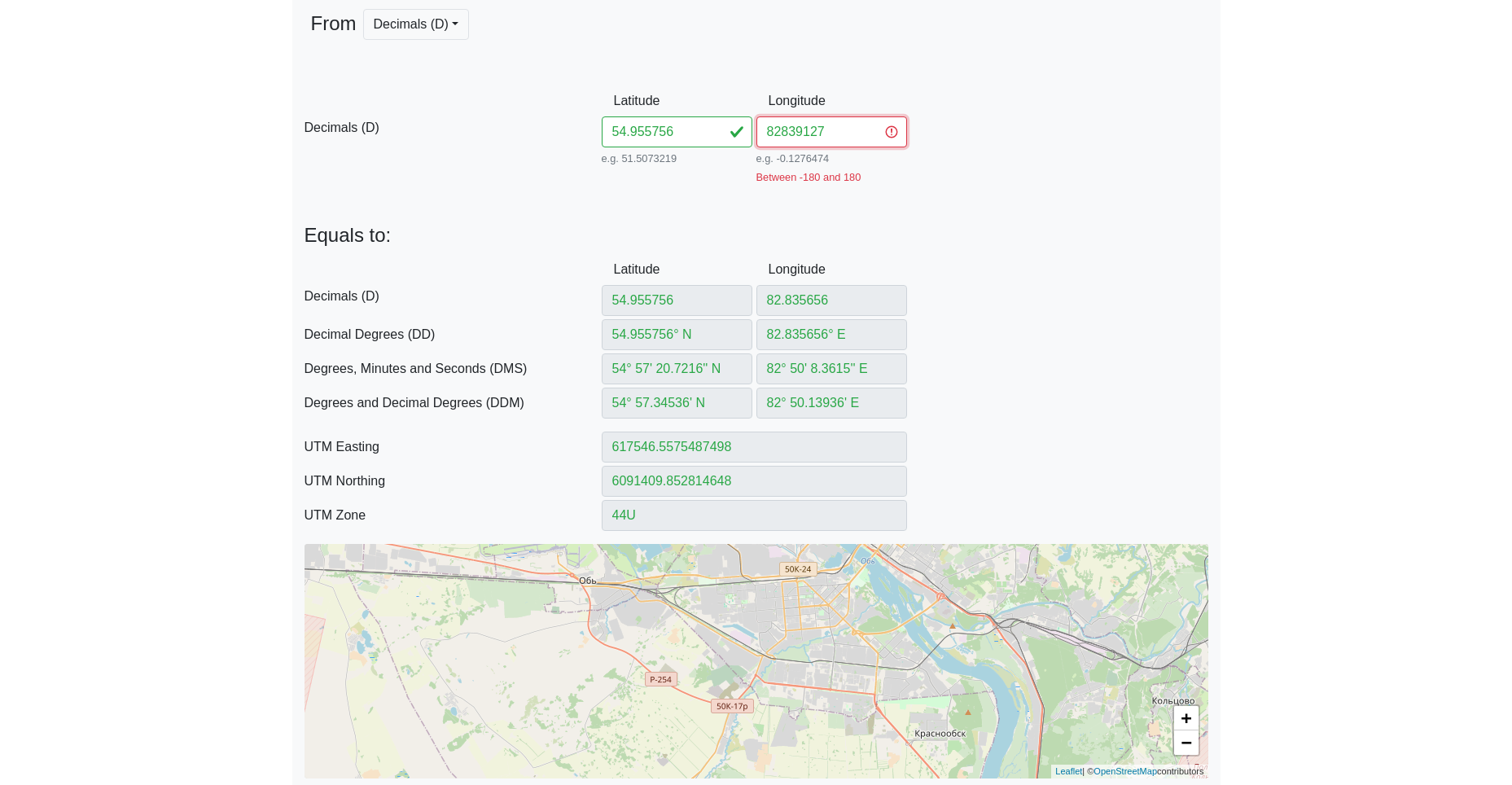
click at [781, 133] on input "82839127" at bounding box center [832, 131] width 151 height 31
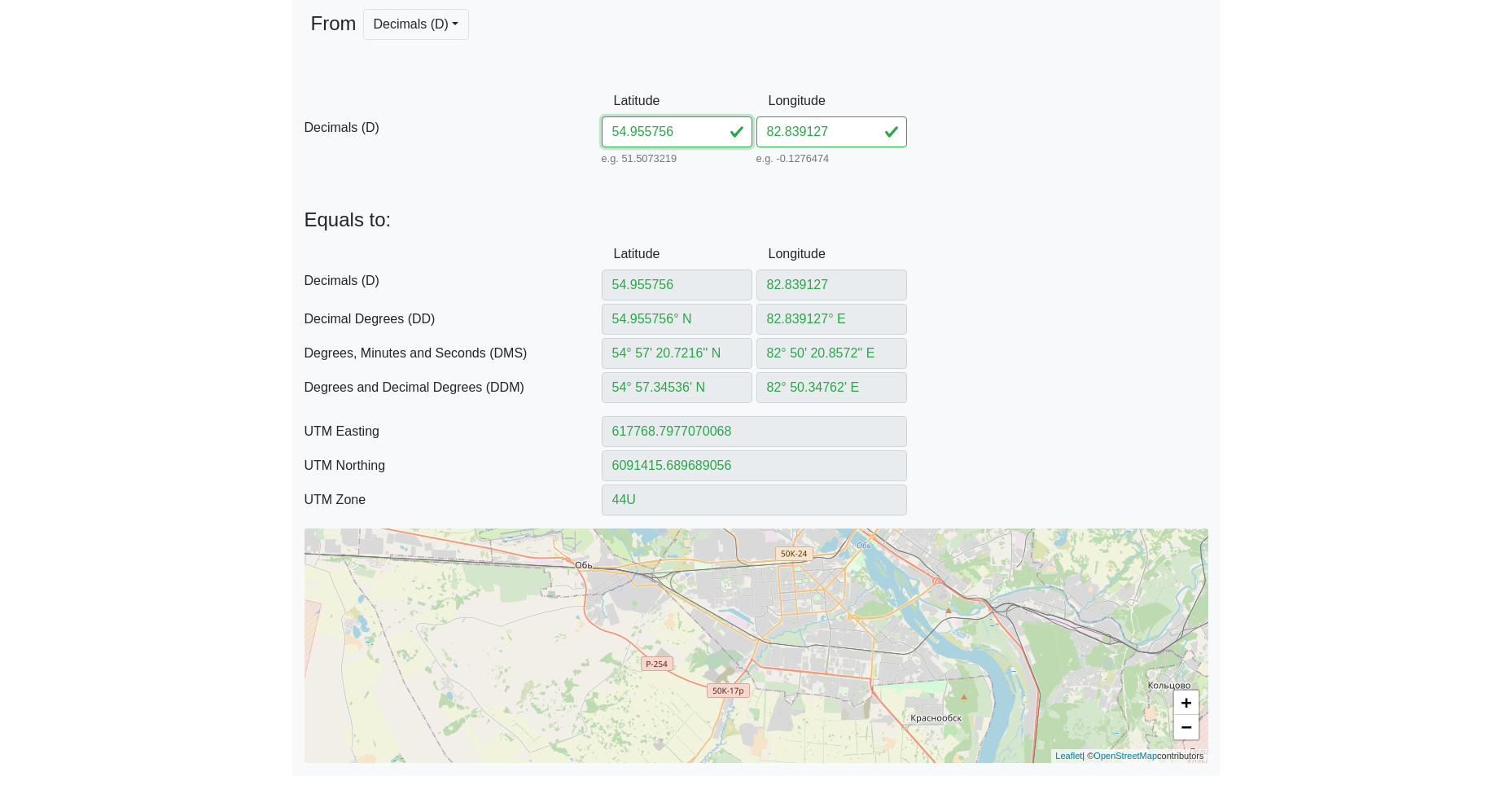
drag, startPoint x: 681, startPoint y: 134, endPoint x: 505, endPoint y: 132, distance: 176.0
click at [575, 130] on div "D Decimals (D) Latitude 54.955756 e.g. 51.5073219 Between -90 and 90 Longitude …" at bounding box center [756, 127] width 928 height 83
paste input "6067382845299"
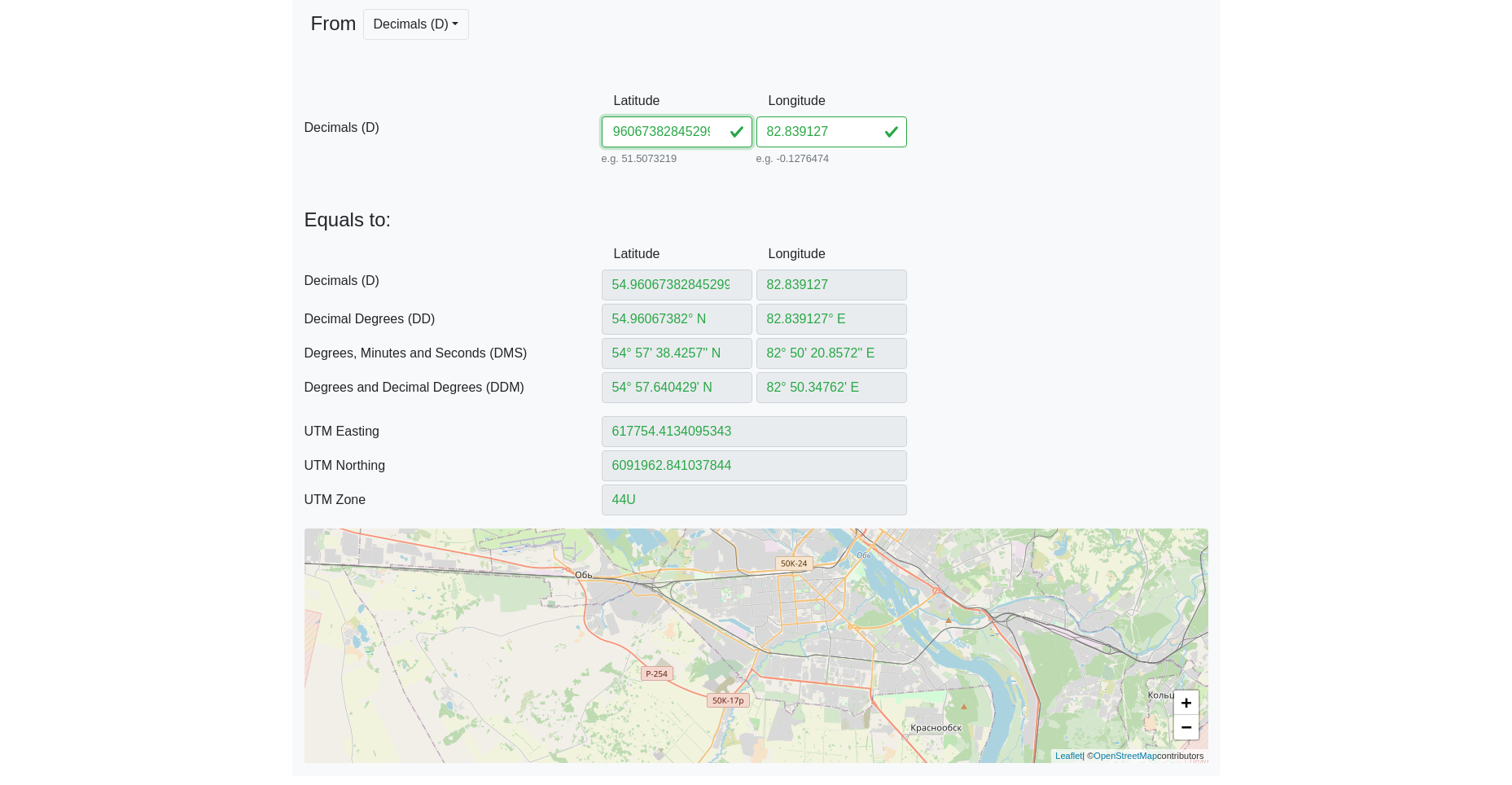
drag, startPoint x: 657, startPoint y: 134, endPoint x: 876, endPoint y: 141, distance: 219.1
click at [881, 147] on div "D Decimals (D) Latitude 54.96067382845299 e.g. 51.5073219 Between -90 and 90 Lo…" at bounding box center [756, 127] width 928 height 83
drag, startPoint x: 787, startPoint y: 128, endPoint x: 664, endPoint y: 134, distance: 123.1
click at [720, 128] on div "D Decimals (D) Latitude 54.960673 e.g. 51.5073219 Between -90 and 90 Longitude …" at bounding box center [756, 127] width 928 height 83
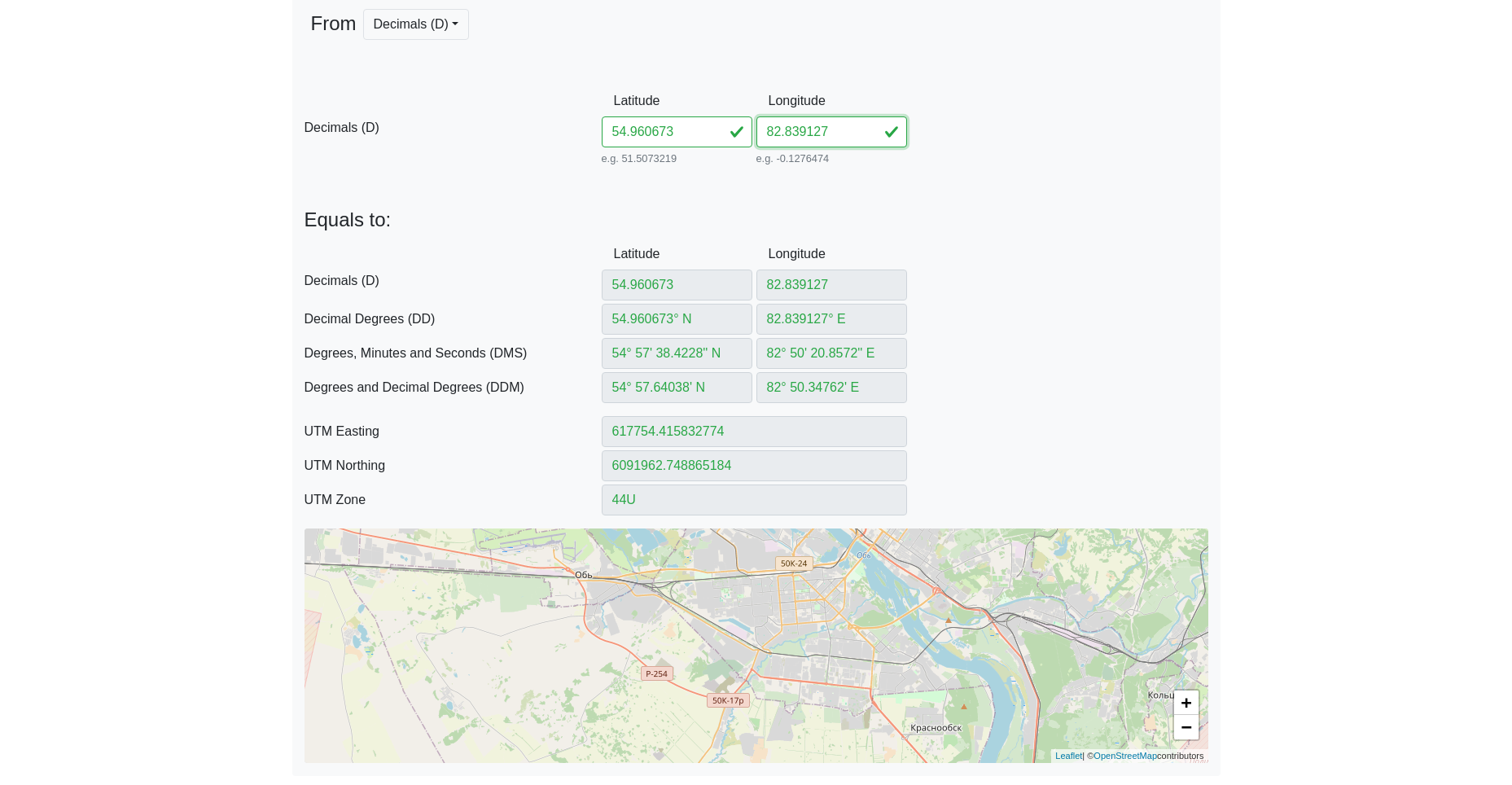
paste input "845299"
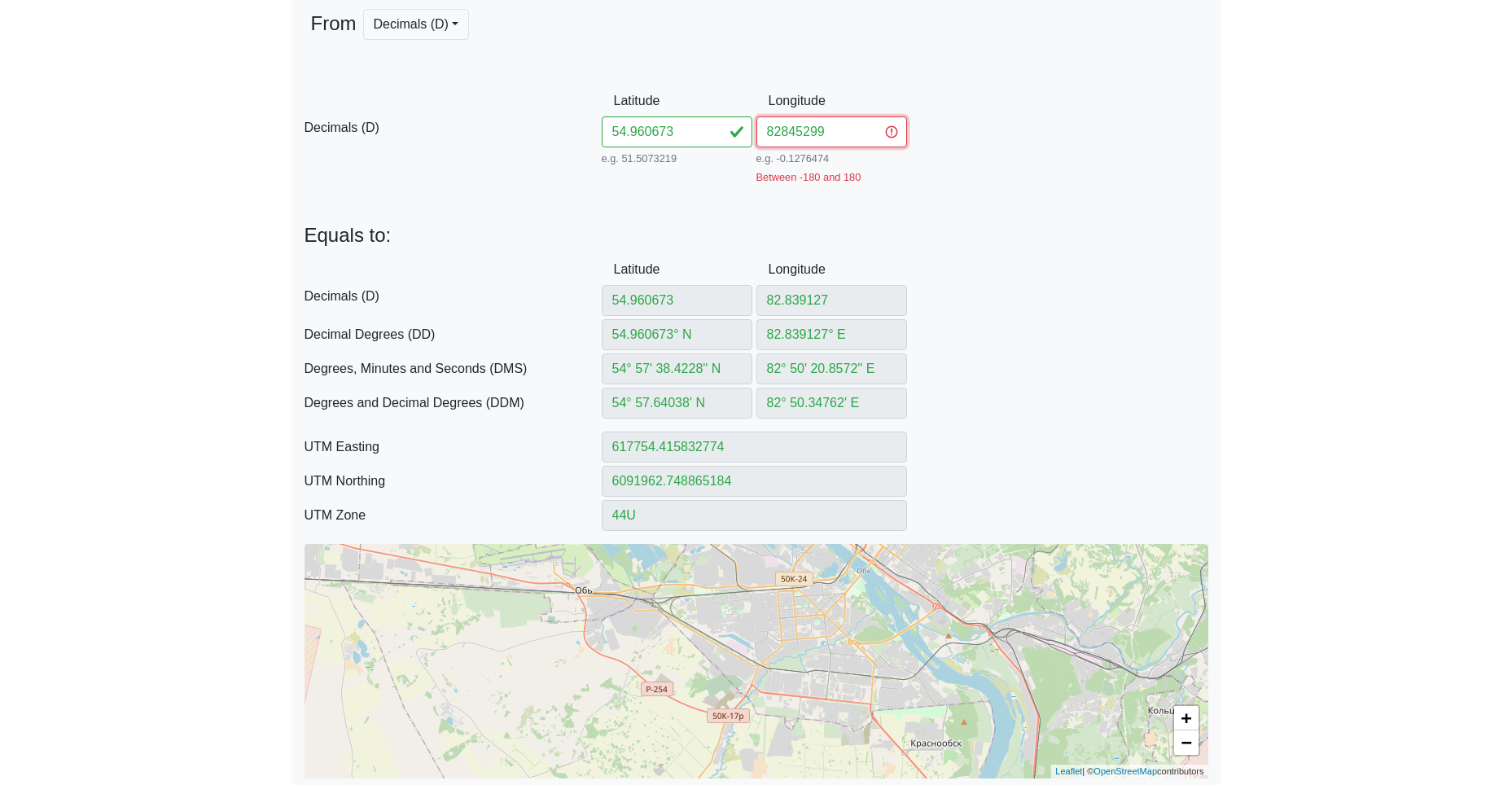
click at [780, 130] on input "82845299" at bounding box center [832, 131] width 151 height 31
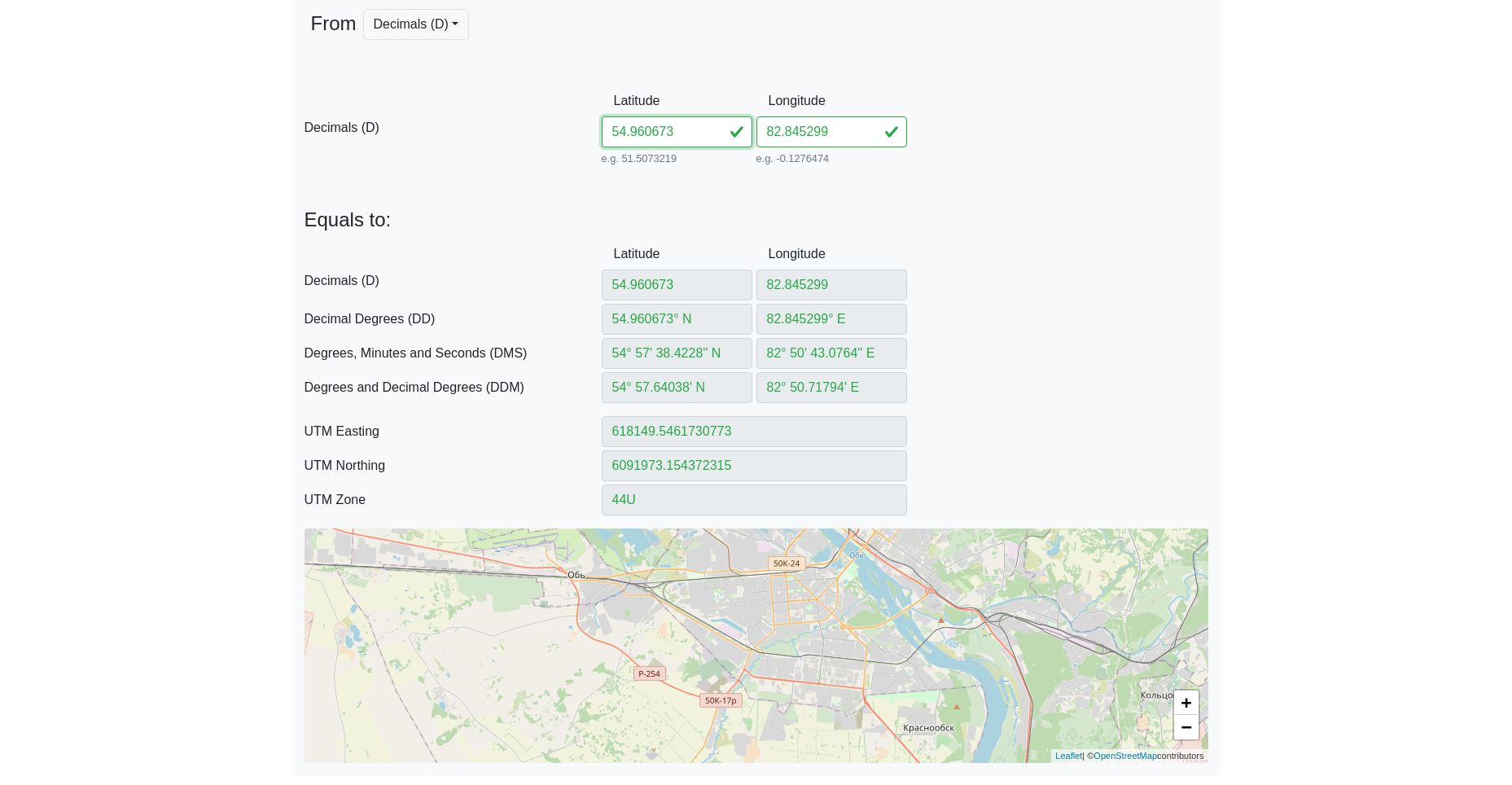
drag, startPoint x: 661, startPoint y: 134, endPoint x: 518, endPoint y: 129, distance: 143.1
click at [566, 127] on div "D Decimals (D) Latitude 54.960673 e.g. 51.5073219 Between -90 and 90 Longitude …" at bounding box center [756, 127] width 928 height 83
paste input "422582852908"
drag, startPoint x: 654, startPoint y: 134, endPoint x: 890, endPoint y: 146, distance: 236.3
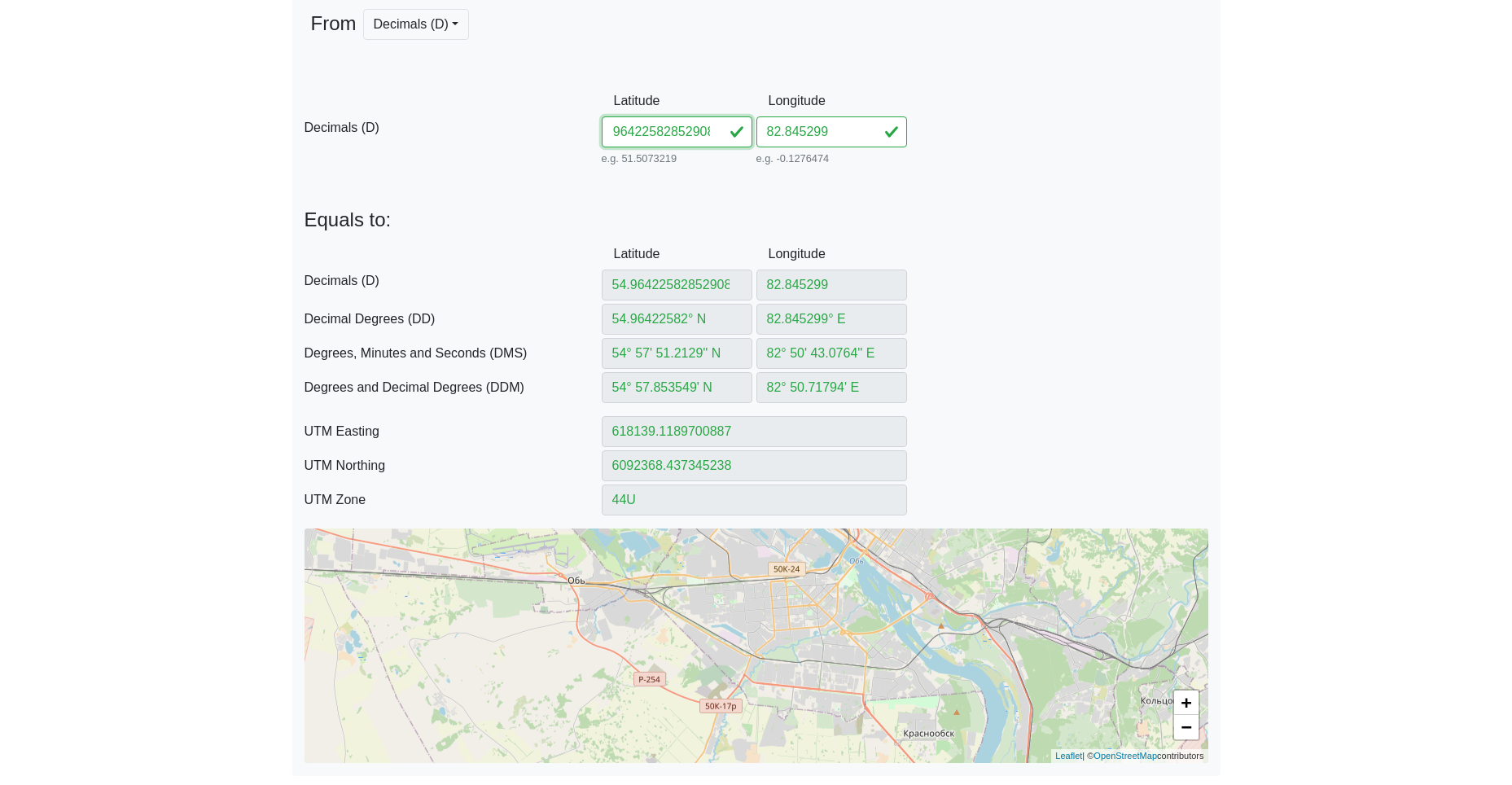
click at [873, 147] on div "D Decimals (D) Latitude 54.96422582852908 e.g. 51.5073219 Between -90 and 90 Lo…" at bounding box center [756, 127] width 928 height 83
drag, startPoint x: 850, startPoint y: 133, endPoint x: 682, endPoint y: 126, distance: 168.1
click at [709, 124] on div "D Decimals (D) Latitude 54.964225 e.g. 51.5073219 Between -90 and 90 Longitude …" at bounding box center [756, 127] width 928 height 83
paste input "852908"
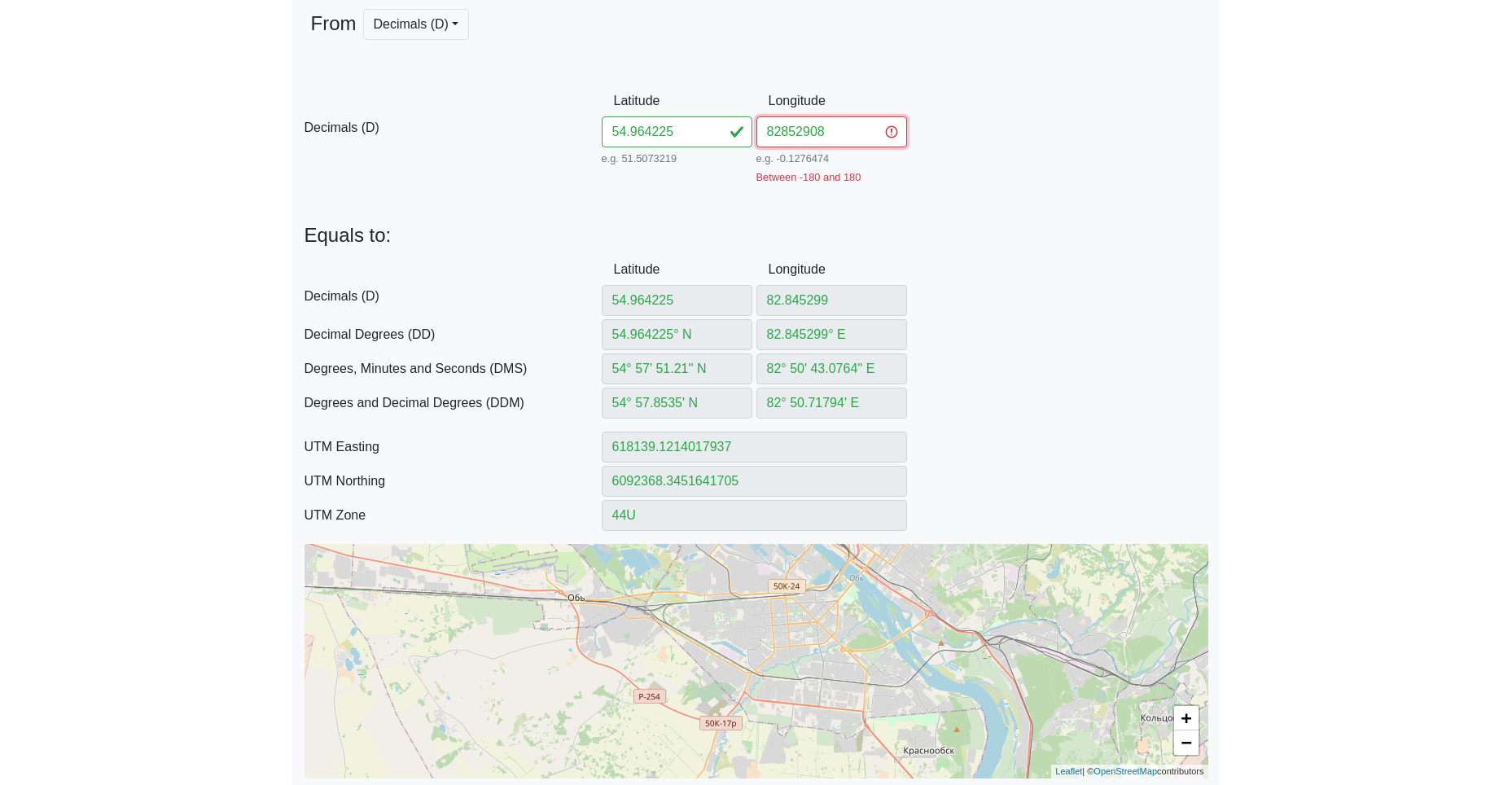
click at [785, 131] on input "82852908" at bounding box center [832, 131] width 151 height 31
click at [781, 132] on input "82852908" at bounding box center [832, 131] width 151 height 31
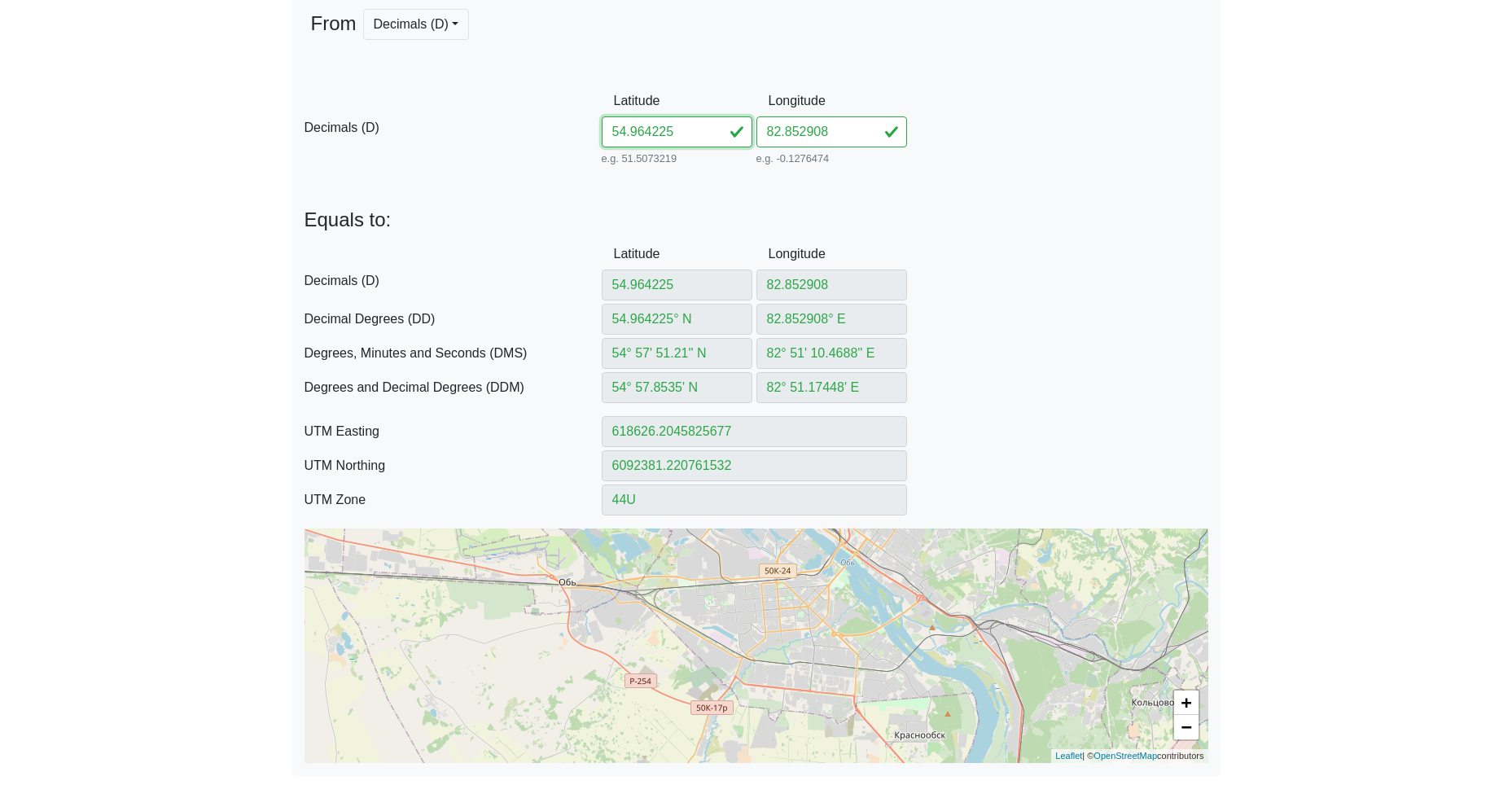
drag, startPoint x: 645, startPoint y: 129, endPoint x: 548, endPoint y: 125, distance: 97.1
click at [575, 125] on div "D Decimals (D) Latitude 54.964225 e.g. 51.5073219 Between -90 and 90 Longitude …" at bounding box center [756, 127] width 928 height 83
paste input "826782860380"
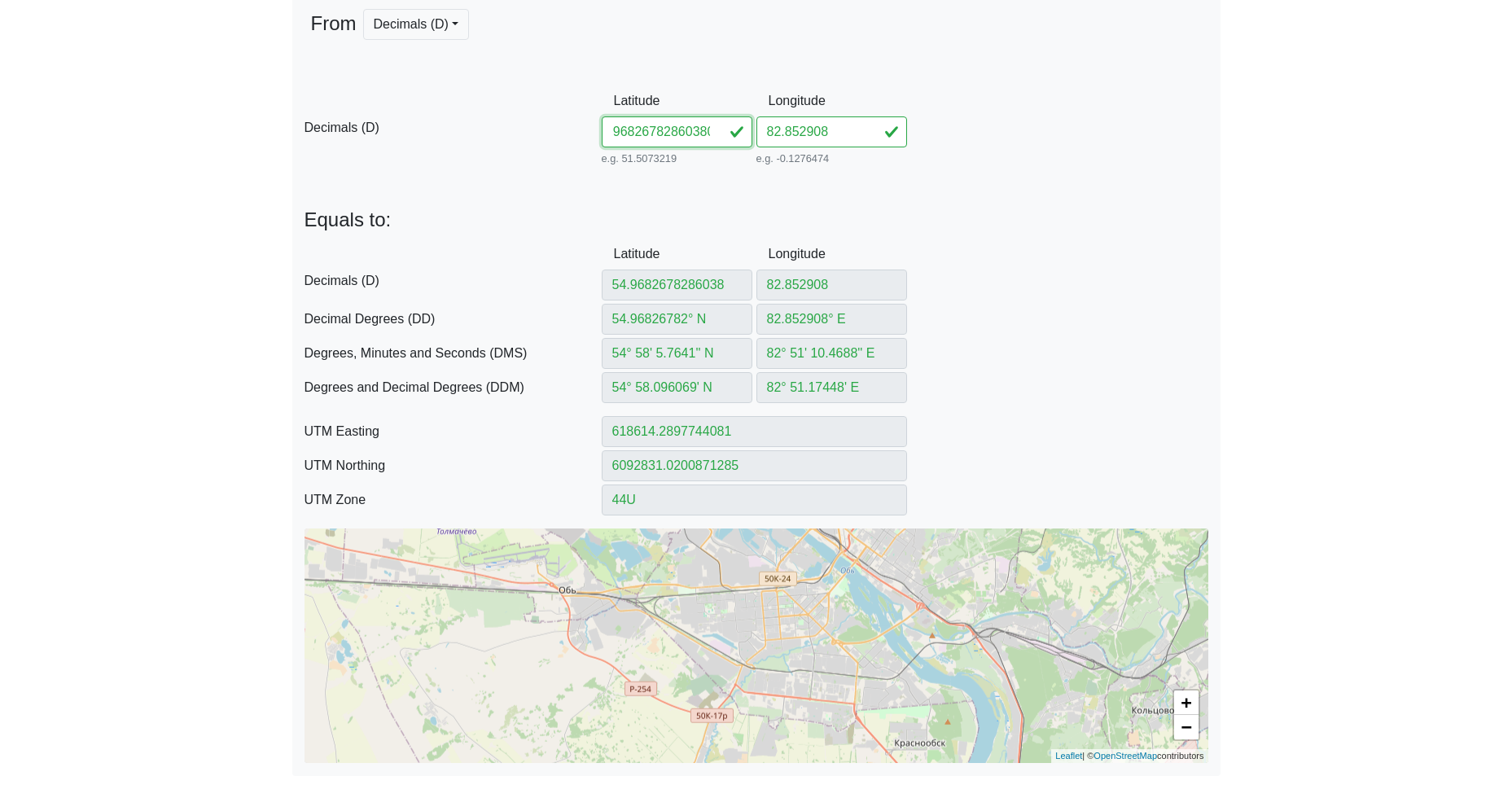
drag, startPoint x: 653, startPoint y: 134, endPoint x: 864, endPoint y: 145, distance: 211.3
click at [911, 155] on div "D Decimals (D) Latitude 54.96826782860380 e.g. 51.5073219 Between -90 and 90 Lo…" at bounding box center [756, 127] width 928 height 83
drag, startPoint x: 753, startPoint y: 128, endPoint x: 707, endPoint y: 129, distance: 46.0
click at [730, 128] on div "D Decimals (D) Latitude 54.968267 e.g. 51.5073219 Between -90 and 90 Longitude …" at bounding box center [756, 127] width 928 height 83
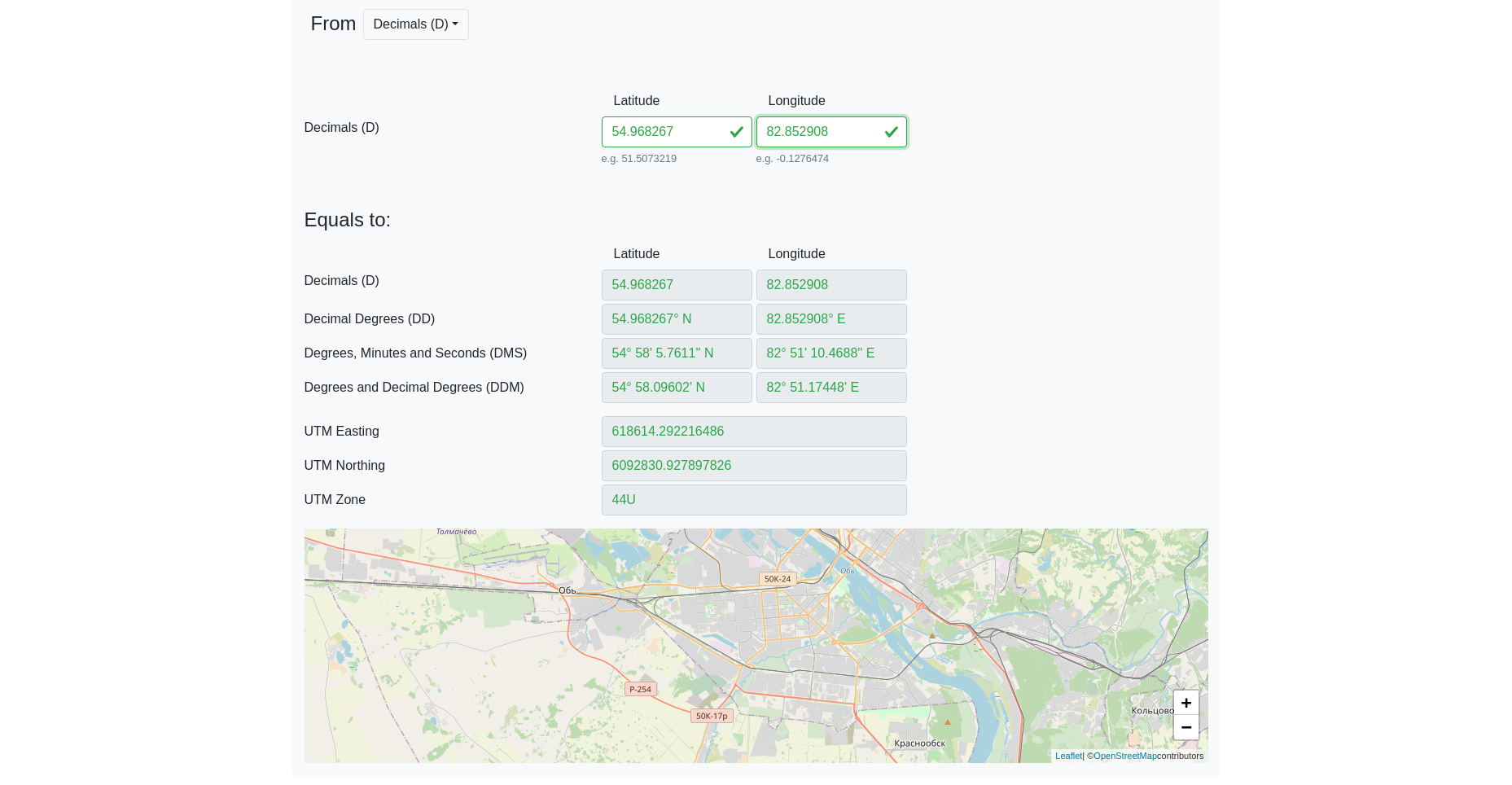
paste input "860380"
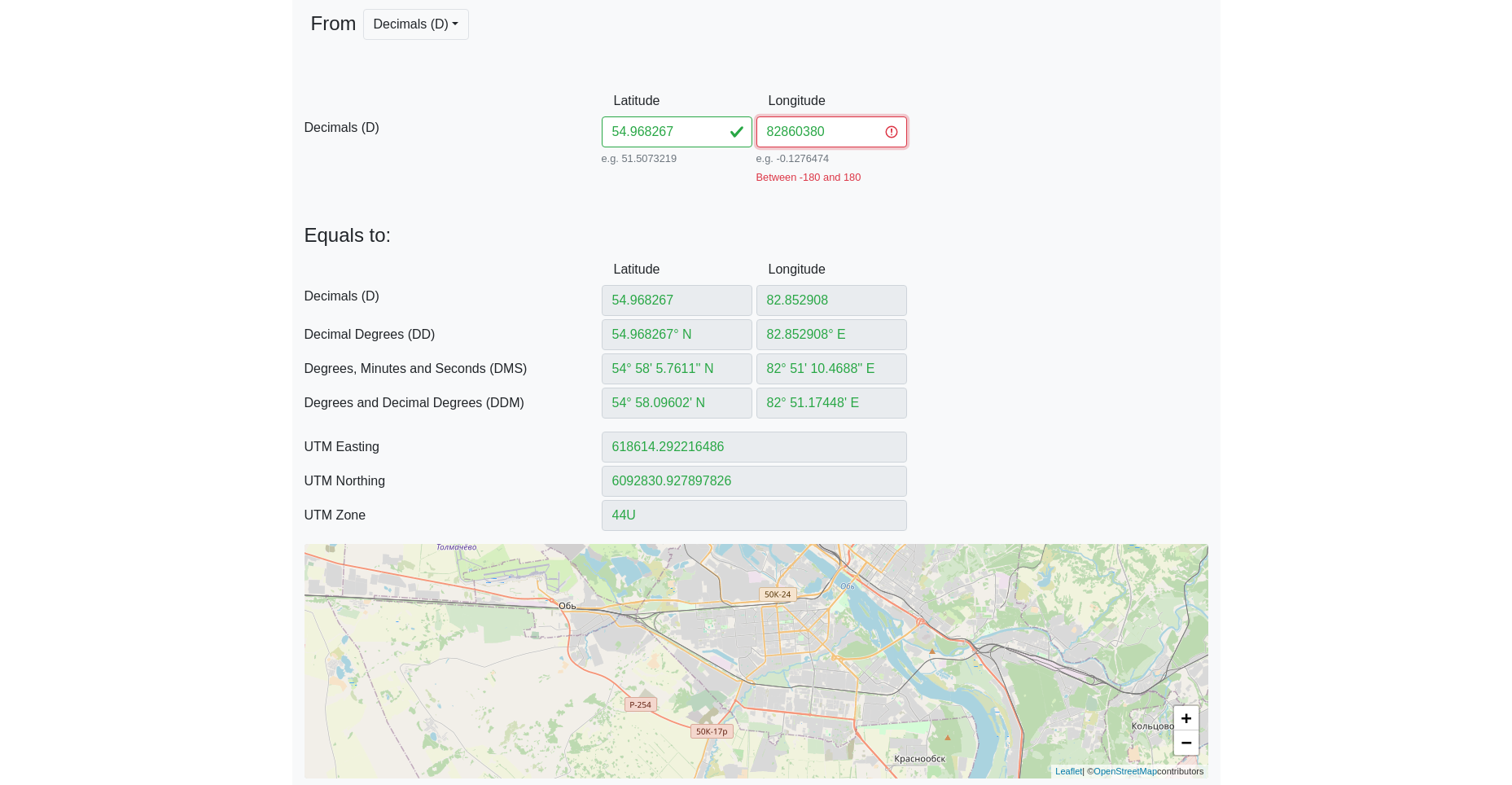
click at [779, 133] on input "82860380" at bounding box center [832, 131] width 151 height 31
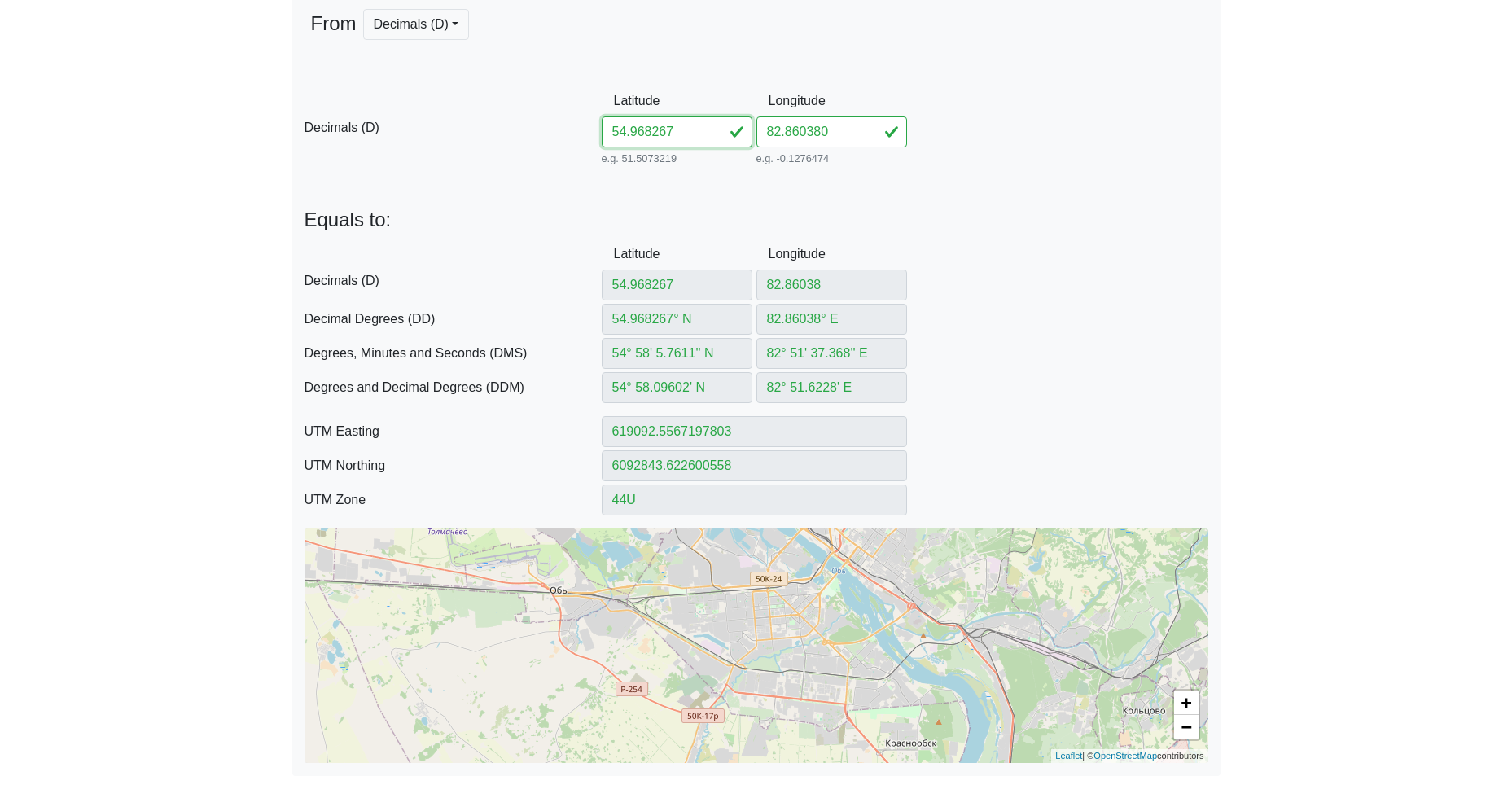
drag, startPoint x: 673, startPoint y: 135, endPoint x: 479, endPoint y: 134, distance: 194.0
click at [567, 134] on div "D Decimals (D) Latitude 54.968267 e.g. 51.5073219 Between -90 and 90 Longitude …" at bounding box center [756, 127] width 928 height 83
paste input "7242482873411"
drag, startPoint x: 653, startPoint y: 134, endPoint x: 898, endPoint y: 138, distance: 245.0
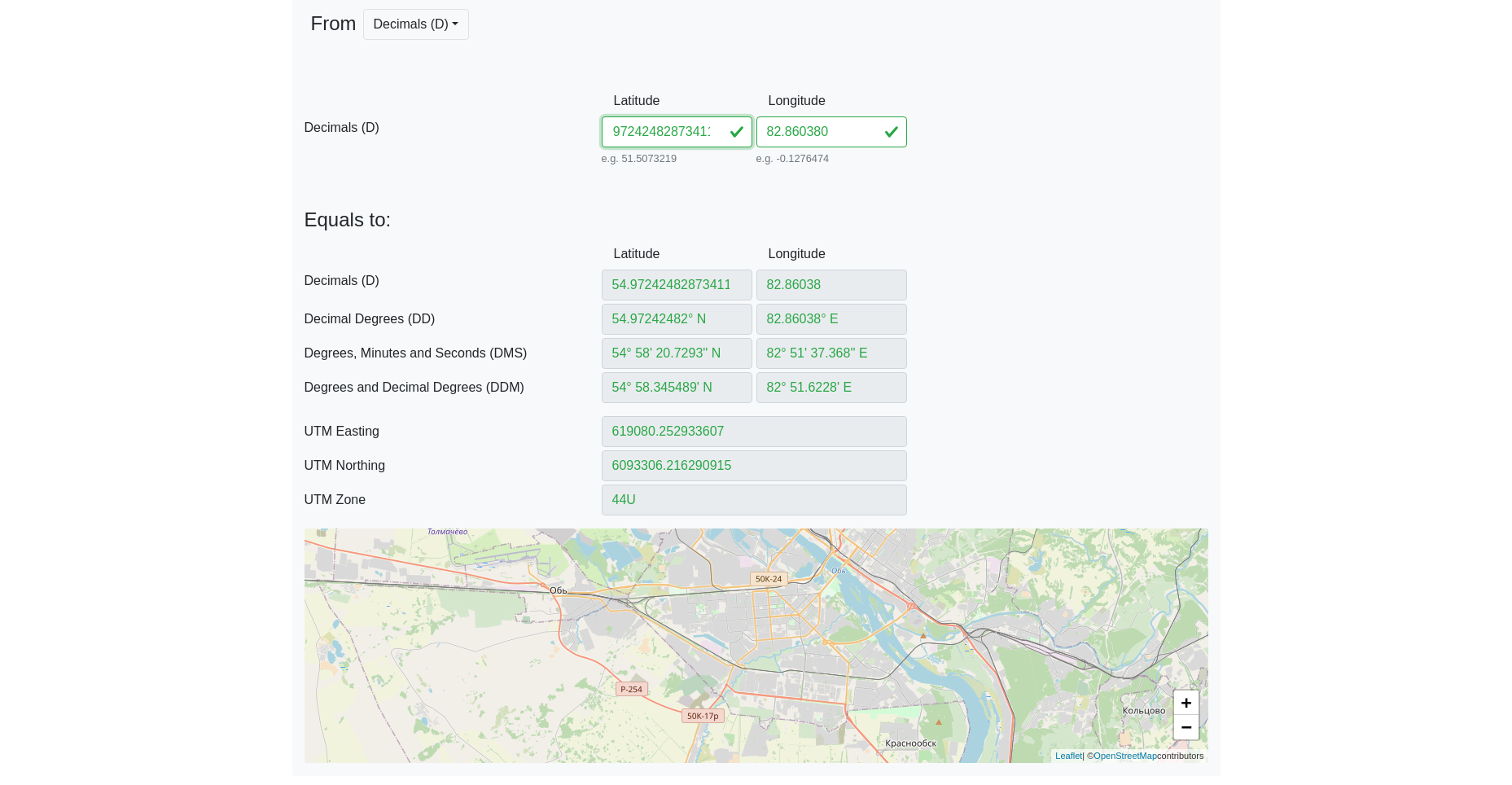
click at [889, 138] on div "D Decimals (D) Latitude 54.97242482873411 e.g. 51.5073219 Between -90 and 90 Lo…" at bounding box center [756, 127] width 928 height 83
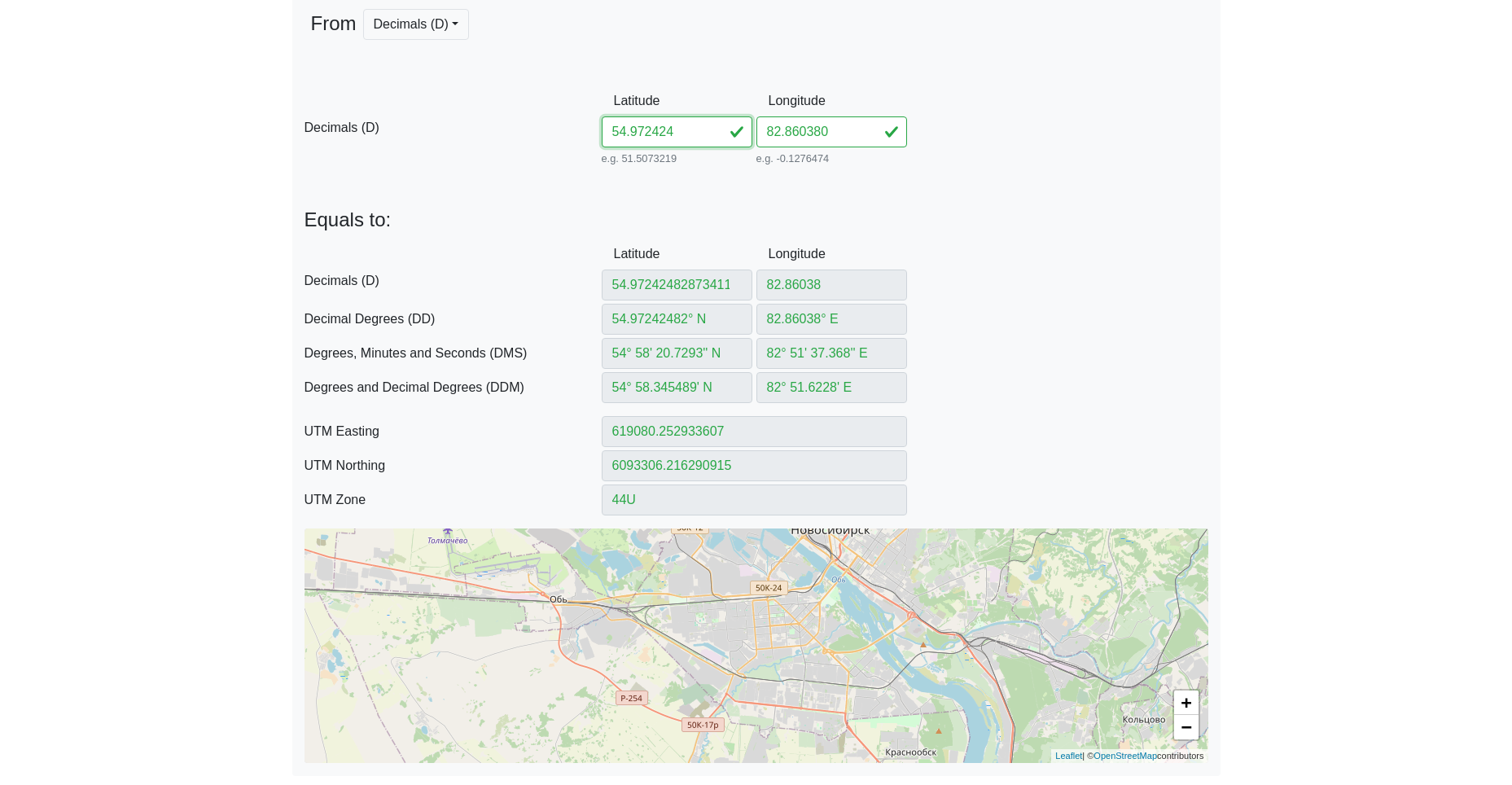
scroll to position [0, 0]
drag, startPoint x: 752, startPoint y: 130, endPoint x: 709, endPoint y: 132, distance: 43.0
click at [742, 130] on div "D Decimals (D) Latitude 54.972424 e.g. 51.5073219 Between -90 and 90 Longitude …" at bounding box center [756, 127] width 928 height 83
paste input "873411"
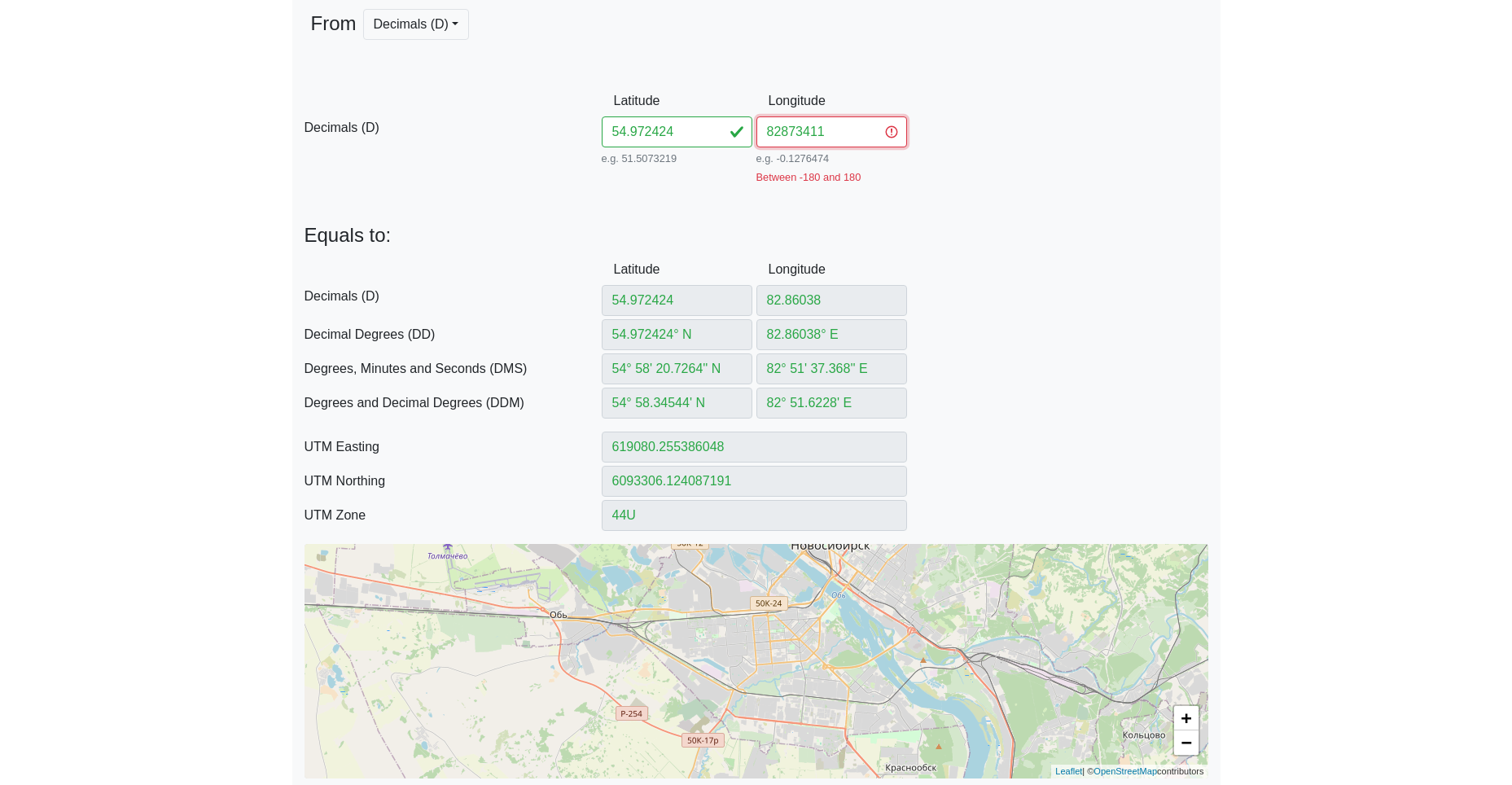
click at [781, 129] on input "82873411" at bounding box center [832, 131] width 151 height 31
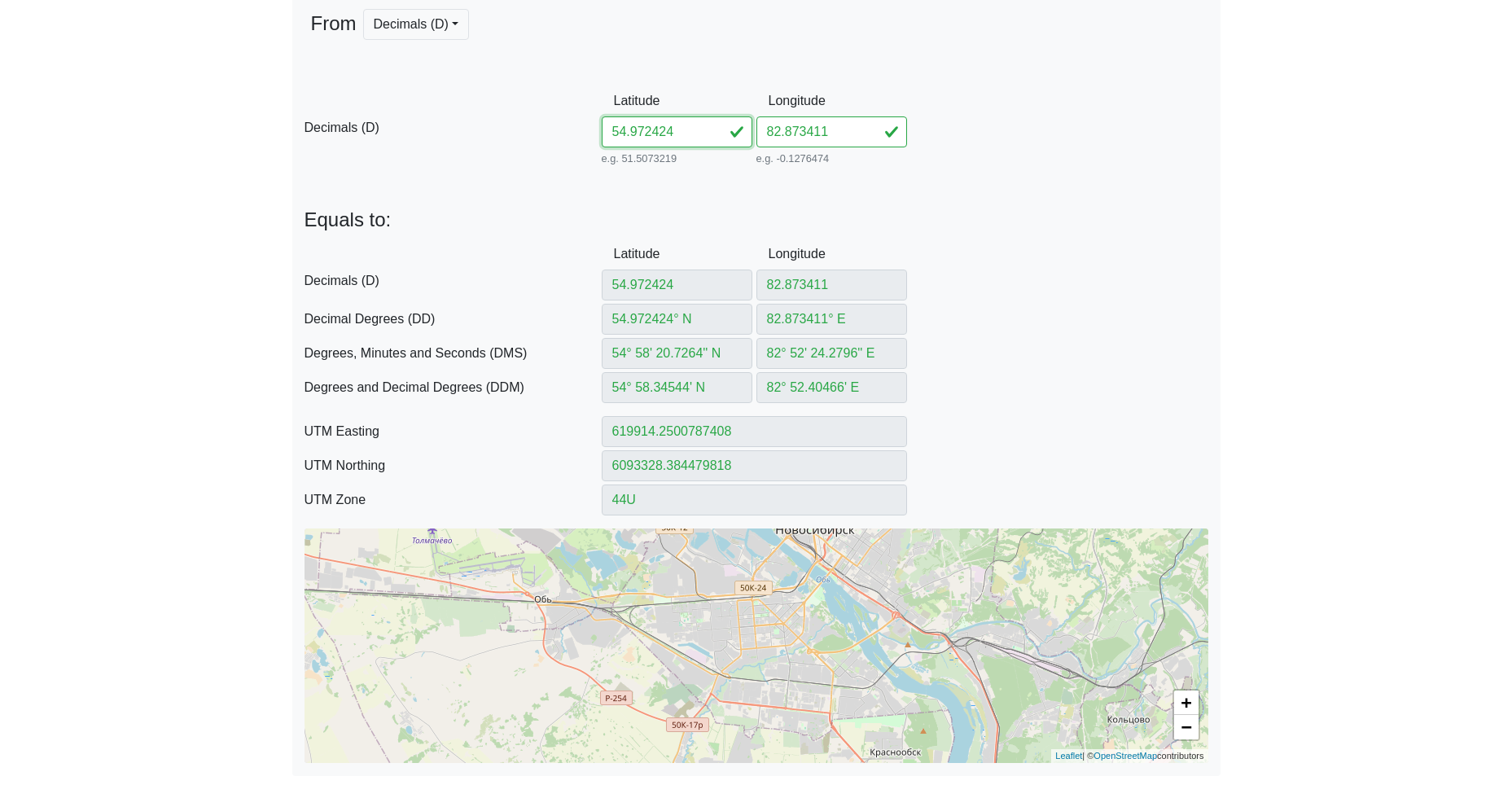
drag, startPoint x: 688, startPoint y: 129, endPoint x: 480, endPoint y: 120, distance: 208.2
click at [546, 120] on div "D Decimals (D) Latitude 54.972424 e.g. 51.5073219 Between -90 and 90 Longitude …" at bounding box center [756, 127] width 928 height 83
paste input "446482873046"
drag, startPoint x: 655, startPoint y: 132, endPoint x: 862, endPoint y: 146, distance: 207.5
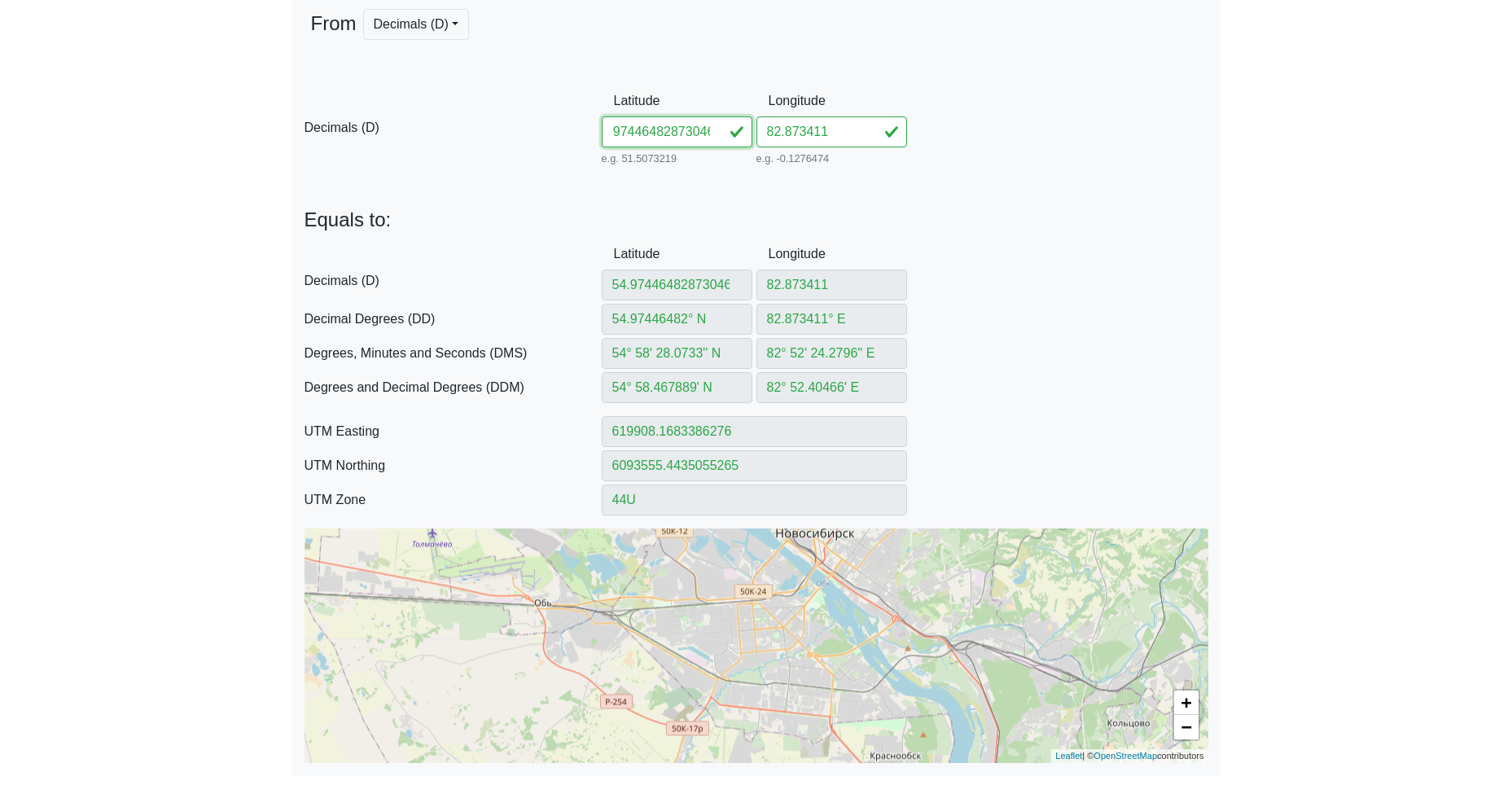
click at [858, 146] on div "D Decimals (D) Latitude 54.97446482873046 e.g. 51.5073219 Between -90 and 90 Lo…" at bounding box center [756, 127] width 928 height 83
drag, startPoint x: 849, startPoint y: 136, endPoint x: 695, endPoint y: 136, distance: 154.0
click at [721, 135] on div "D Decimals (D) Latitude 54.974464 e.g. 51.5073219 Between -90 and 90 Longitude …" at bounding box center [756, 127] width 928 height 83
paste input "873046"
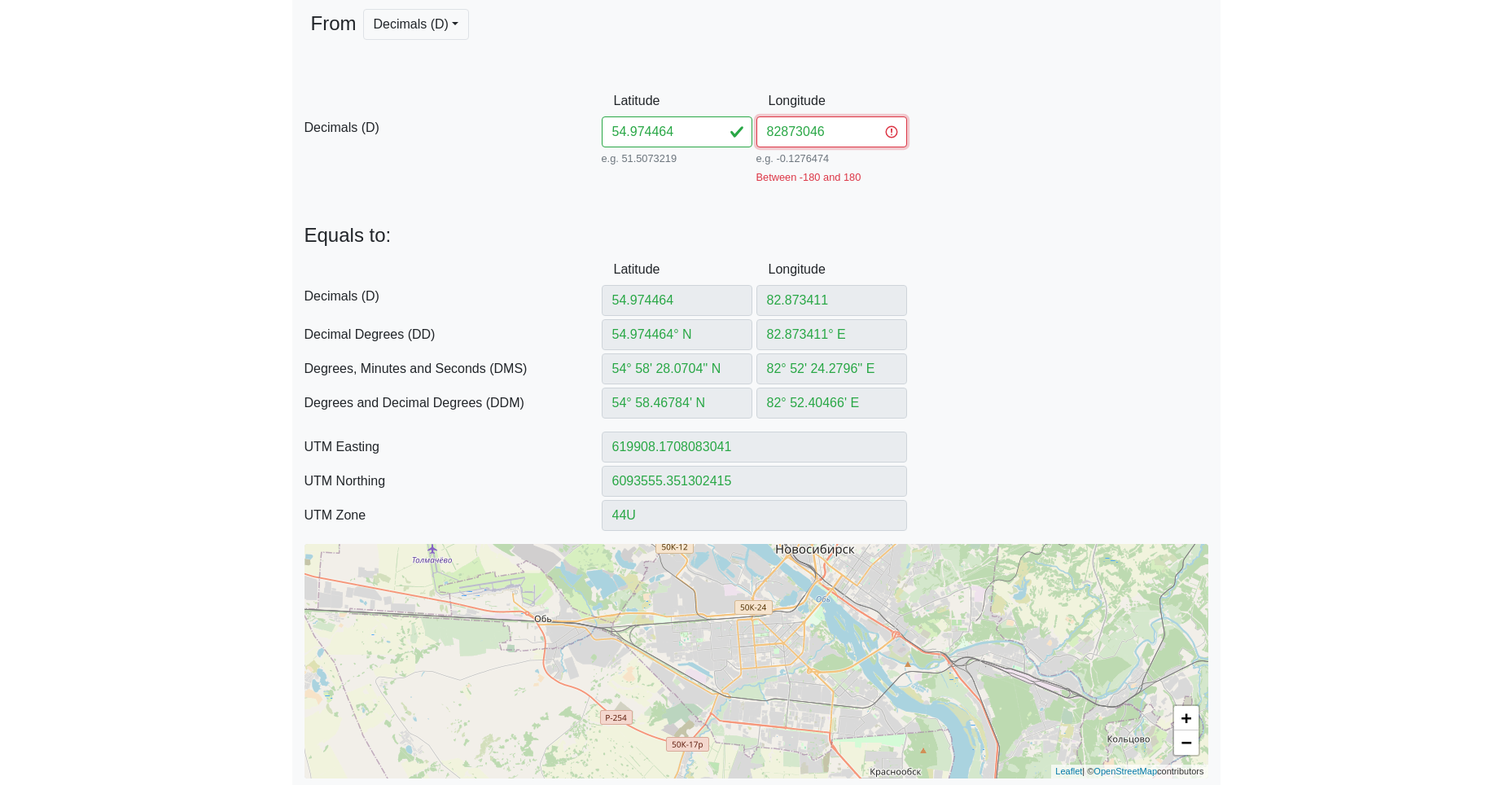
click at [781, 129] on input "82873046" at bounding box center [832, 131] width 151 height 31
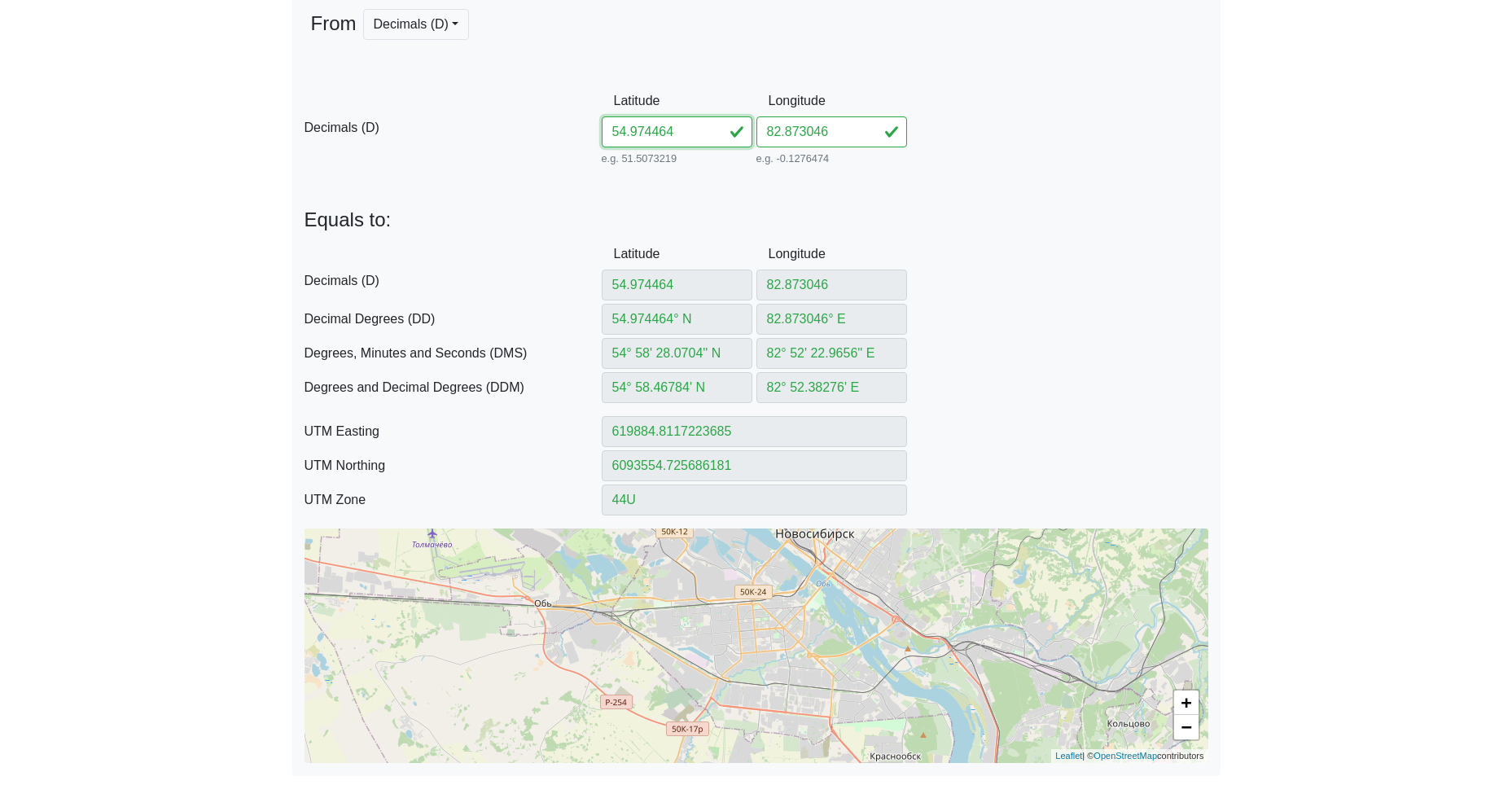
drag, startPoint x: 638, startPoint y: 133, endPoint x: 501, endPoint y: 133, distance: 137.0
click at [570, 130] on div "D Decimals (D) Latitude 54.974464 e.g. 51.5073219 Between -90 and 90 Longitude …" at bounding box center [756, 127] width 928 height 83
paste input "851882872451"
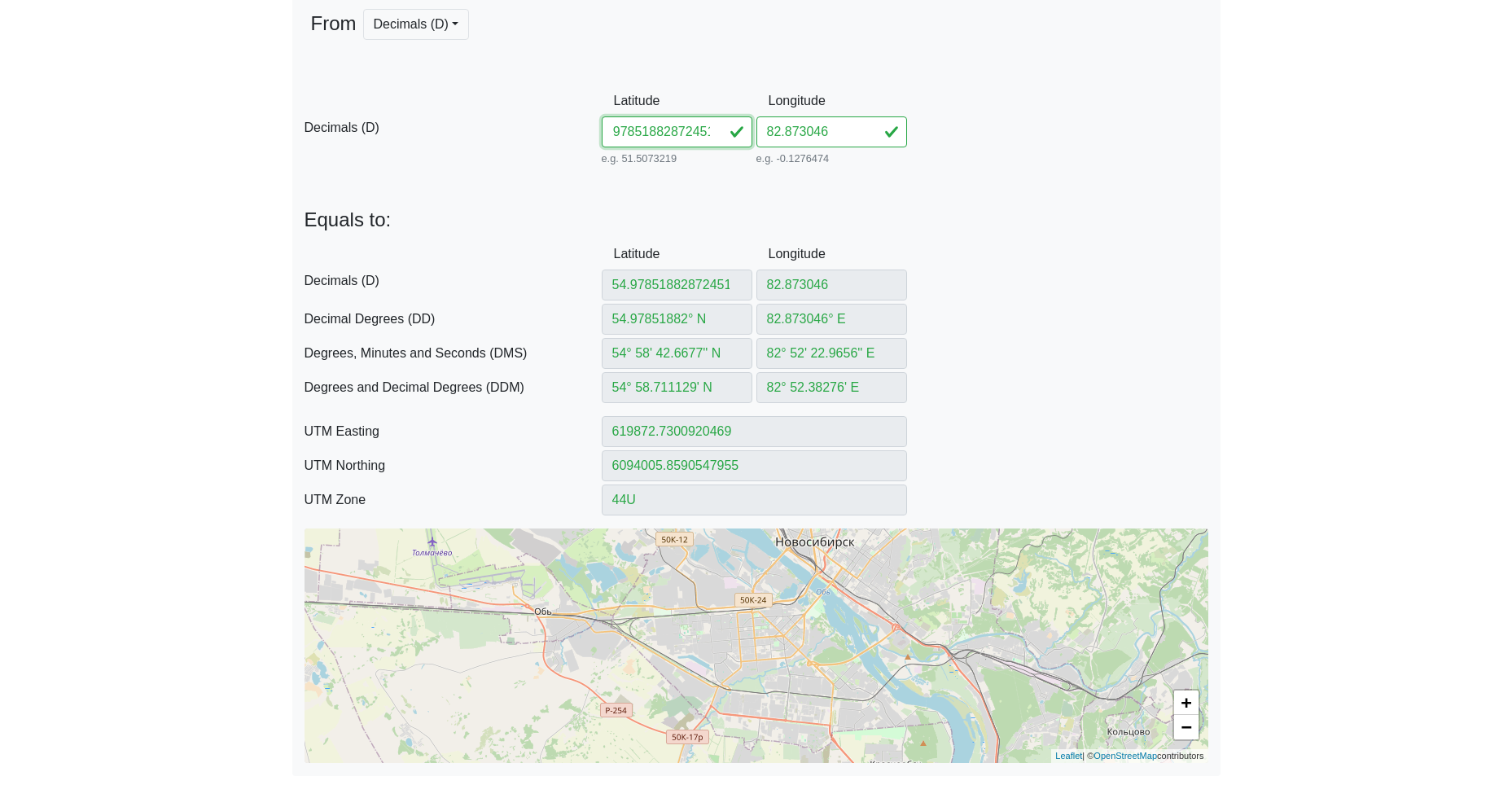
drag, startPoint x: 654, startPoint y: 131, endPoint x: 739, endPoint y: 135, distance: 85.1
click at [739, 135] on input "54.97851882872451" at bounding box center [677, 131] width 151 height 31
drag, startPoint x: 834, startPoint y: 129, endPoint x: 686, endPoint y: 132, distance: 148.0
click at [702, 129] on div "D Decimals (D) Latitude 54.978518 e.g. 51.5073219 Between -90 and 90 Longitude …" at bounding box center [756, 127] width 928 height 83
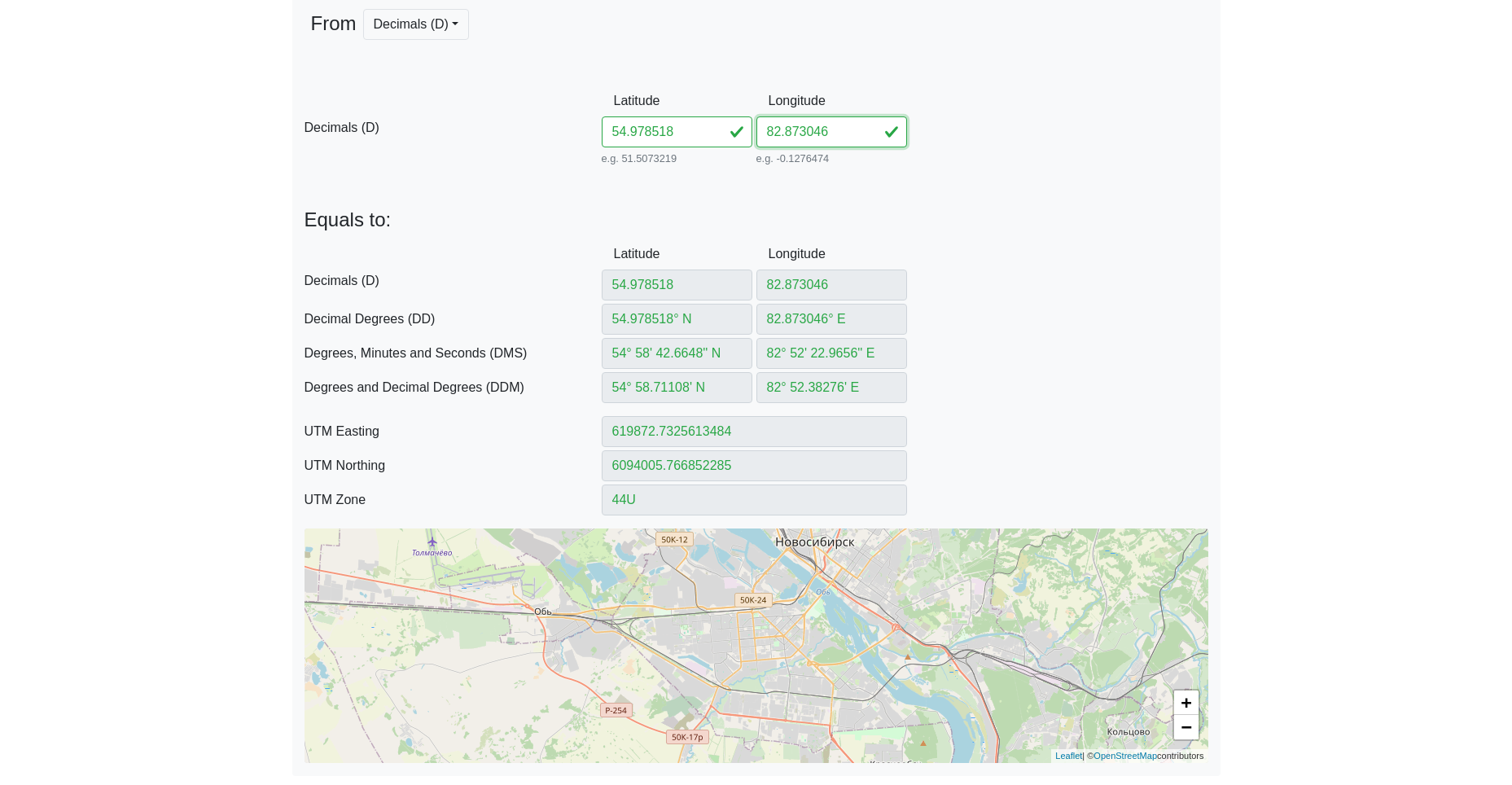
paste input "872451"
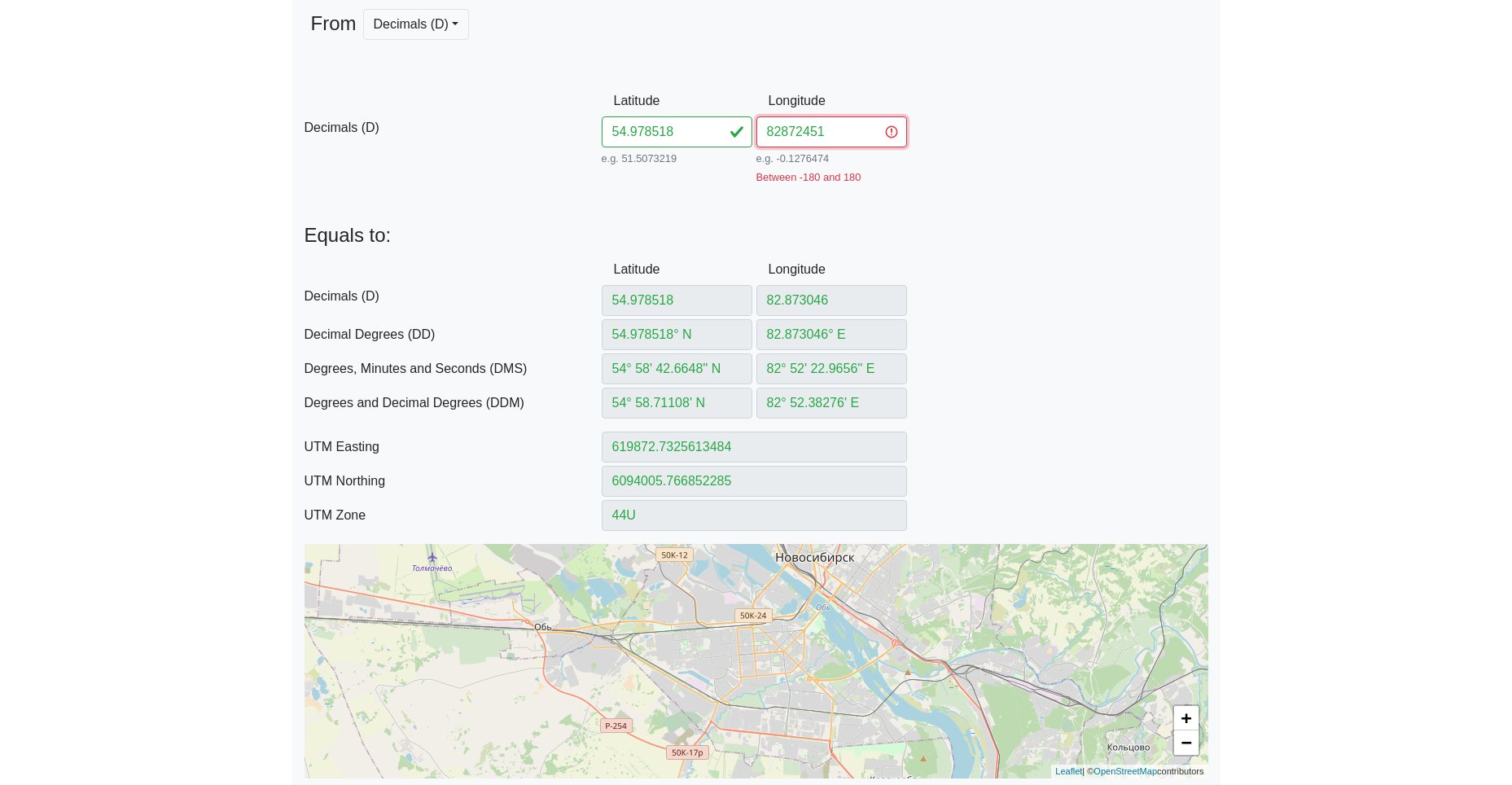
click at [781, 132] on input "82872451" at bounding box center [832, 131] width 151 height 31
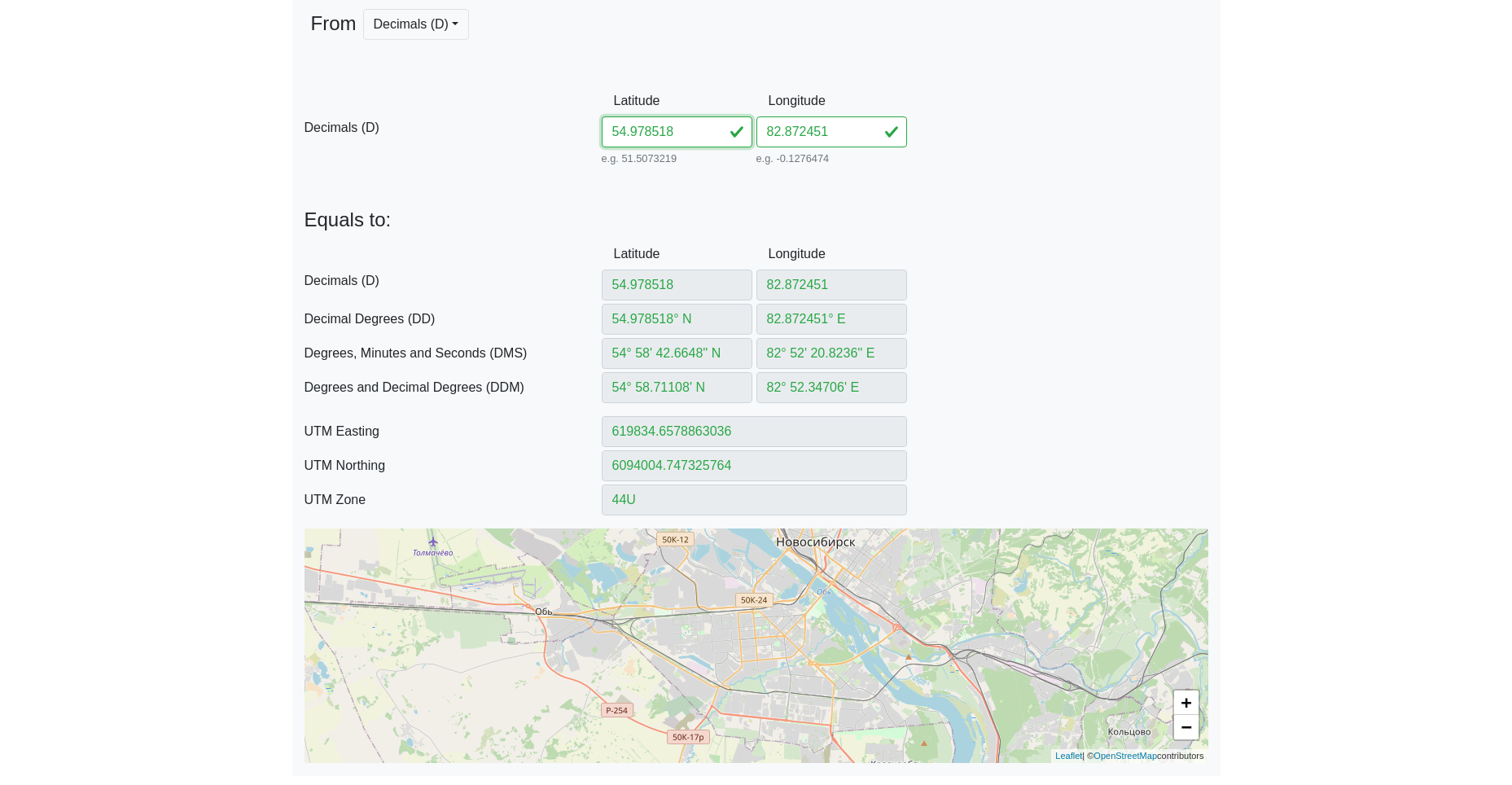
drag, startPoint x: 668, startPoint y: 130, endPoint x: 541, endPoint y: 119, distance: 127.5
click at [568, 120] on div "D Decimals (D) Latitude 54.978518 e.g. 51.5073219 Between -90 and 90 Longitude …" at bounding box center [756, 127] width 928 height 83
paste input "8203882873952"
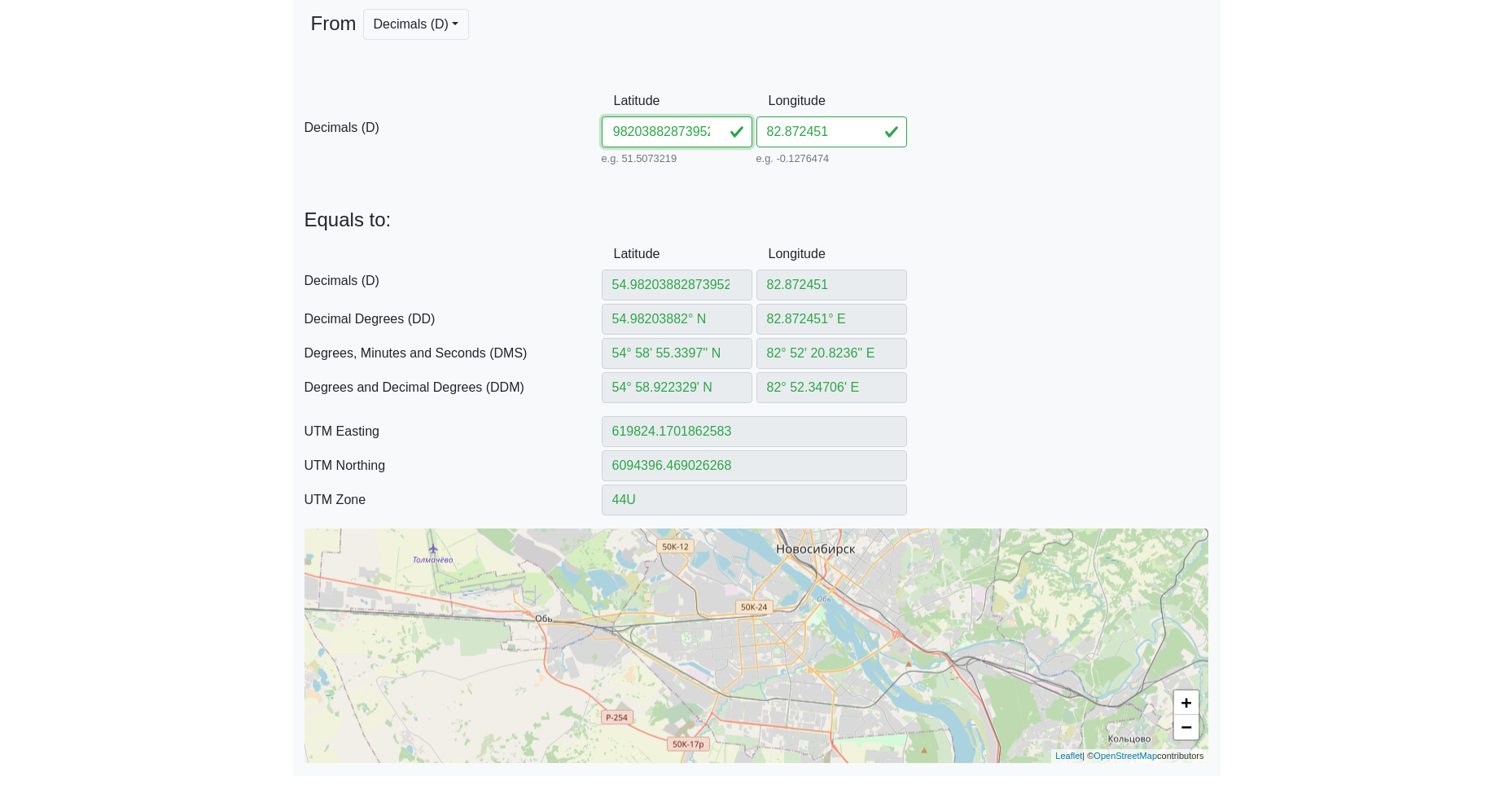
drag, startPoint x: 650, startPoint y: 131, endPoint x: 938, endPoint y: 163, distance: 289.8
click at [930, 163] on div "D Decimals (D) Latitude 54.98203882873952 e.g. 51.5073219 Between -90 and 90 Lo…" at bounding box center [756, 127] width 928 height 83
drag, startPoint x: 850, startPoint y: 128, endPoint x: 623, endPoint y: 126, distance: 227.0
click at [629, 126] on div "D Decimals (D) Latitude 54.982038 e.g. 51.5073219 Between -90 and 90 Longitude …" at bounding box center [756, 127] width 928 height 83
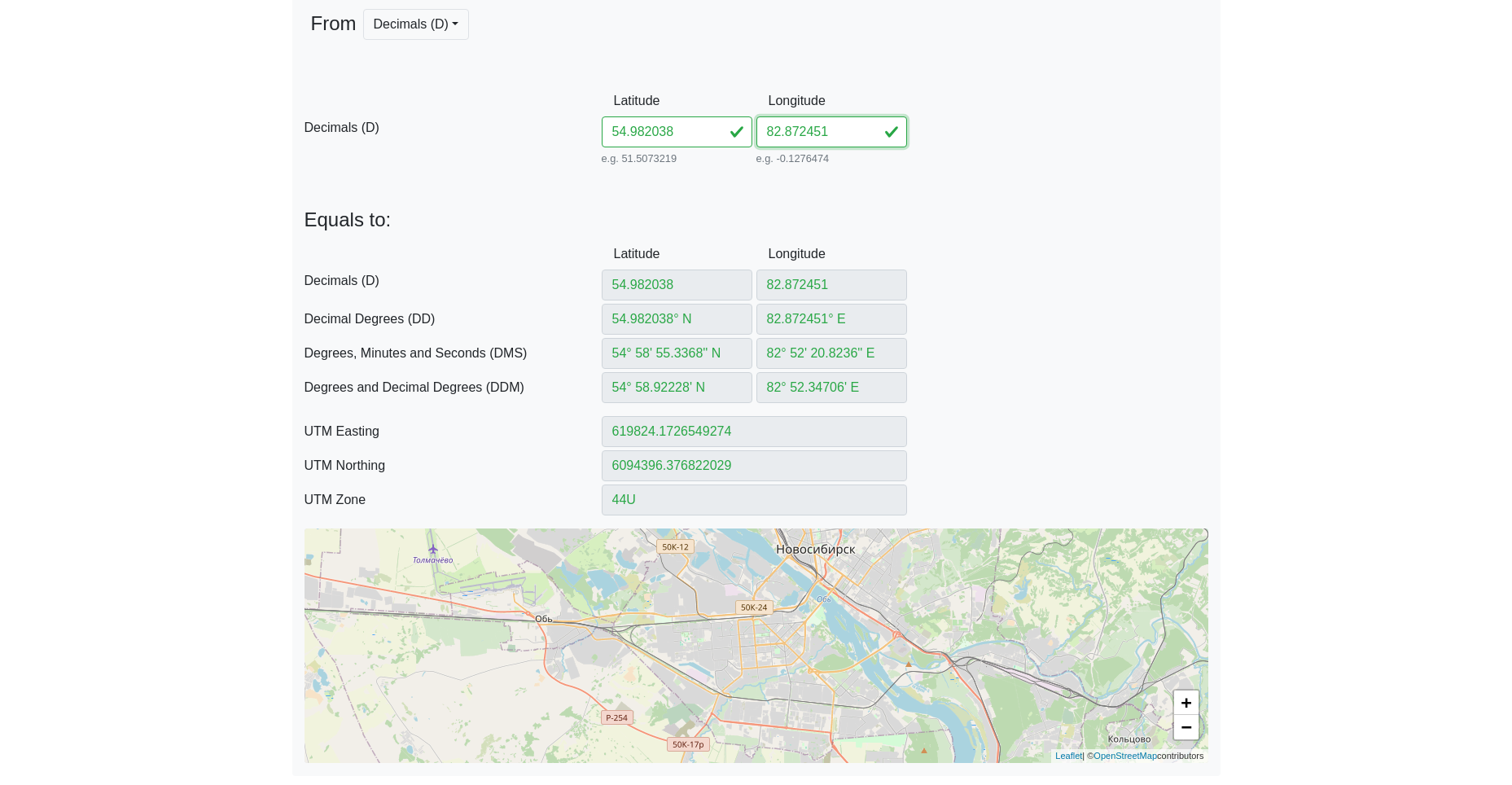
paste input "873952"
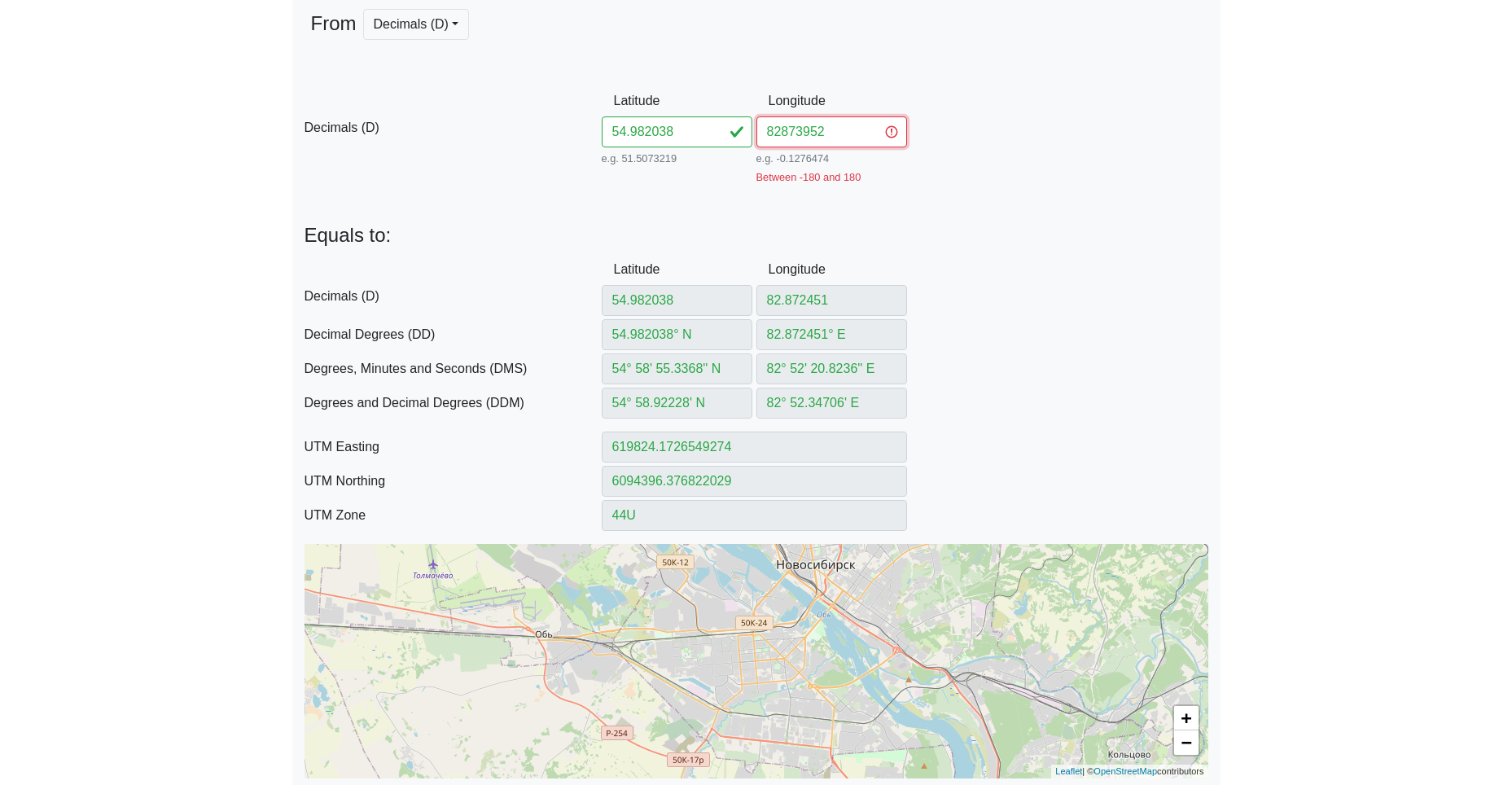
click at [776, 132] on input "82873952" at bounding box center [832, 131] width 151 height 31
click at [775, 132] on input "82873952" at bounding box center [832, 131] width 151 height 31
click at [779, 131] on input "82873952" at bounding box center [832, 131] width 151 height 31
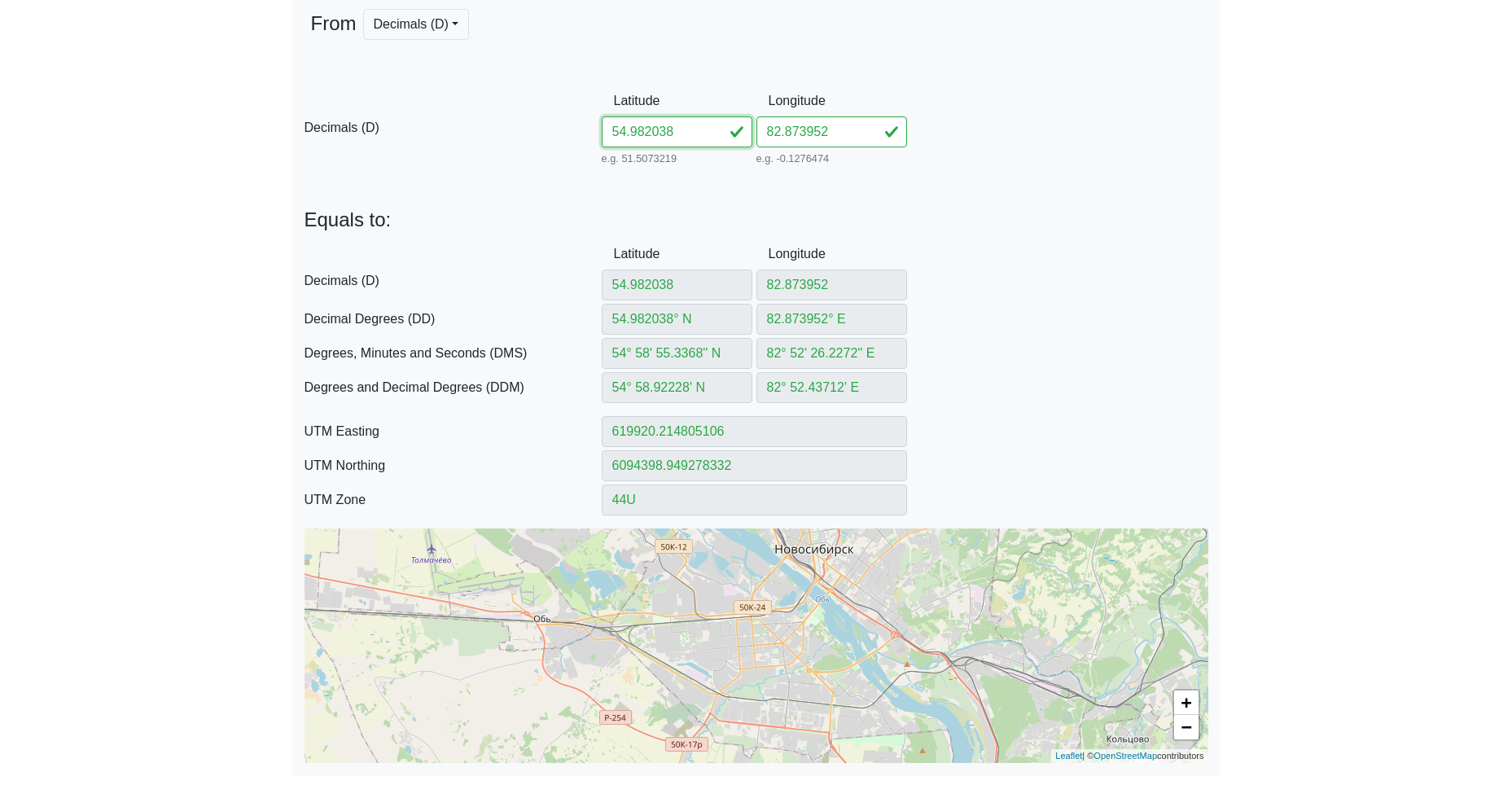
drag, startPoint x: 676, startPoint y: 129, endPoint x: 589, endPoint y: 121, distance: 87.4
click at [589, 121] on div "D Decimals (D) Latitude 54.982038 e.g. 51.5073219 Between -90 and 90 Longitude …" at bounding box center [756, 127] width 928 height 83
paste input "38482880940"
drag, startPoint x: 655, startPoint y: 129, endPoint x: 887, endPoint y: 133, distance: 232.0
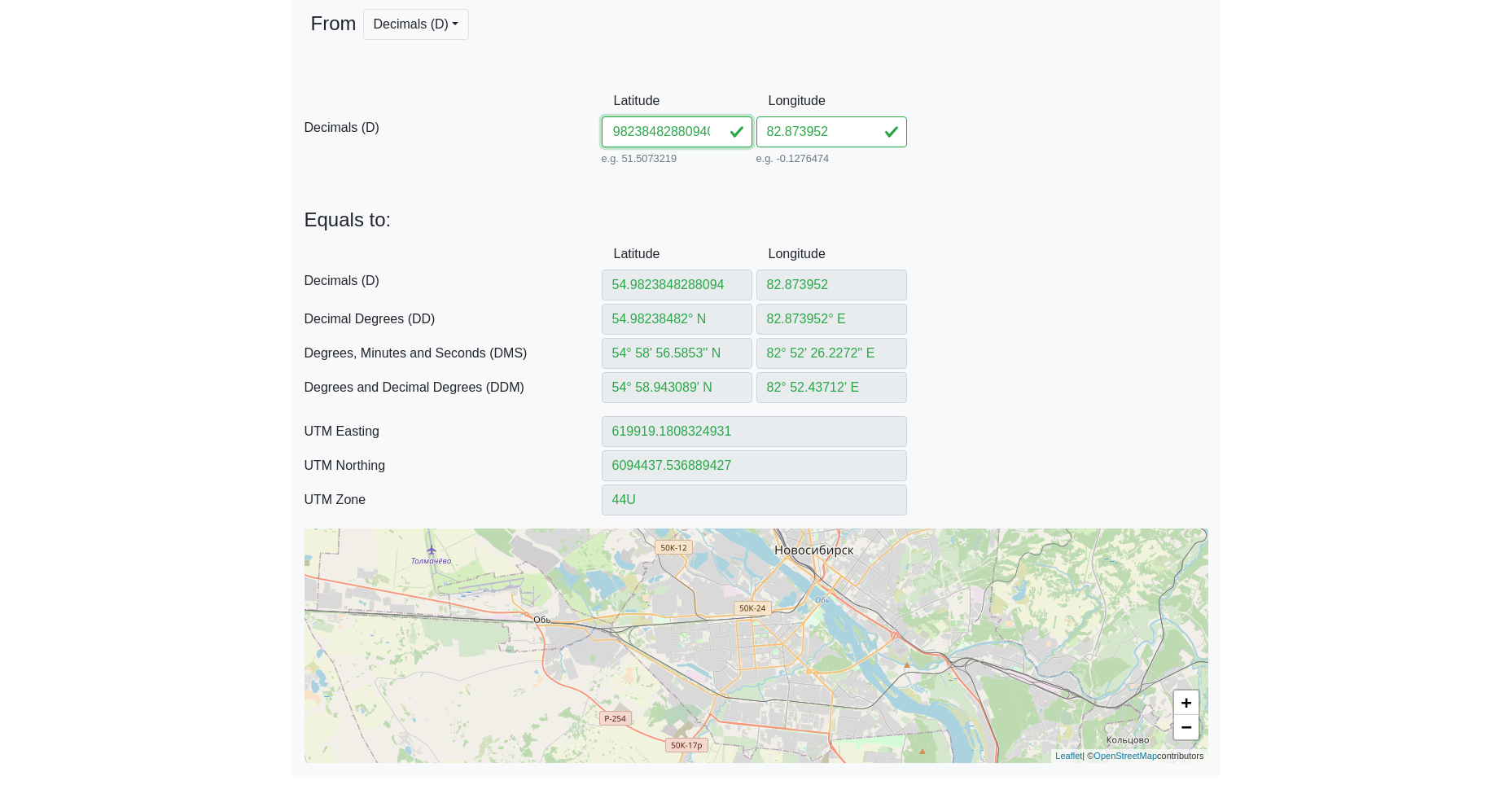
click at [900, 143] on div "D Decimals (D) Latitude 54.98238482880940 e.g. 51.5073219 Between -90 and 90 Lo…" at bounding box center [756, 127] width 928 height 83
drag, startPoint x: 853, startPoint y: 129, endPoint x: 693, endPoint y: 126, distance: 160.0
click at [715, 124] on div "D Decimals (D) Latitude 54.982384 e.g. 51.5073219 Between -90 and 90 Longitude …" at bounding box center [756, 127] width 928 height 83
paste input "880940"
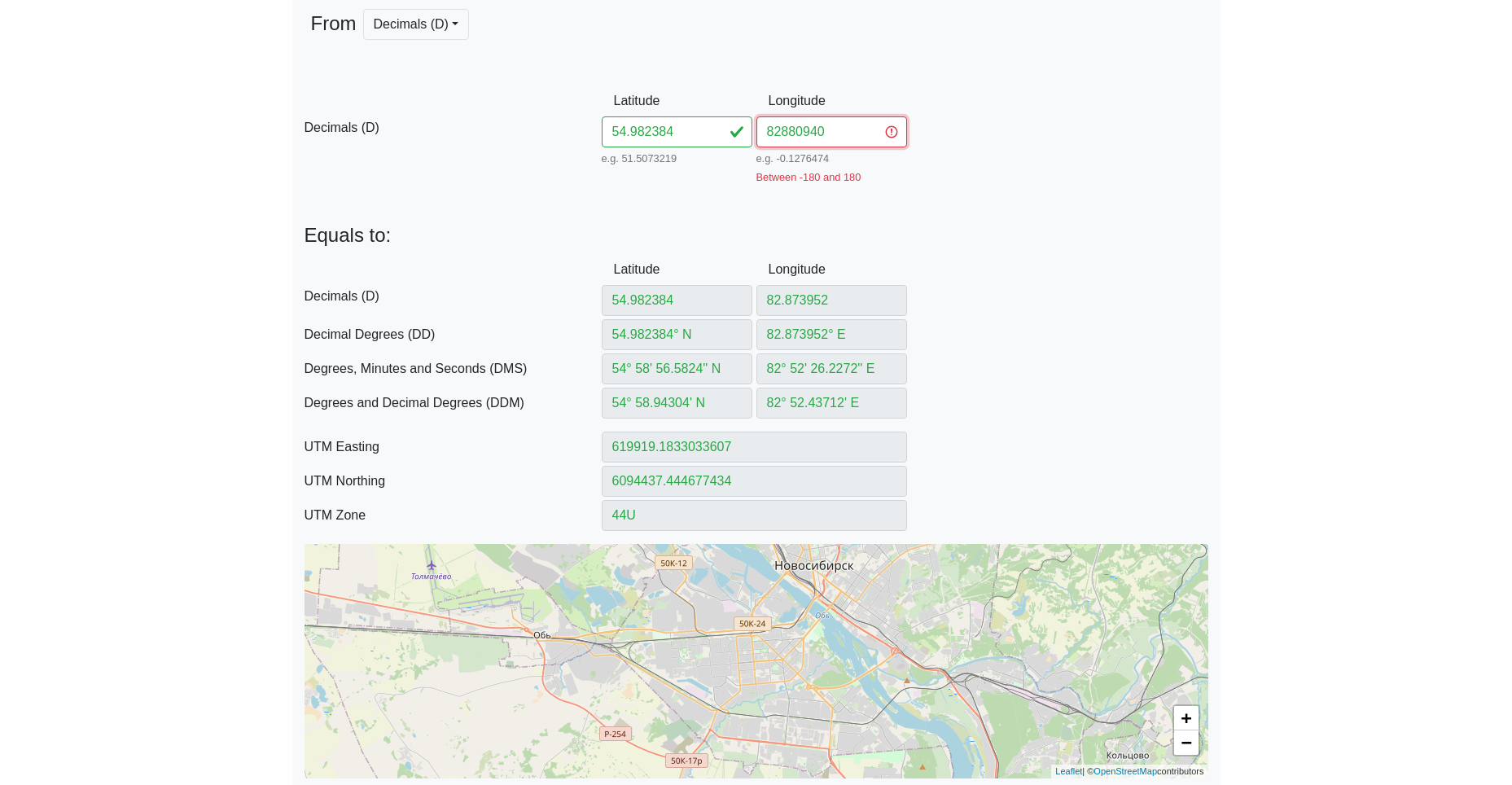
click at [785, 132] on input "82880940" at bounding box center [832, 131] width 151 height 31
click at [778, 131] on input "82880940" at bounding box center [832, 131] width 151 height 31
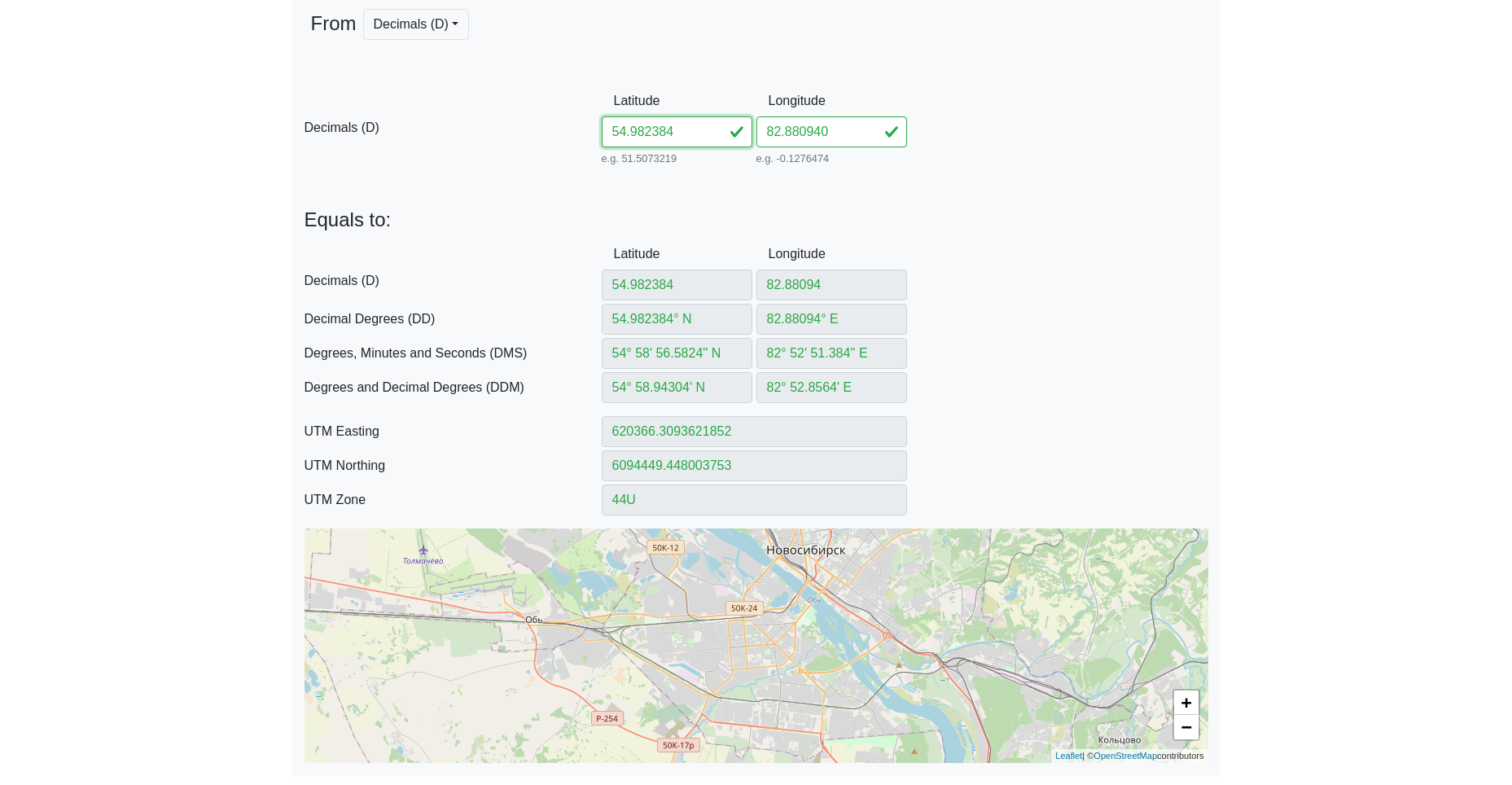
drag, startPoint x: 656, startPoint y: 124, endPoint x: 565, endPoint y: 117, distance: 91.3
click at [586, 119] on div "D Decimals (D) Latitude 54.982384 e.g. 51.5073219 Between -90 and 90 Longitude …" at bounding box center [756, 127] width 928 height 83
paste input "95982892367"
drag, startPoint x: 656, startPoint y: 133, endPoint x: 893, endPoint y: 142, distance: 237.2
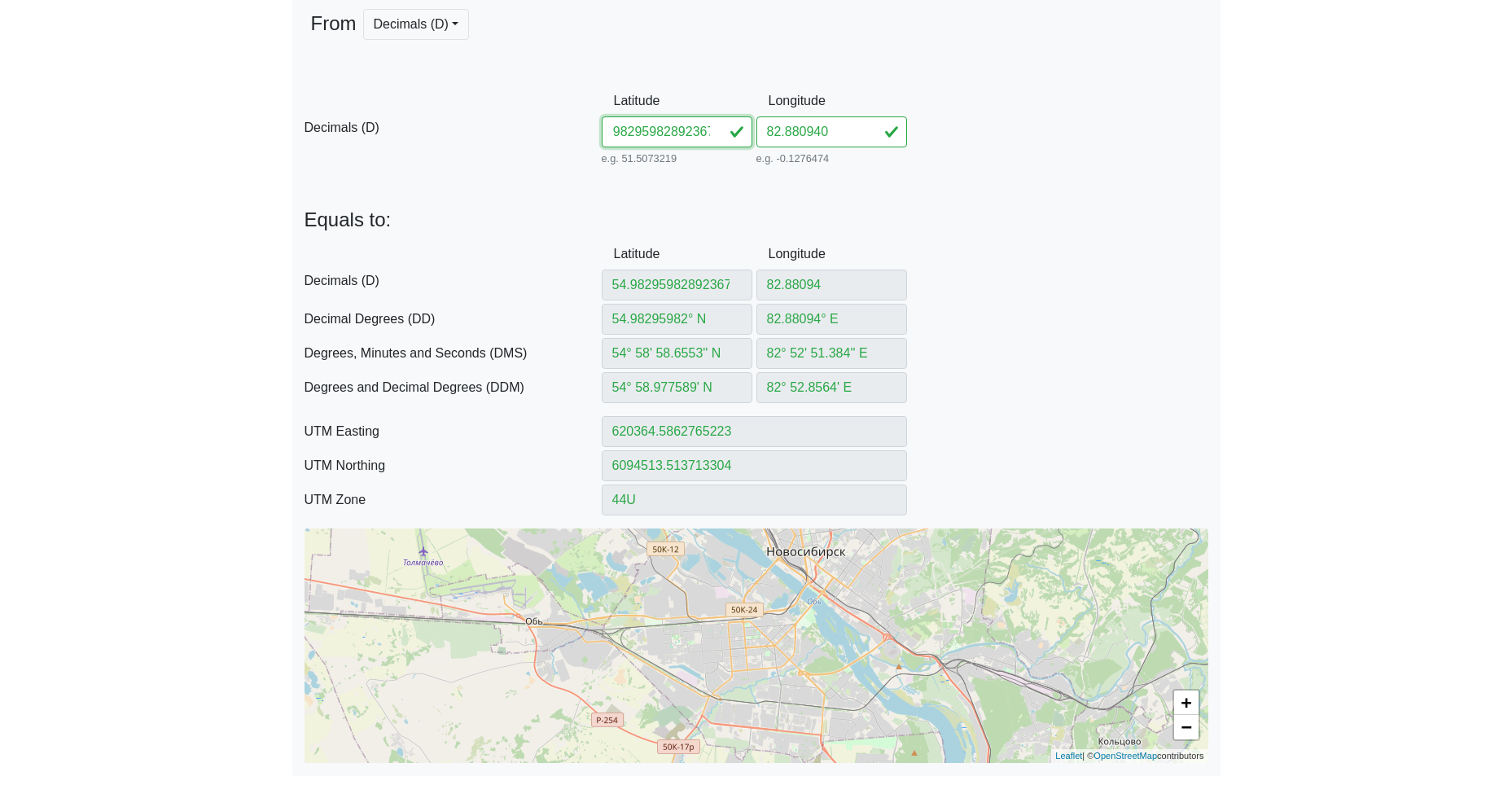
click at [890, 143] on div "D Decimals (D) Latitude 54.98295982892367 e.g. 51.5073219 Between -90 and 90 Lo…" at bounding box center [756, 127] width 928 height 83
drag, startPoint x: 850, startPoint y: 132, endPoint x: 698, endPoint y: 129, distance: 152.0
click at [767, 129] on input "82.880940" at bounding box center [832, 131] width 151 height 31
paste input "892367"
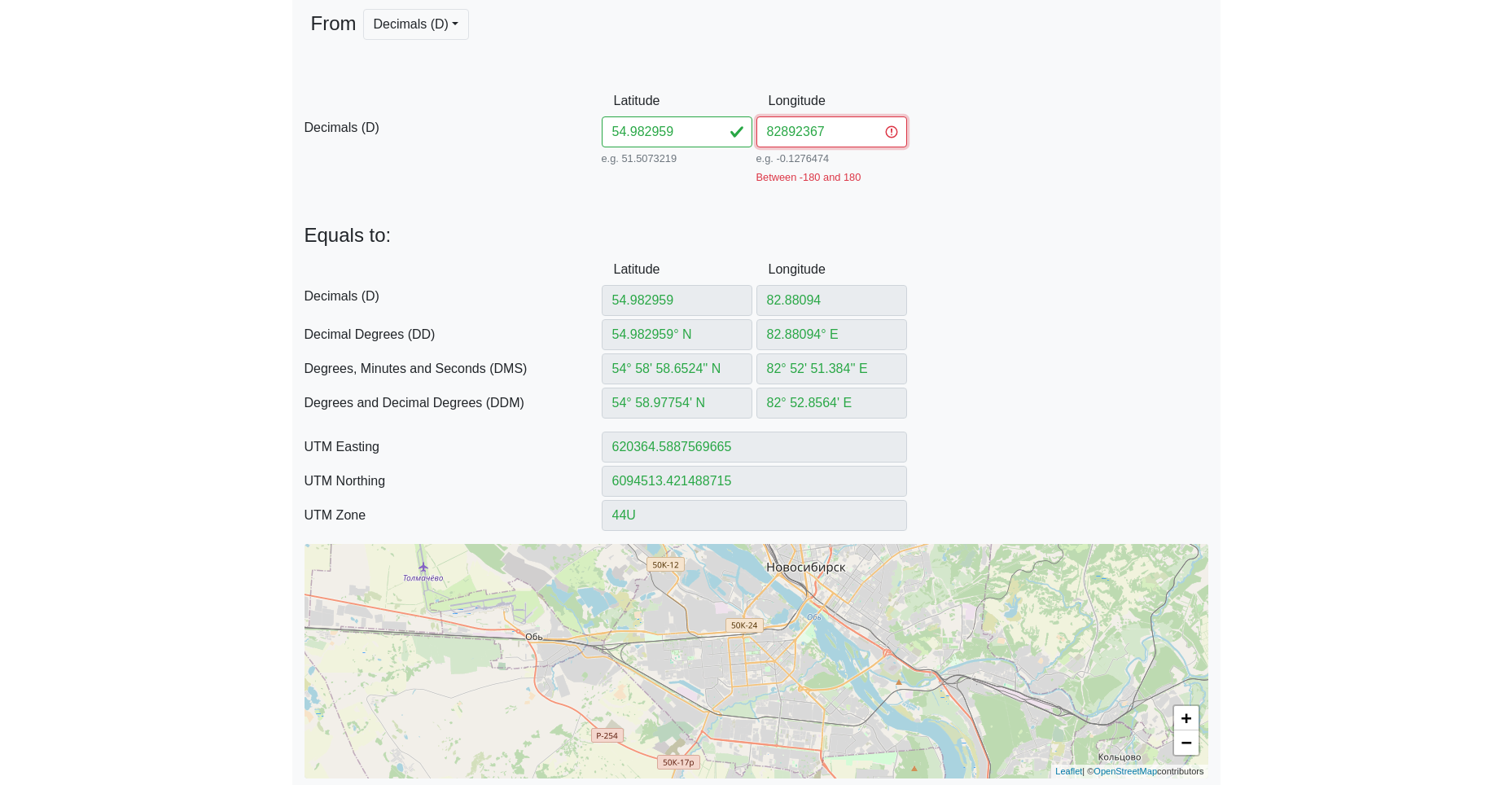
click at [785, 131] on input "82892367" at bounding box center [832, 131] width 151 height 31
click at [777, 133] on input "82892367" at bounding box center [832, 131] width 151 height 31
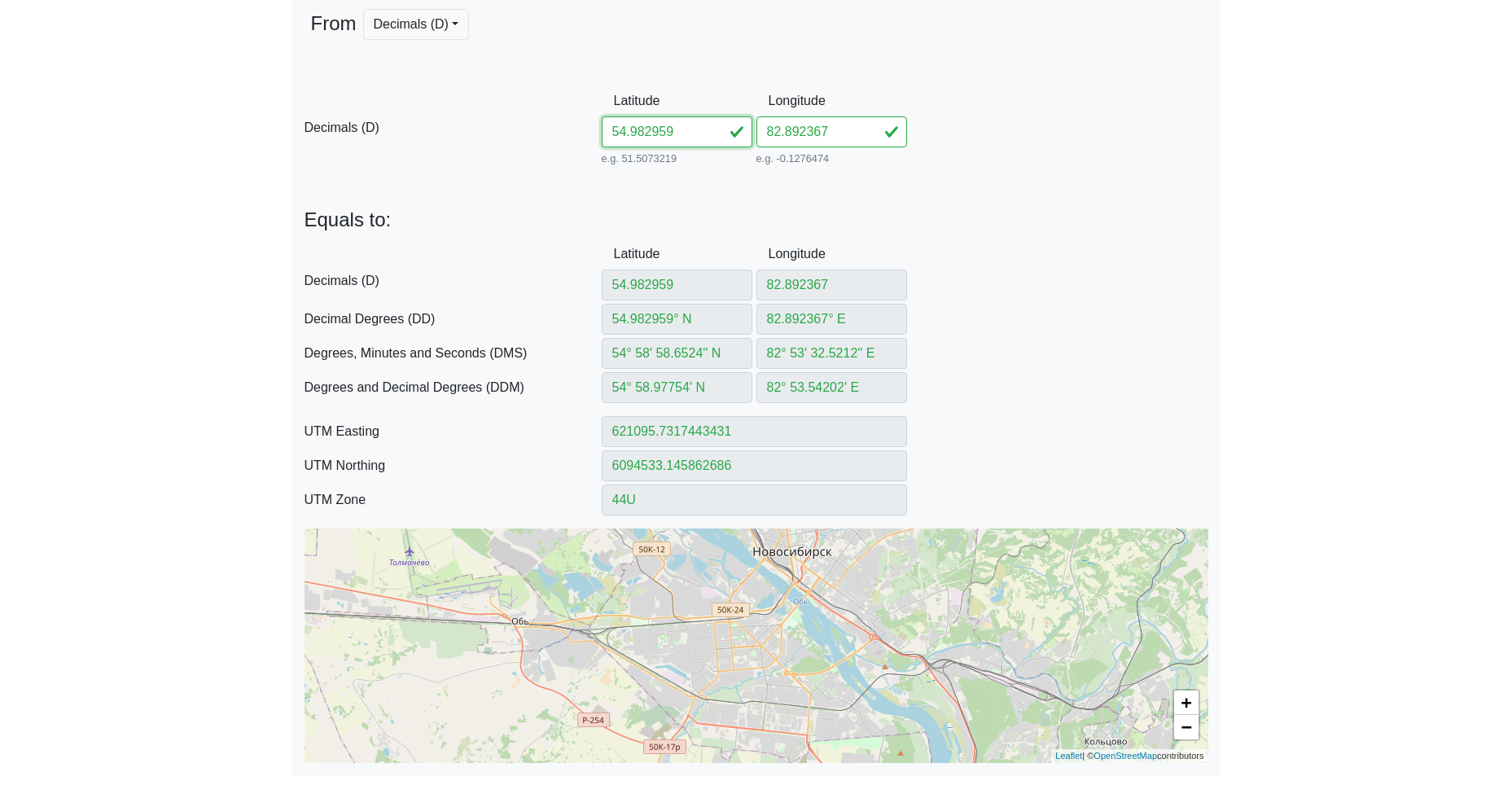
drag, startPoint x: 637, startPoint y: 126, endPoint x: 554, endPoint y: 125, distance: 83.0
click at [556, 125] on div "D Decimals (D) Latitude 54.982959 e.g. 51.5073219 Between -90 and 90 Longitude …" at bounding box center [756, 127] width 928 height 83
paste input "385082897635"
drag, startPoint x: 651, startPoint y: 131, endPoint x: 993, endPoint y: 149, distance: 342.5
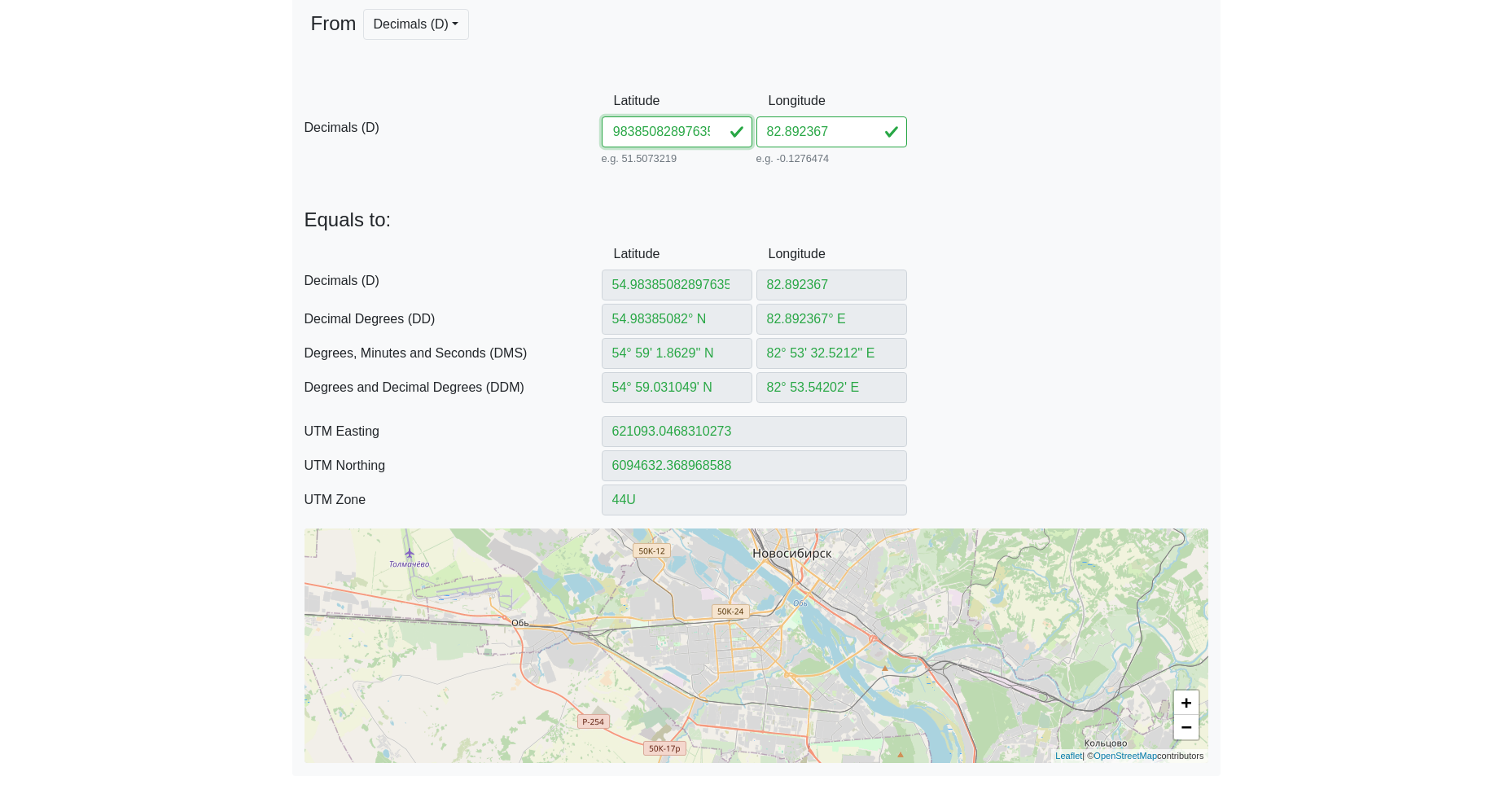
click at [970, 153] on div "D Decimals (D) Latitude 54.98385082897635 e.g. 51.5073219 Between -90 and 90 Lo…" at bounding box center [756, 127] width 928 height 83
drag, startPoint x: 849, startPoint y: 127, endPoint x: 704, endPoint y: 127, distance: 145.0
click at [722, 123] on div "D Decimals (D) Latitude 54.983850 e.g. 51.5073219 Between -90 and 90 Longitude …" at bounding box center [756, 127] width 928 height 83
paste
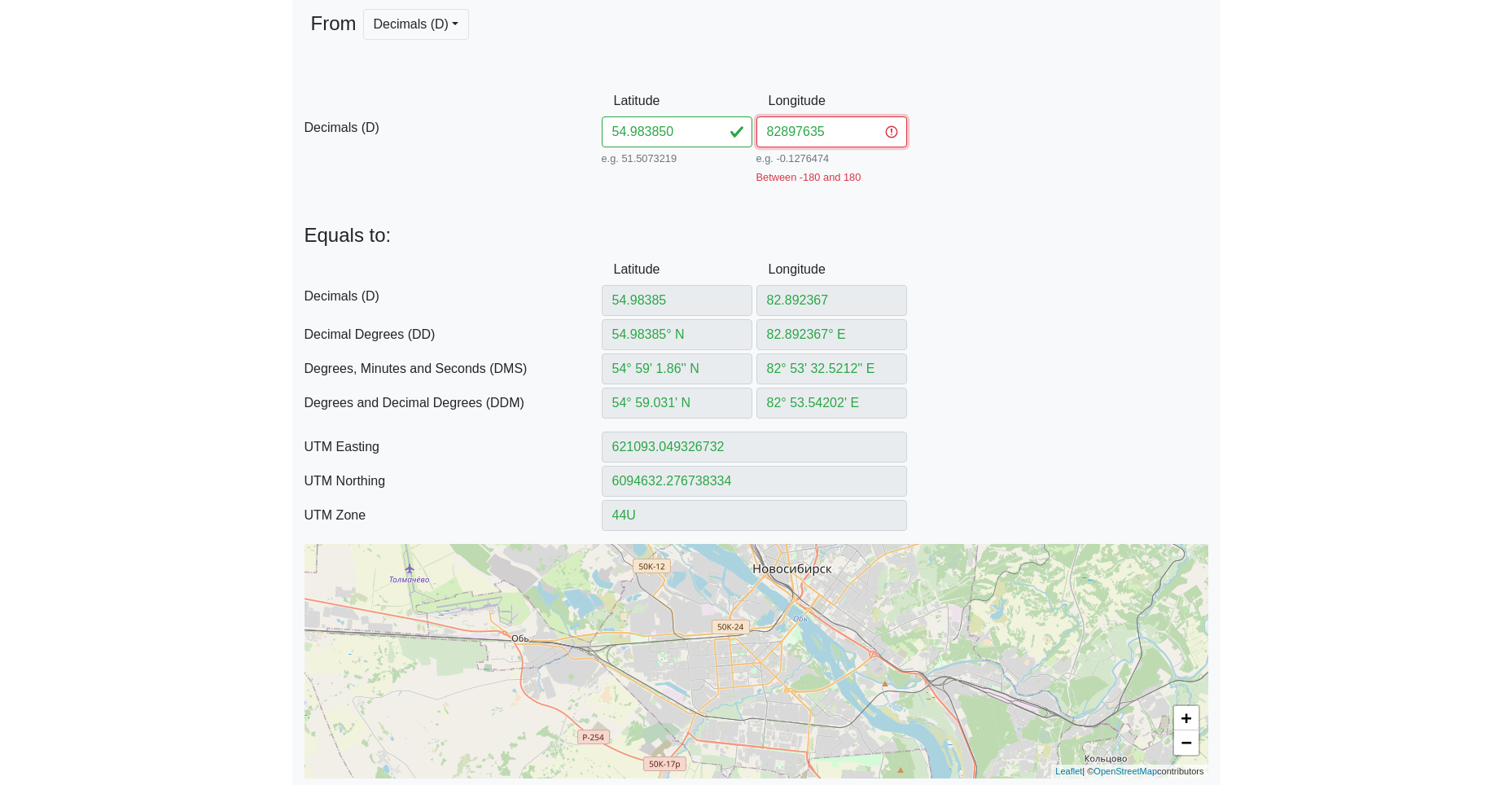
click at [782, 129] on input "82897635" at bounding box center [832, 131] width 151 height 31
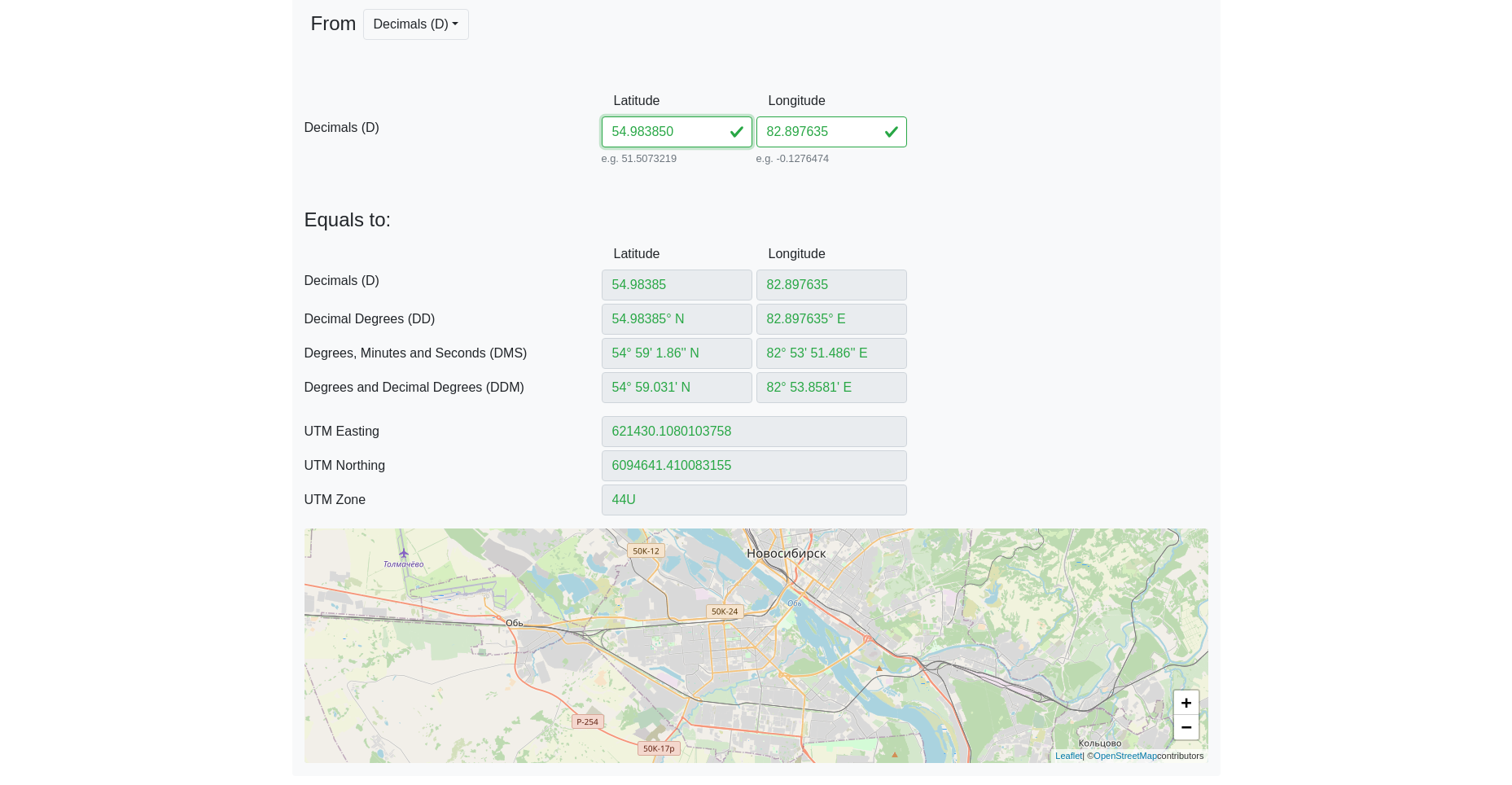
drag, startPoint x: 698, startPoint y: 131, endPoint x: 558, endPoint y: 119, distance: 140.5
click at [583, 120] on div "D Decimals (D) Latitude 54.983850 e.g. 51.5073219 Between -90 and 90 Longitude …" at bounding box center [756, 127] width 928 height 83
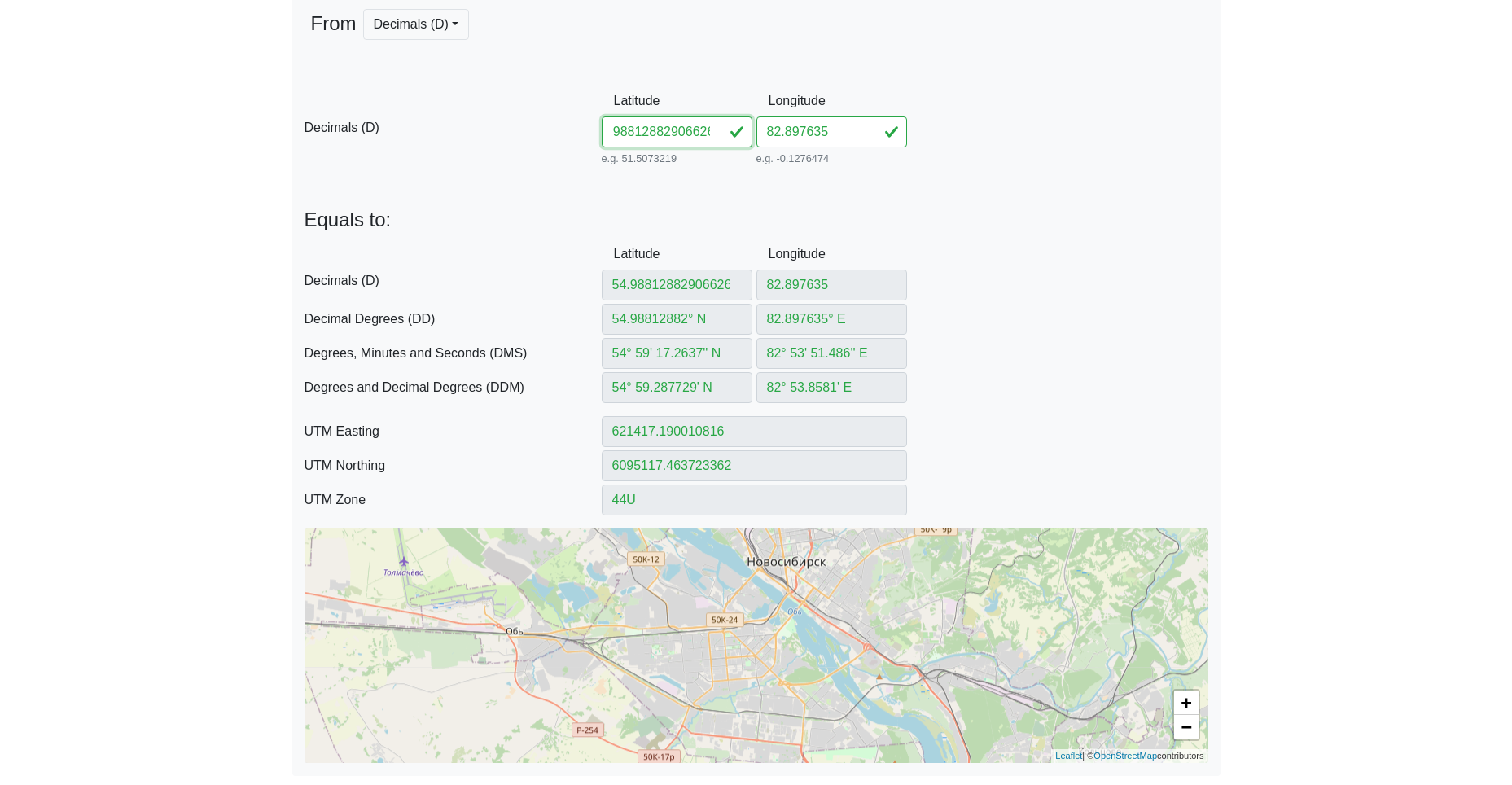
drag, startPoint x: 654, startPoint y: 129, endPoint x: 922, endPoint y: 156, distance: 269.4
click at [905, 156] on div "D Decimals (D) Latitude 54.98812882906626 e.g. 51.5073219 Between -90 and 90 Lo…" at bounding box center [756, 127] width 928 height 83
drag, startPoint x: 845, startPoint y: 130, endPoint x: 639, endPoint y: 137, distance: 206.1
click at [704, 132] on div "D Decimals (D) Latitude 54.988128 e.g. 51.5073219 Between -90 and 90 Longitude …" at bounding box center [756, 127] width 928 height 83
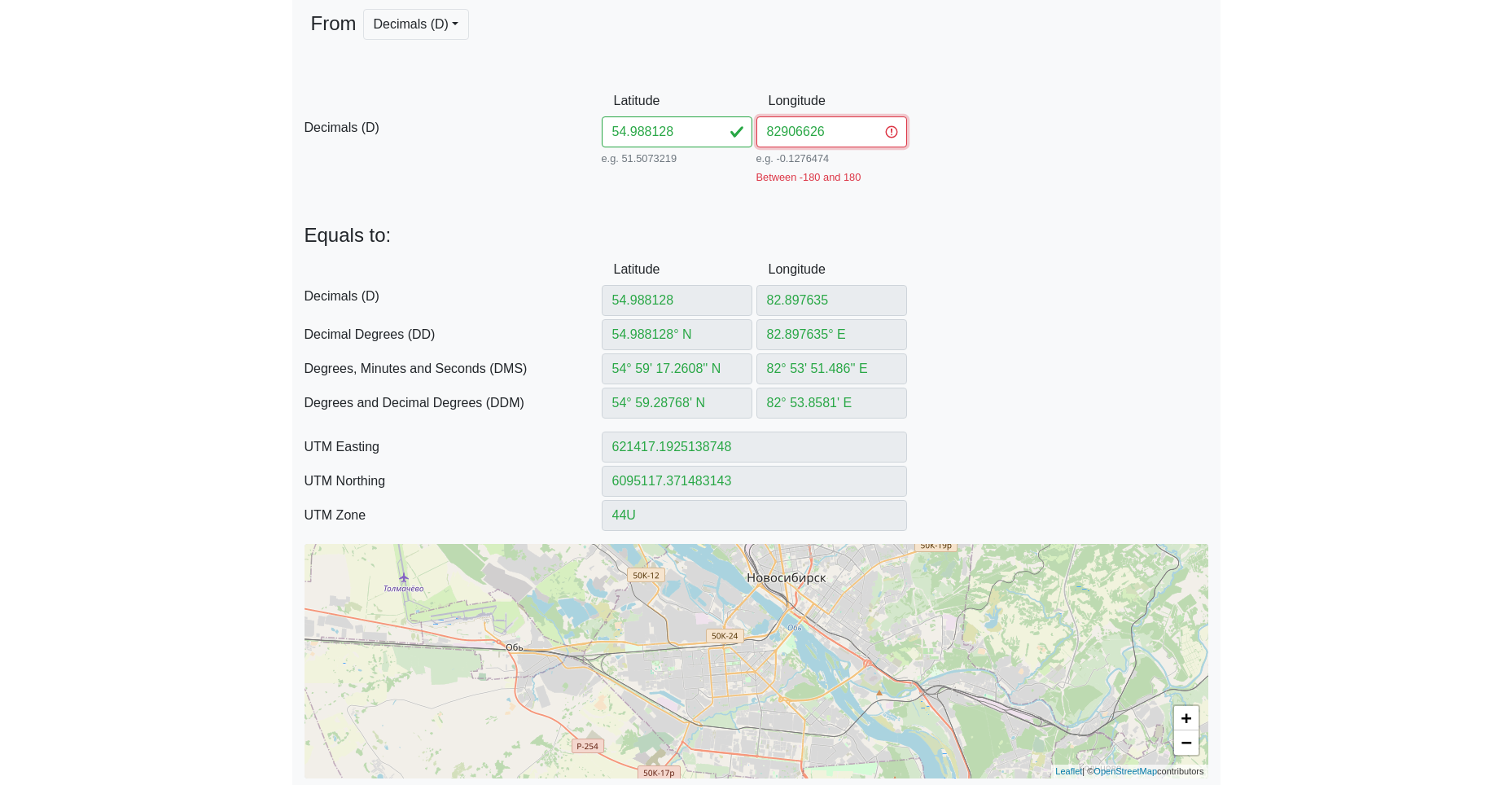
click at [779, 129] on input "82906626" at bounding box center [832, 131] width 151 height 31
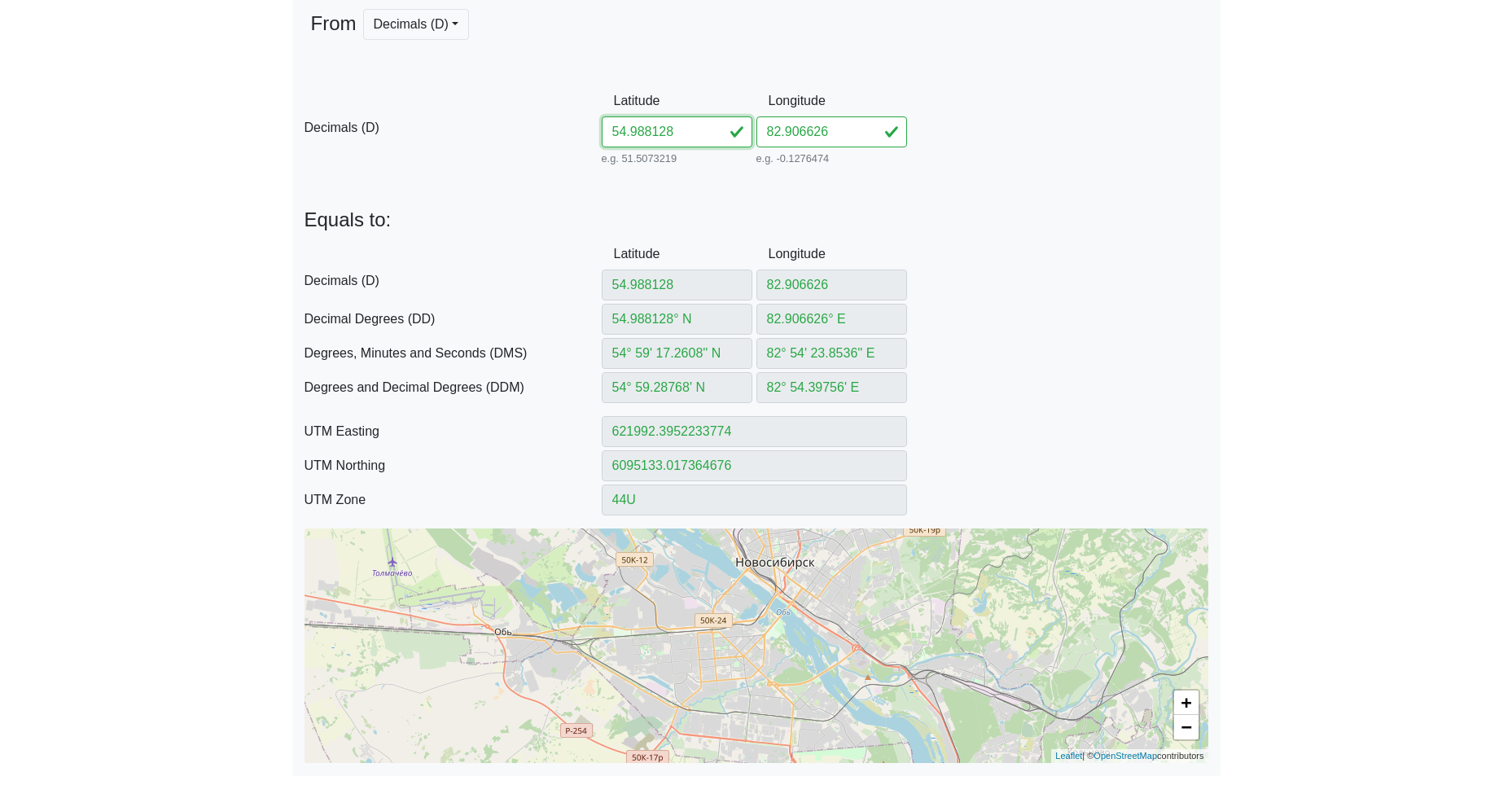
drag, startPoint x: 694, startPoint y: 143, endPoint x: 524, endPoint y: 130, distance: 170.5
click at [577, 132] on div "D Decimals (D) Latitude 54.988128 e.g. 51.5073219 Between -90 and 90 Longitude …" at bounding box center [756, 127] width 928 height 83
drag, startPoint x: 656, startPoint y: 133, endPoint x: 893, endPoint y: 145, distance: 237.3
click at [886, 145] on div "D Decimals (D) Latitude 54.98605082913437 e.g. 51.5073219 Between -90 and 90 Lo…" at bounding box center [756, 127] width 928 height 83
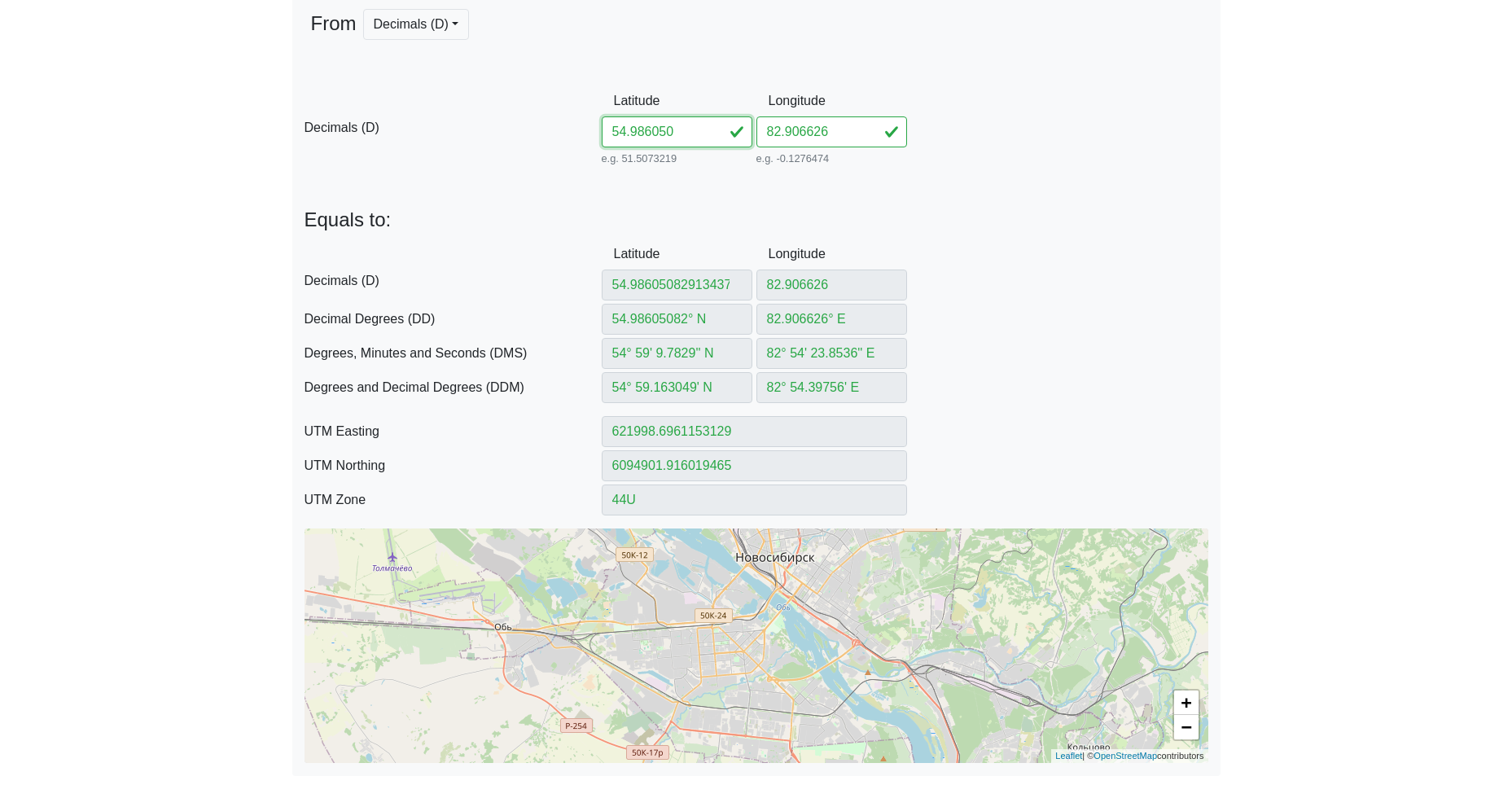
scroll to position [0, 0]
drag, startPoint x: 836, startPoint y: 133, endPoint x: 713, endPoint y: 129, distance: 123.1
click at [717, 129] on div "D Decimals (D) Latitude 54.986050 e.g. 51.5073219 Between -90 and 90 Longitude …" at bounding box center [756, 127] width 928 height 83
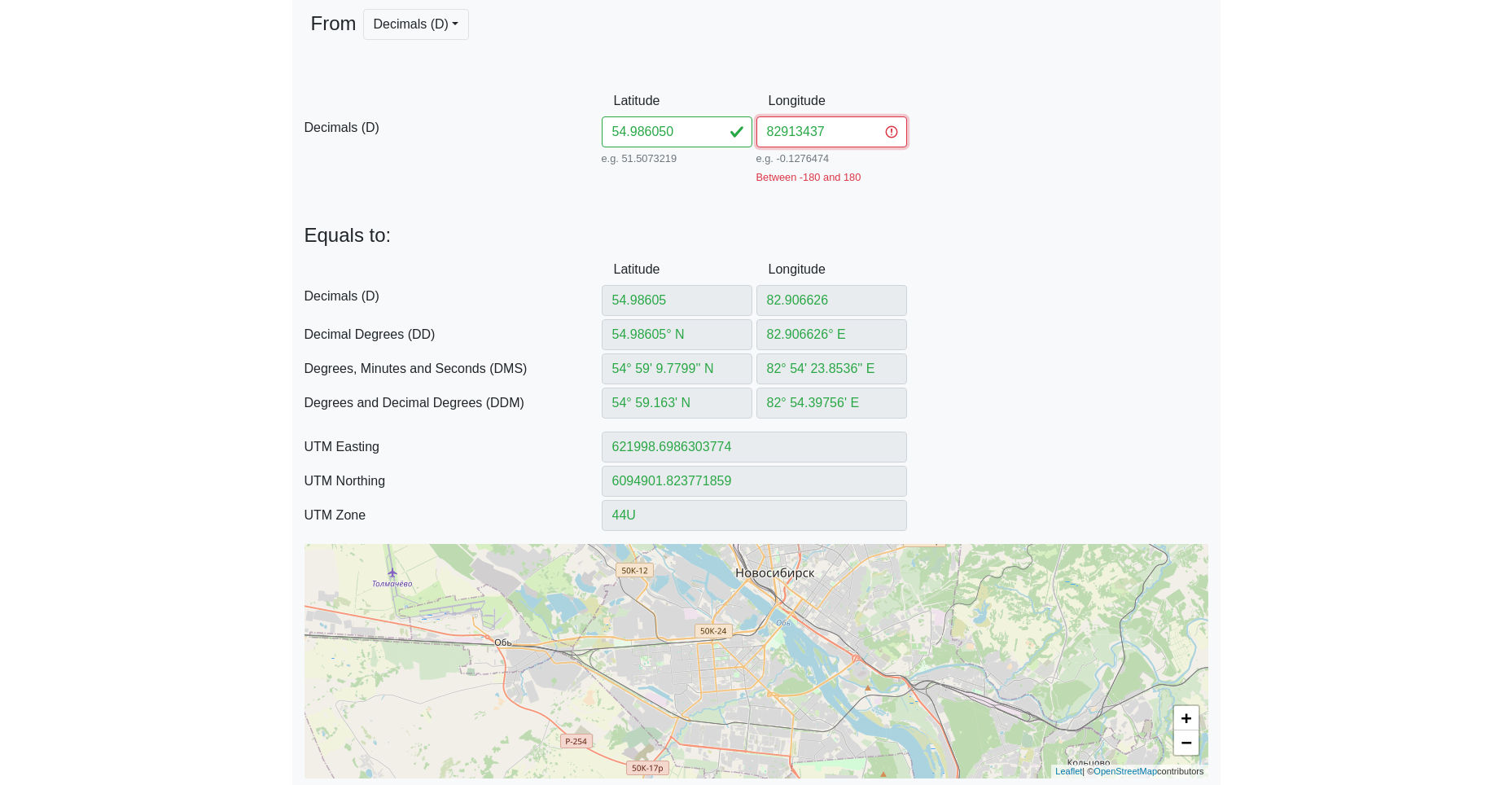
click at [781, 134] on input "82913437" at bounding box center [832, 131] width 151 height 31
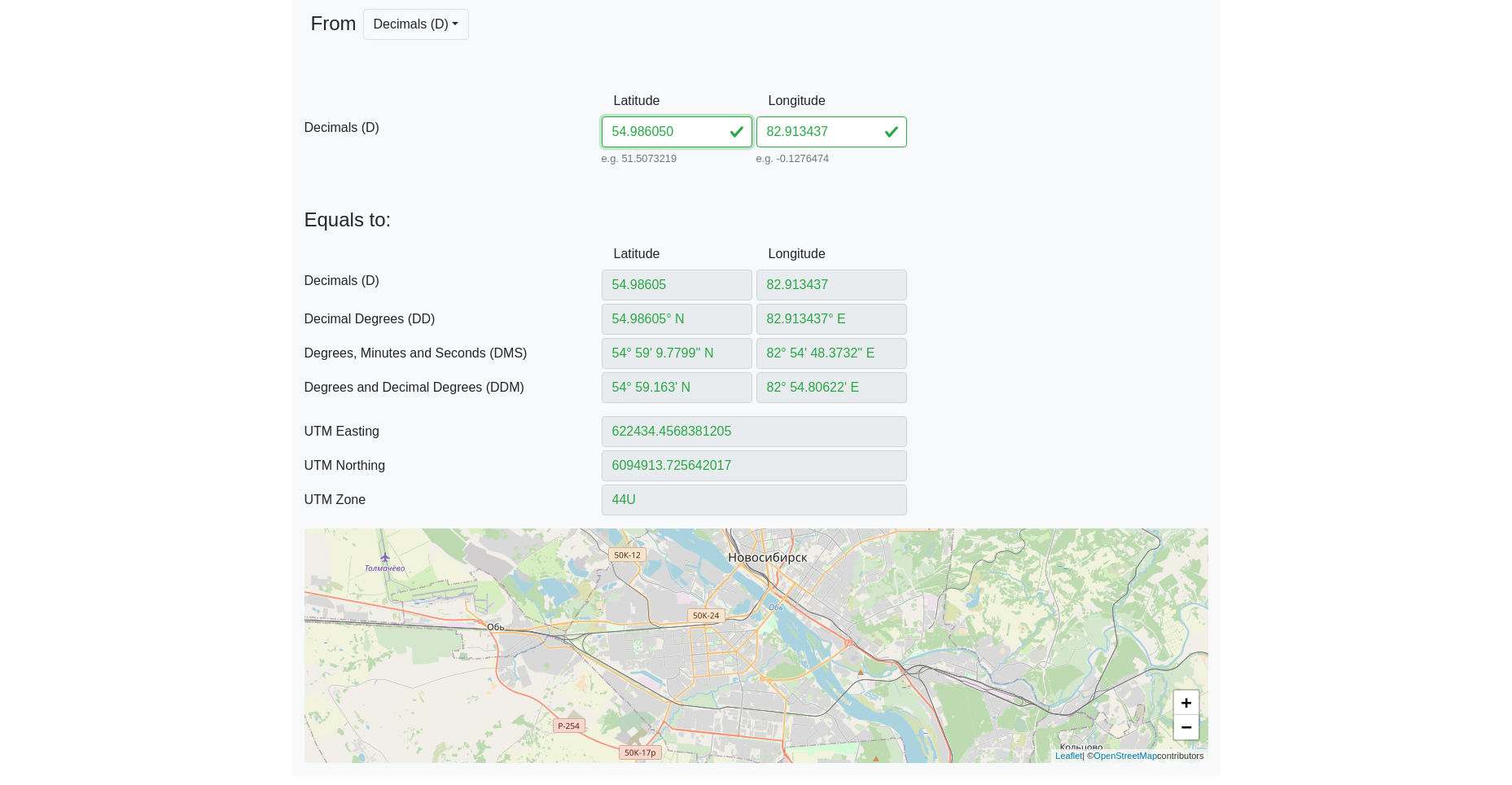
drag, startPoint x: 685, startPoint y: 128, endPoint x: 509, endPoint y: 114, distance: 176.6
click at [510, 111] on div "D Decimals (D) Latitude 54.986050 e.g. 51.5073219 Between -90 and 90 Longitude …" at bounding box center [756, 127] width 928 height 83
drag, startPoint x: 710, startPoint y: 138, endPoint x: 897, endPoint y: 146, distance: 187.2
click at [890, 146] on div "D Decimals (D) Latitude 54.98291682913008 e.g. 51.5073219 Between -90 and 90 Lo…" at bounding box center [756, 127] width 928 height 83
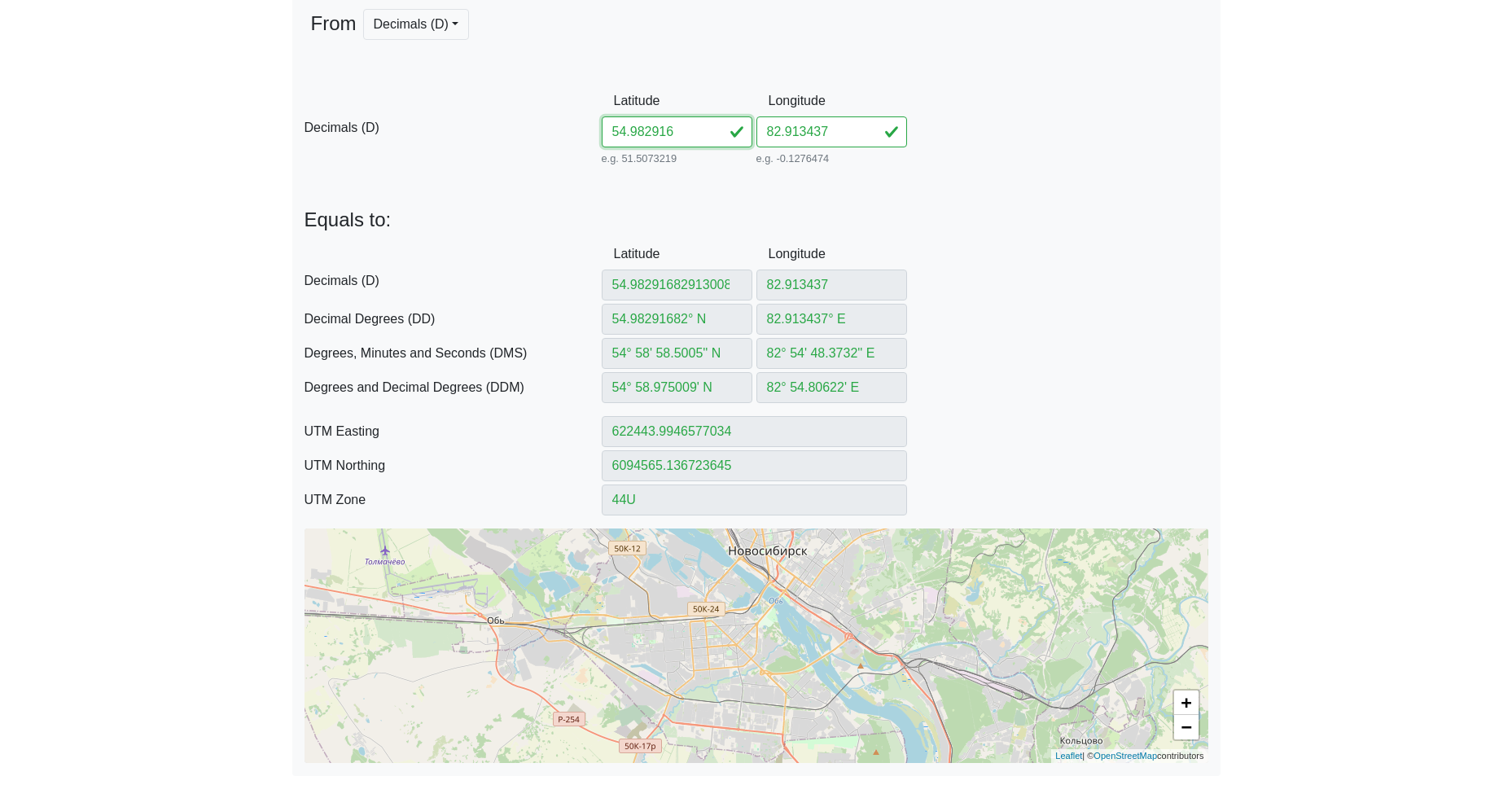
scroll to position [0, 0]
drag, startPoint x: 794, startPoint y: 128, endPoint x: 722, endPoint y: 127, distance: 72.0
click at [720, 124] on div "D Decimals (D) Latitude 54.982916 e.g. 51.5073219 Between -90 and 90 Longitude …" at bounding box center [756, 127] width 928 height 83
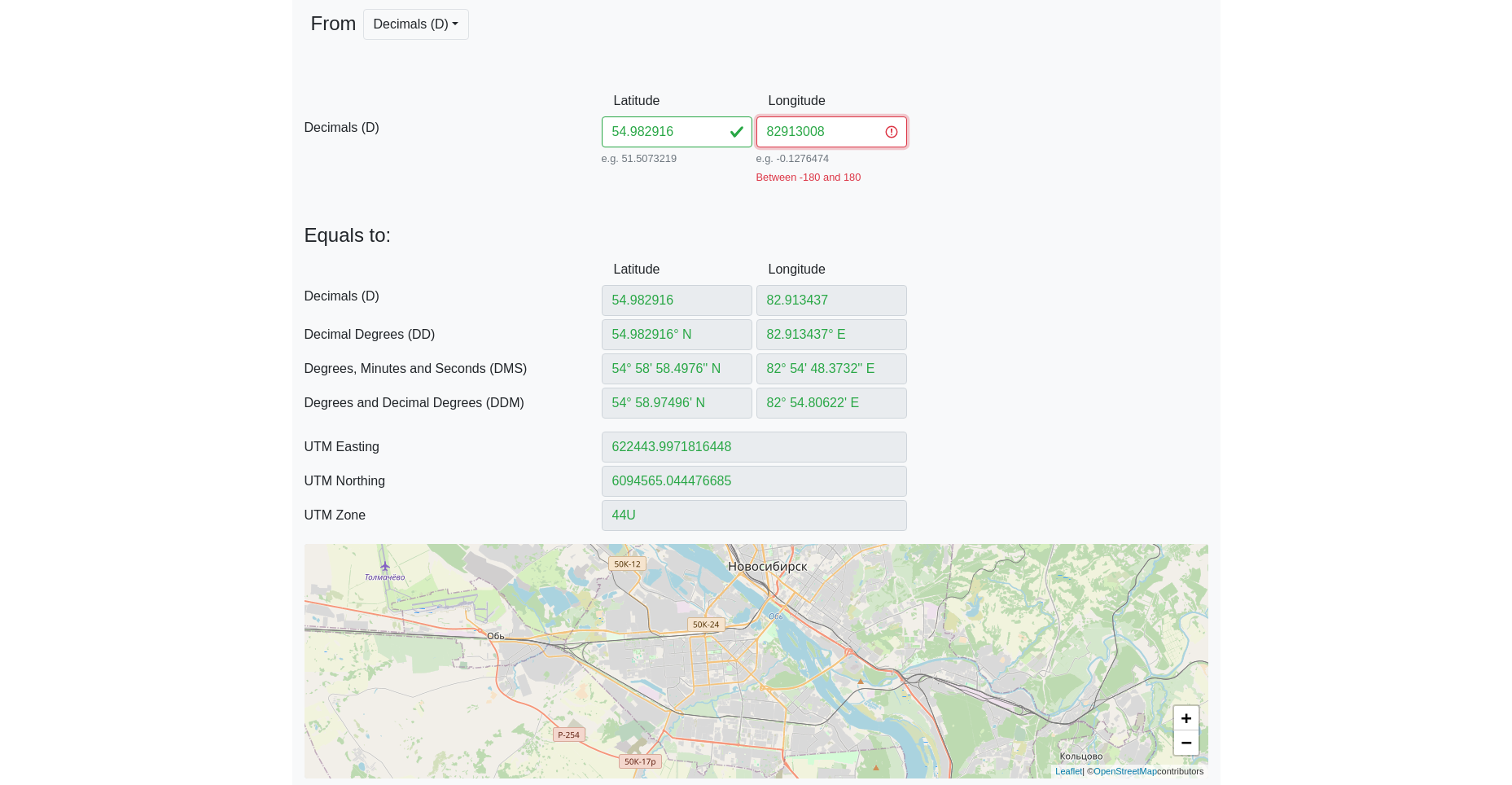
click at [779, 133] on input "82913008" at bounding box center [832, 131] width 151 height 31
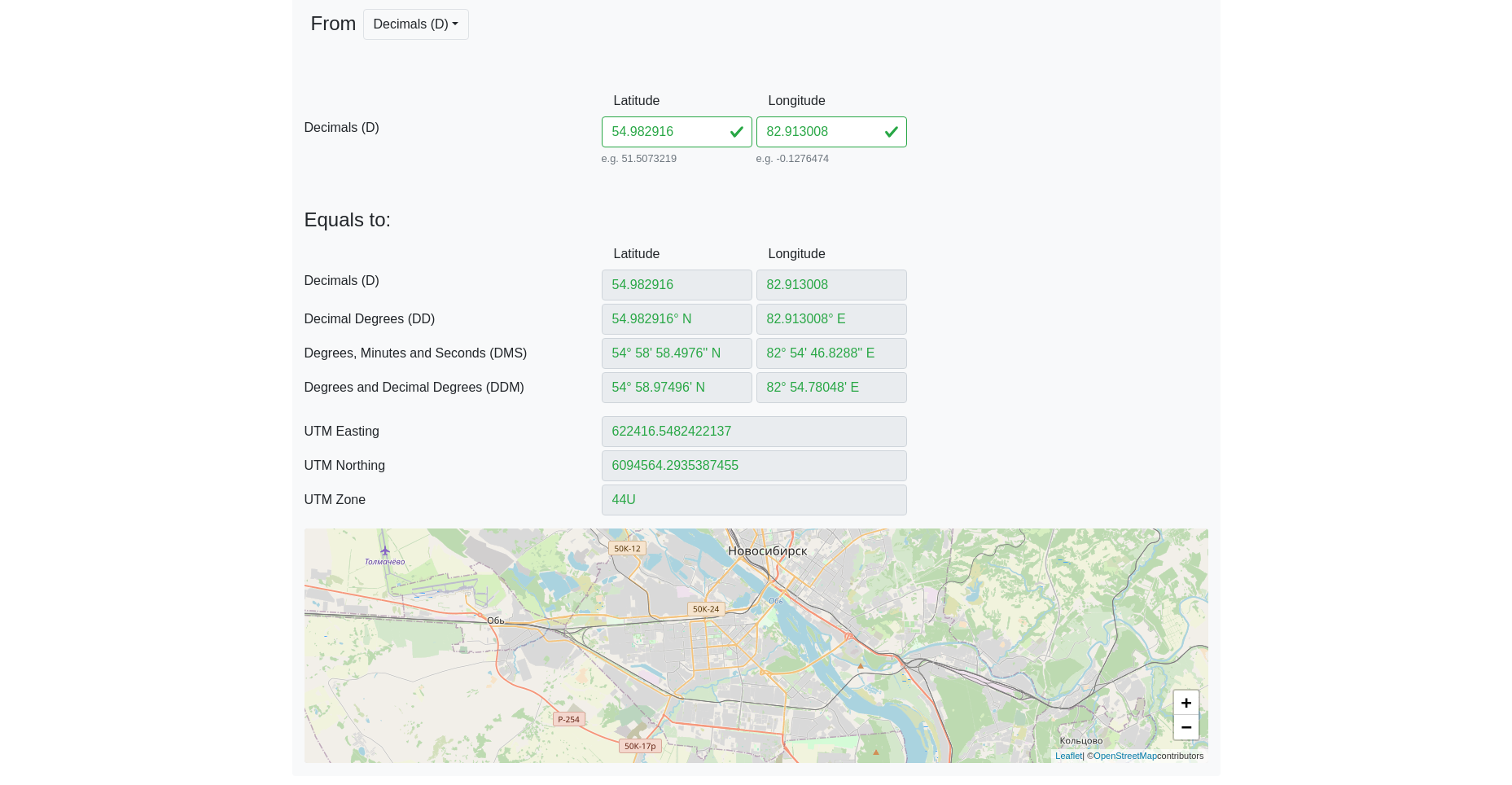
drag, startPoint x: 1030, startPoint y: 210, endPoint x: 1064, endPoint y: 220, distance: 35.4
click at [1049, 215] on p "Equals to:" at bounding box center [756, 220] width 903 height 24
click at [1092, 70] on div "From Decimals (D) Decimals (D) Decimal Degrees (DD) -- Coming soon Degrees, Min…" at bounding box center [756, 47] width 903 height 76
